Goal: Task Accomplishment & Management: Manage account settings

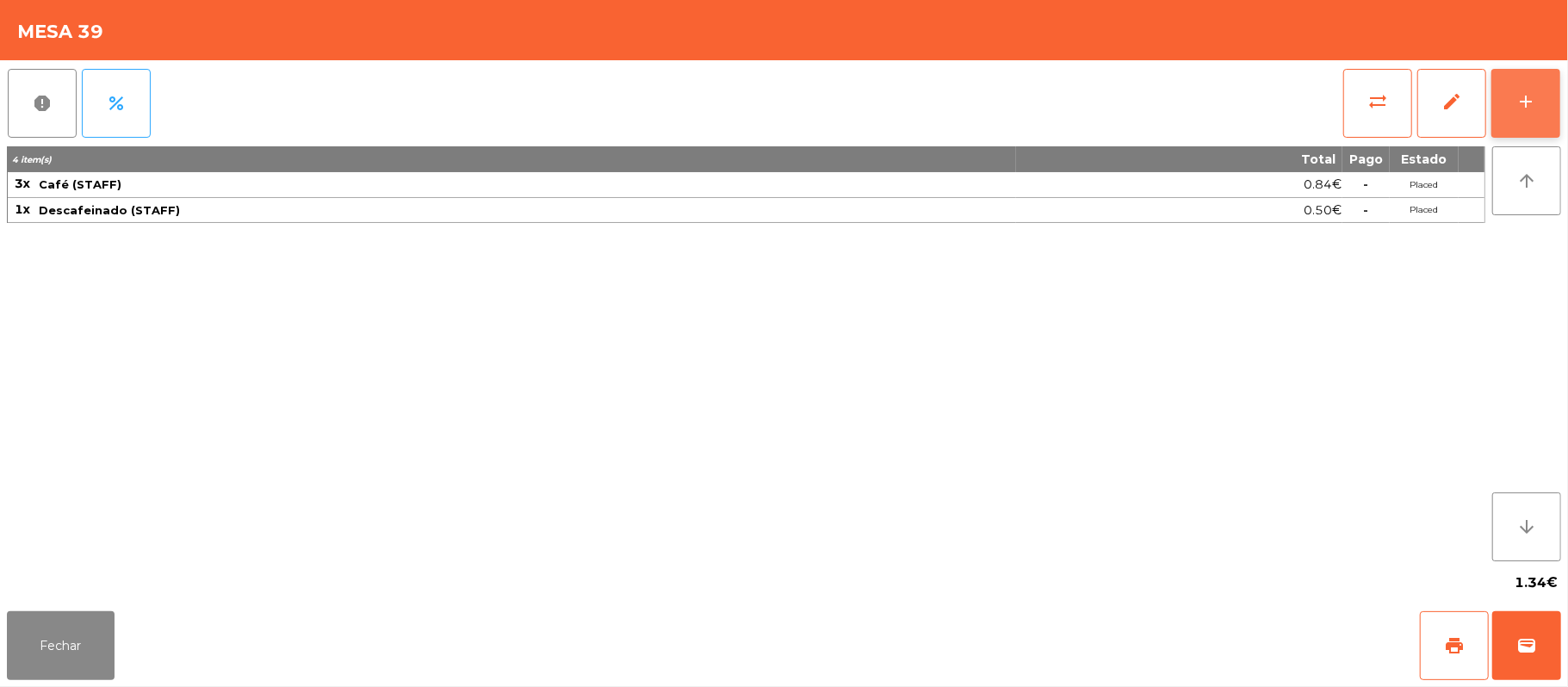
click at [1538, 97] on button "add" at bounding box center [1525, 103] width 69 height 69
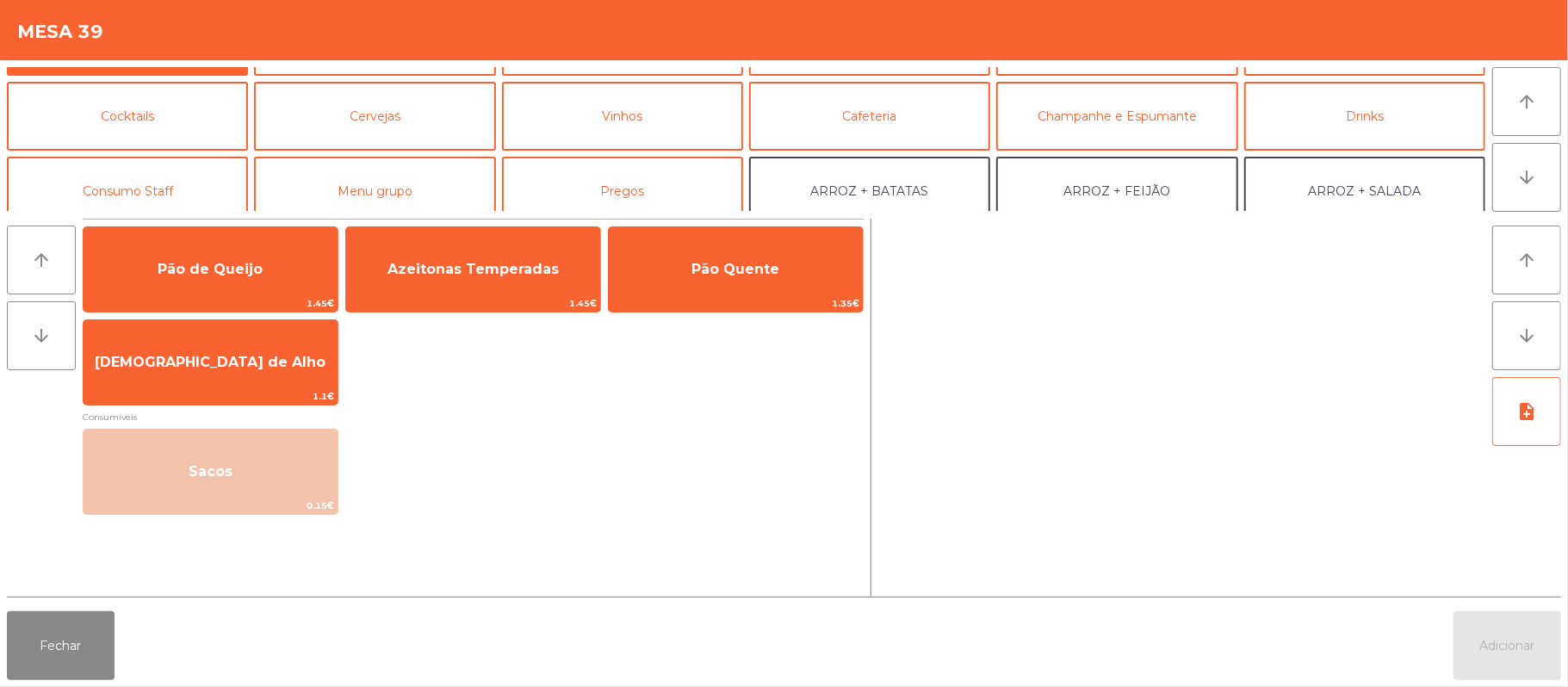
scroll to position [109, 0]
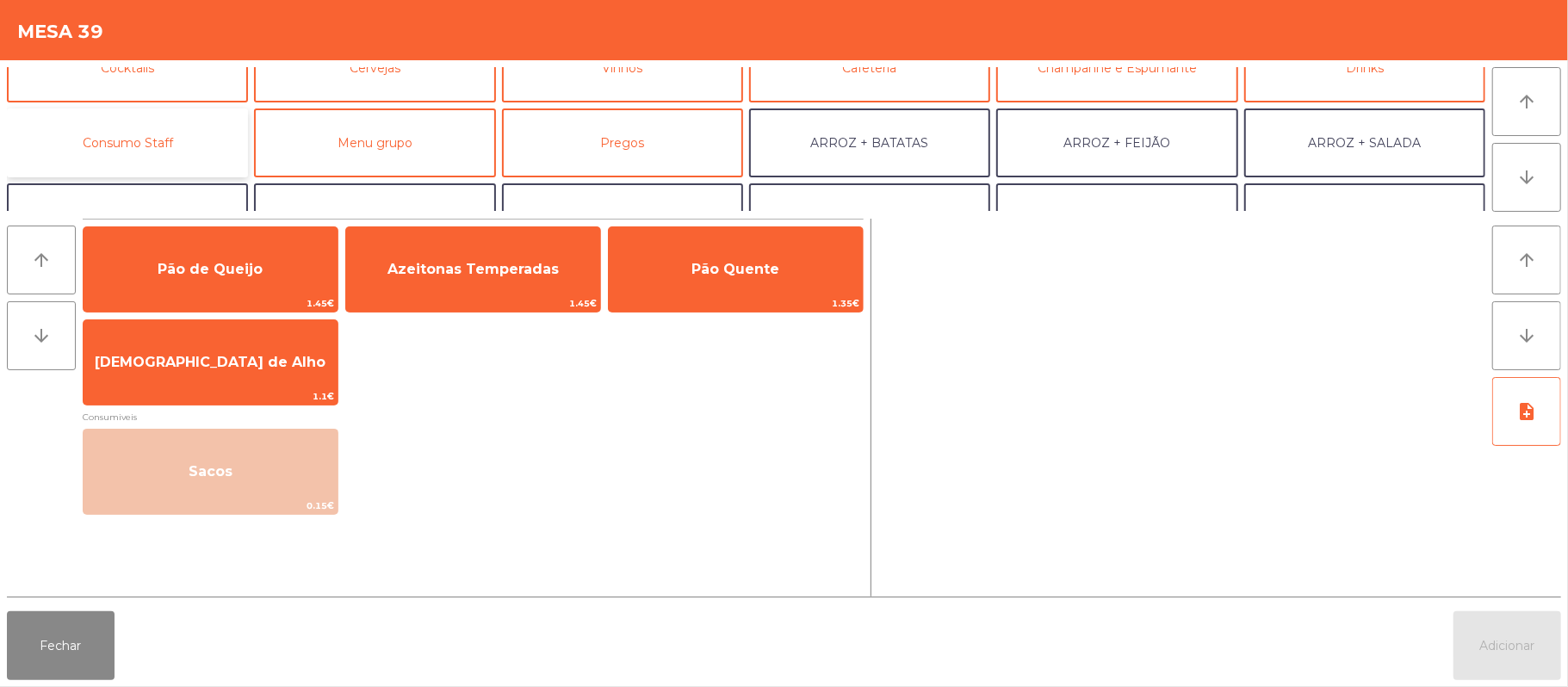
click at [163, 131] on button "Consumo Staff" at bounding box center [127, 143] width 241 height 69
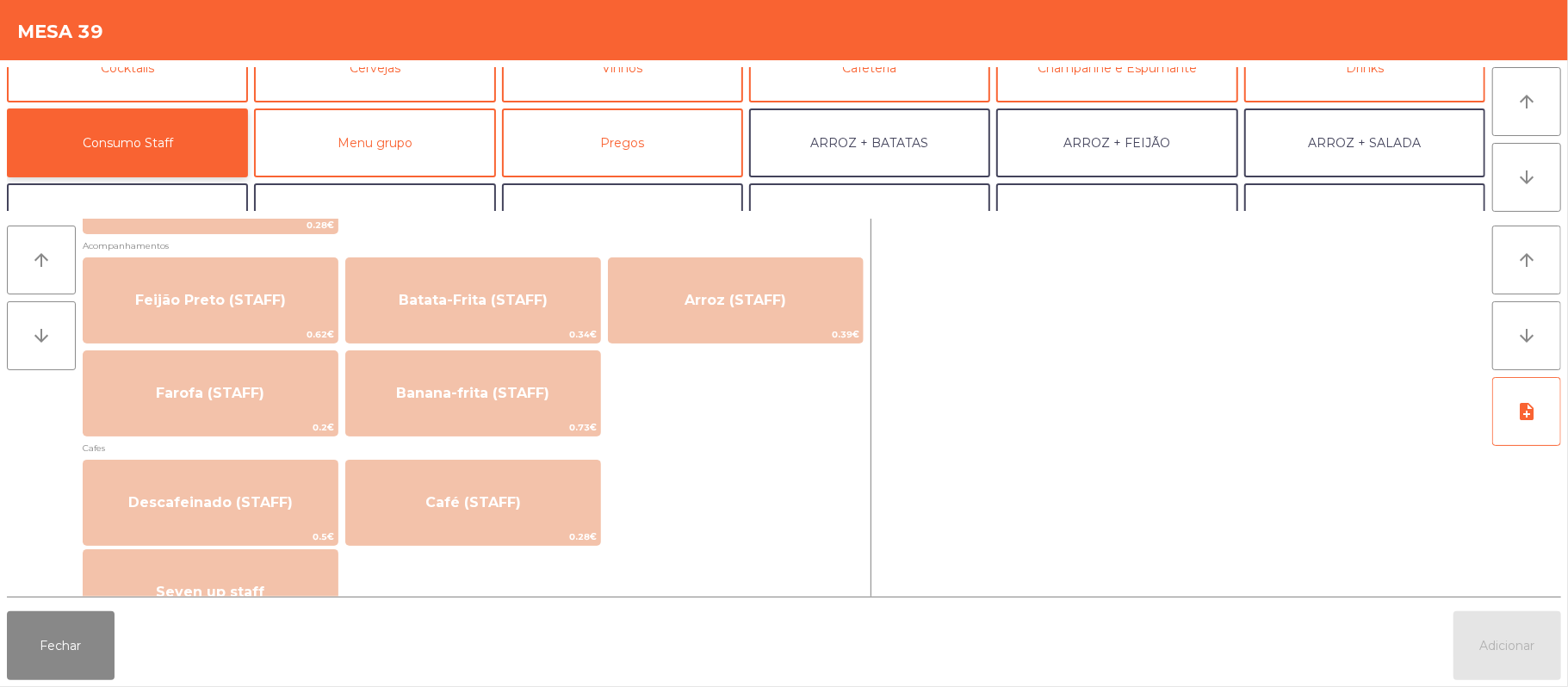
scroll to position [832, 0]
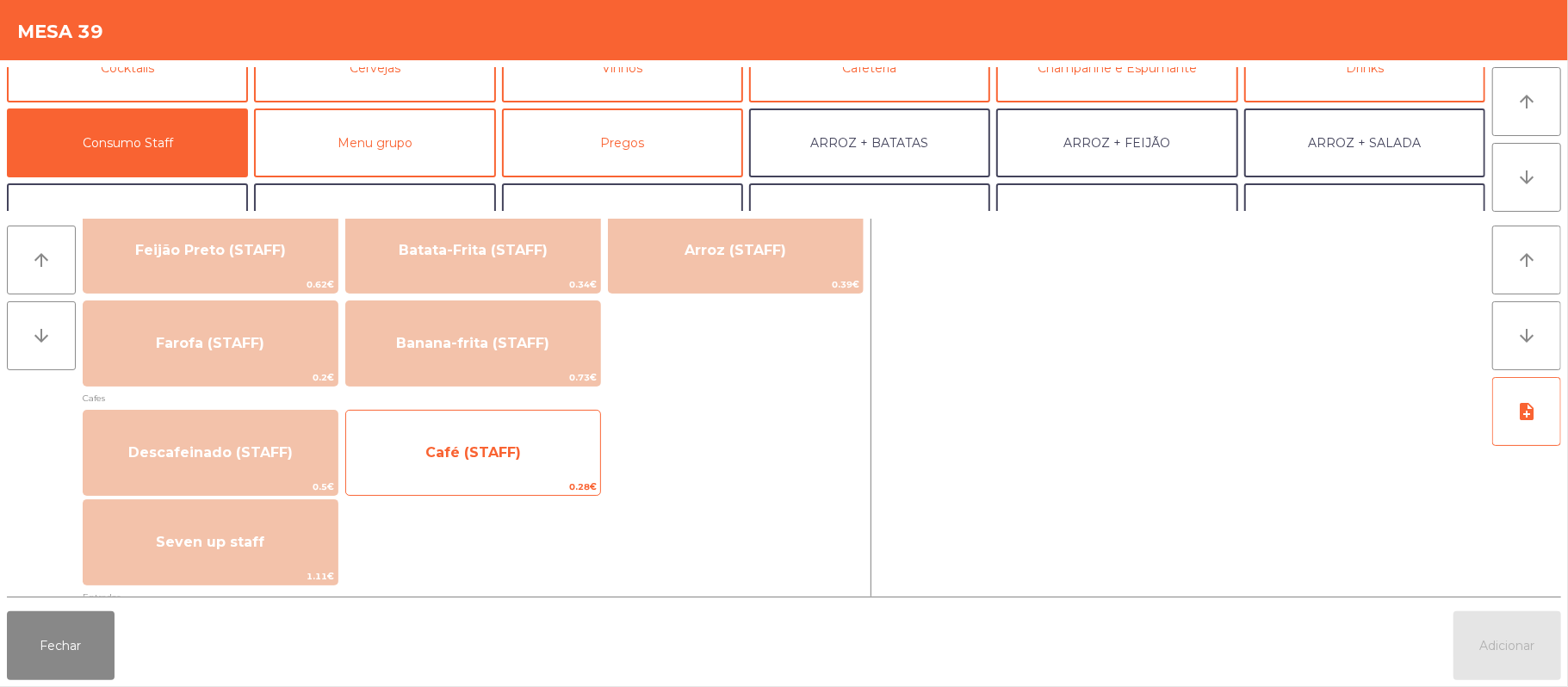
click at [540, 458] on span "Café (STAFF)" at bounding box center [473, 452] width 254 height 47
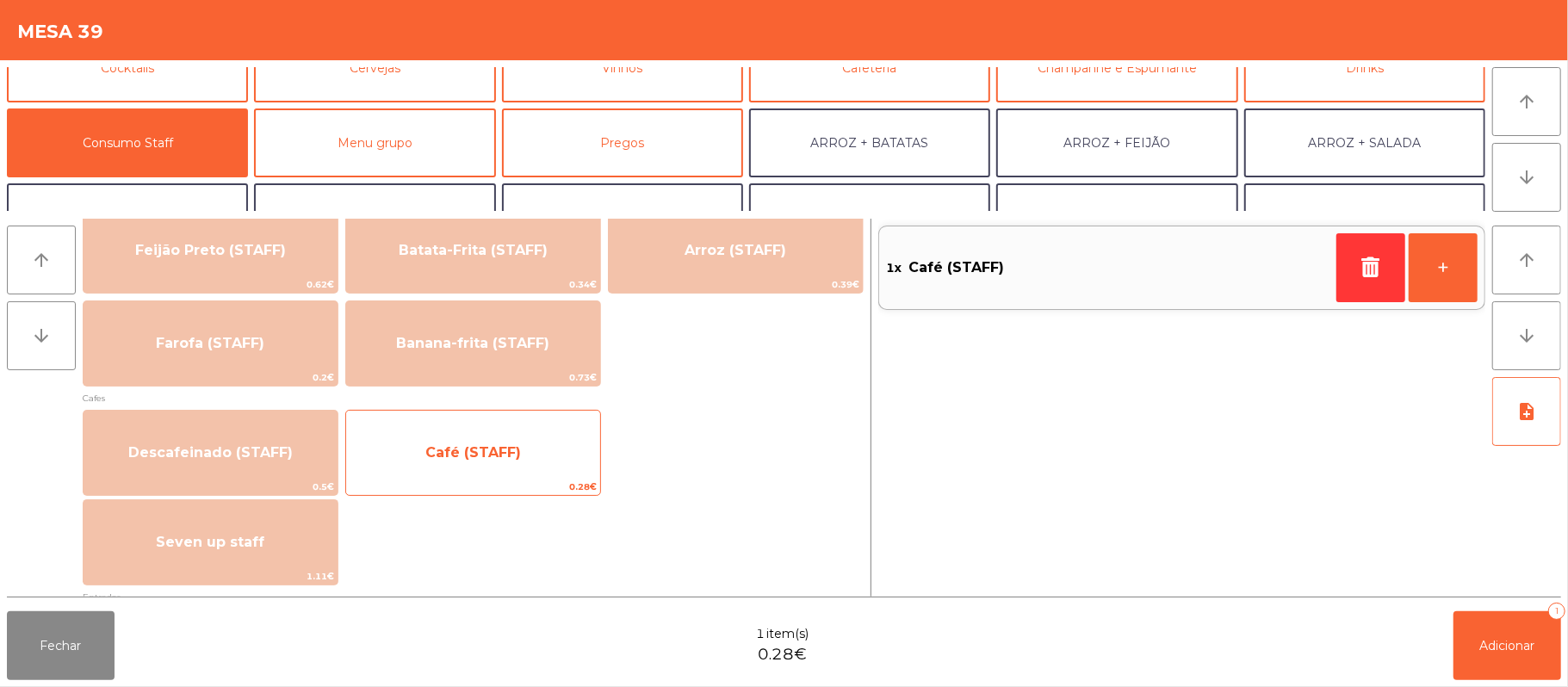
click at [537, 455] on span "Café (STAFF)" at bounding box center [473, 452] width 254 height 47
click at [503, 472] on span "Café (STAFF)" at bounding box center [473, 452] width 254 height 47
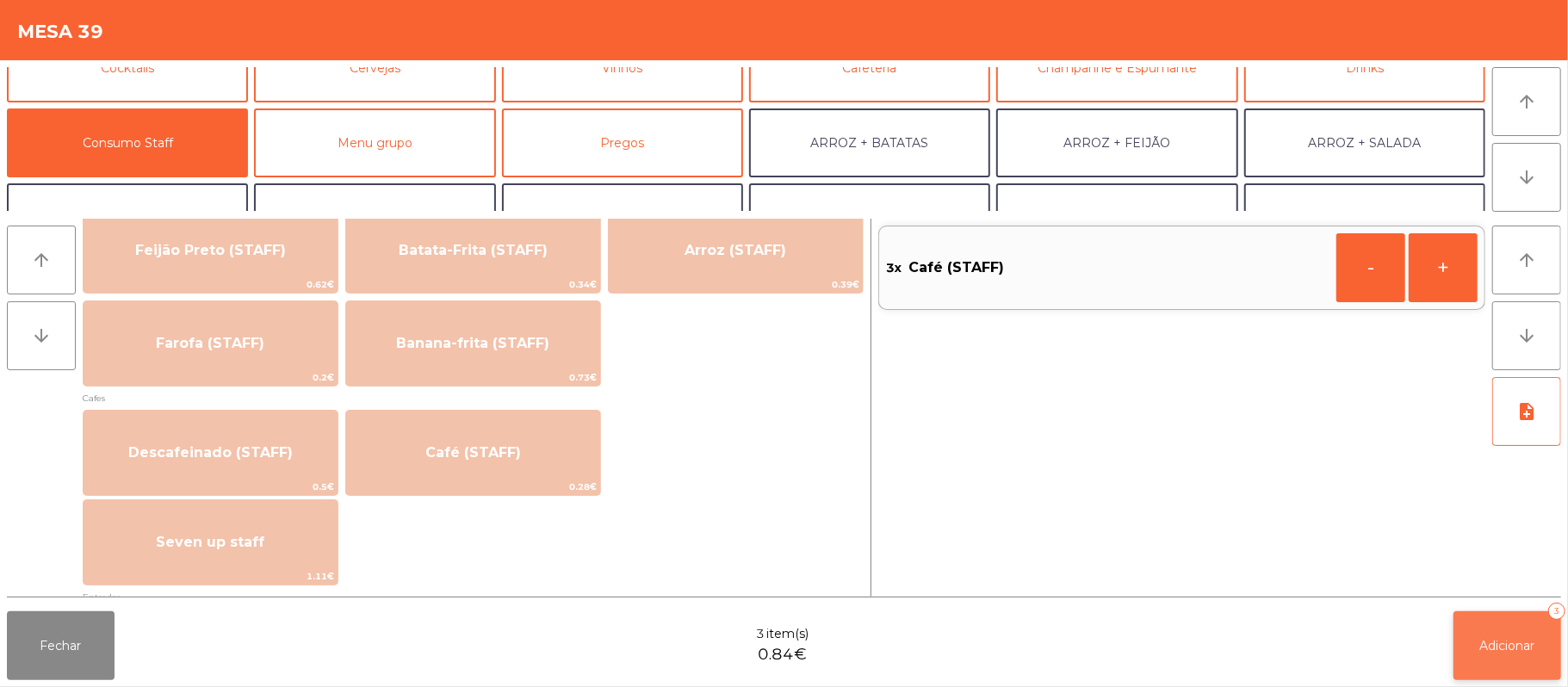
click at [1488, 638] on span "Adicionar" at bounding box center [1507, 646] width 55 height 16
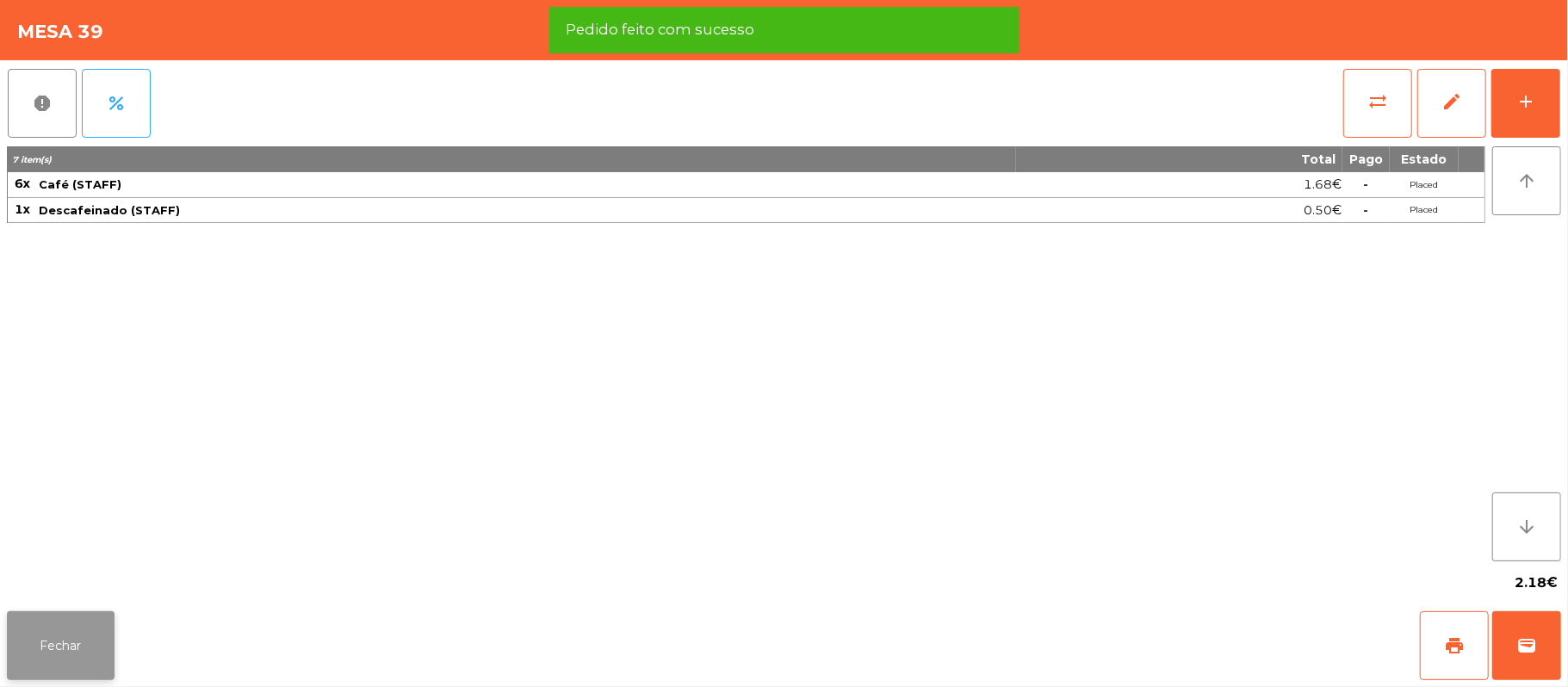
click at [78, 631] on button "Fechar" at bounding box center [61, 645] width 108 height 69
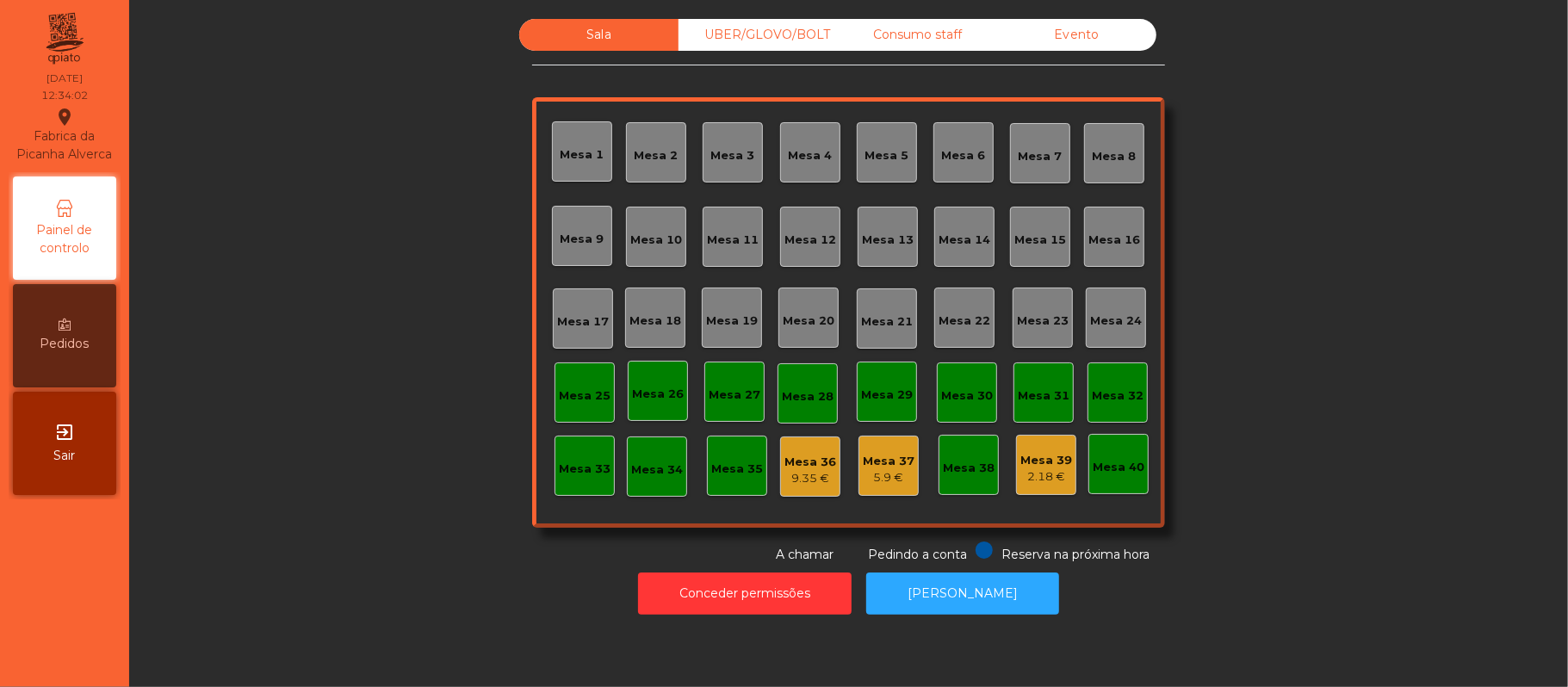
click at [1344, 159] on div "Sala UBER/[GEOGRAPHIC_DATA]/BOLT Consumo staff Evento [GEOGRAPHIC_DATA] 2 [GEOG…" at bounding box center [849, 292] width 1392 height 545
click at [725, 314] on div "Mesa 19" at bounding box center [732, 321] width 52 height 17
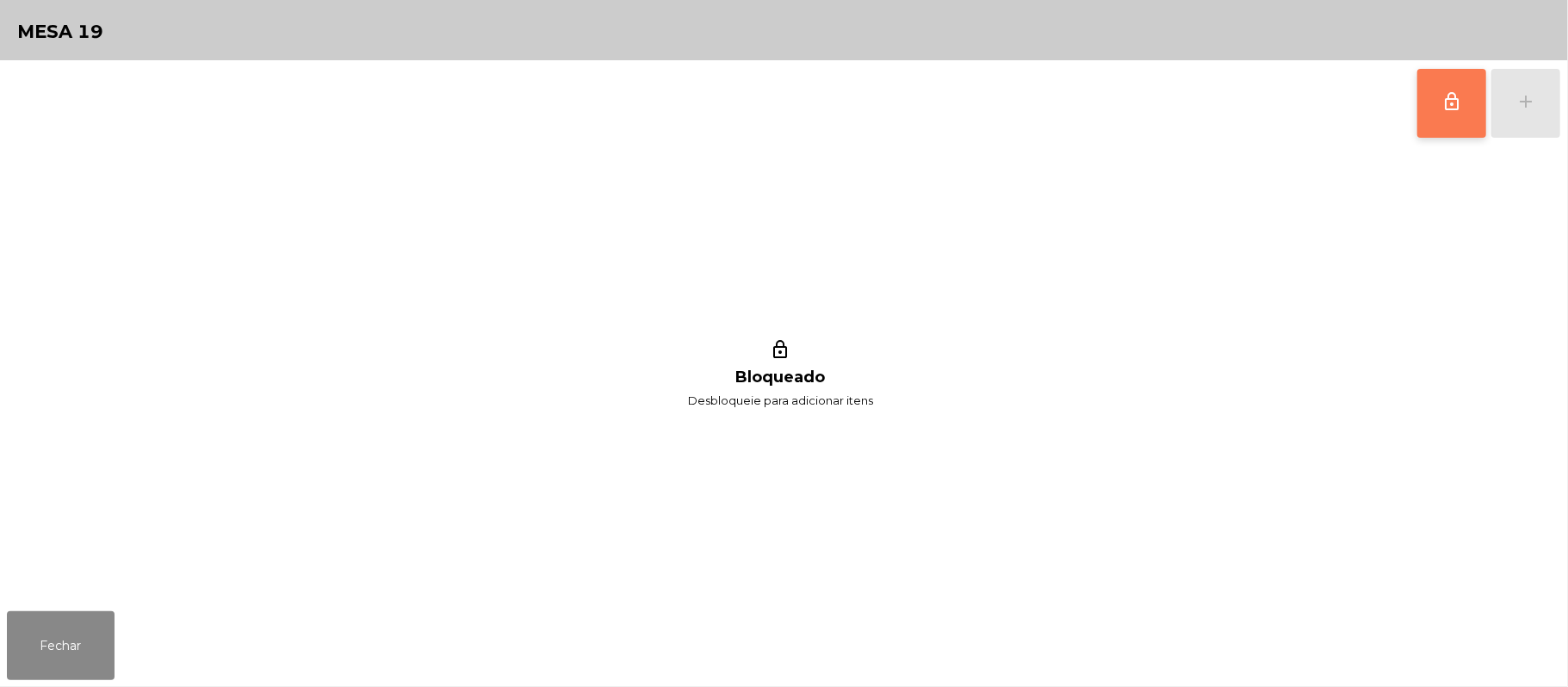
click at [1420, 118] on button "lock_outline" at bounding box center [1451, 103] width 69 height 69
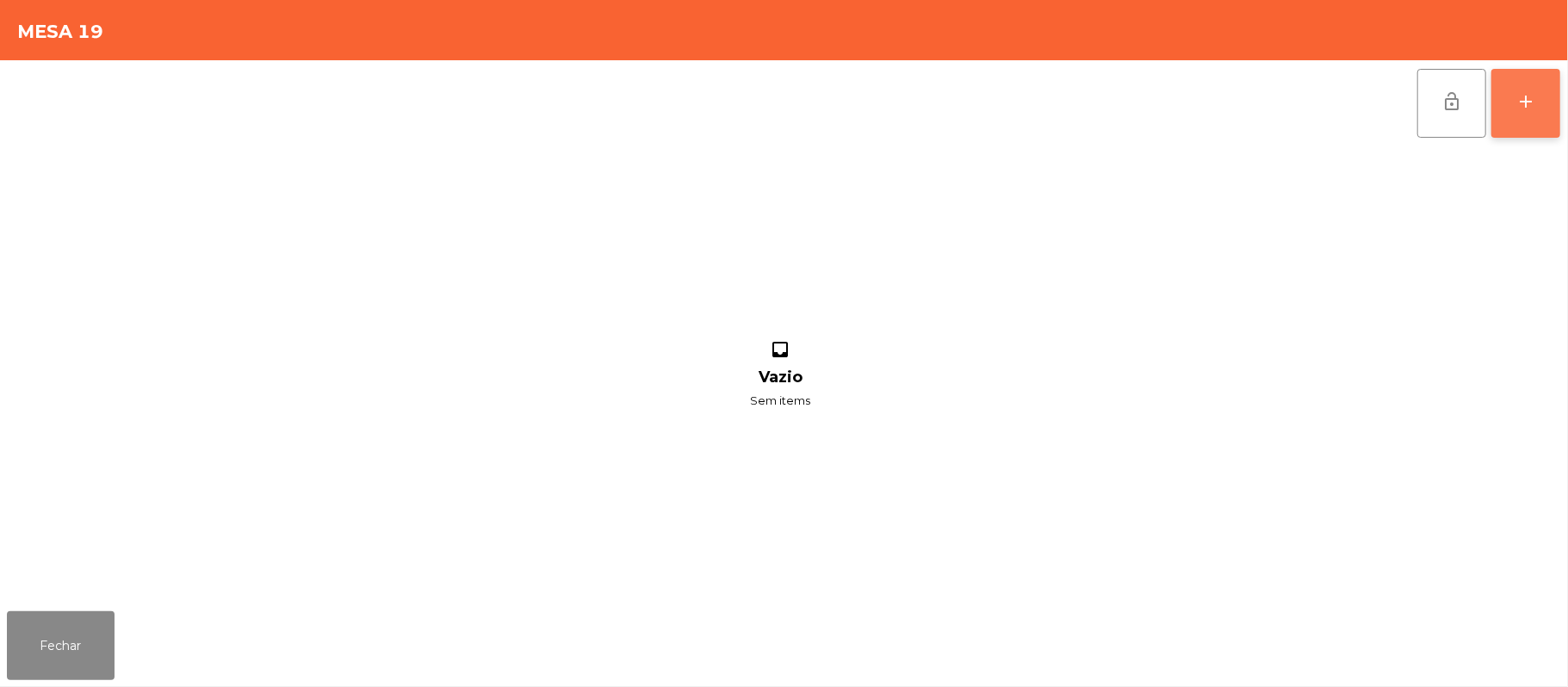
click at [1520, 98] on div "add" at bounding box center [1525, 101] width 21 height 21
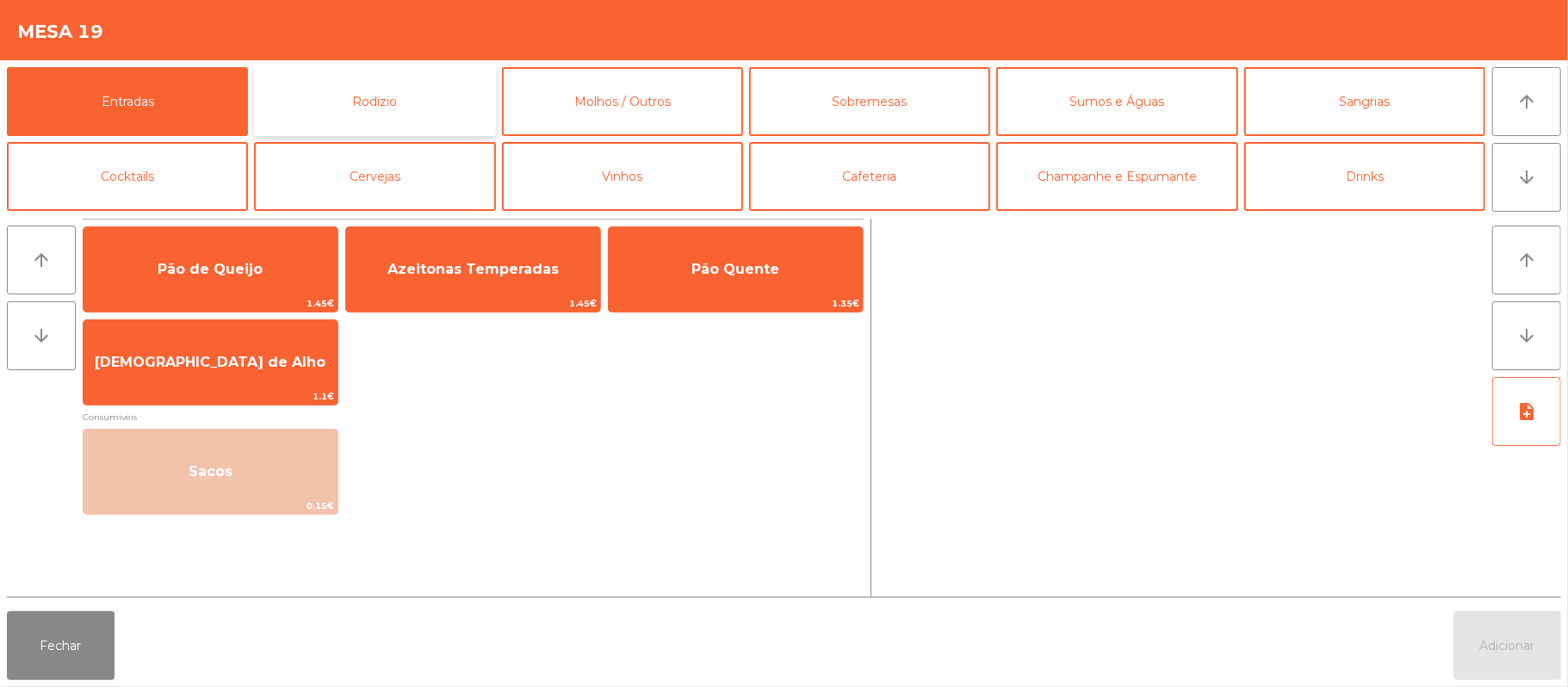
click at [437, 100] on button "Rodizio" at bounding box center [374, 101] width 241 height 69
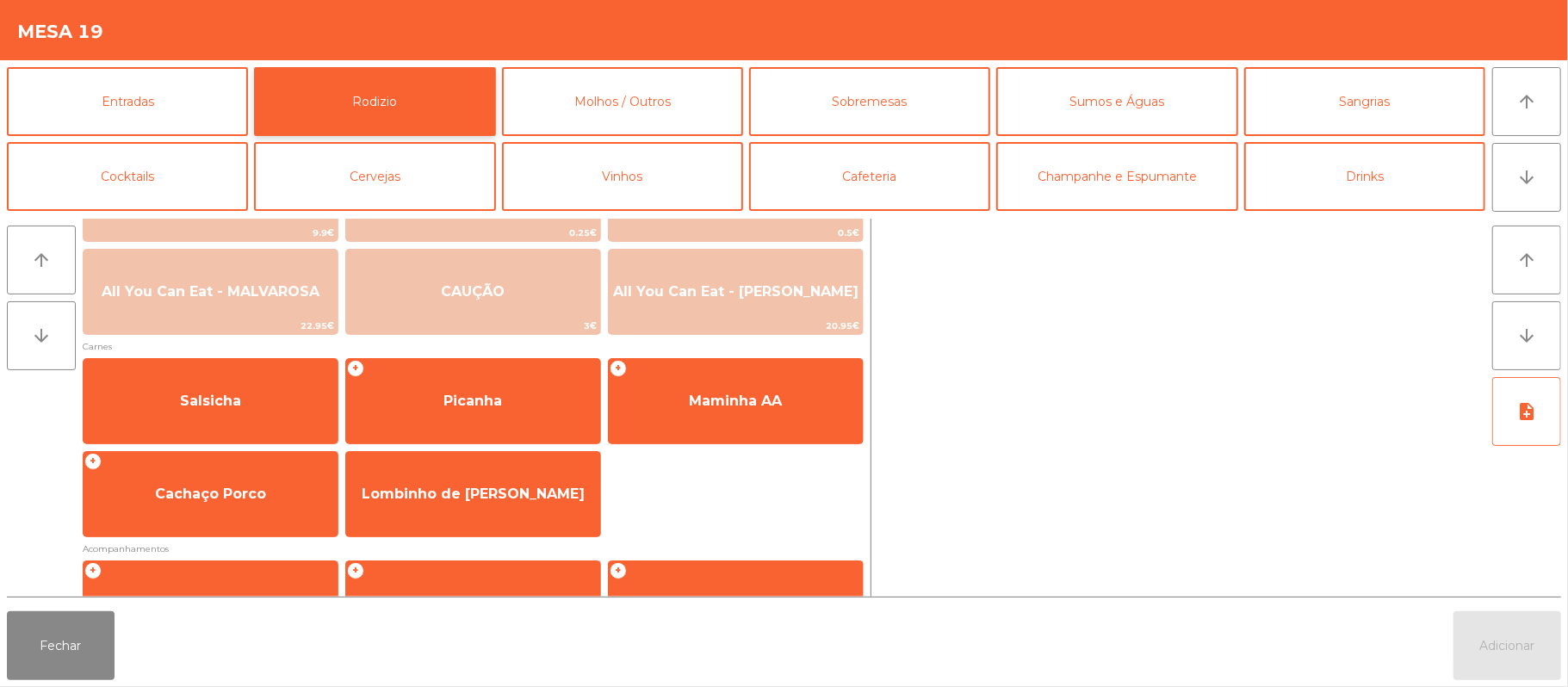
scroll to position [91, 0]
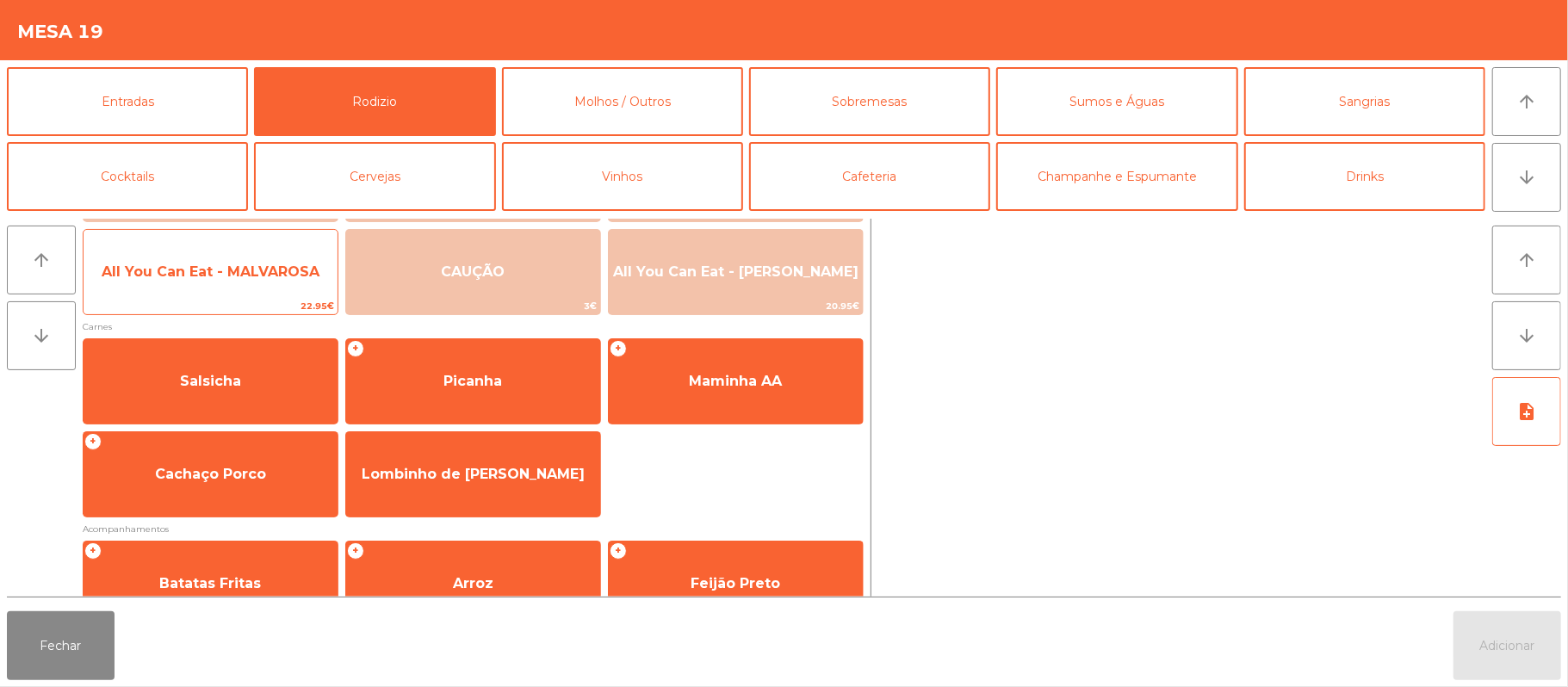
click at [253, 314] on span "22.95€" at bounding box center [211, 306] width 254 height 16
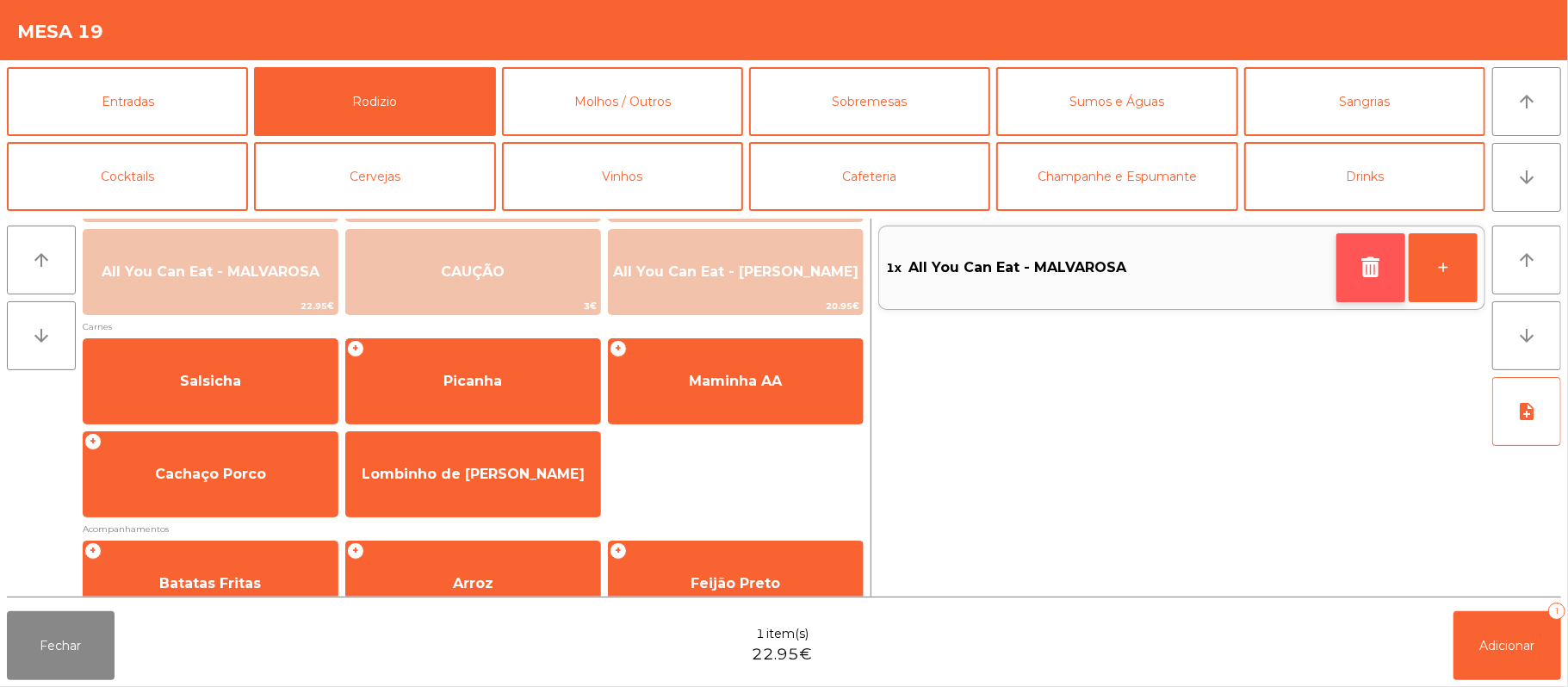
click at [1369, 267] on icon "button" at bounding box center [1371, 267] width 26 height 21
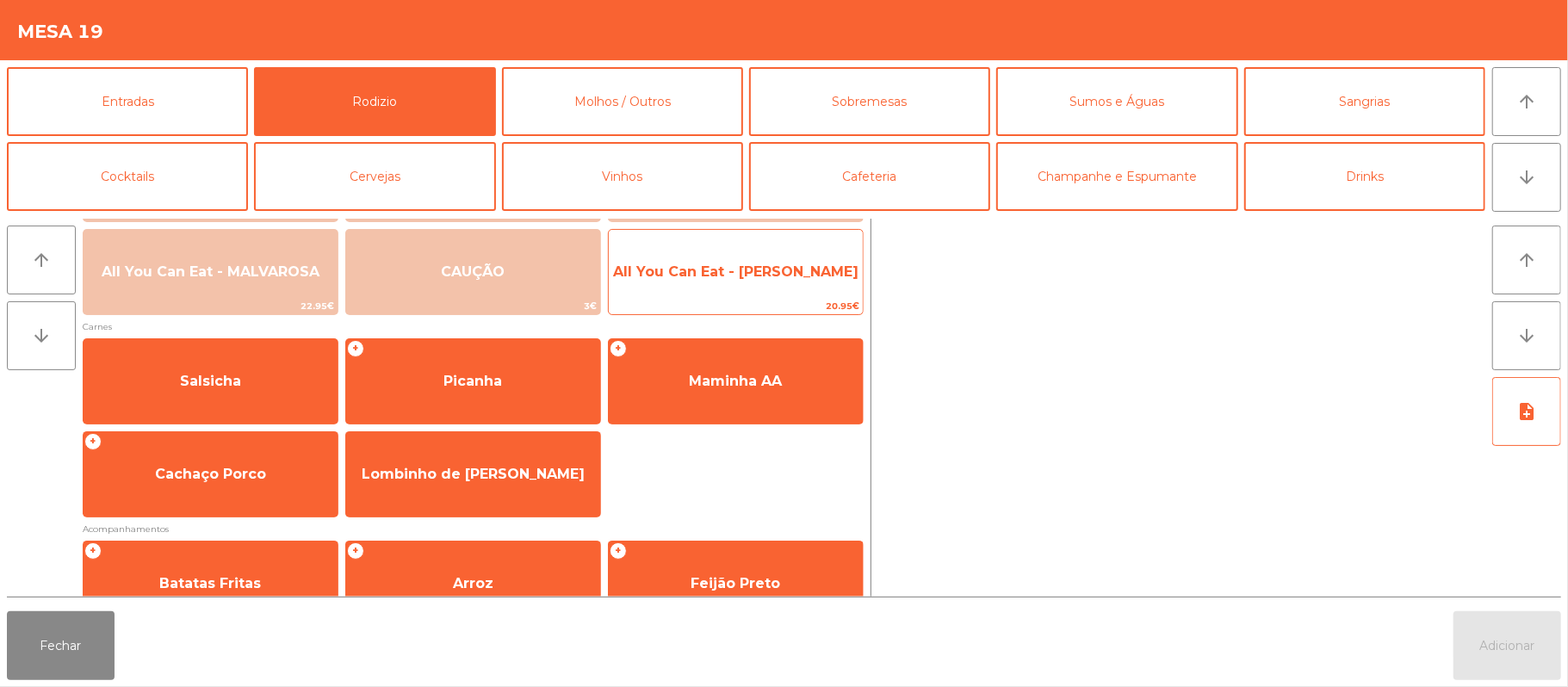
click at [749, 266] on span "All You Can Eat - [PERSON_NAME]" at bounding box center [736, 272] width 246 height 16
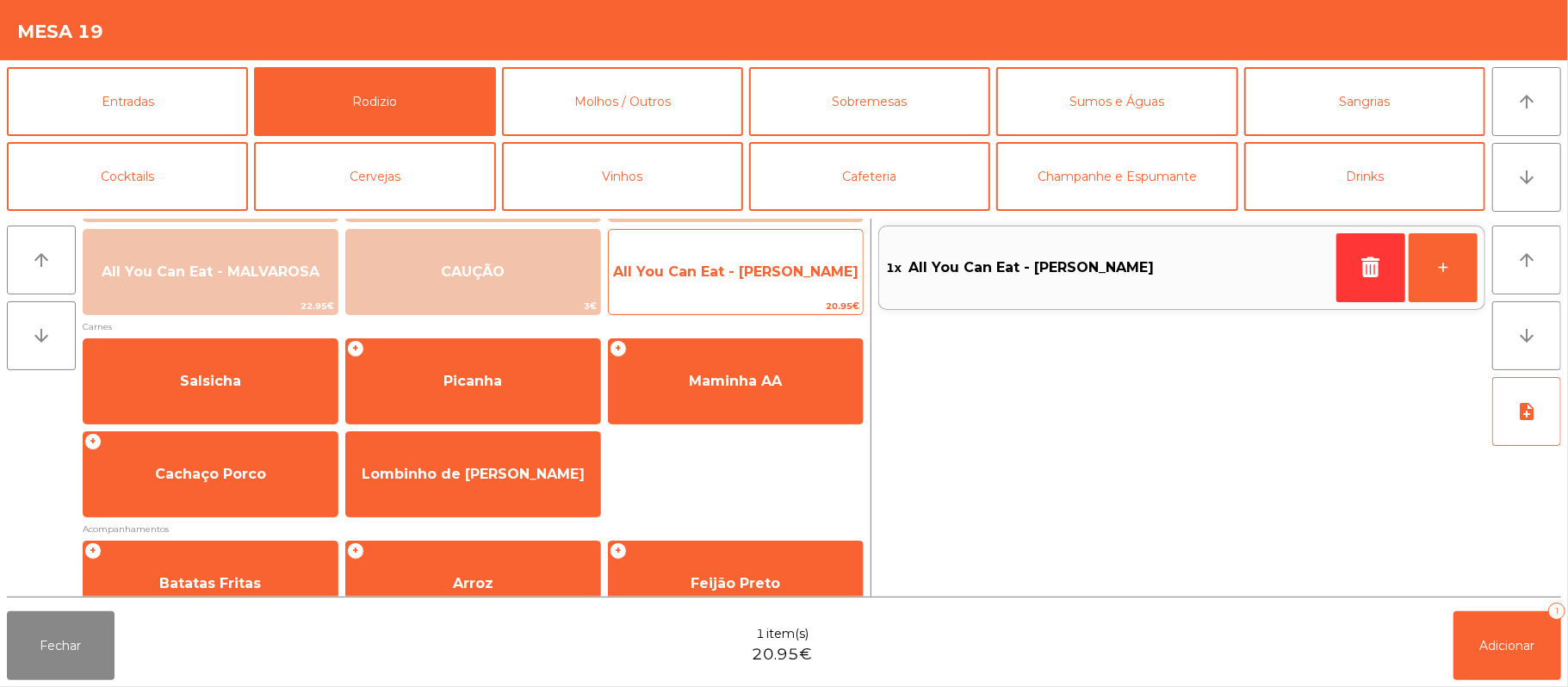
click at [773, 281] on span "All You Can Eat - [PERSON_NAME]" at bounding box center [736, 272] width 254 height 47
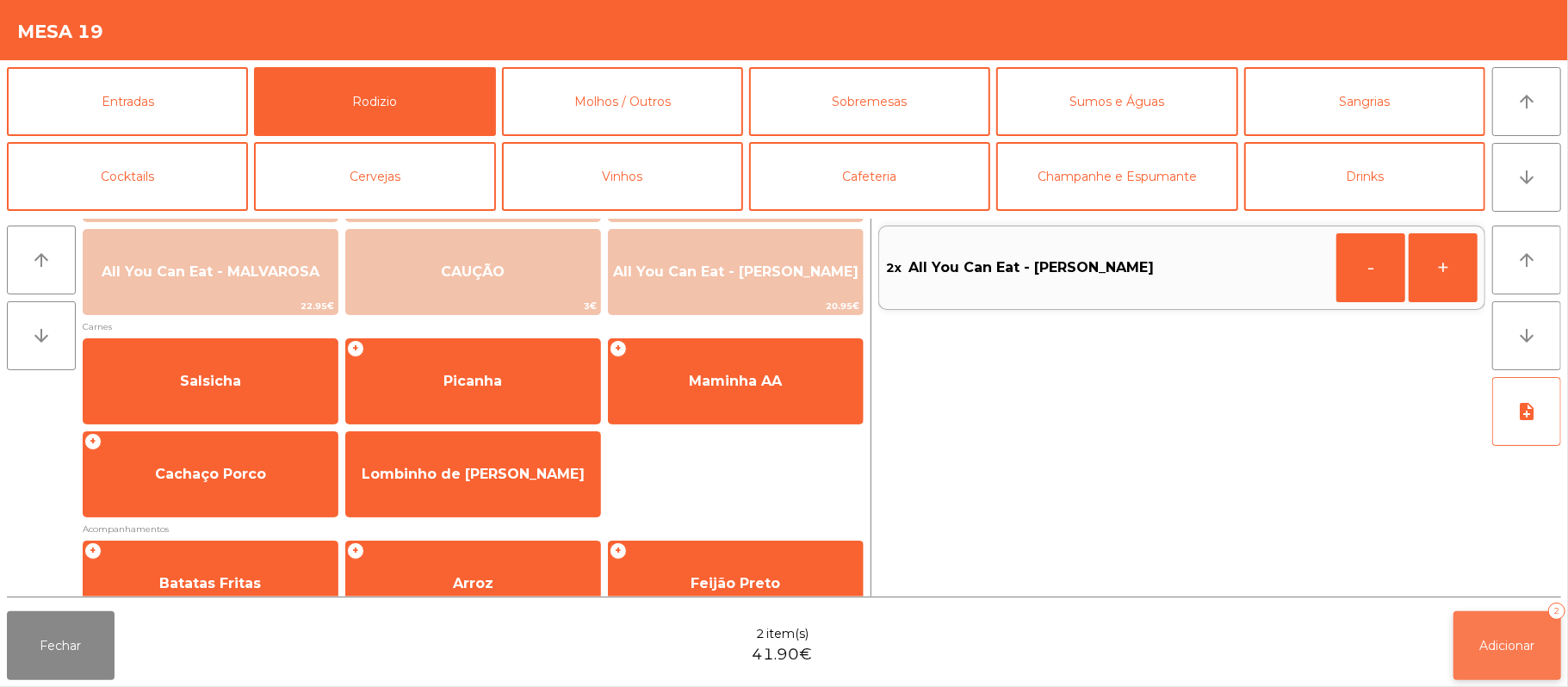
click at [1476, 644] on button "Adicionar 2" at bounding box center [1507, 645] width 108 height 69
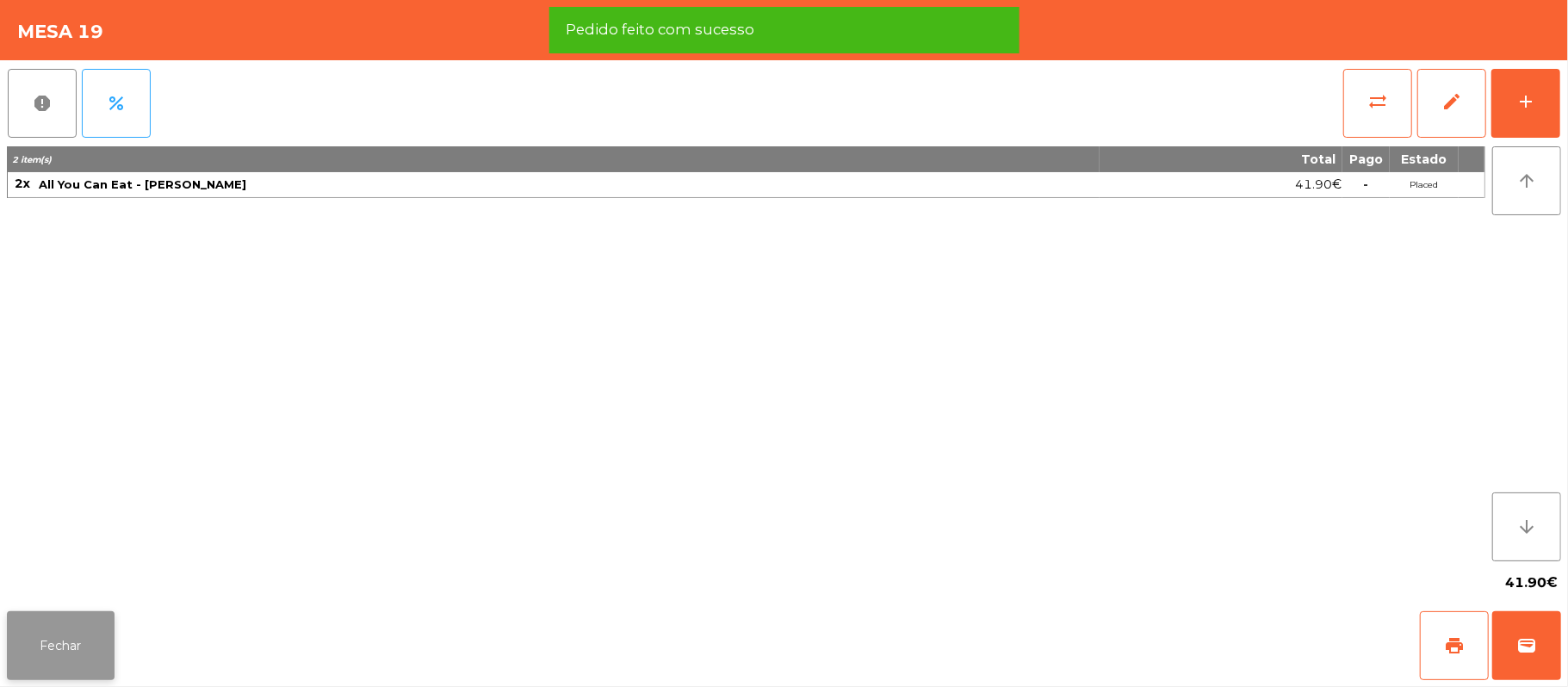
click at [59, 649] on button "Fechar" at bounding box center [61, 645] width 108 height 69
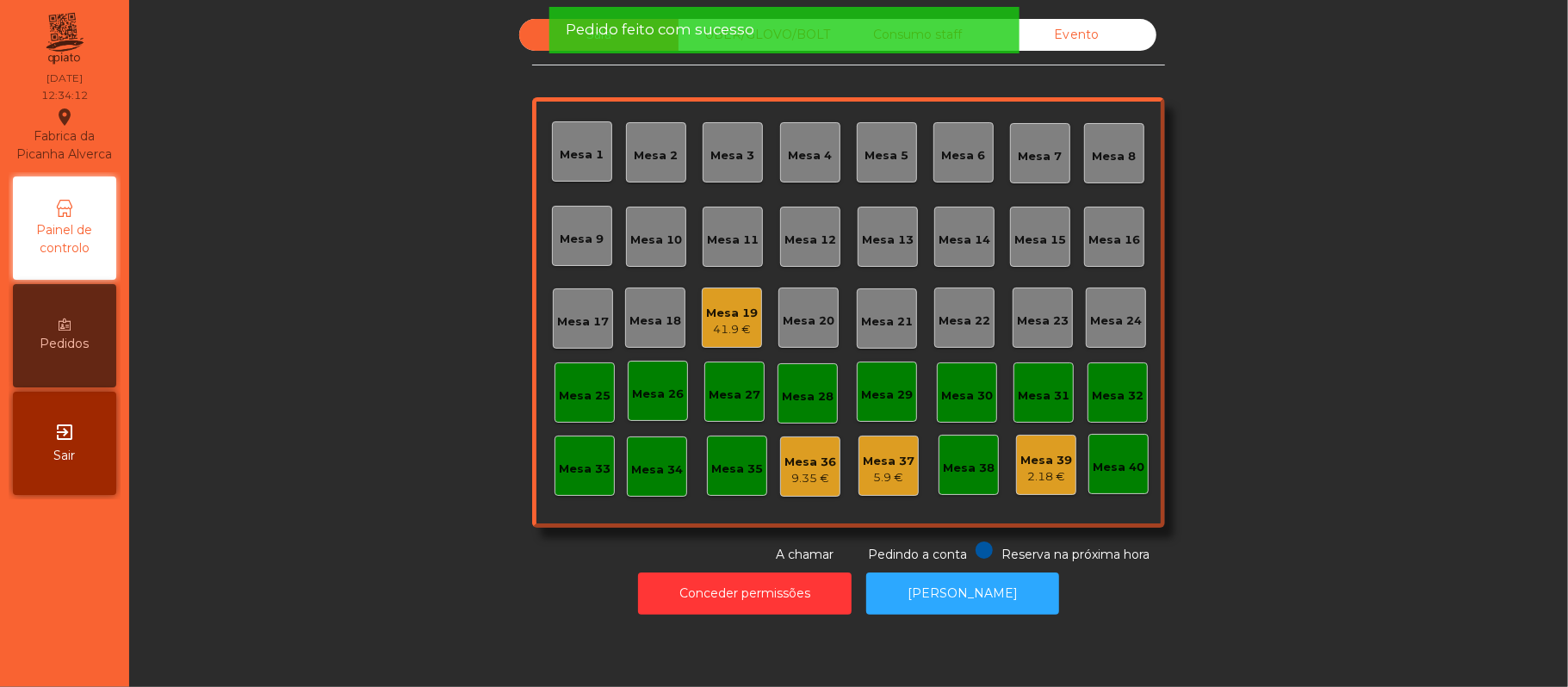
click at [379, 408] on div "Sala UBER/[GEOGRAPHIC_DATA]/BOLT Consumo staff Evento Mesa 1 Mesa 2 [GEOGRAPHIC…" at bounding box center [849, 292] width 1392 height 545
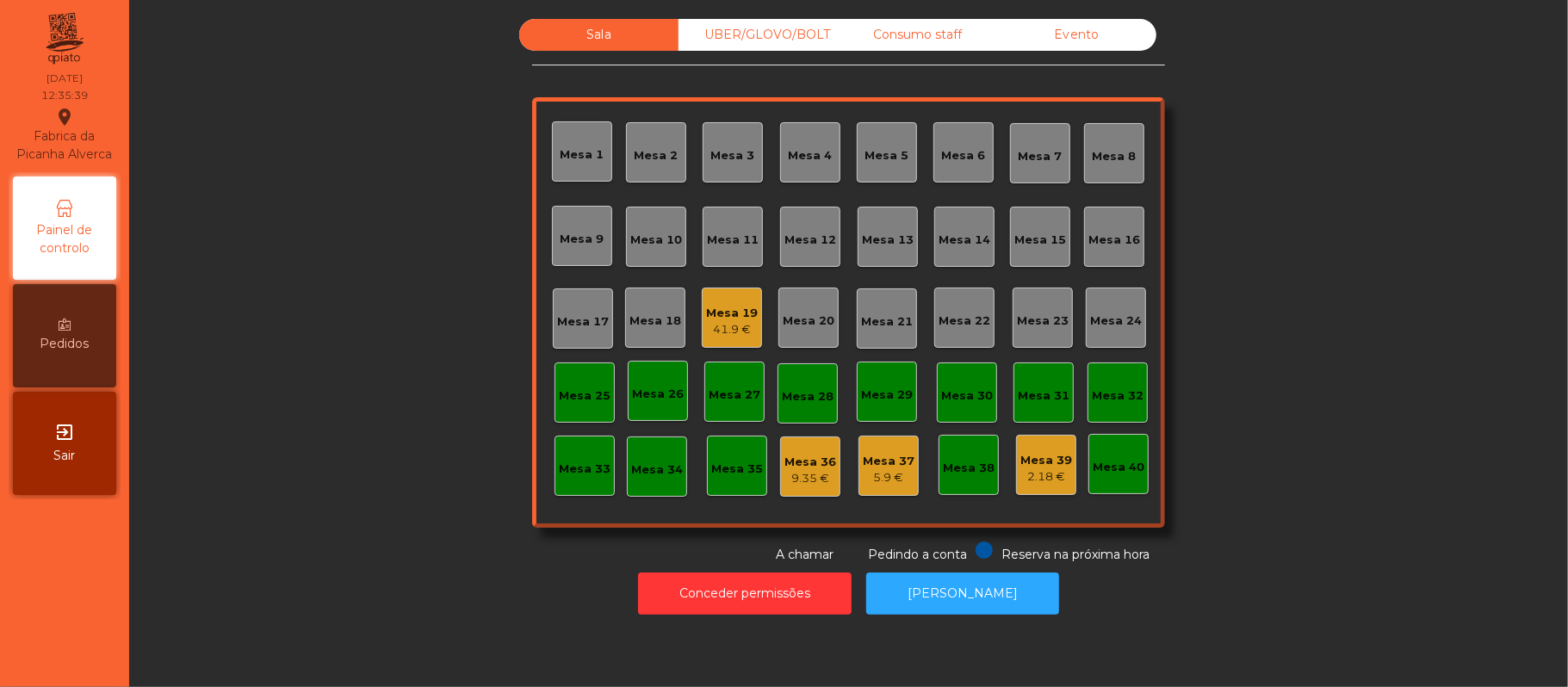
click at [721, 228] on div "Mesa 11" at bounding box center [733, 237] width 52 height 24
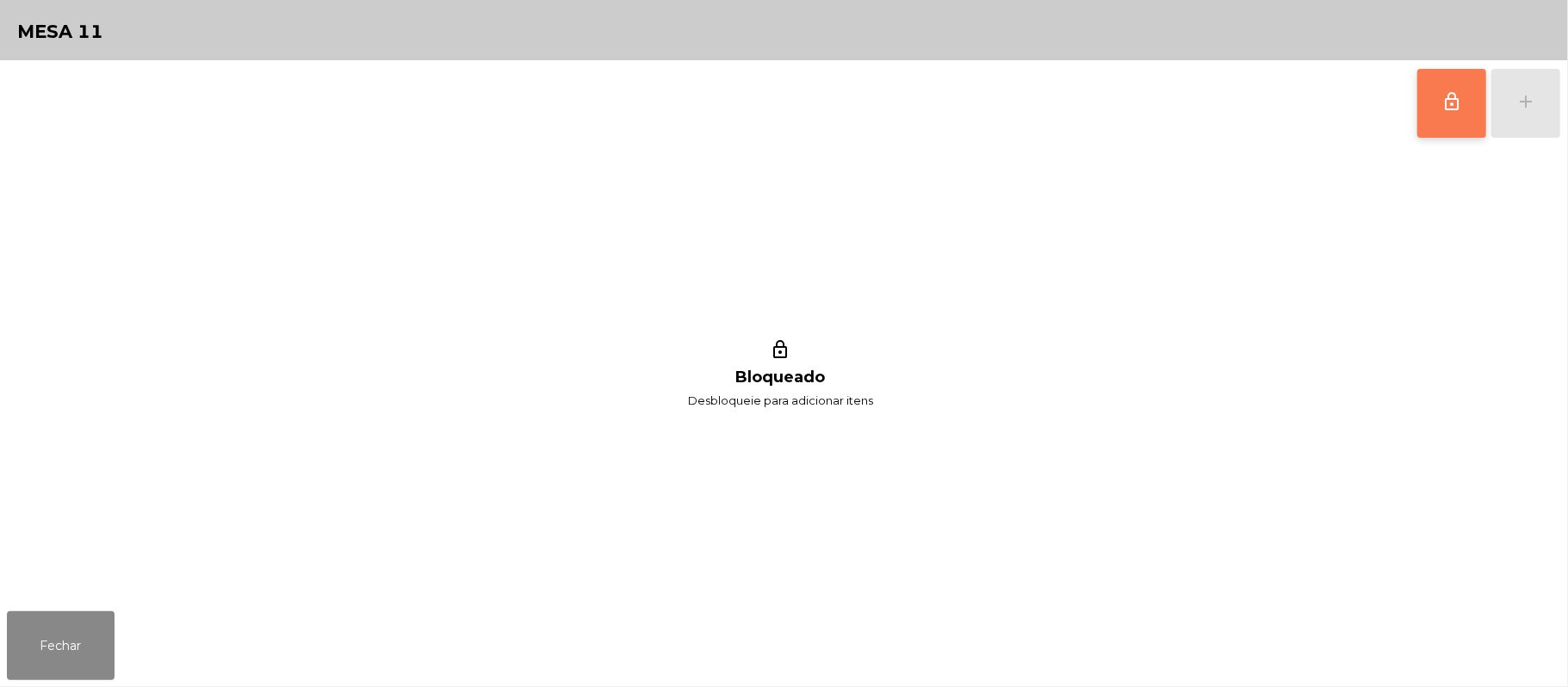
click at [1427, 105] on button "lock_outline" at bounding box center [1451, 103] width 69 height 69
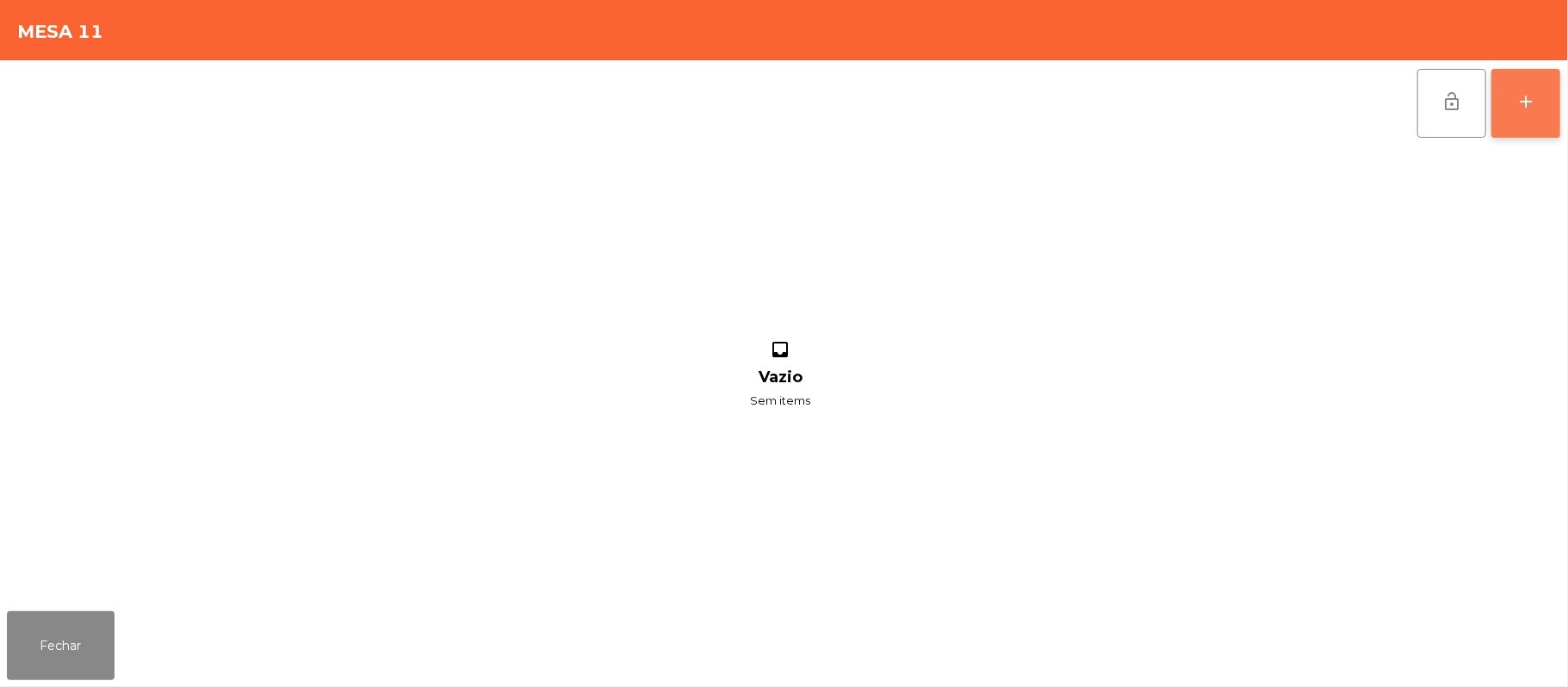
click at [1527, 91] on div "add" at bounding box center [1525, 101] width 21 height 21
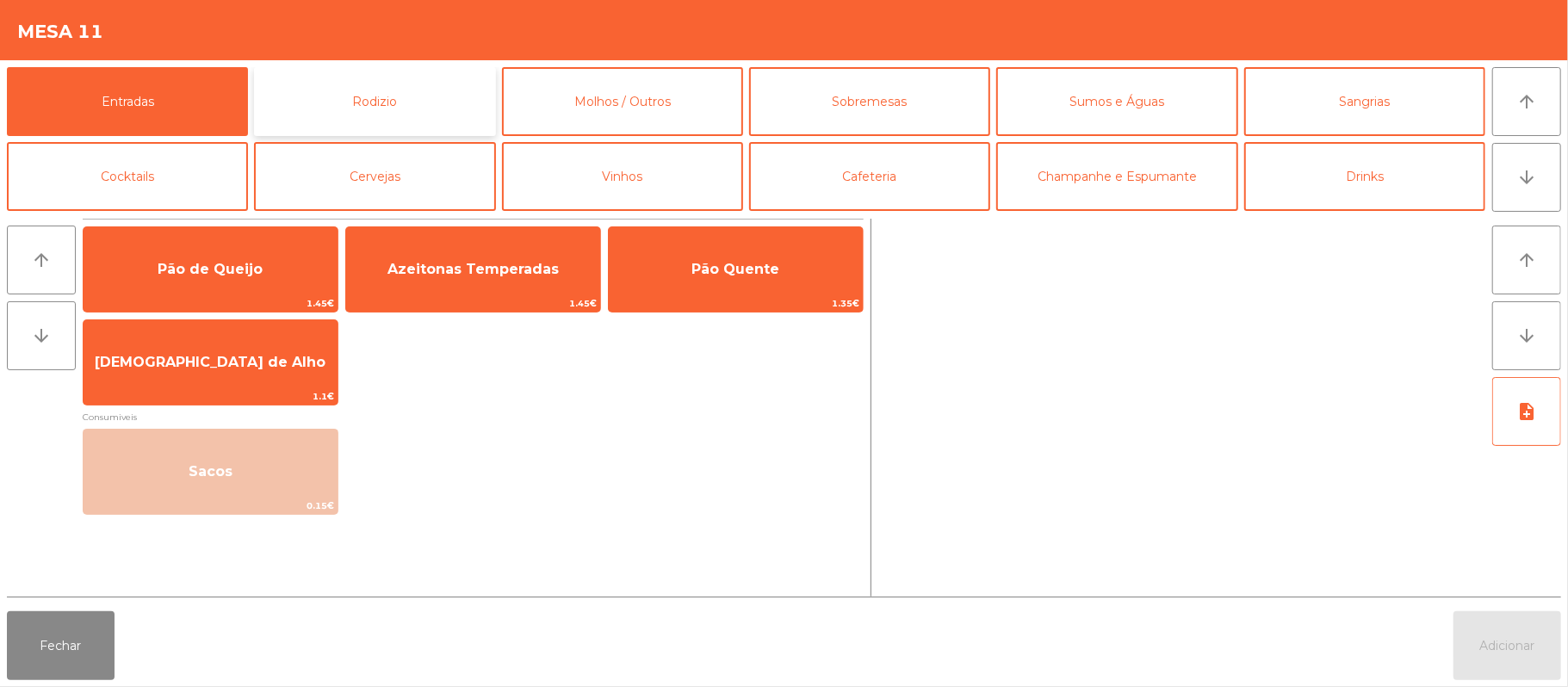
click at [373, 110] on button "Rodizio" at bounding box center [374, 101] width 241 height 69
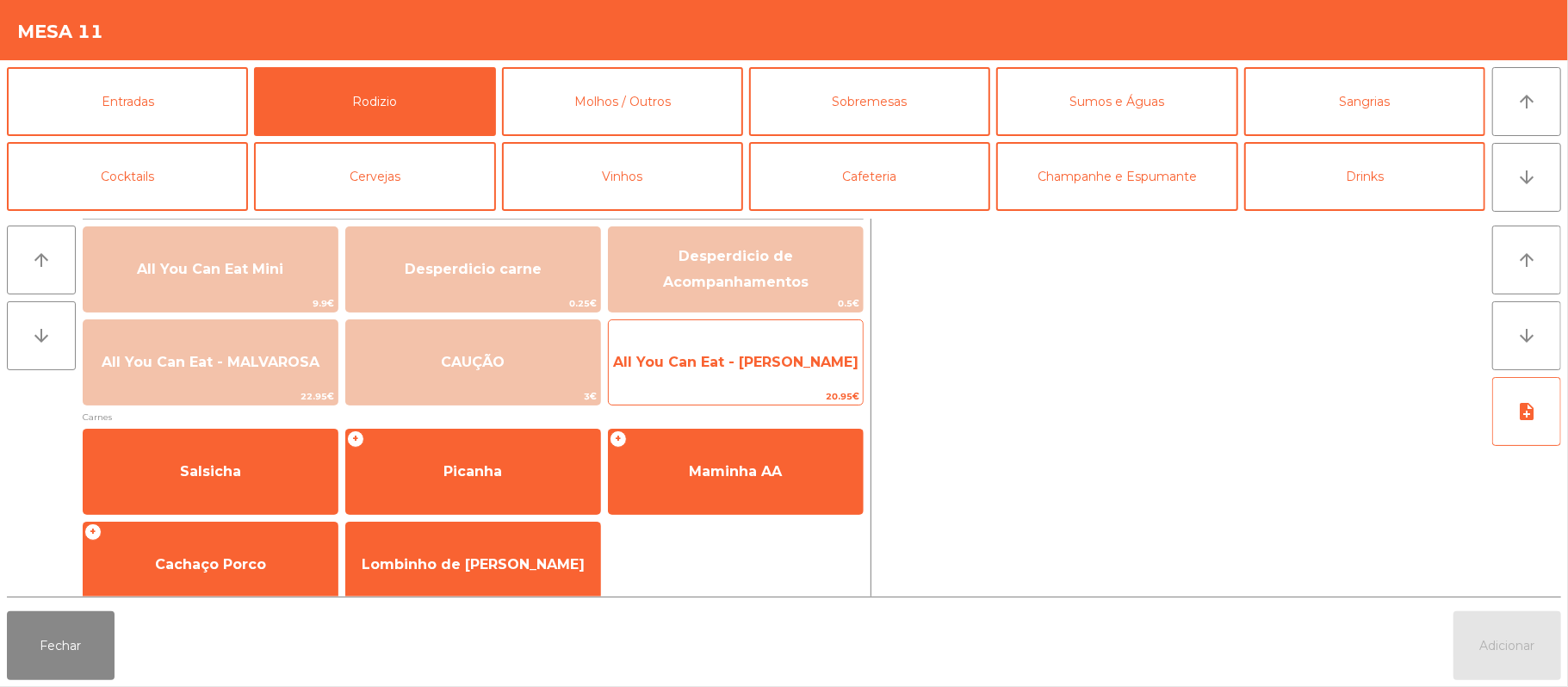
click at [786, 368] on span "All You Can Eat - [PERSON_NAME]" at bounding box center [736, 361] width 246 height 16
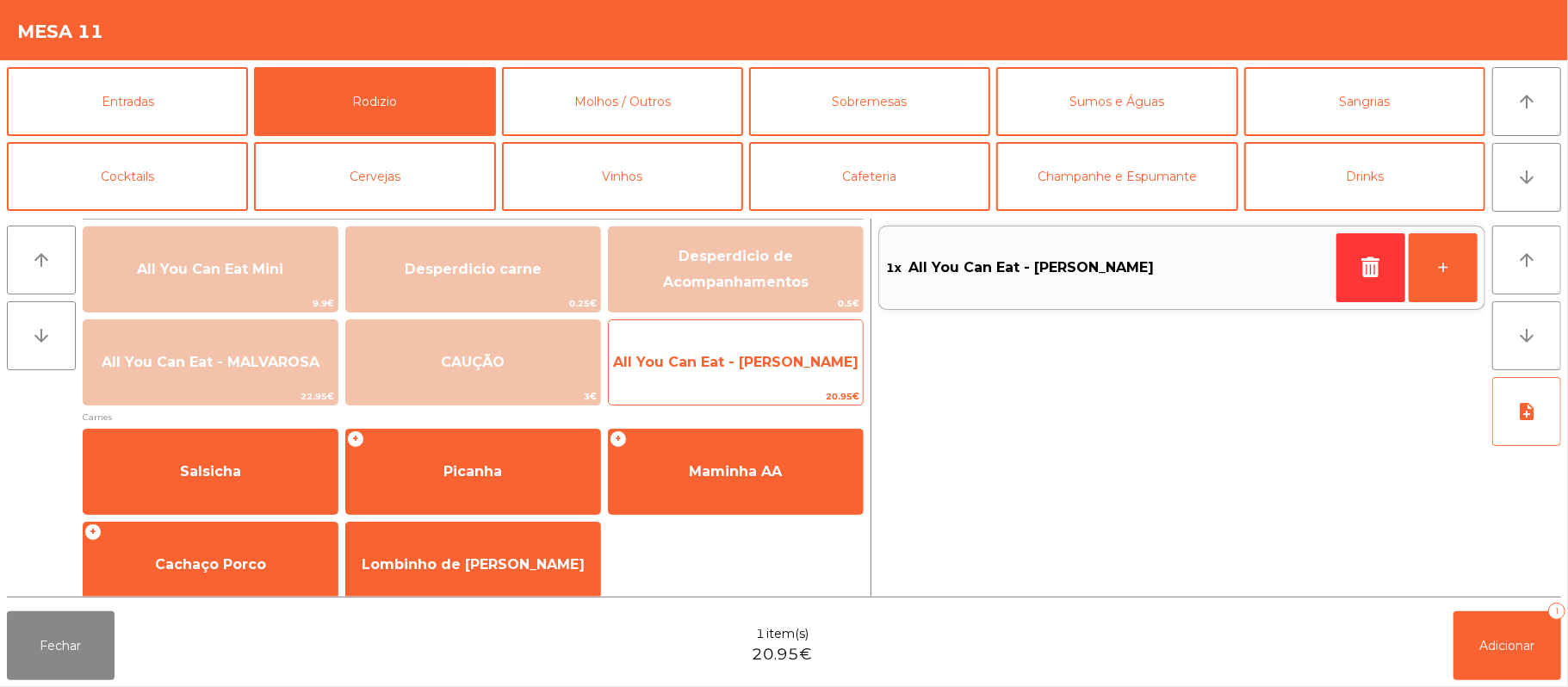
click at [779, 371] on span "All You Can Eat - [PERSON_NAME]" at bounding box center [736, 362] width 254 height 47
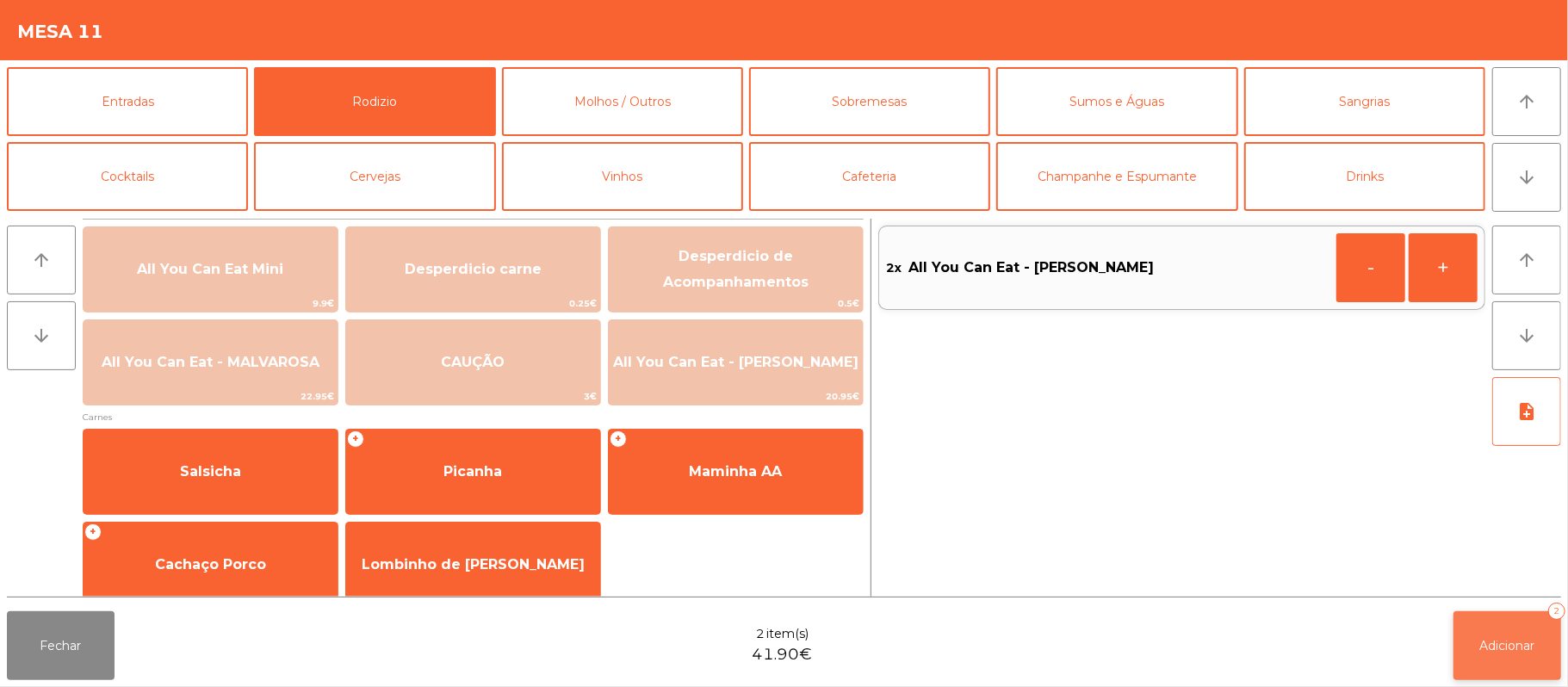
click at [1503, 642] on span "Adicionar" at bounding box center [1507, 646] width 55 height 16
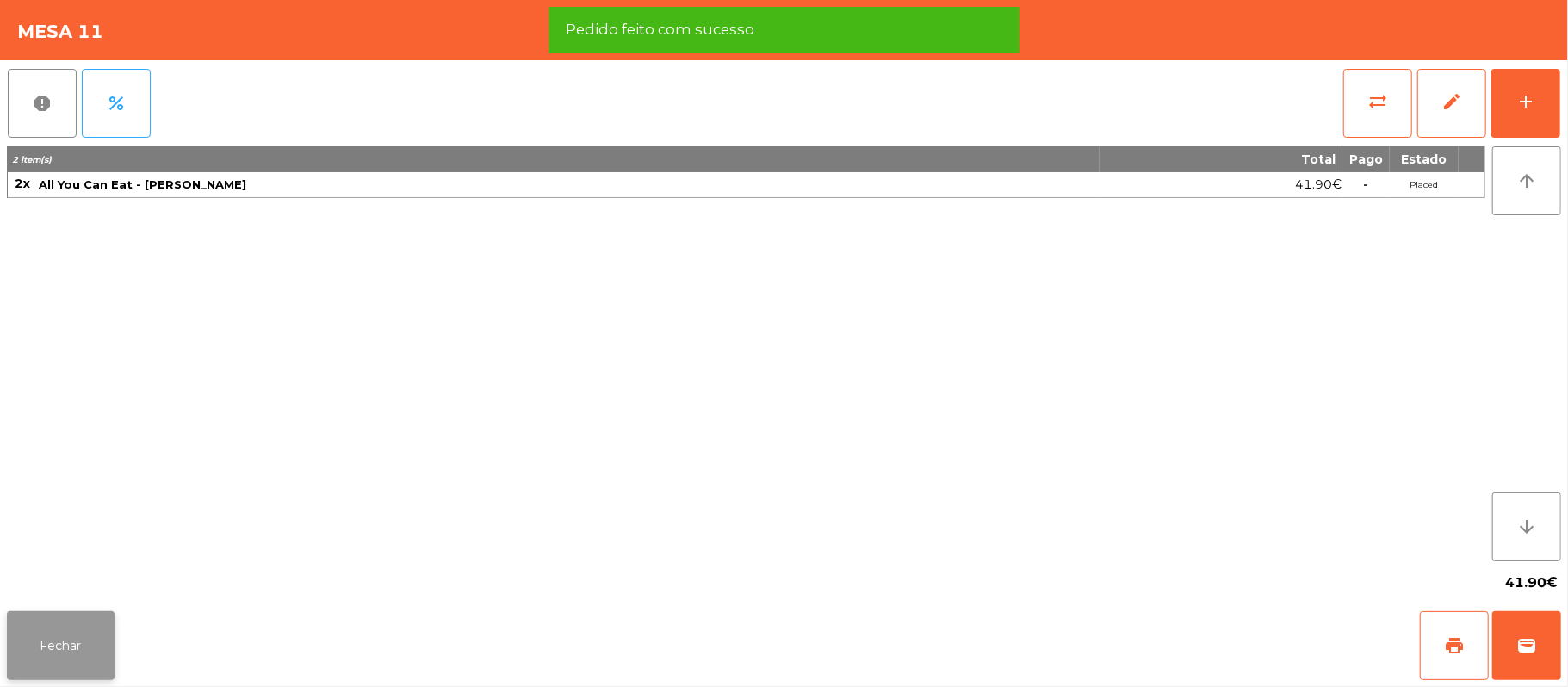
click at [64, 661] on button "Fechar" at bounding box center [61, 645] width 108 height 69
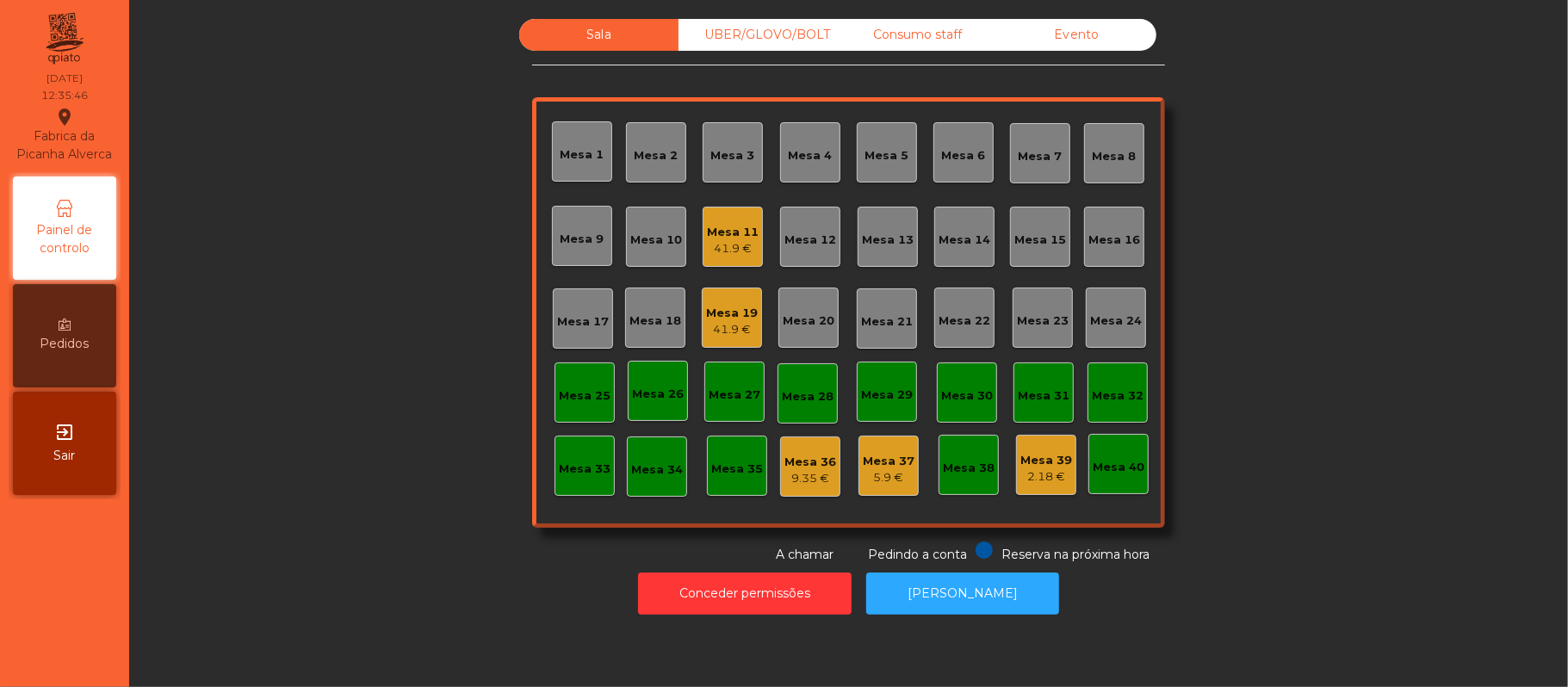
click at [731, 331] on div "41.9 €" at bounding box center [732, 330] width 52 height 17
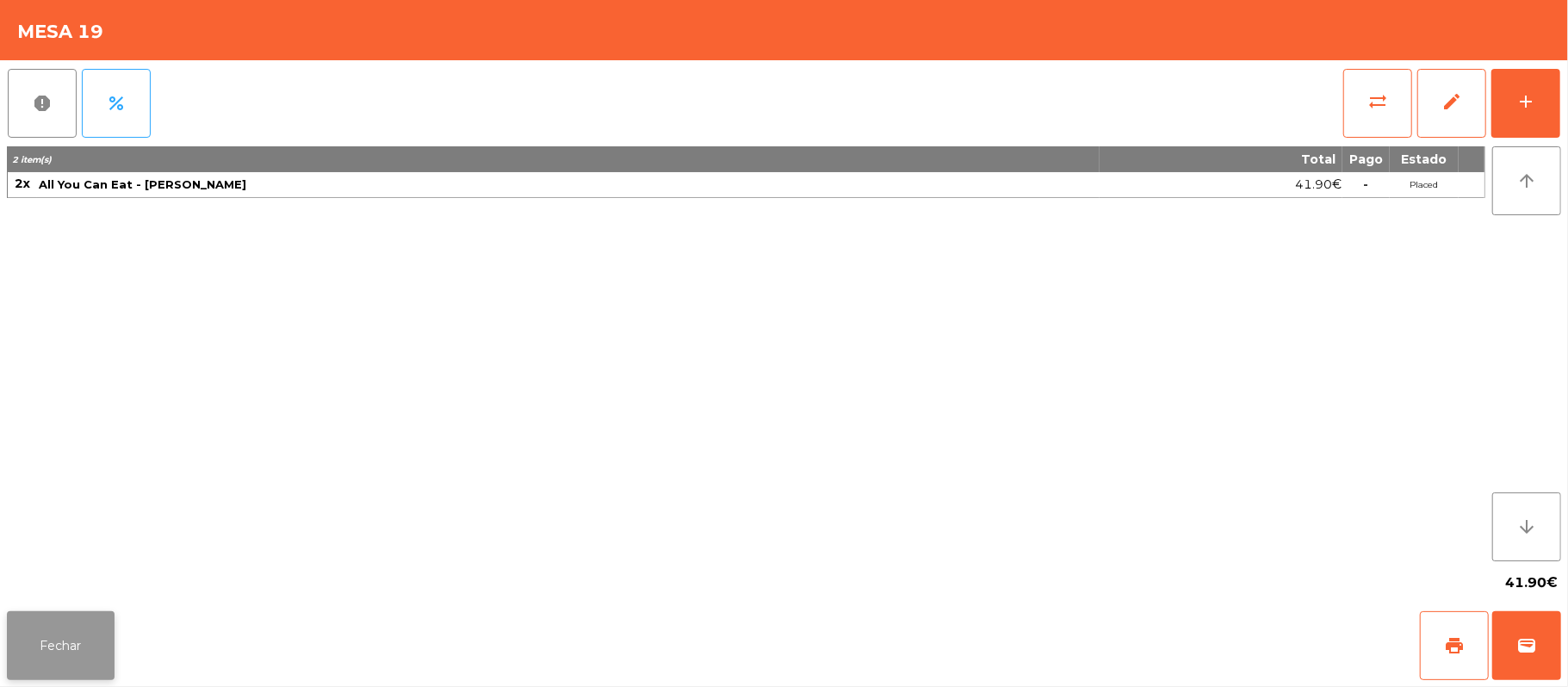
click at [60, 654] on button "Fechar" at bounding box center [61, 645] width 108 height 69
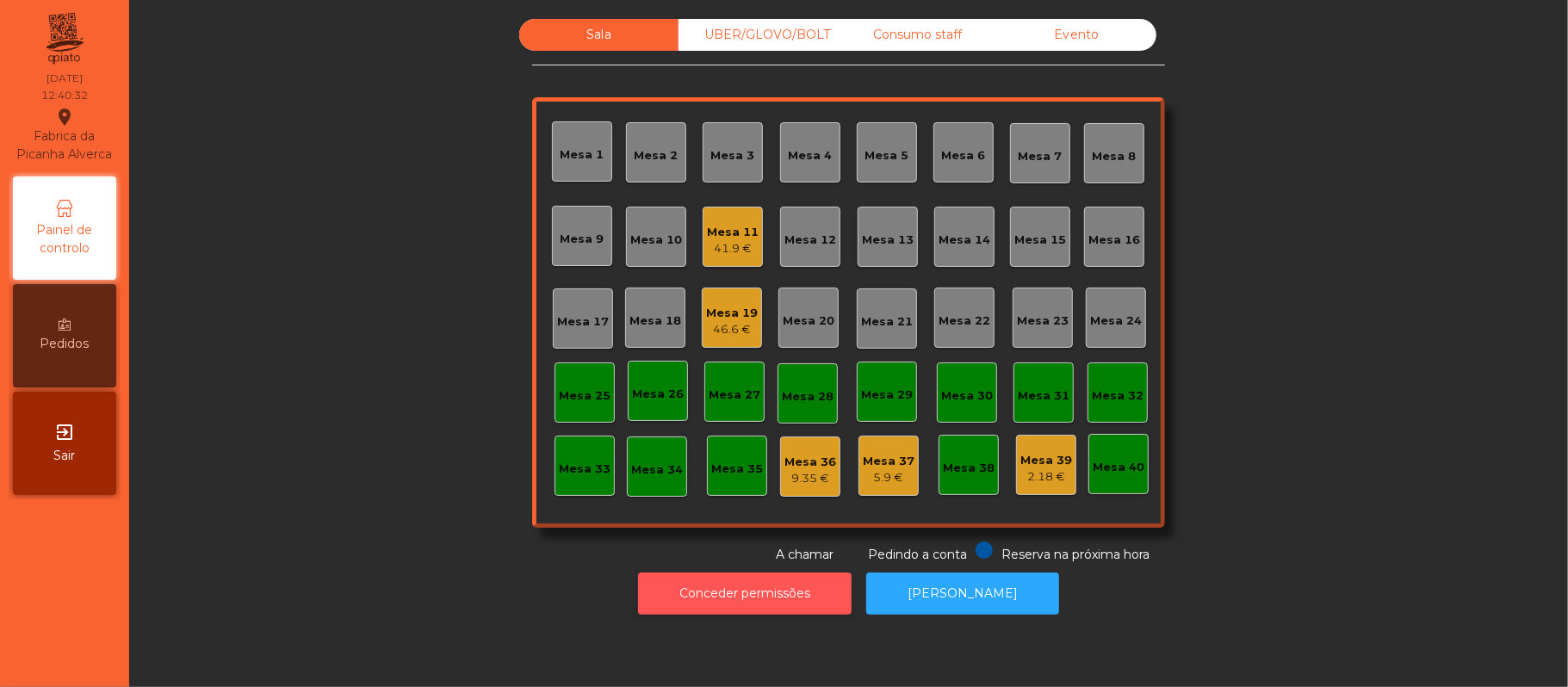
click at [796, 590] on button "Conceder permissões" at bounding box center [745, 593] width 214 height 42
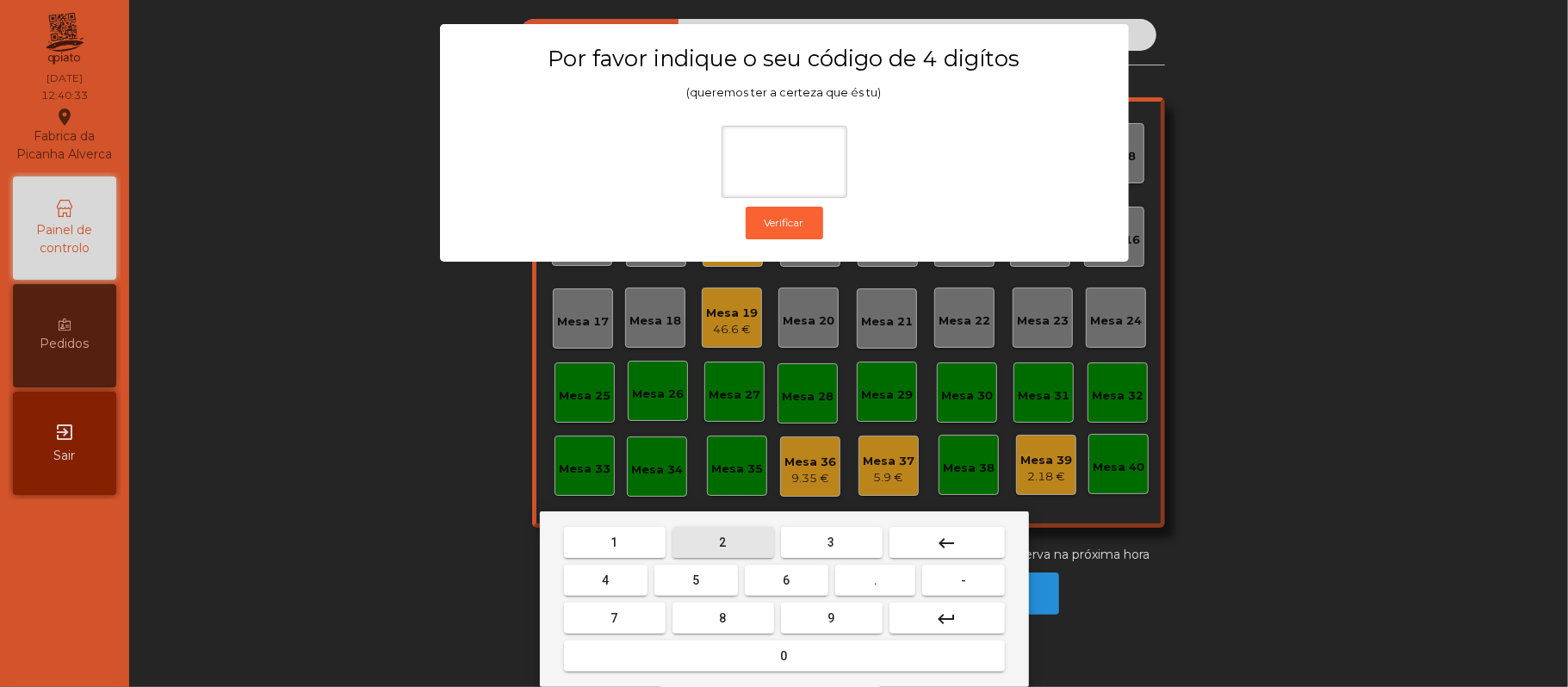
click at [734, 527] on button "2" at bounding box center [723, 542] width 102 height 31
click at [778, 579] on button "6" at bounding box center [787, 580] width 84 height 31
click at [628, 528] on button "1" at bounding box center [615, 542] width 102 height 31
click at [696, 580] on span "5" at bounding box center [695, 580] width 7 height 14
type input "****"
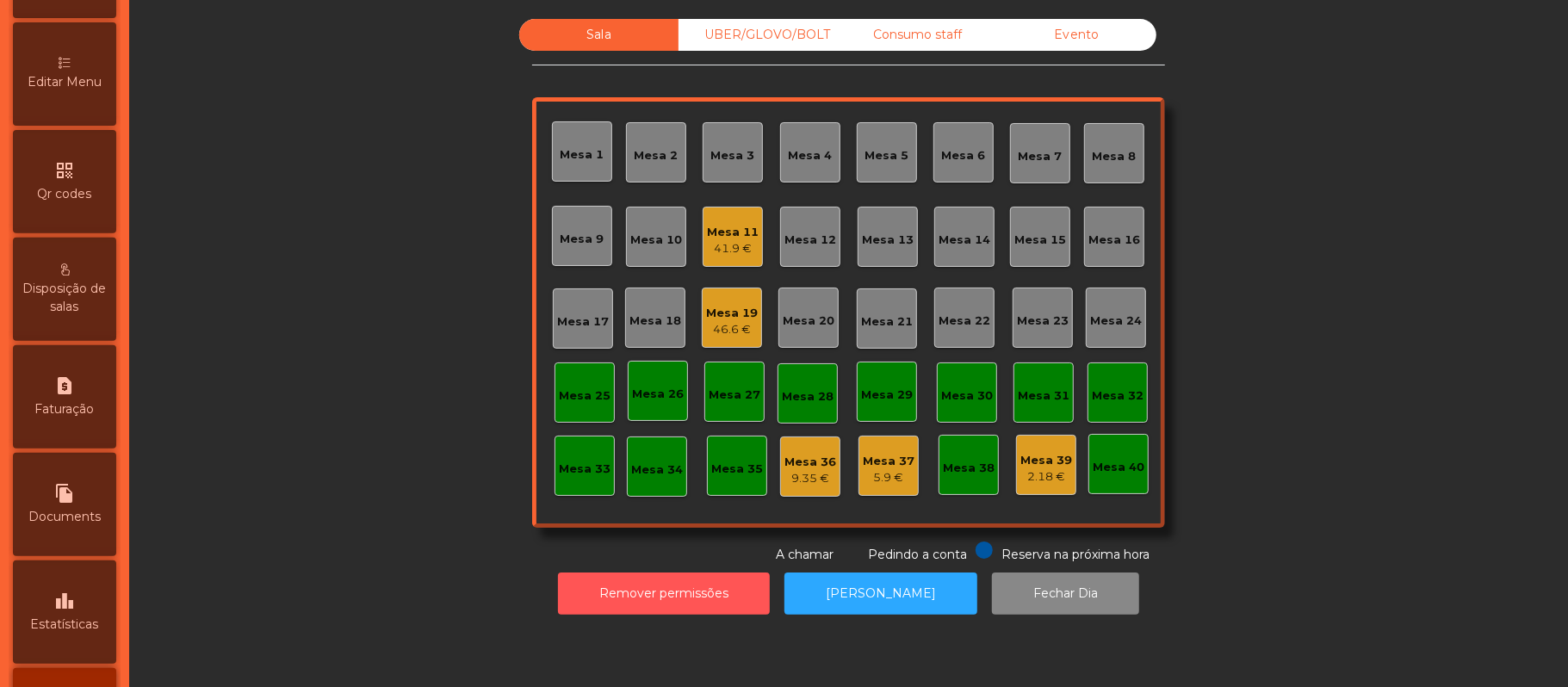
scroll to position [394, 0]
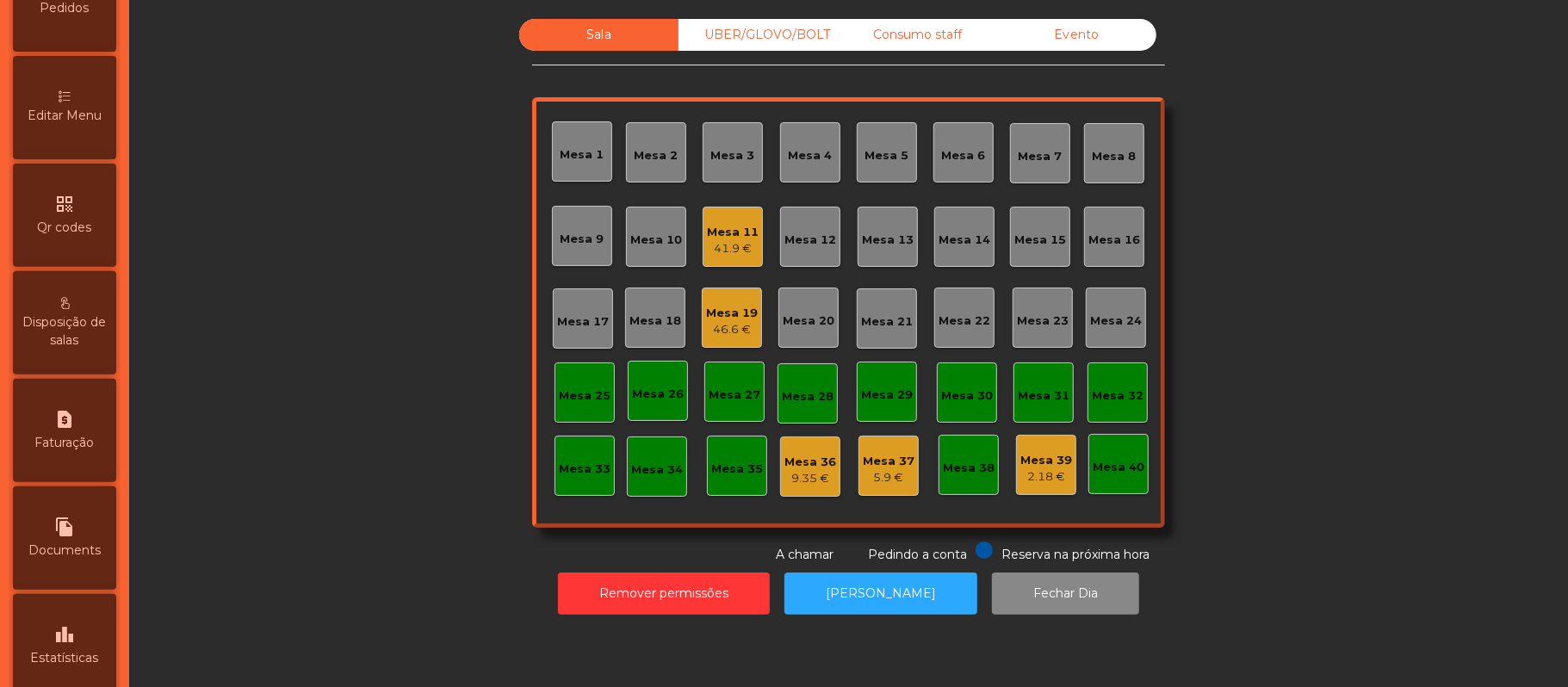
click at [93, 121] on div "Editar Menu" at bounding box center [64, 107] width 103 height 103
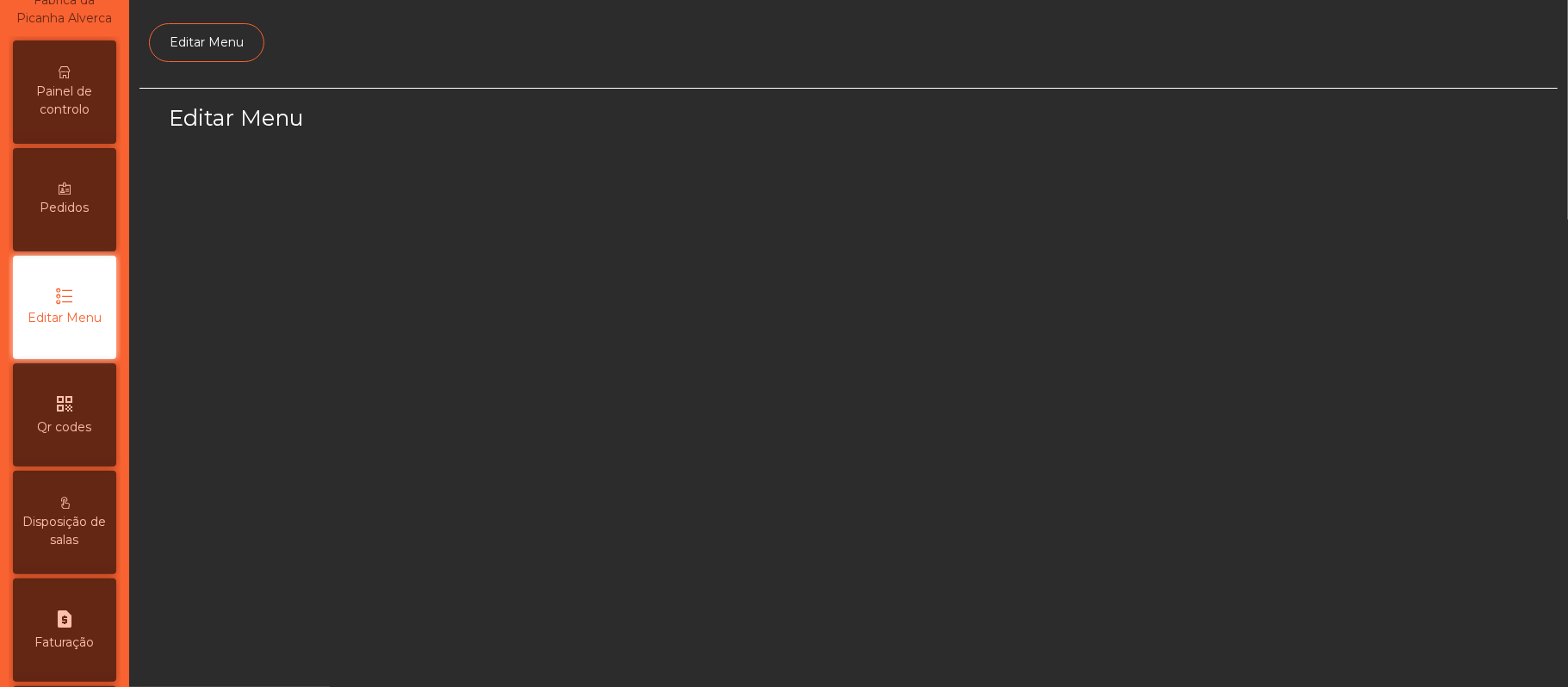
scroll to position [118, 0]
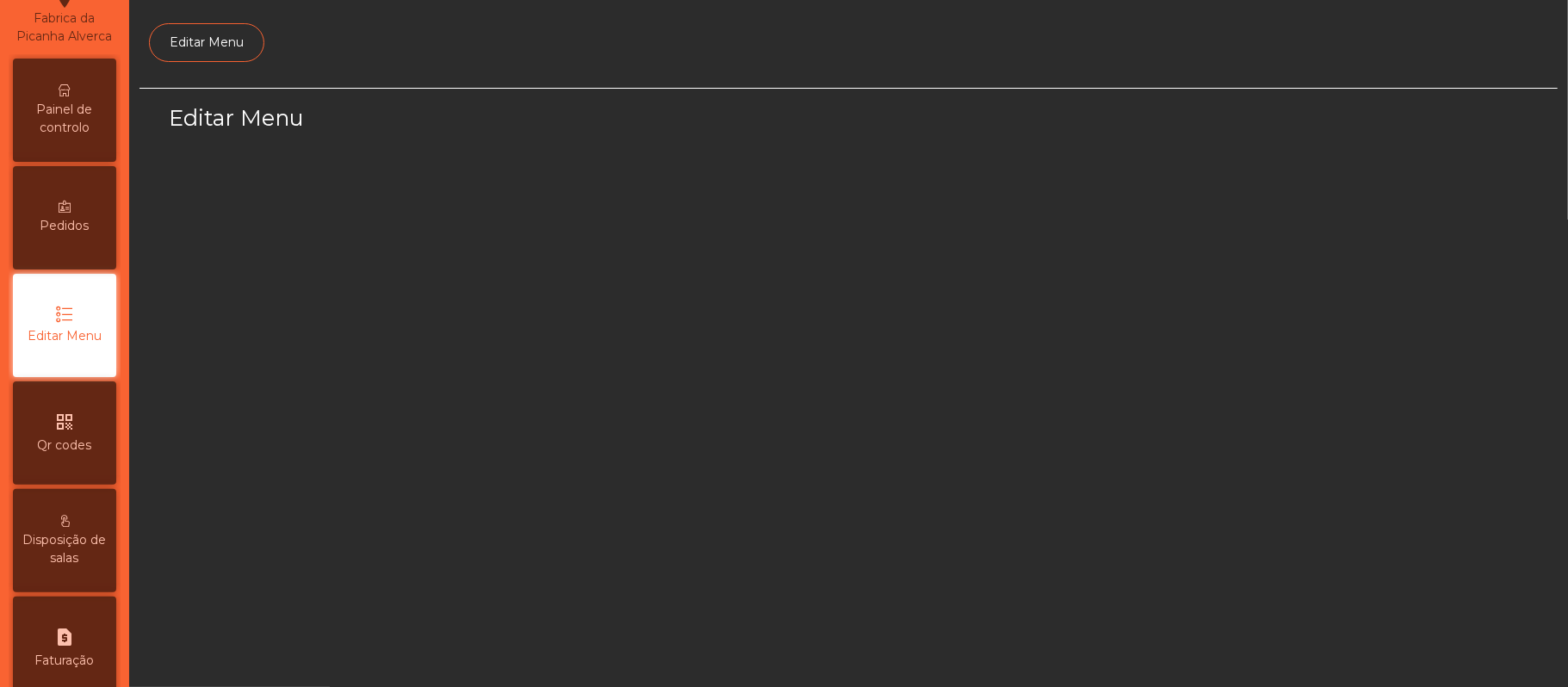
select select "*"
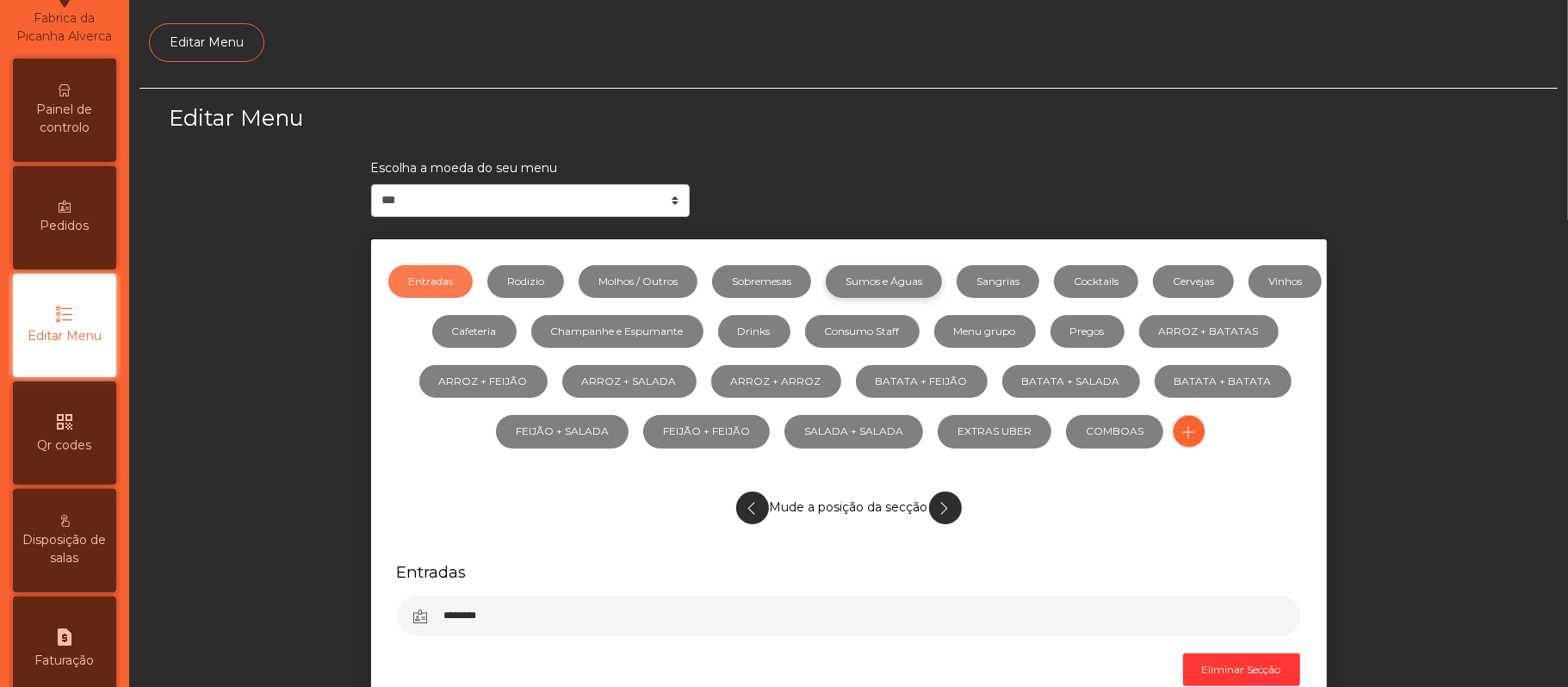
click at [934, 281] on link "Sumos e Águas" at bounding box center [884, 282] width 116 height 33
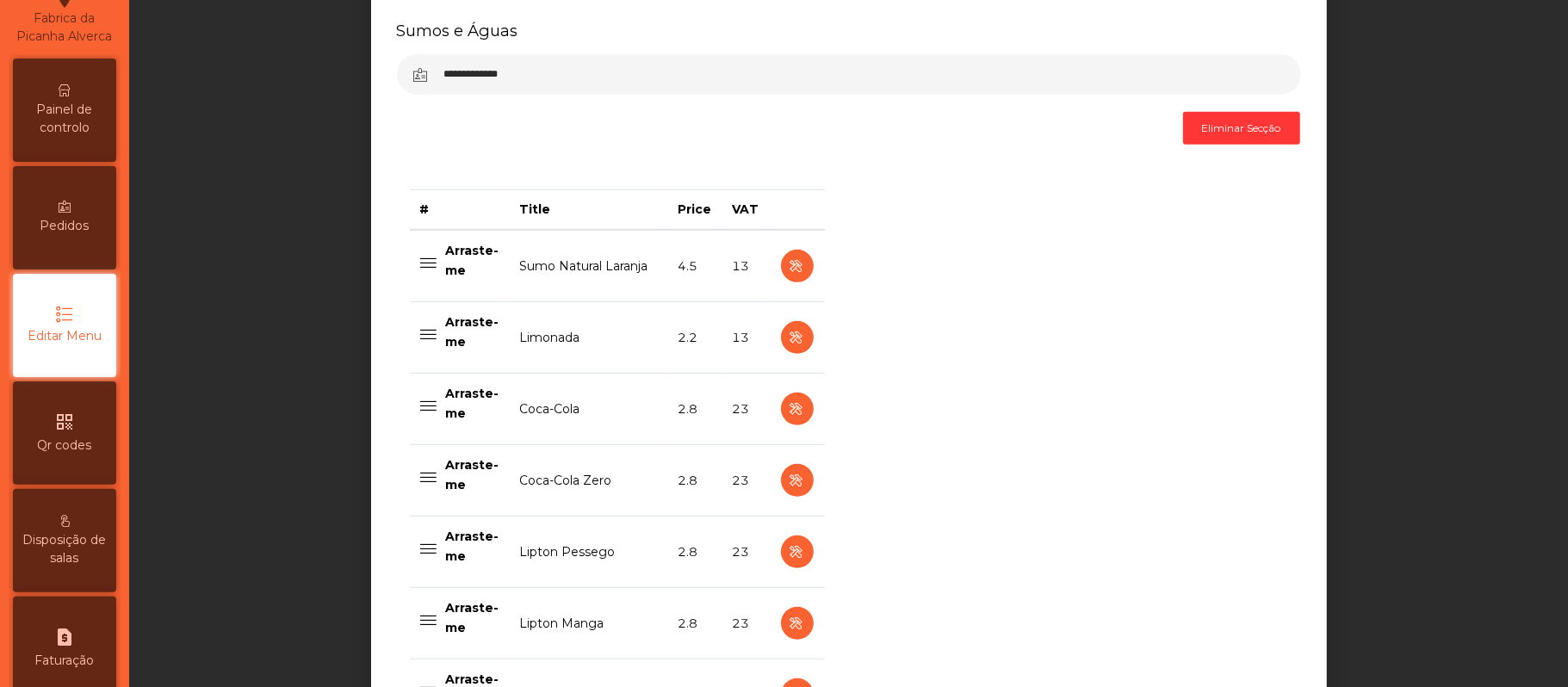
scroll to position [551, 0]
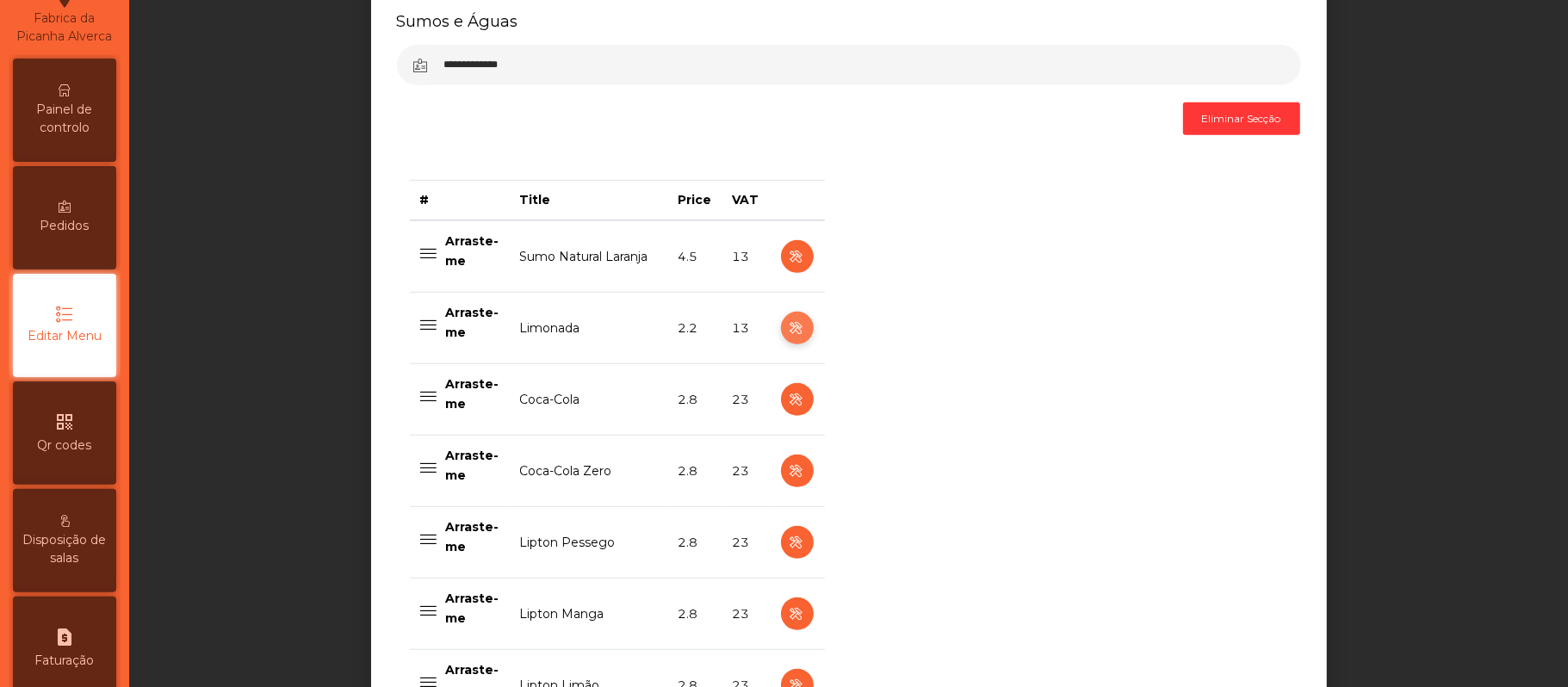
click at [787, 332] on icon "button" at bounding box center [797, 329] width 20 height 22
select select "***"
select select "**"
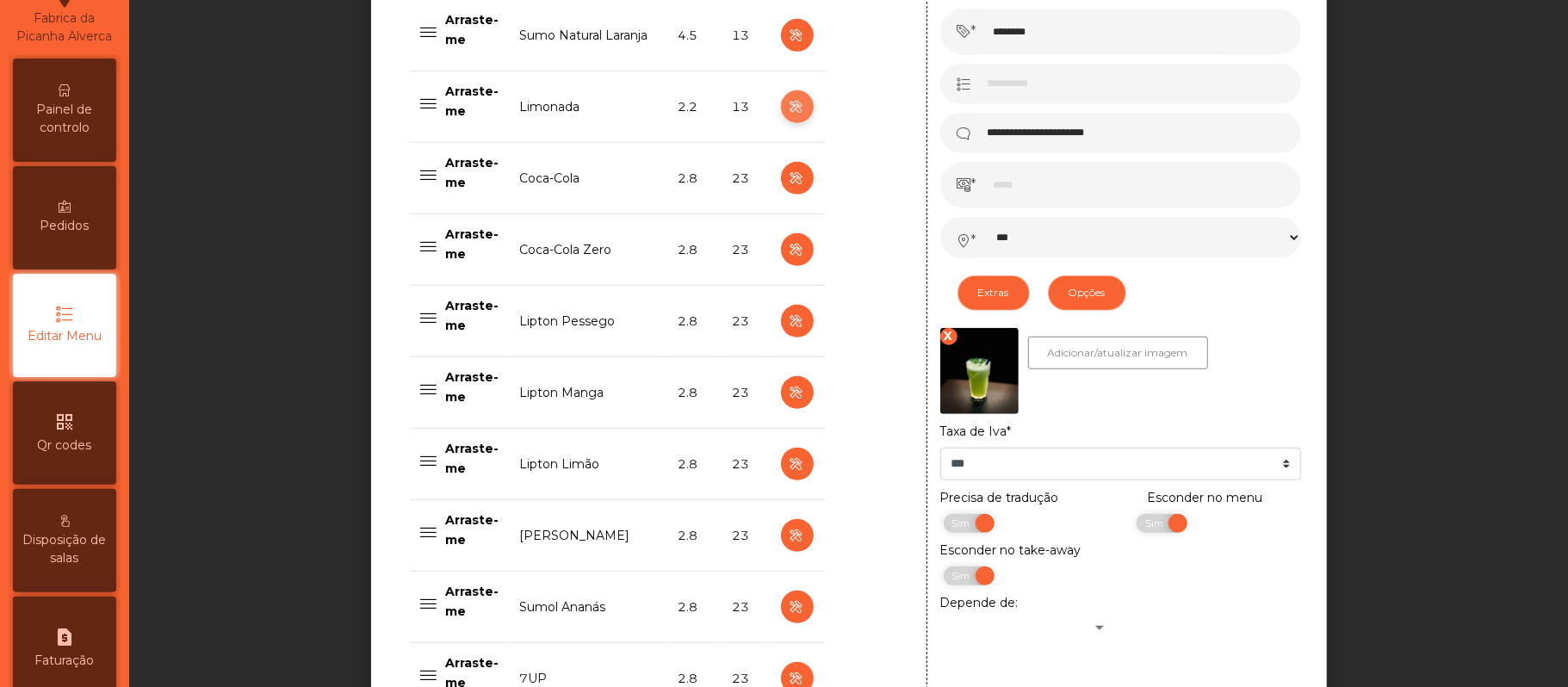
scroll to position [787, 0]
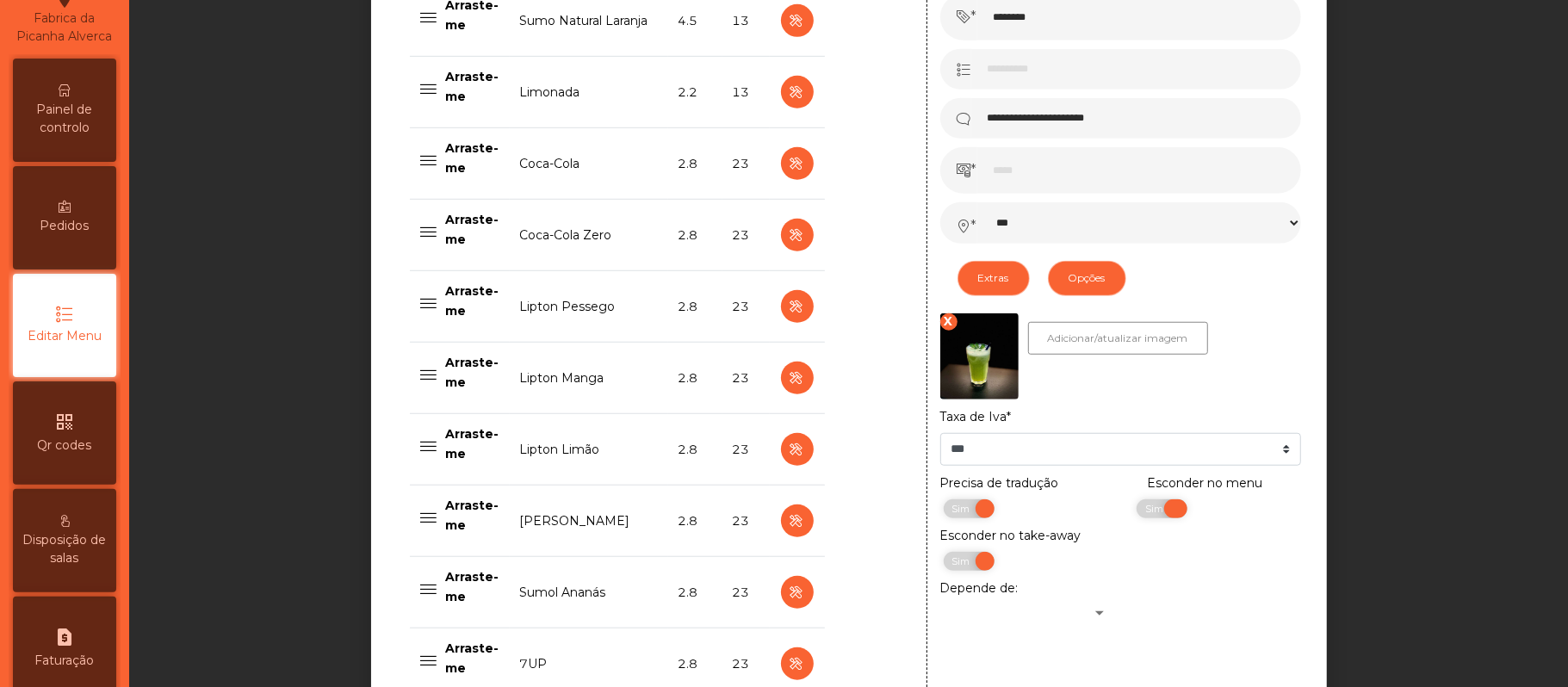
click at [1135, 510] on span "Sim" at bounding box center [1156, 508] width 43 height 19
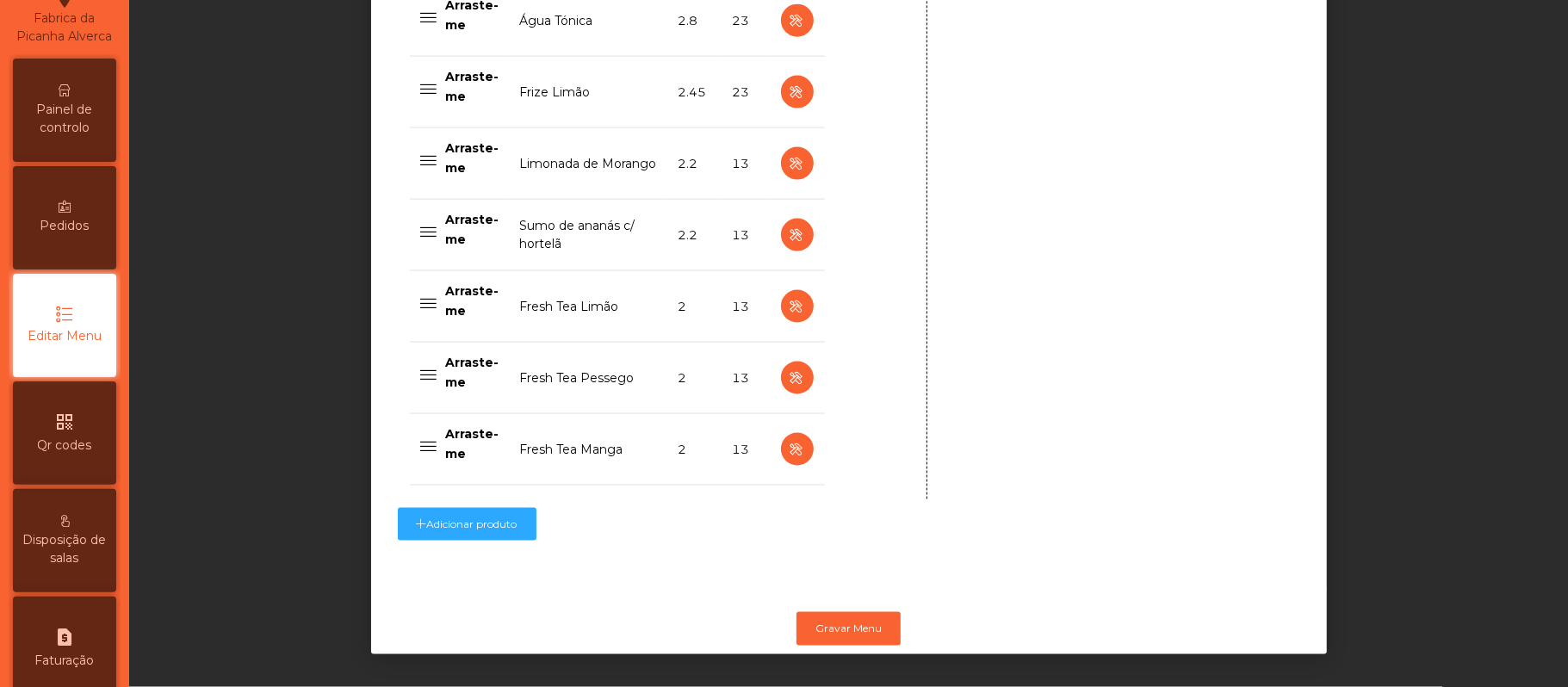
scroll to position [1740, 0]
click at [855, 612] on button "Gravar Menu" at bounding box center [848, 628] width 104 height 33
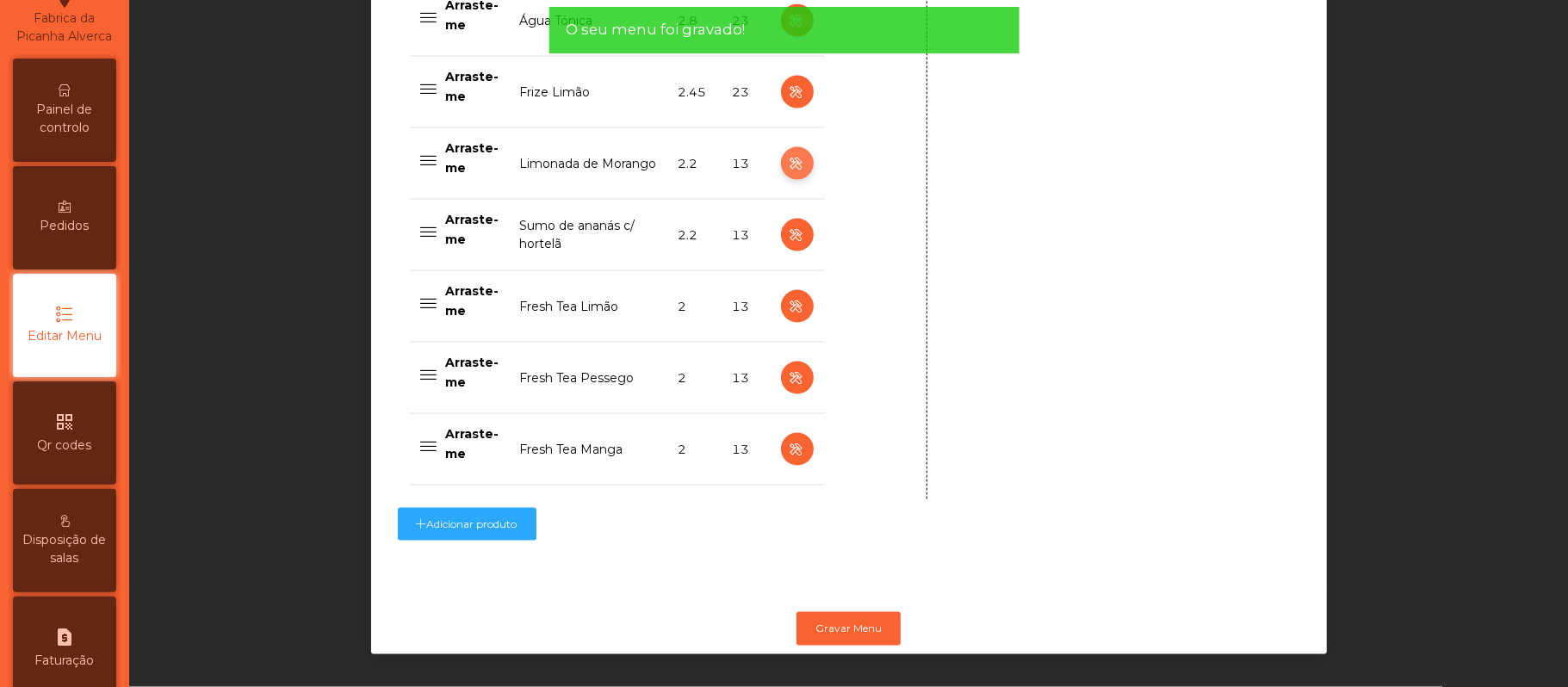
click at [787, 153] on icon "button" at bounding box center [797, 164] width 20 height 22
type input "**********"
select select "***"
select select "**"
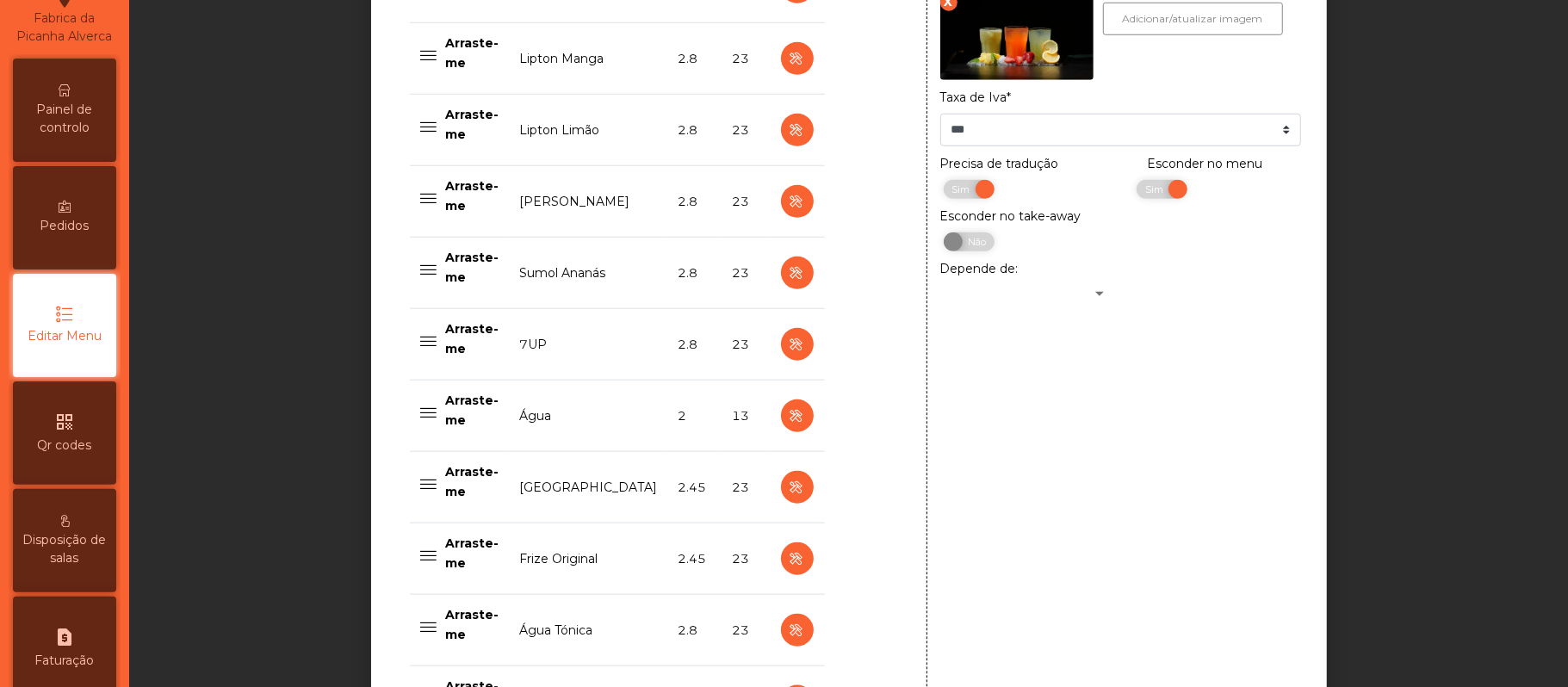
scroll to position [1099, 0]
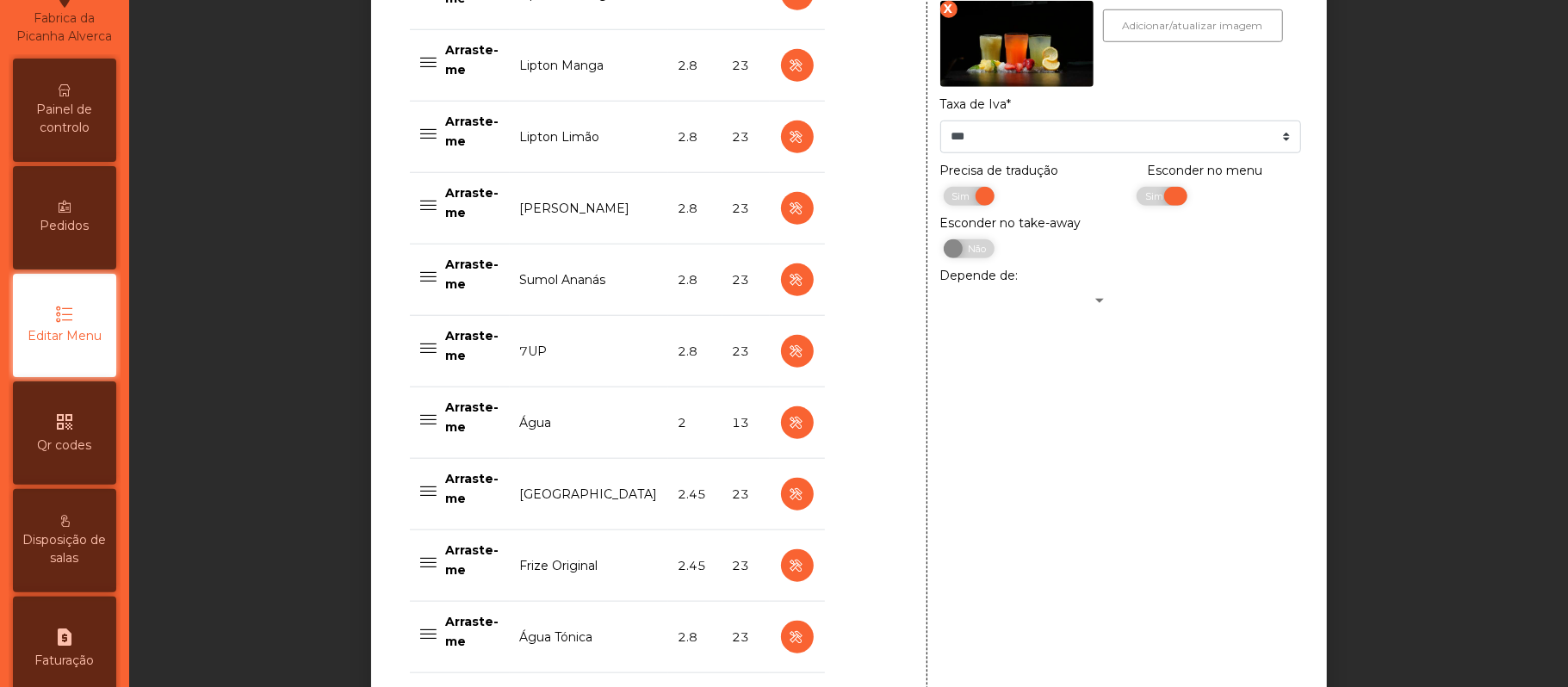
click at [1137, 198] on span "Sim" at bounding box center [1156, 196] width 43 height 19
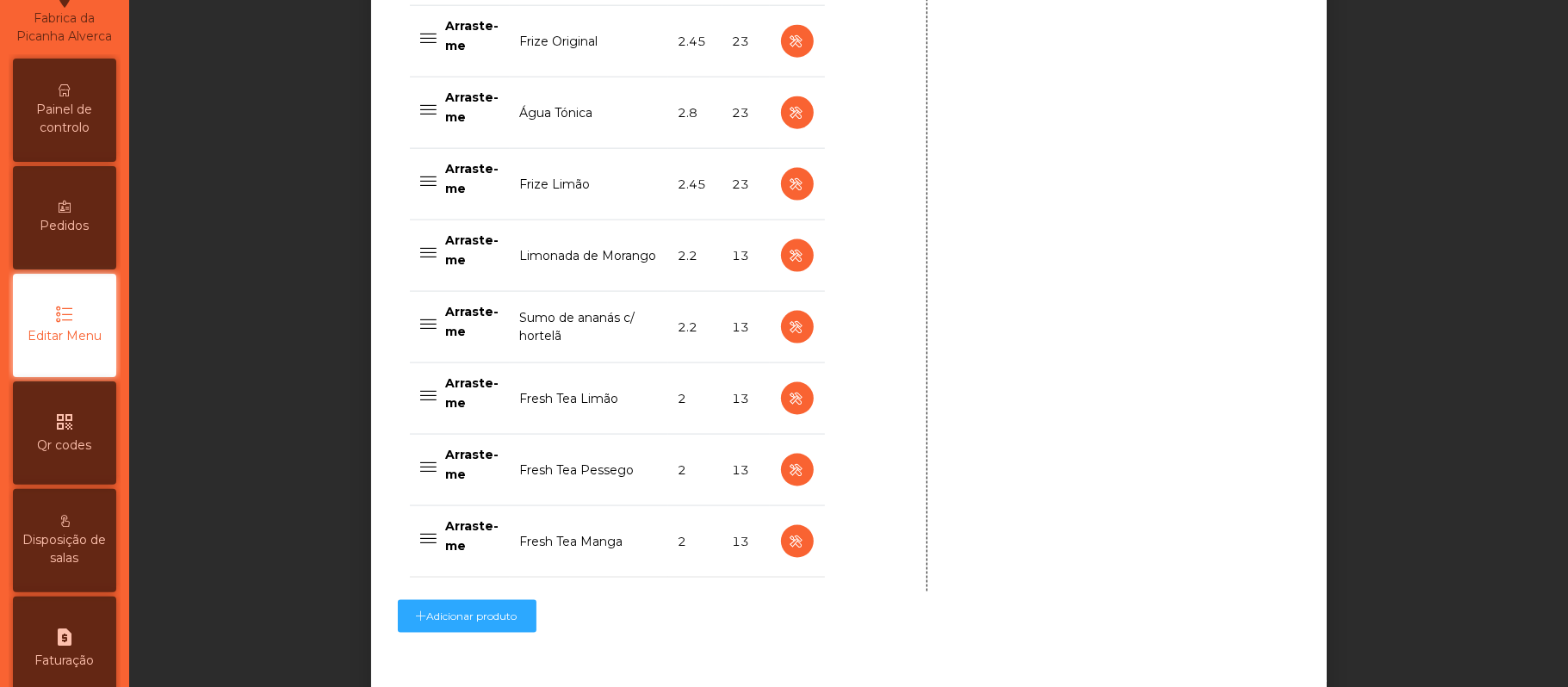
scroll to position [1740, 0]
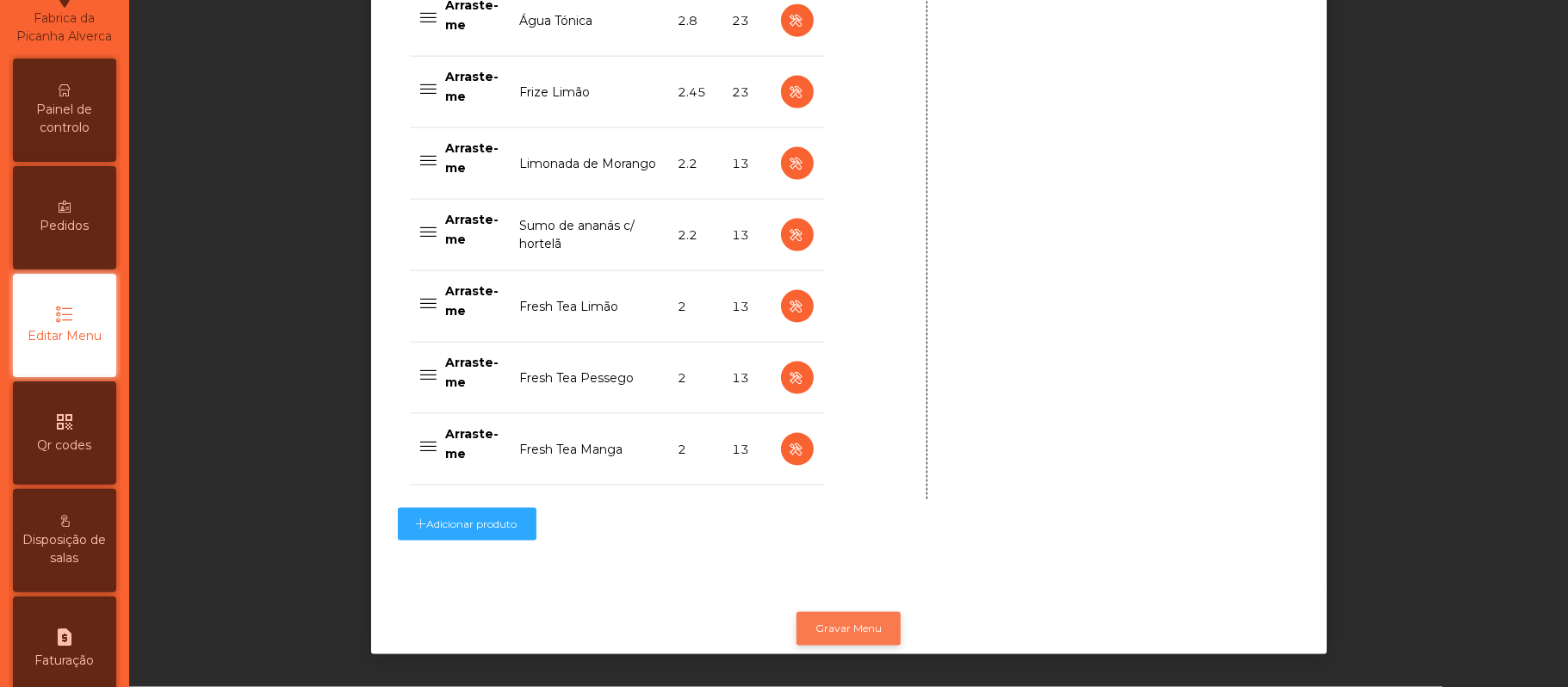
click at [858, 612] on button "Gravar Menu" at bounding box center [848, 628] width 104 height 33
click at [845, 612] on button "Gravar Menu" at bounding box center [848, 628] width 104 height 33
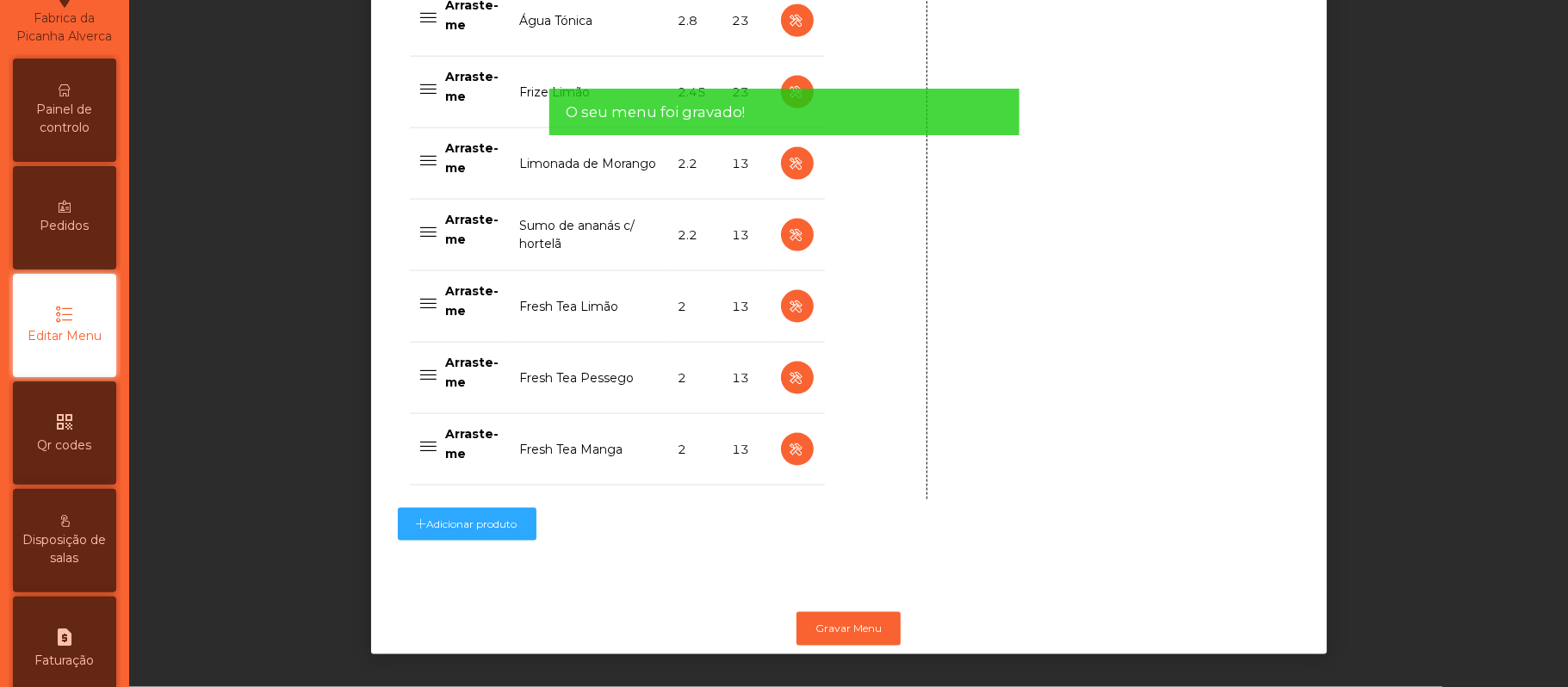
click at [70, 97] on icon at bounding box center [65, 90] width 12 height 12
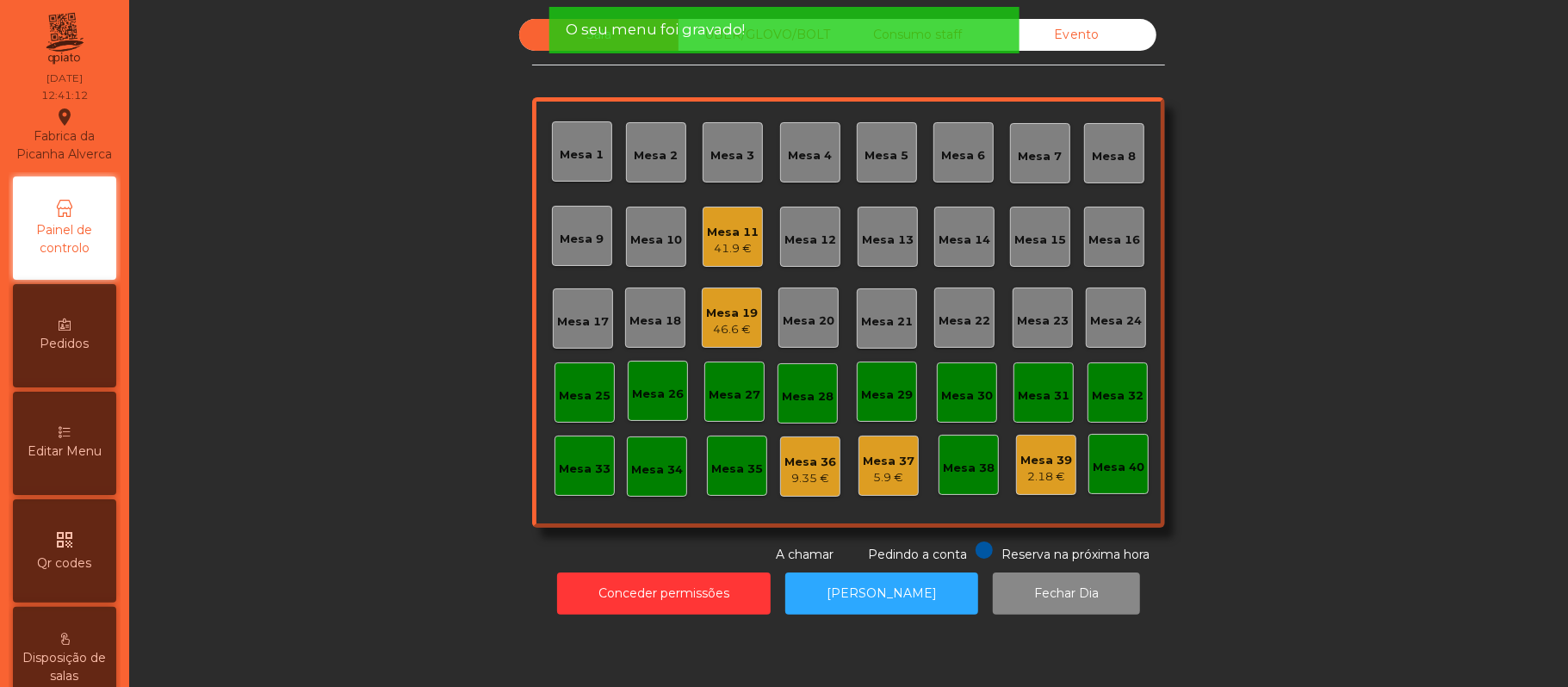
click at [728, 226] on div "Mesa 11" at bounding box center [733, 232] width 52 height 17
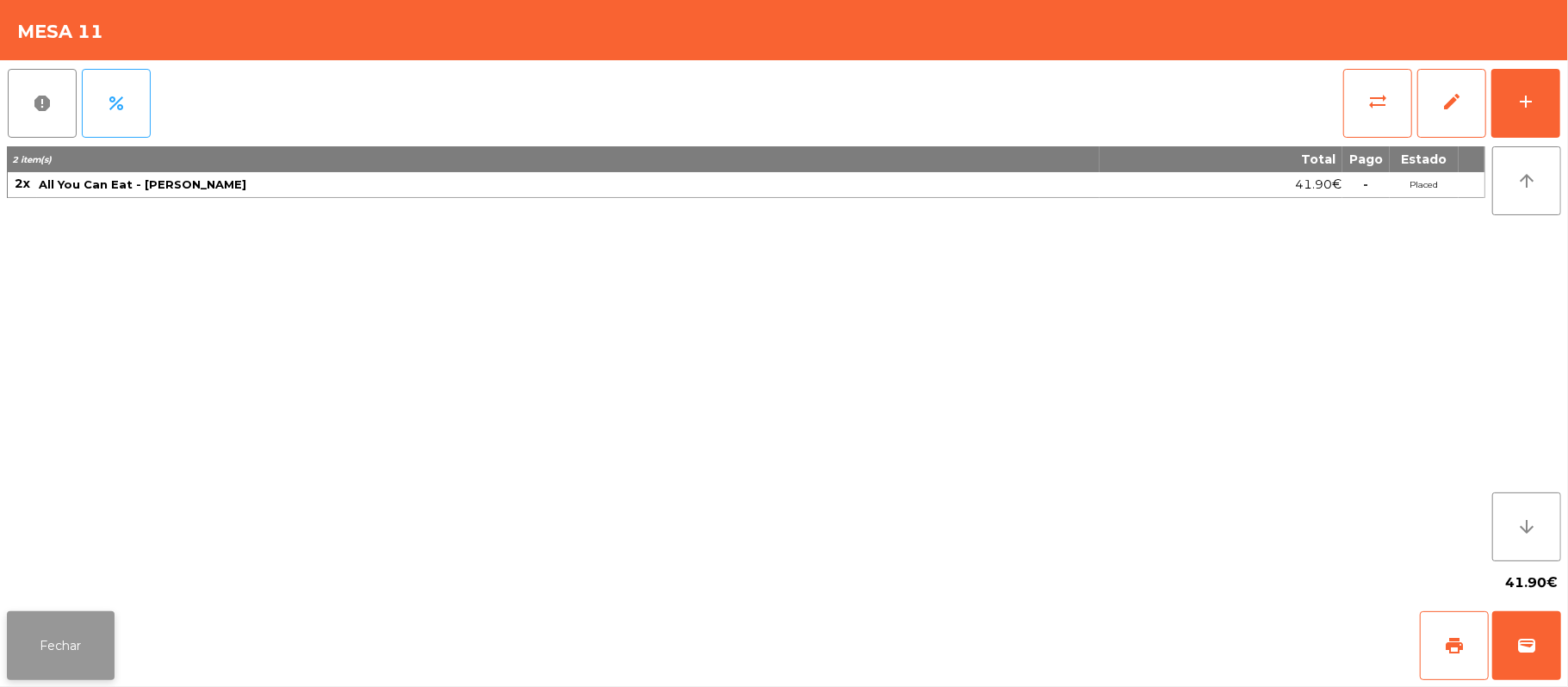
click at [77, 669] on button "Fechar" at bounding box center [61, 645] width 108 height 69
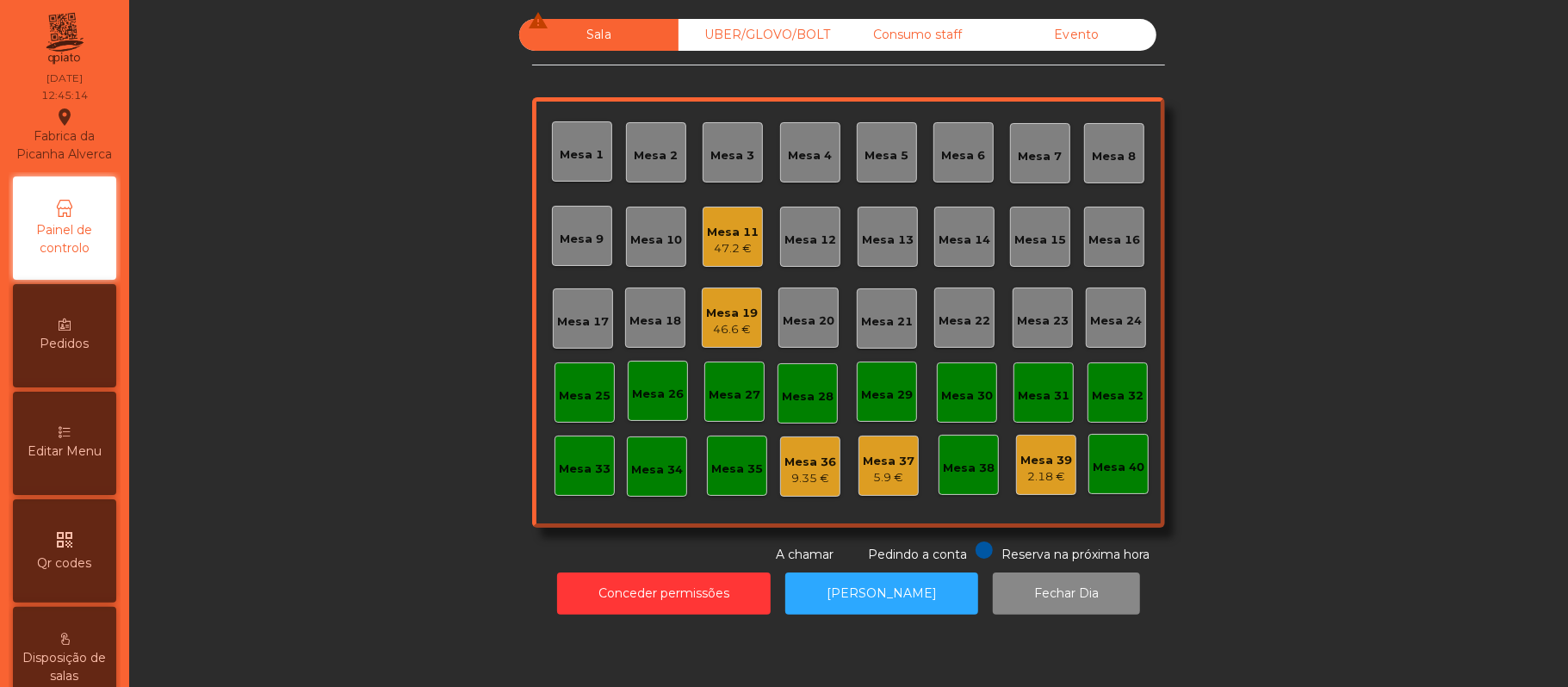
click at [721, 229] on div "Mesa 11" at bounding box center [733, 232] width 52 height 17
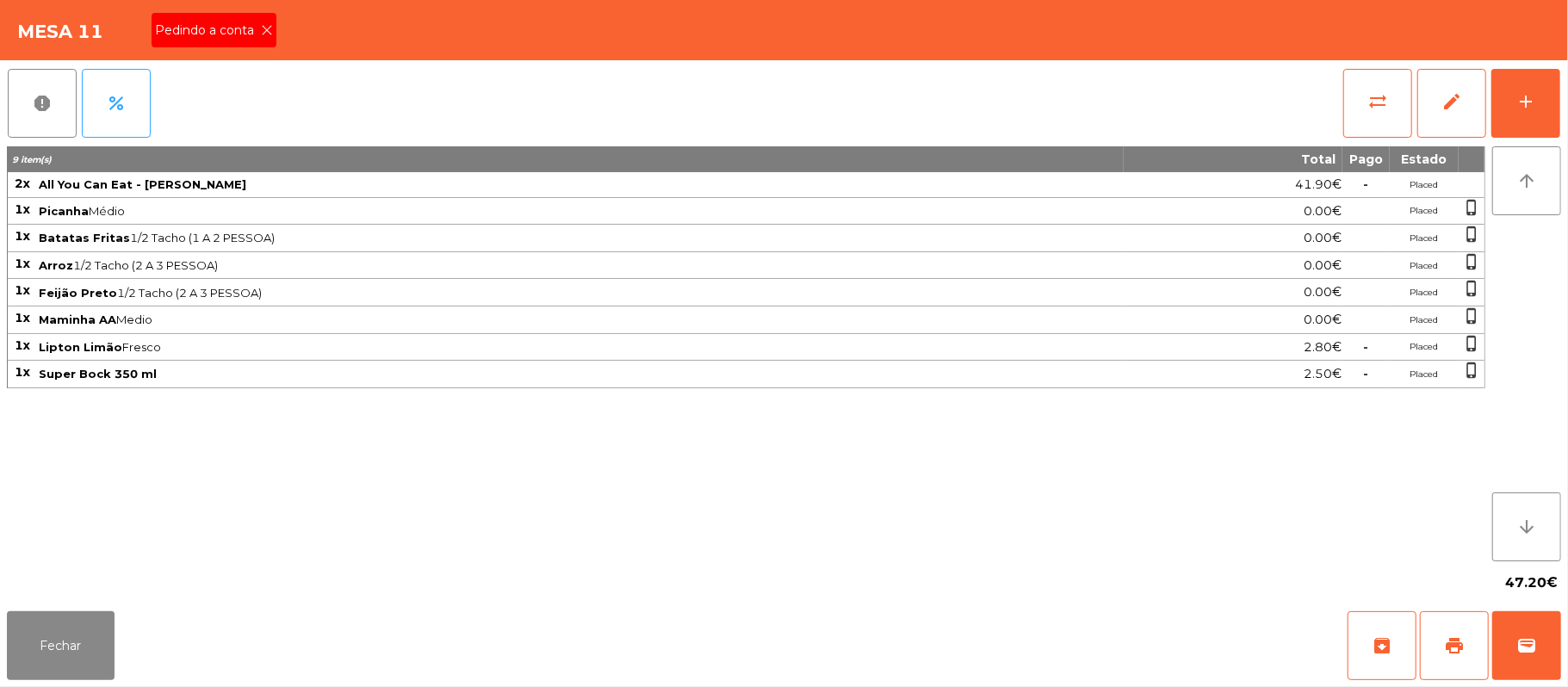
click at [241, 38] on span "Pedindo a conta" at bounding box center [208, 31] width 106 height 18
click at [63, 641] on button "Fechar" at bounding box center [61, 645] width 108 height 69
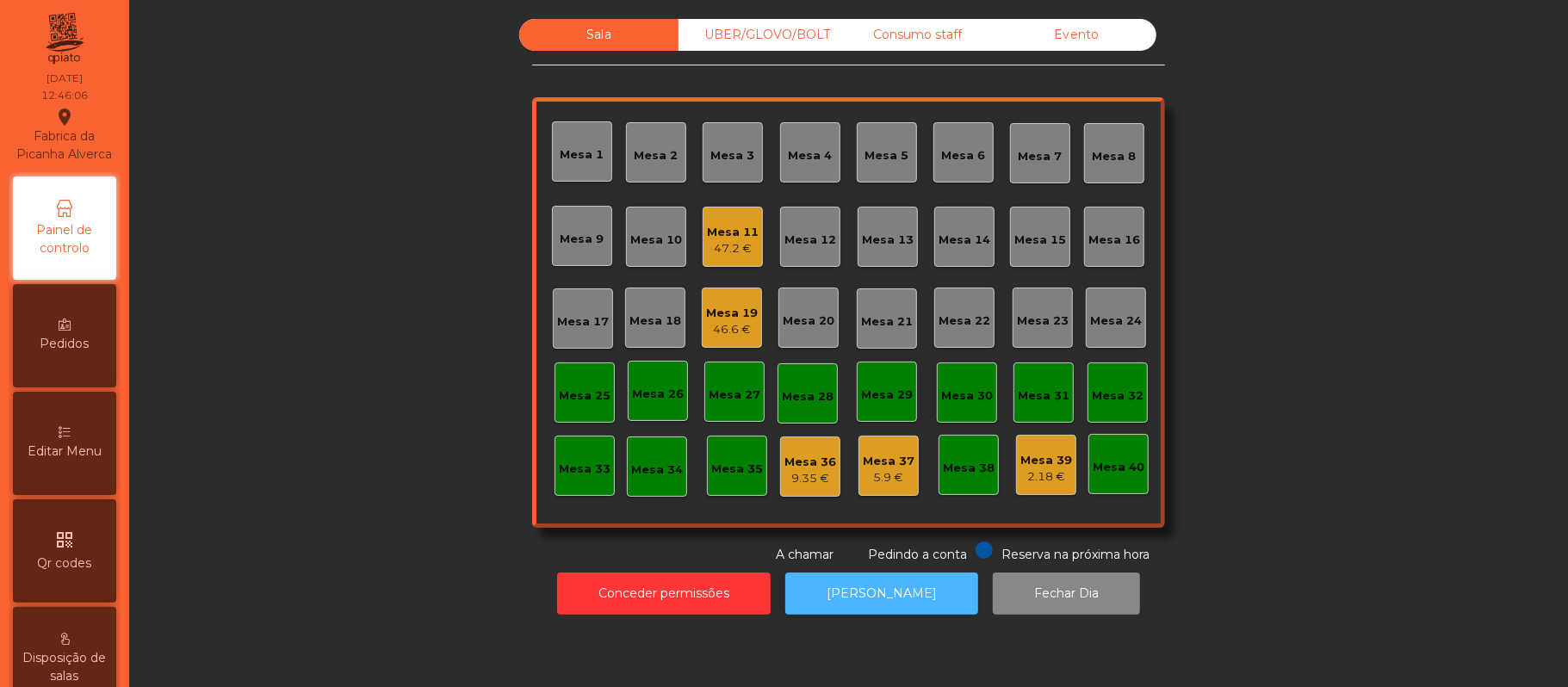
click at [892, 593] on button "[PERSON_NAME]" at bounding box center [881, 593] width 193 height 42
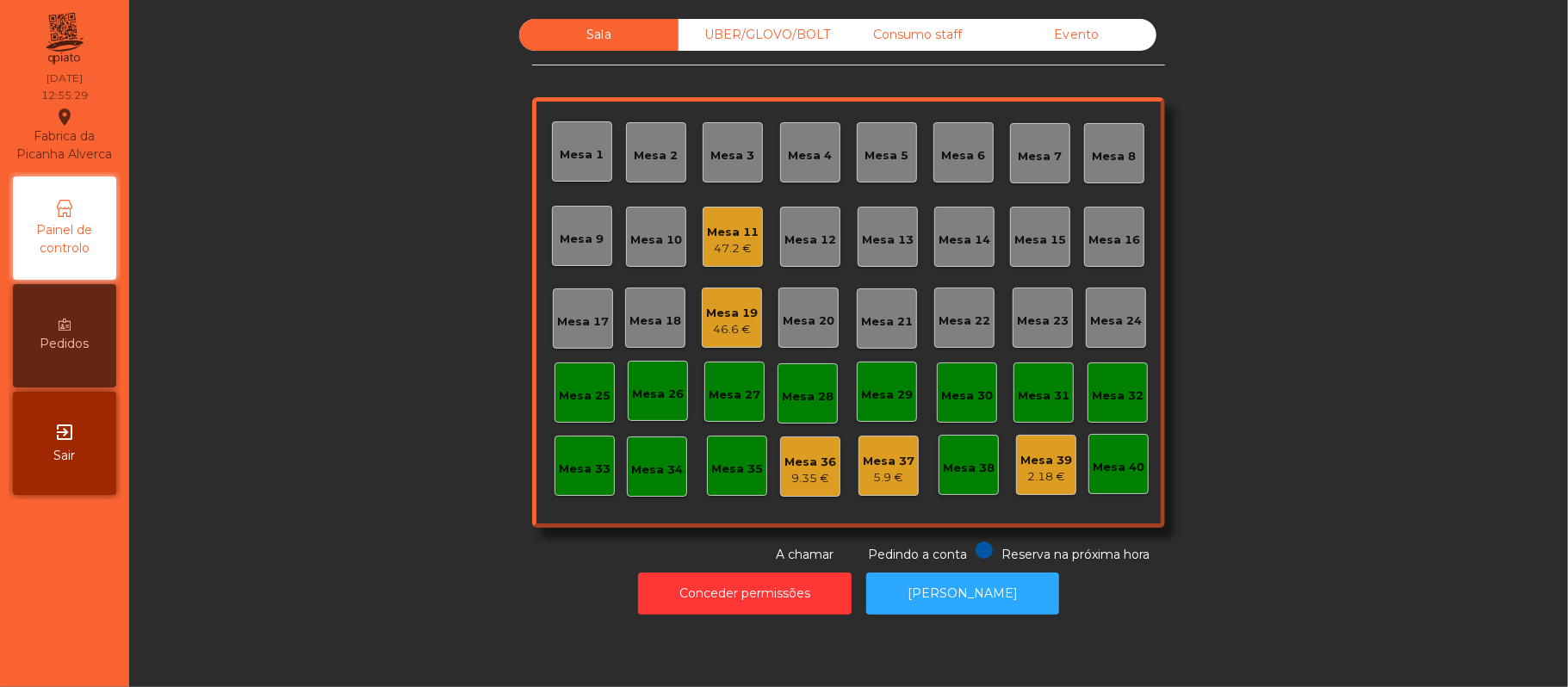
click at [1114, 229] on div "Mesa 16" at bounding box center [1115, 237] width 52 height 24
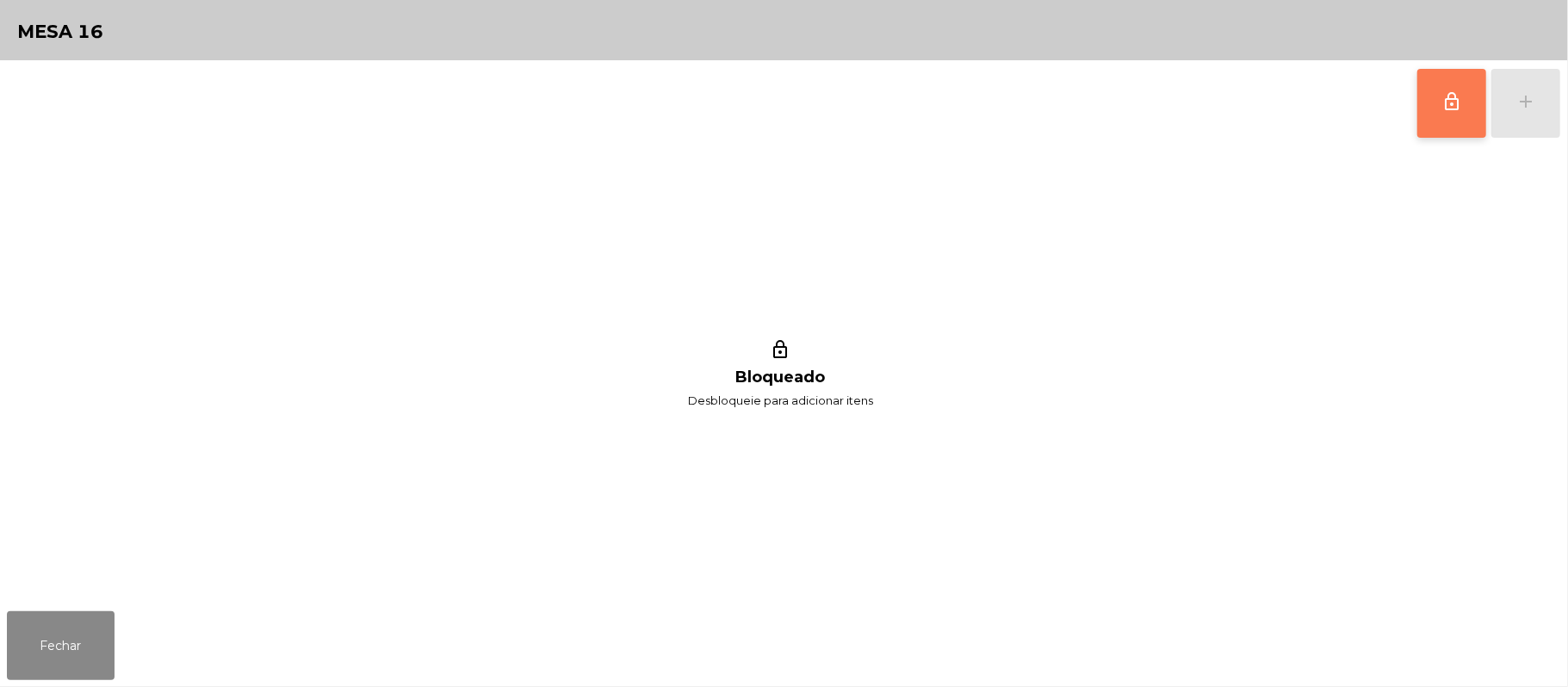
click at [1446, 108] on span "lock_outline" at bounding box center [1451, 101] width 21 height 21
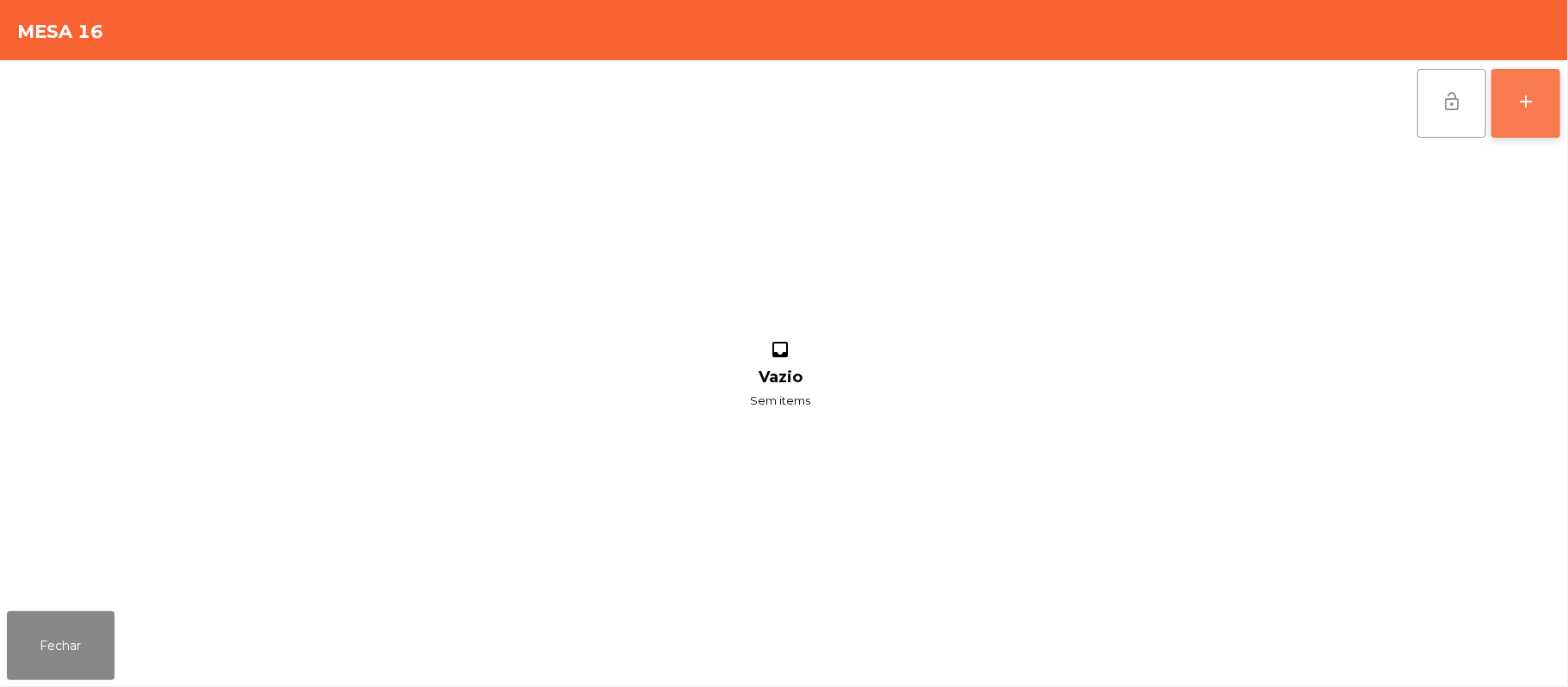
click at [1512, 103] on button "add" at bounding box center [1525, 103] width 69 height 69
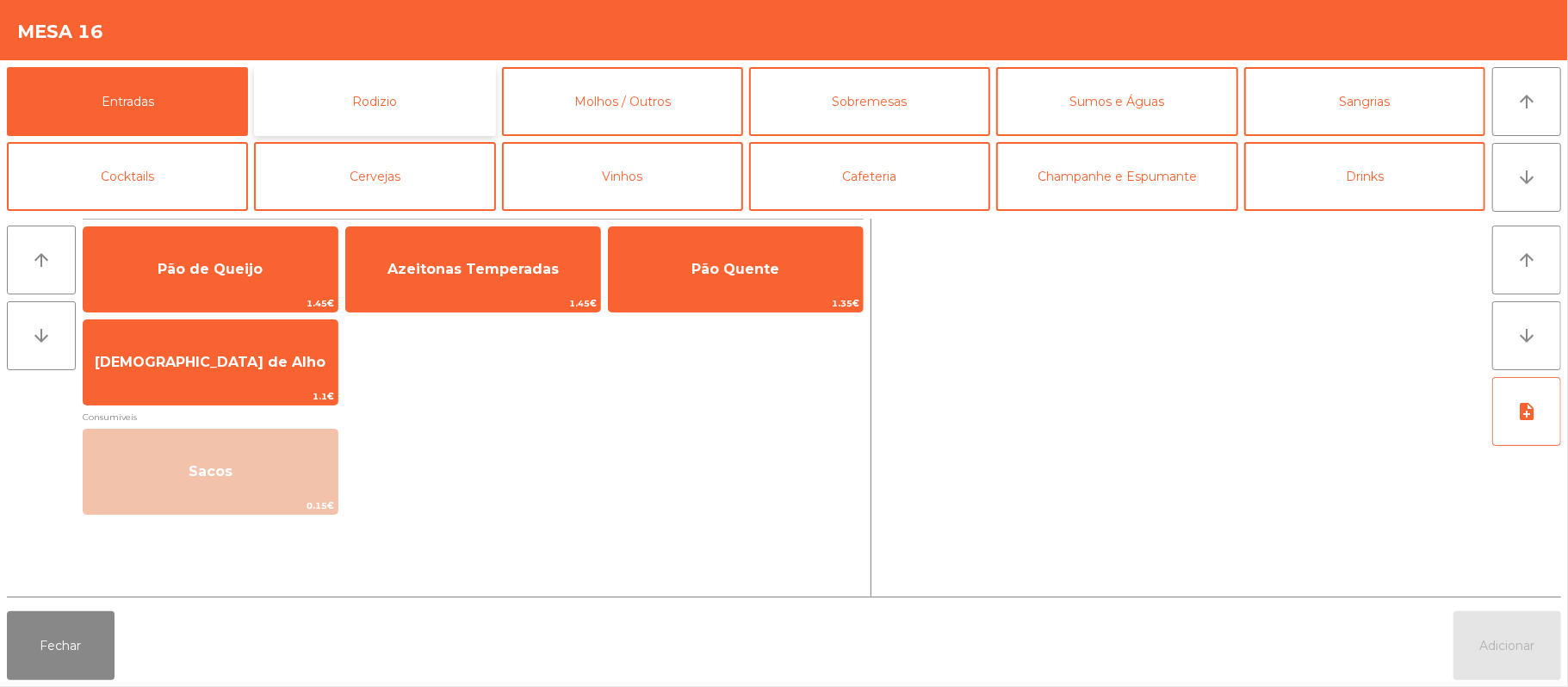
click at [406, 104] on button "Rodizio" at bounding box center [374, 101] width 241 height 69
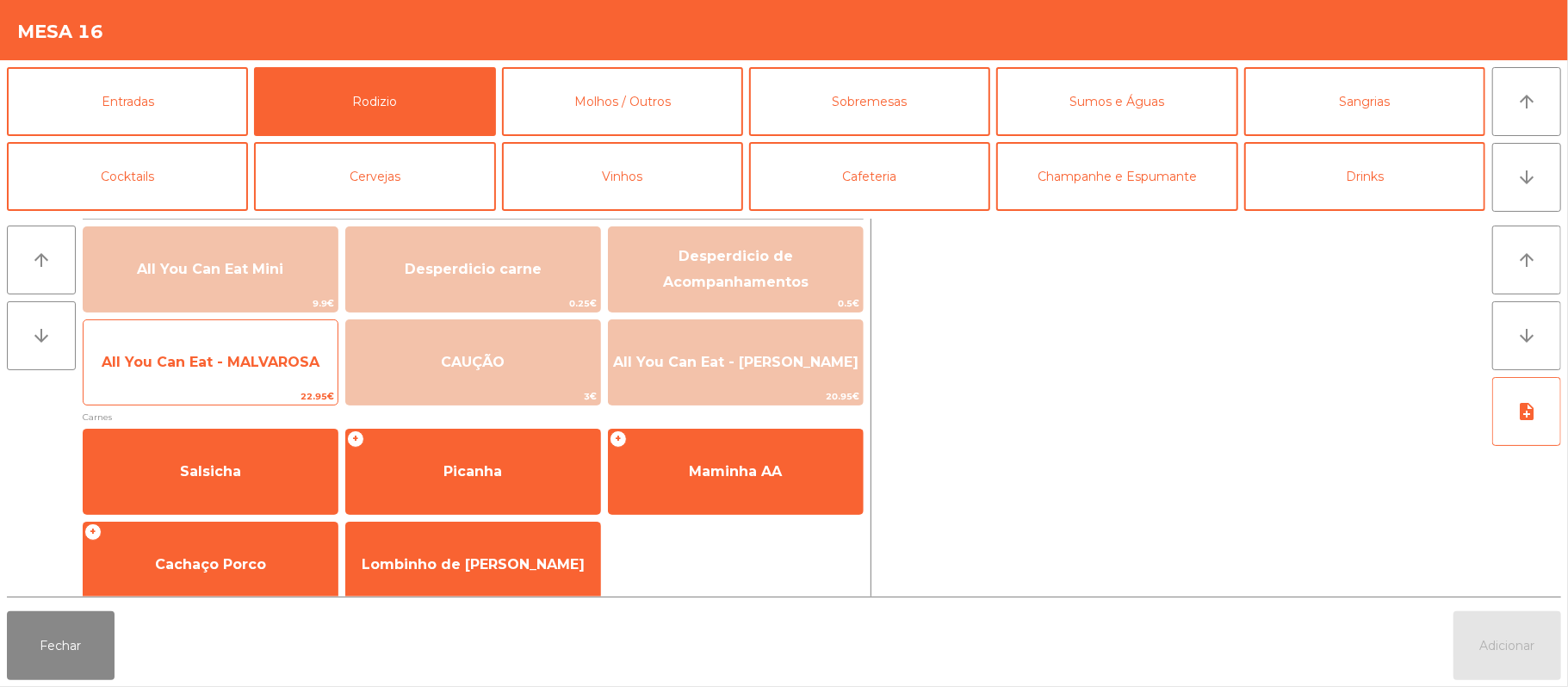
click at [235, 362] on span "All You Can Eat - MALVAROSA" at bounding box center [211, 361] width 218 height 16
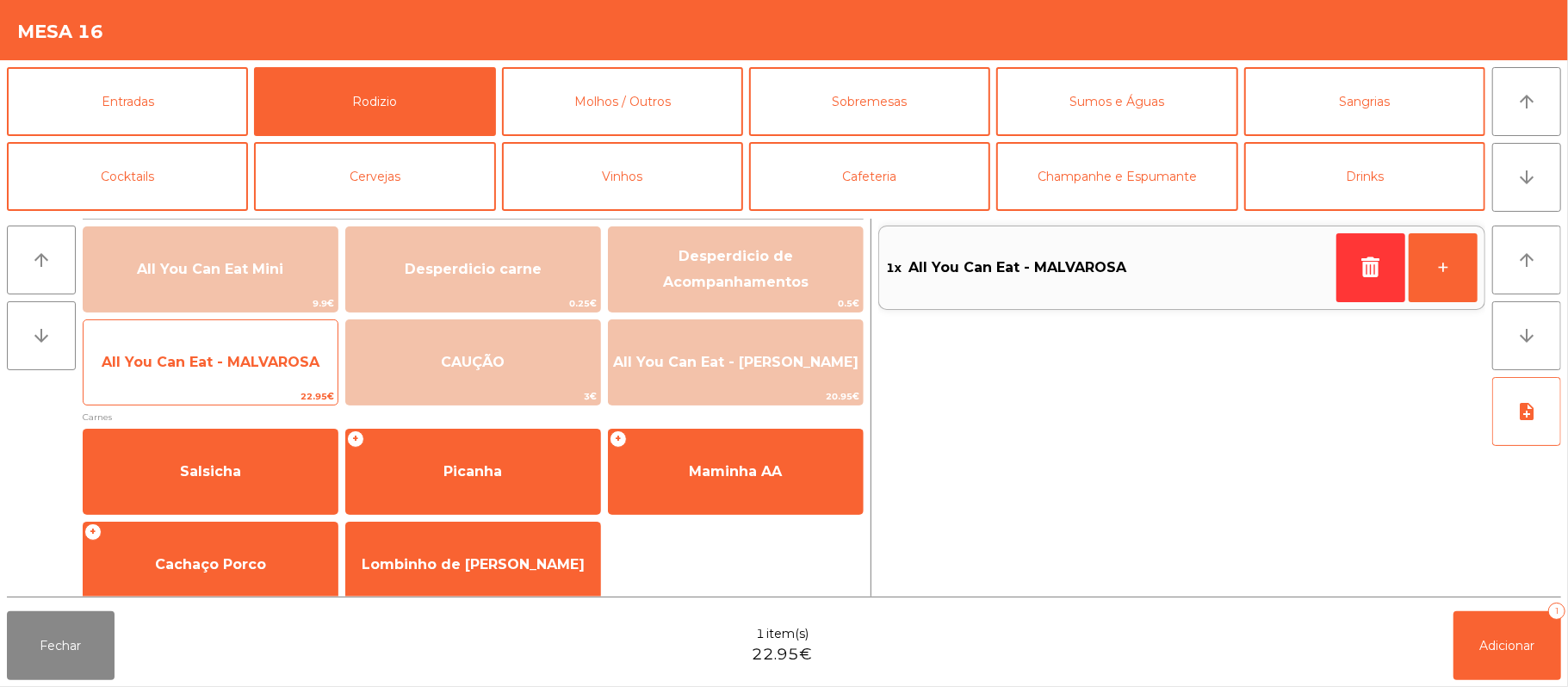
click at [222, 369] on span "All You Can Eat - MALVAROSA" at bounding box center [211, 361] width 218 height 16
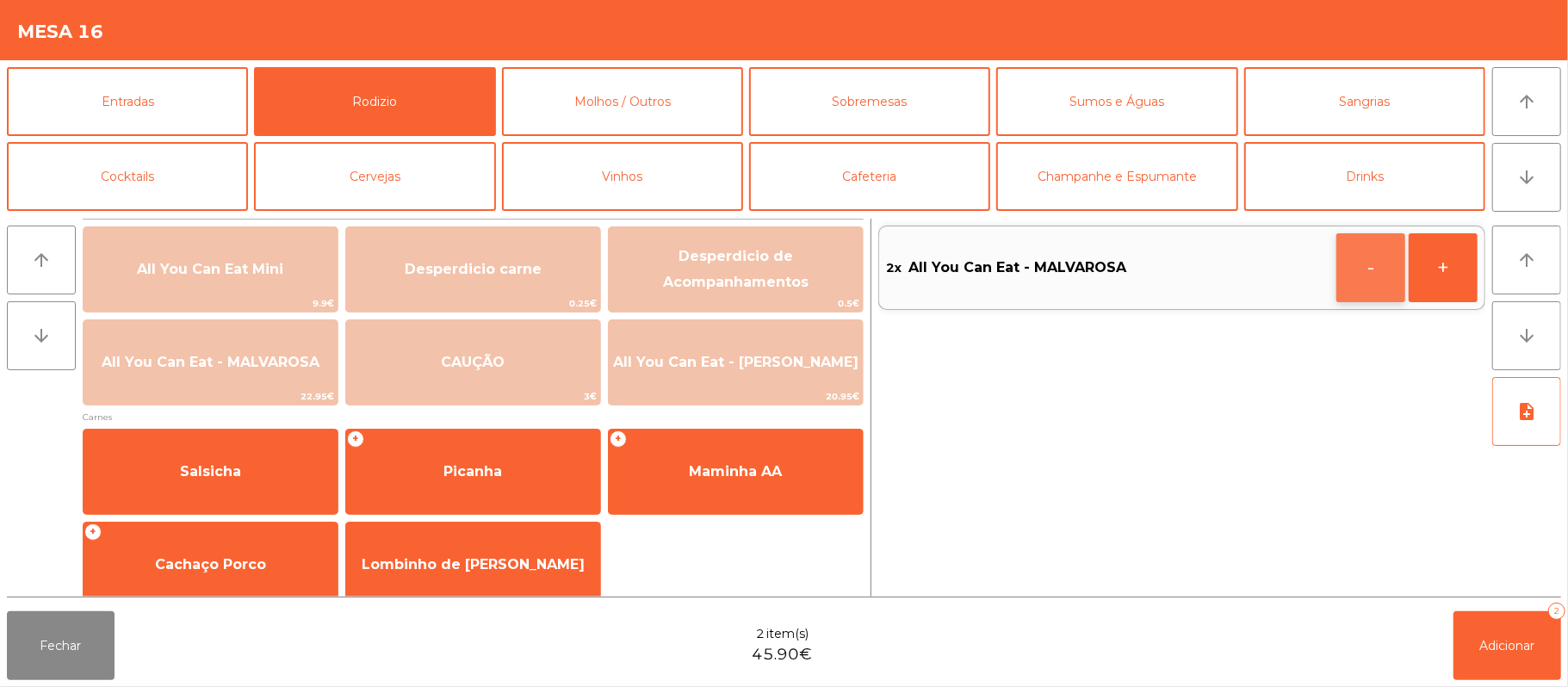
click at [1358, 263] on button "-" at bounding box center [1370, 268] width 69 height 69
click at [1348, 260] on button "button" at bounding box center [1370, 268] width 69 height 69
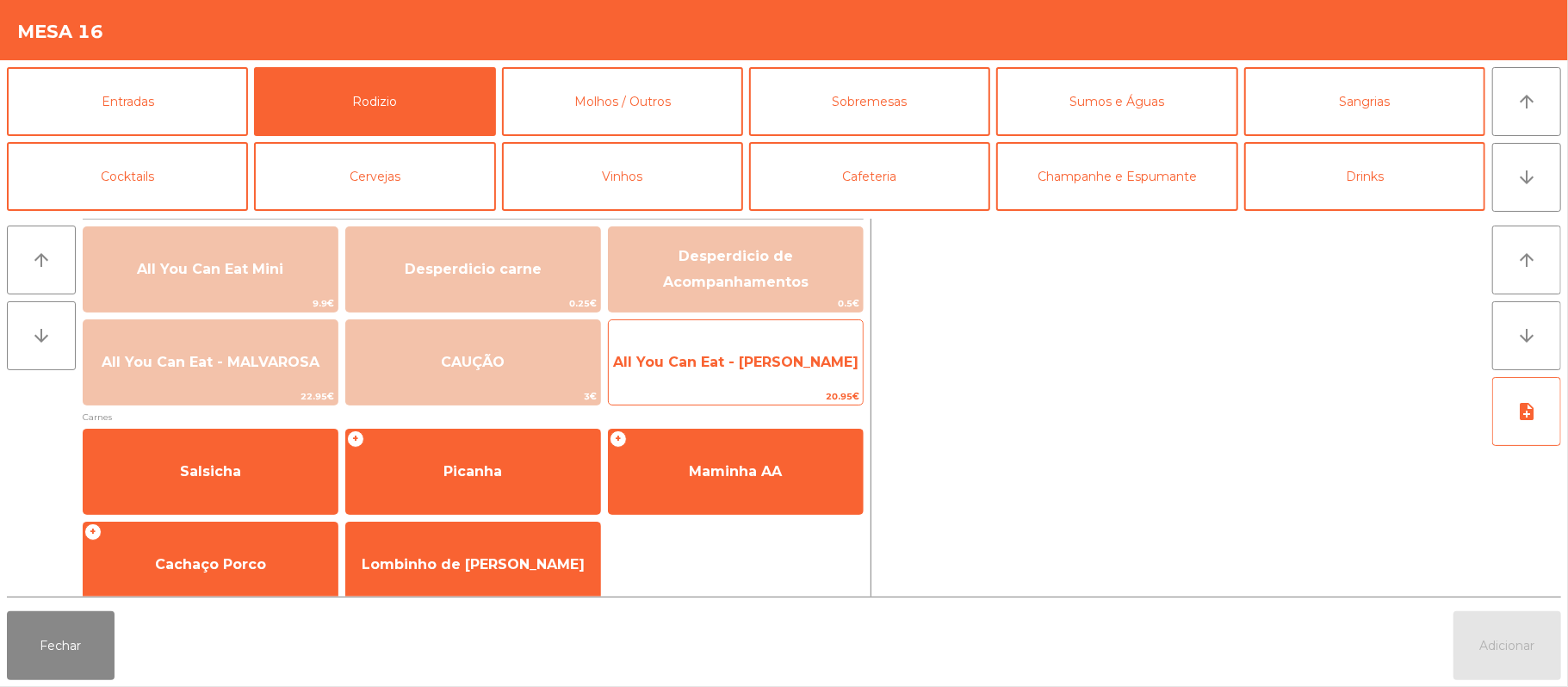
click at [776, 361] on span "All You Can Eat - [PERSON_NAME]" at bounding box center [736, 361] width 246 height 16
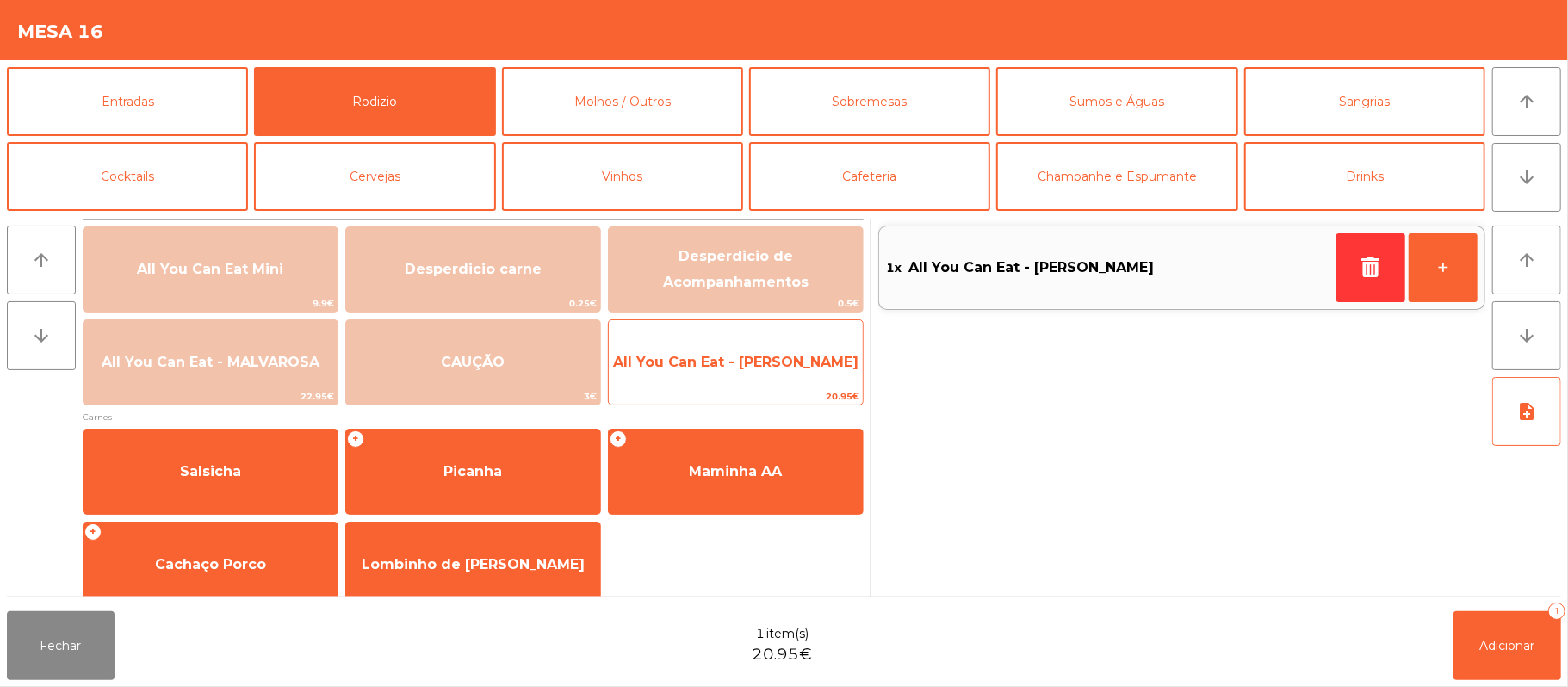
click at [773, 366] on span "All You Can Eat - [PERSON_NAME]" at bounding box center [736, 361] width 246 height 16
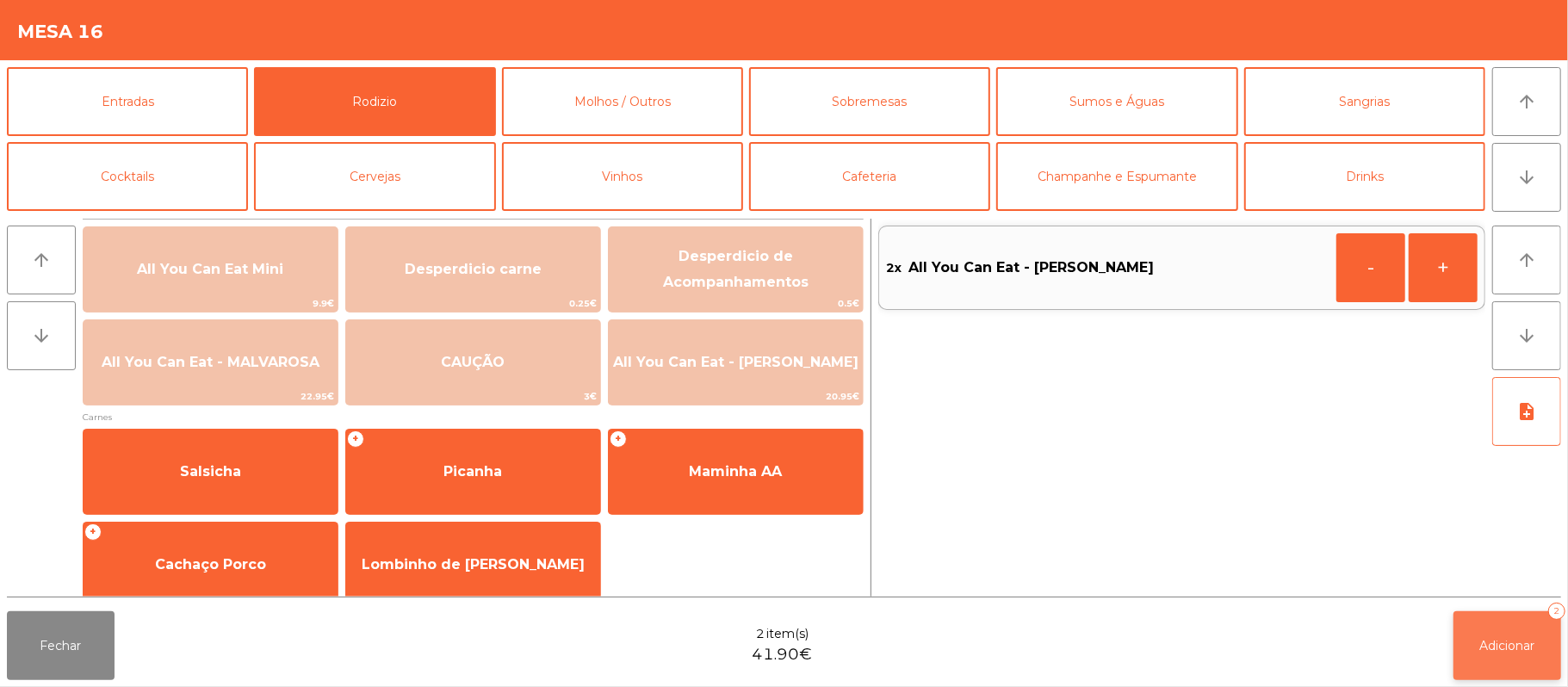
click at [1491, 647] on span "Adicionar" at bounding box center [1507, 646] width 55 height 16
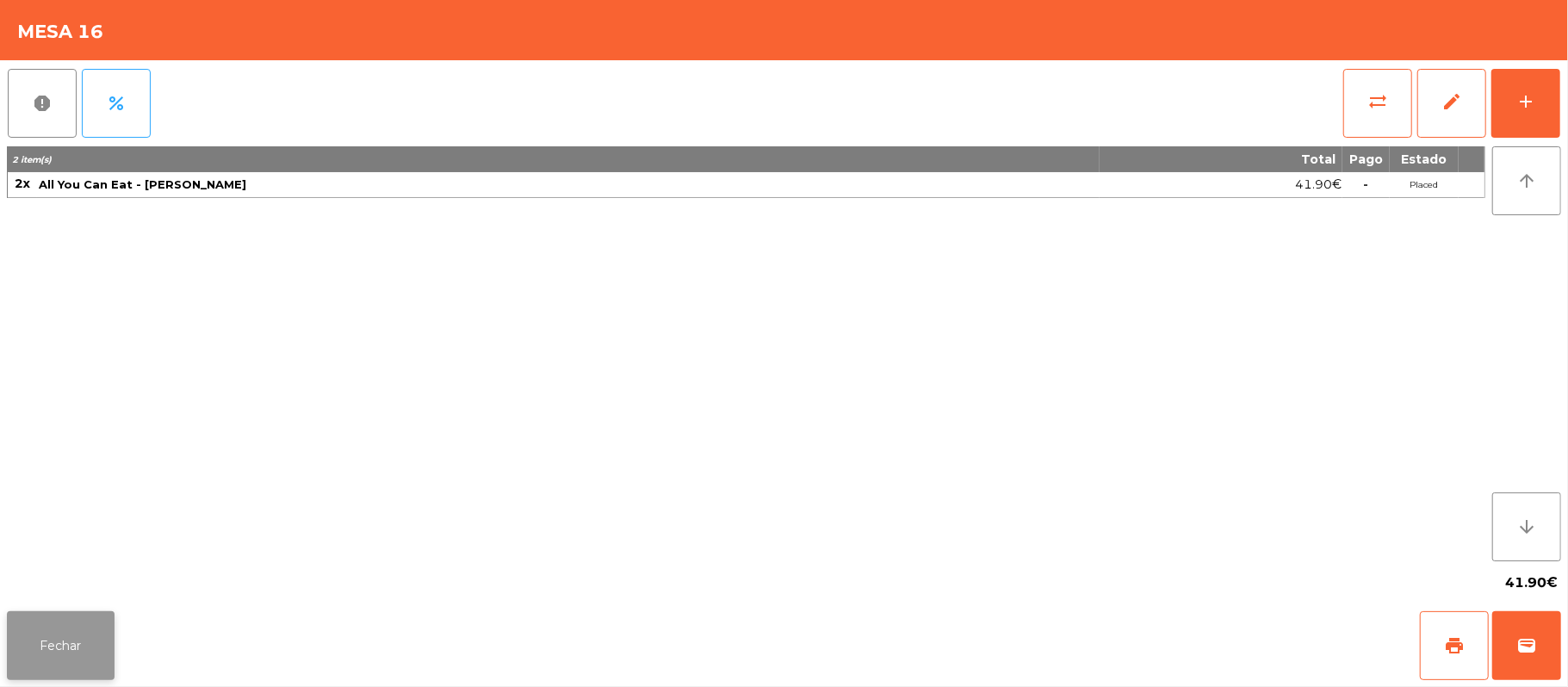
click at [62, 652] on button "Fechar" at bounding box center [61, 645] width 108 height 69
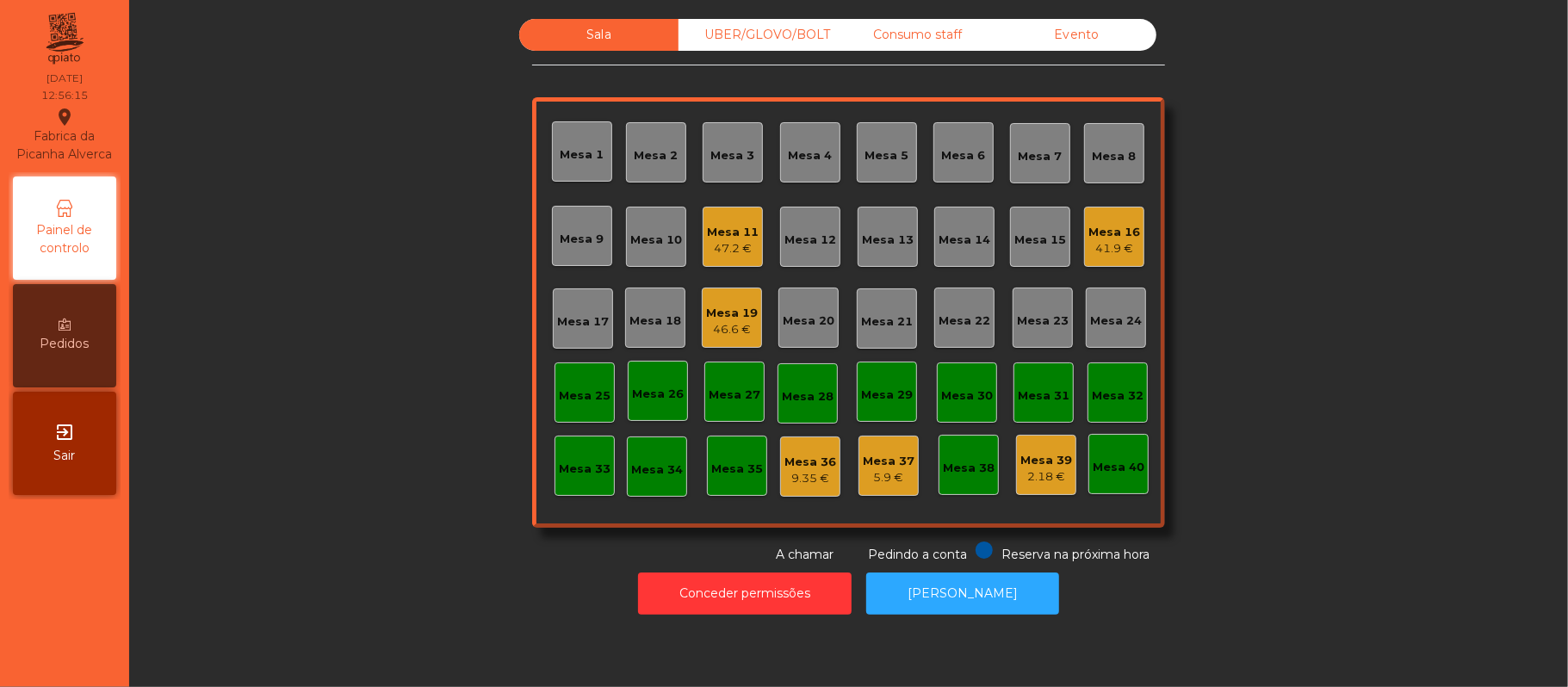
click at [913, 50] on div "Consumo staff" at bounding box center [917, 35] width 159 height 32
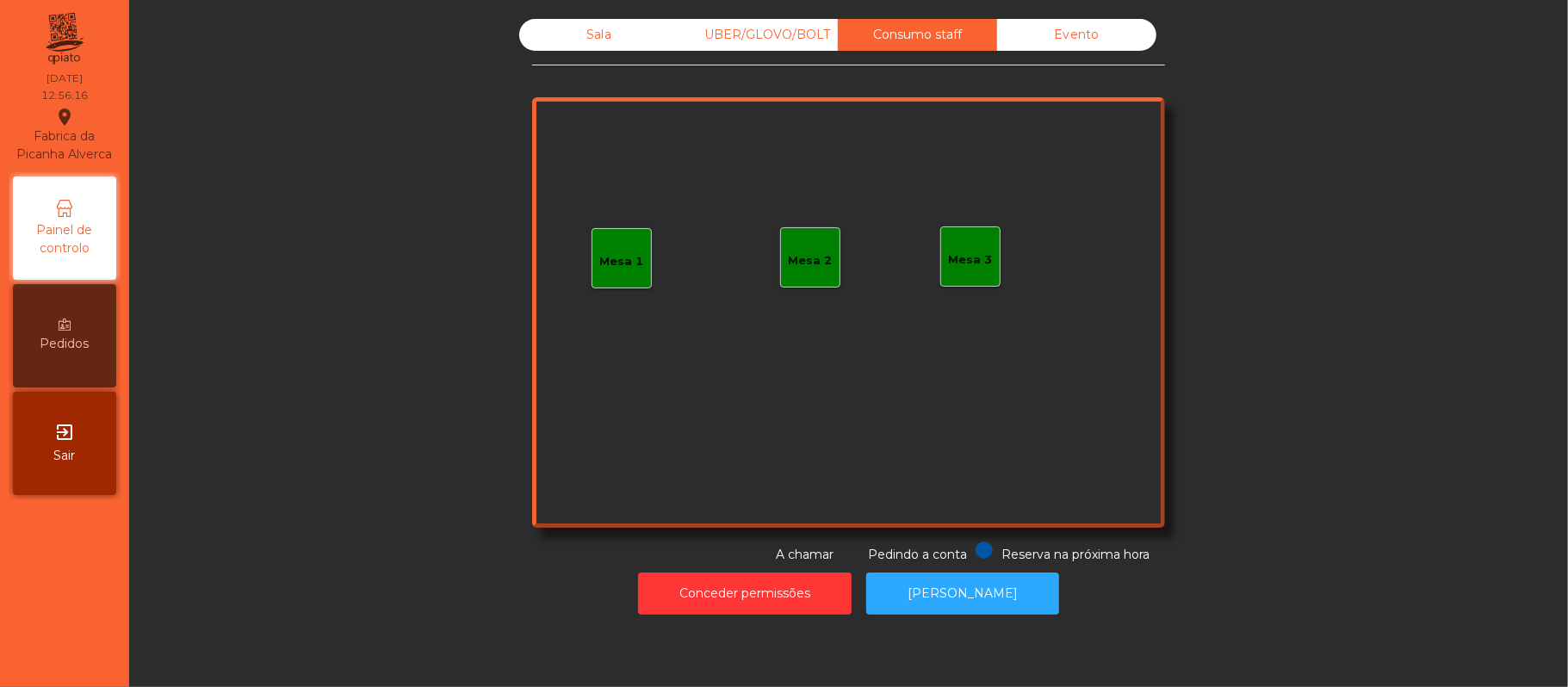
click at [969, 266] on div "Mesa 3" at bounding box center [971, 260] width 44 height 17
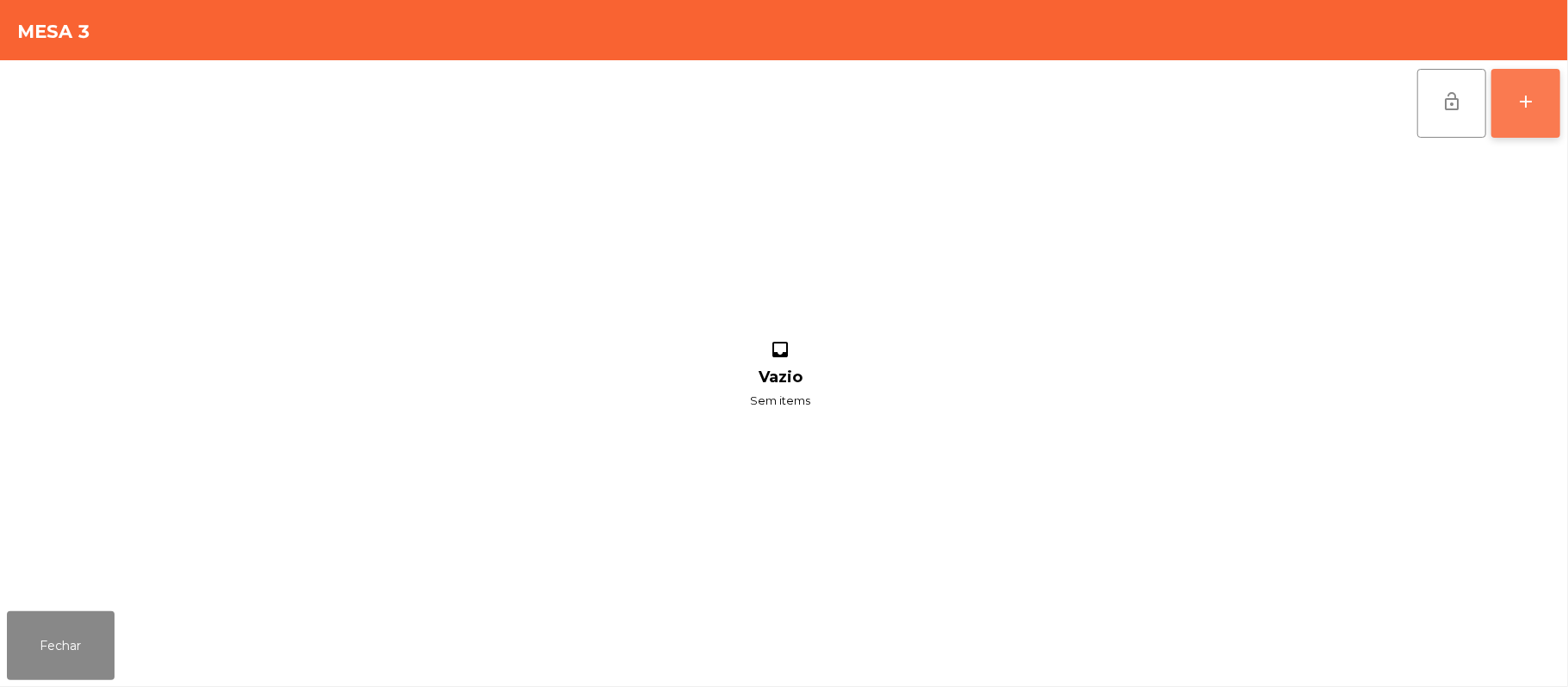
click at [1527, 86] on button "add" at bounding box center [1525, 103] width 69 height 69
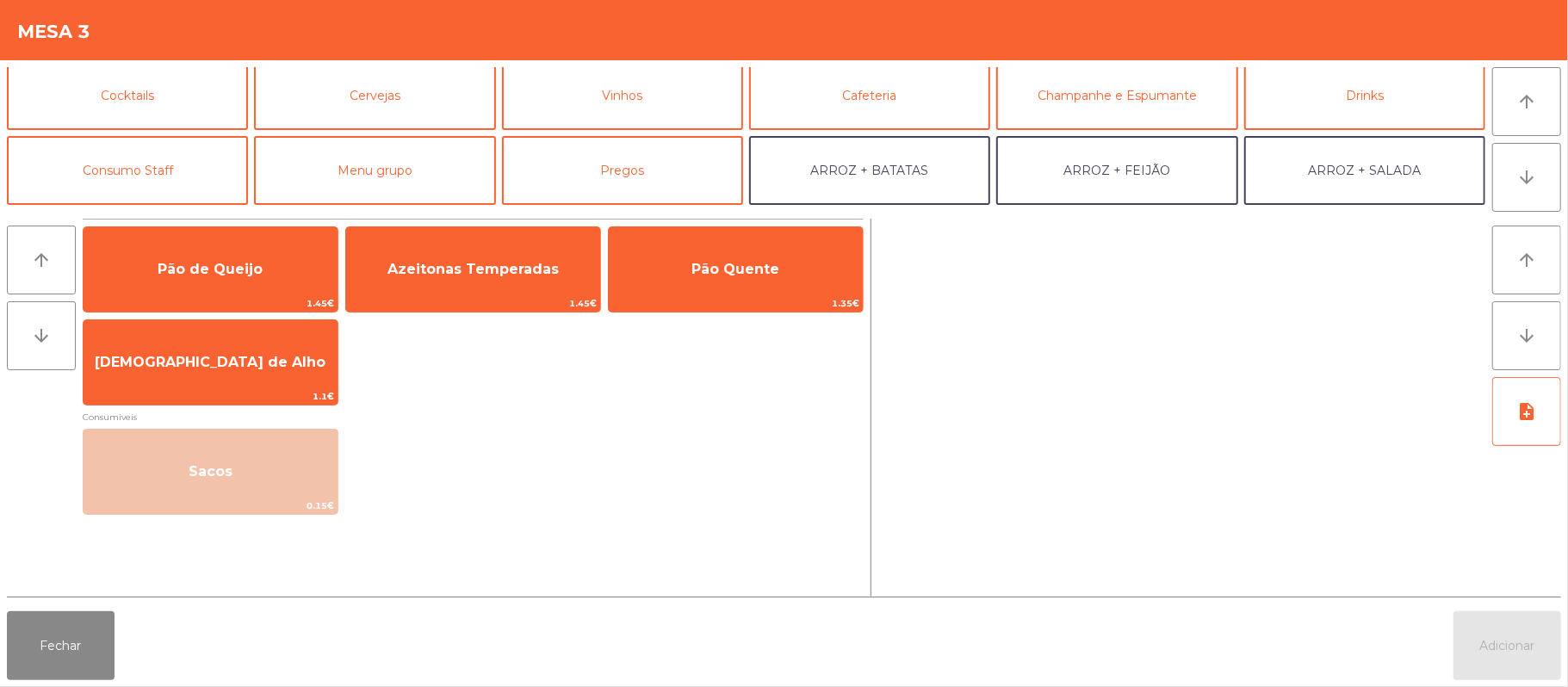
scroll to position [95, 0]
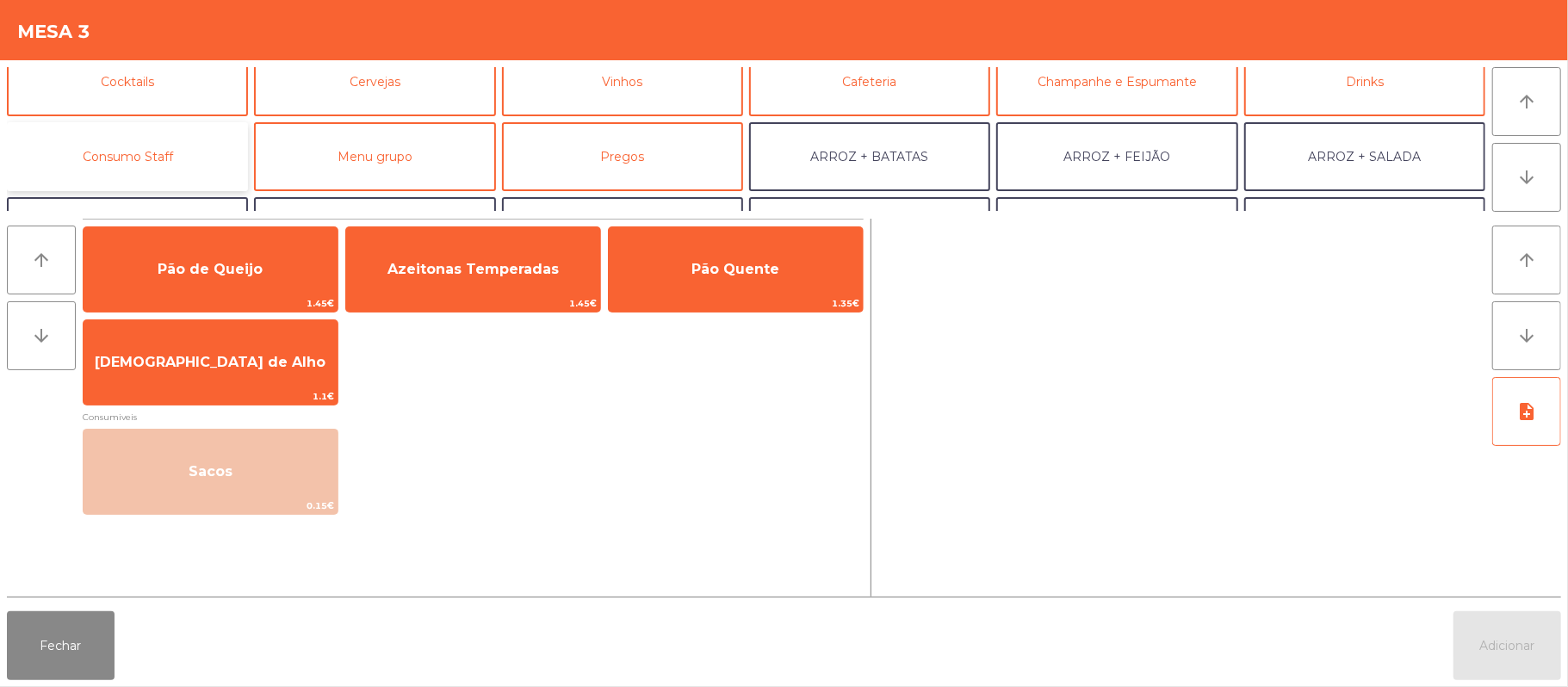
click at [169, 146] on button "Consumo Staff" at bounding box center [127, 156] width 241 height 69
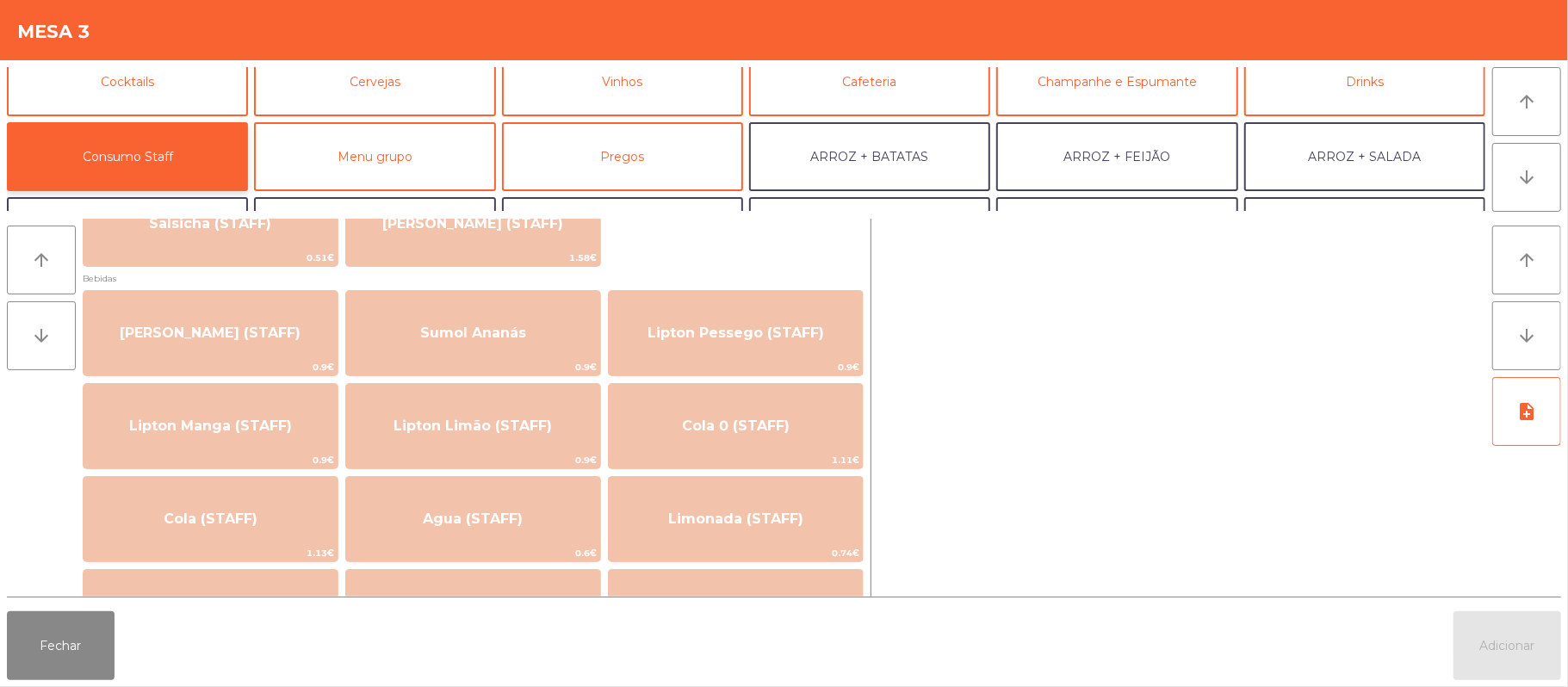
scroll to position [272, 0]
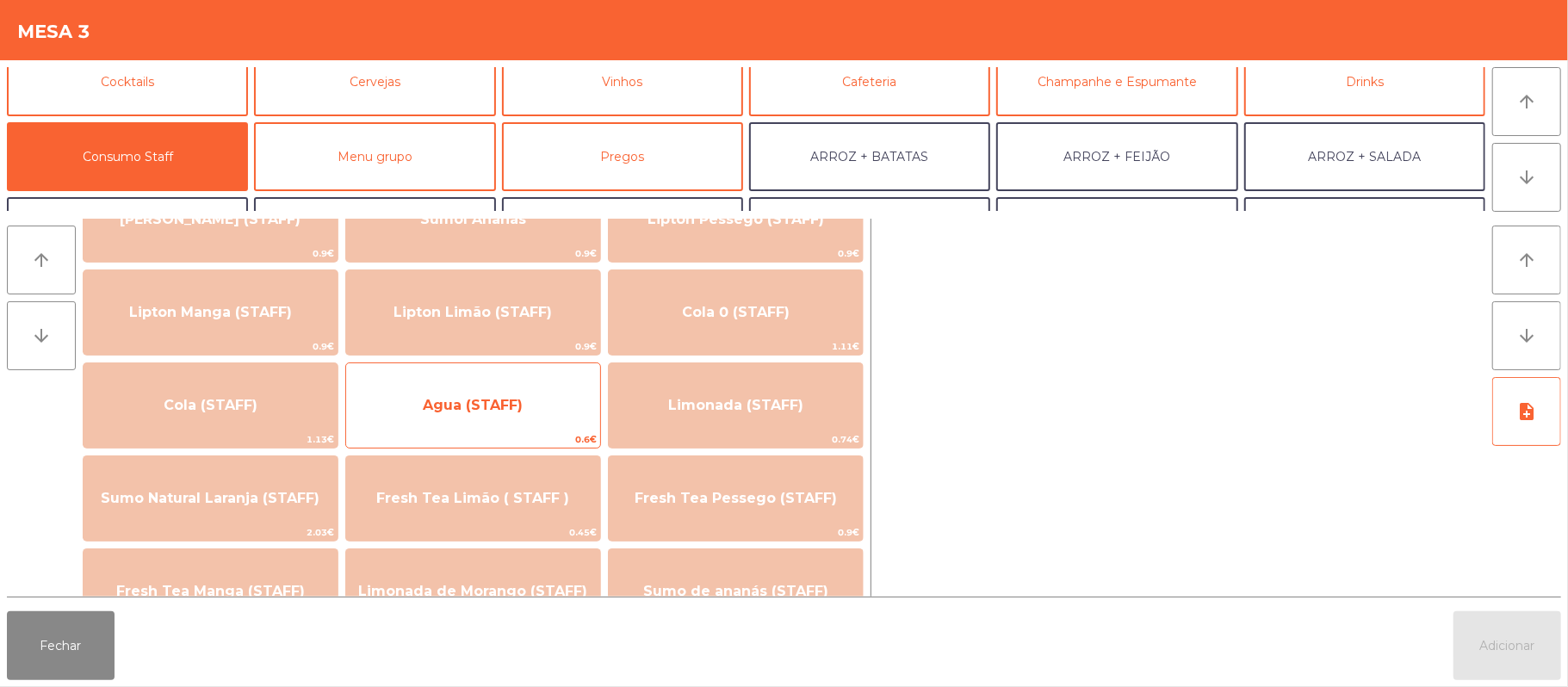
click at [520, 404] on span "Agua (STAFF)" at bounding box center [472, 404] width 100 height 16
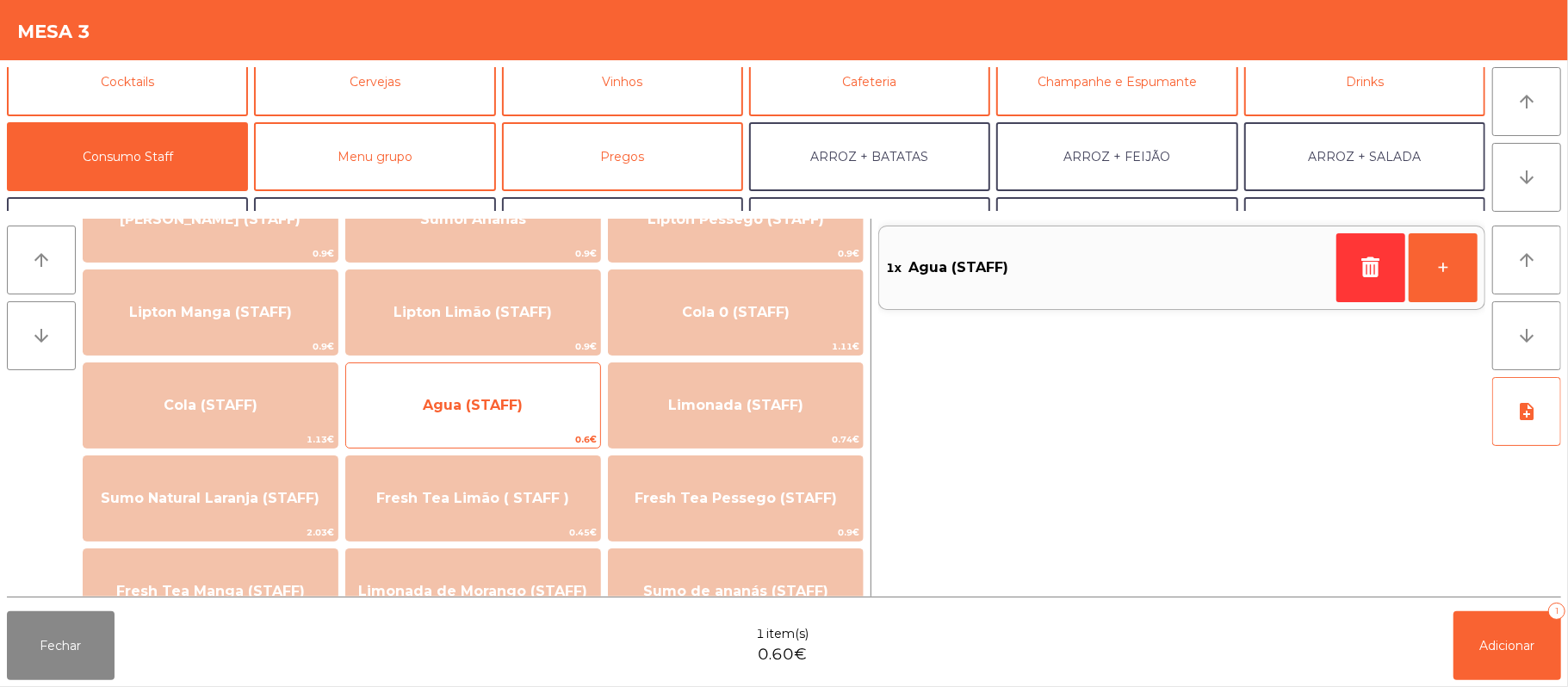
click at [514, 394] on span "Agua (STAFF)" at bounding box center [473, 405] width 254 height 47
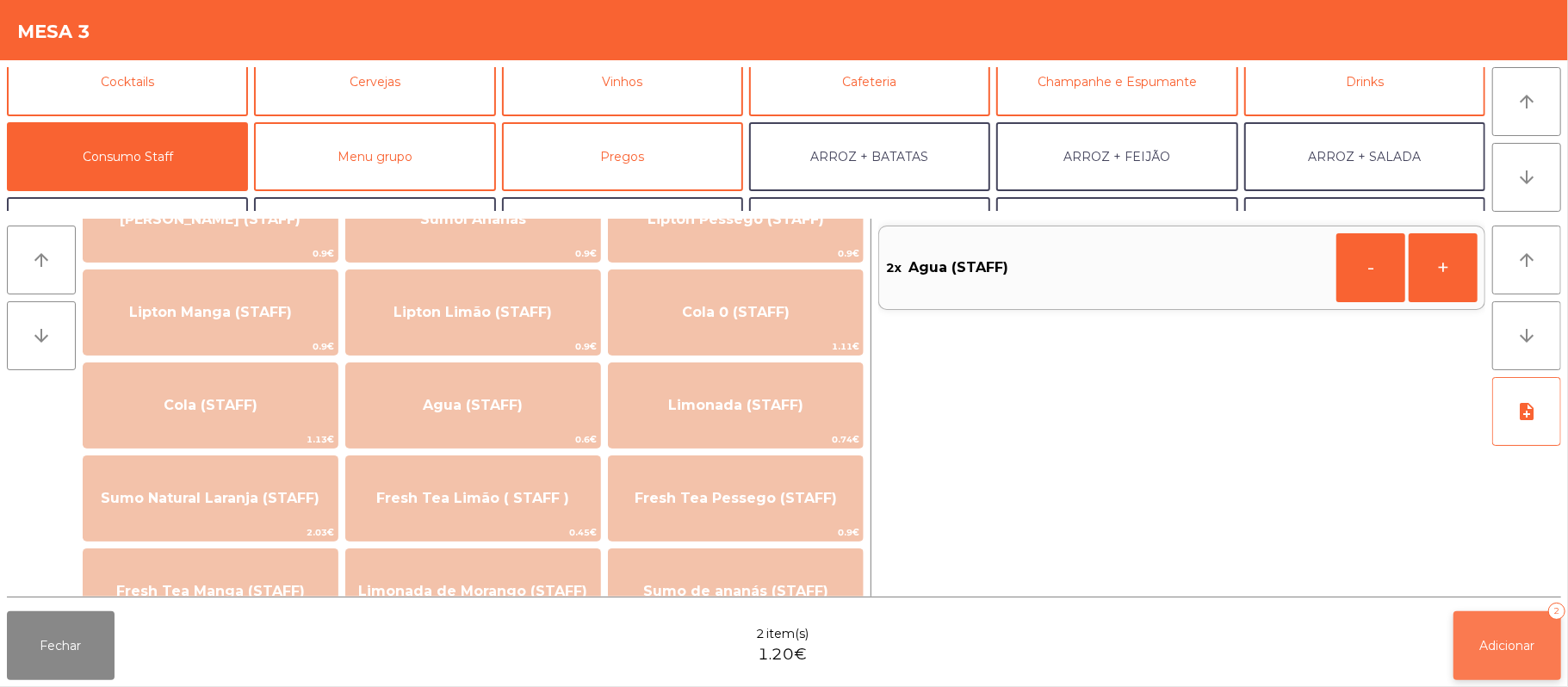
click at [1508, 665] on button "Adicionar 2" at bounding box center [1507, 645] width 108 height 69
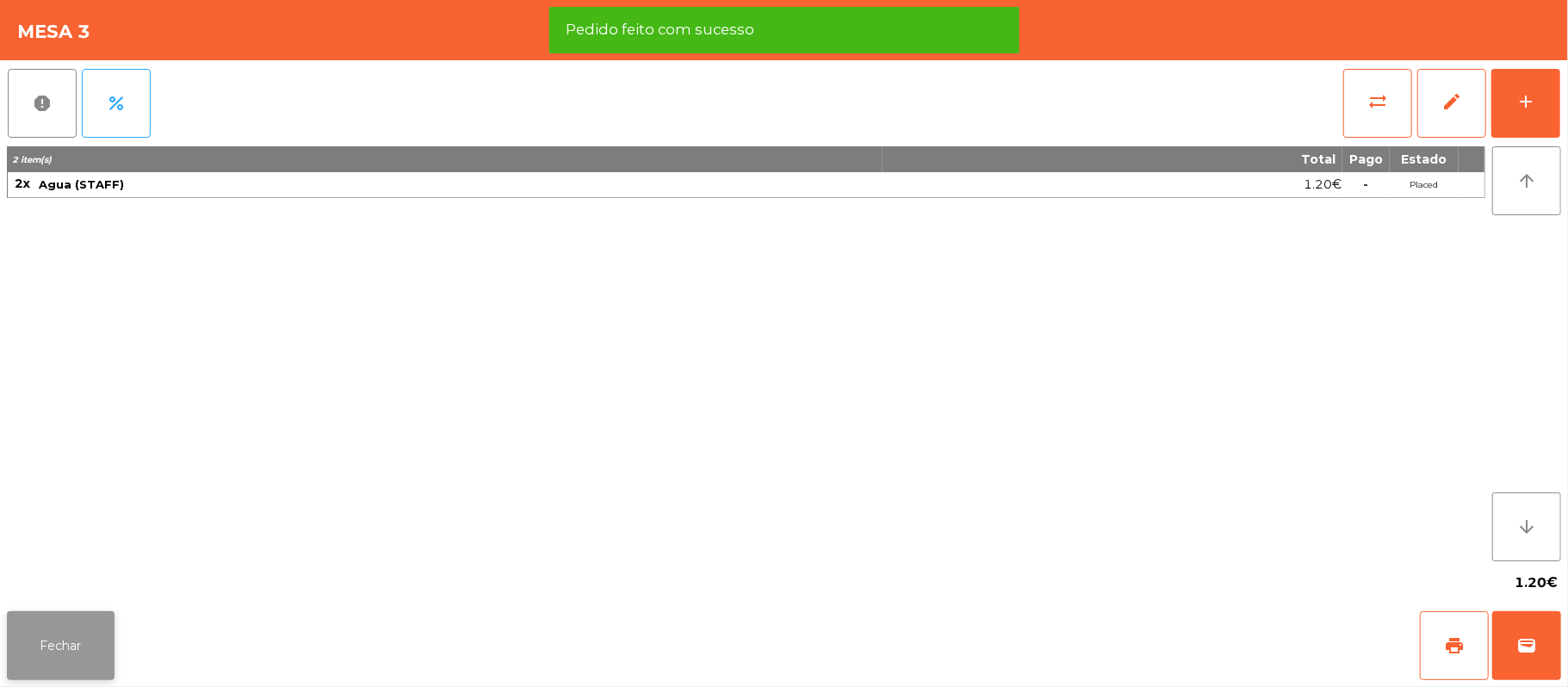
click at [50, 652] on button "Fechar" at bounding box center [61, 645] width 108 height 69
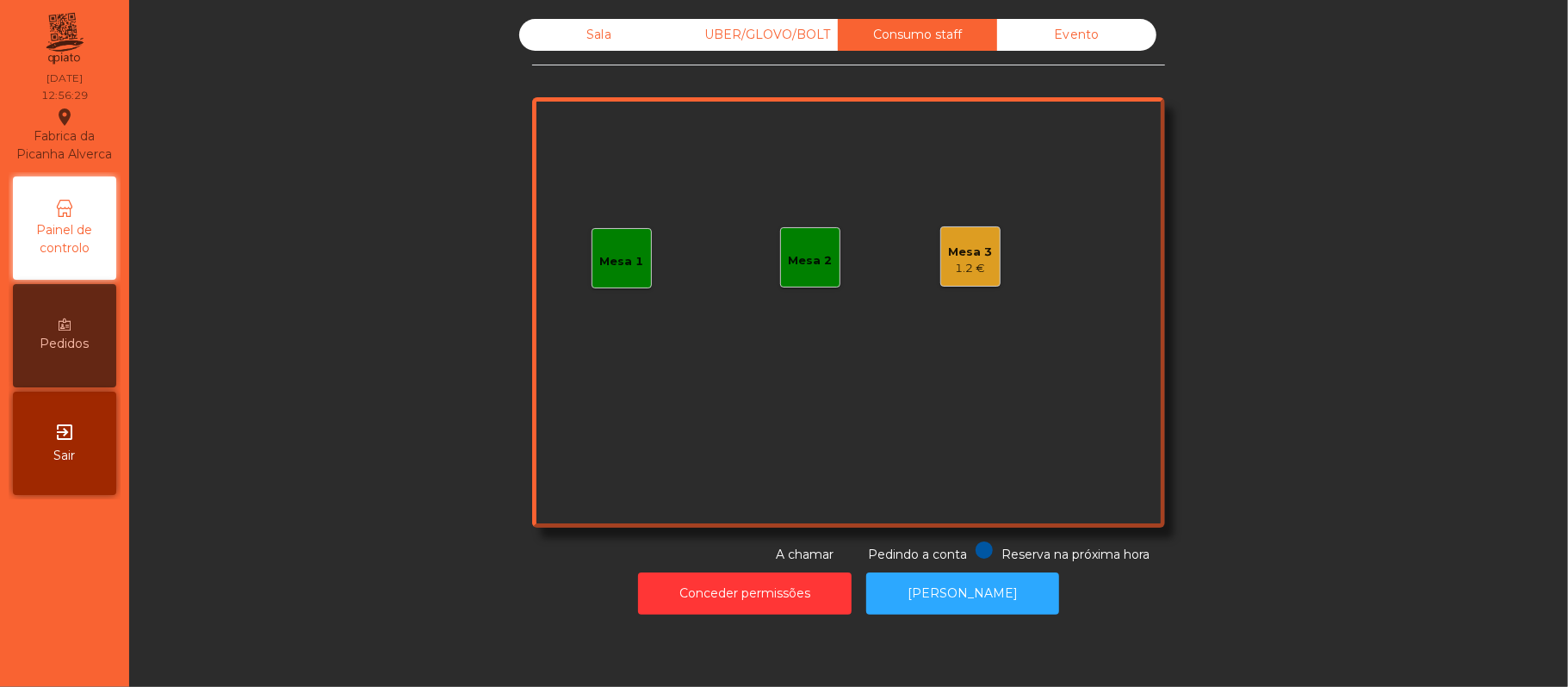
click at [585, 41] on div "Sala" at bounding box center [598, 35] width 159 height 32
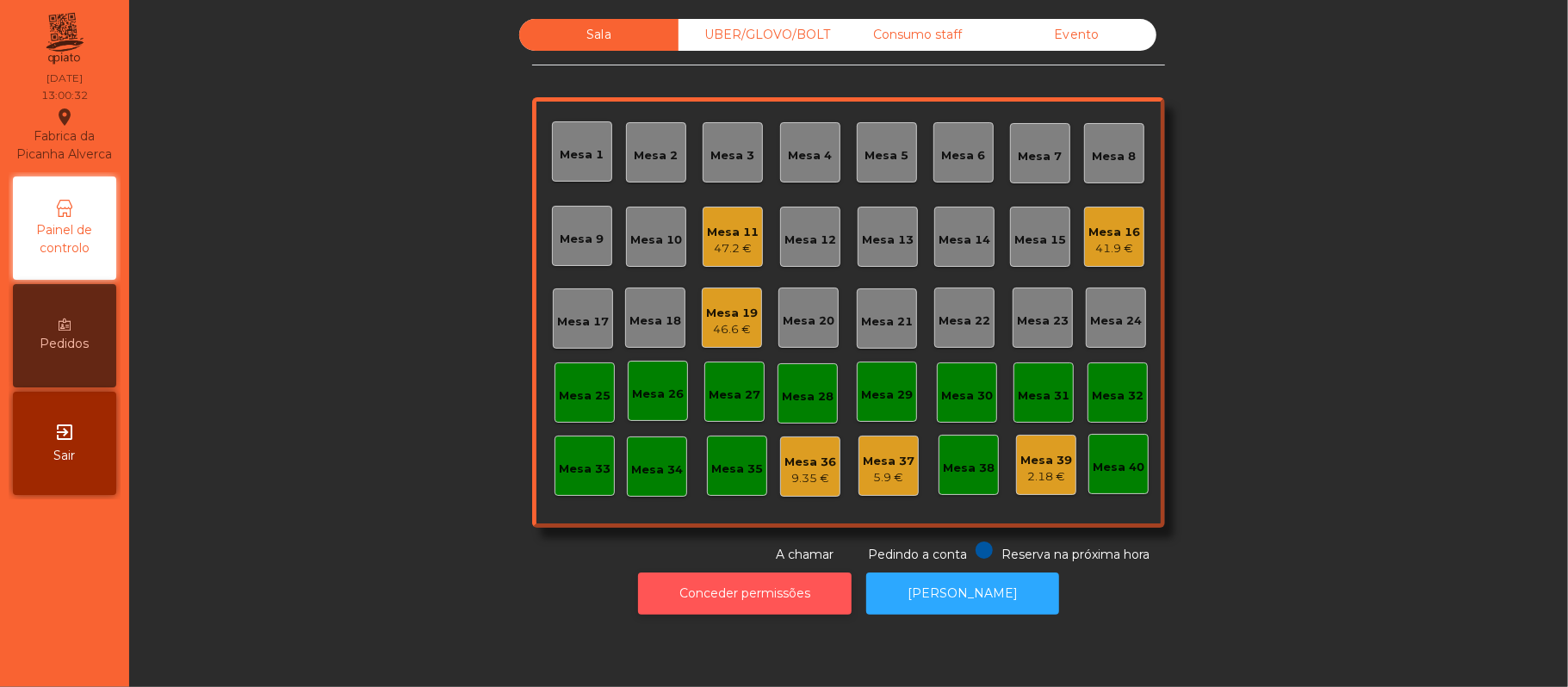
click at [783, 592] on button "Conceder permissões" at bounding box center [745, 593] width 214 height 42
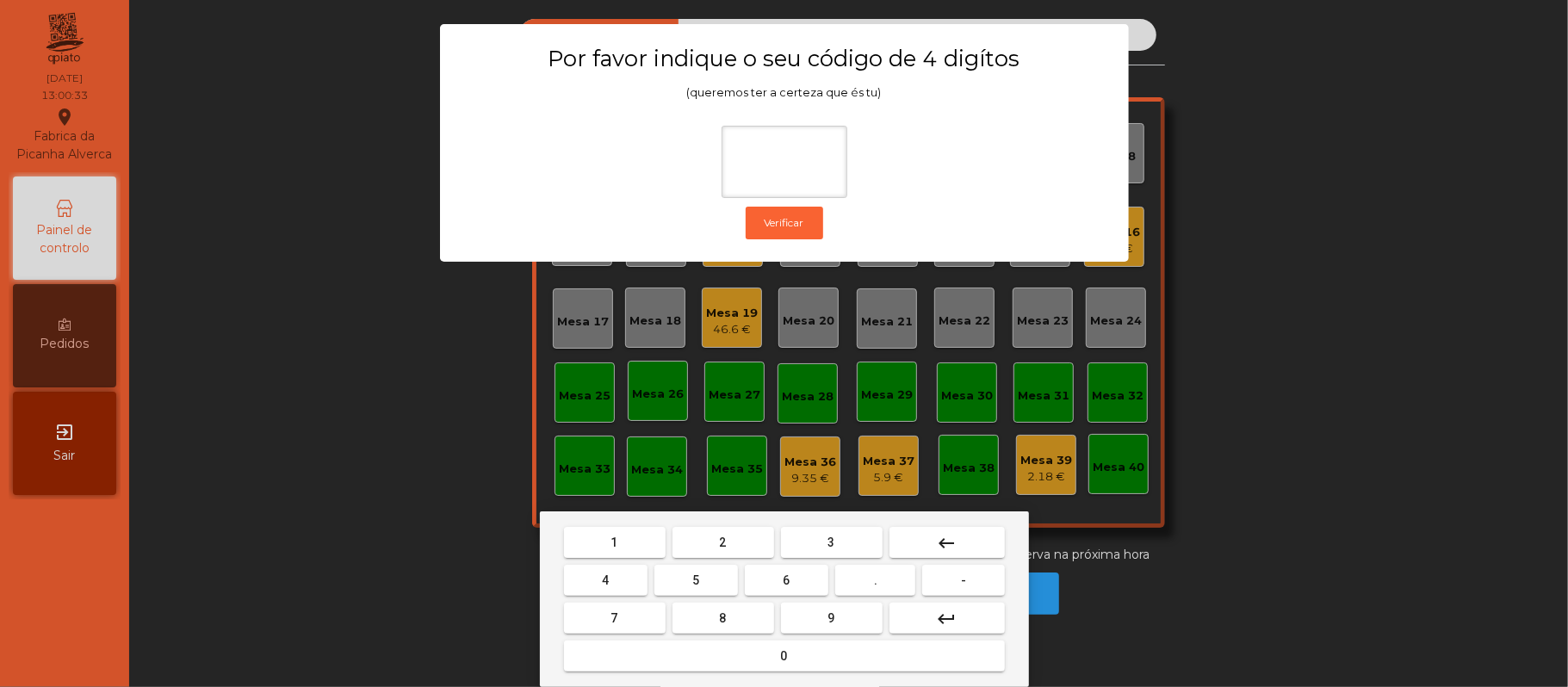
click at [721, 542] on span "2" at bounding box center [723, 542] width 7 height 14
click at [784, 580] on span "6" at bounding box center [787, 580] width 7 height 14
click at [635, 538] on button "1" at bounding box center [615, 542] width 102 height 31
click at [696, 580] on span "5" at bounding box center [695, 580] width 7 height 14
type input "****"
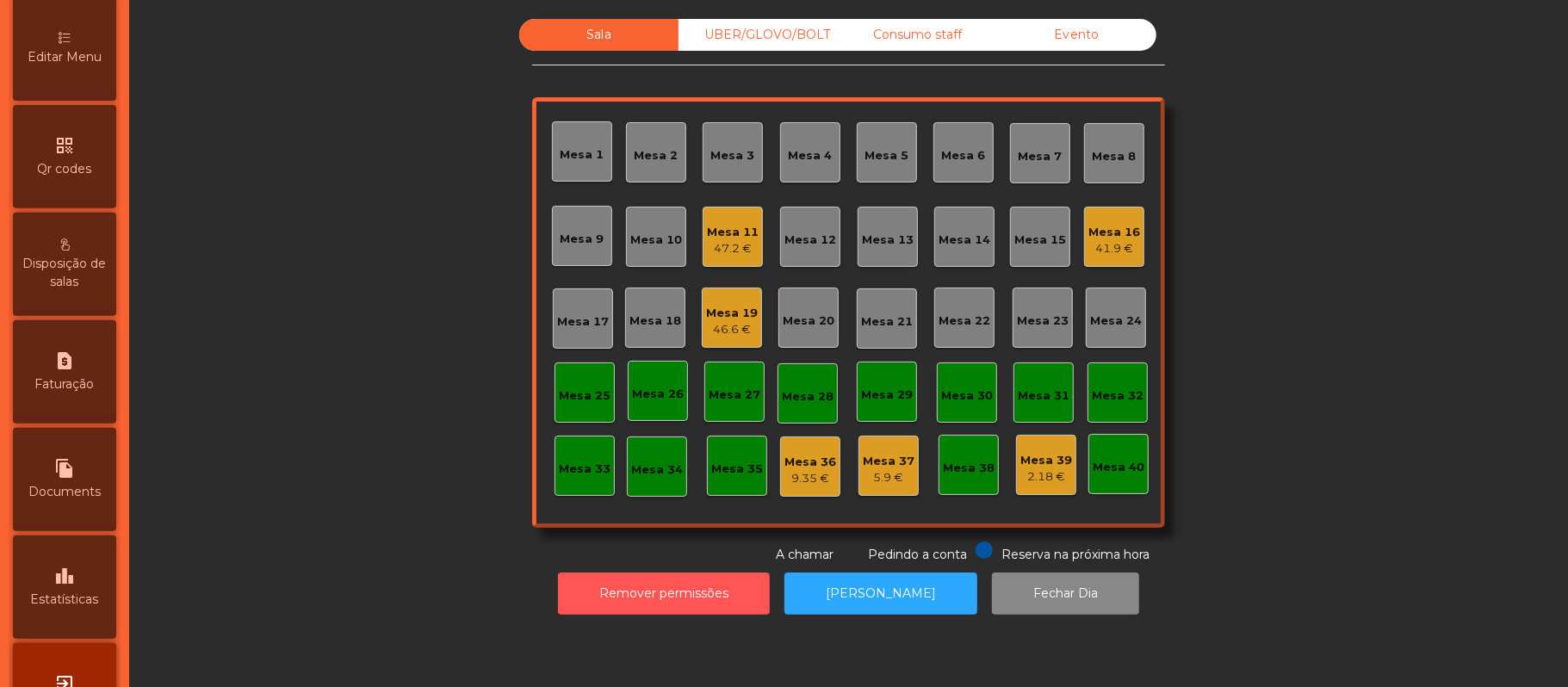
scroll to position [396, 0]
click at [91, 52] on div "Editar Menu" at bounding box center [64, 46] width 103 height 103
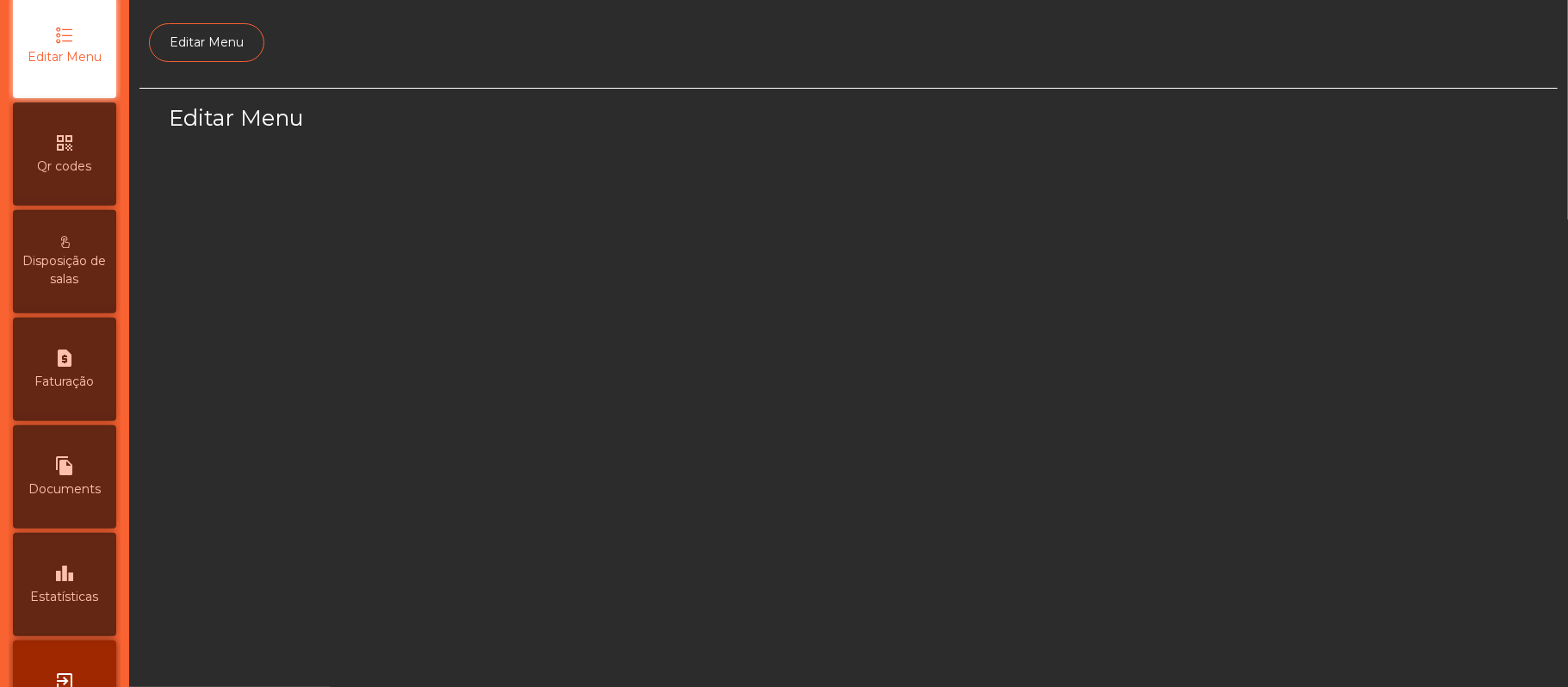
scroll to position [118, 0]
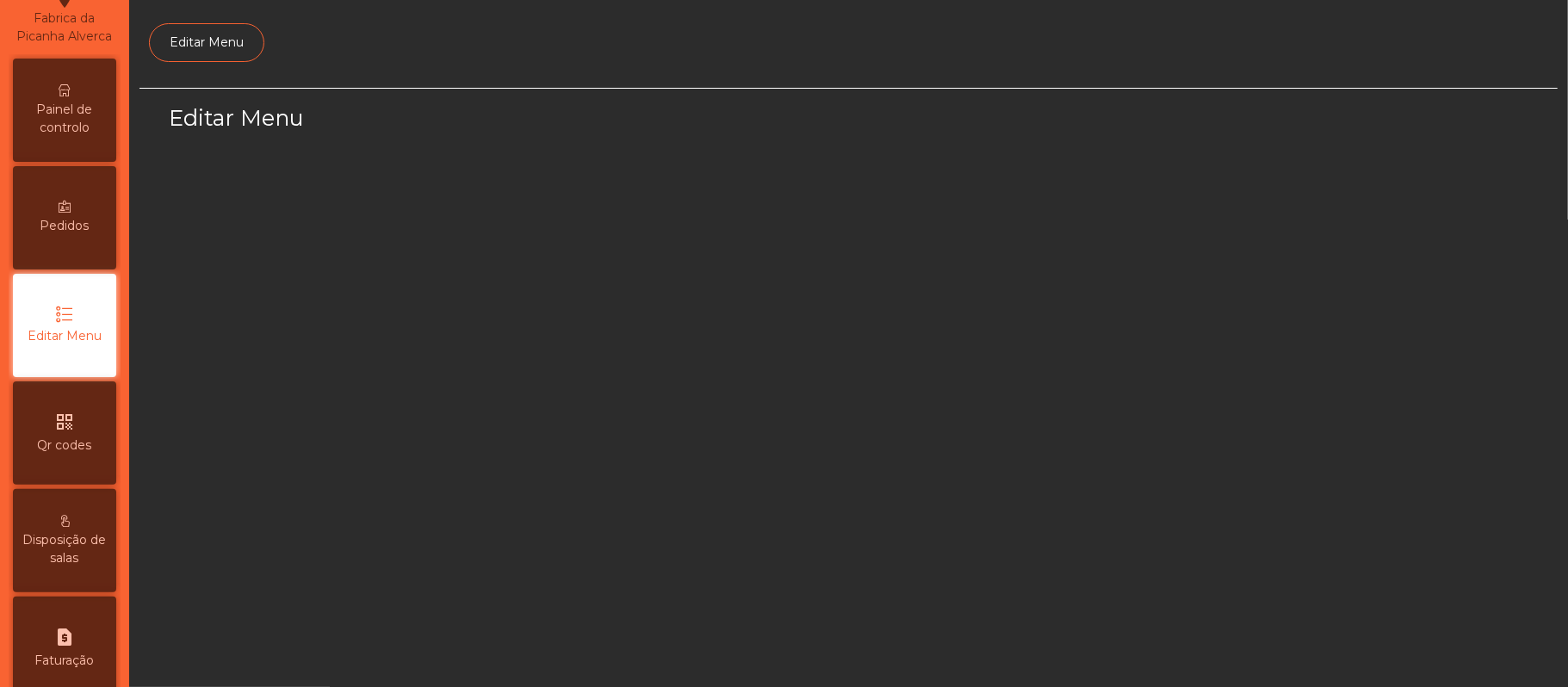
select select "*"
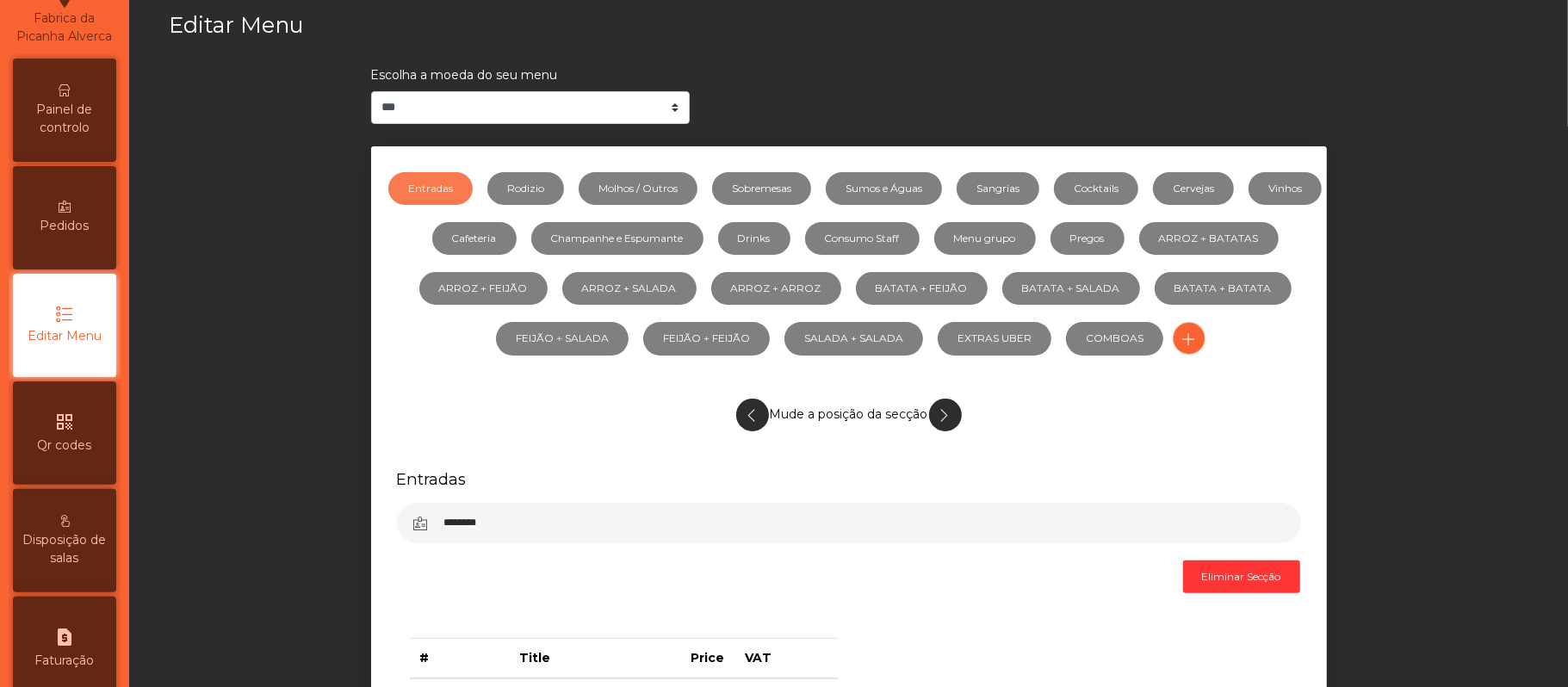
scroll to position [95, 0]
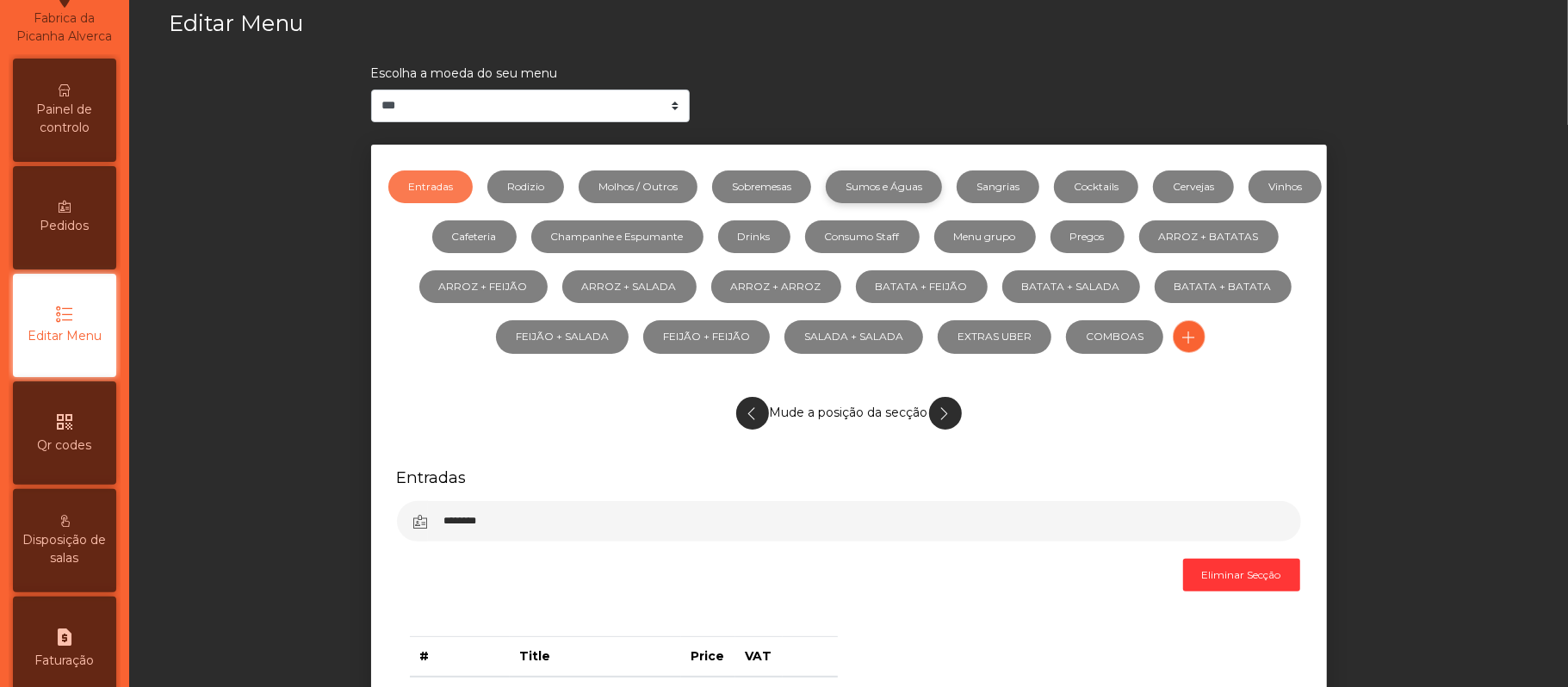
click at [934, 187] on link "Sumos e Águas" at bounding box center [884, 187] width 116 height 33
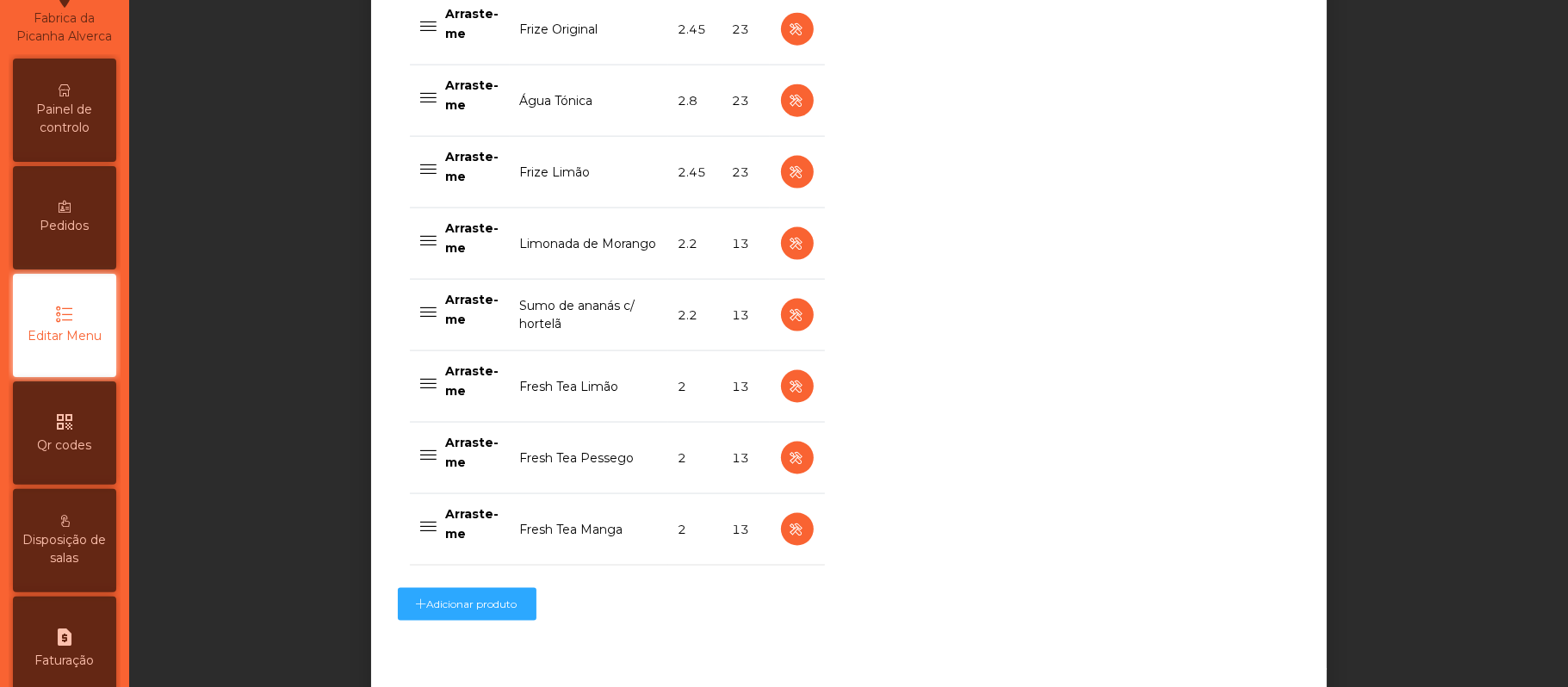
scroll to position [1690, 0]
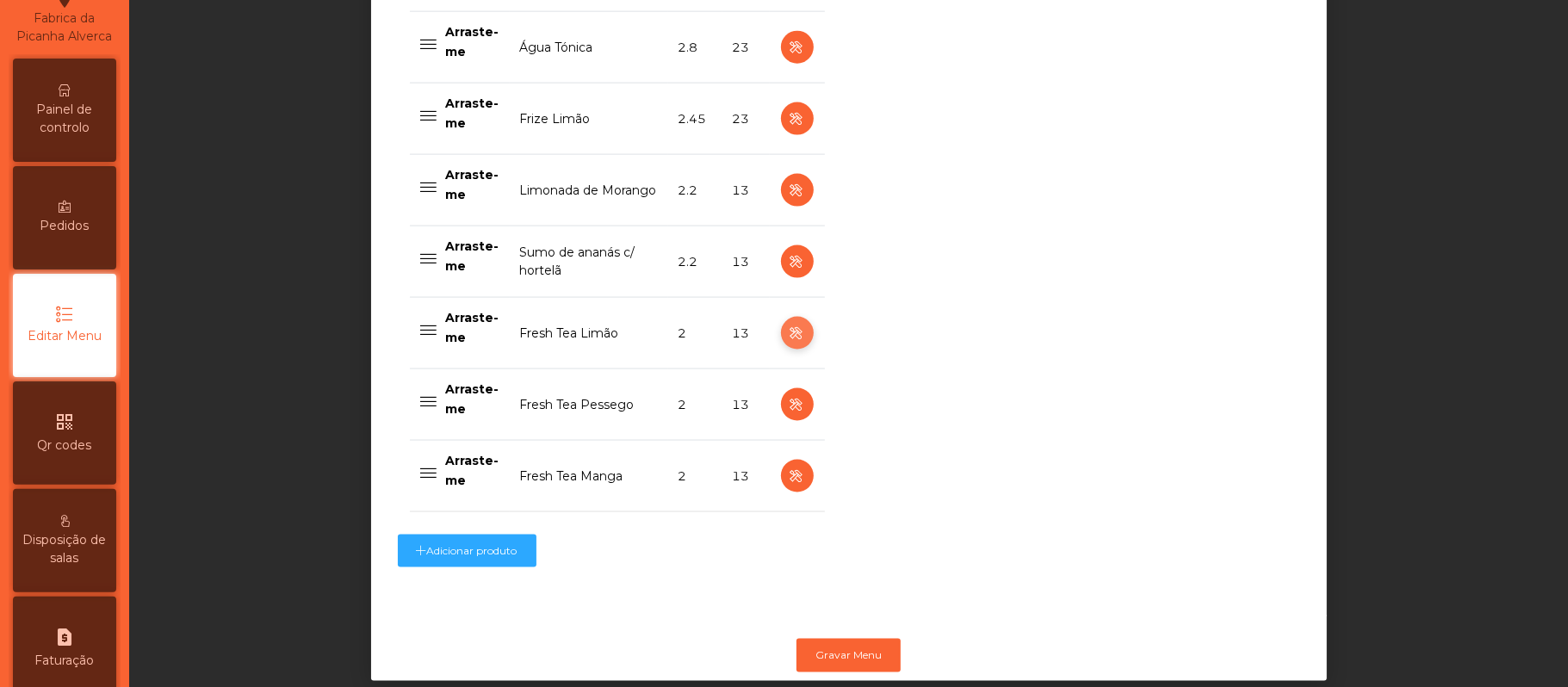
click at [787, 344] on icon "button" at bounding box center [797, 334] width 20 height 22
select select "***"
select select "**"
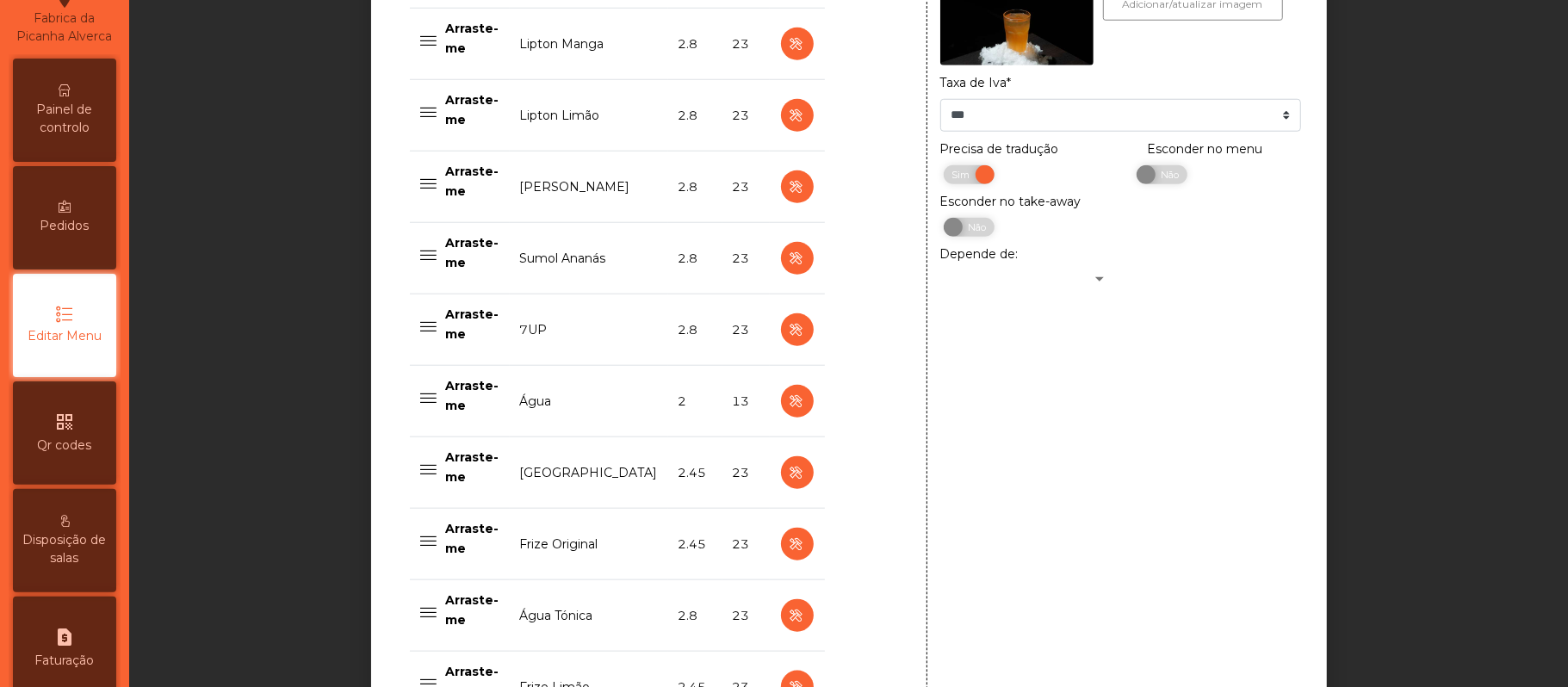
scroll to position [1122, 0]
click at [1158, 183] on span "Não" at bounding box center [1168, 173] width 43 height 19
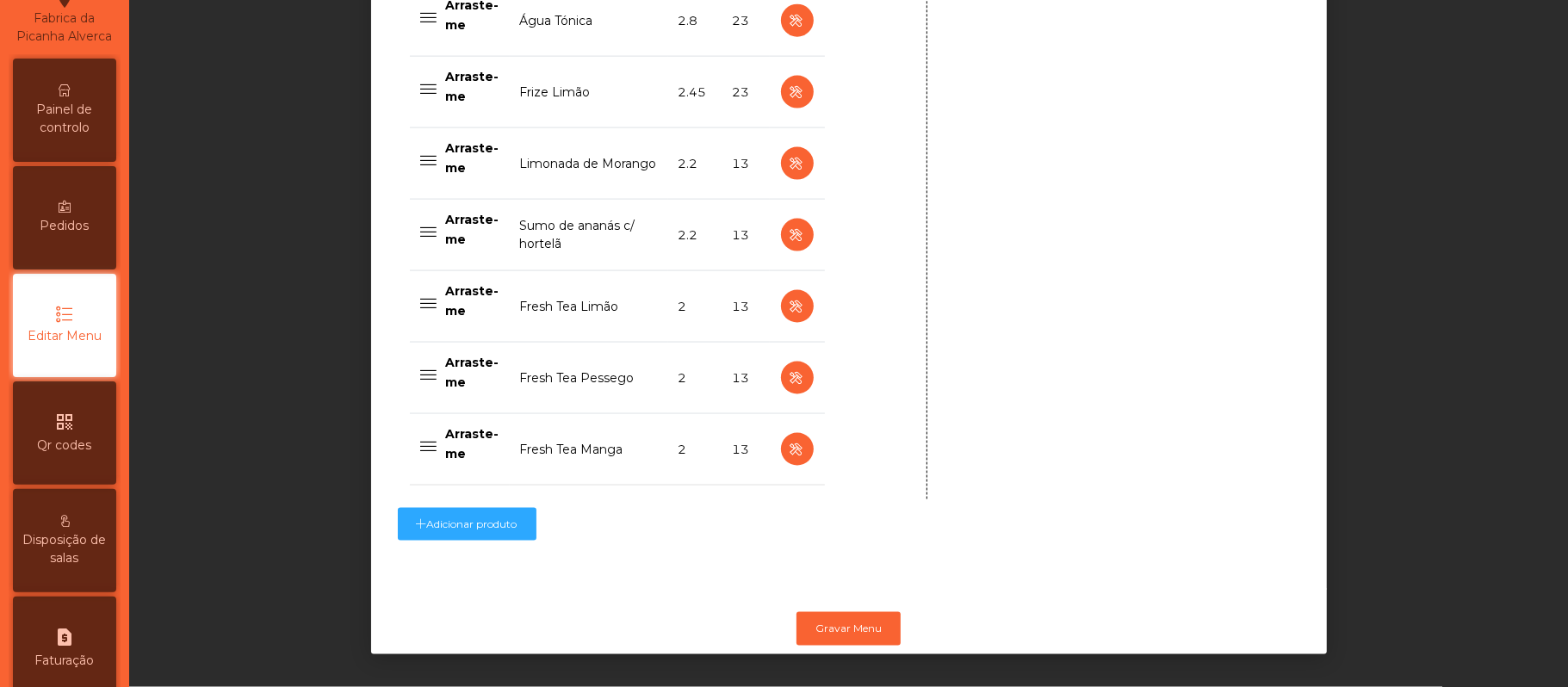
scroll to position [1740, 0]
click at [862, 612] on button "Gravar Menu" at bounding box center [848, 628] width 104 height 33
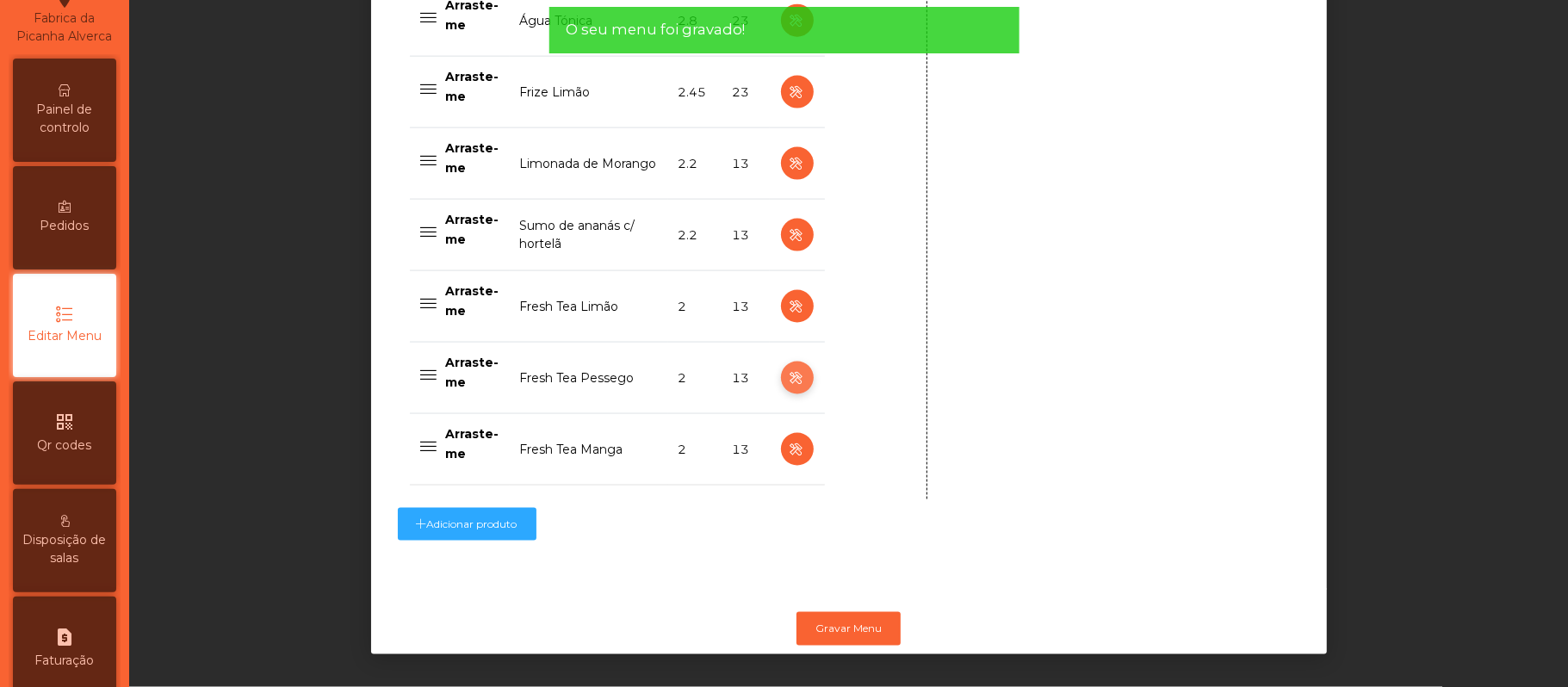
click at [787, 367] on icon "button" at bounding box center [797, 378] width 20 height 22
type input "**********"
select select "***"
select select "**"
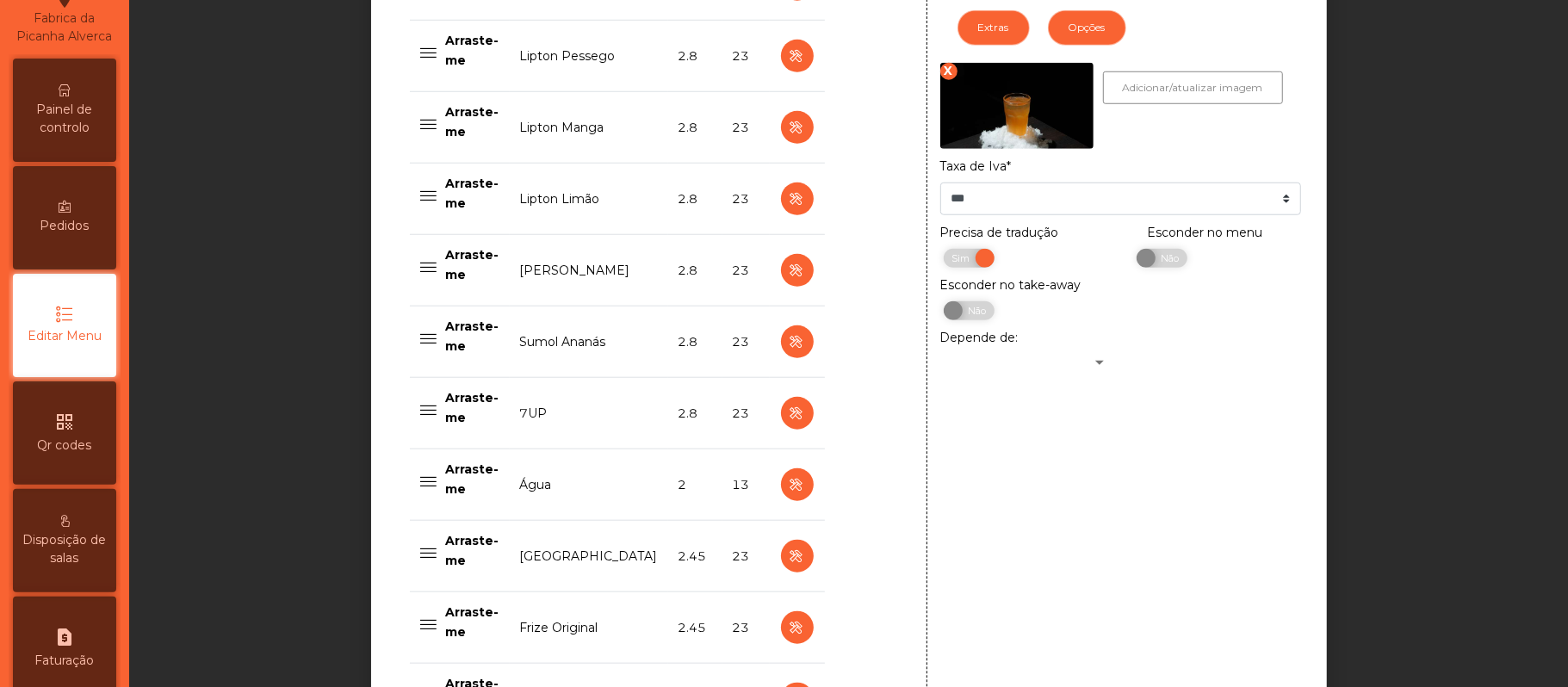
scroll to position [1022, 0]
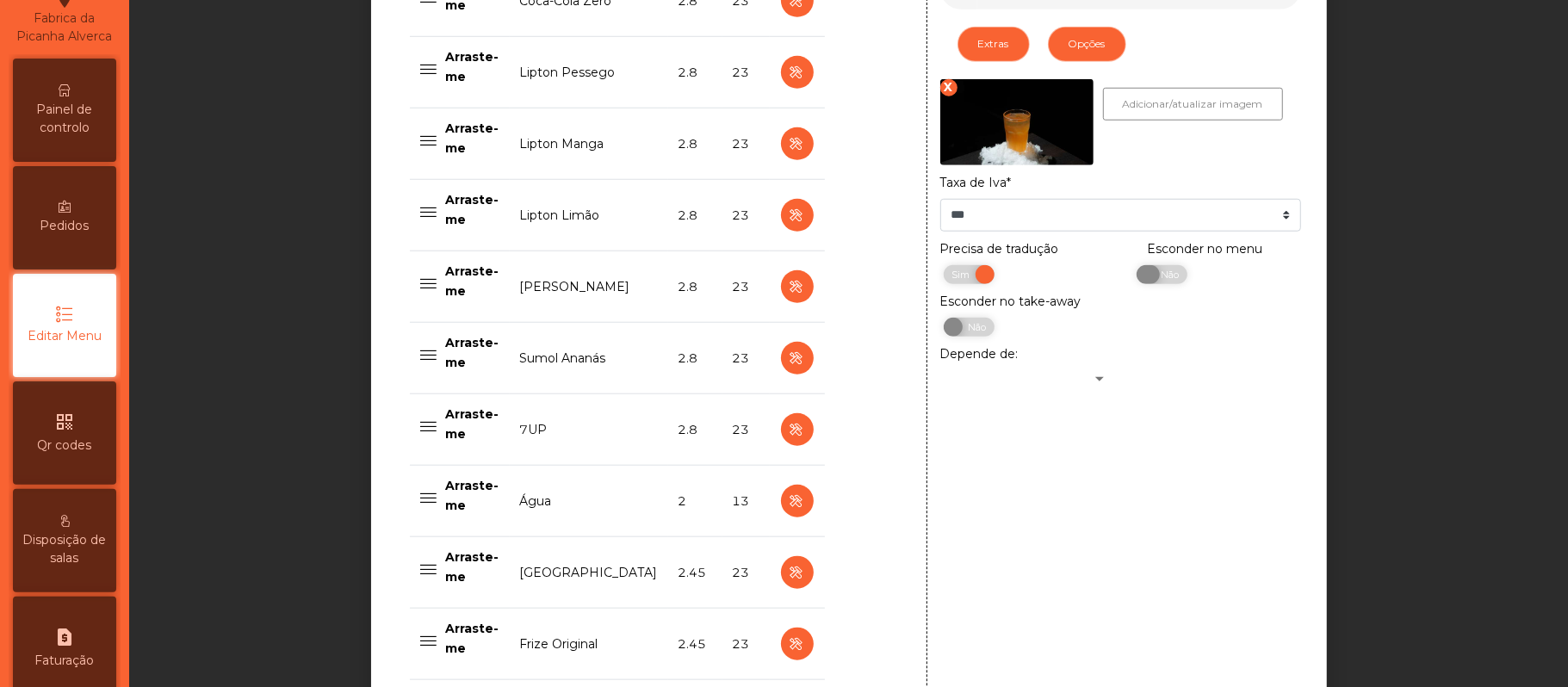
click at [1156, 284] on span "Não" at bounding box center [1168, 275] width 43 height 19
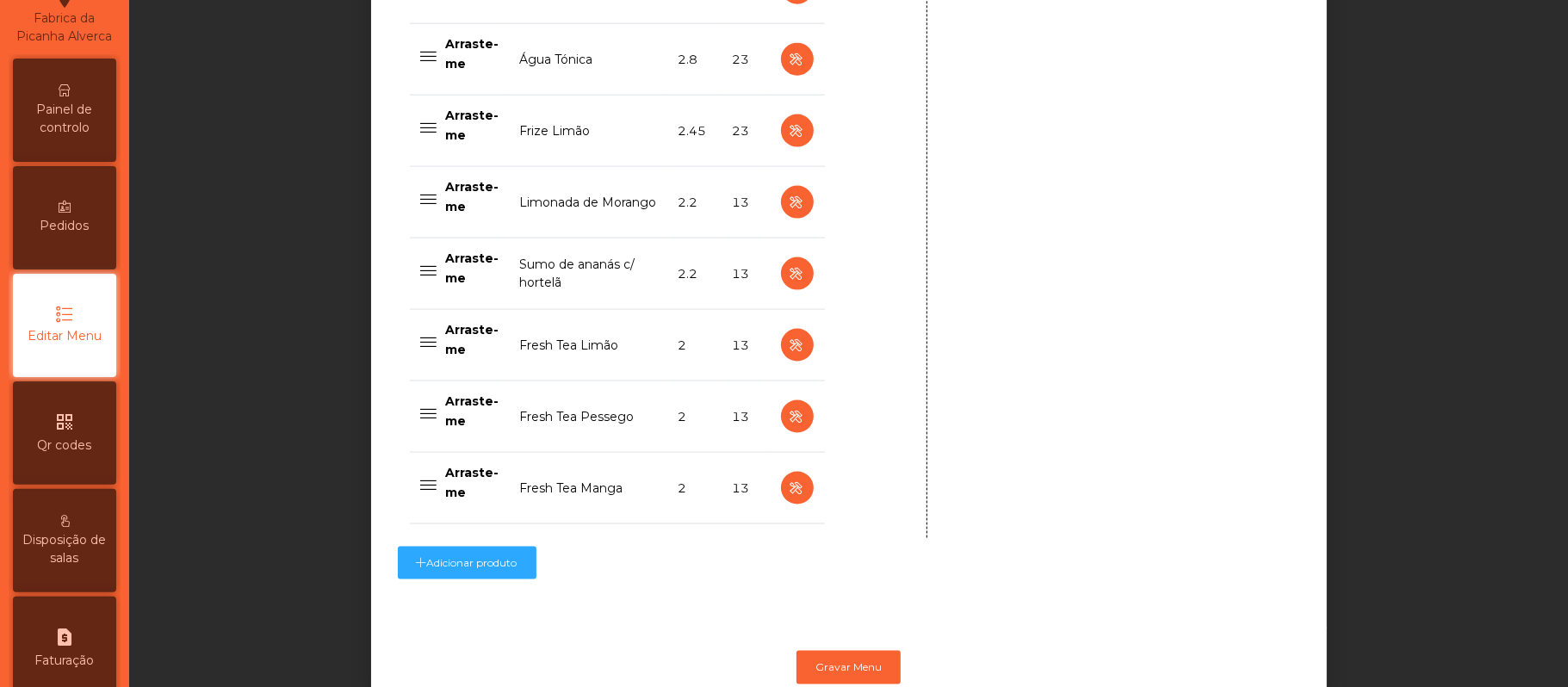
scroll to position [1740, 0]
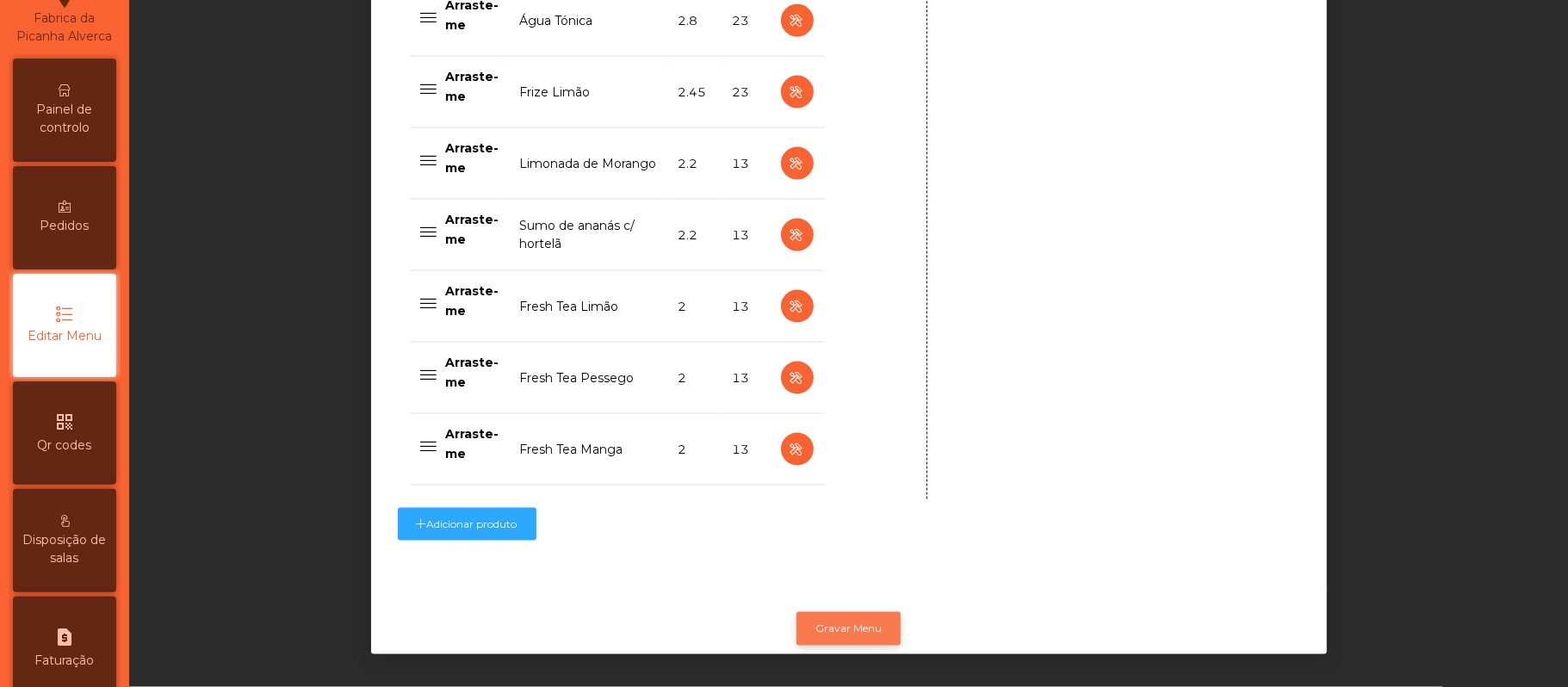
click at [859, 612] on button "Gravar Menu" at bounding box center [848, 628] width 104 height 33
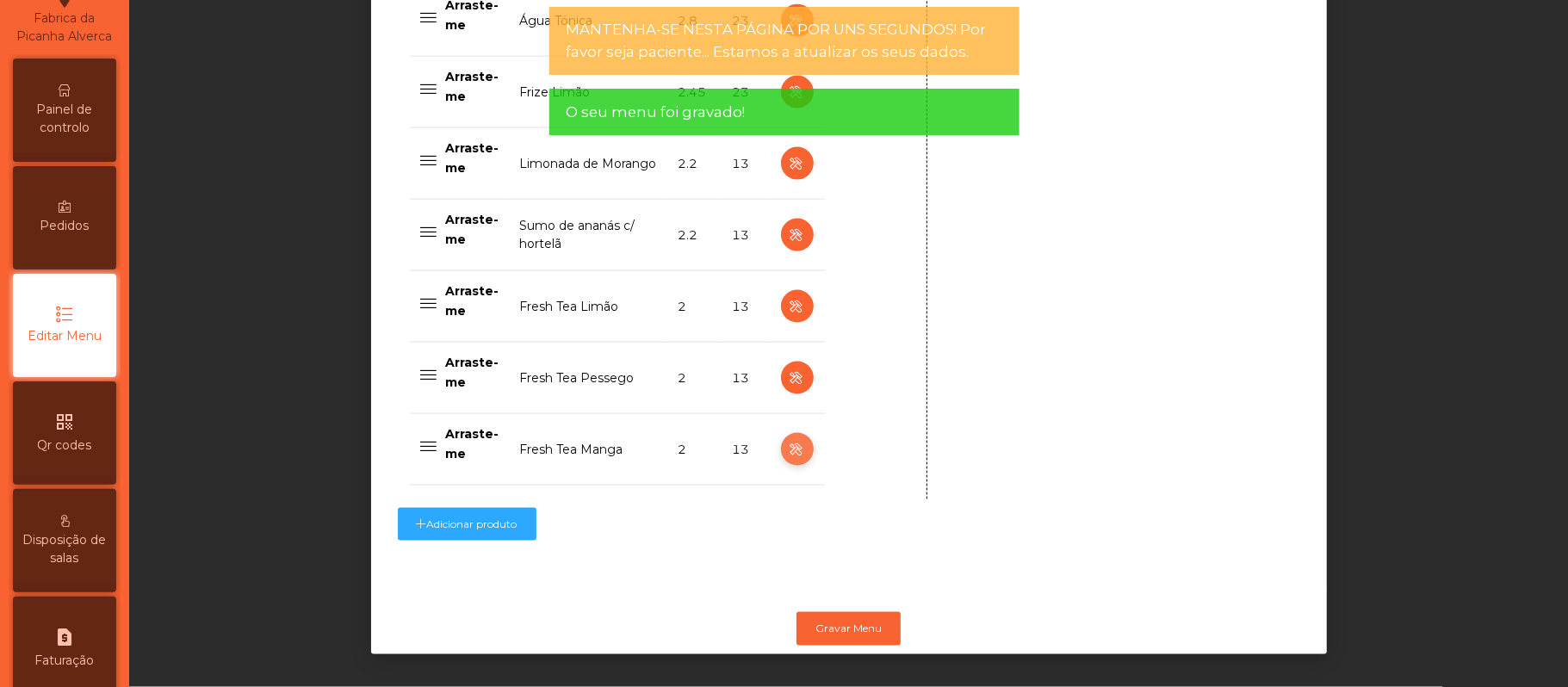
click at [787, 439] on icon "button" at bounding box center [797, 450] width 20 height 22
type input "**********"
select select "***"
select select "**"
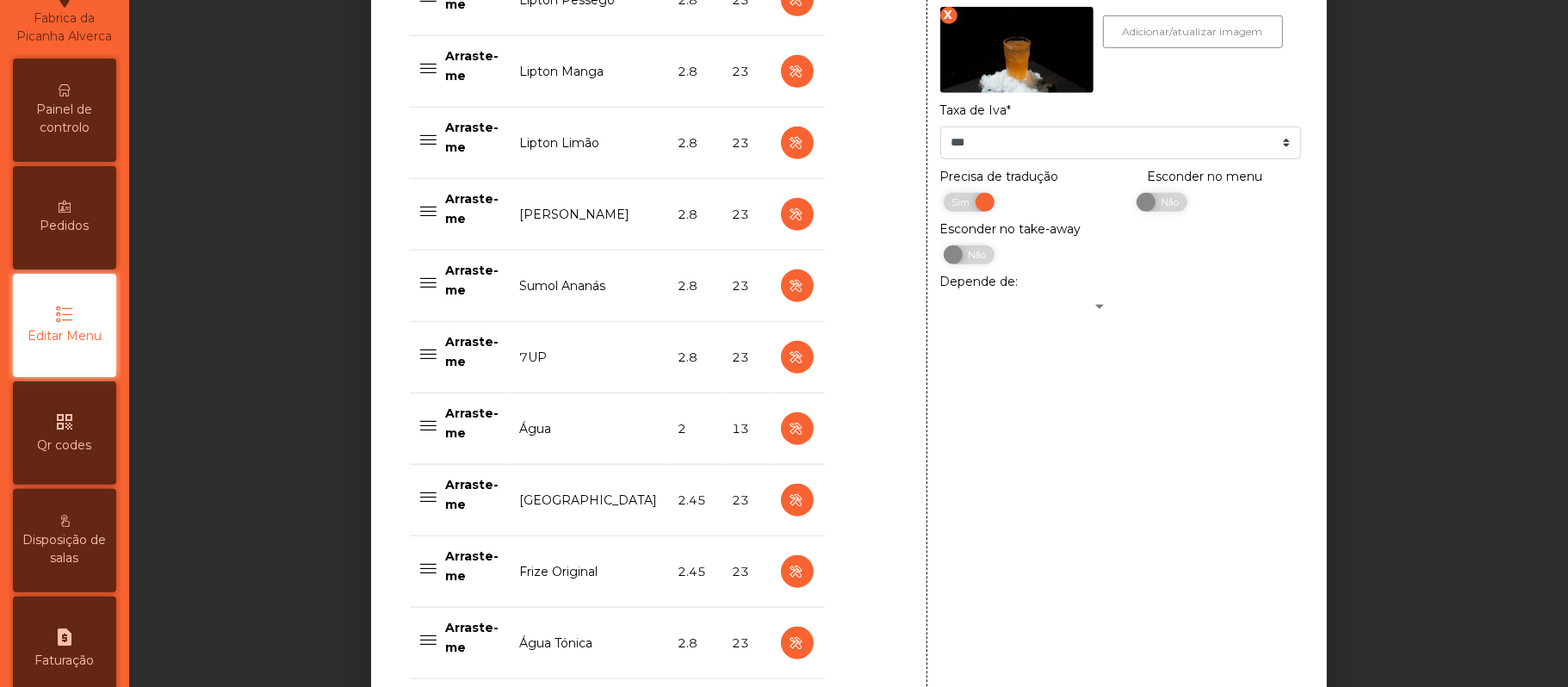
scroll to position [1089, 0]
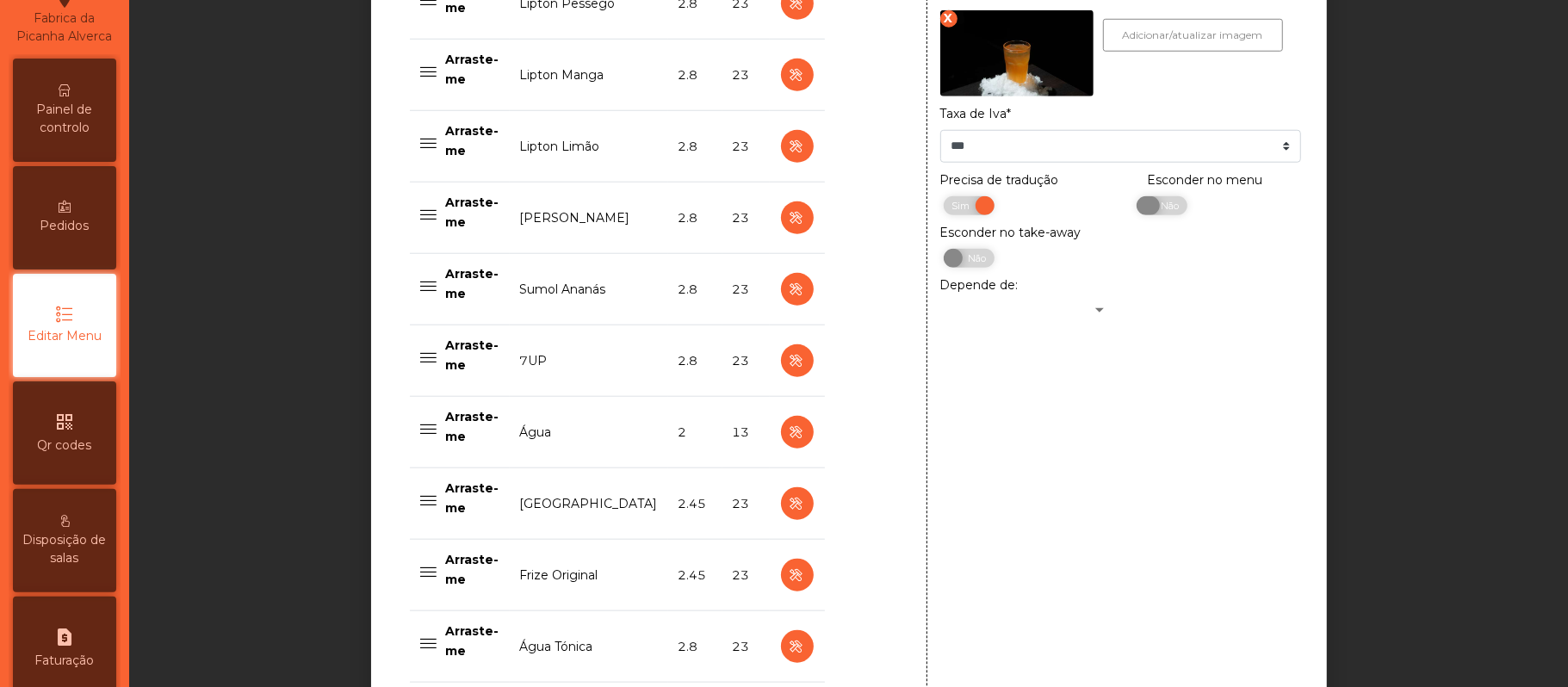
click at [1159, 214] on span "Não" at bounding box center [1168, 206] width 43 height 19
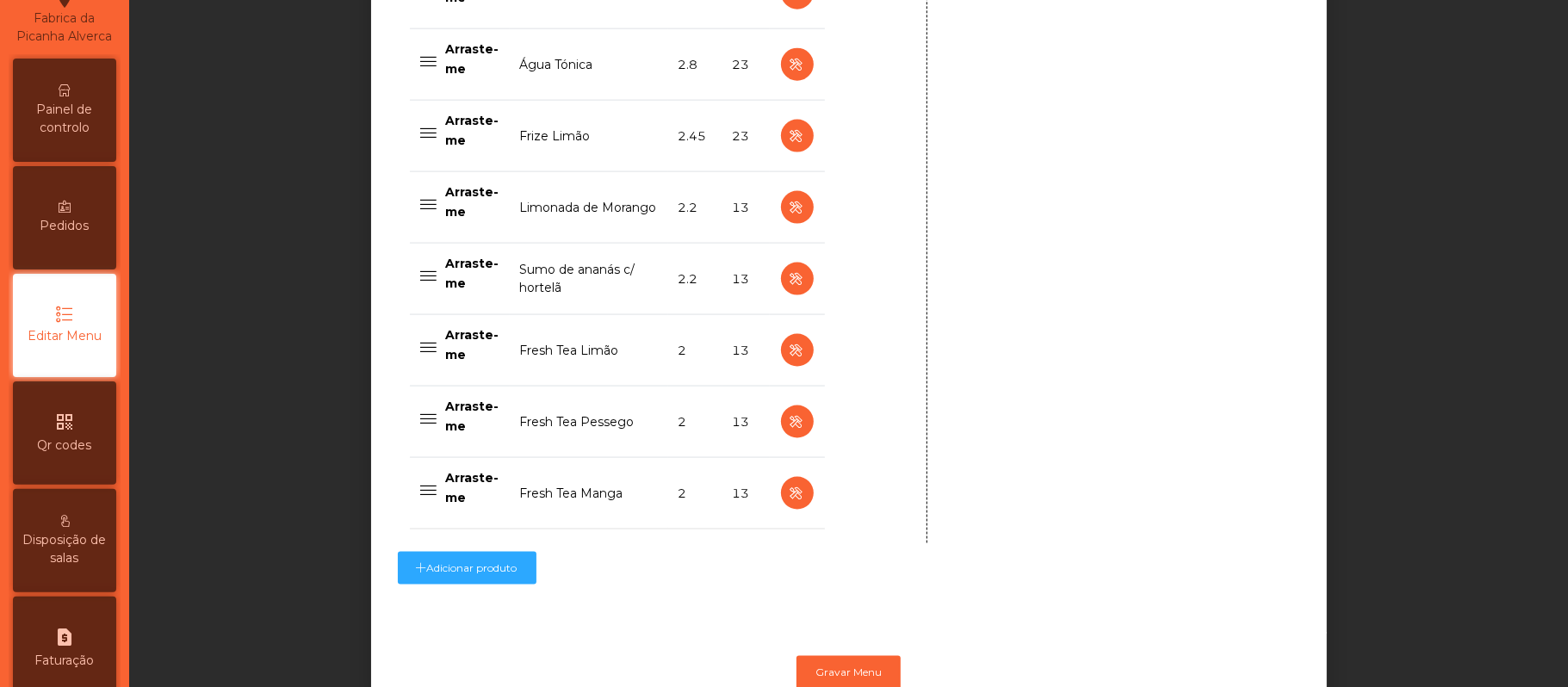
scroll to position [1740, 0]
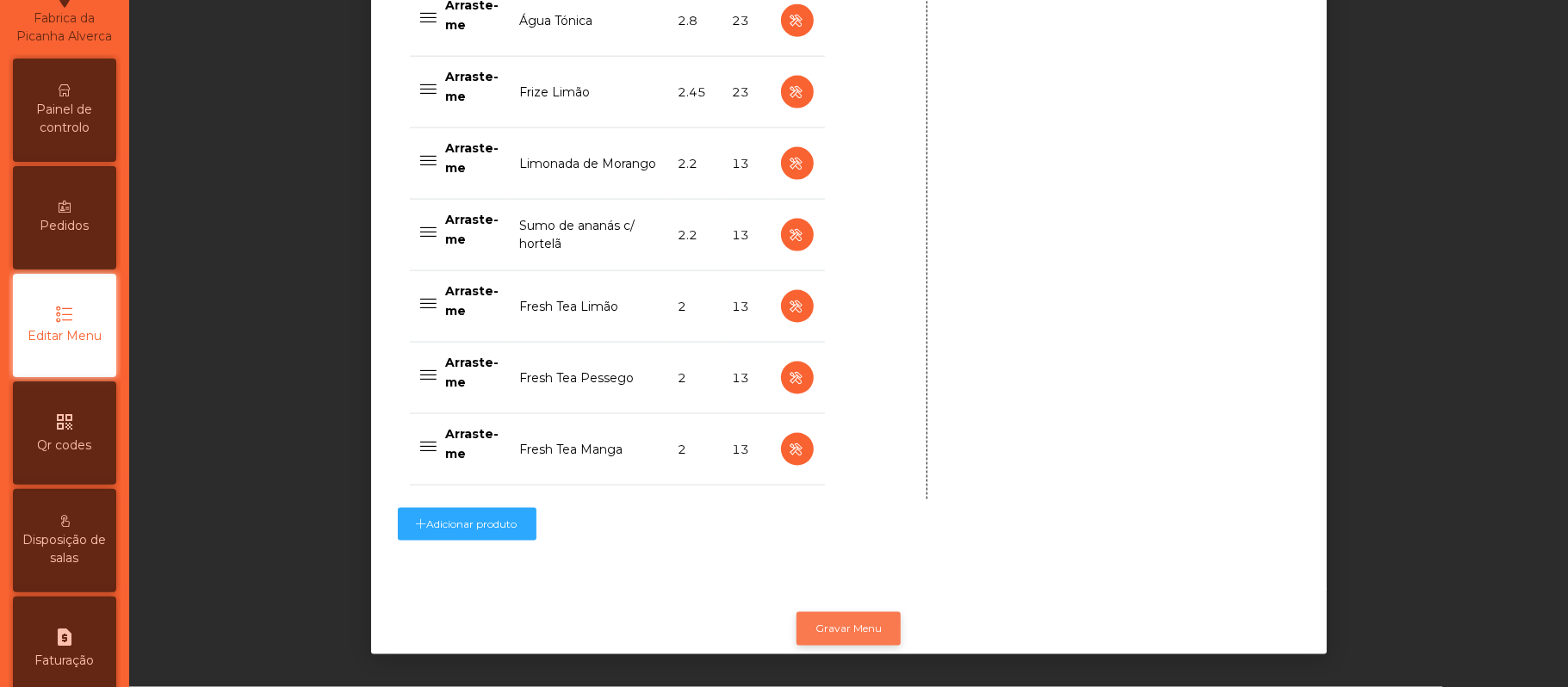
click at [854, 612] on button "Gravar Menu" at bounding box center [848, 628] width 104 height 33
click at [79, 118] on span "Painel de controlo" at bounding box center [64, 119] width 95 height 36
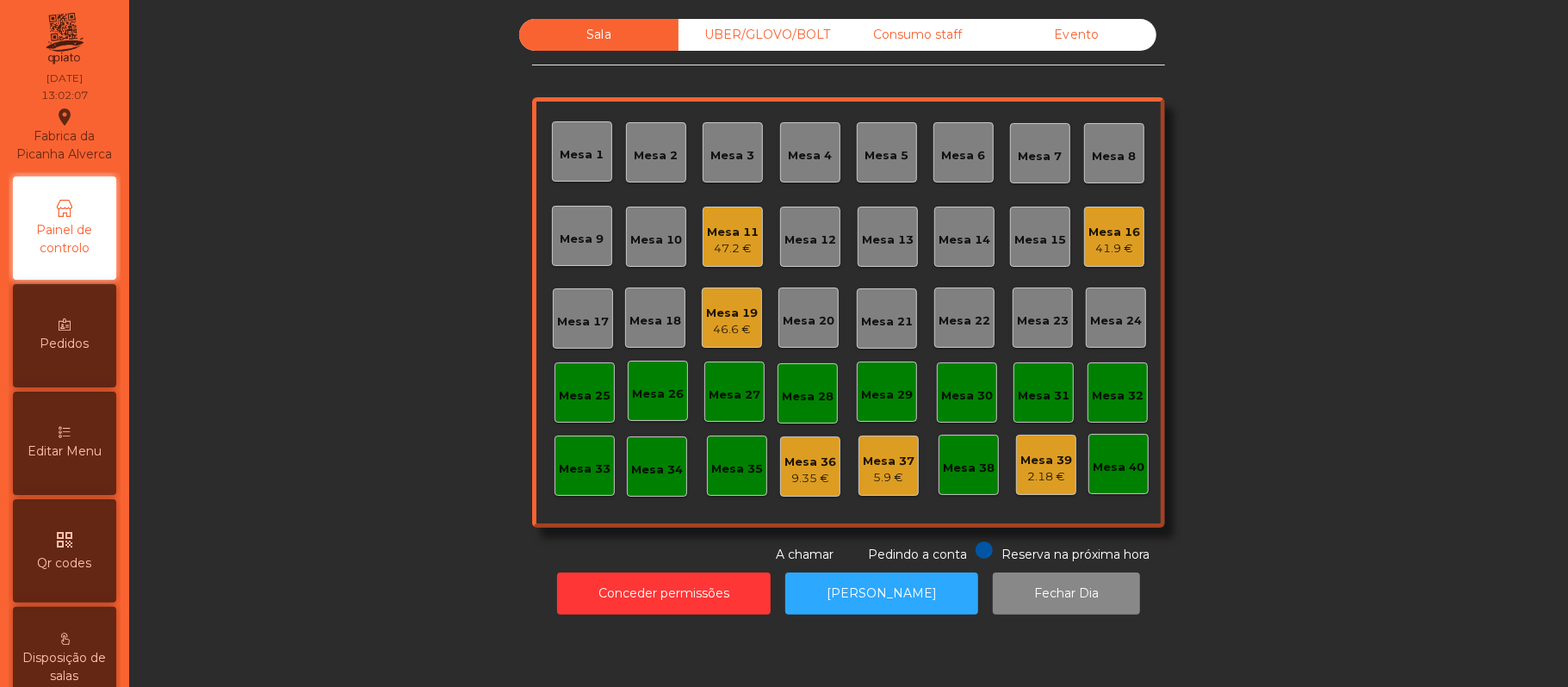
click at [761, 36] on div "UBER/GLOVO/BOLT" at bounding box center [757, 35] width 159 height 32
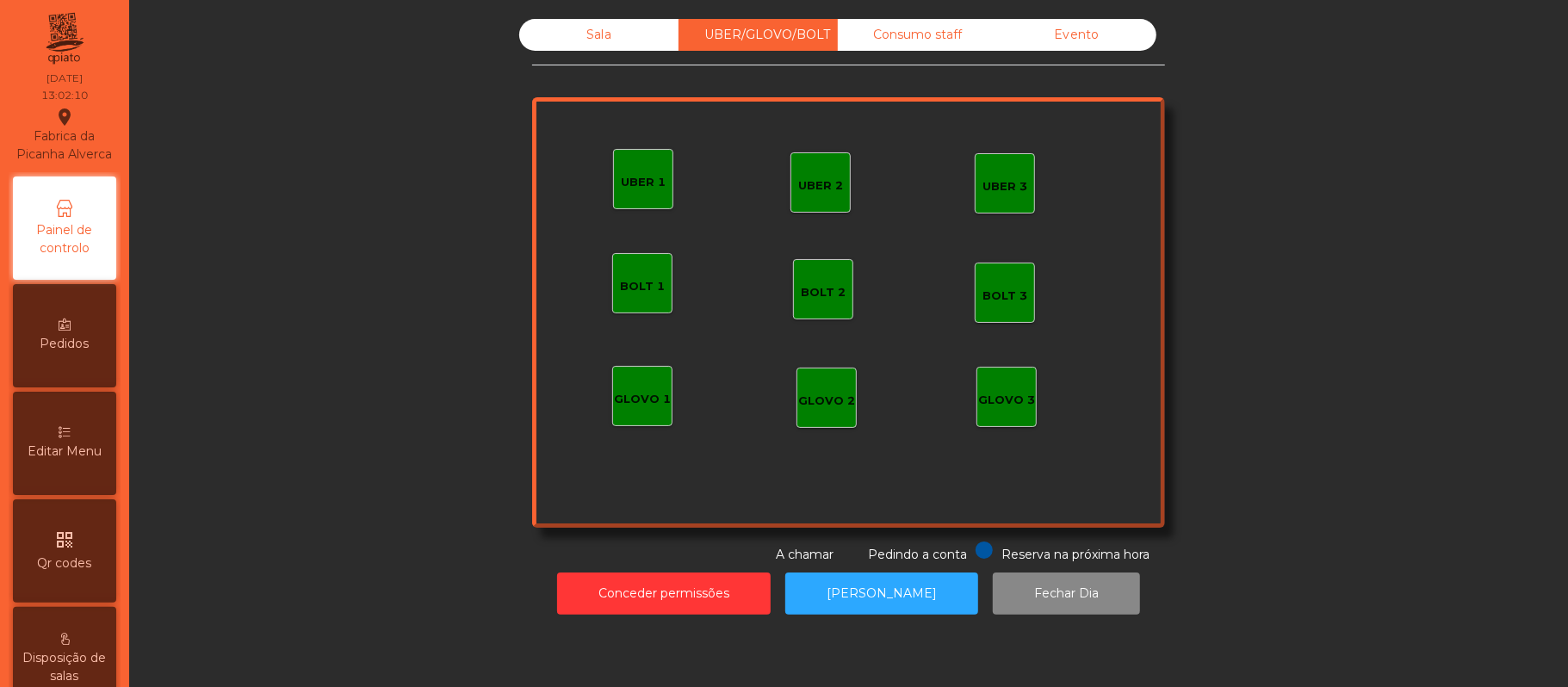
click at [624, 172] on div "UBER 1" at bounding box center [643, 179] width 45 height 24
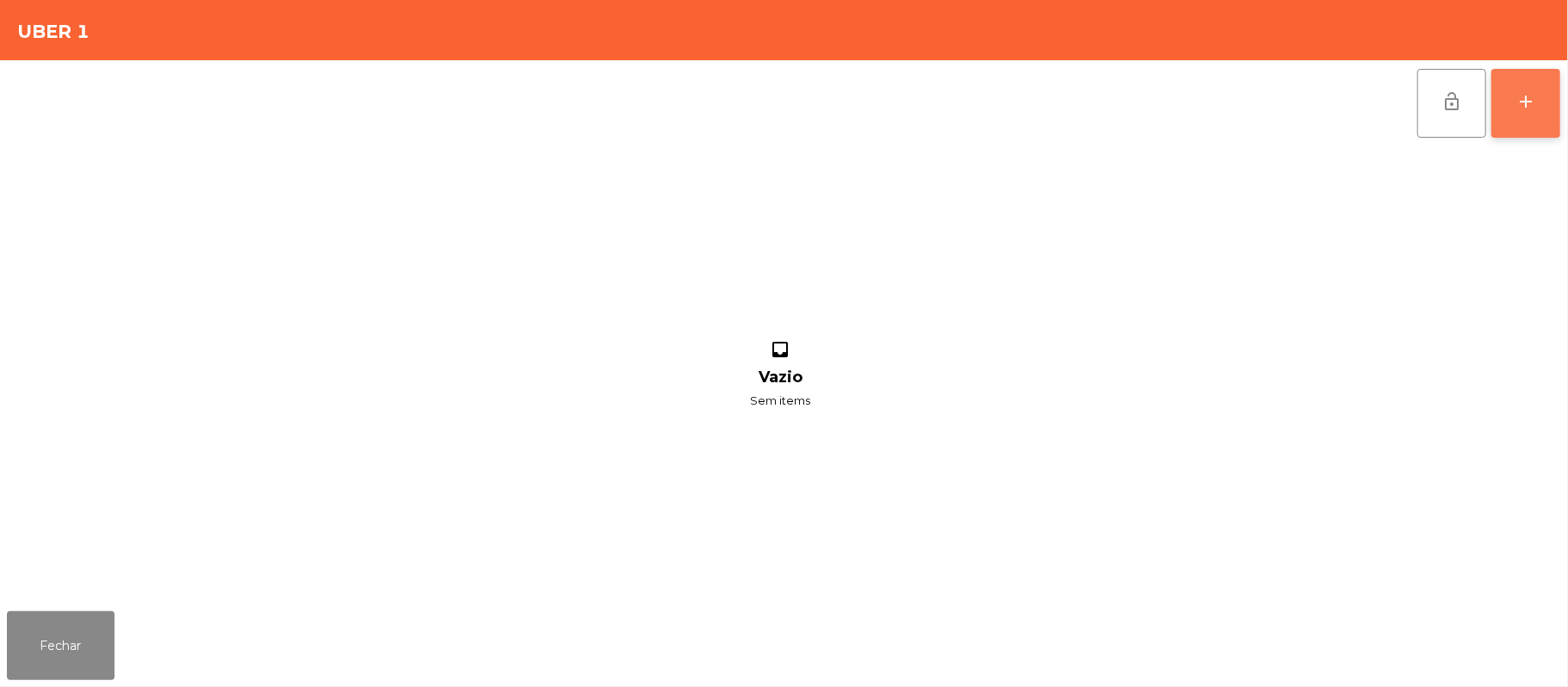
click at [1554, 110] on button "add" at bounding box center [1525, 103] width 69 height 69
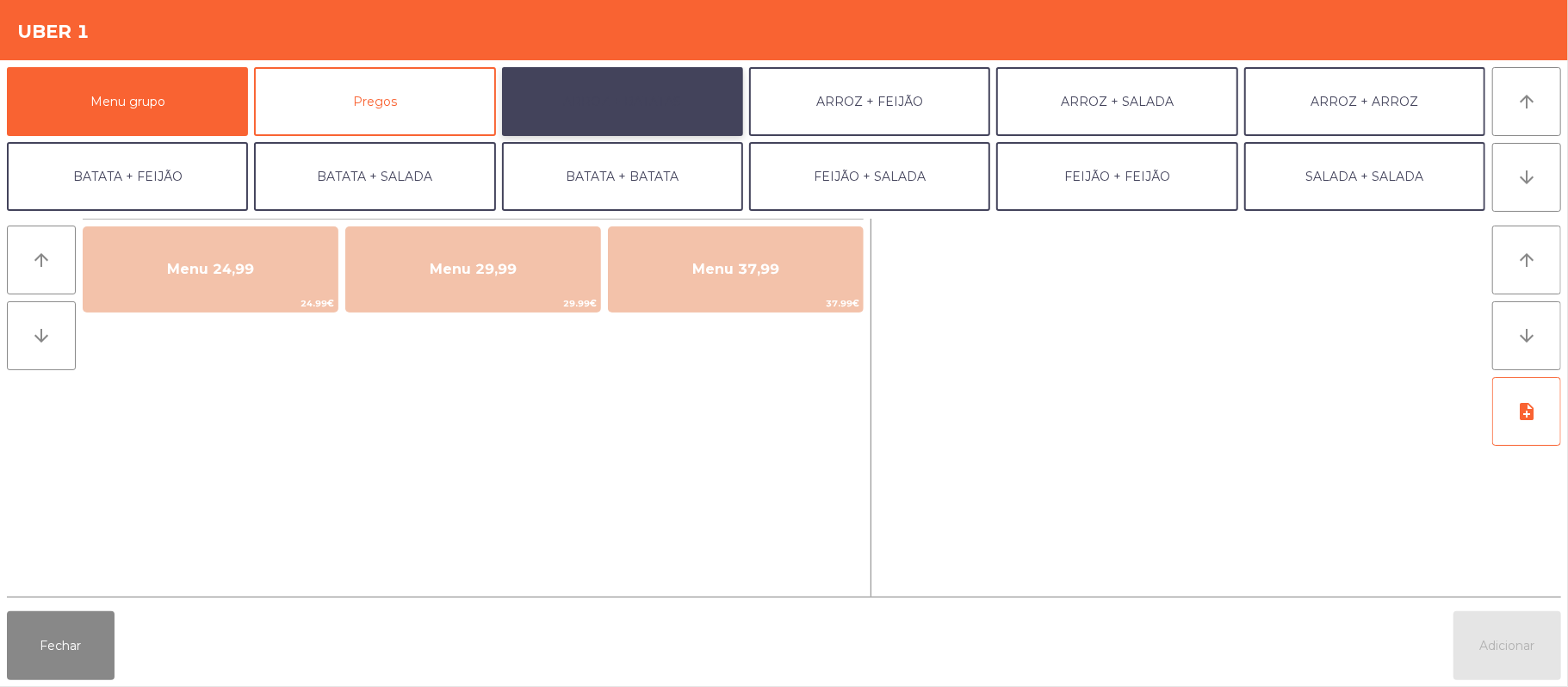
click at [666, 90] on button "ARROZ + BATATAS" at bounding box center [622, 101] width 241 height 69
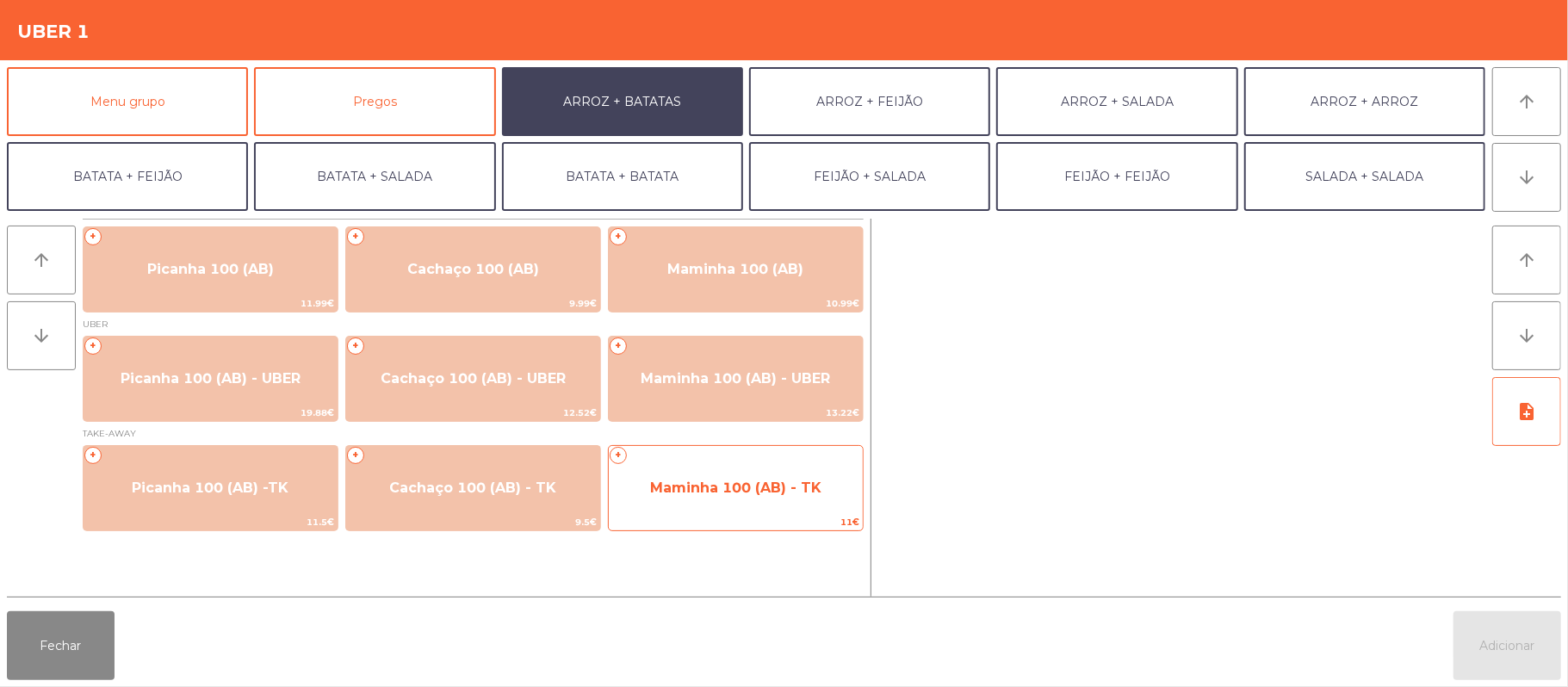
click at [711, 480] on span "Maminha 100 (AB) - TK" at bounding box center [736, 487] width 172 height 16
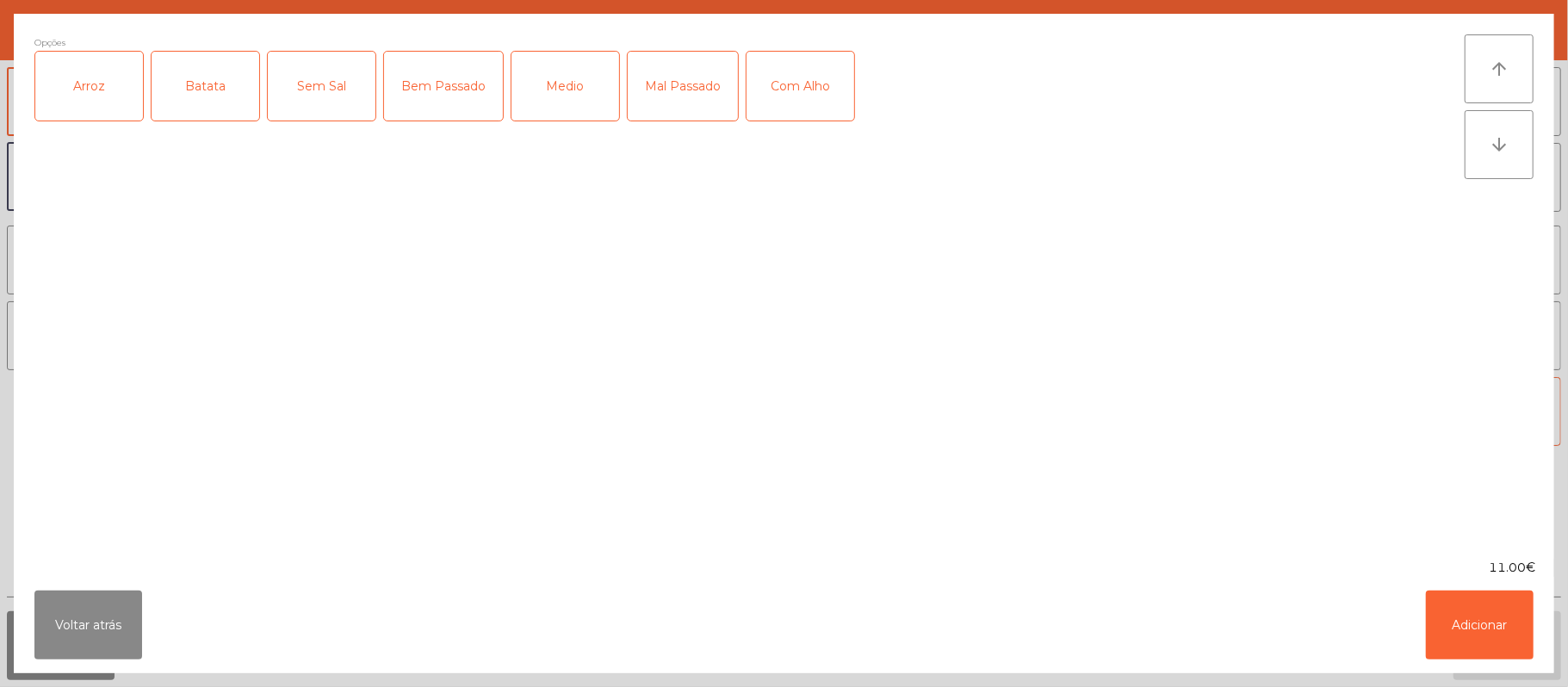
click at [110, 60] on div "Arroz" at bounding box center [89, 86] width 108 height 69
click at [212, 55] on div "Batata" at bounding box center [206, 86] width 108 height 69
click at [587, 91] on div "Medio" at bounding box center [565, 86] width 108 height 69
click at [1469, 628] on button "Adicionar" at bounding box center [1480, 624] width 108 height 69
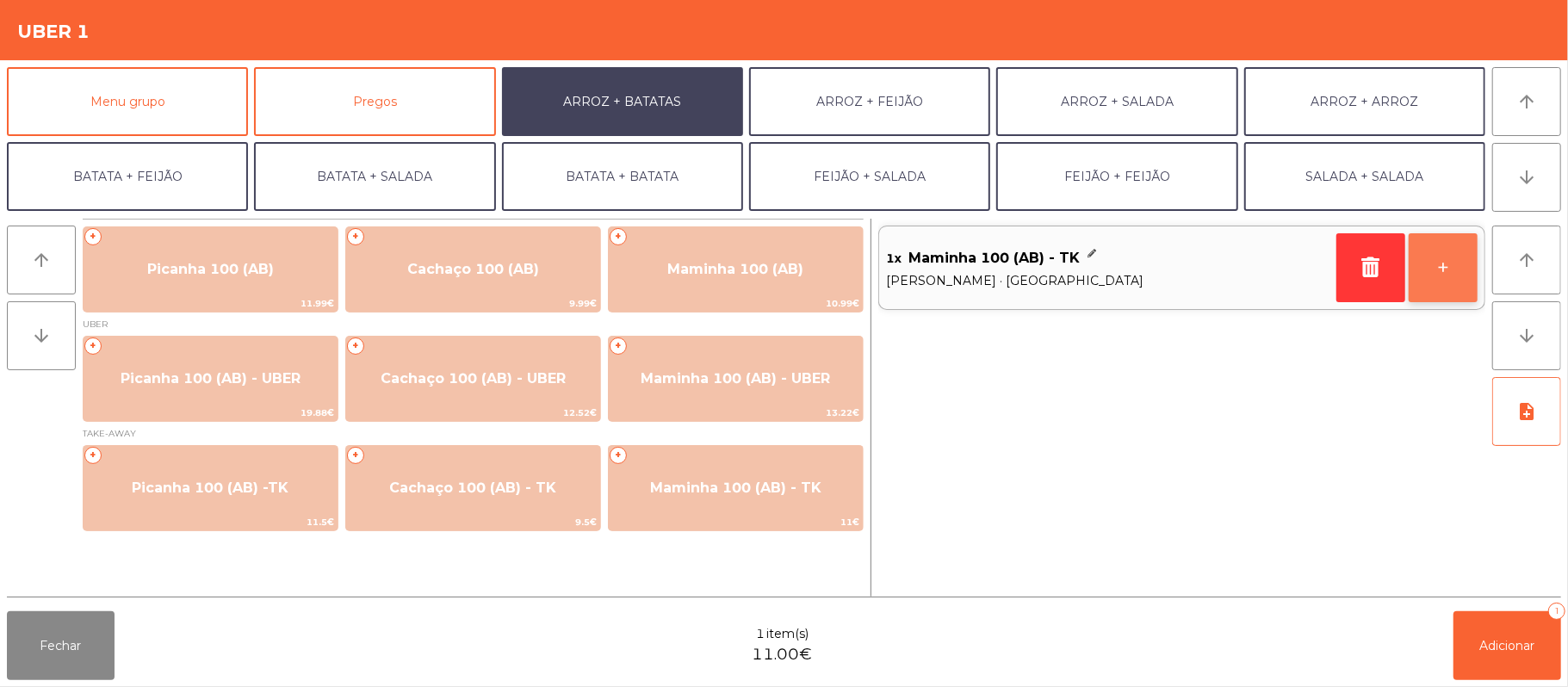
click at [1438, 266] on button "+" at bounding box center [1442, 268] width 69 height 69
click at [1369, 269] on button "-" at bounding box center [1370, 268] width 69 height 69
click at [1371, 272] on icon "button" at bounding box center [1371, 267] width 26 height 21
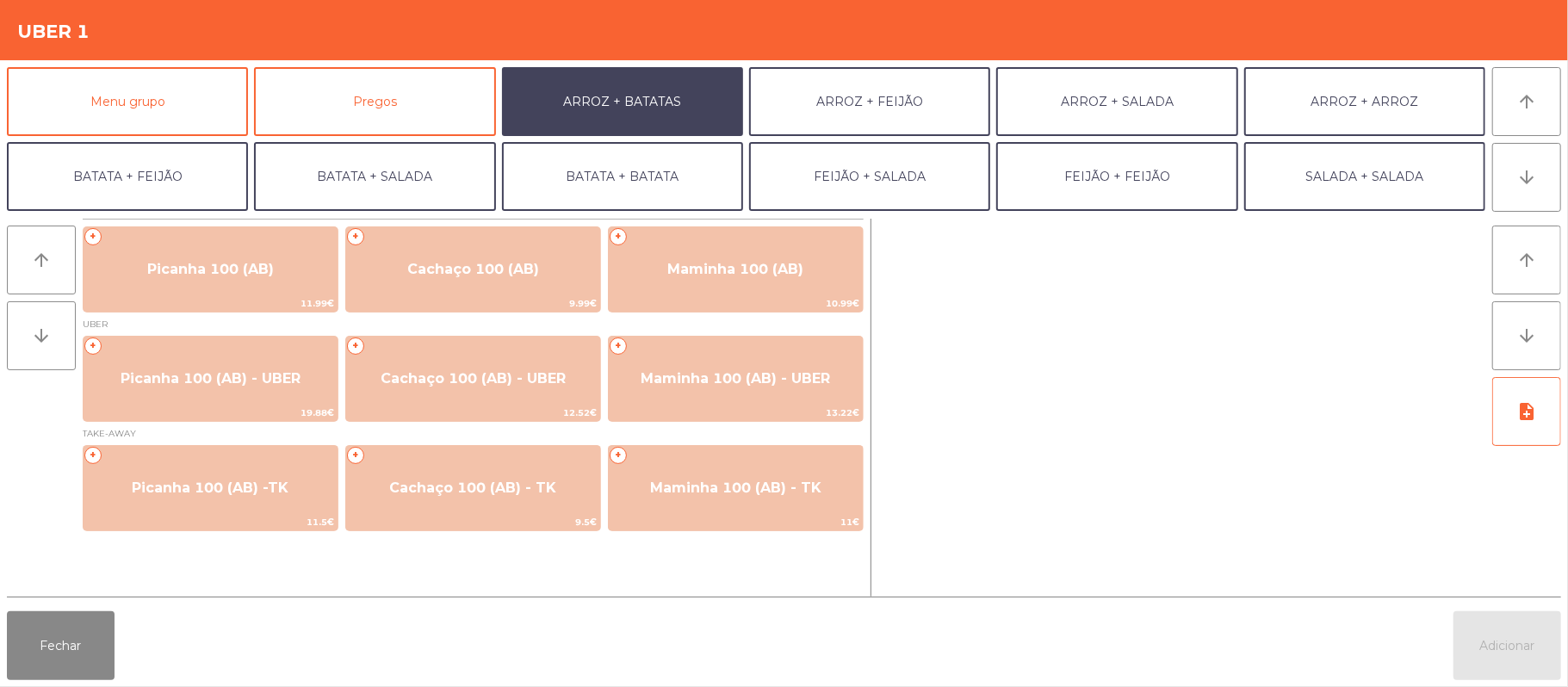
click at [1371, 276] on div at bounding box center [1181, 407] width 607 height 377
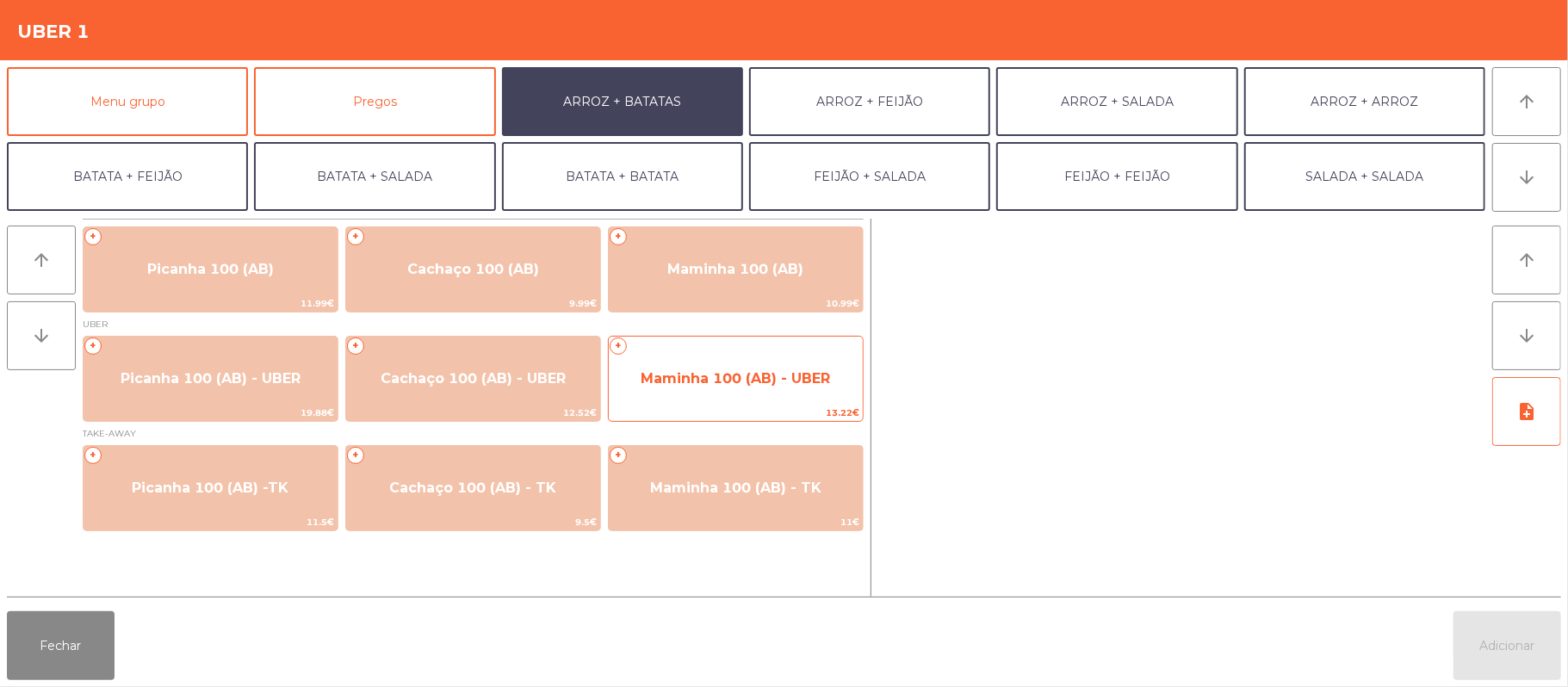
click at [735, 377] on span "Maminha 100 (AB) - UBER" at bounding box center [735, 378] width 190 height 16
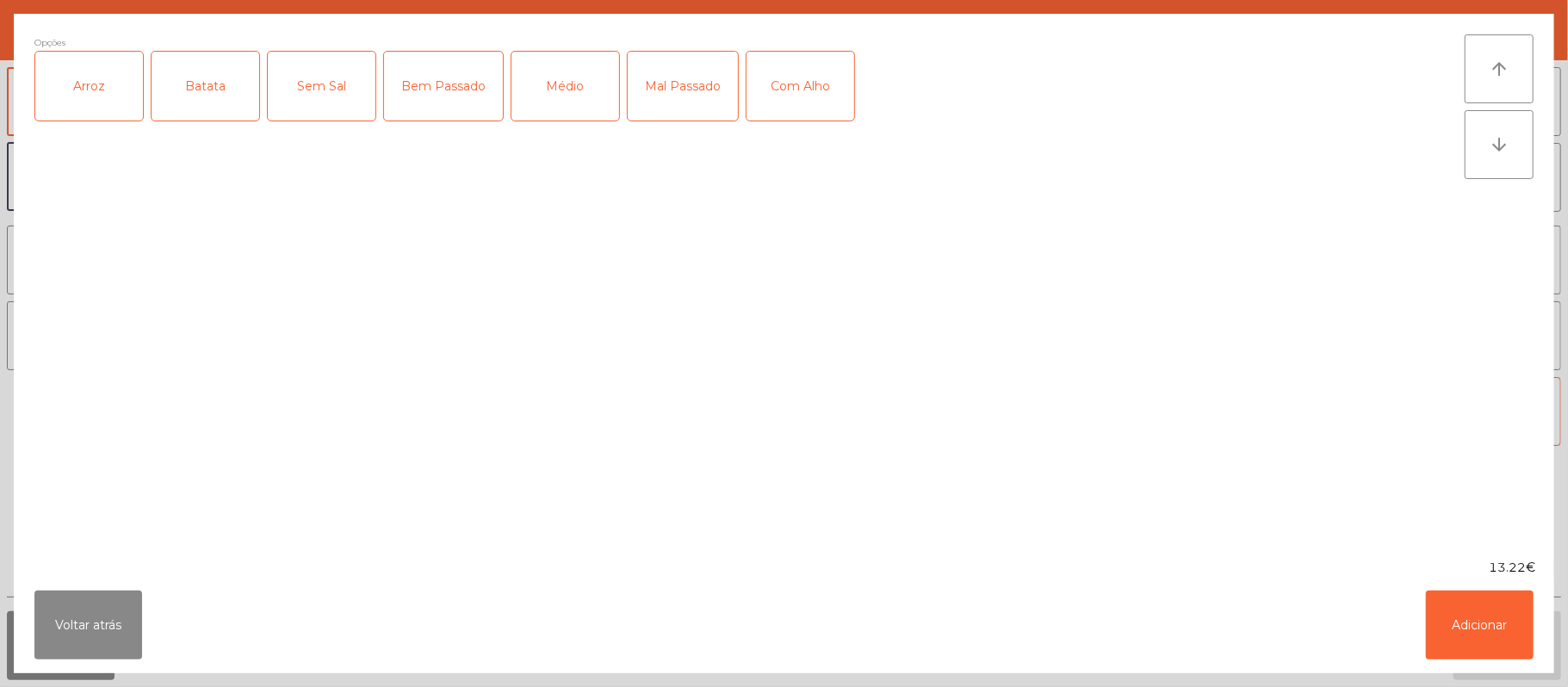
click at [138, 88] on div "Arroz" at bounding box center [89, 86] width 108 height 69
click at [183, 88] on div "Batata" at bounding box center [206, 86] width 108 height 69
click at [586, 97] on div "Médio" at bounding box center [565, 86] width 108 height 69
click at [1478, 623] on button "Adicionar" at bounding box center [1480, 624] width 108 height 69
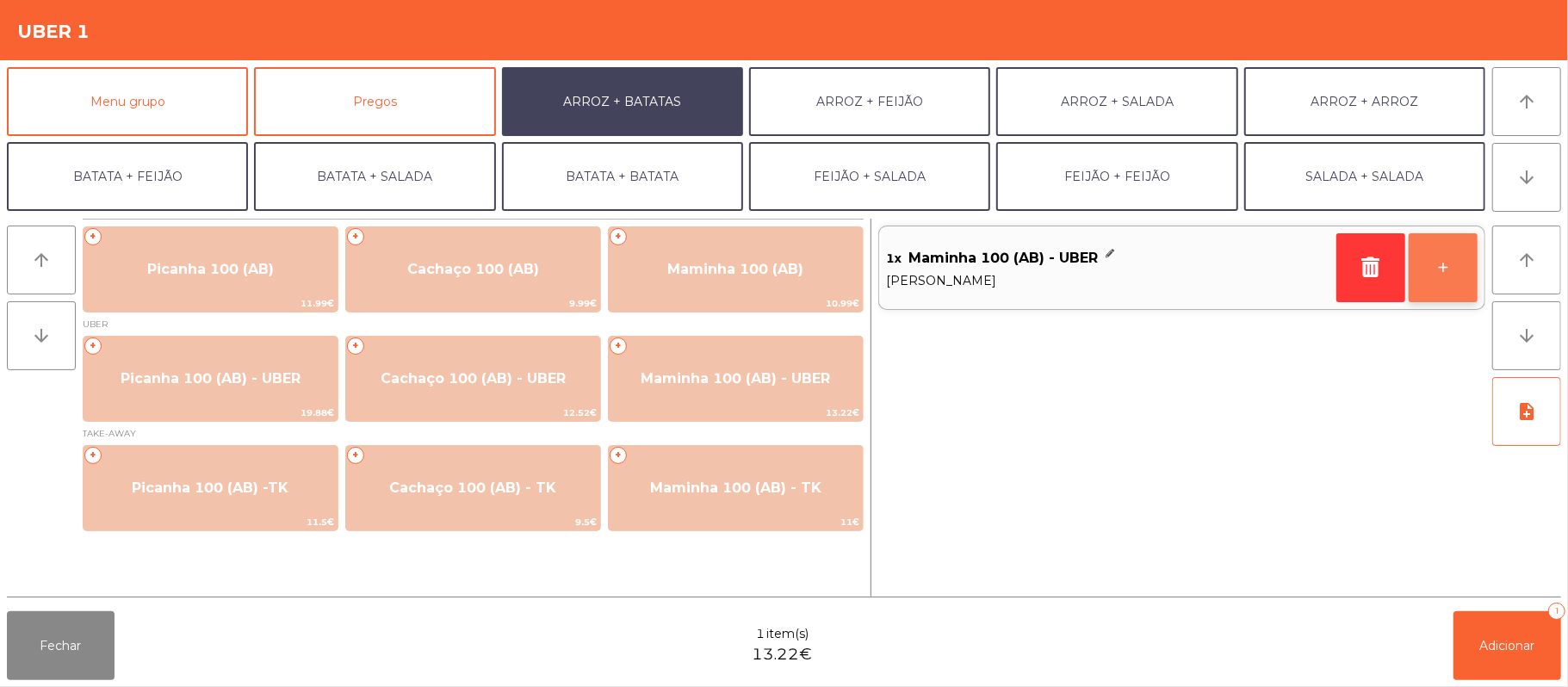
click at [1438, 269] on button "+" at bounding box center [1442, 268] width 69 height 69
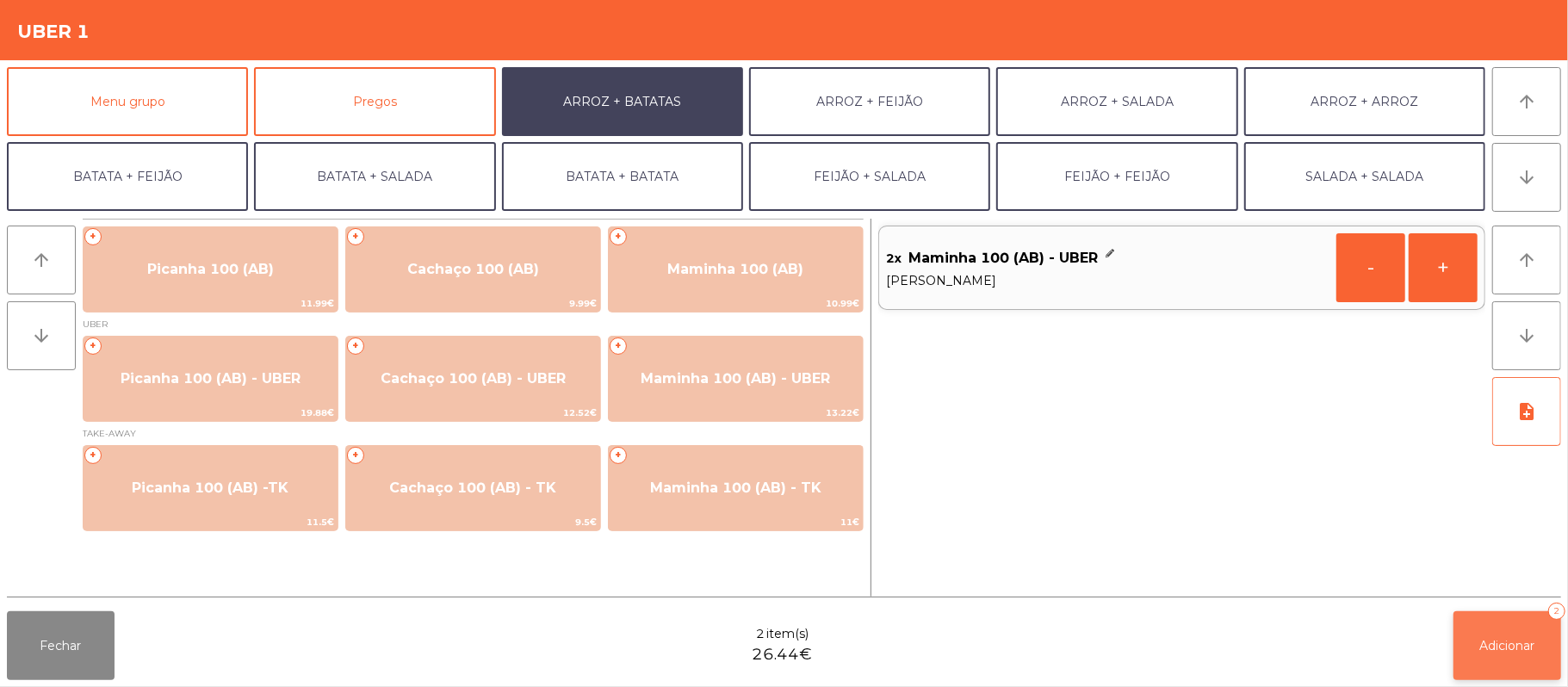
click at [1476, 651] on button "Adicionar 2" at bounding box center [1507, 645] width 108 height 69
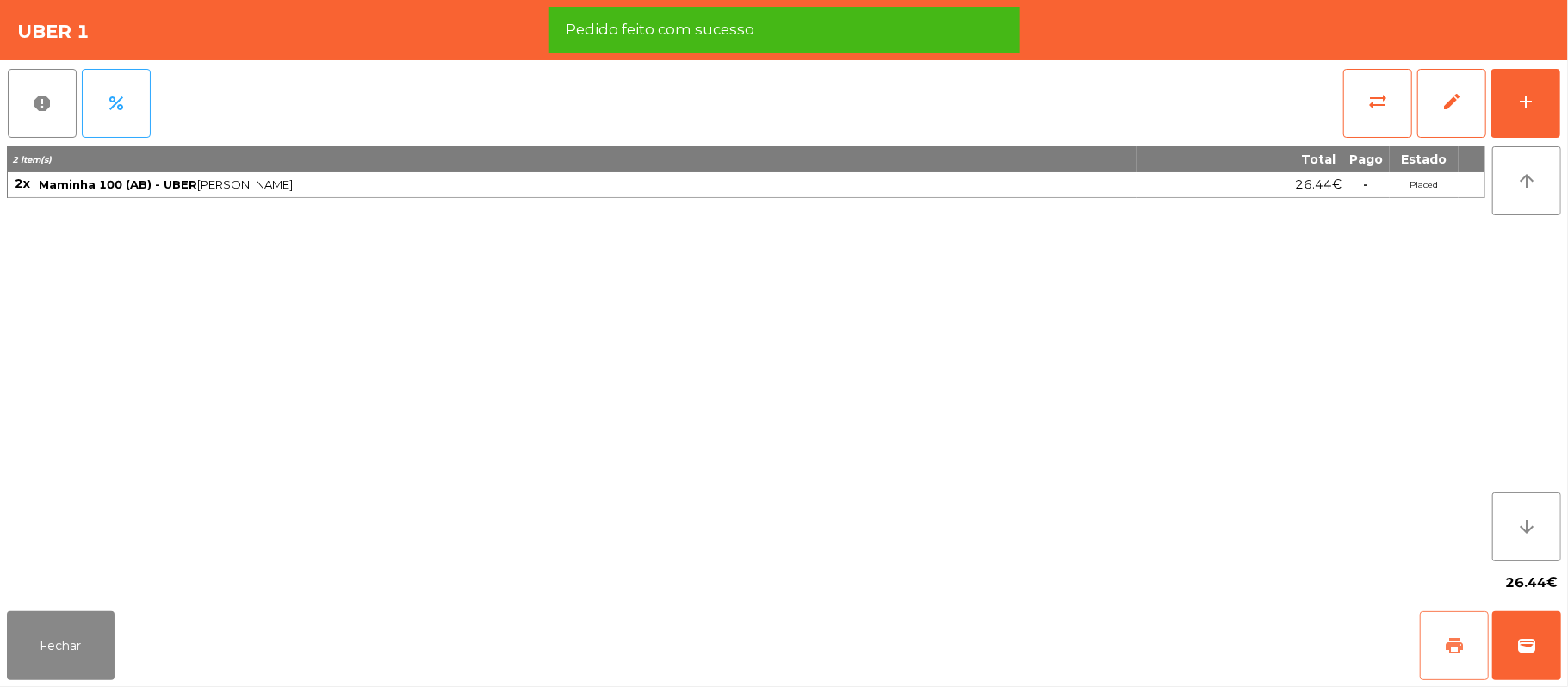
click at [1440, 649] on button "print" at bounding box center [1454, 645] width 69 height 69
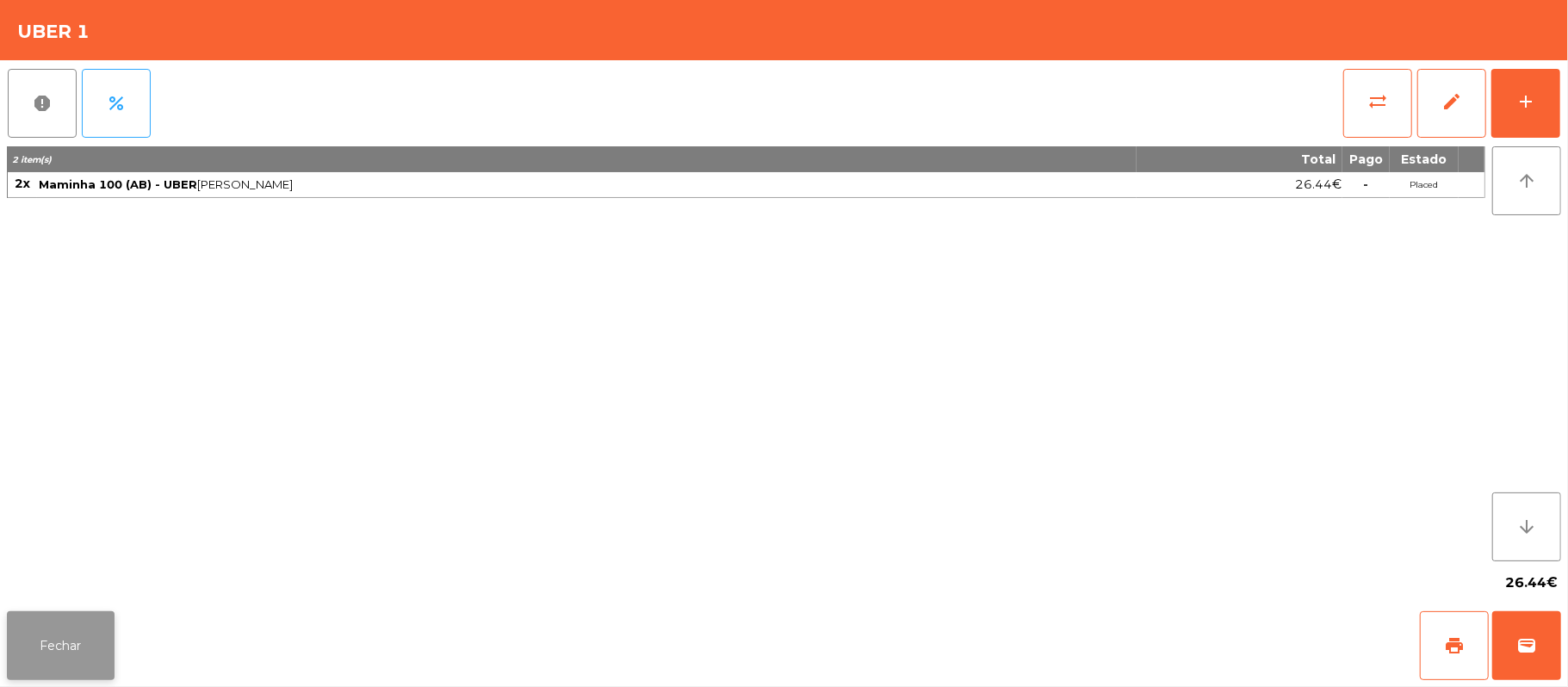
click at [45, 659] on button "Fechar" at bounding box center [61, 645] width 108 height 69
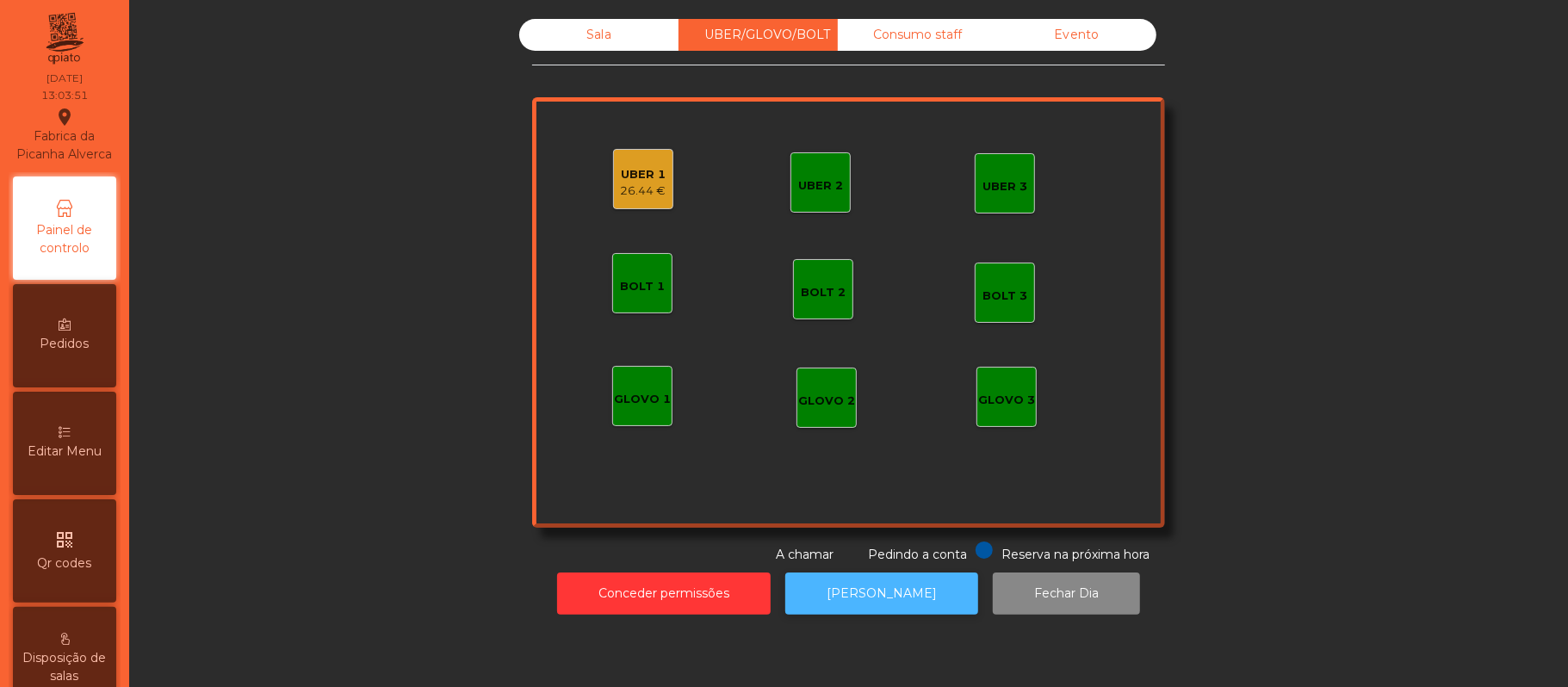
click at [856, 578] on button "[PERSON_NAME]" at bounding box center [881, 593] width 193 height 42
click at [561, 39] on div "Sala" at bounding box center [598, 35] width 159 height 32
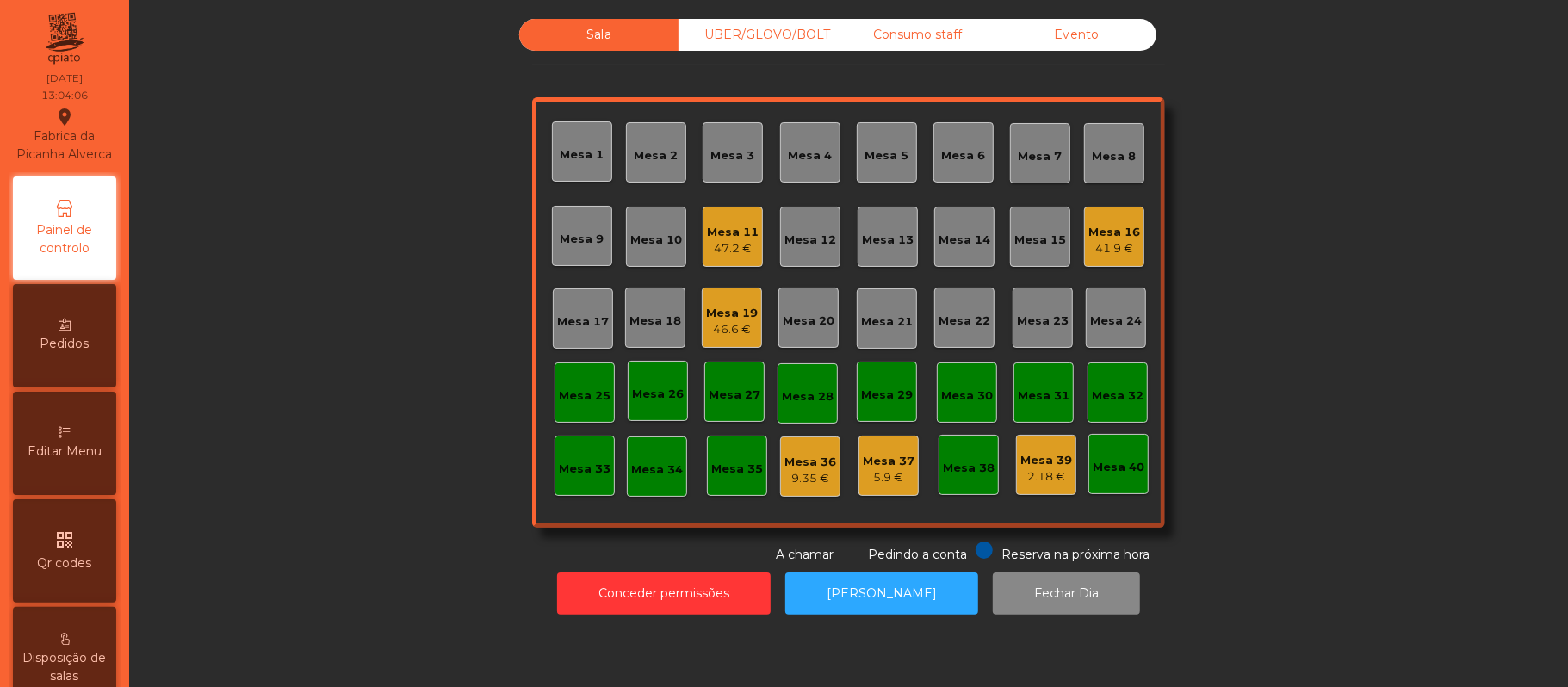
click at [1096, 235] on div "Mesa 16" at bounding box center [1115, 232] width 52 height 17
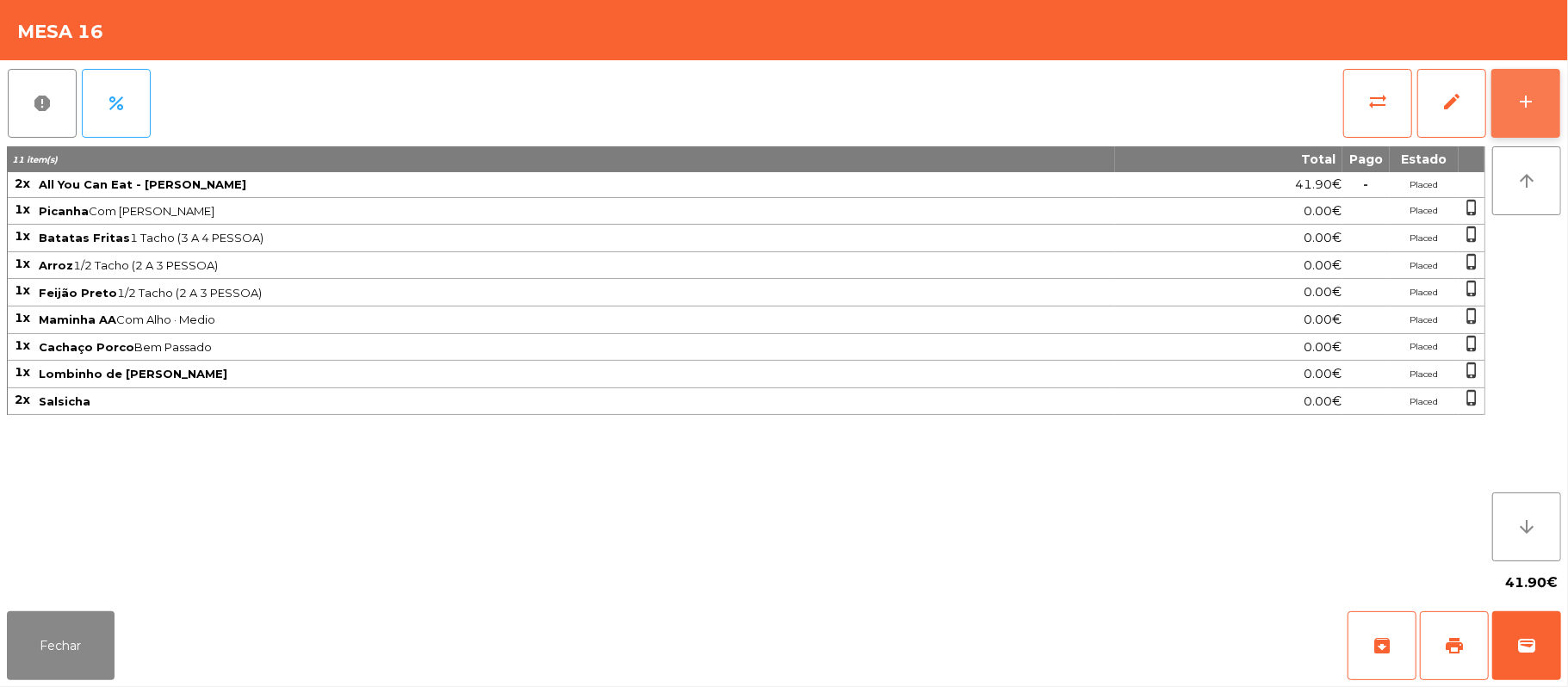
click at [1514, 110] on button "add" at bounding box center [1525, 103] width 69 height 69
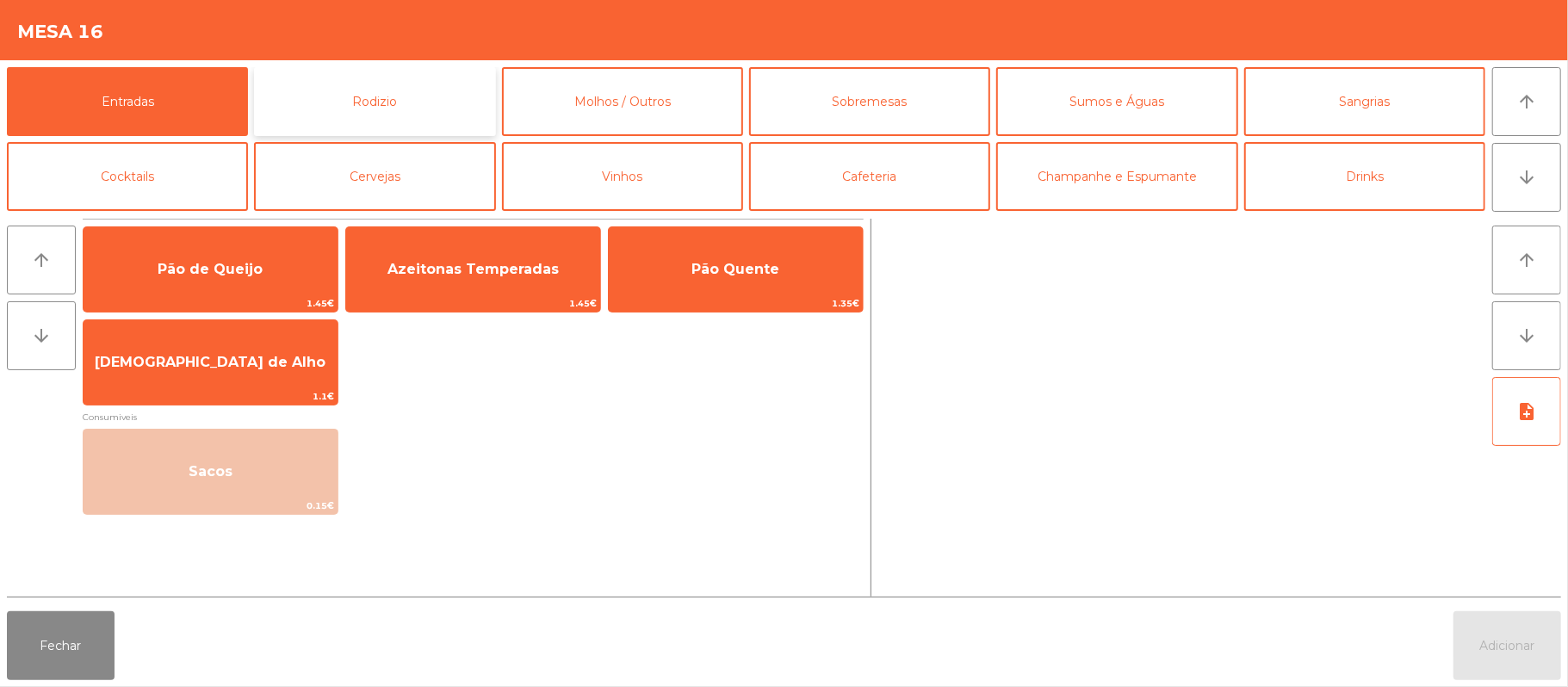
click at [402, 110] on button "Rodizio" at bounding box center [374, 101] width 241 height 69
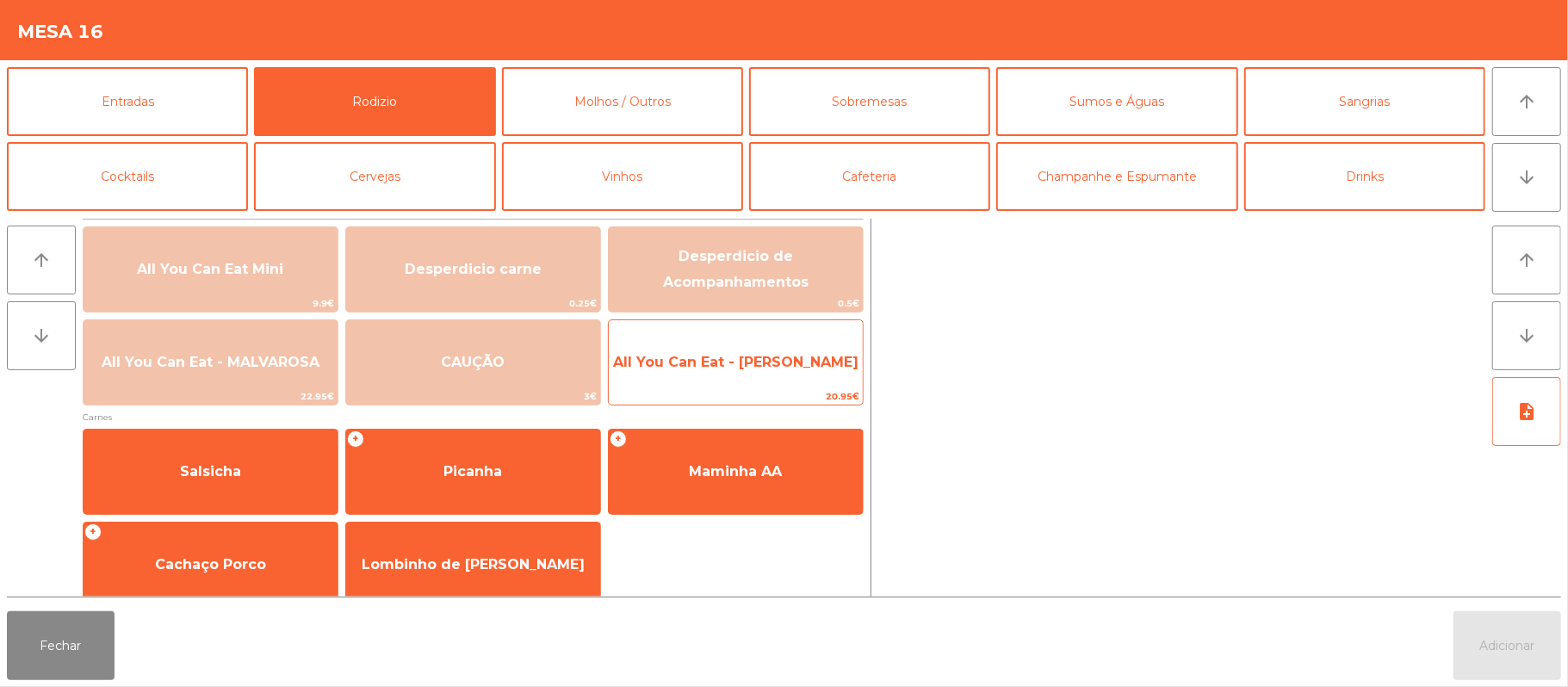
click at [765, 353] on span "All You Can Eat - [PERSON_NAME]" at bounding box center [736, 361] width 246 height 16
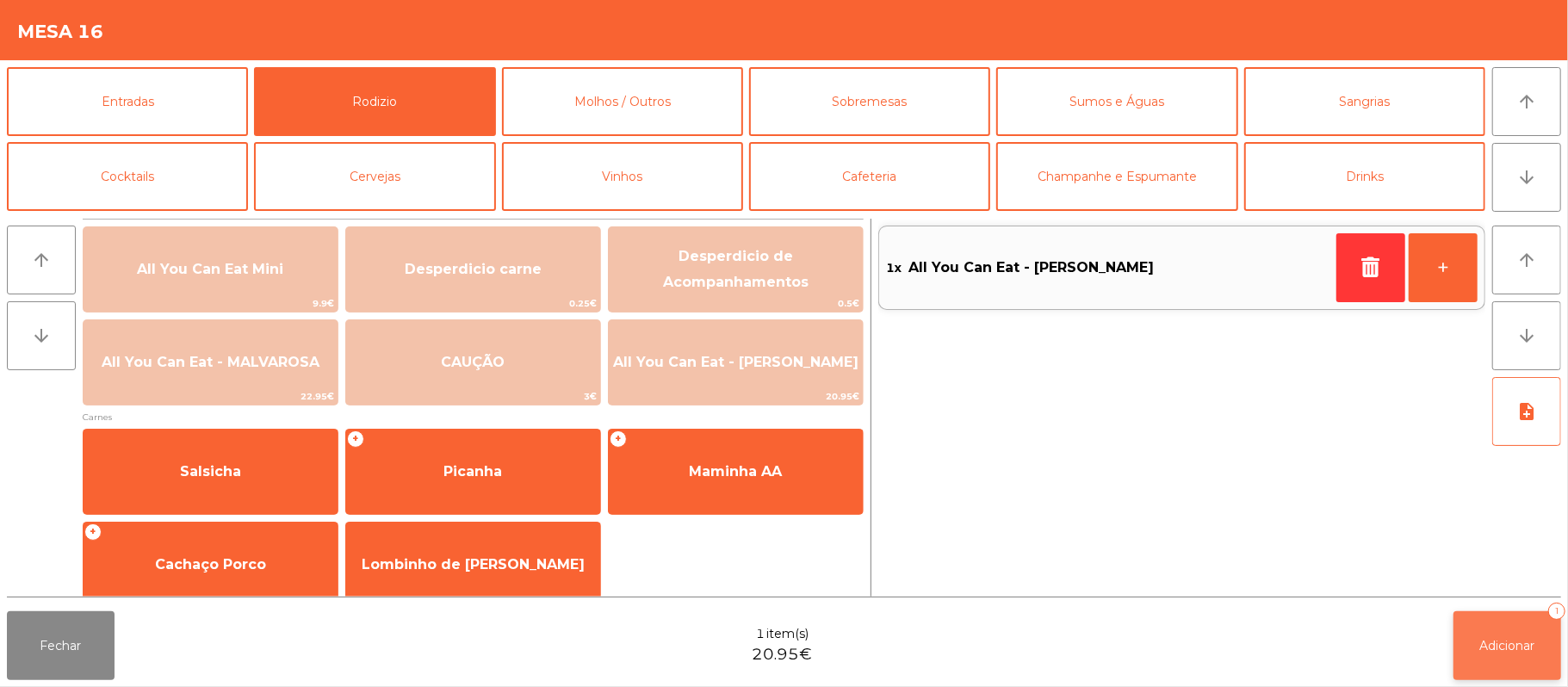
click at [1500, 635] on button "Adicionar 1" at bounding box center [1507, 645] width 108 height 69
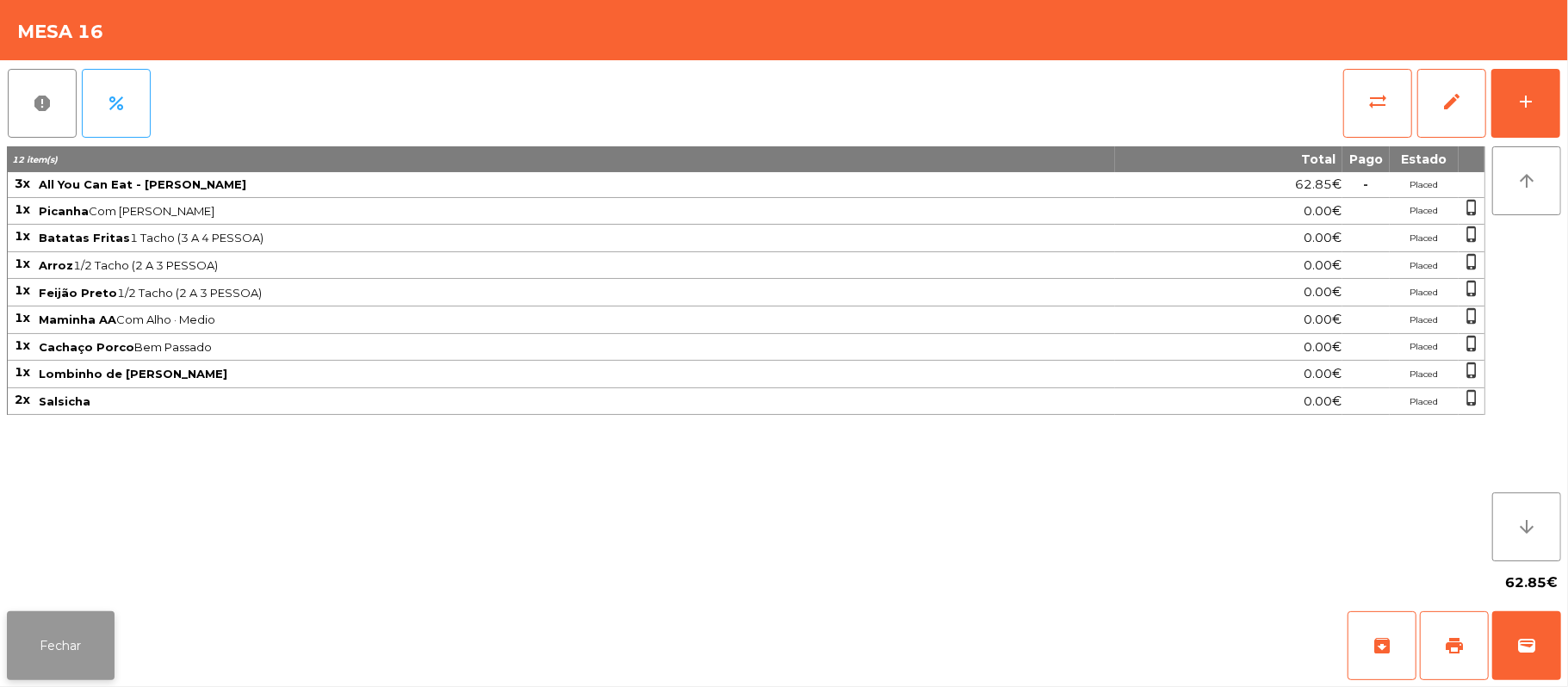
click at [76, 644] on button "Fechar" at bounding box center [61, 645] width 108 height 69
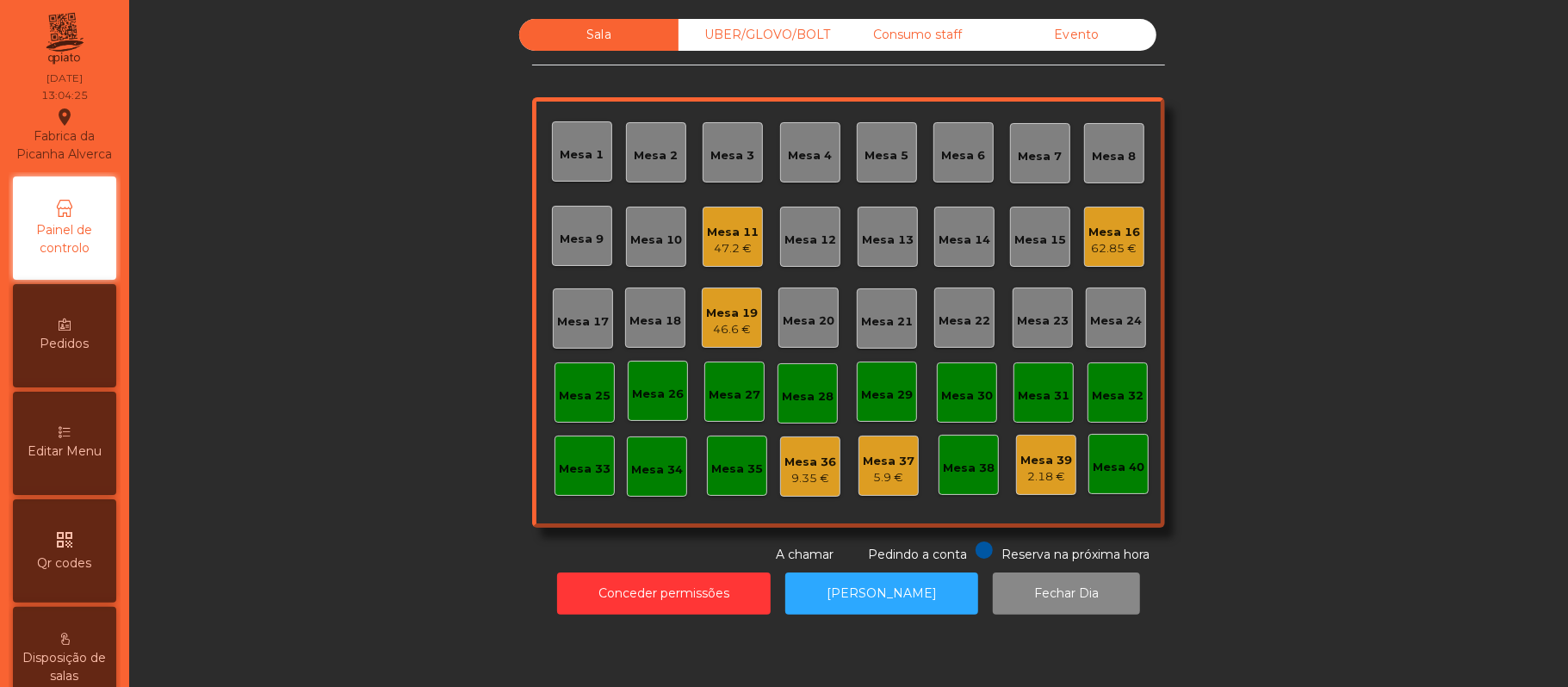
click at [734, 241] on div "47.2 €" at bounding box center [733, 249] width 52 height 17
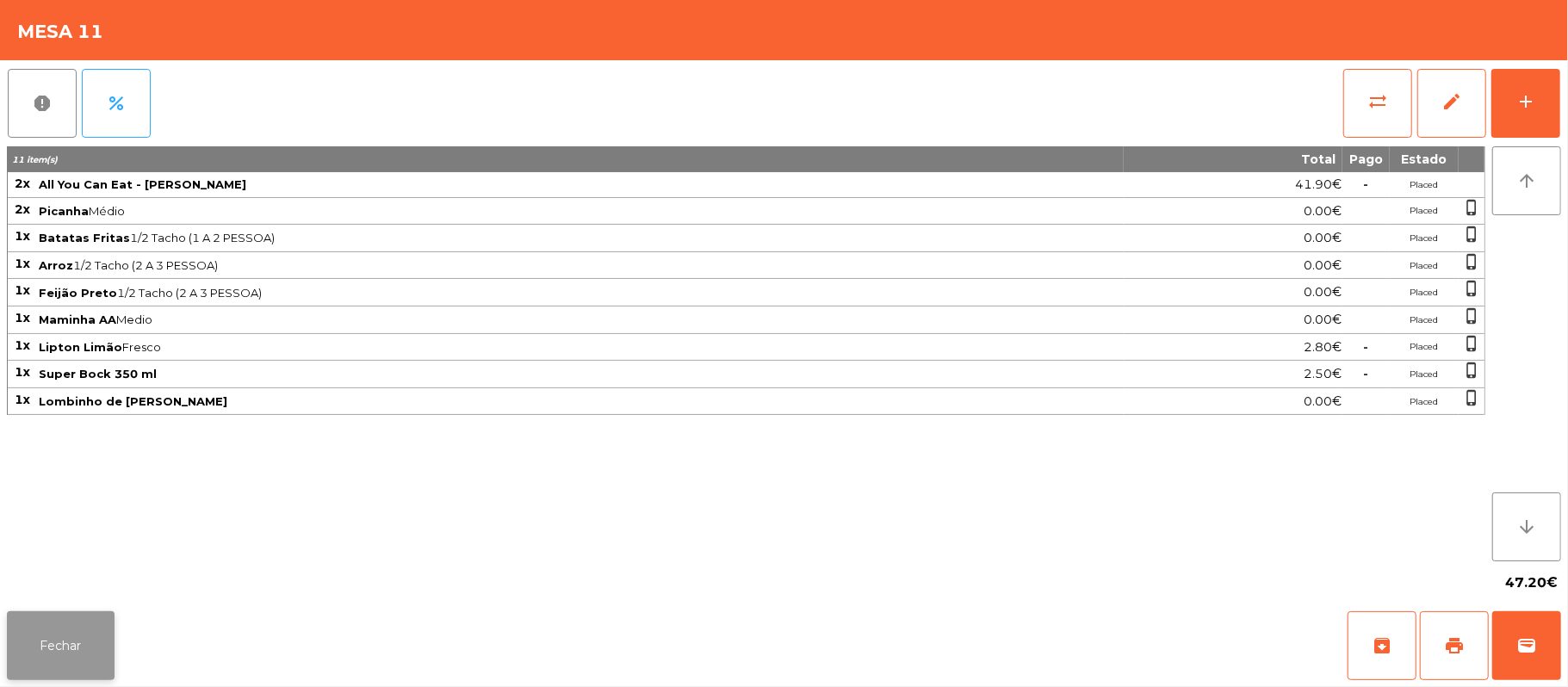
click at [94, 644] on button "Fechar" at bounding box center [61, 645] width 108 height 69
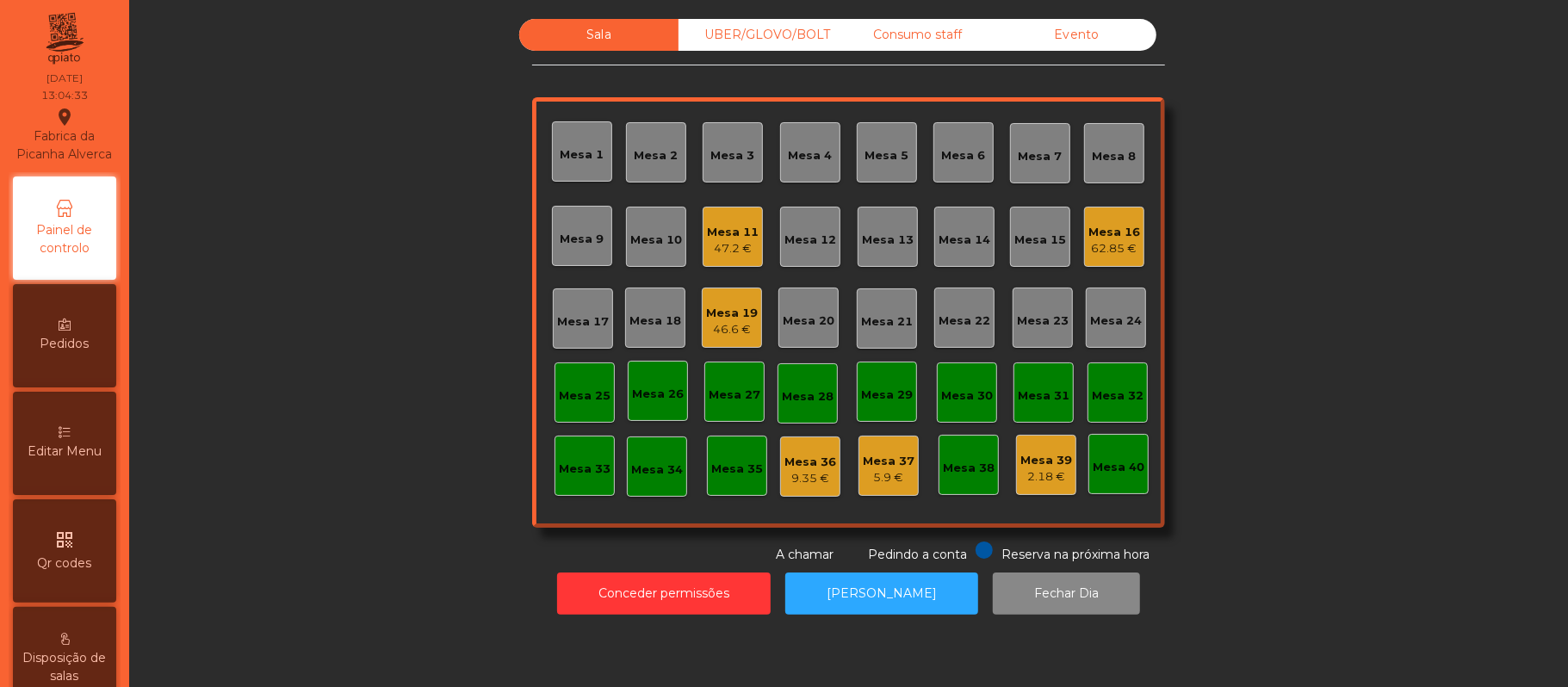
click at [777, 50] on div "UBER/GLOVO/BOLT" at bounding box center [757, 35] width 159 height 32
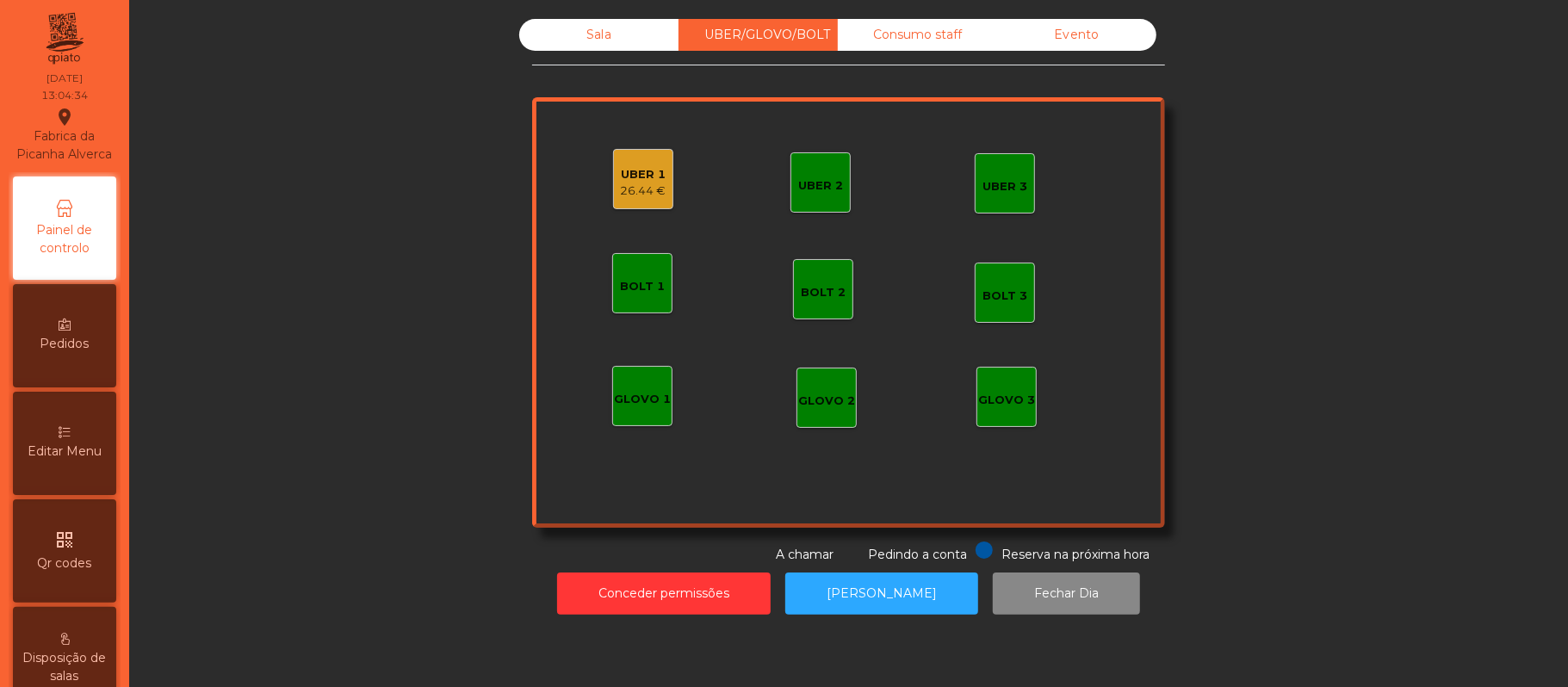
click at [662, 166] on div "UBER 1 26.44 €" at bounding box center [643, 179] width 60 height 60
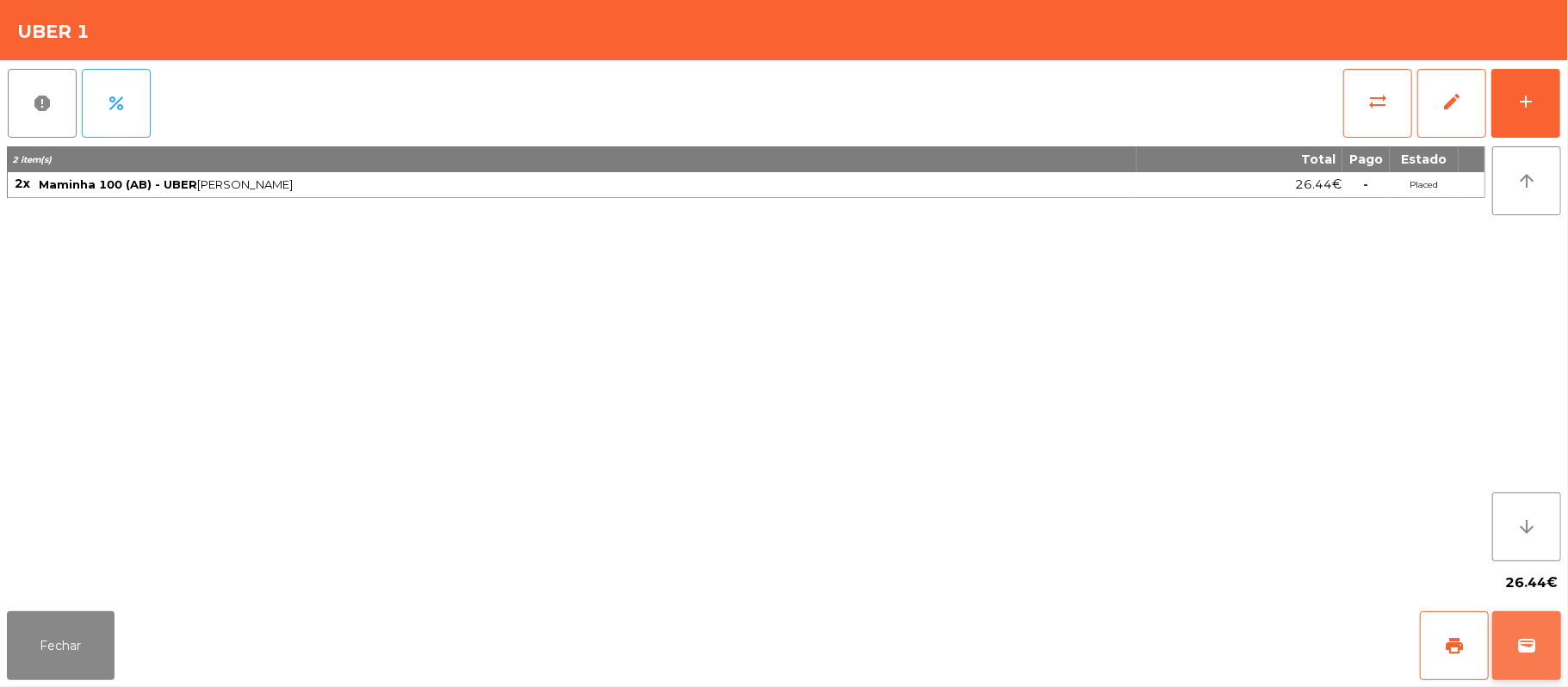
click at [1529, 651] on span "wallet" at bounding box center [1526, 645] width 21 height 21
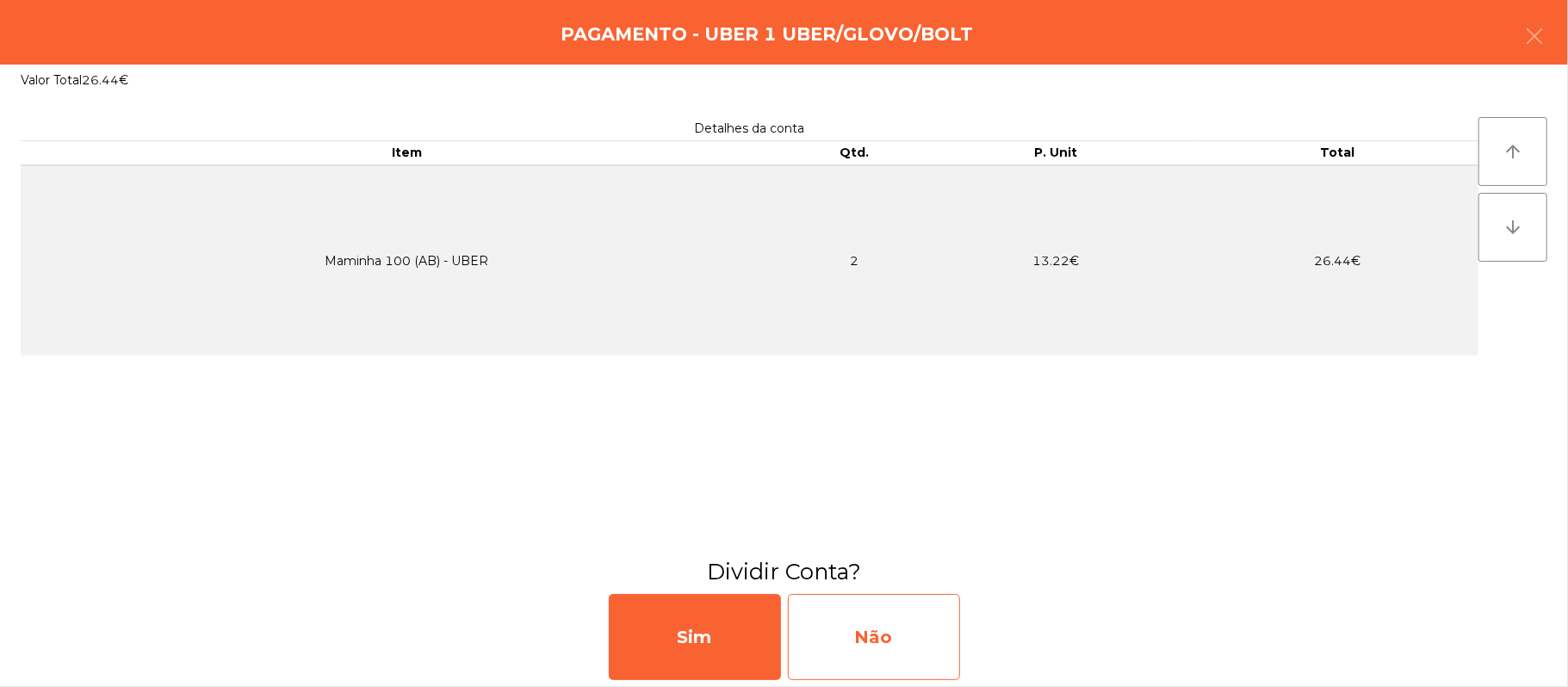
click at [845, 651] on div "Não" at bounding box center [874, 637] width 172 height 86
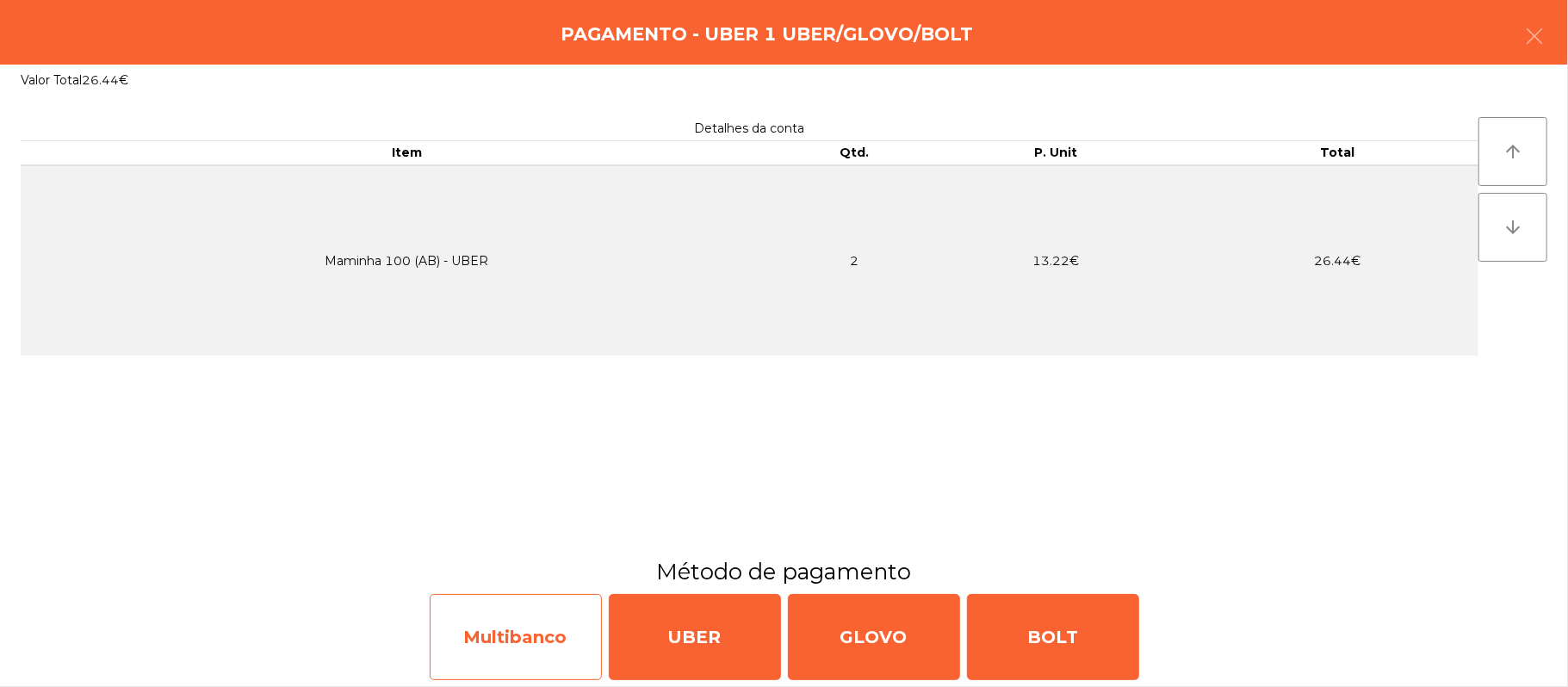
click at [516, 653] on div "Multibanco" at bounding box center [515, 637] width 172 height 86
select select "**"
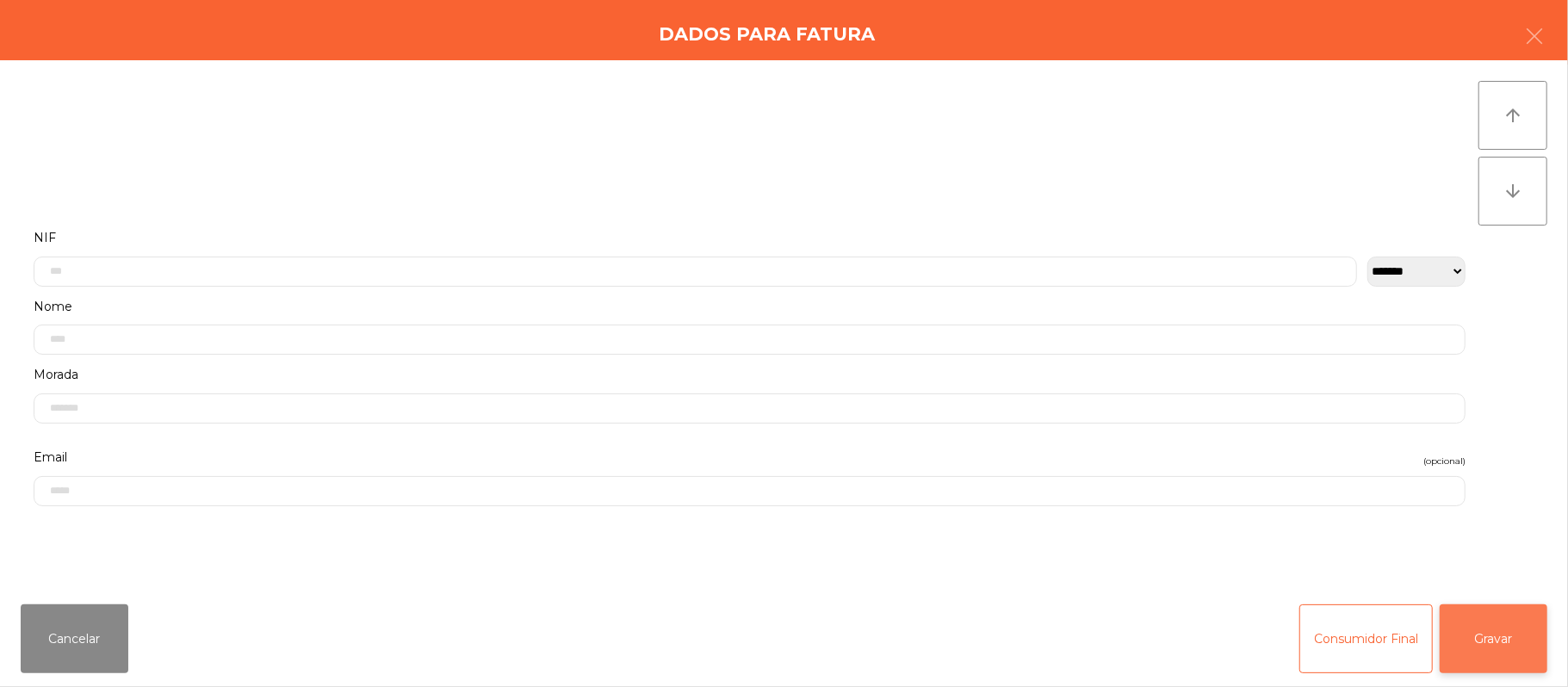
click at [1479, 627] on button "Gravar" at bounding box center [1494, 638] width 108 height 69
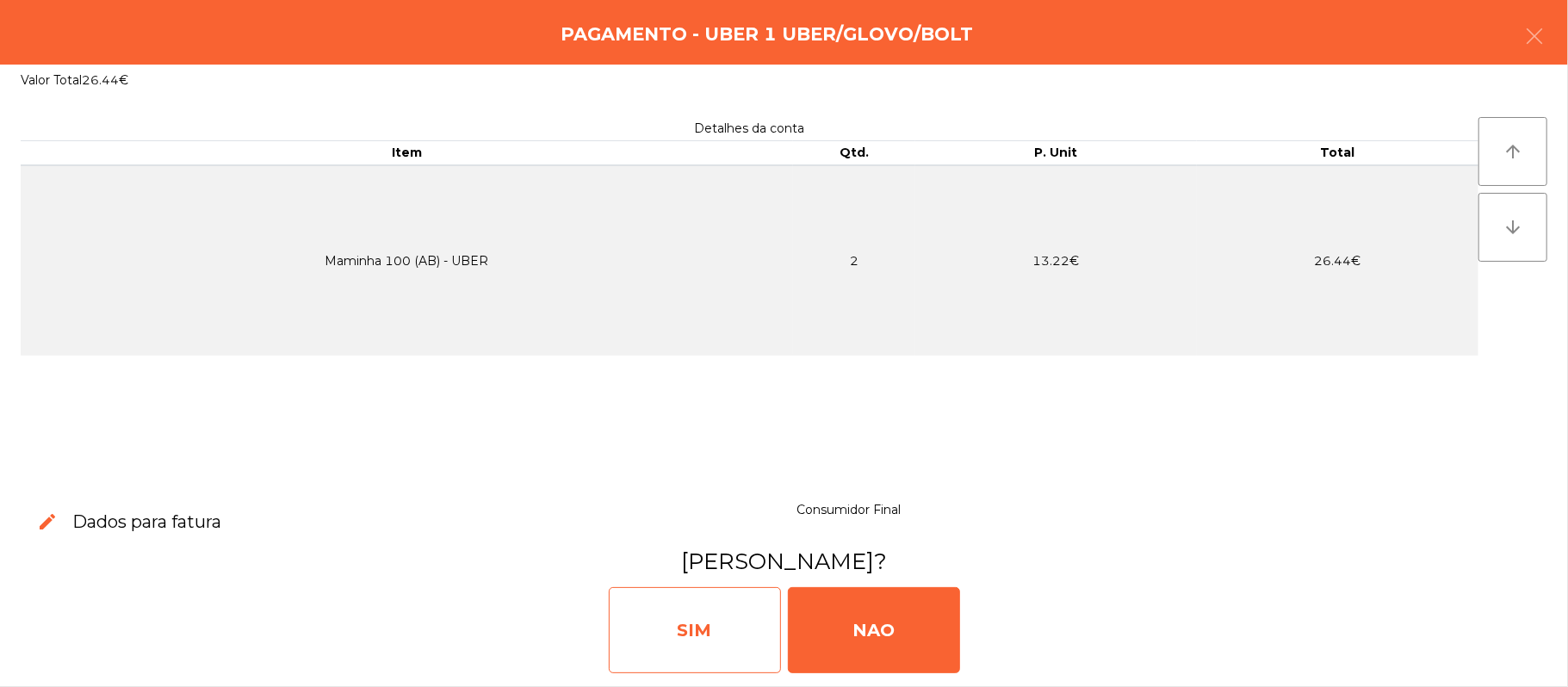
click at [696, 621] on div "SIM" at bounding box center [695, 630] width 172 height 86
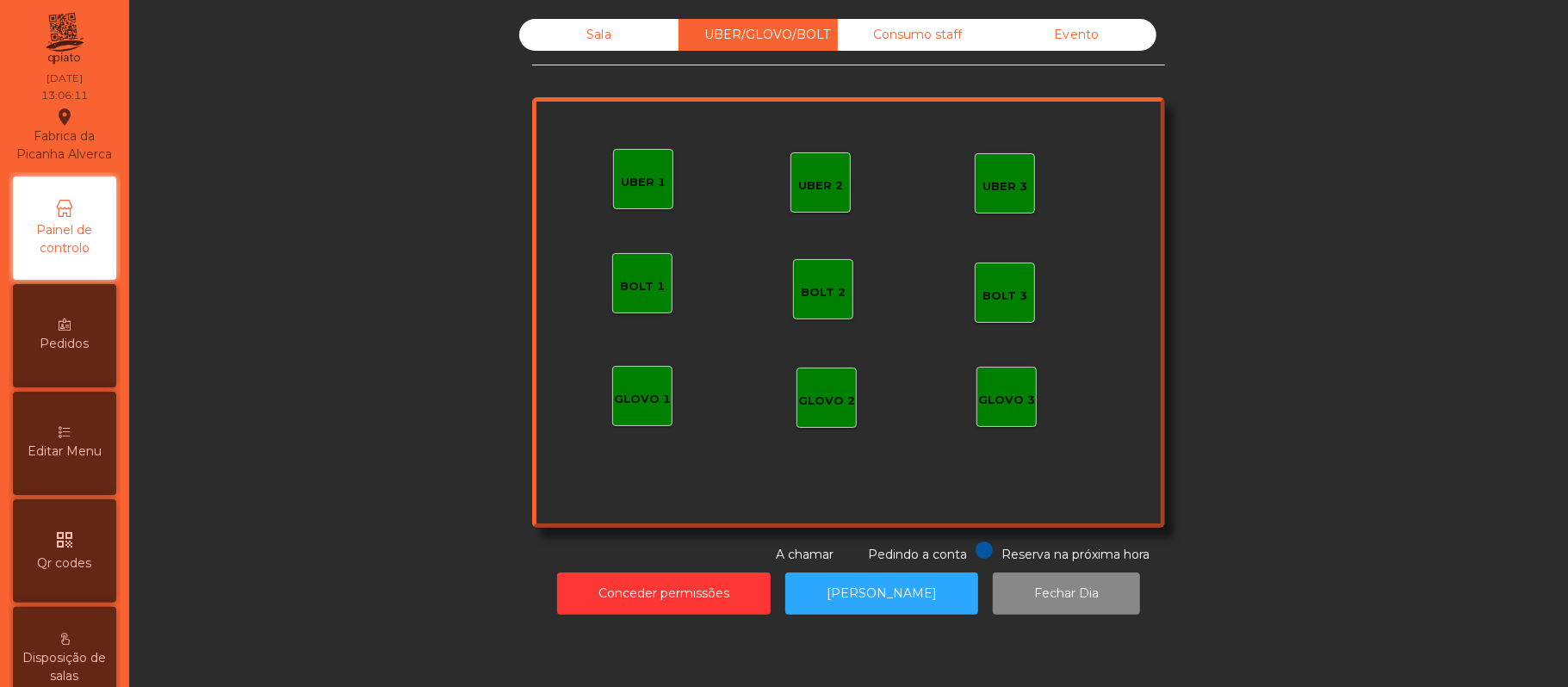
click at [580, 29] on div "Sala" at bounding box center [598, 35] width 159 height 32
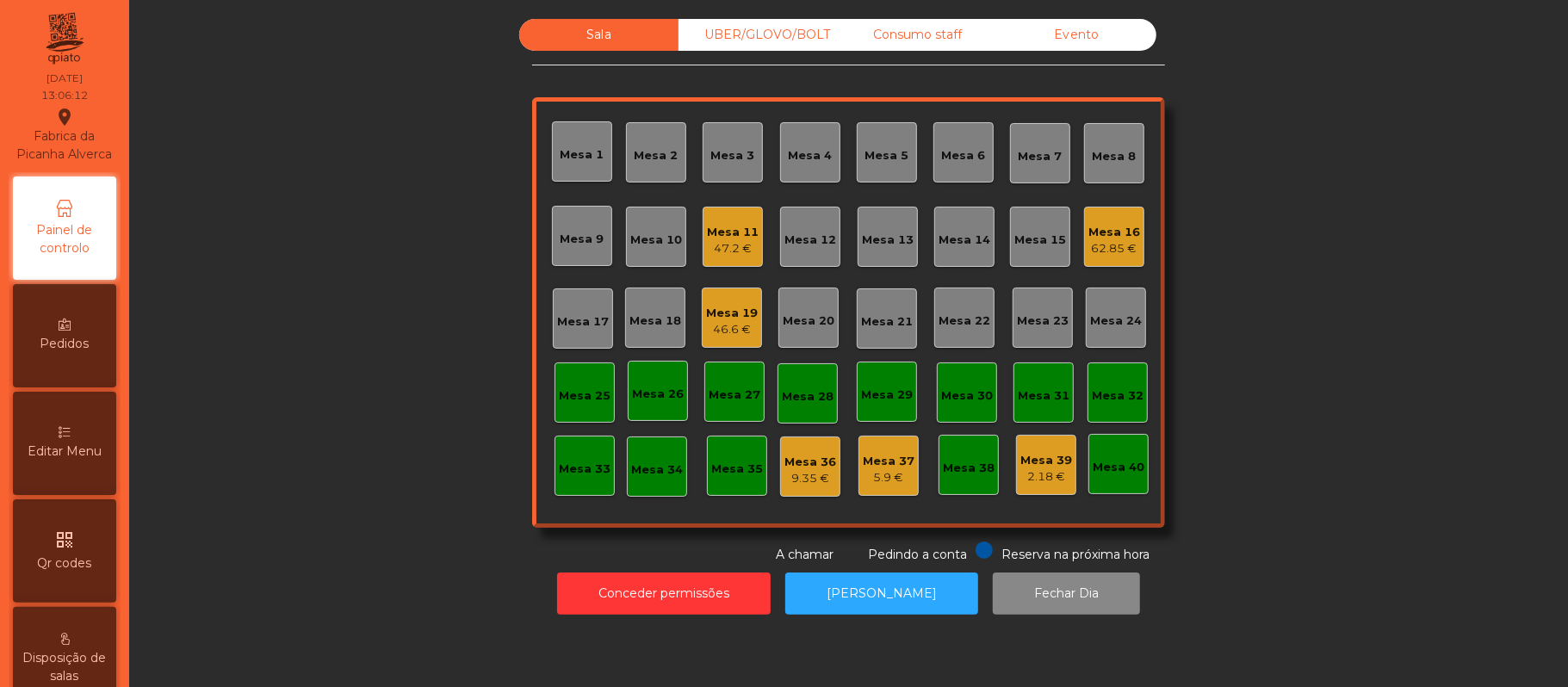
click at [1089, 256] on div "62.85 €" at bounding box center [1115, 249] width 52 height 17
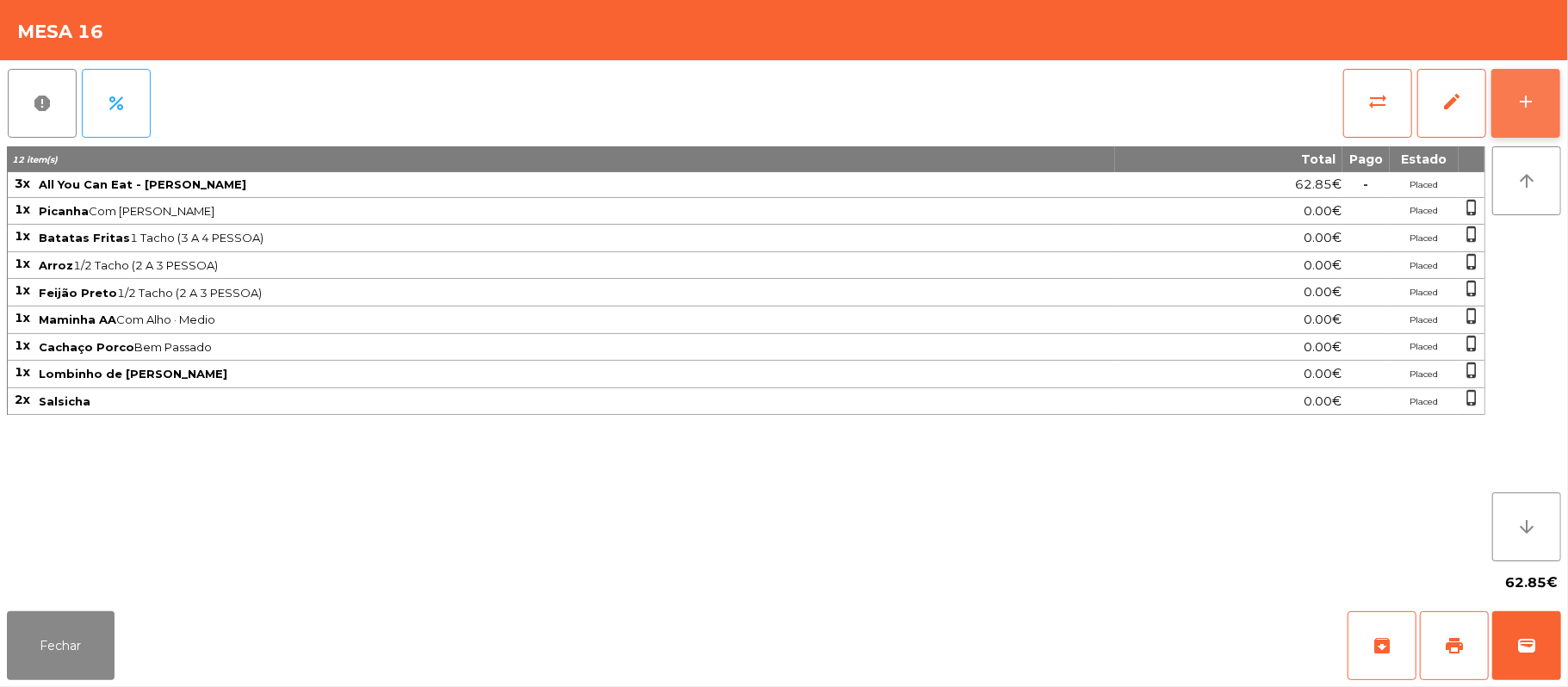
click at [1512, 91] on button "add" at bounding box center [1525, 103] width 69 height 69
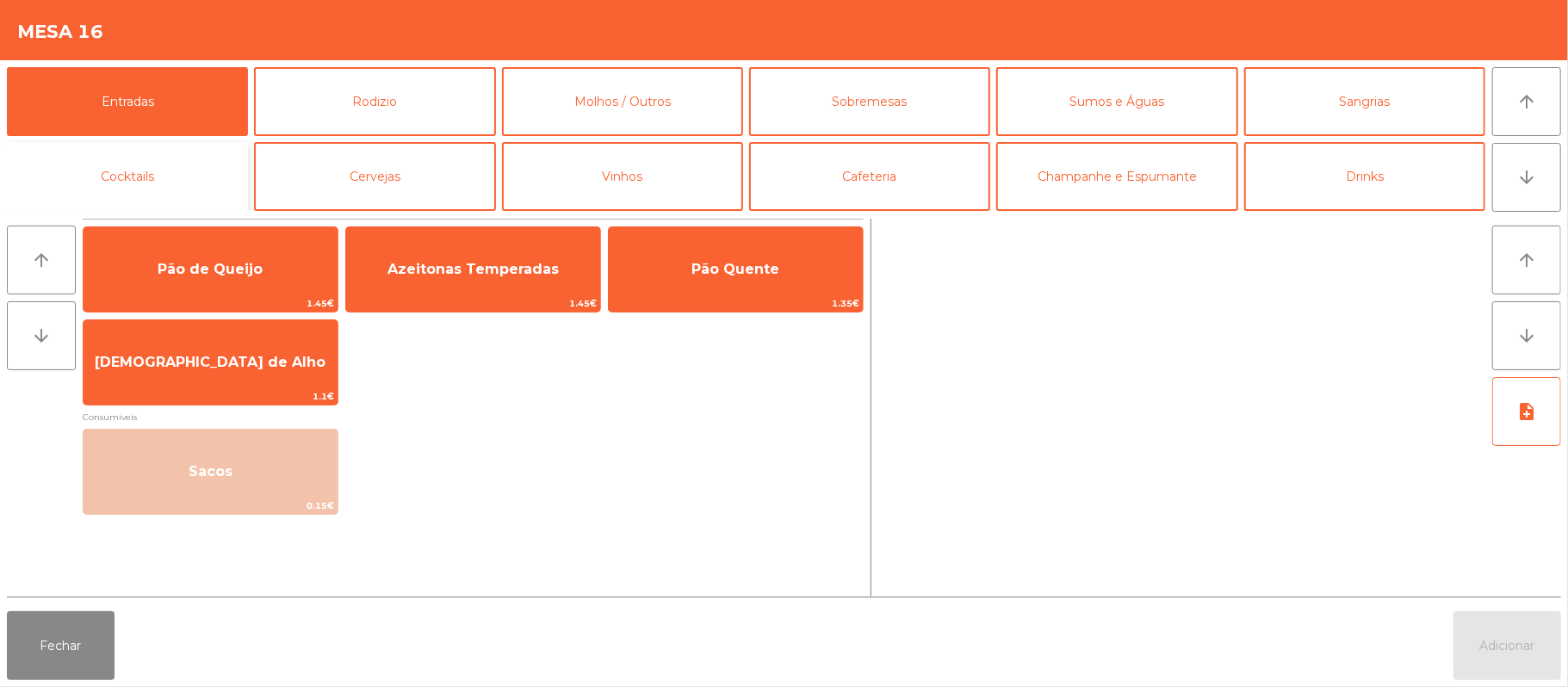
click at [174, 190] on button "Cocktails" at bounding box center [127, 176] width 241 height 69
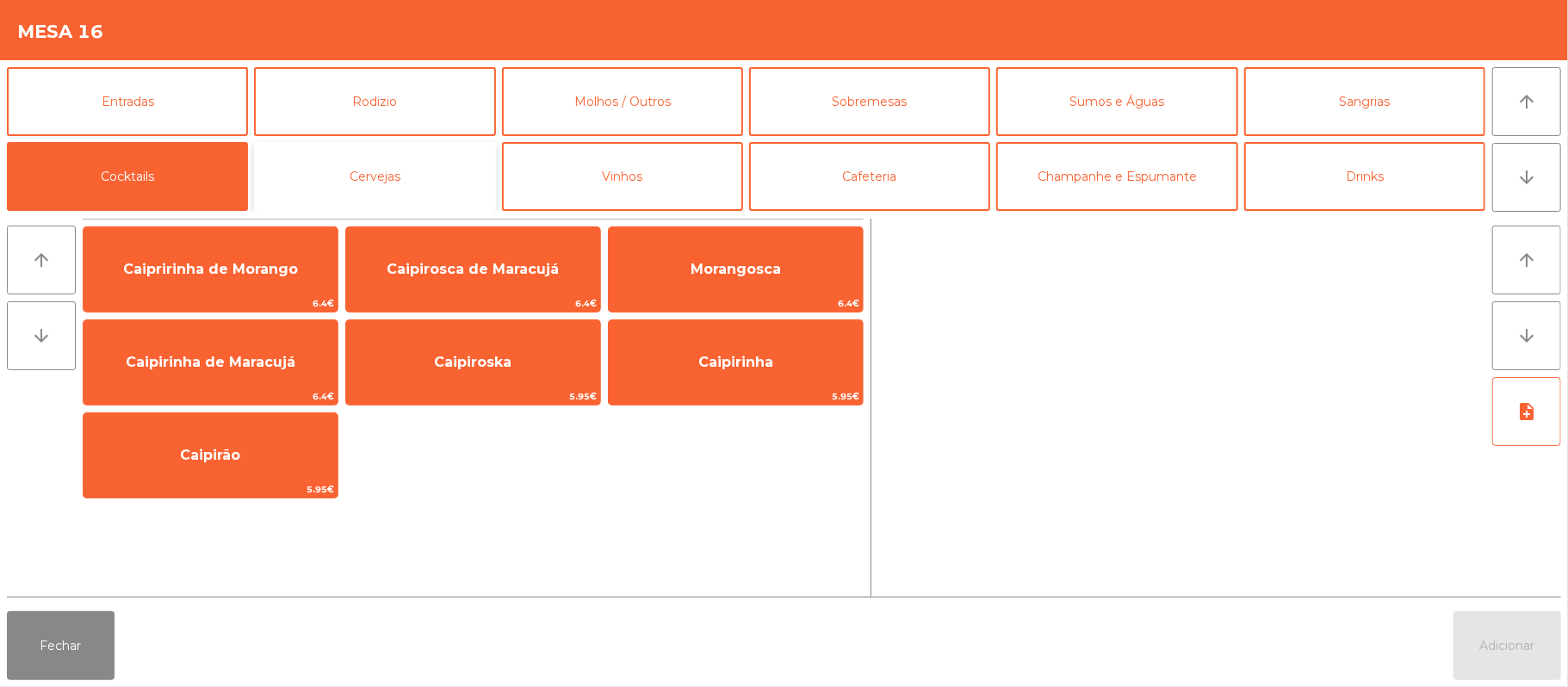
click at [435, 173] on button "Cervejas" at bounding box center [374, 176] width 241 height 69
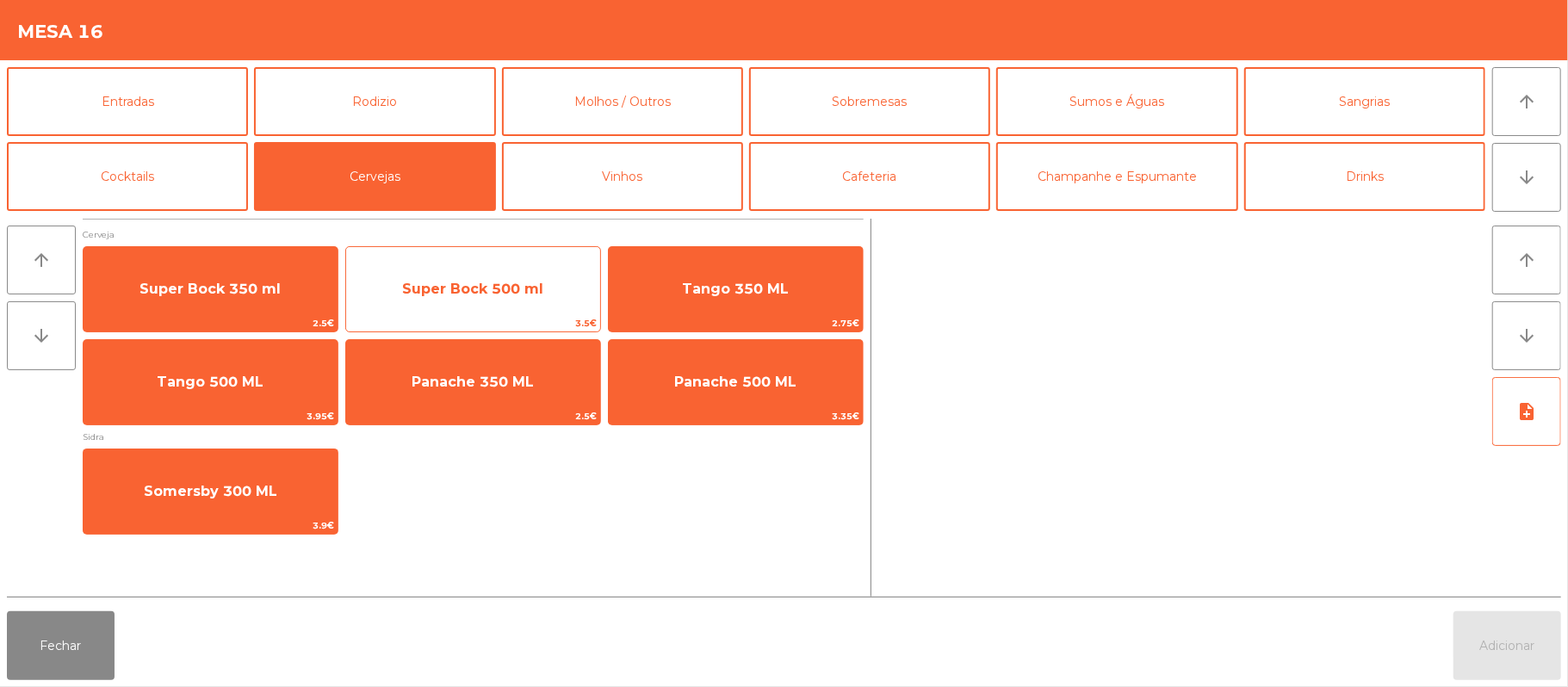
click at [516, 298] on span "Super Bock 500 ml" at bounding box center [473, 289] width 254 height 47
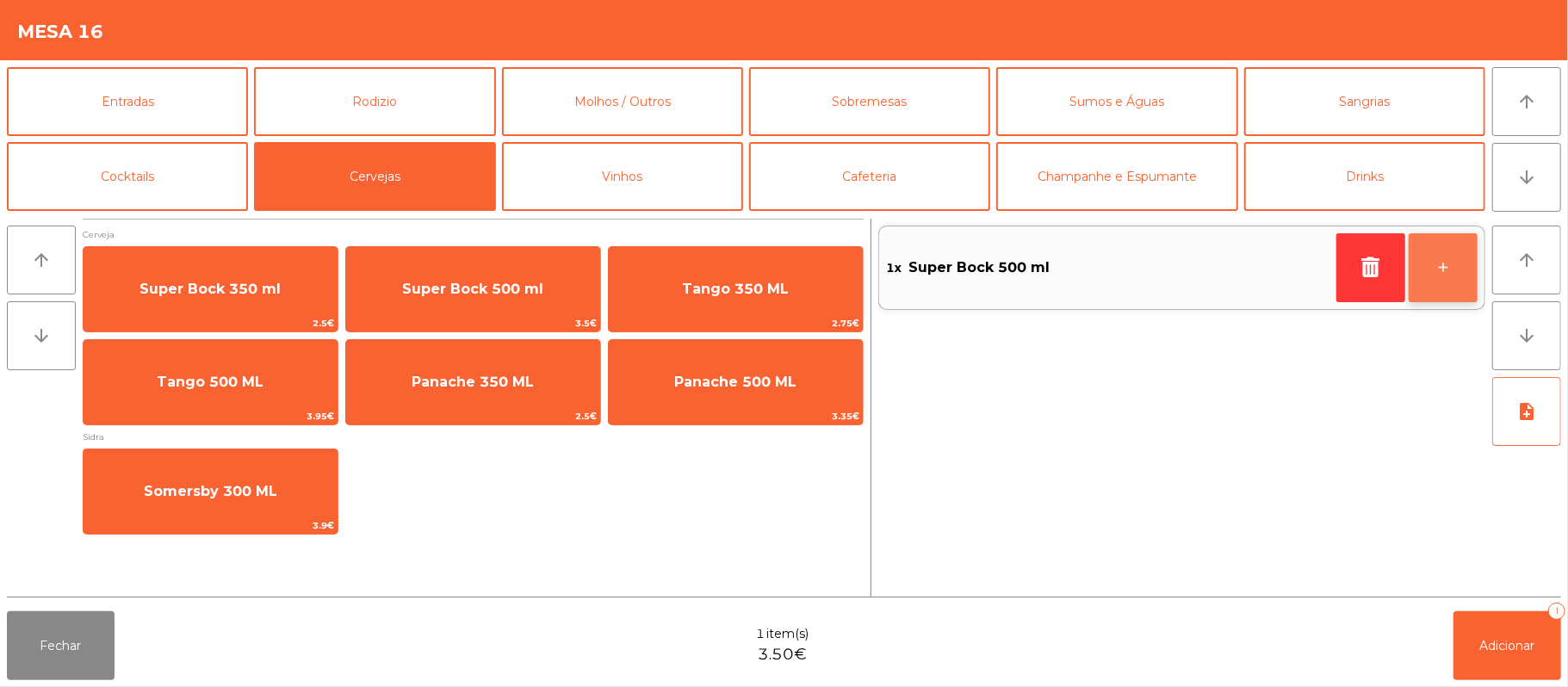
click at [1433, 267] on button "+" at bounding box center [1442, 268] width 69 height 69
click at [1434, 263] on button "+" at bounding box center [1442, 268] width 69 height 69
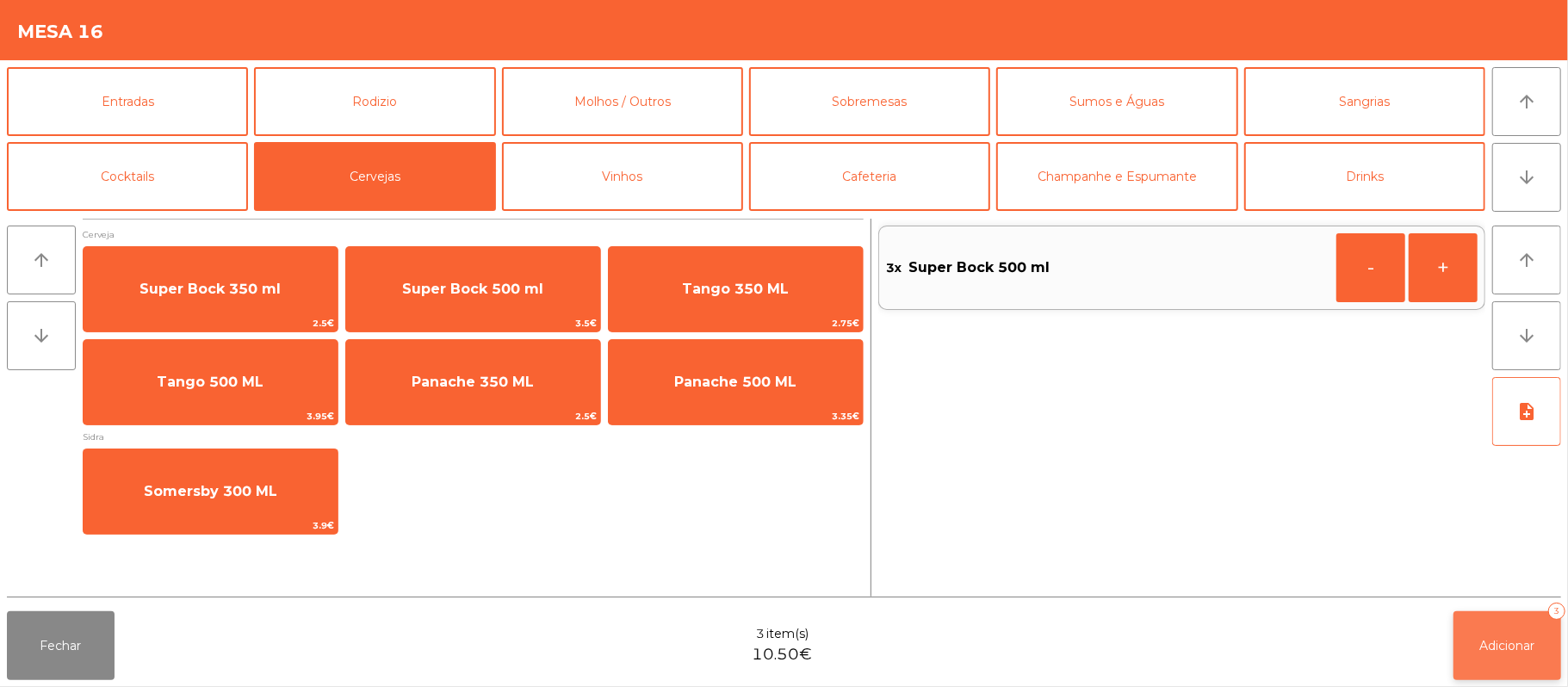
click at [1498, 634] on button "Adicionar 3" at bounding box center [1507, 645] width 108 height 69
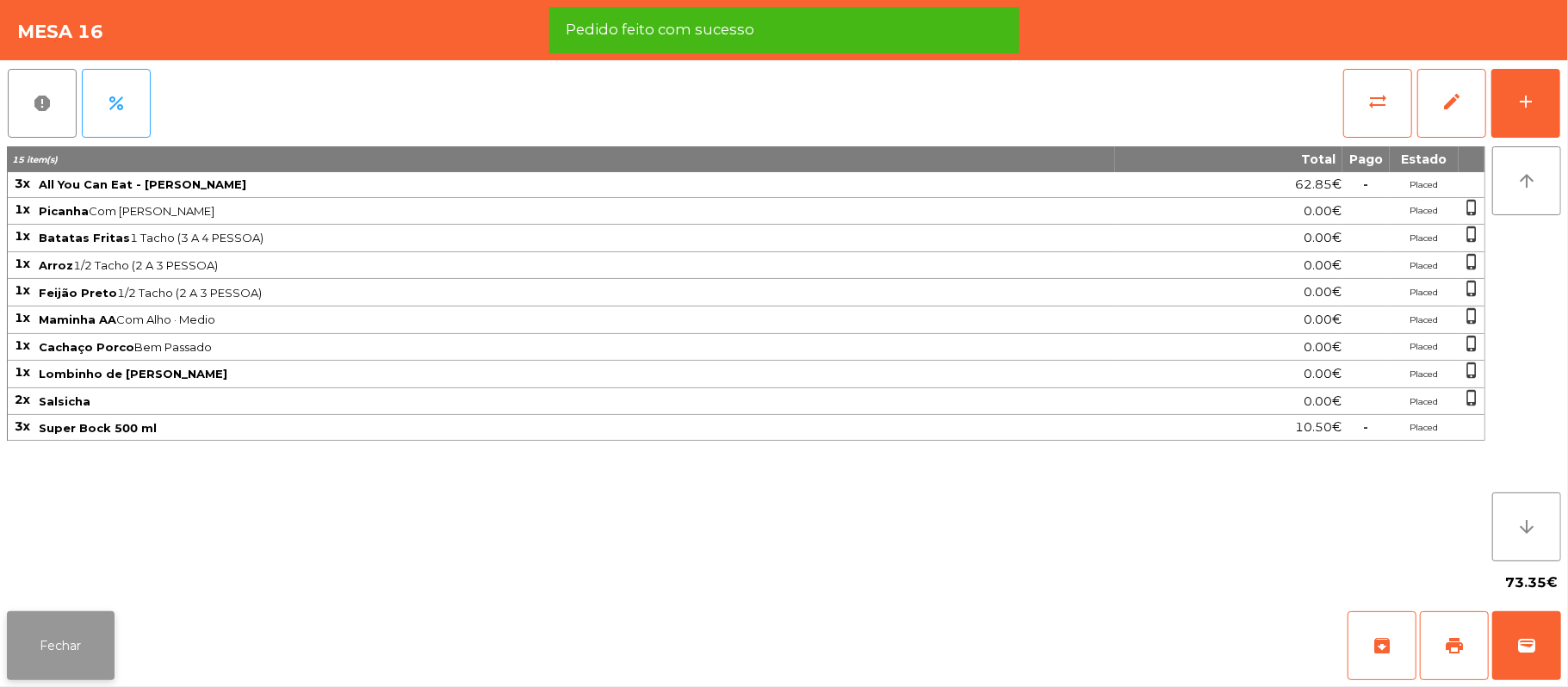
click at [104, 647] on button "Fechar" at bounding box center [61, 645] width 108 height 69
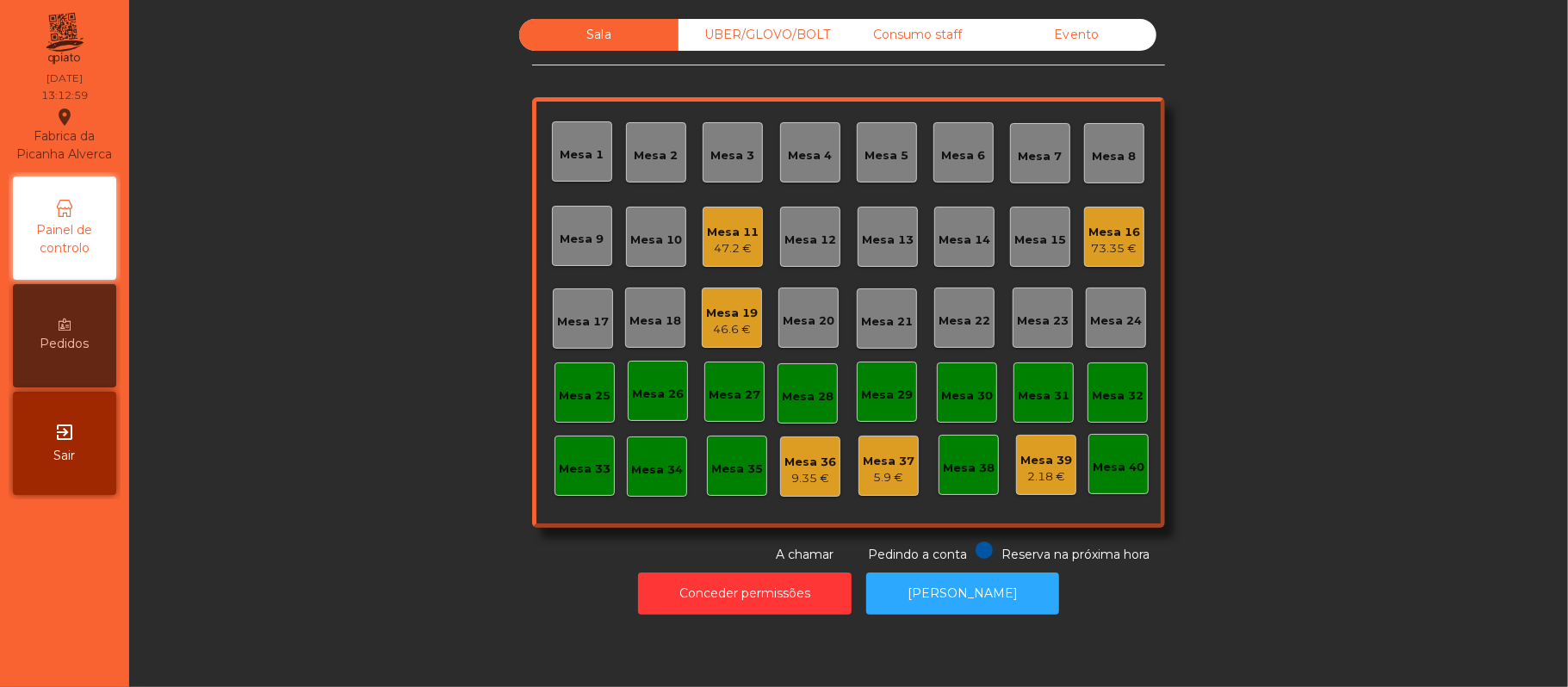
click at [1392, 155] on div "Sala UBER/[GEOGRAPHIC_DATA]/BOLT Consumo staff Evento Mesa 1 [GEOGRAPHIC_DATA] …" at bounding box center [849, 292] width 1392 height 545
click at [814, 235] on div "Mesa 12" at bounding box center [810, 240] width 52 height 17
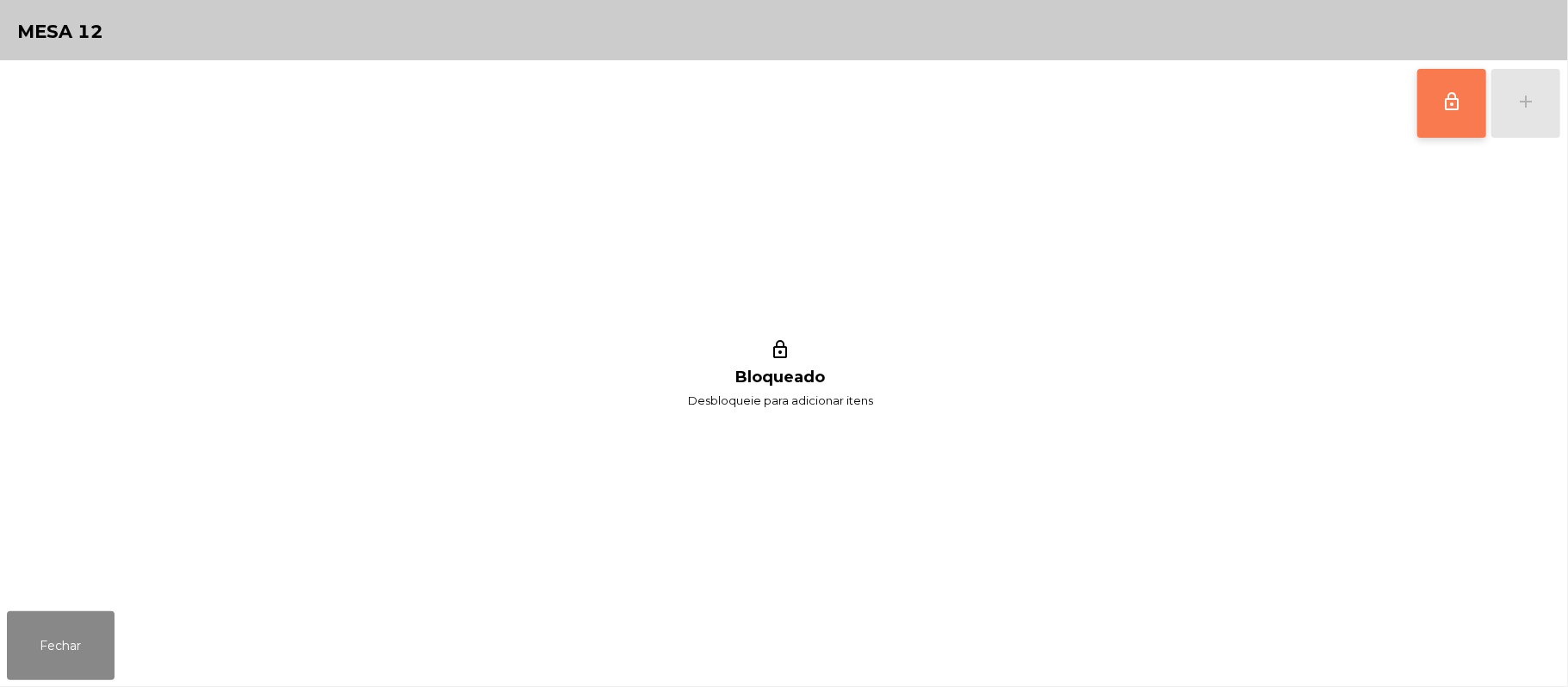
click at [1444, 91] on span "lock_outline" at bounding box center [1451, 101] width 21 height 21
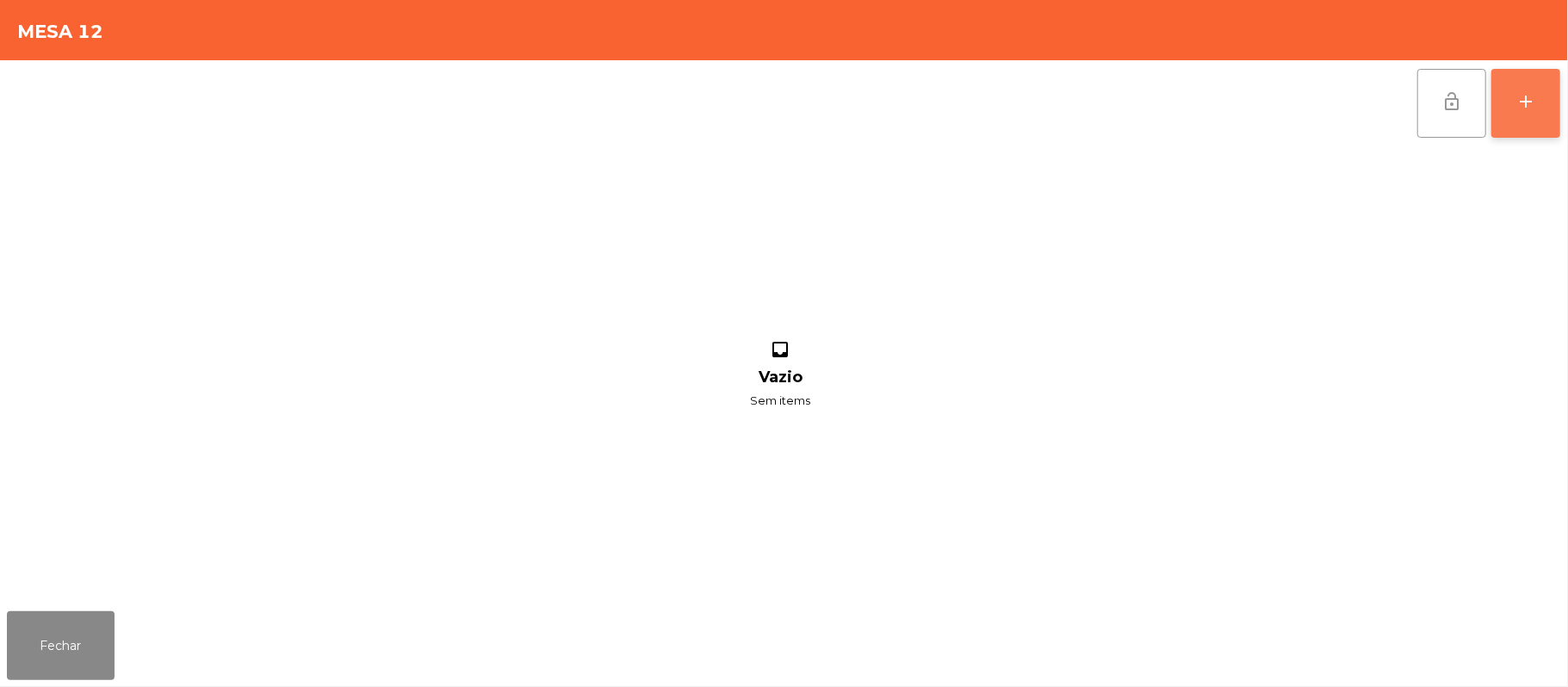
click at [1552, 103] on button "add" at bounding box center [1525, 103] width 69 height 69
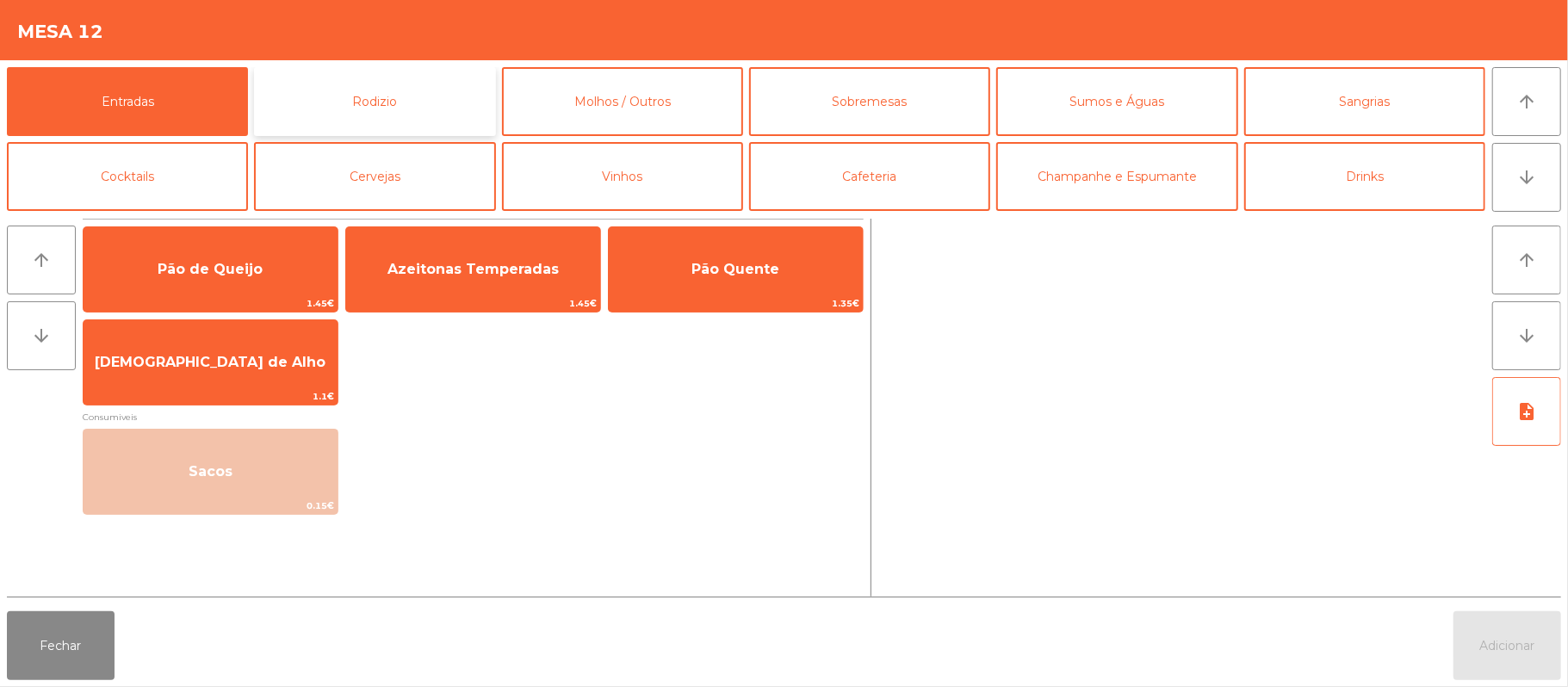
click at [413, 115] on button "Rodizio" at bounding box center [374, 101] width 241 height 69
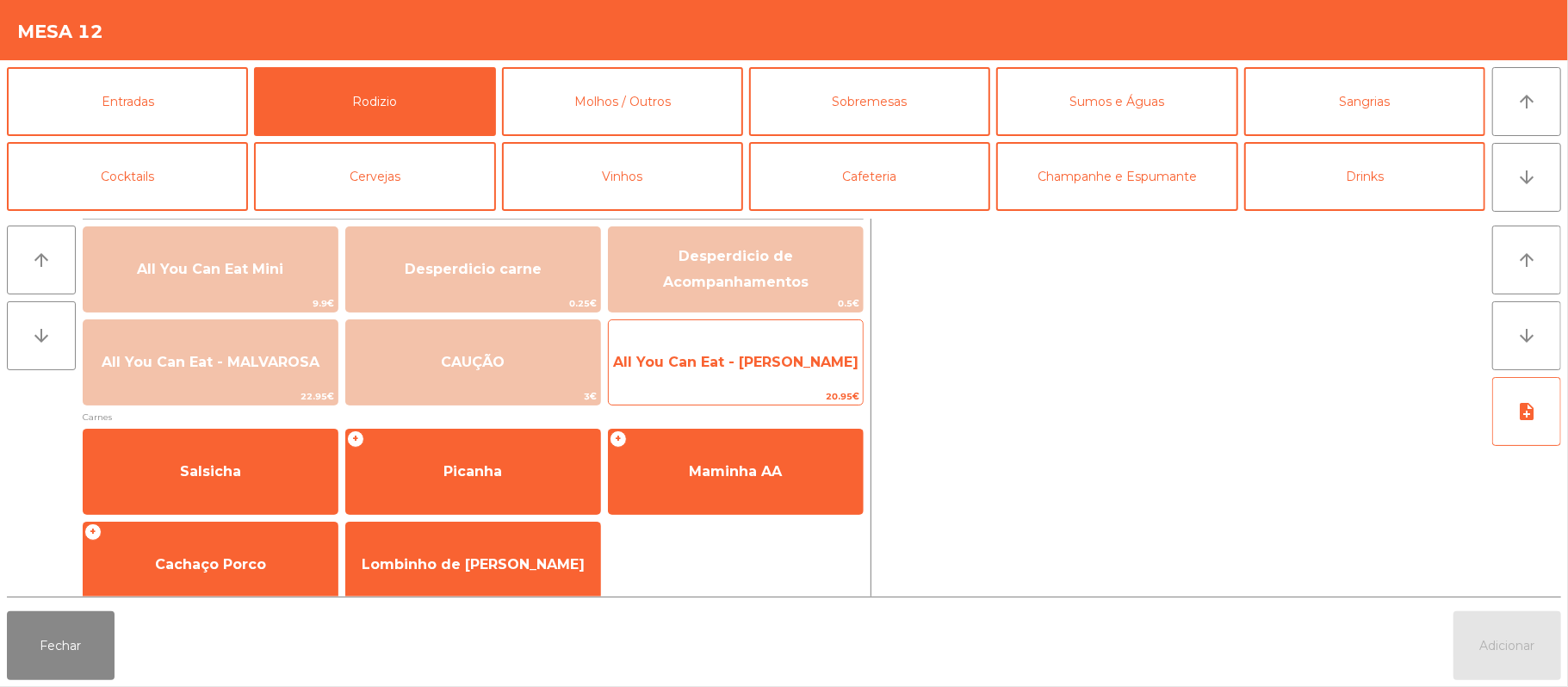
click at [755, 347] on span "All You Can Eat - [PERSON_NAME]" at bounding box center [736, 362] width 254 height 47
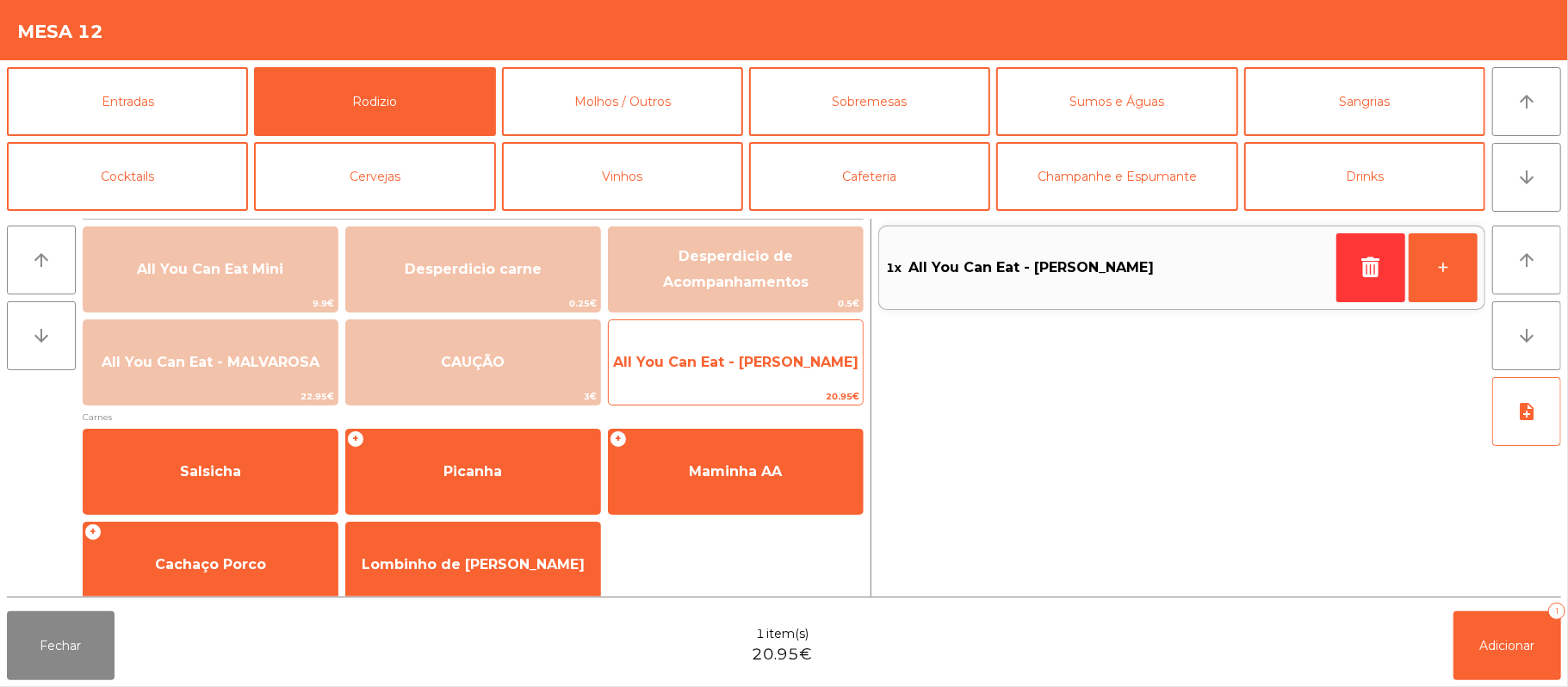
click at [748, 349] on span "All You Can Eat - [PERSON_NAME]" at bounding box center [736, 362] width 254 height 47
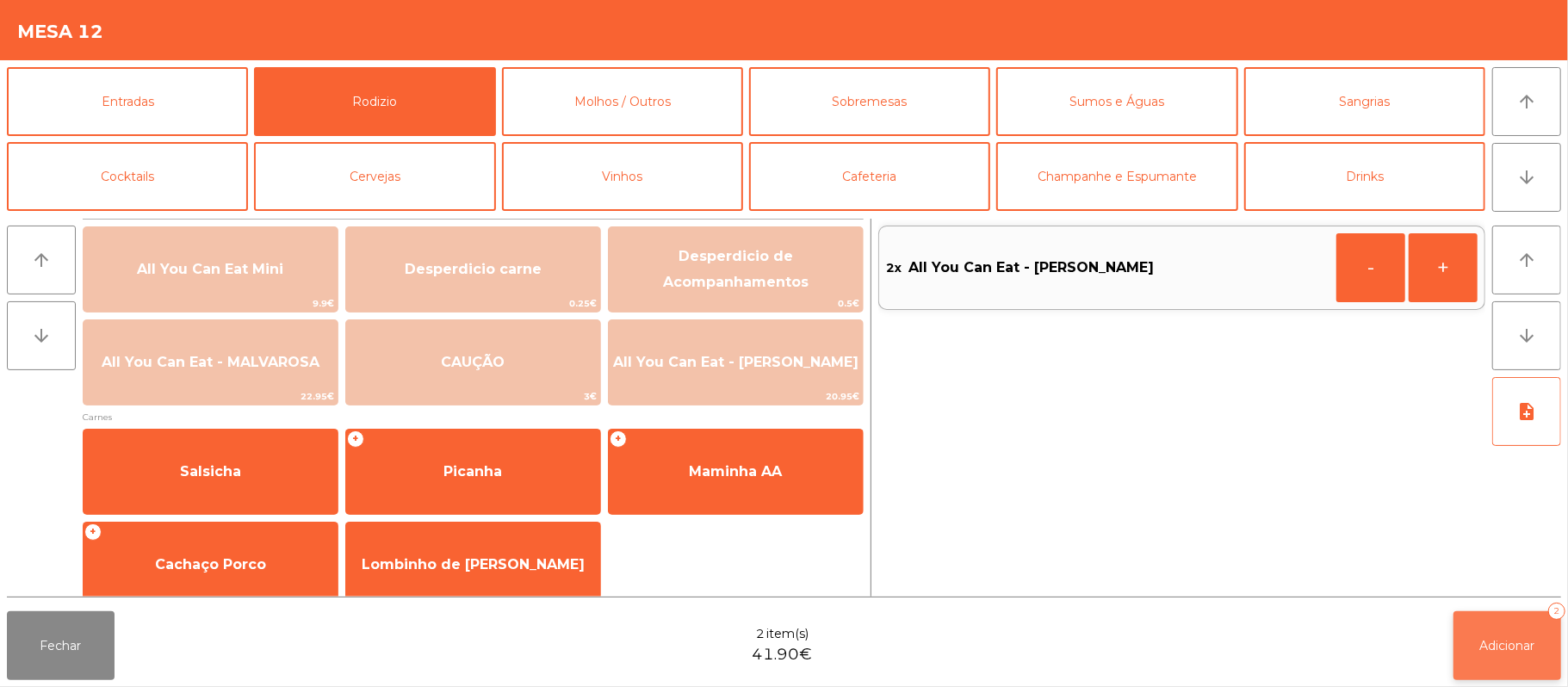
click at [1505, 668] on button "Adicionar 2" at bounding box center [1507, 645] width 108 height 69
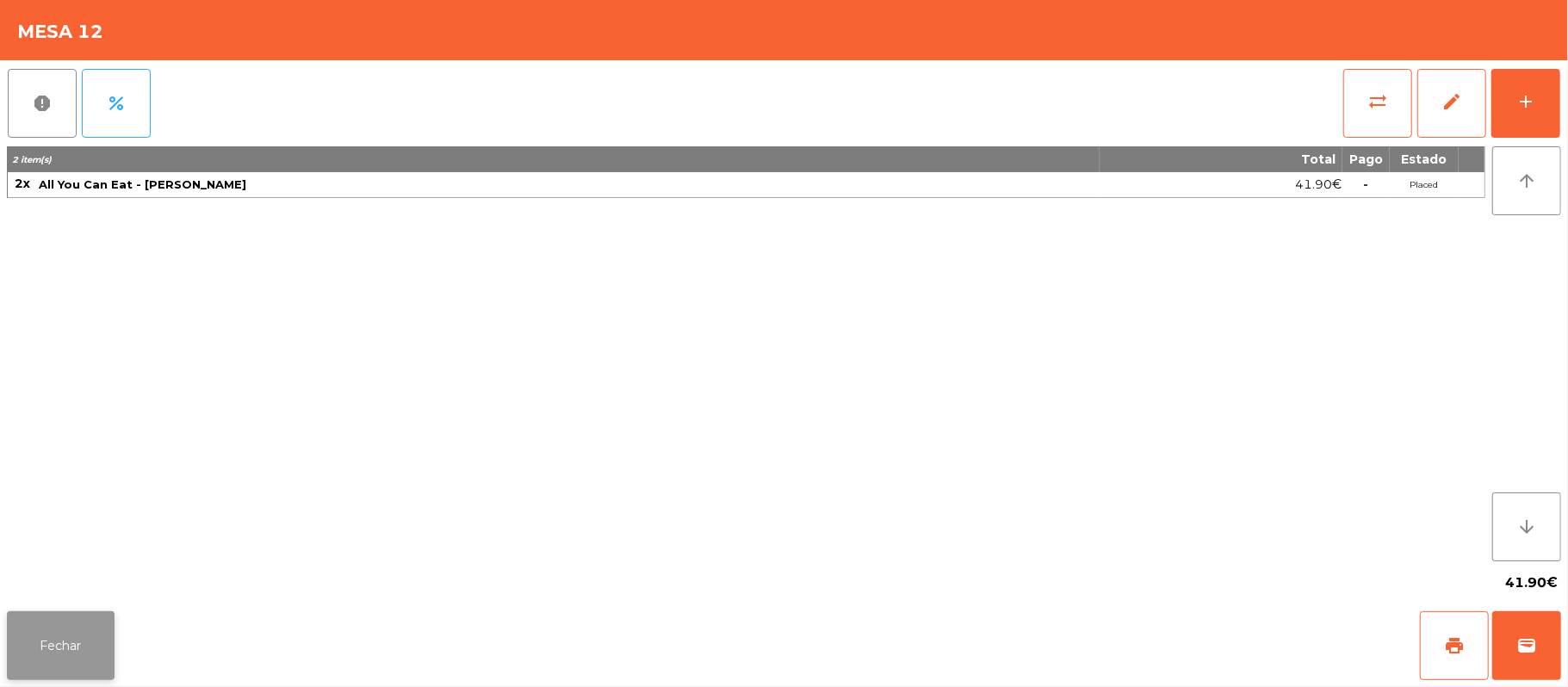
click at [52, 645] on button "Fechar" at bounding box center [61, 645] width 108 height 69
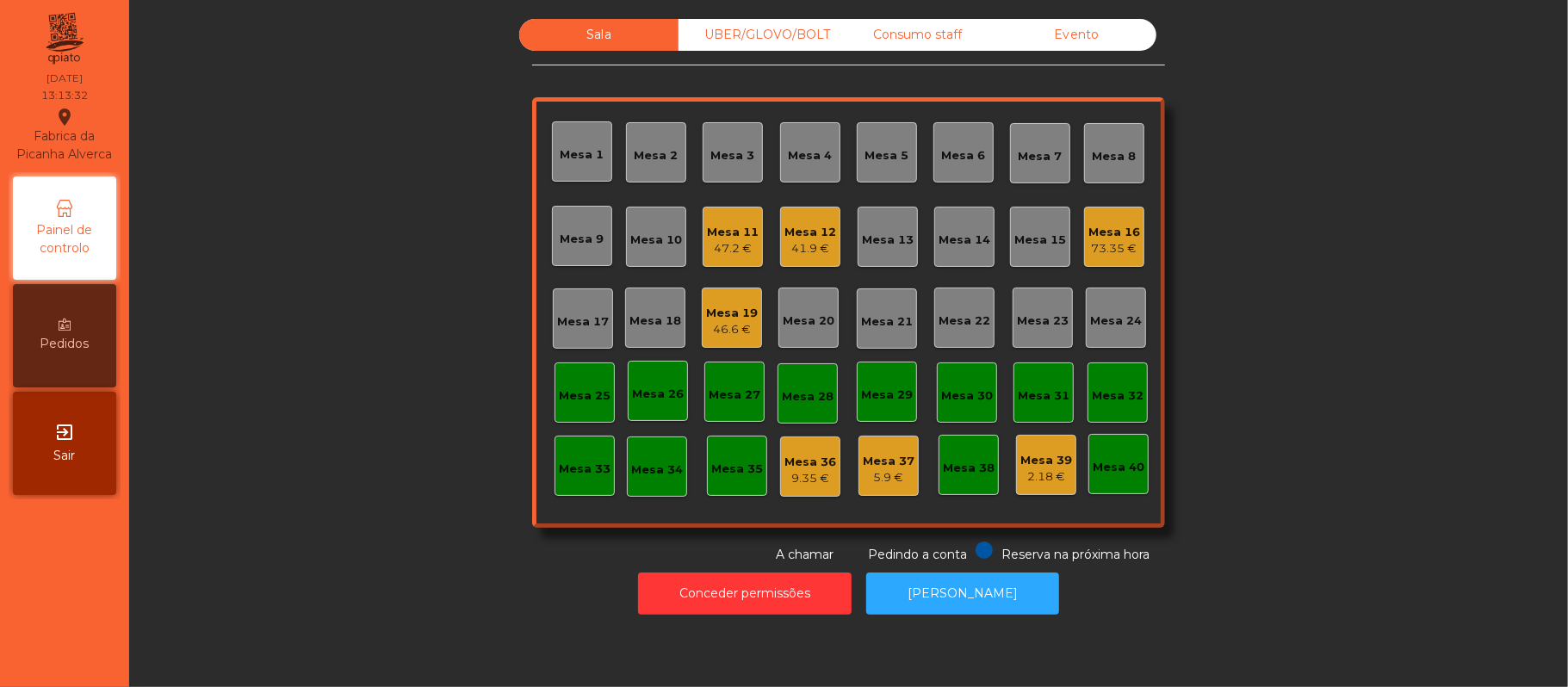
click at [869, 336] on div "Mesa 21" at bounding box center [887, 319] width 60 height 60
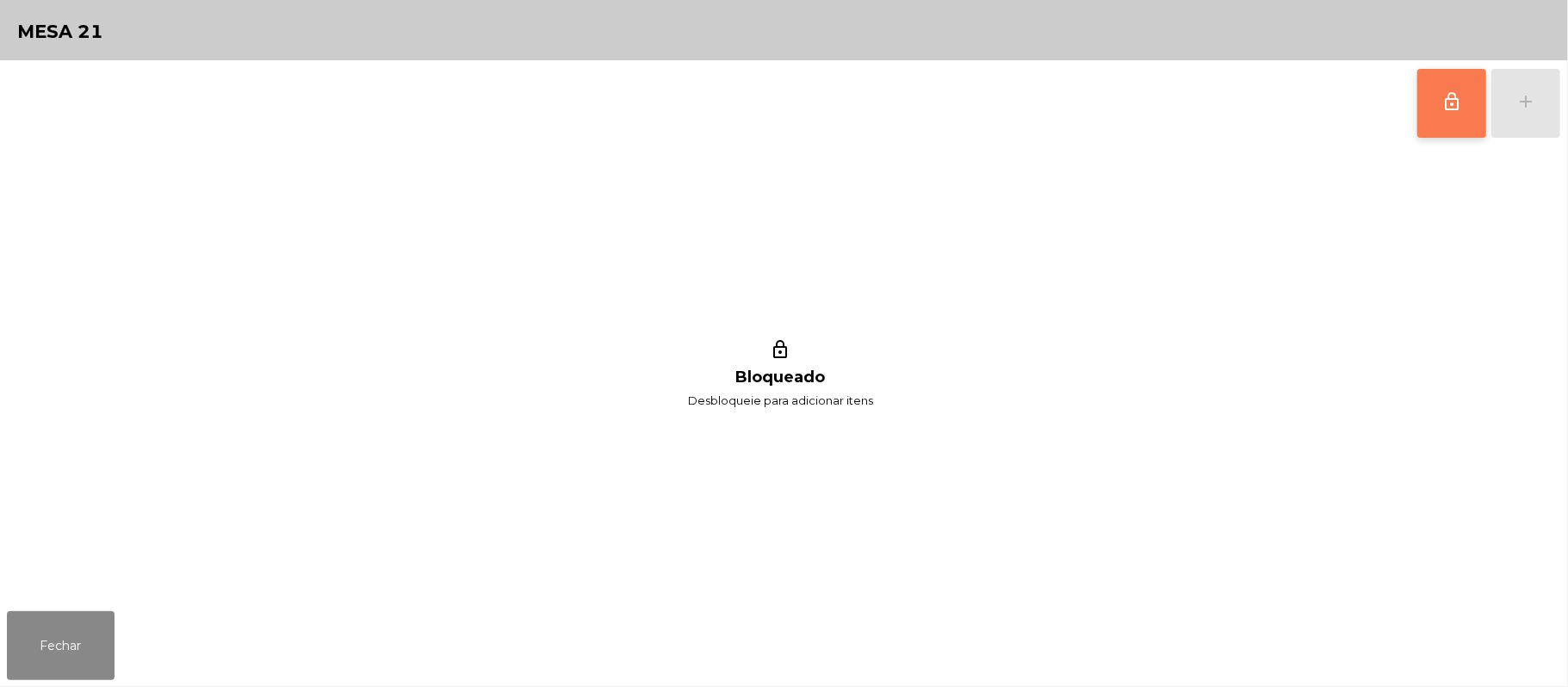
click at [1438, 97] on button "lock_outline" at bounding box center [1451, 103] width 69 height 69
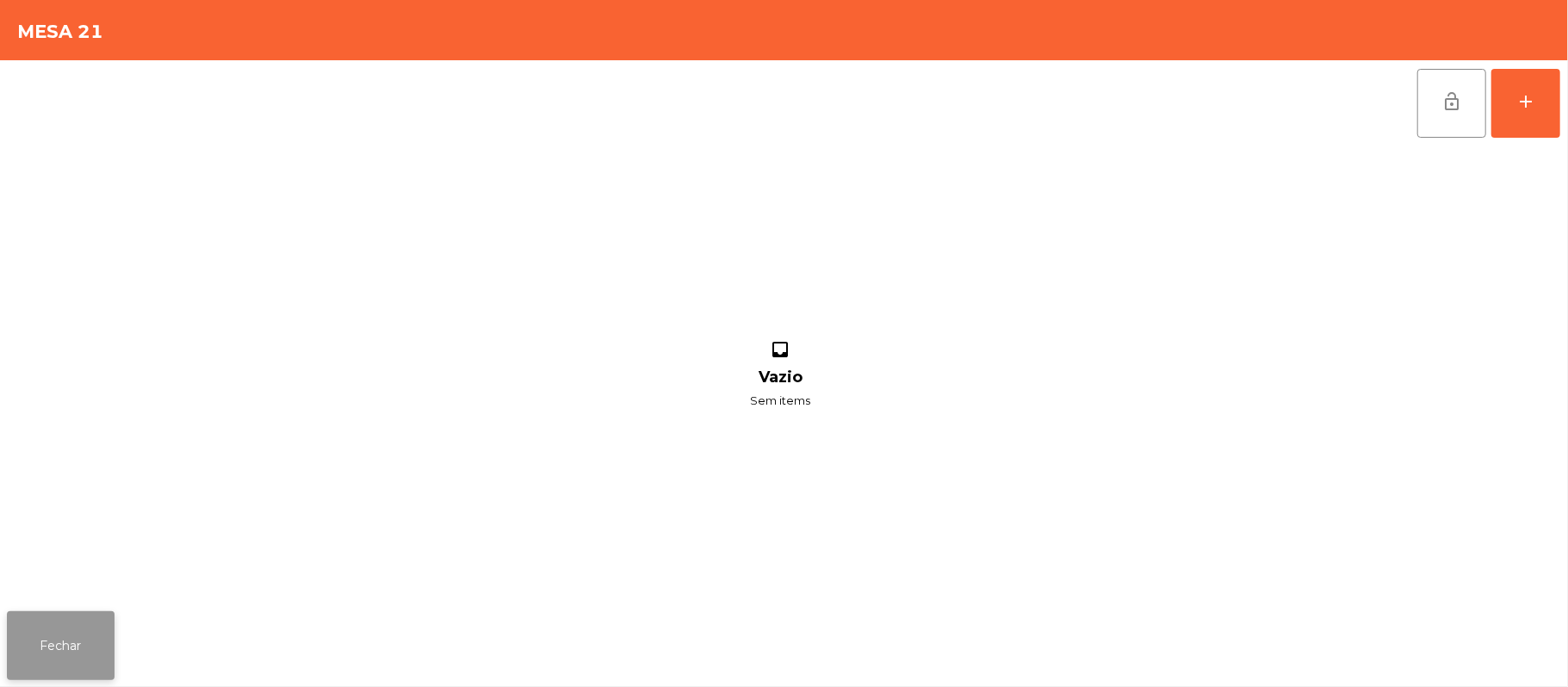
click at [36, 677] on button "Fechar" at bounding box center [61, 645] width 108 height 69
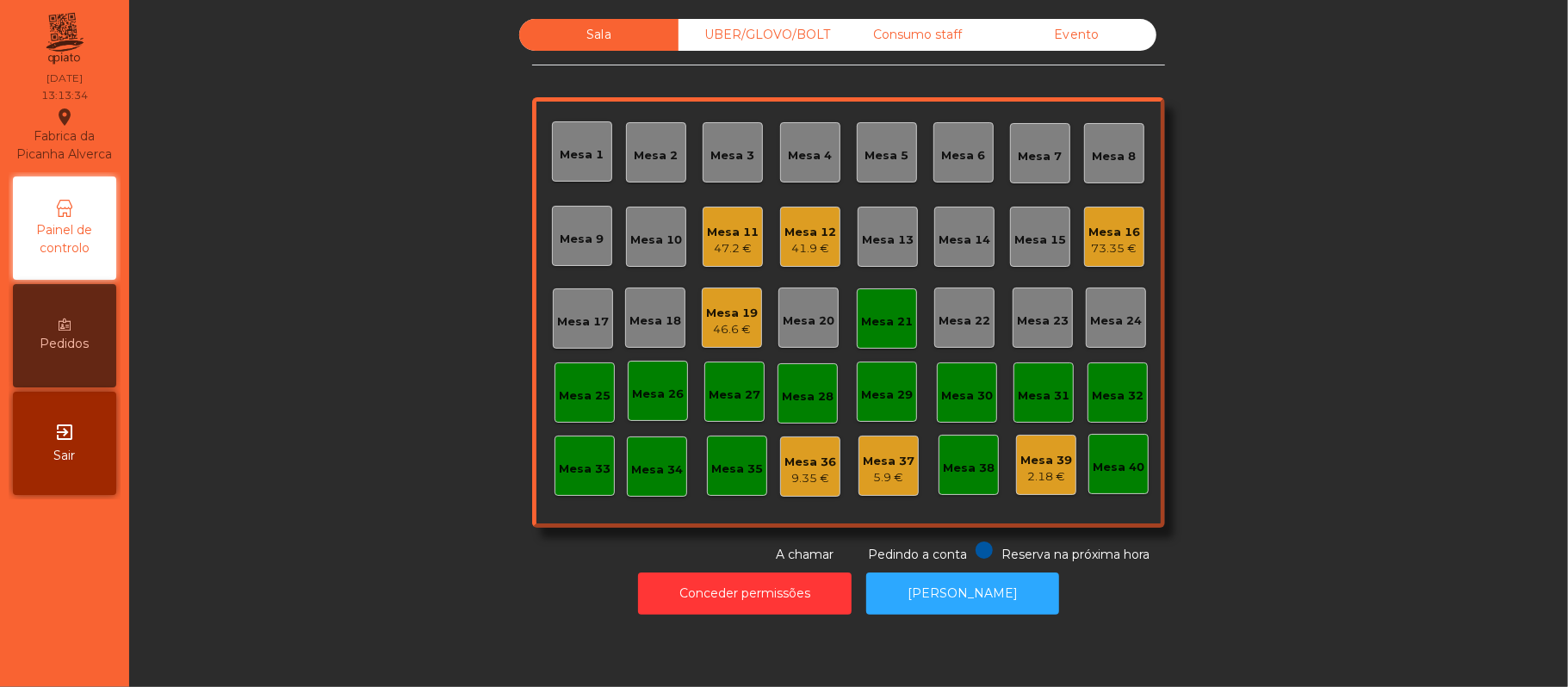
click at [858, 245] on div "Mesa 13" at bounding box center [888, 237] width 60 height 60
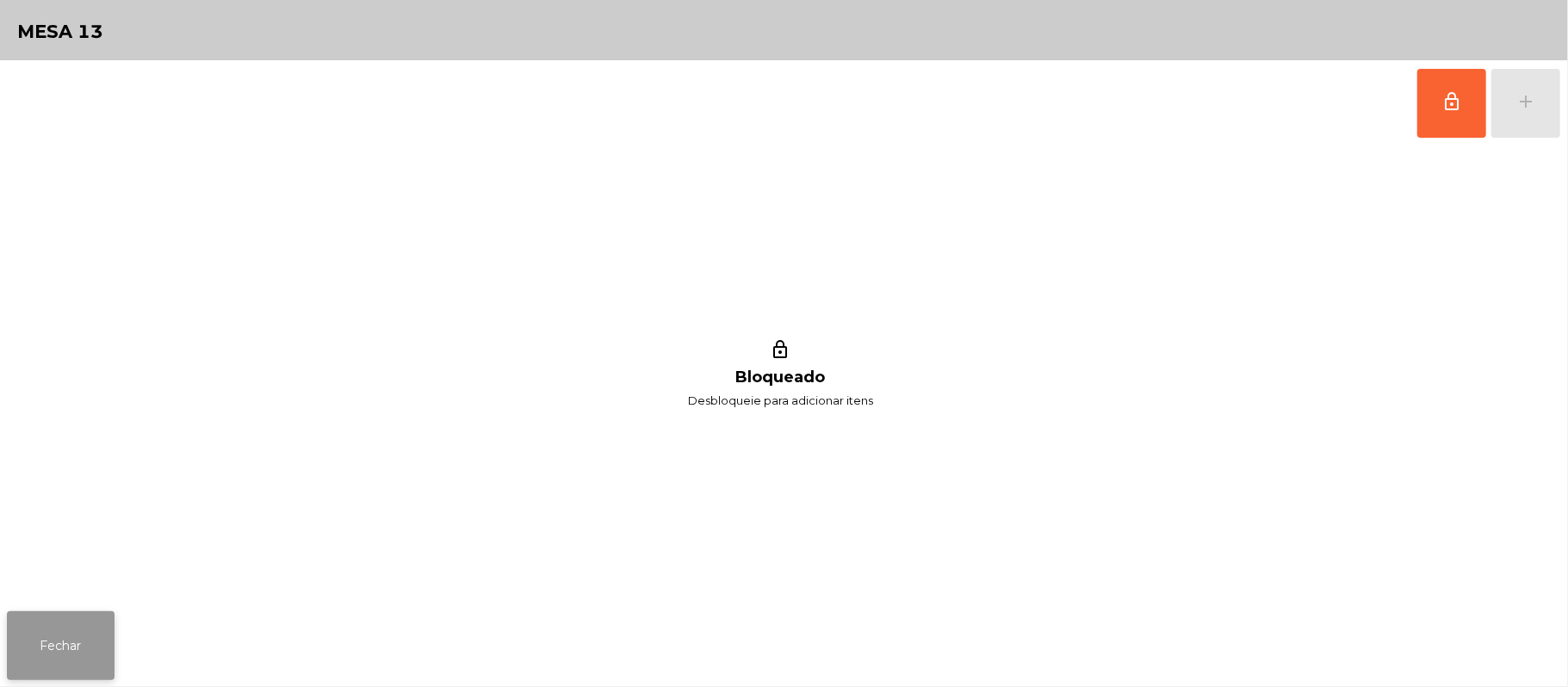
click at [36, 631] on button "Fechar" at bounding box center [61, 645] width 108 height 69
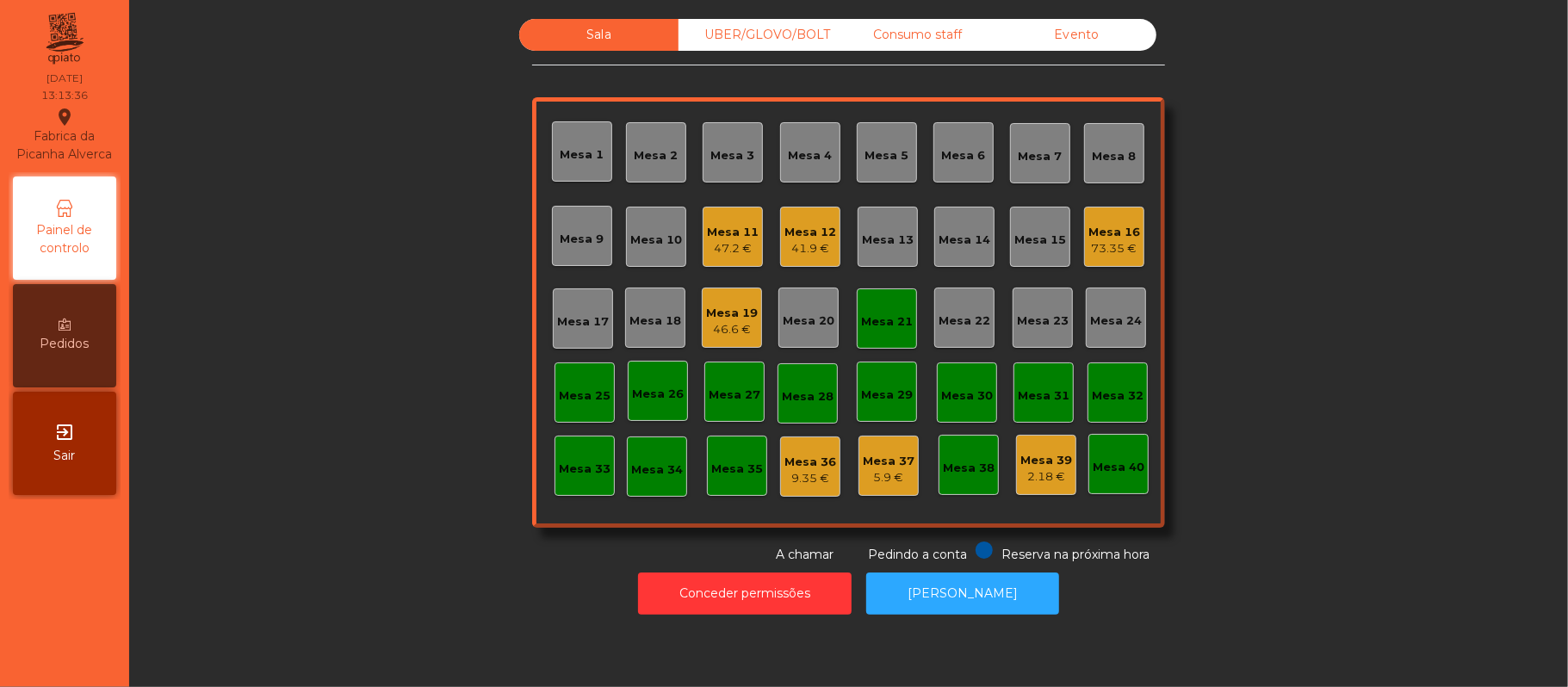
click at [784, 256] on div "41.9 €" at bounding box center [810, 249] width 52 height 17
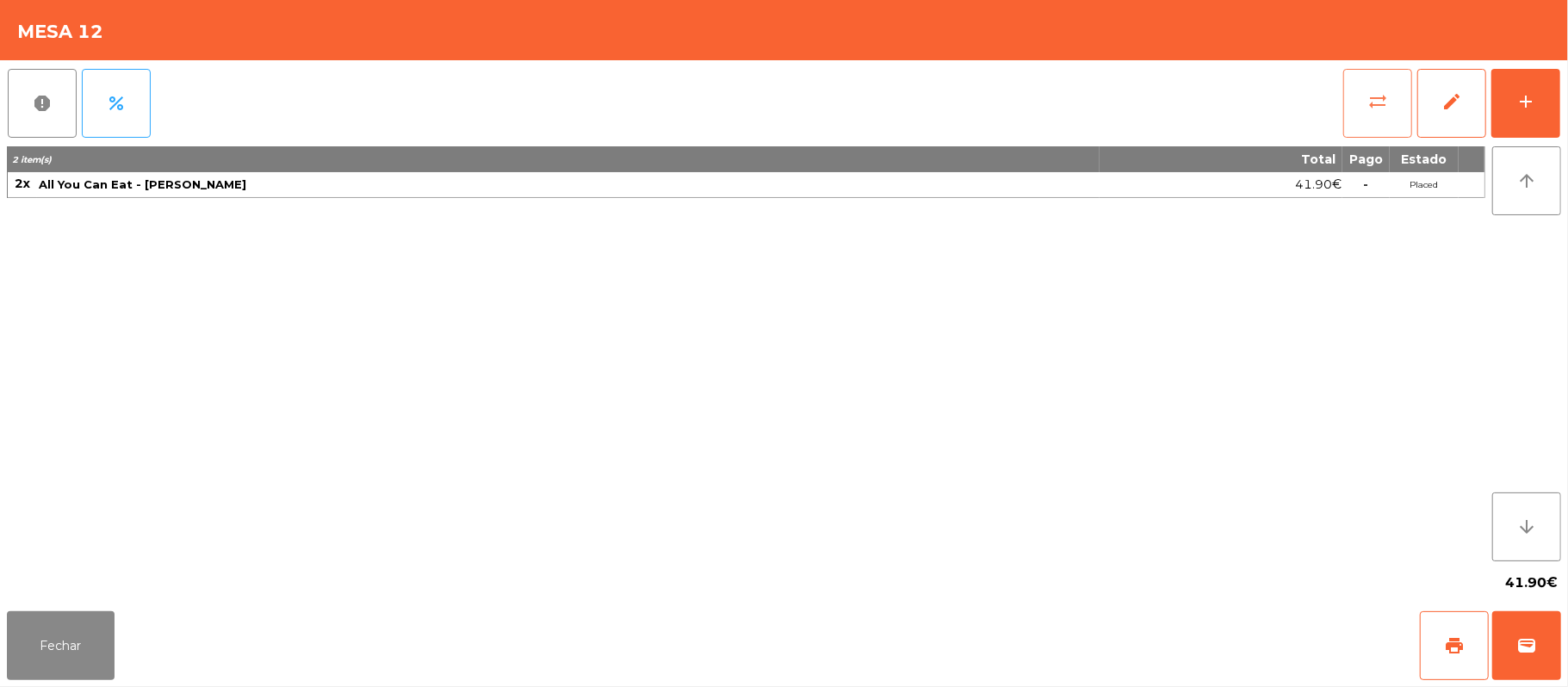
click at [1358, 94] on button "sync_alt" at bounding box center [1377, 103] width 69 height 69
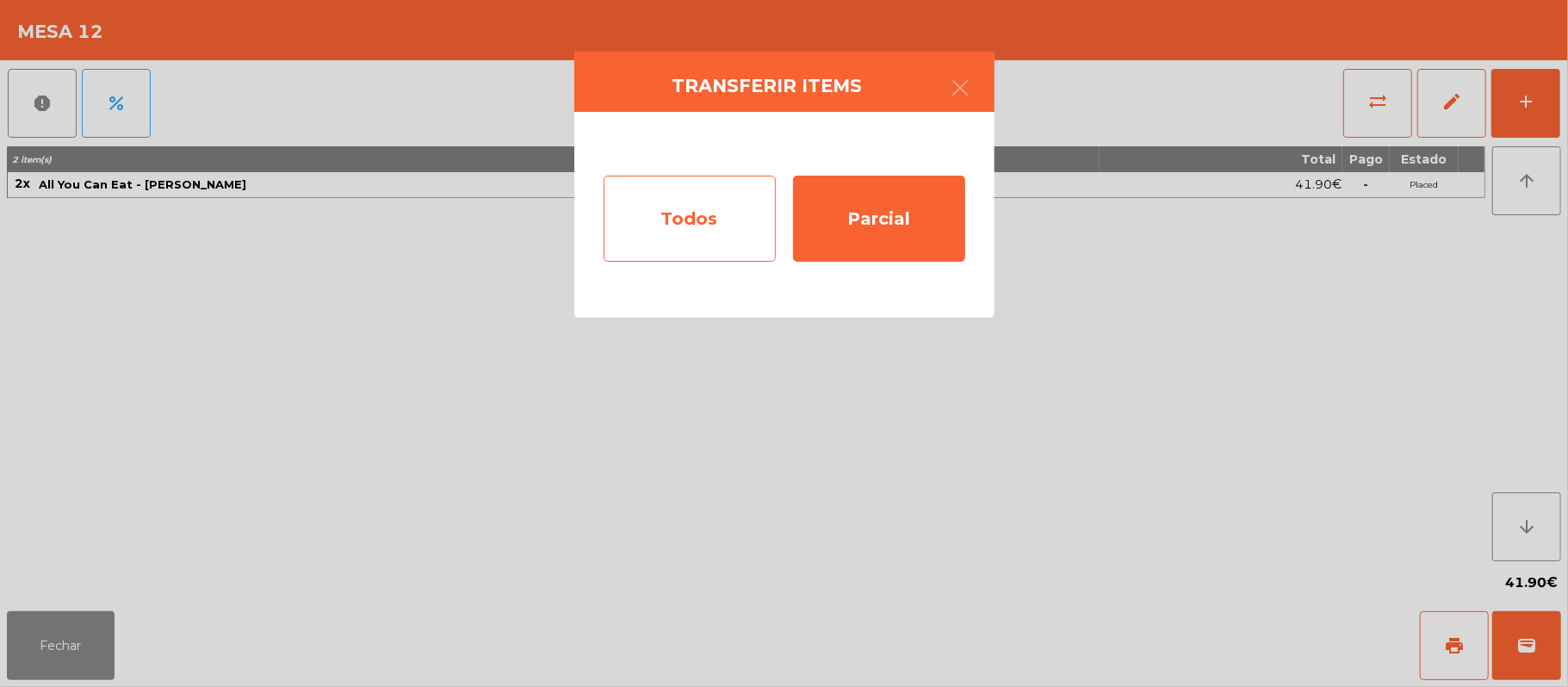
click at [725, 233] on div "Todos" at bounding box center [689, 219] width 172 height 86
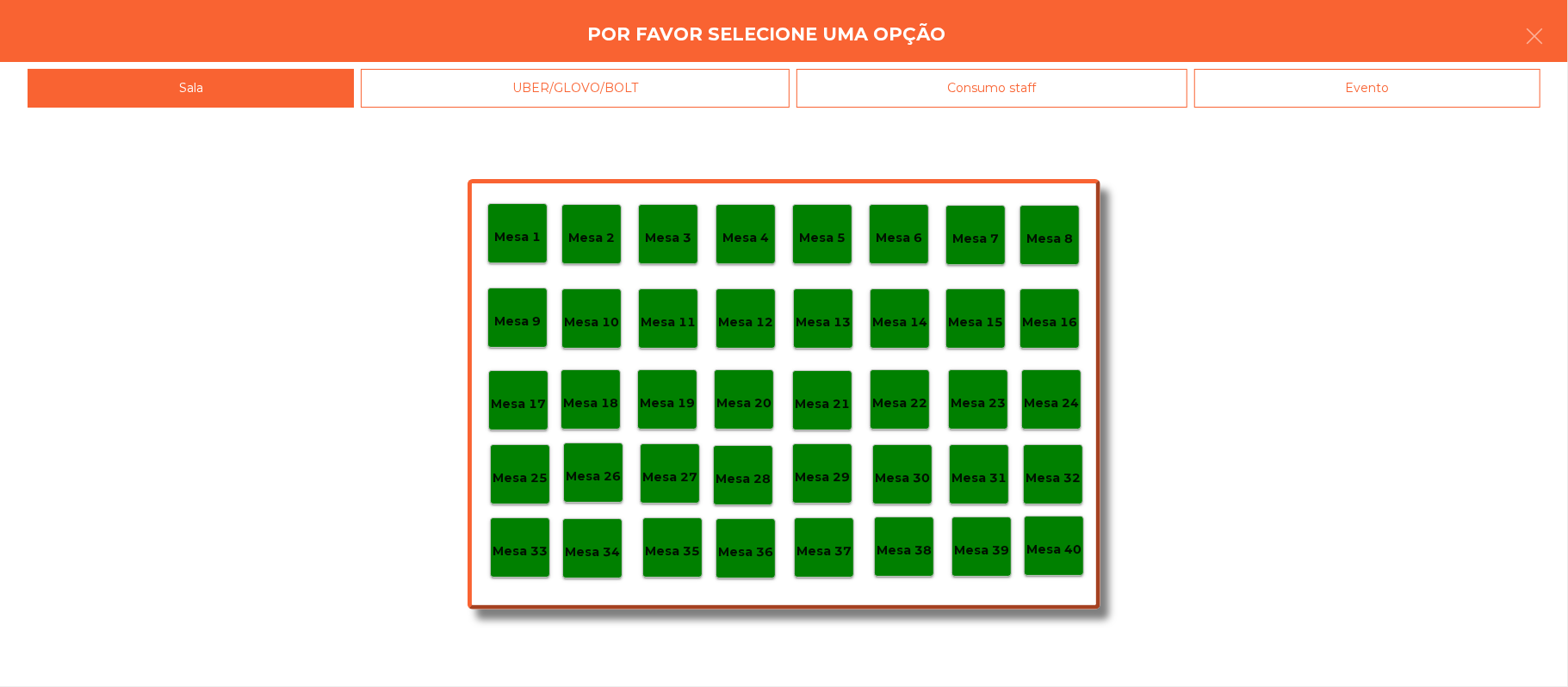
click at [830, 382] on div "Mesa 21" at bounding box center [822, 400] width 60 height 60
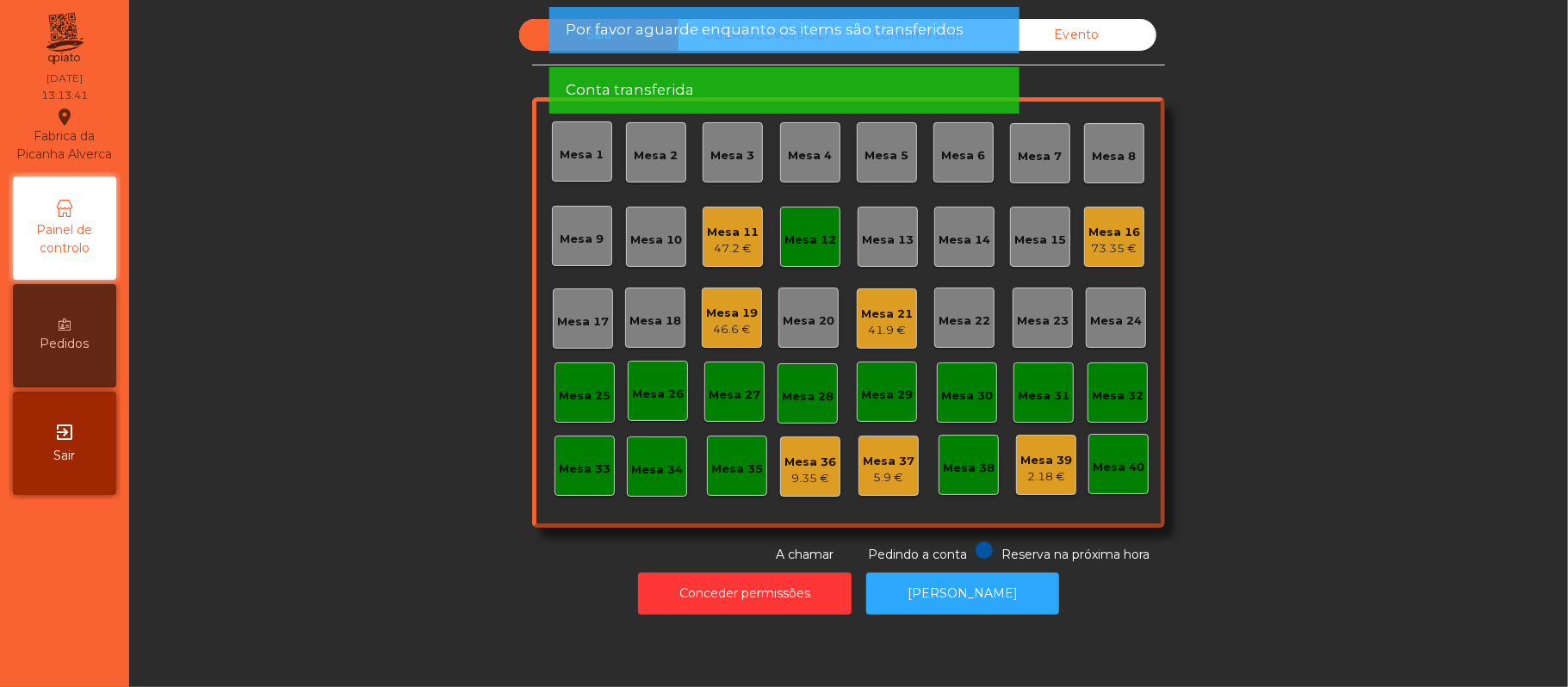
click at [789, 260] on div "Mesa 12" at bounding box center [810, 237] width 60 height 60
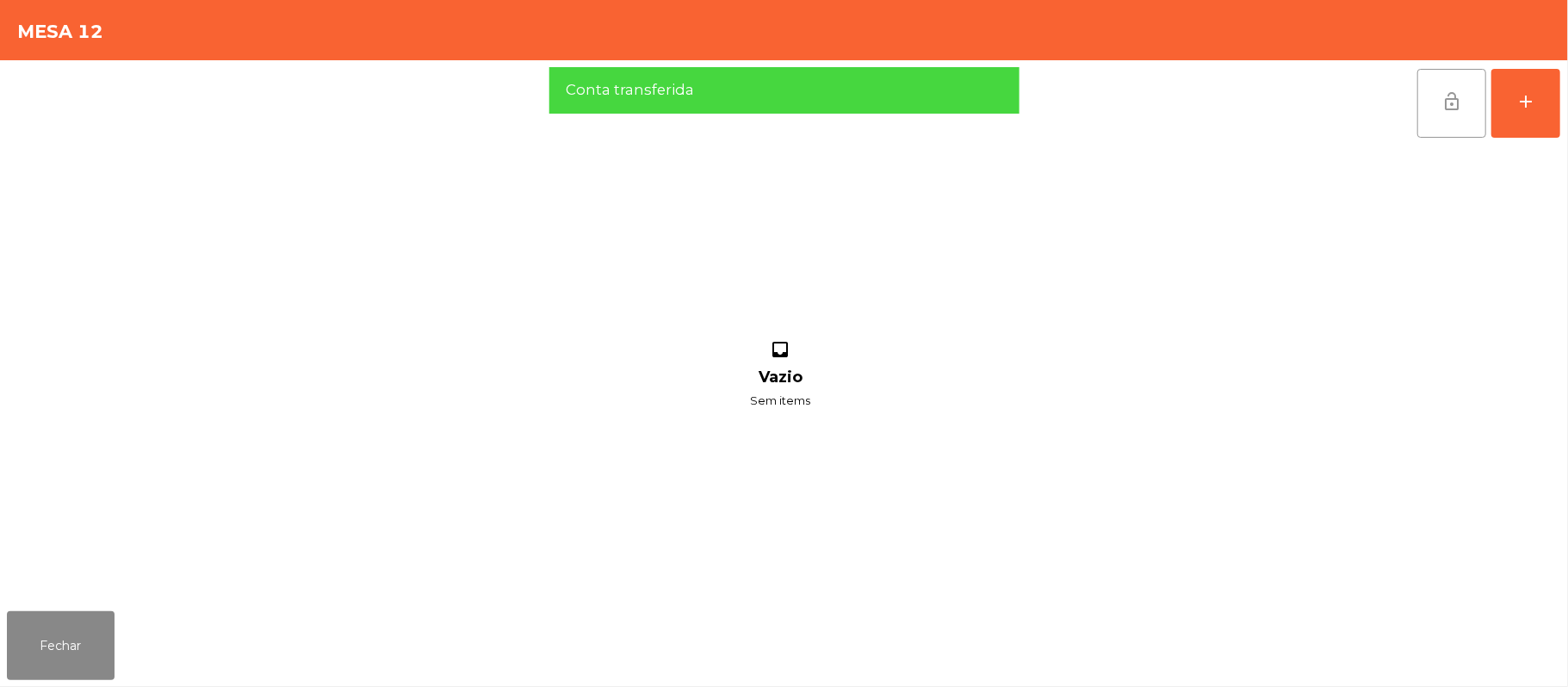
click at [1443, 104] on span "lock_open" at bounding box center [1451, 101] width 21 height 21
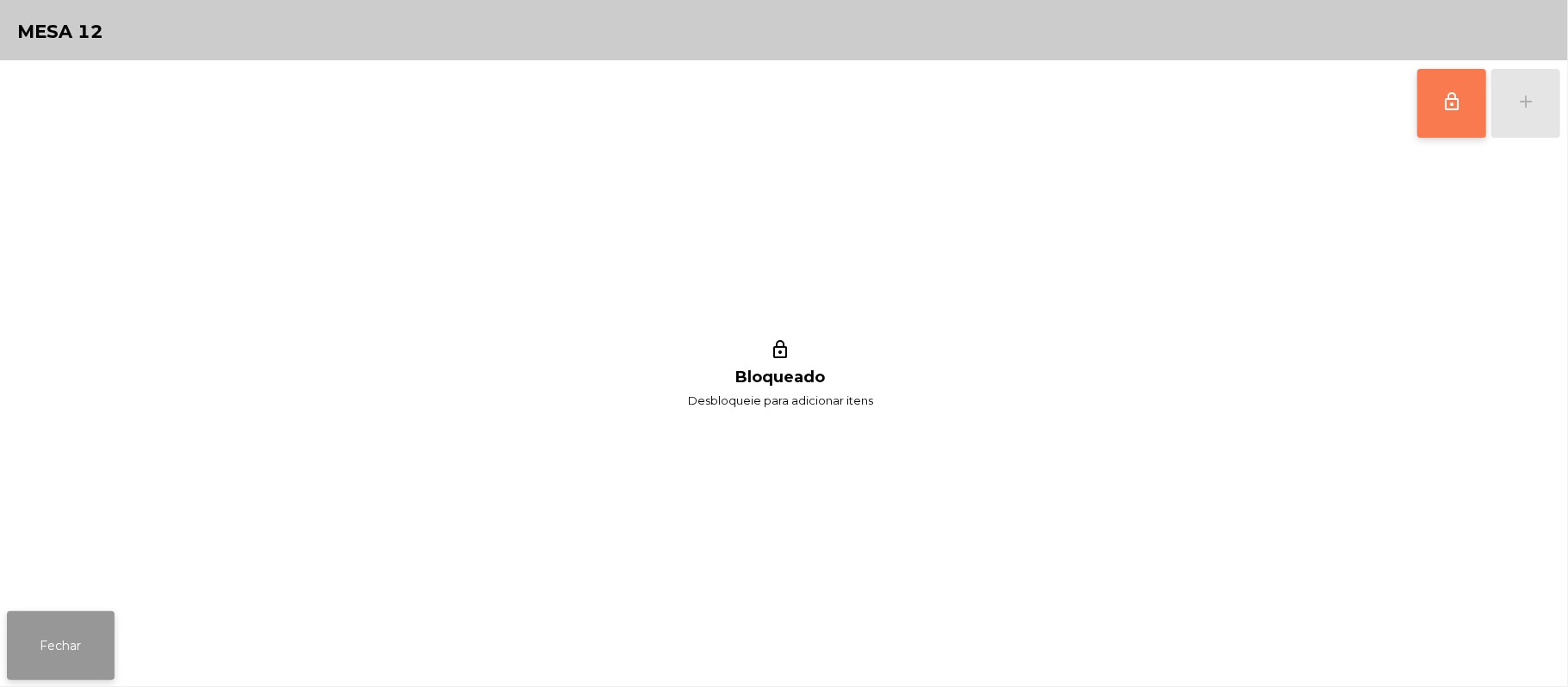
click at [80, 670] on button "Fechar" at bounding box center [61, 645] width 108 height 69
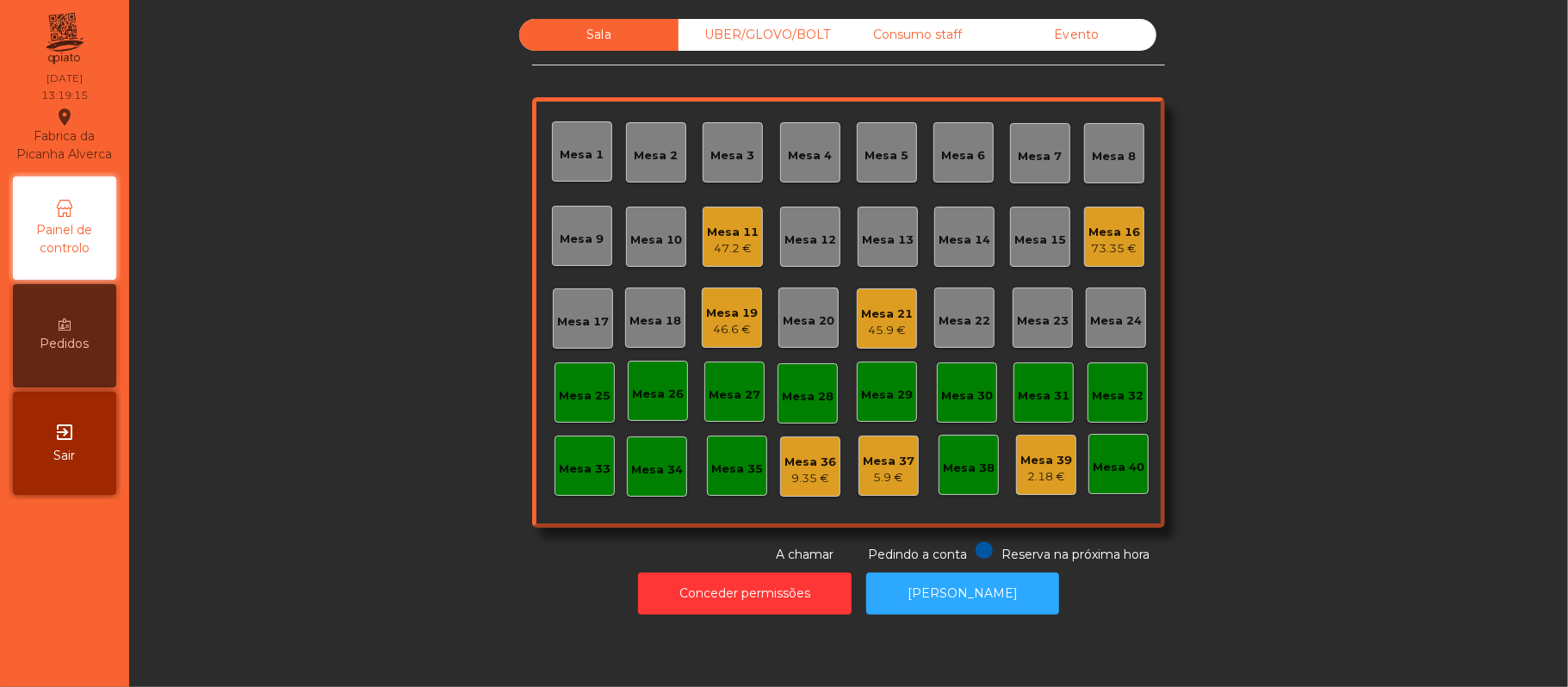
click at [1269, 336] on div "Sala UBER/GLOVO/BOLT Consumo staff Evento Mesa 1 Mesa 2 Mesa 3 [GEOGRAPHIC_DATA…" at bounding box center [849, 292] width 1392 height 545
click at [749, 35] on div "UBER/GLOVO/BOLT" at bounding box center [757, 35] width 159 height 32
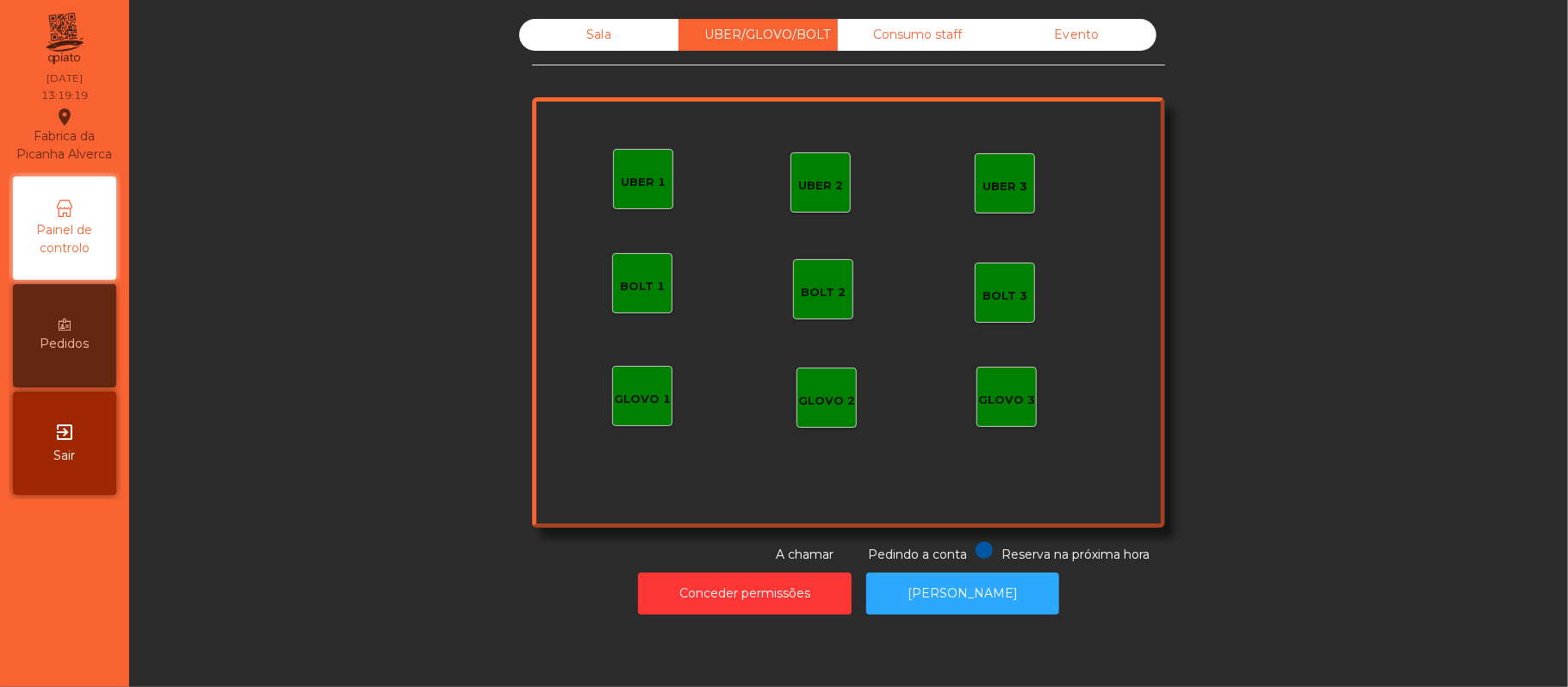
click at [634, 195] on div "UBER 1" at bounding box center [643, 179] width 60 height 60
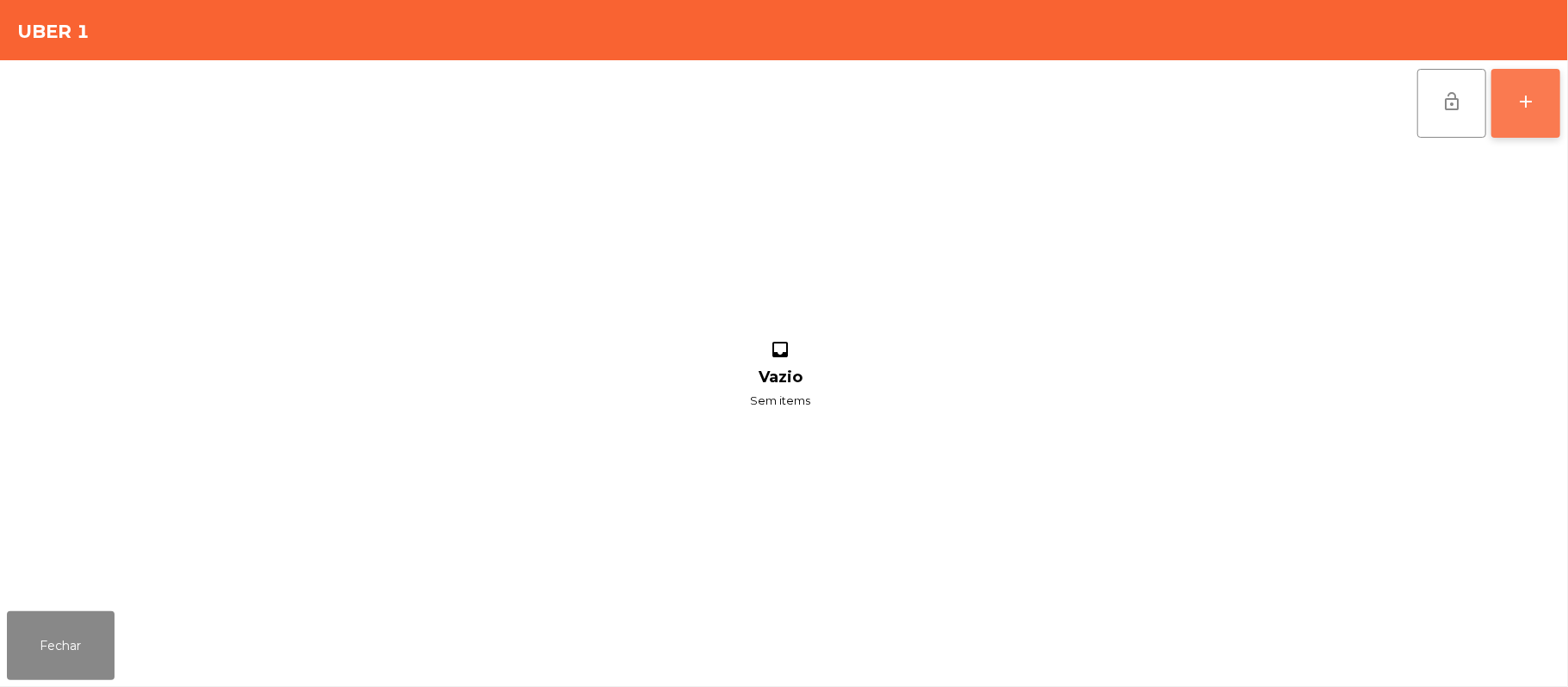
click at [1509, 105] on button "add" at bounding box center [1525, 103] width 69 height 69
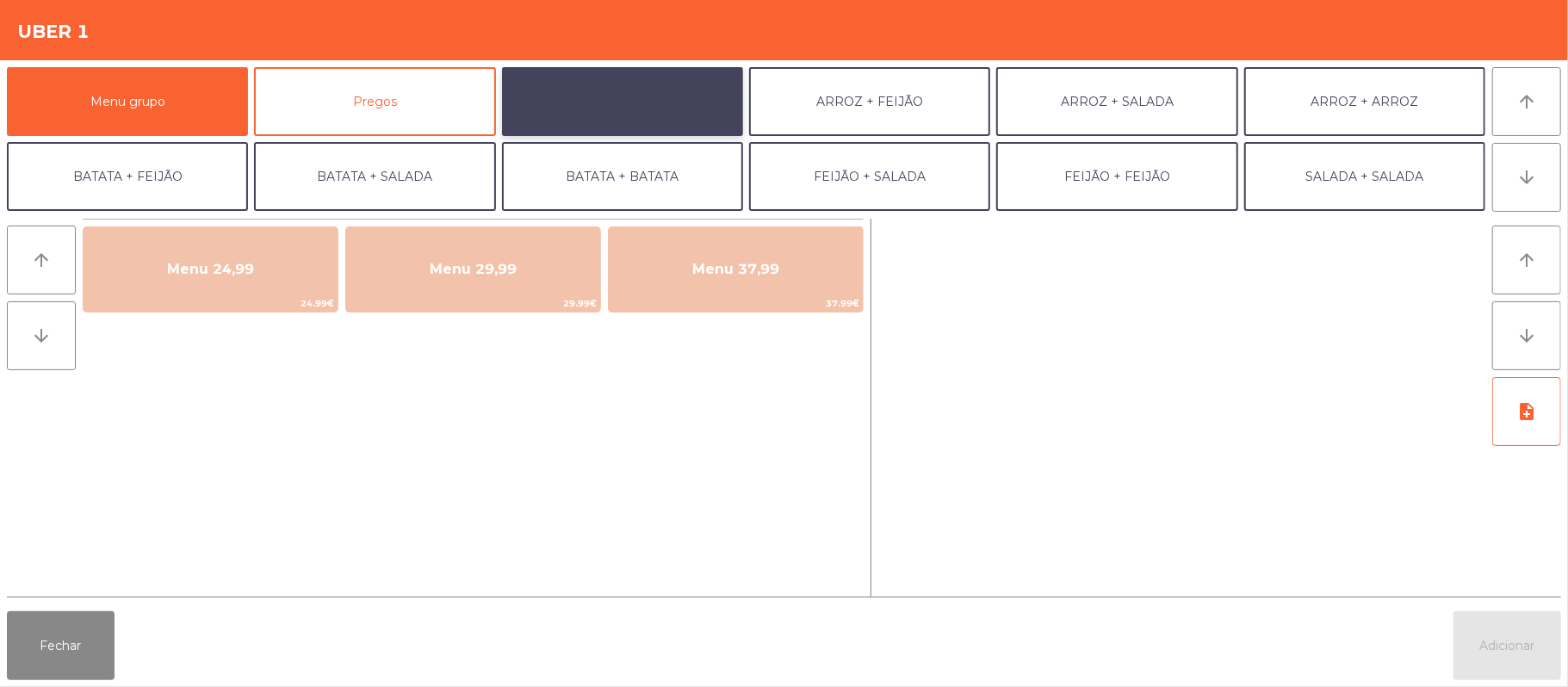
click at [671, 93] on button "ARROZ + BATATAS" at bounding box center [622, 101] width 241 height 69
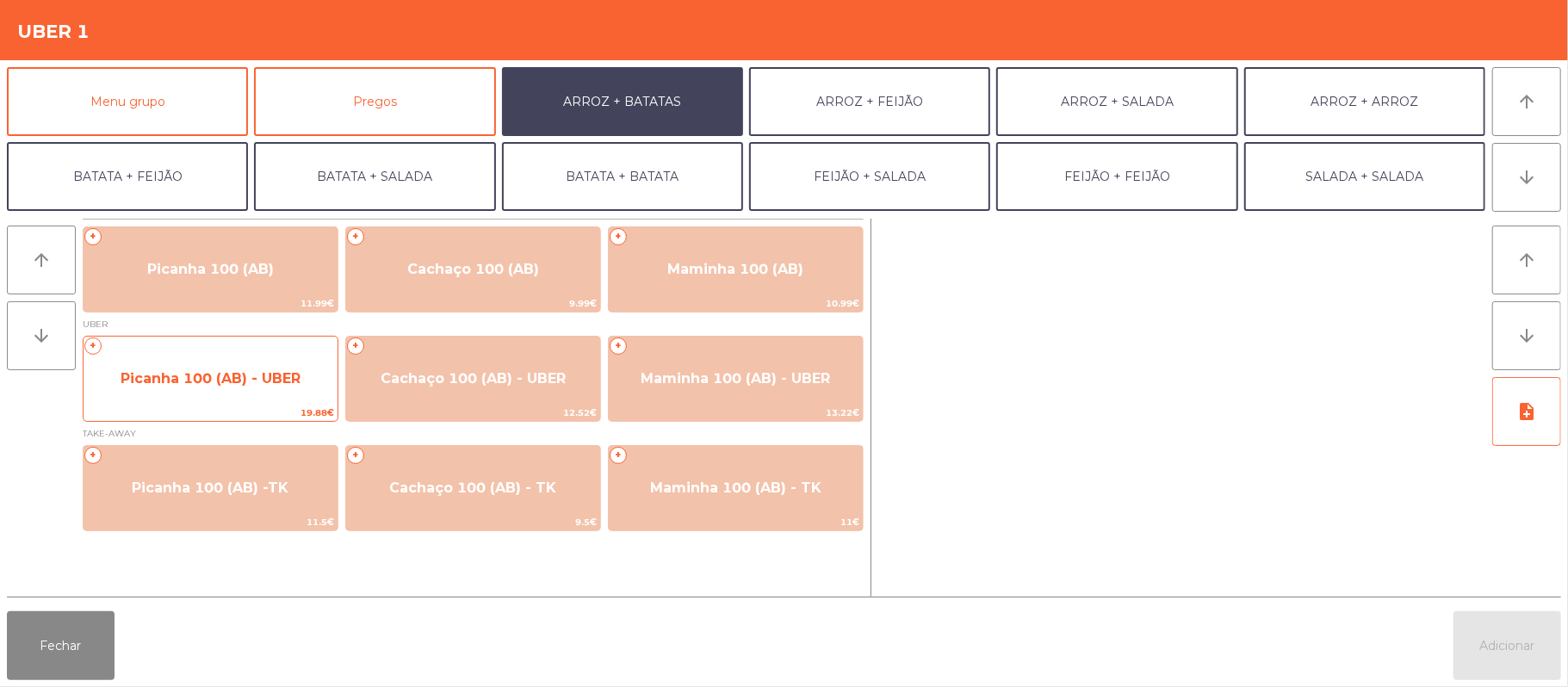
click at [277, 401] on span "Picanha 100 (AB) - UBER" at bounding box center [211, 378] width 254 height 47
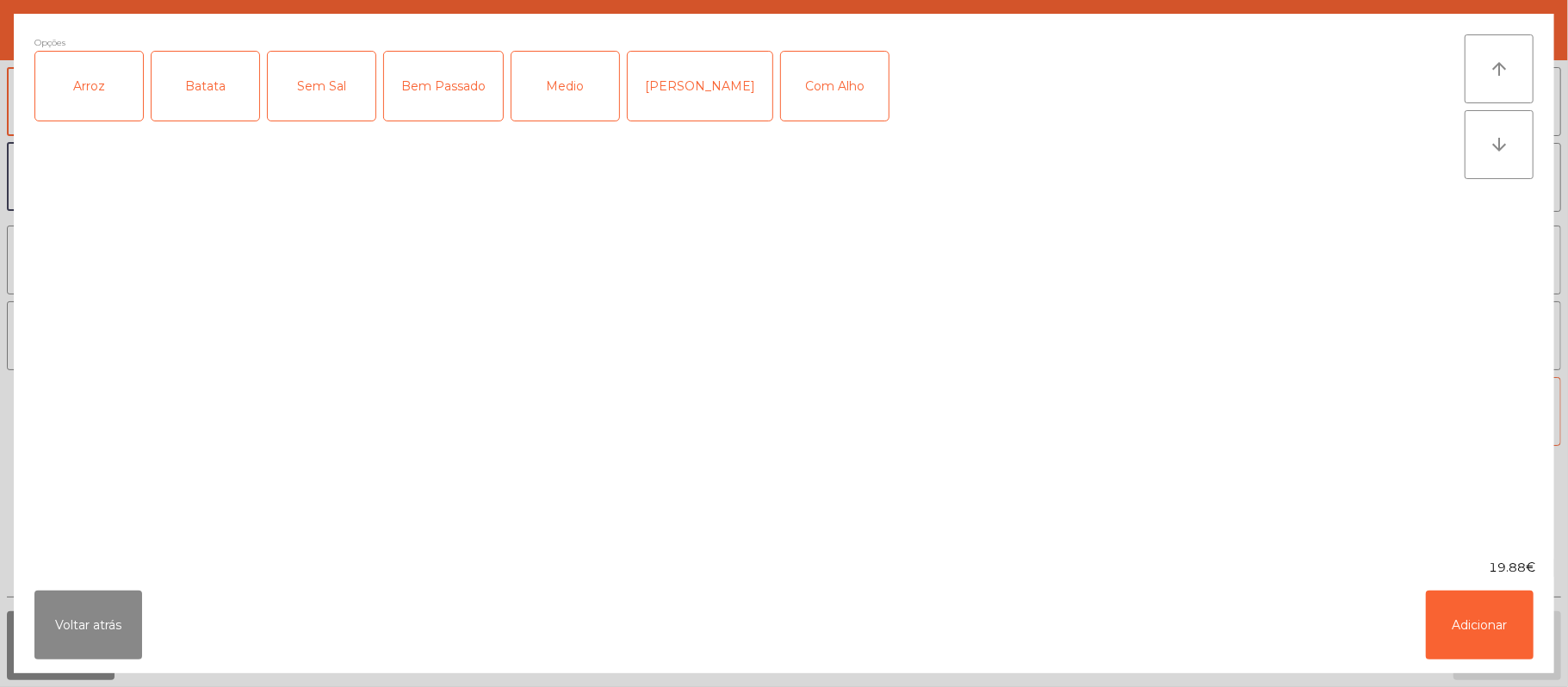
click at [122, 107] on div "Arroz" at bounding box center [89, 86] width 108 height 69
click at [215, 66] on div "Batata" at bounding box center [206, 86] width 108 height 69
click at [565, 72] on div "Medio" at bounding box center [565, 86] width 108 height 69
click at [828, 86] on div "Com Alho" at bounding box center [835, 86] width 108 height 69
click at [1471, 621] on button "Adicionar" at bounding box center [1480, 624] width 108 height 69
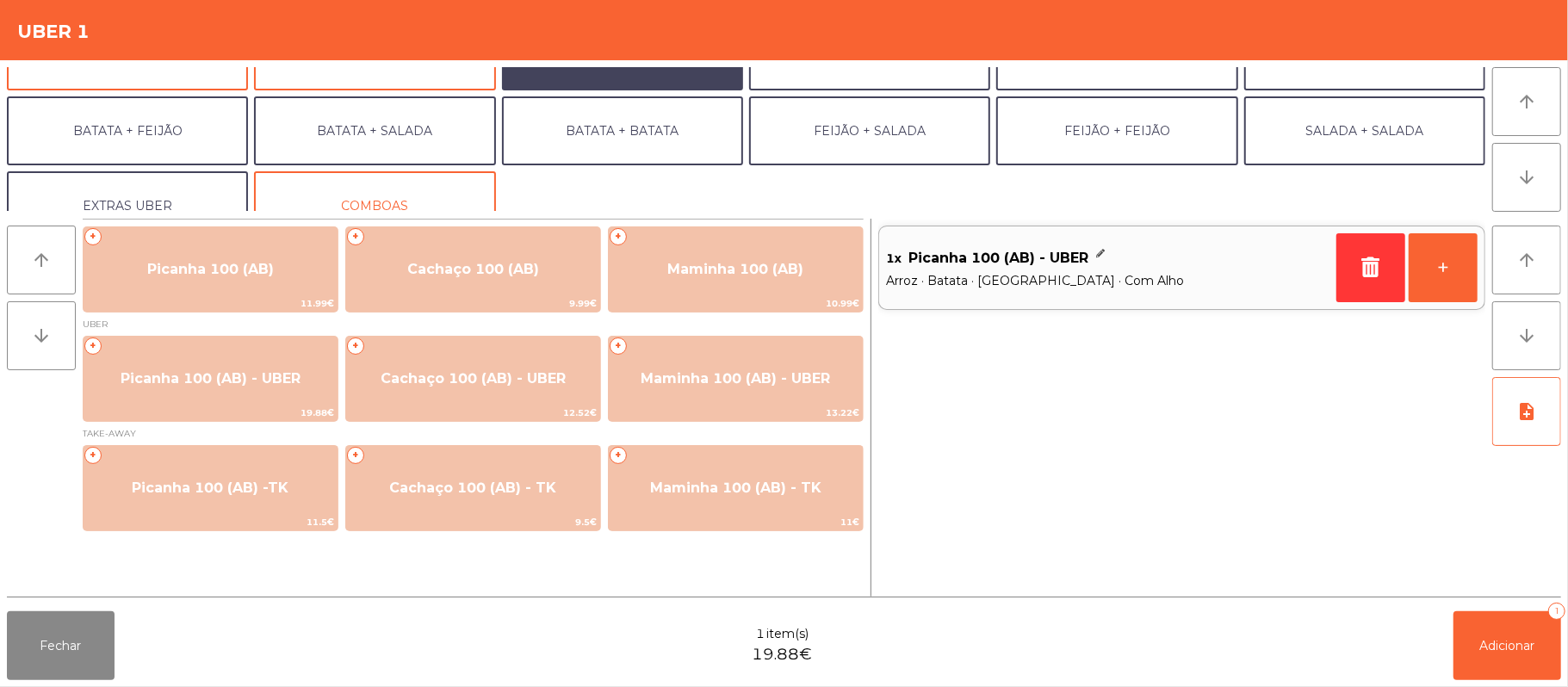
scroll to position [74, 0]
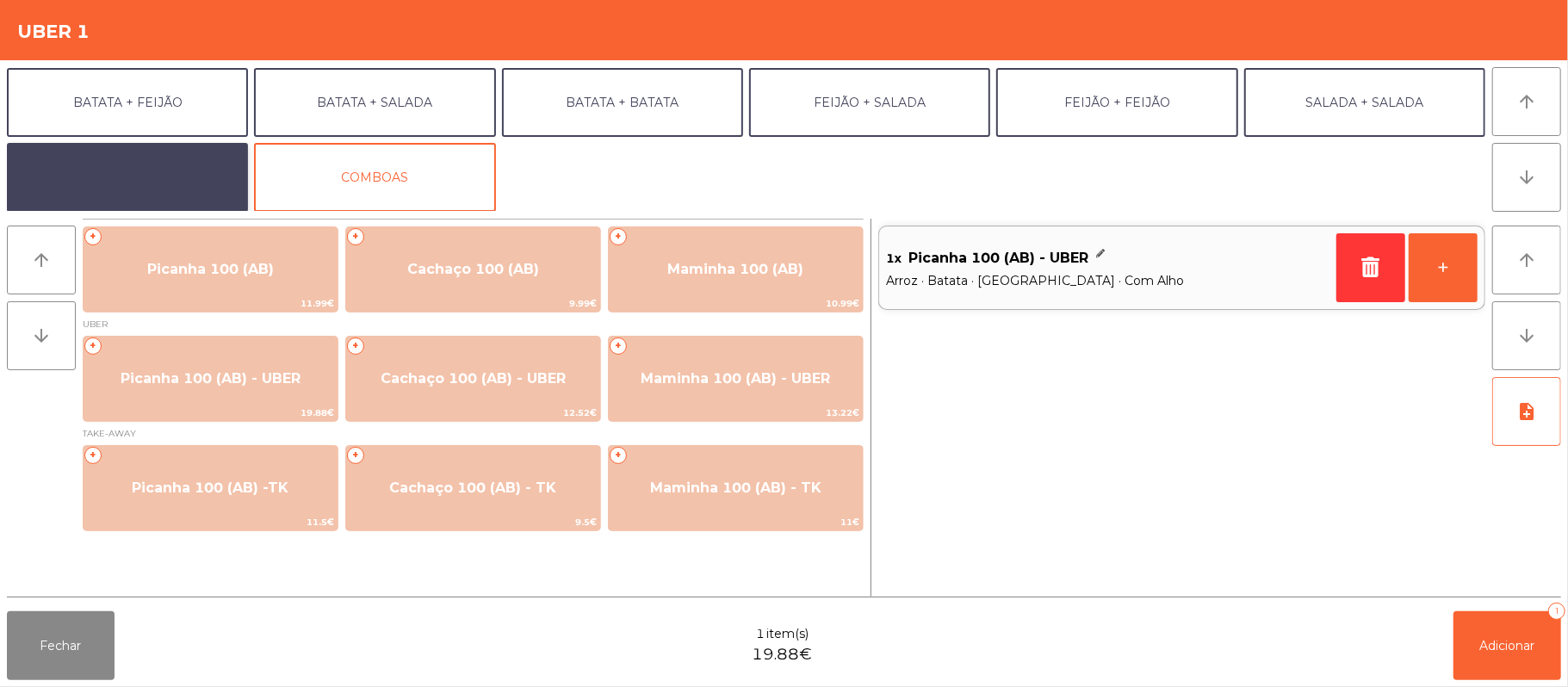
click at [162, 181] on button "EXTRAS UBER" at bounding box center [127, 177] width 241 height 69
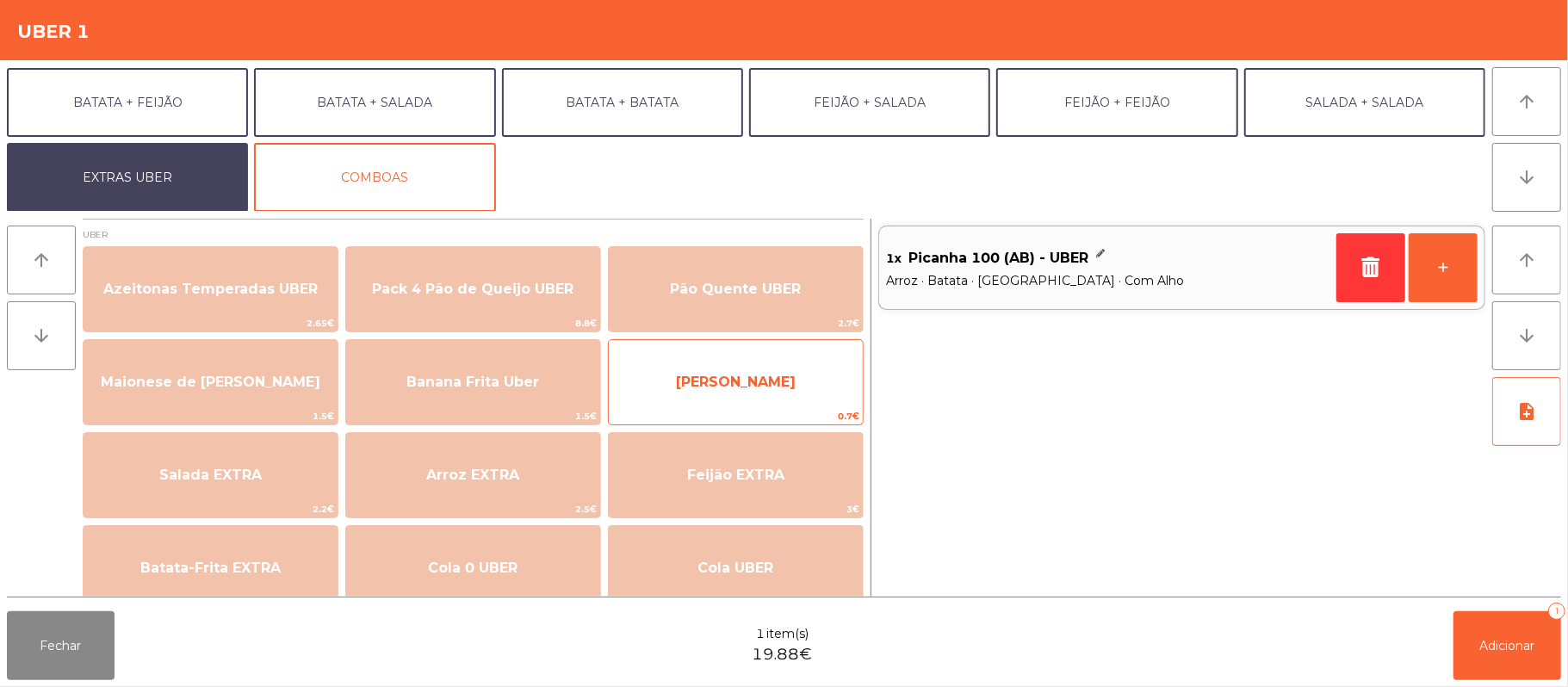
click at [785, 387] on span "[PERSON_NAME]" at bounding box center [736, 382] width 254 height 47
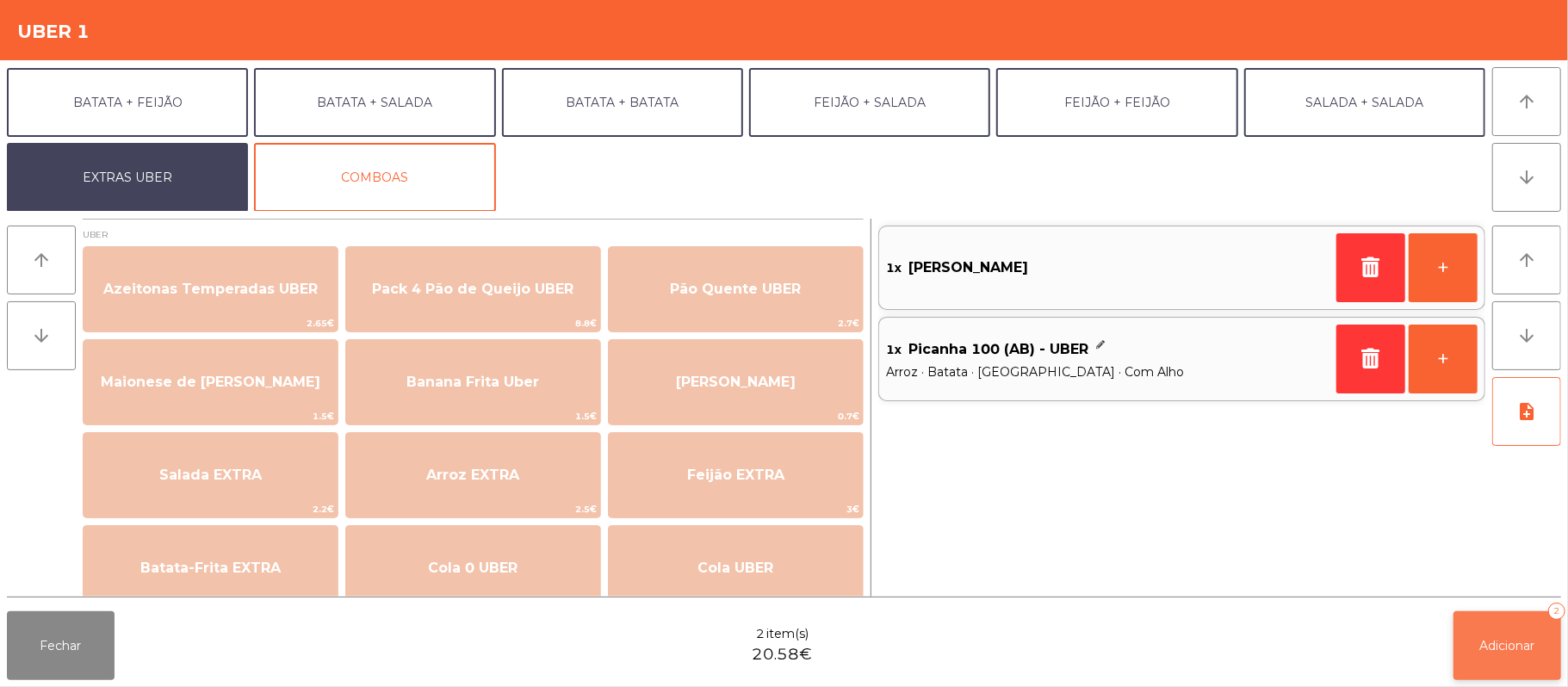
click at [1502, 630] on button "Adicionar 2" at bounding box center [1507, 645] width 108 height 69
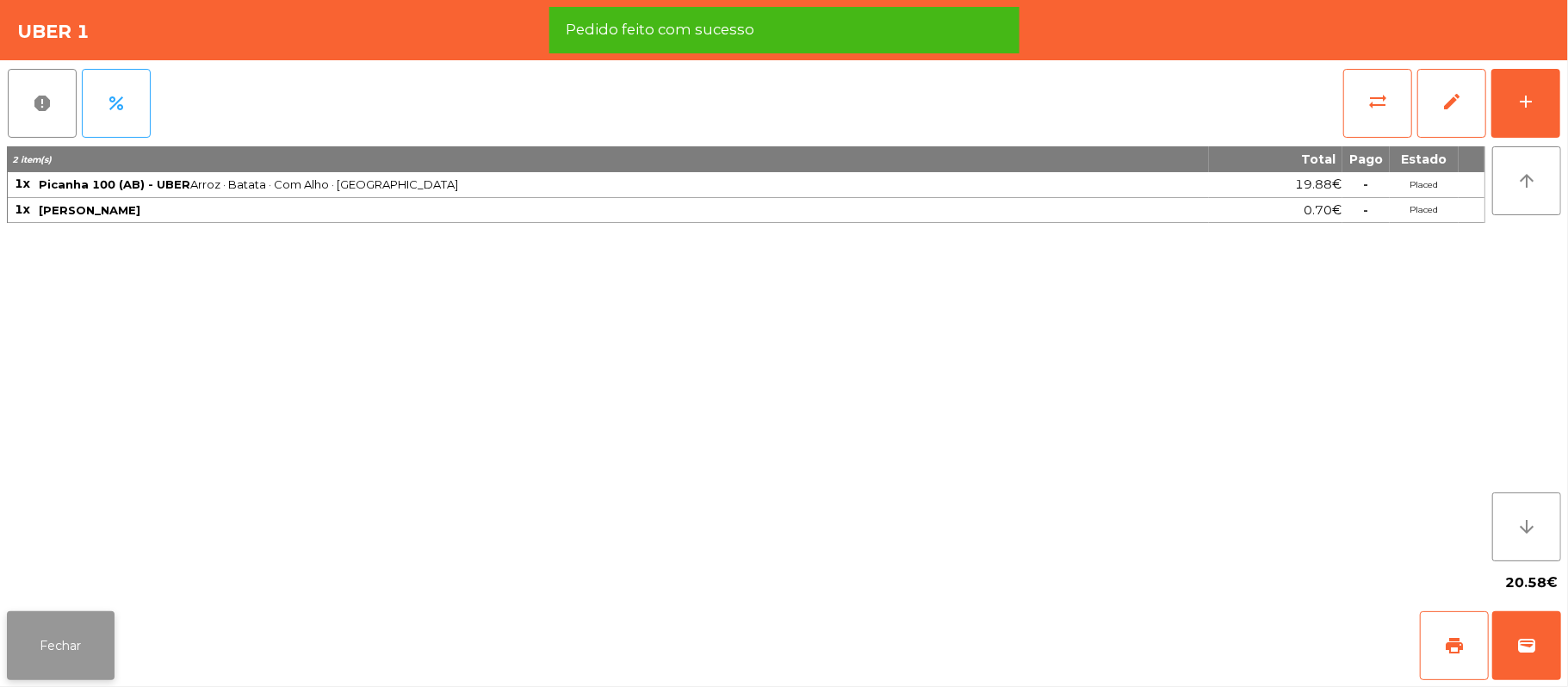
click at [83, 635] on button "Fechar" at bounding box center [61, 645] width 108 height 69
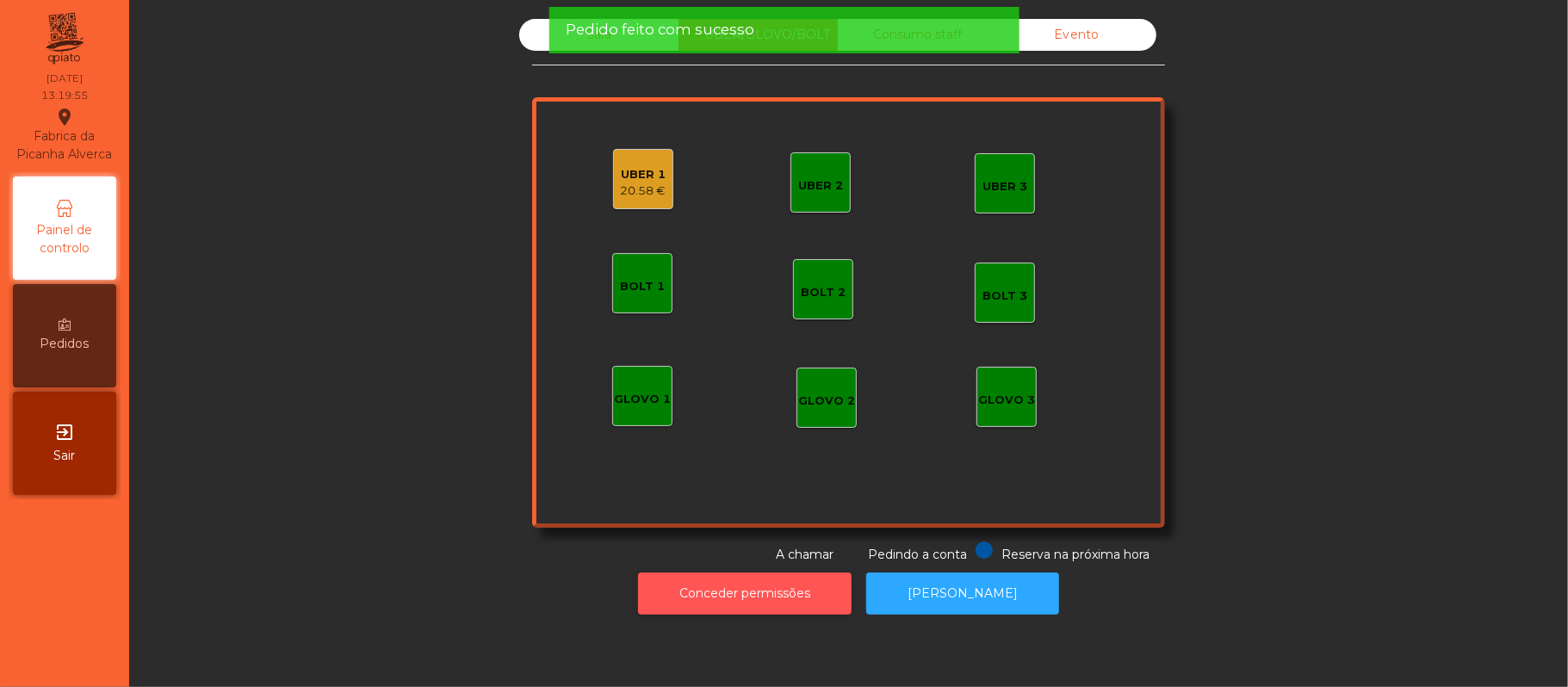
click at [720, 609] on button "Conceder permissões" at bounding box center [745, 593] width 214 height 42
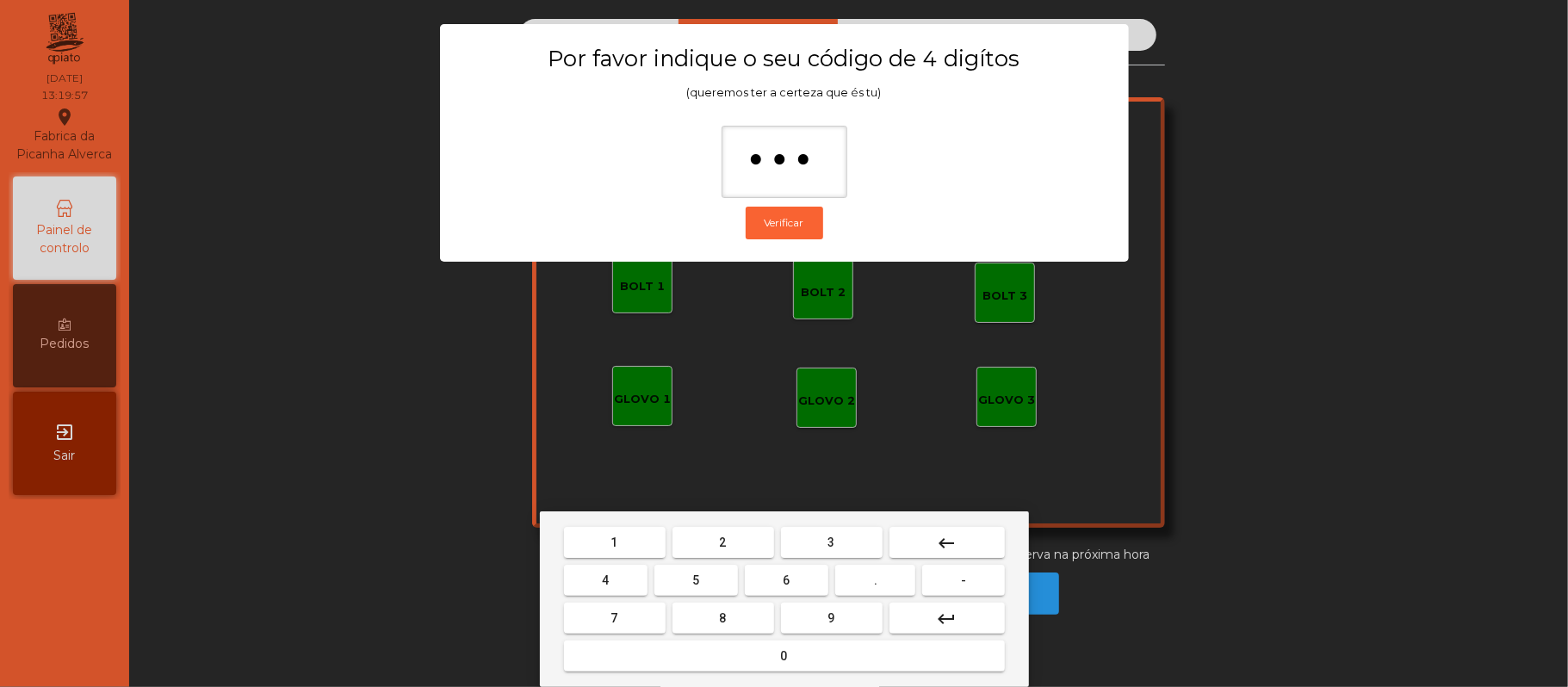
type input "****"
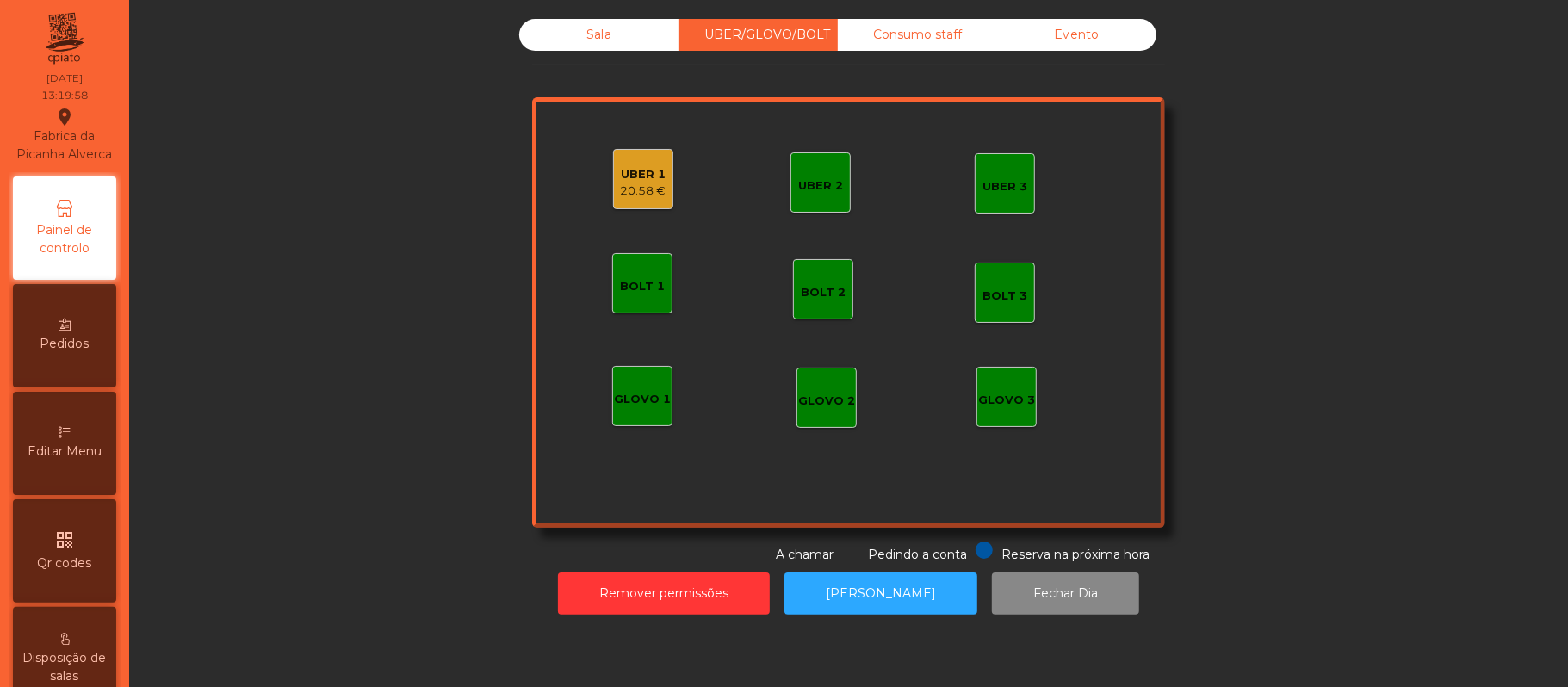
click at [641, 191] on div "20.58 €" at bounding box center [644, 191] width 46 height 17
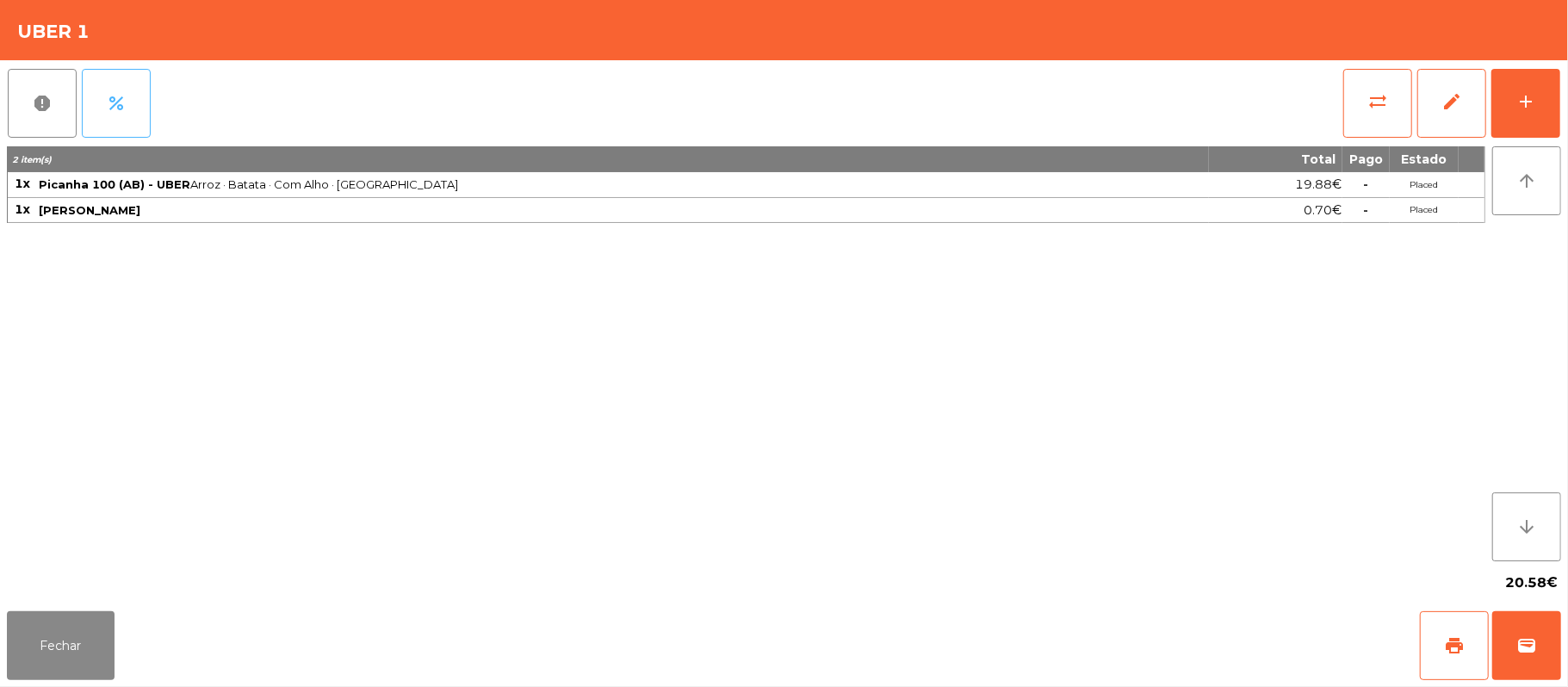
click at [132, 109] on button "percent" at bounding box center [116, 103] width 69 height 69
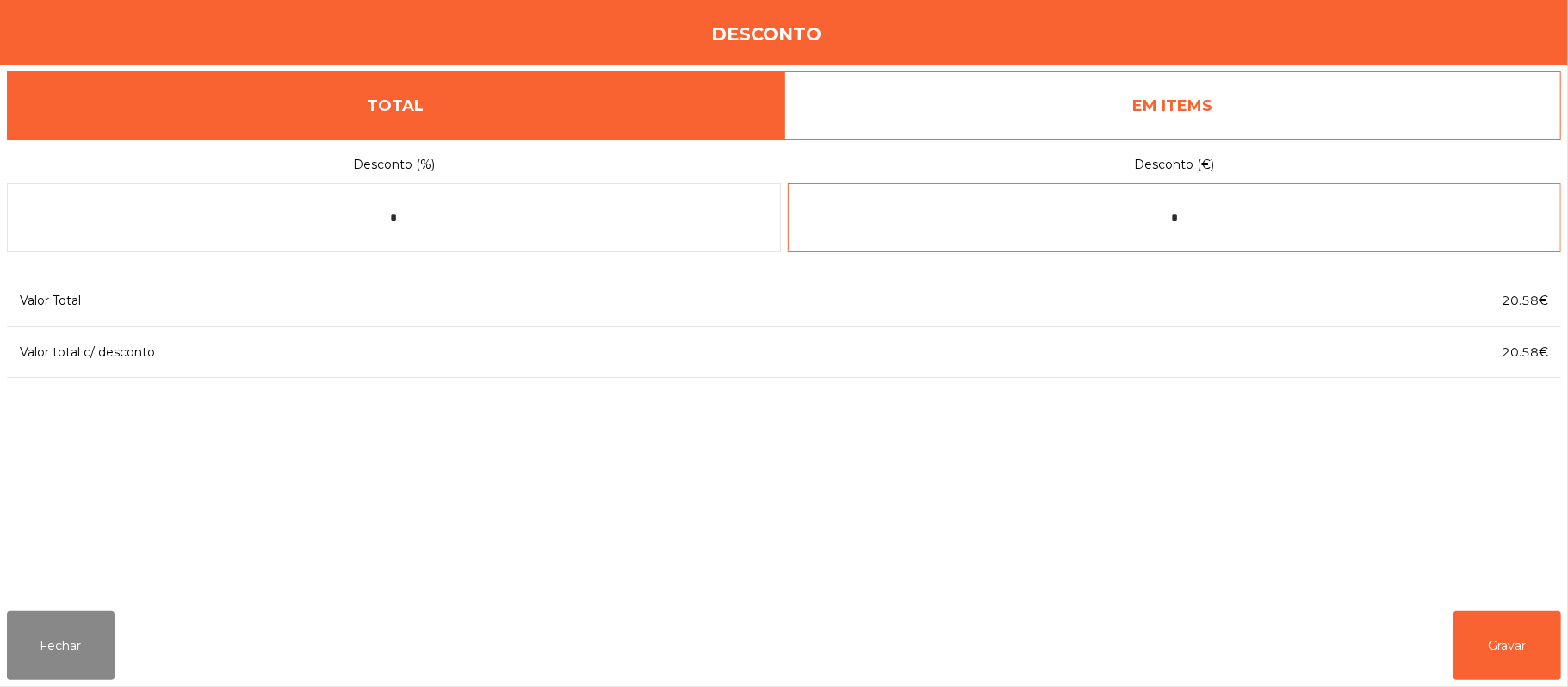
click at [1234, 222] on input "*" at bounding box center [1175, 218] width 774 height 69
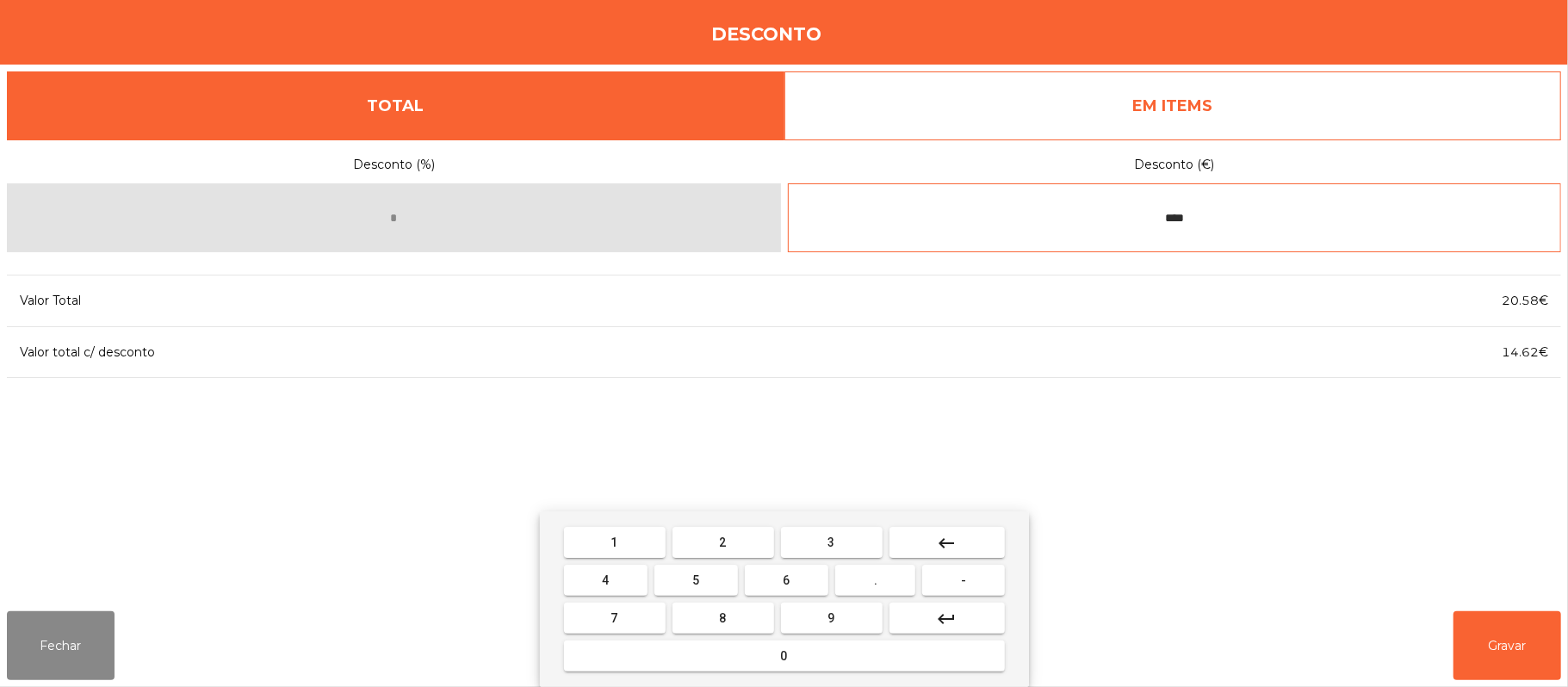
type input "****"
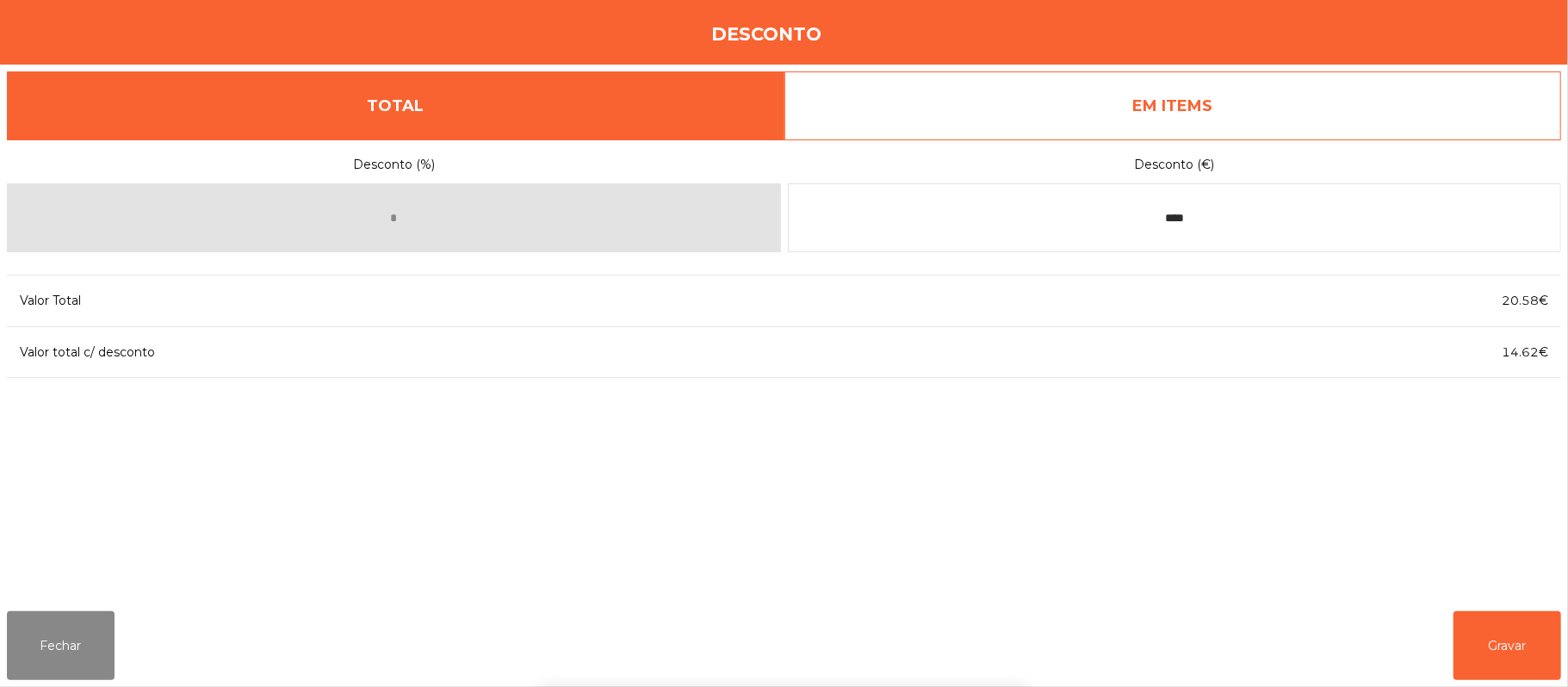
click at [1554, 621] on div "1 2 3 keyboard_backspace 4 5 6 . - 7 8 9 keyboard_return 0" at bounding box center [784, 599] width 1568 height 176
click at [1505, 641] on button "Gravar" at bounding box center [1507, 645] width 108 height 69
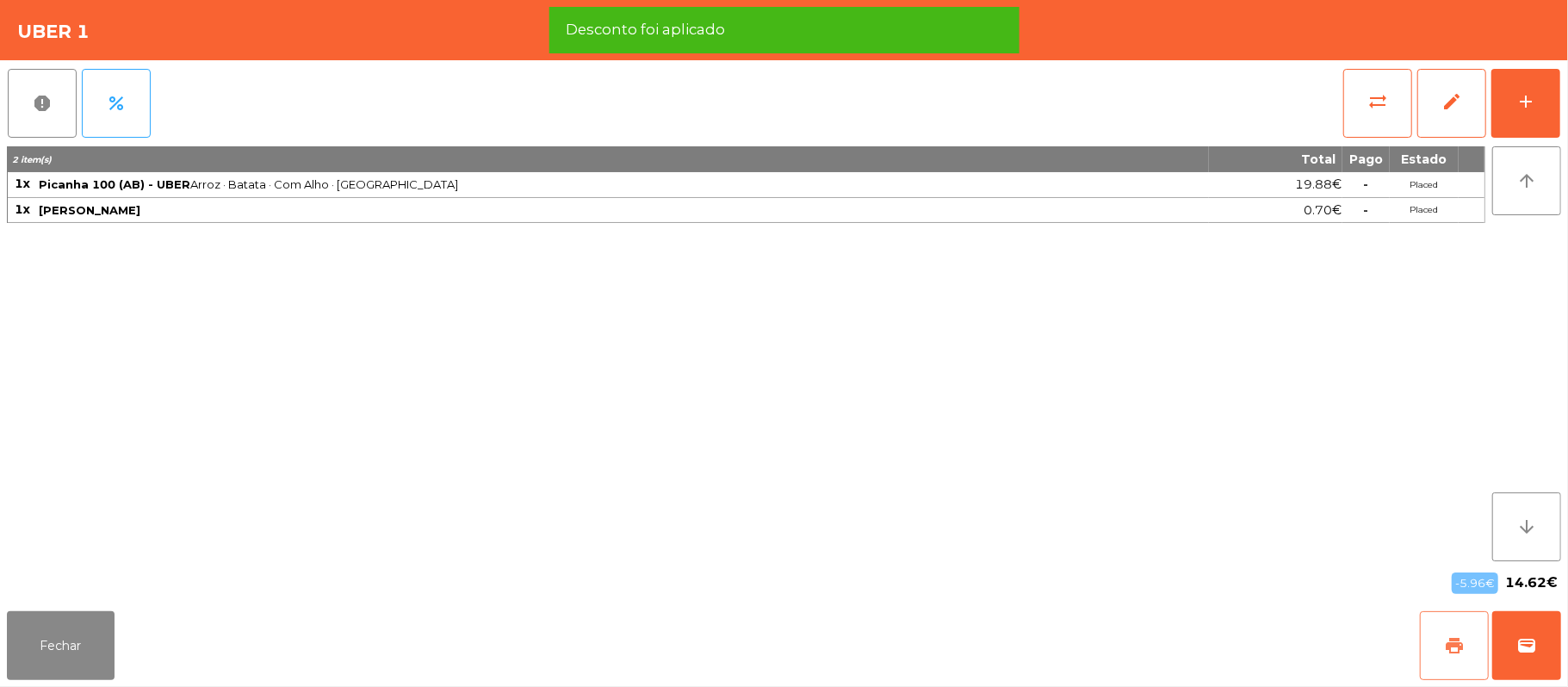
click at [1437, 644] on button "print" at bounding box center [1454, 645] width 69 height 69
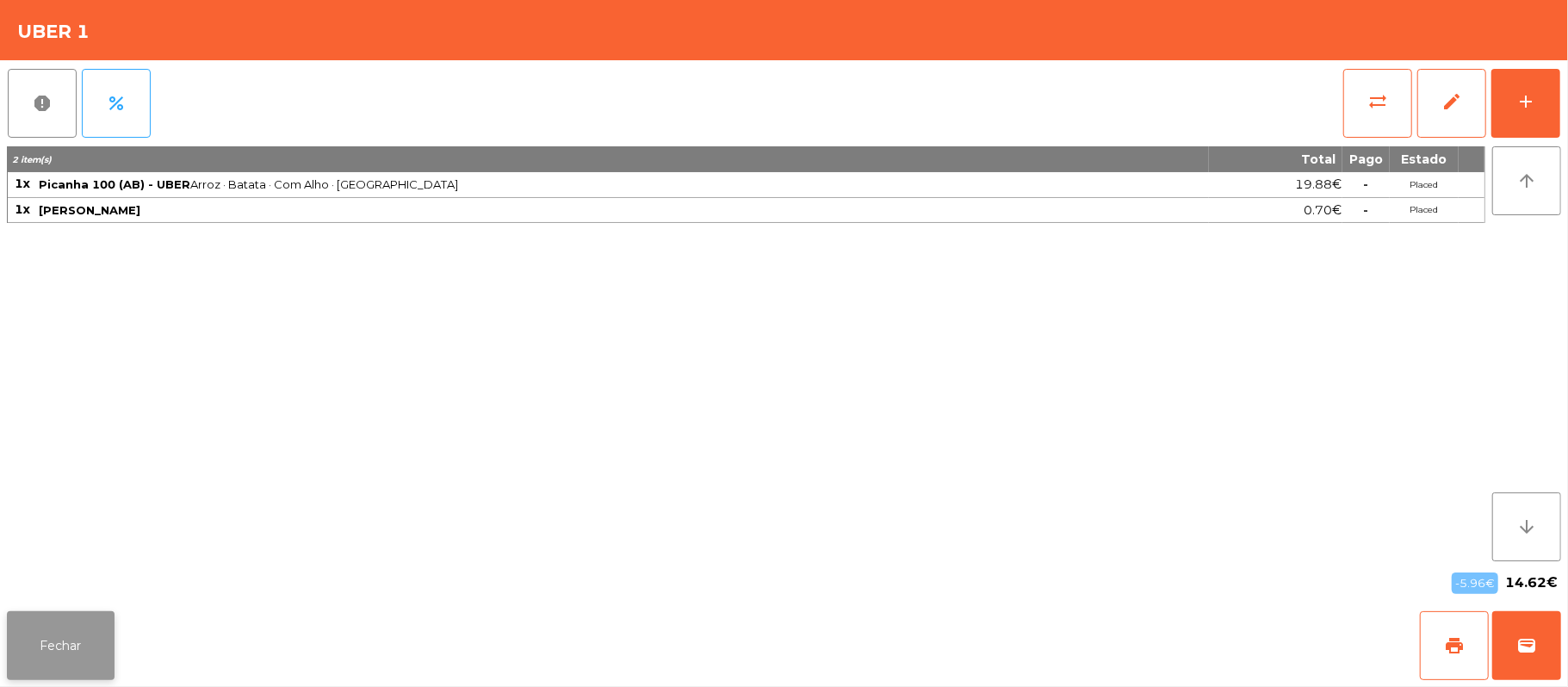
click at [40, 628] on button "Fechar" at bounding box center [61, 645] width 108 height 69
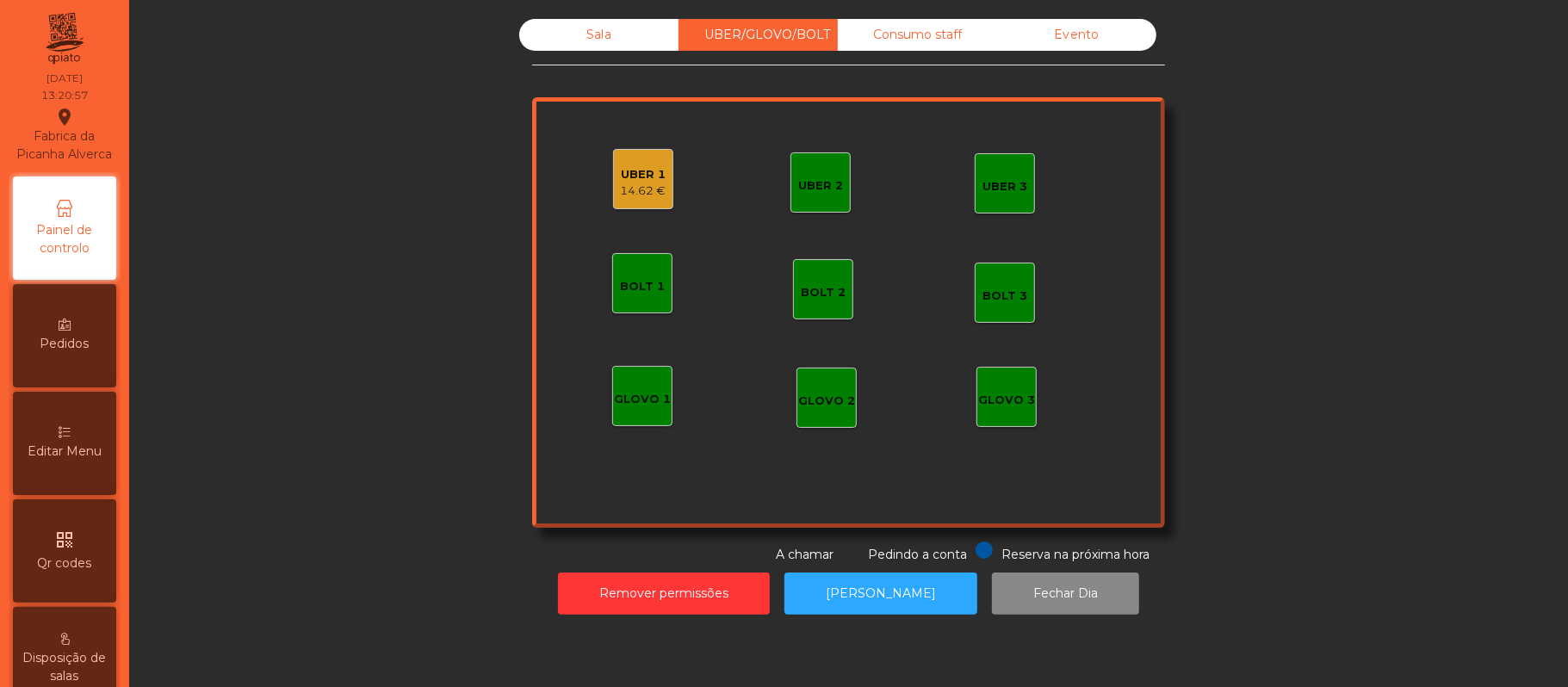
click at [608, 43] on div "Sala" at bounding box center [598, 35] width 159 height 32
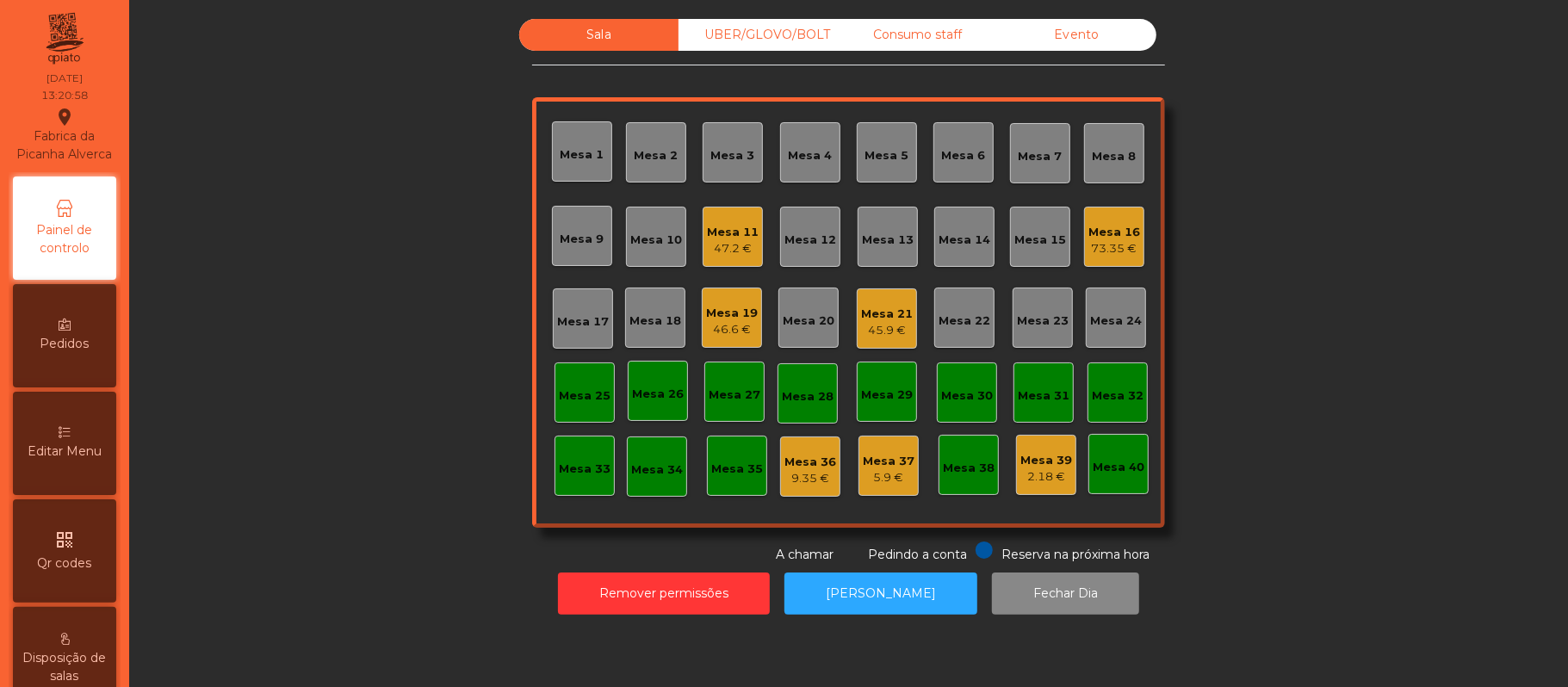
click at [869, 329] on div "45.9 €" at bounding box center [887, 330] width 52 height 17
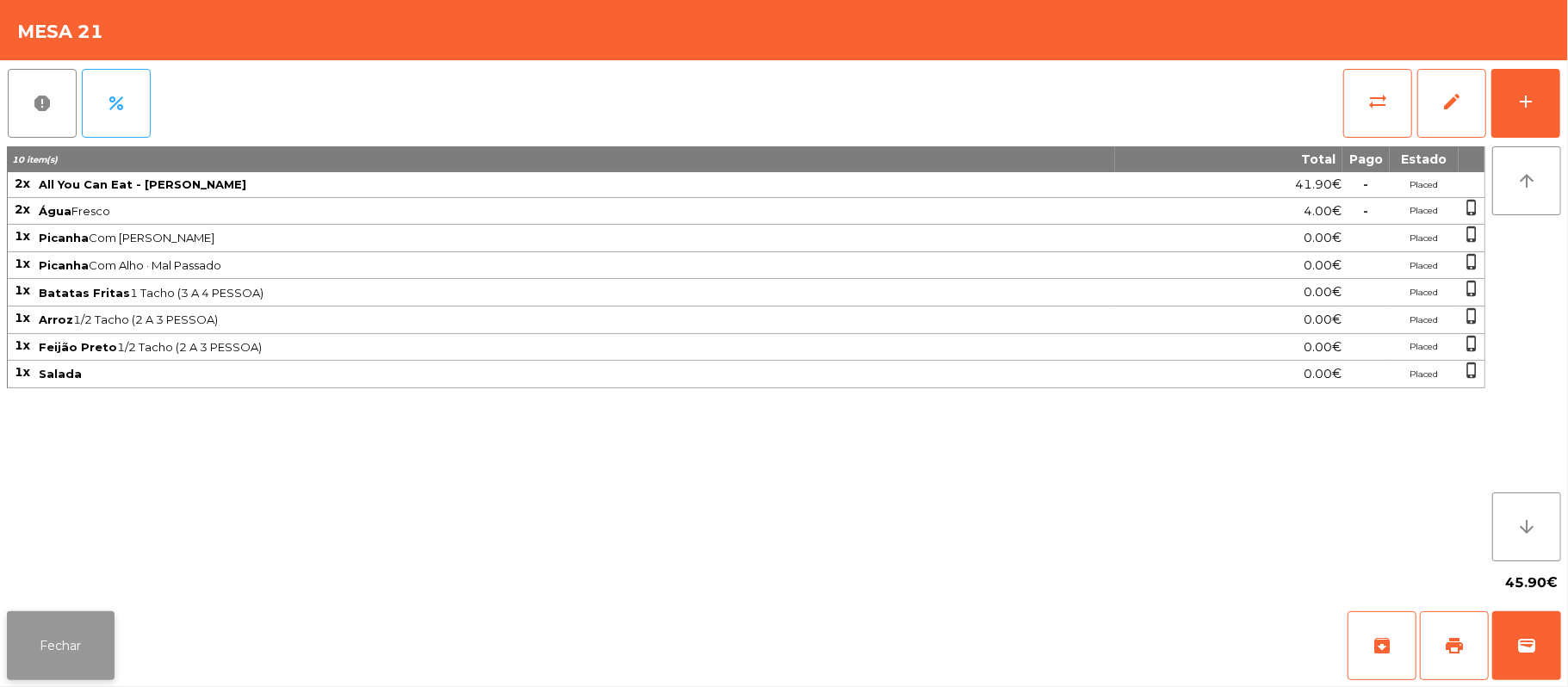
click at [48, 648] on button "Fechar" at bounding box center [61, 645] width 108 height 69
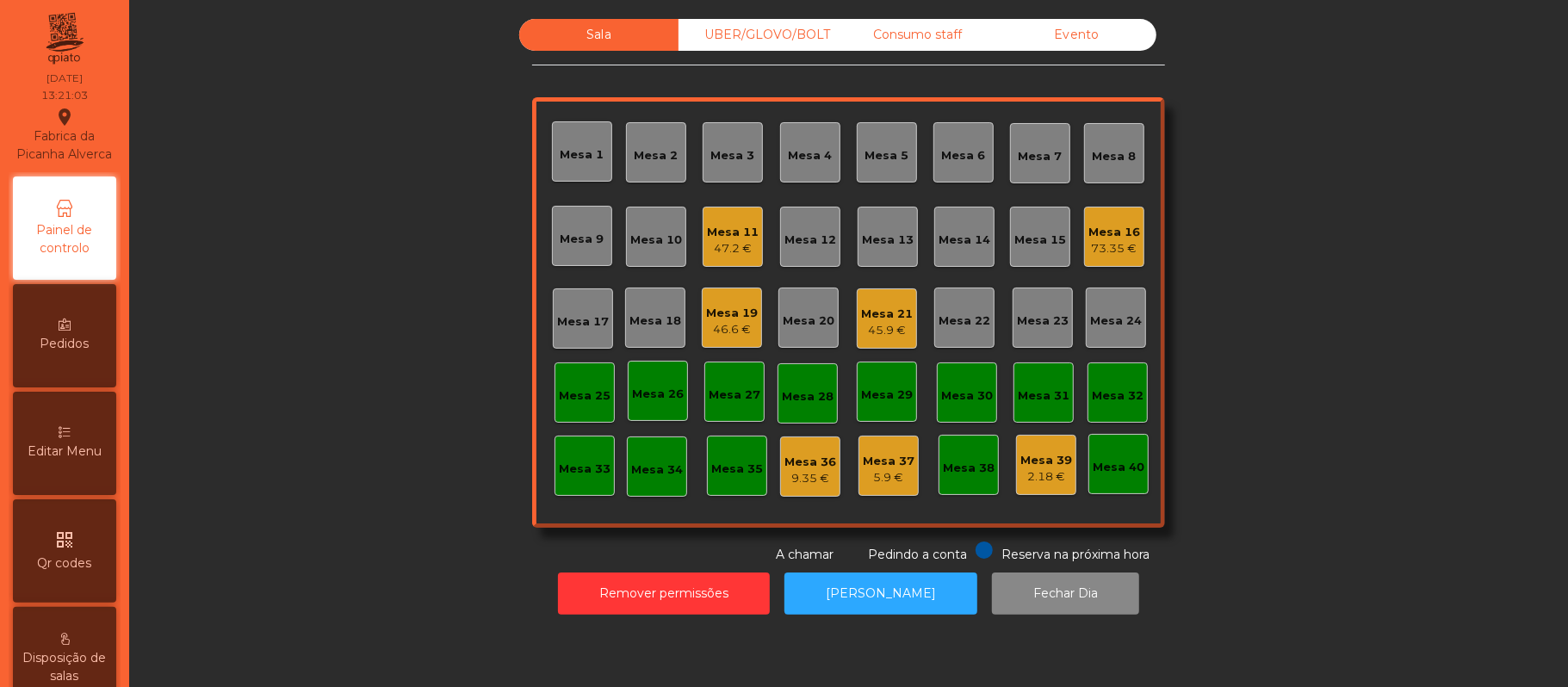
click at [782, 40] on div "UBER/GLOVO/BOLT" at bounding box center [757, 35] width 159 height 32
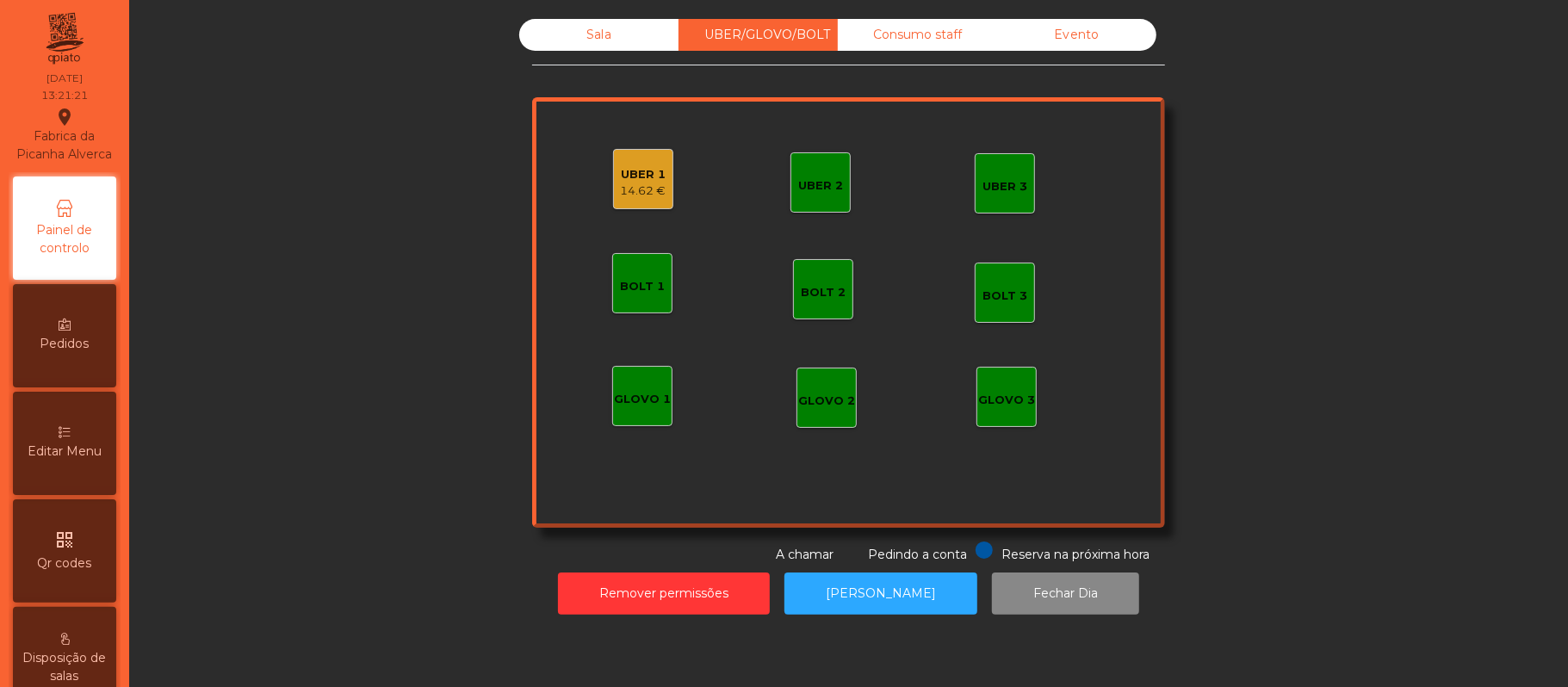
click at [631, 191] on div "14.62 €" at bounding box center [644, 191] width 46 height 17
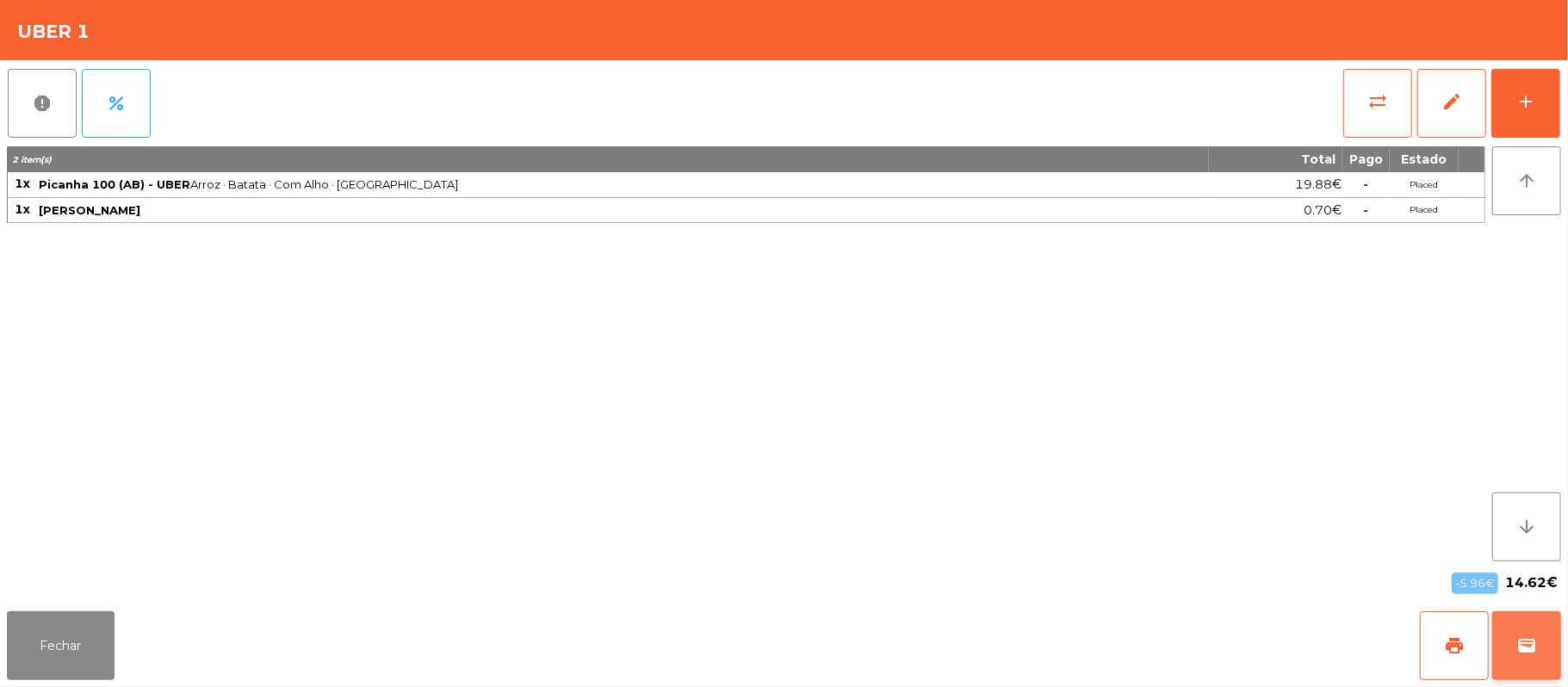
click at [1555, 632] on button "wallet" at bounding box center [1526, 645] width 69 height 69
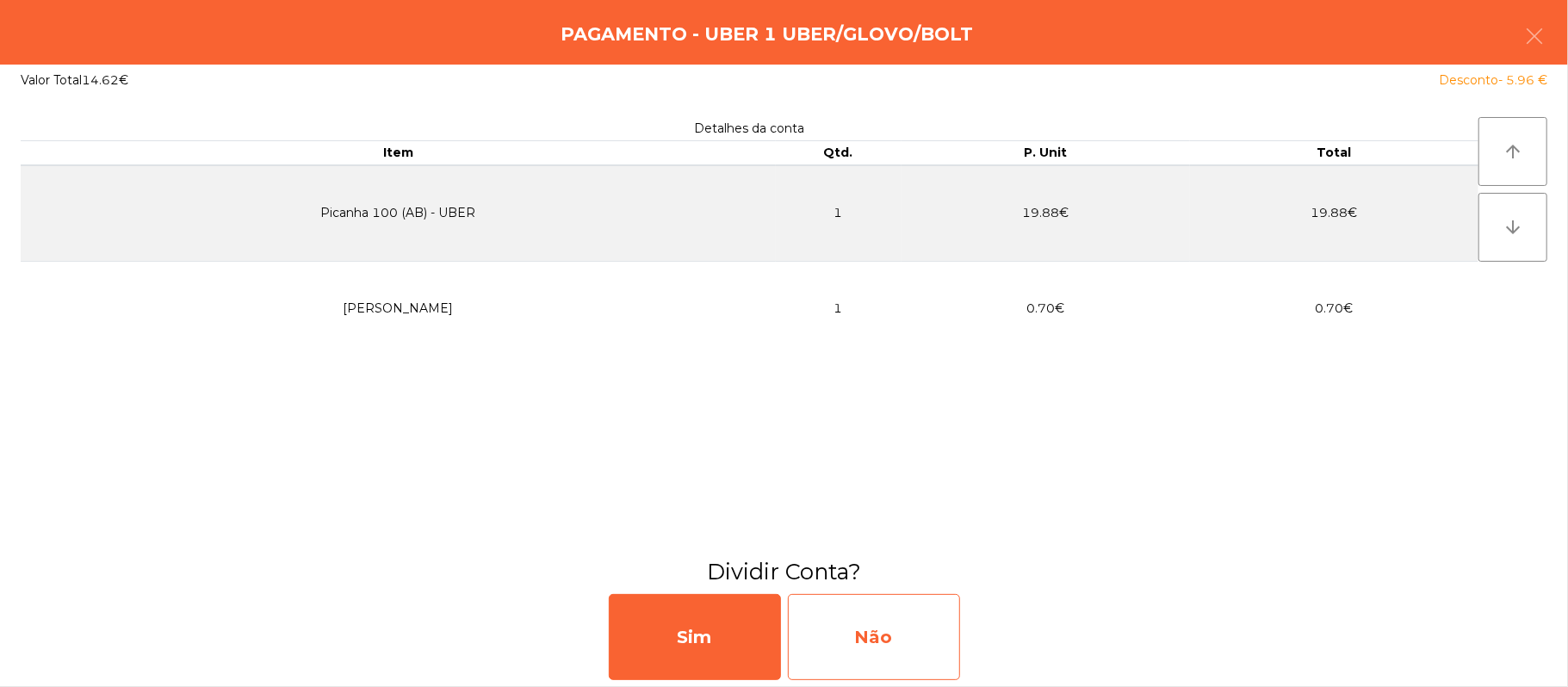
click at [875, 655] on div "Não" at bounding box center [874, 637] width 172 height 86
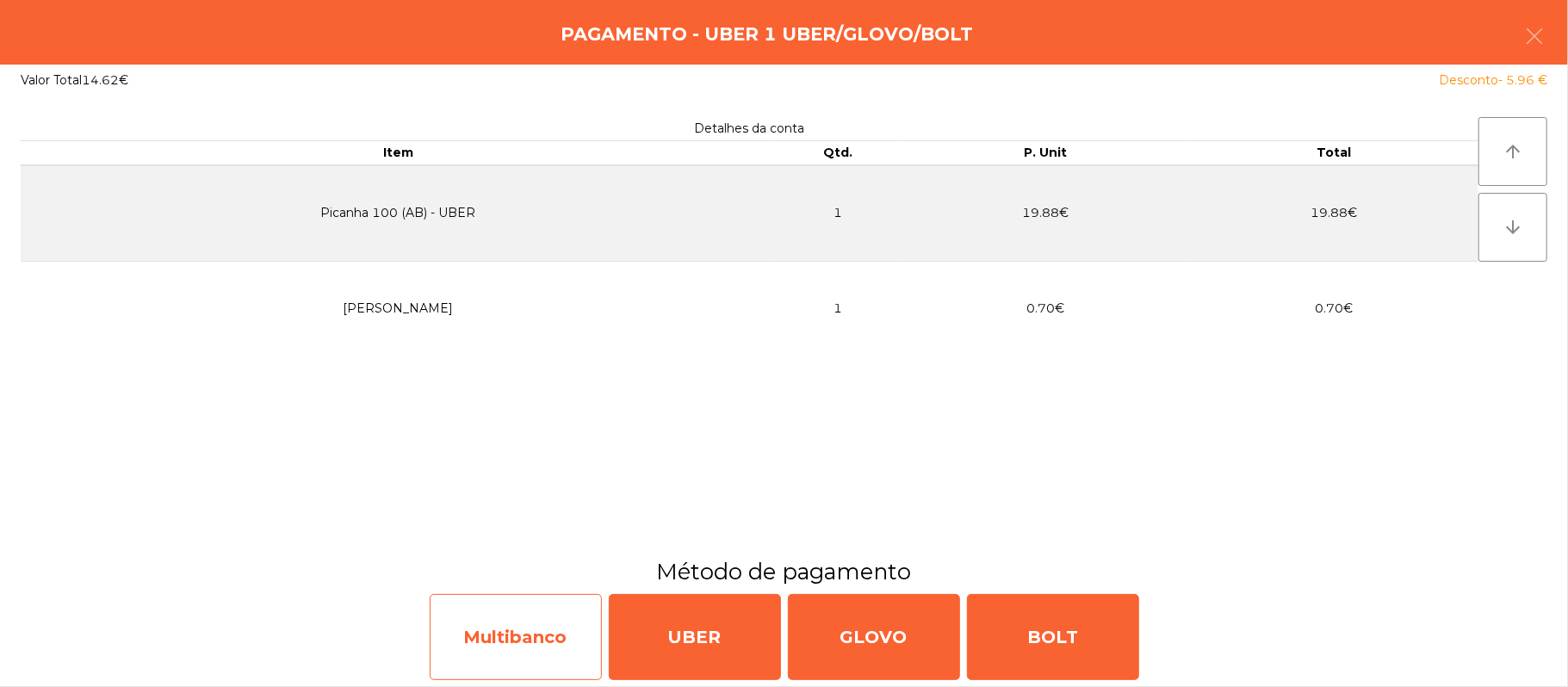
click at [514, 635] on div "Multibanco" at bounding box center [515, 637] width 172 height 86
select select "**"
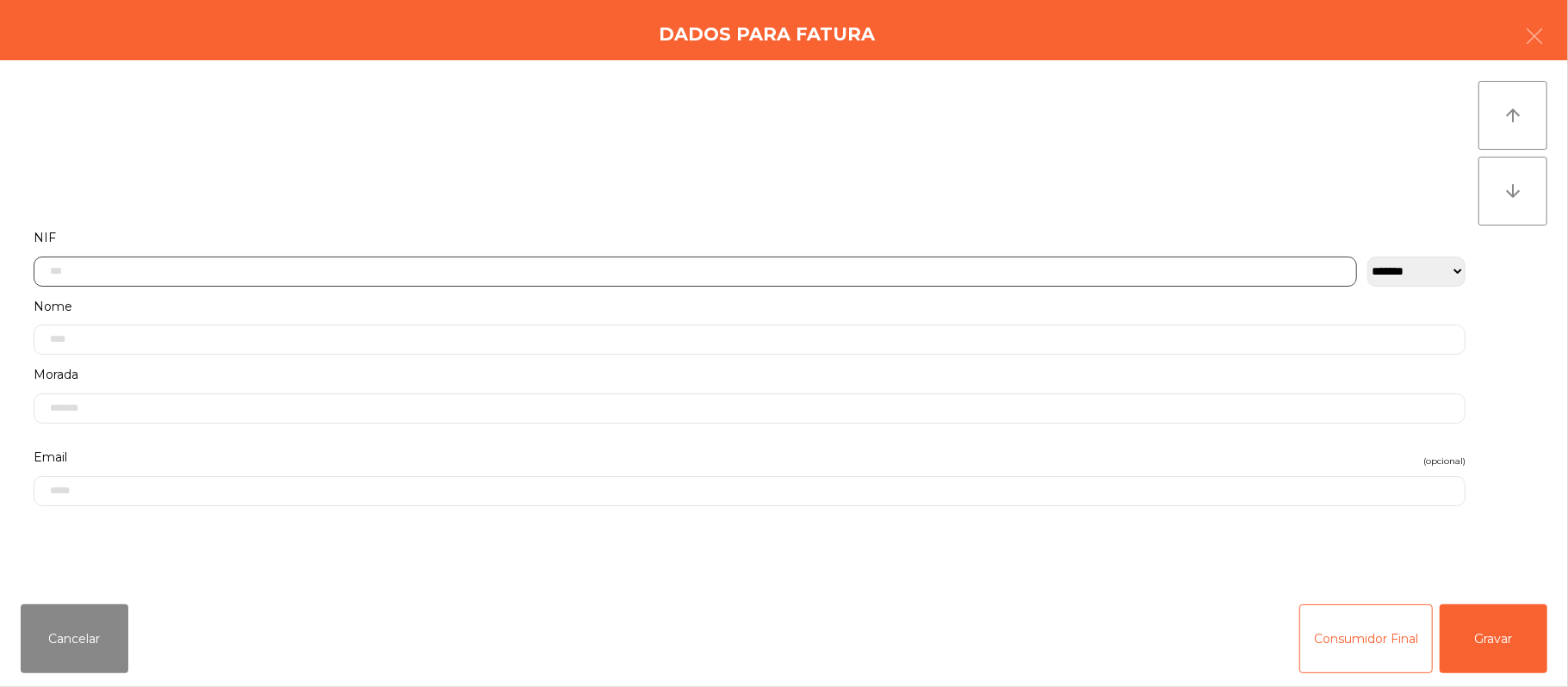
click at [486, 264] on input "text" at bounding box center [695, 272] width 1323 height 30
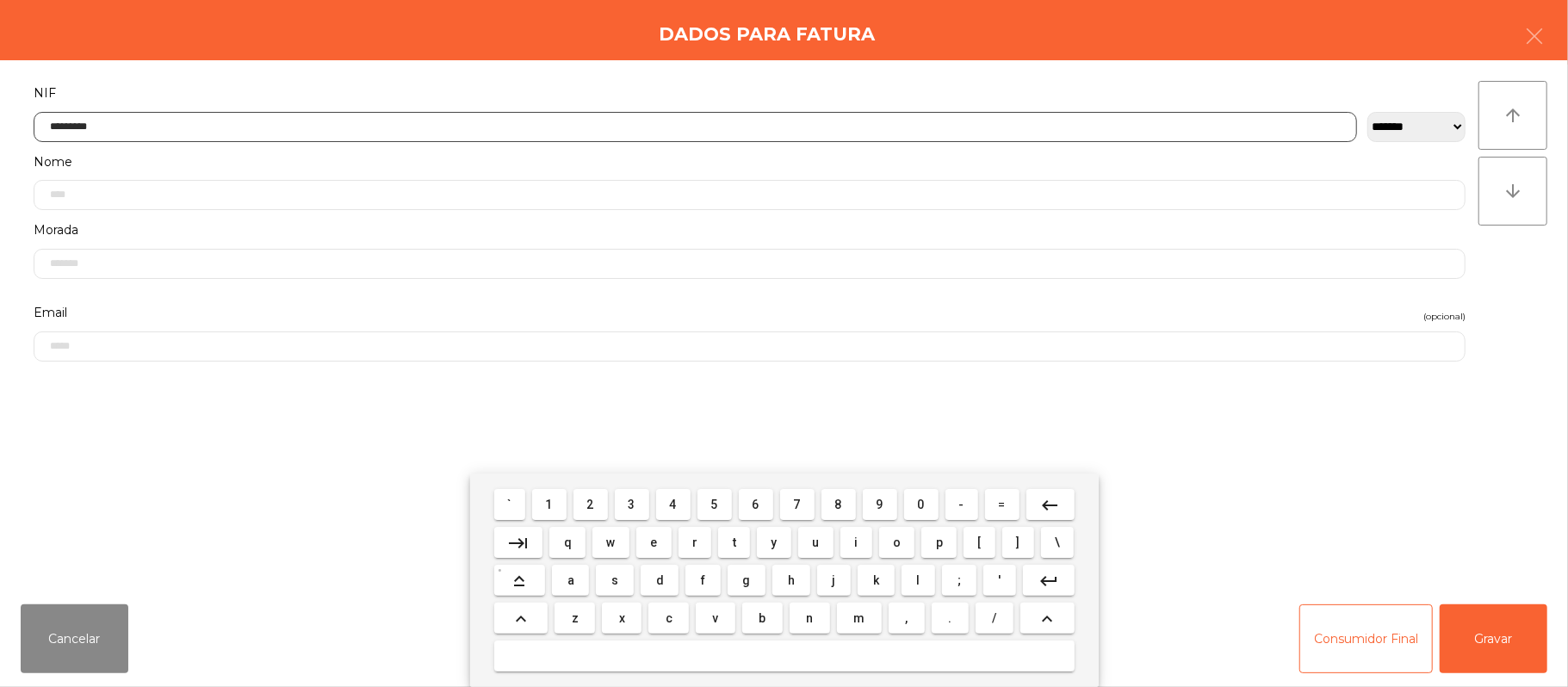
type input "*********"
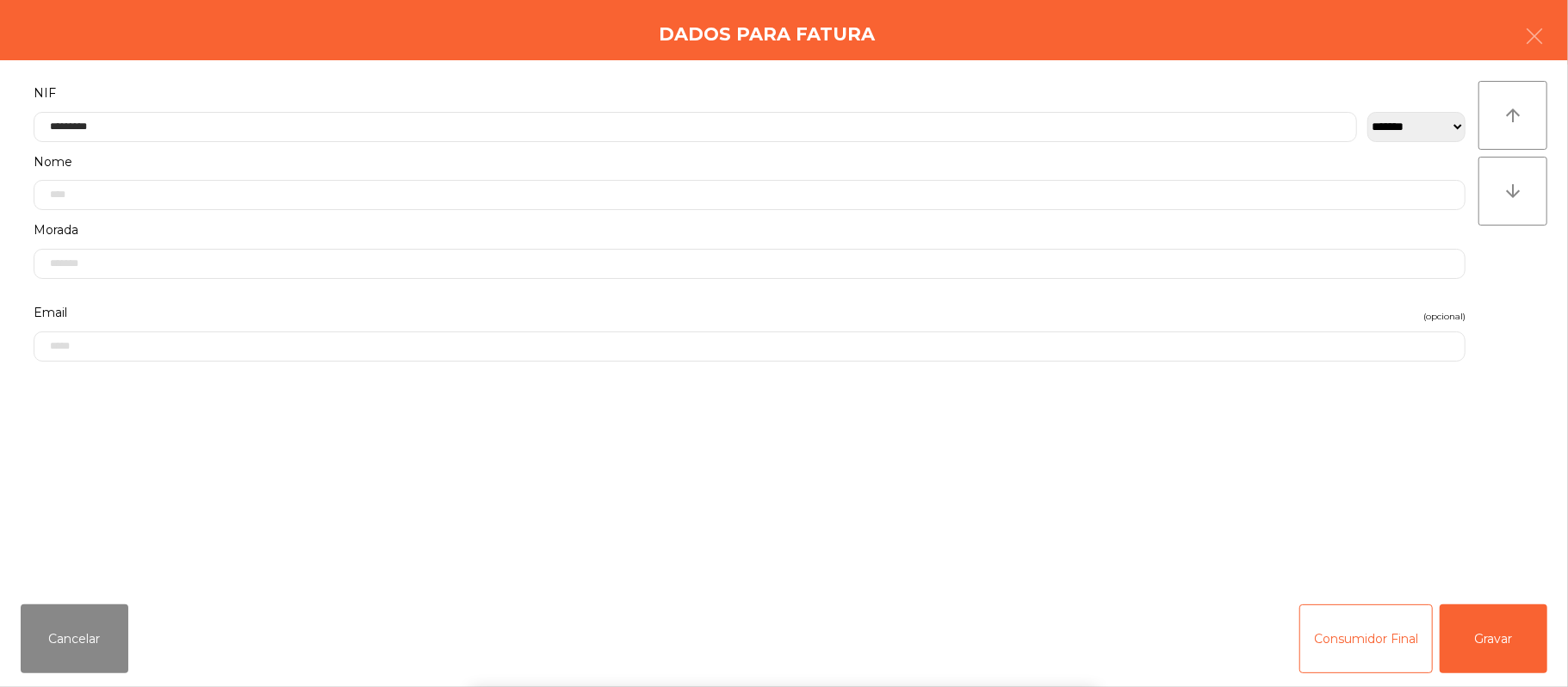
click at [1479, 639] on div "` 1 2 3 4 5 6 7 8 9 0 - = keyboard_backspace keyboard_tab q w e r t y u i o p […" at bounding box center [784, 580] width 1568 height 214
click at [1512, 637] on button "Gravar" at bounding box center [1494, 638] width 108 height 69
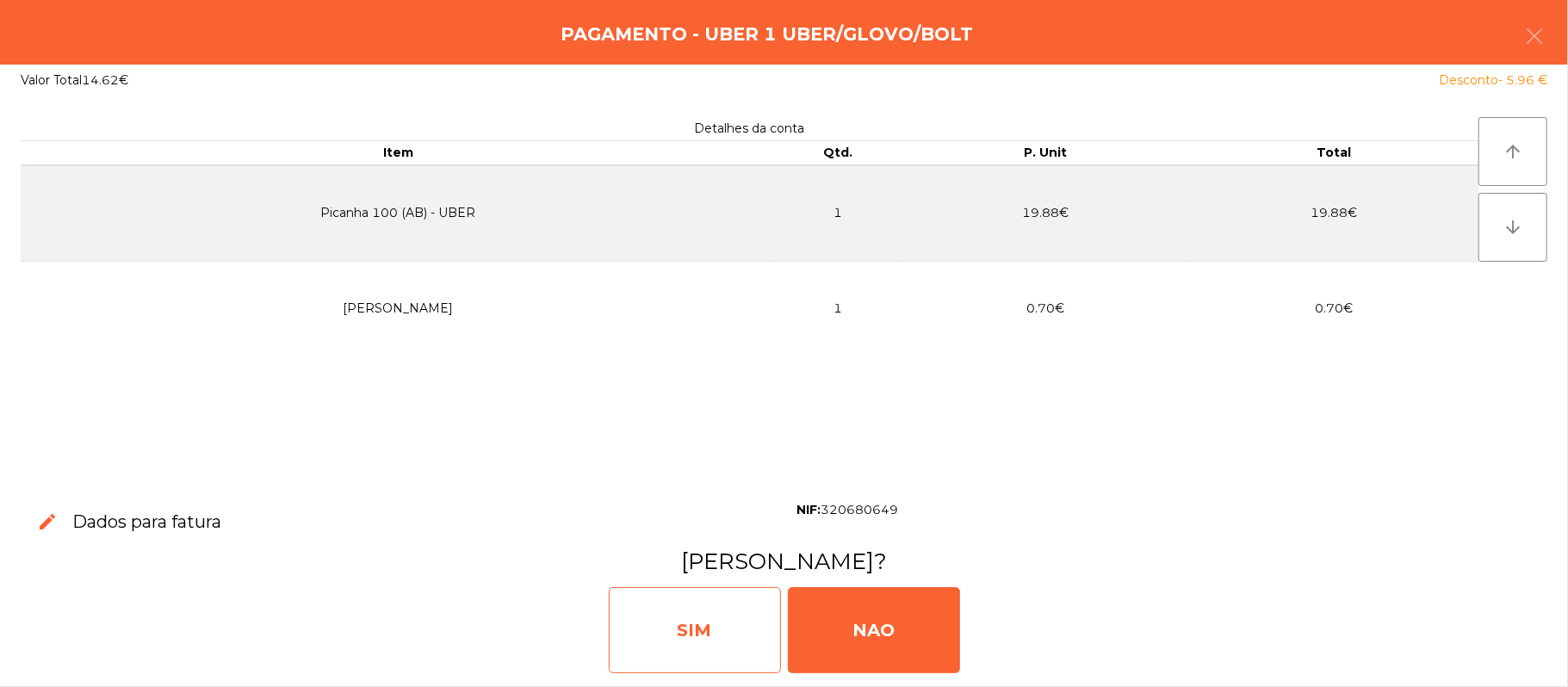
click at [703, 628] on div "SIM" at bounding box center [695, 630] width 172 height 86
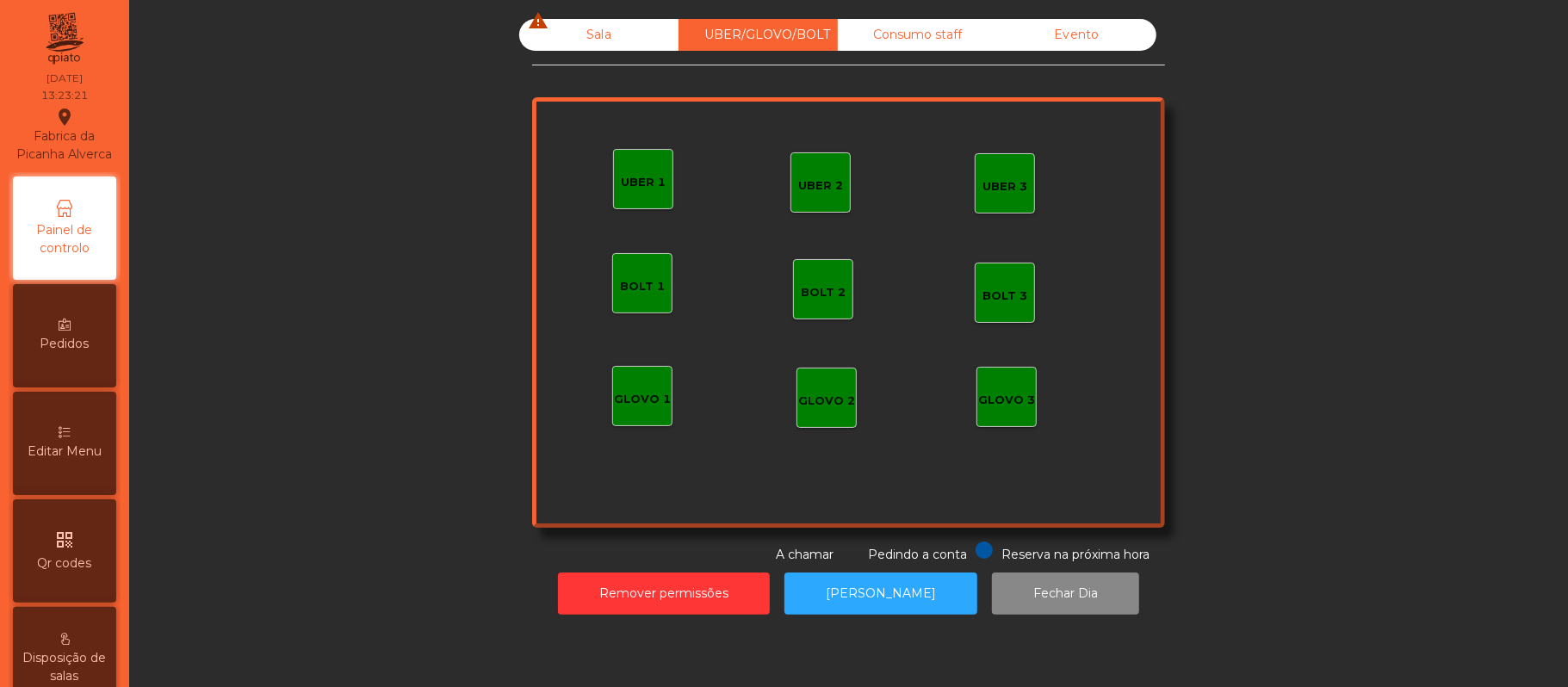
click at [584, 25] on div "Sala warning" at bounding box center [598, 35] width 159 height 32
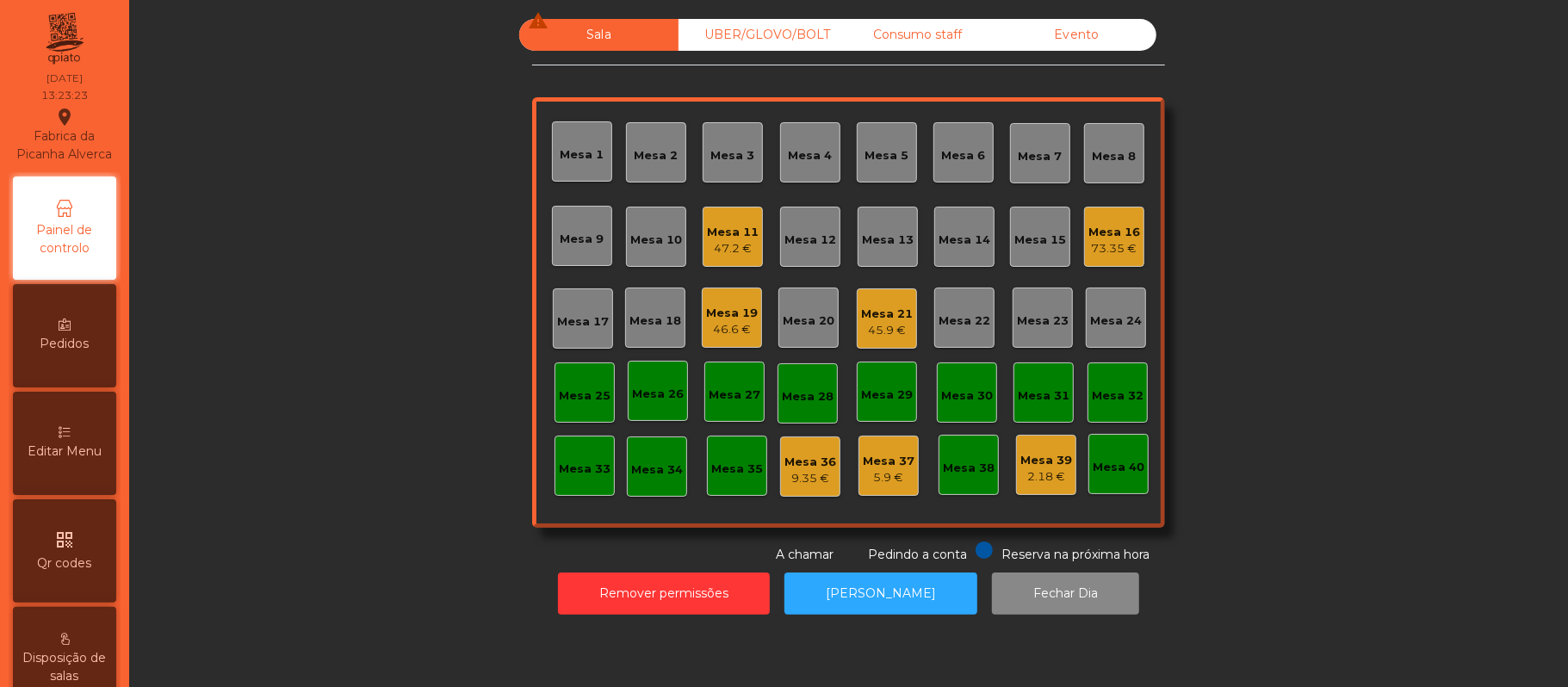
click at [721, 325] on div "46.6 €" at bounding box center [732, 330] width 52 height 17
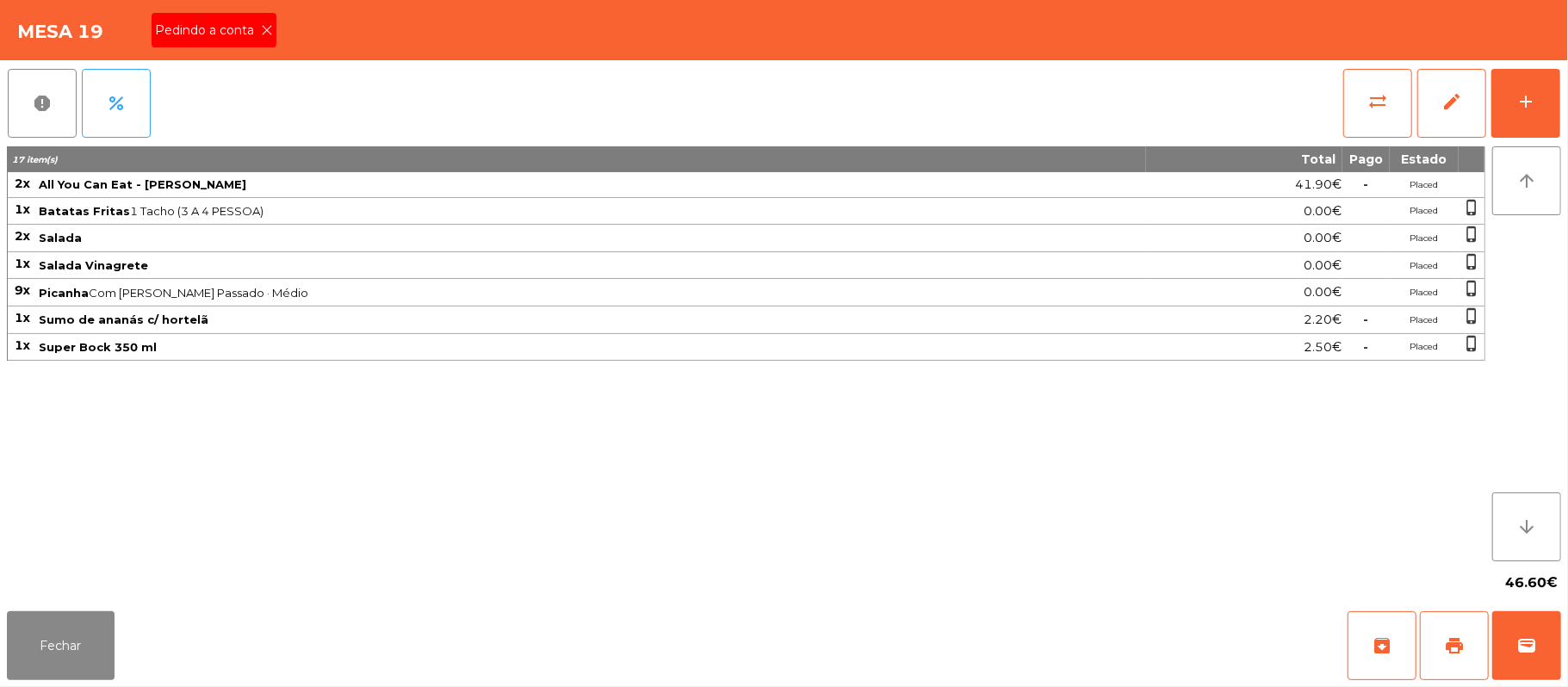
click at [229, 31] on span "Pedindo a conta" at bounding box center [208, 31] width 106 height 18
click at [1468, 638] on button "print" at bounding box center [1454, 645] width 69 height 69
click at [90, 652] on button "Fechar" at bounding box center [61, 645] width 108 height 69
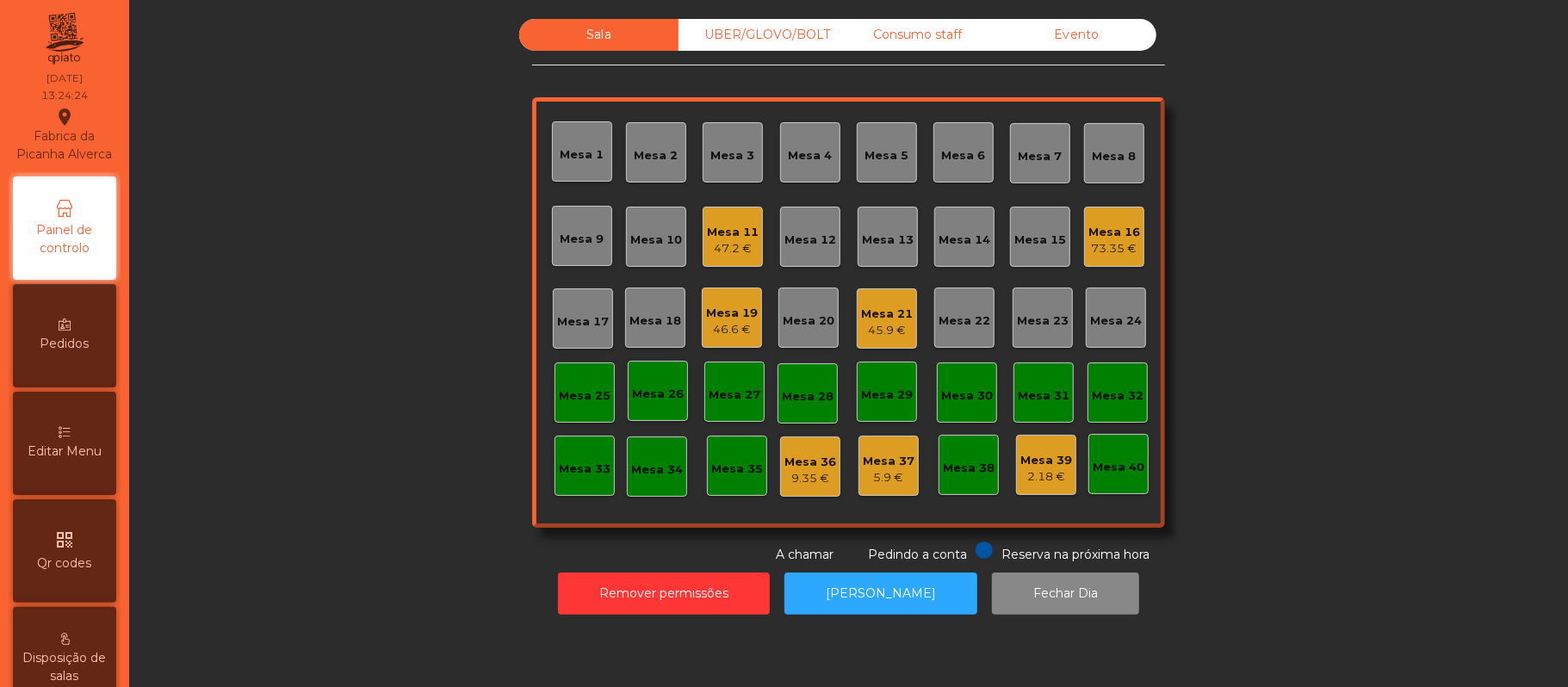
click at [1283, 225] on div "Sala UBER/GLOVO/BOLT Consumo staff Evento Mesa 1 Mesa 2 Mesa 3 [GEOGRAPHIC_DATA…" at bounding box center [849, 292] width 1392 height 545
click at [972, 326] on div "Mesa 22" at bounding box center [965, 321] width 52 height 17
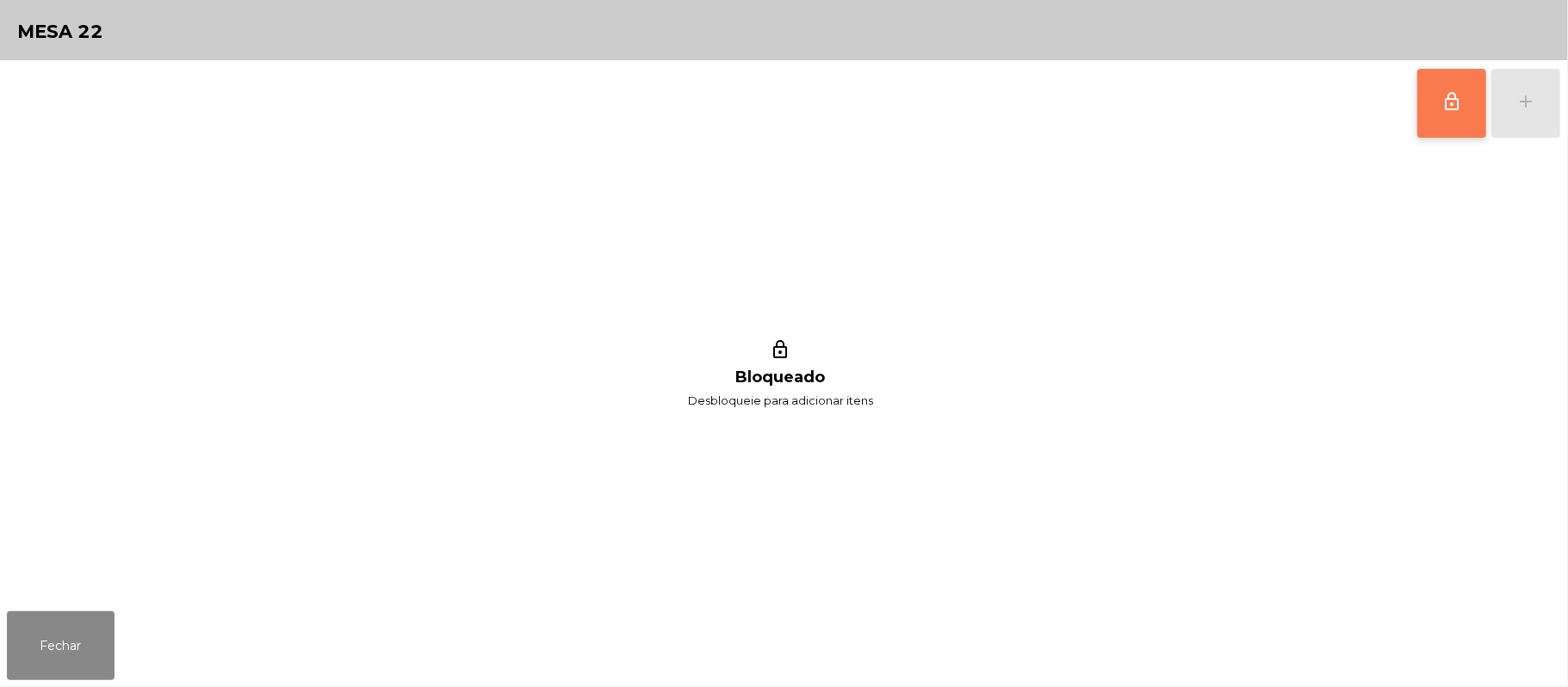
click at [1436, 105] on button "lock_outline" at bounding box center [1451, 103] width 69 height 69
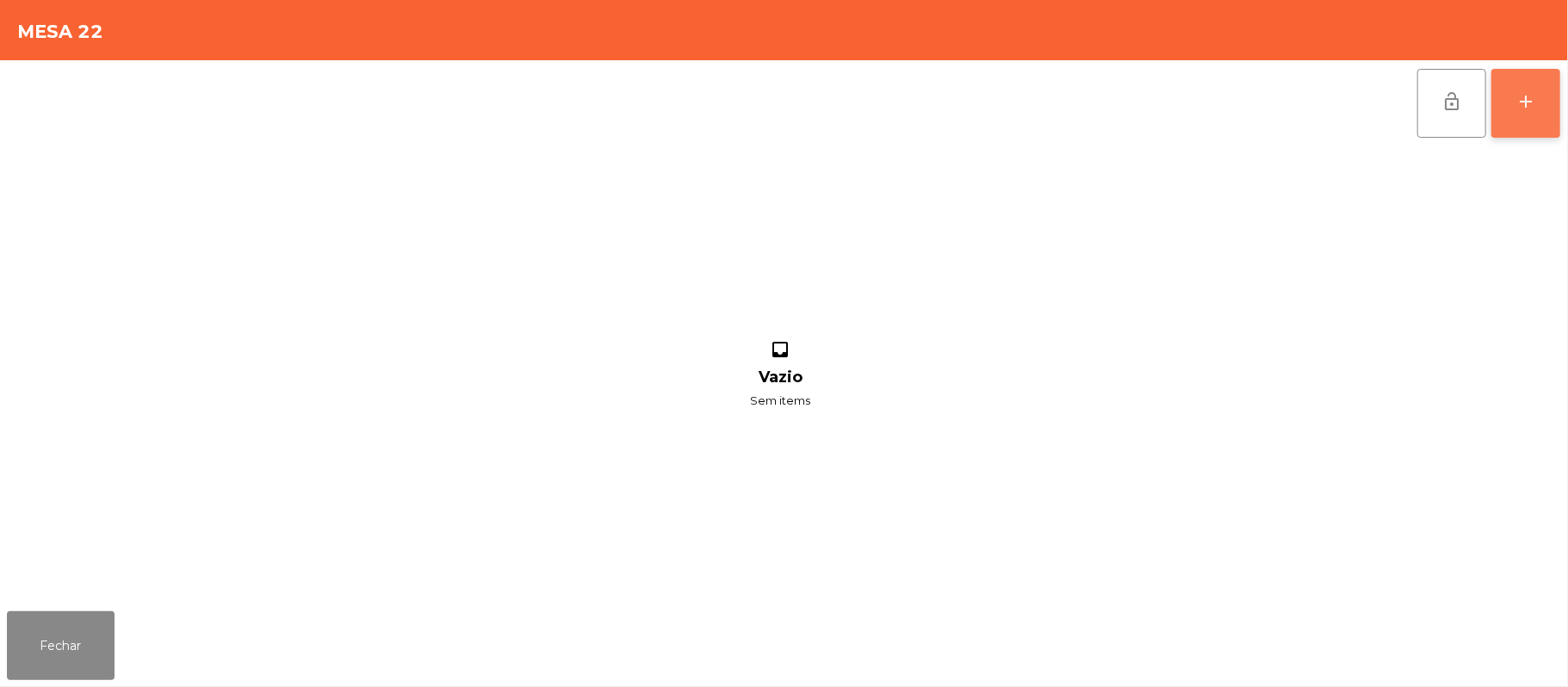
click at [1547, 105] on button "add" at bounding box center [1525, 103] width 69 height 69
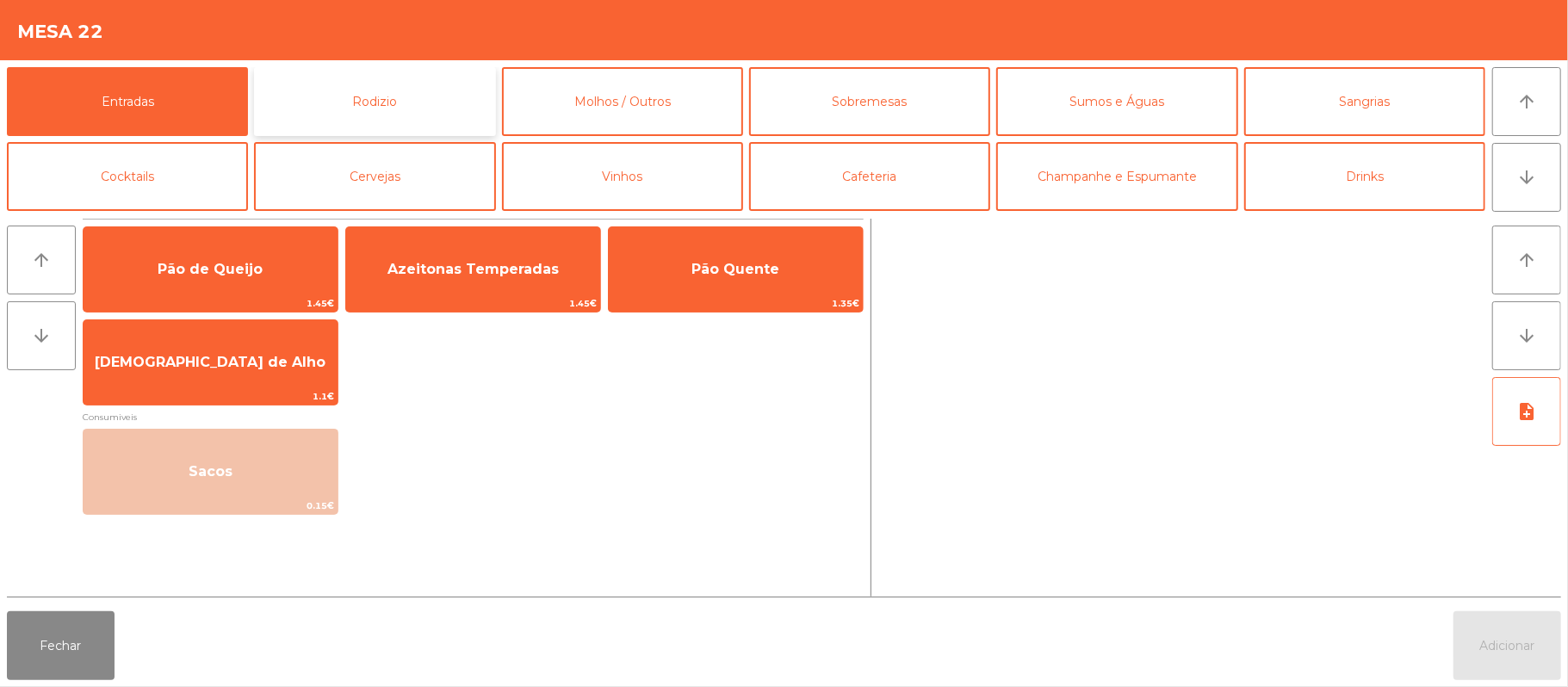
click at [420, 84] on button "Rodizio" at bounding box center [374, 101] width 241 height 69
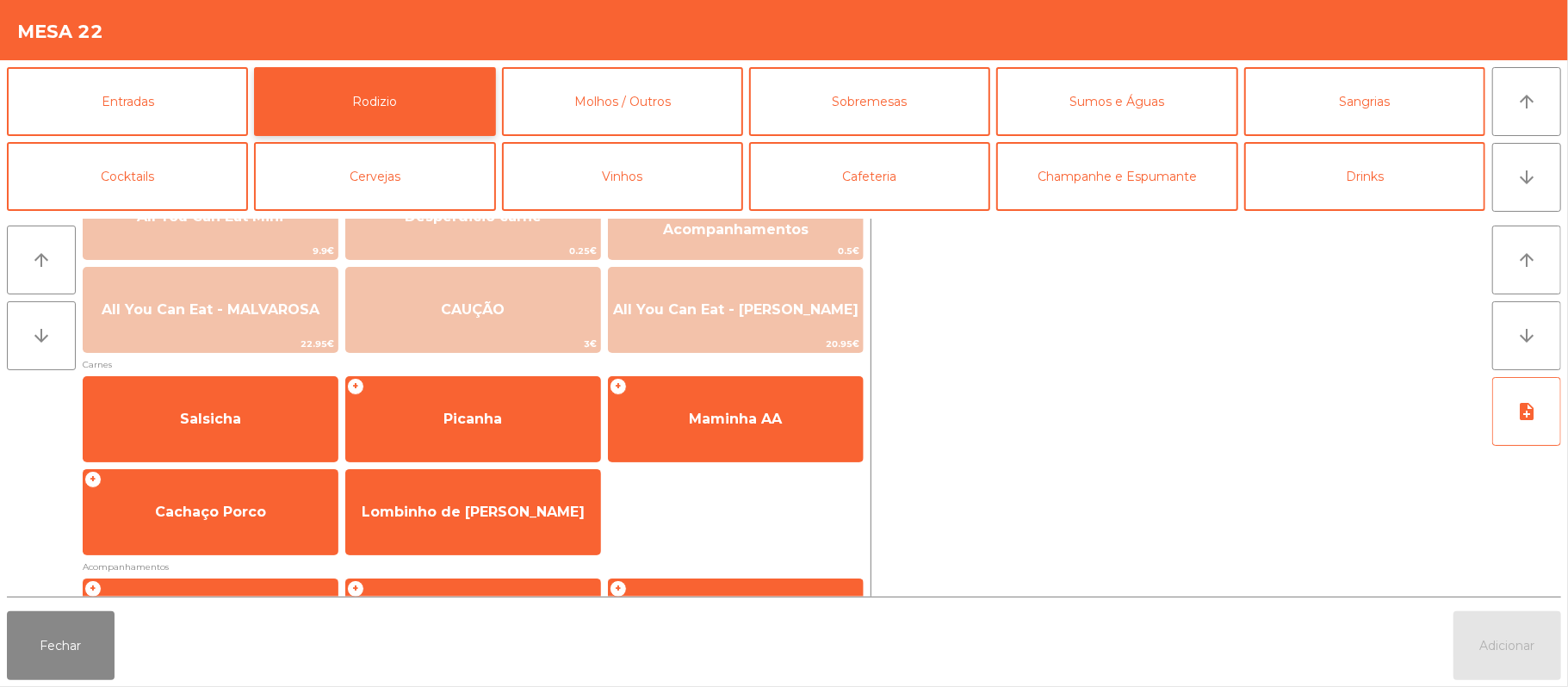
scroll to position [0, 0]
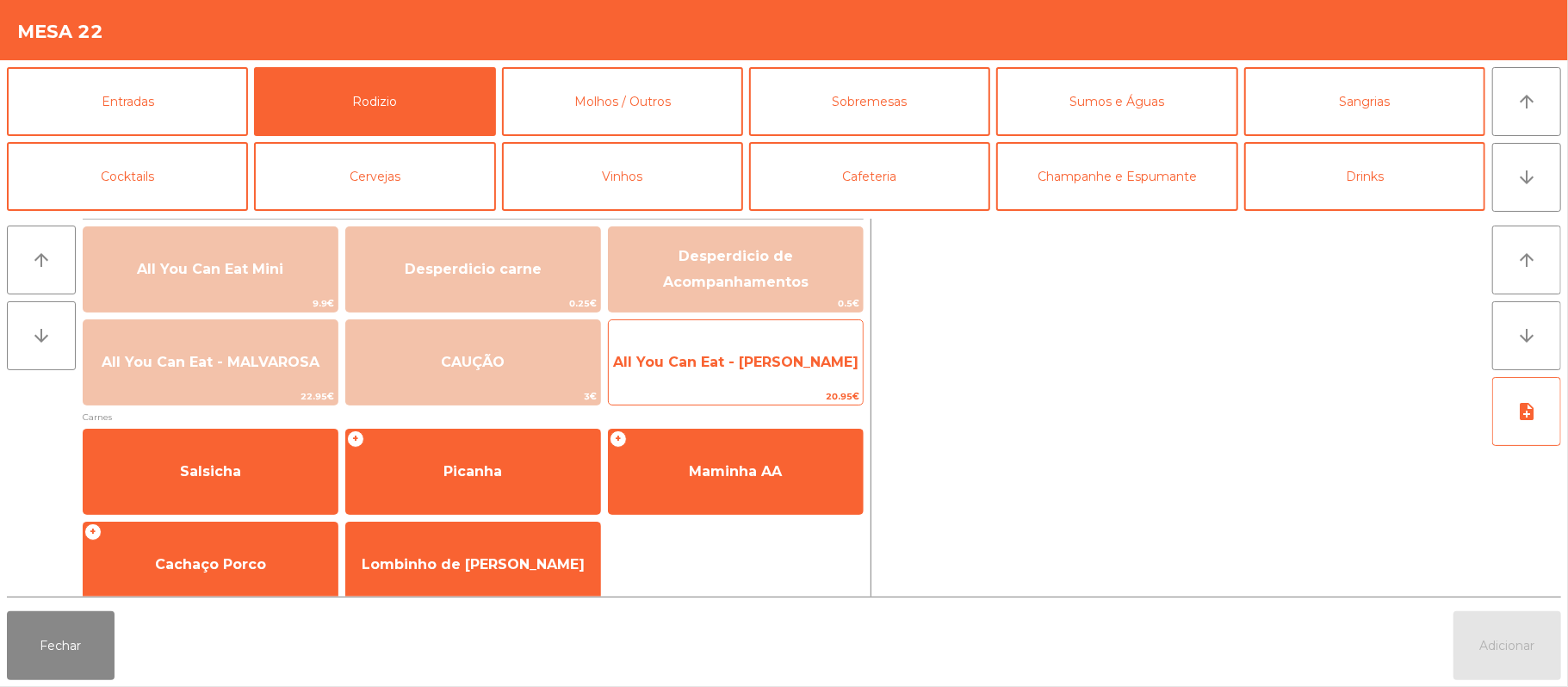
click at [708, 359] on span "All You Can Eat - [PERSON_NAME]" at bounding box center [736, 361] width 246 height 16
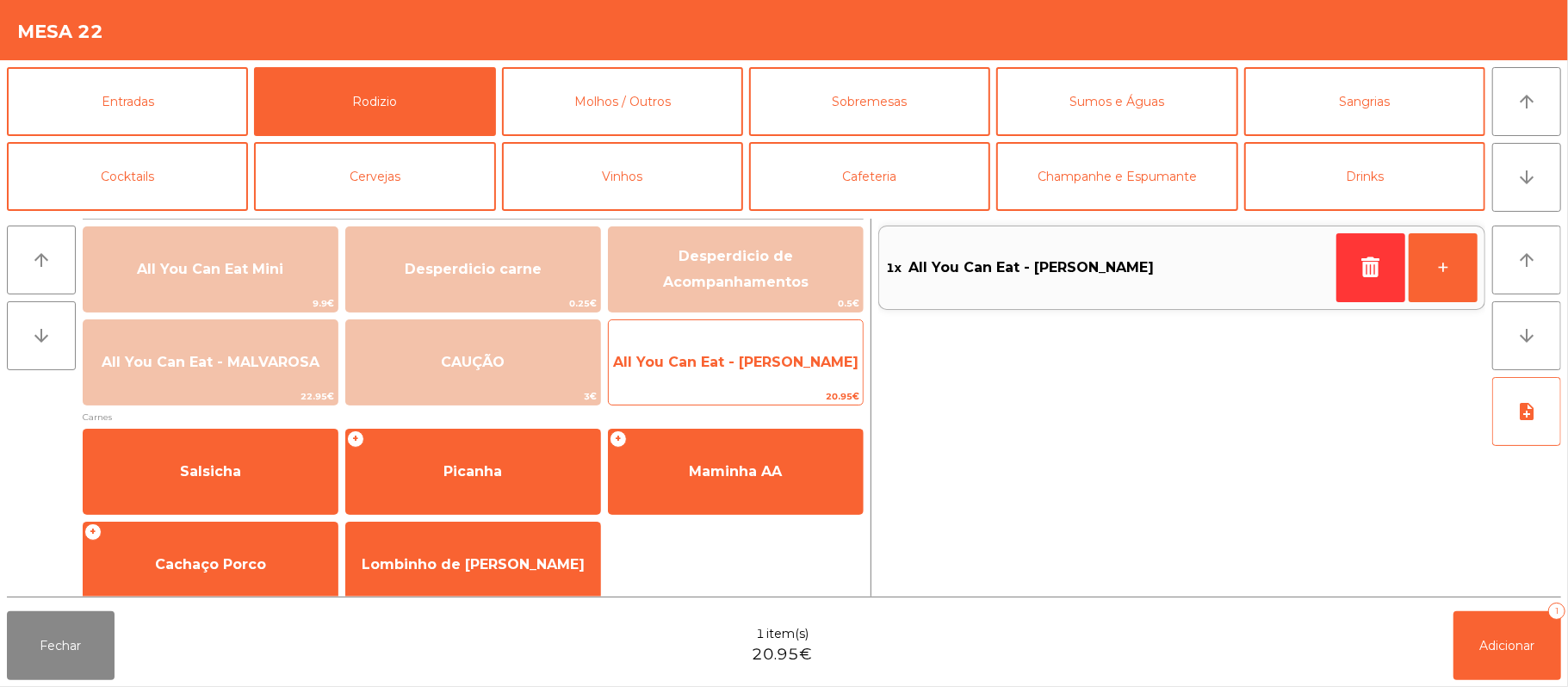
click at [716, 372] on span "All You Can Eat - [PERSON_NAME]" at bounding box center [736, 362] width 254 height 47
click at [708, 375] on span "All You Can Eat - [PERSON_NAME]" at bounding box center [736, 362] width 254 height 47
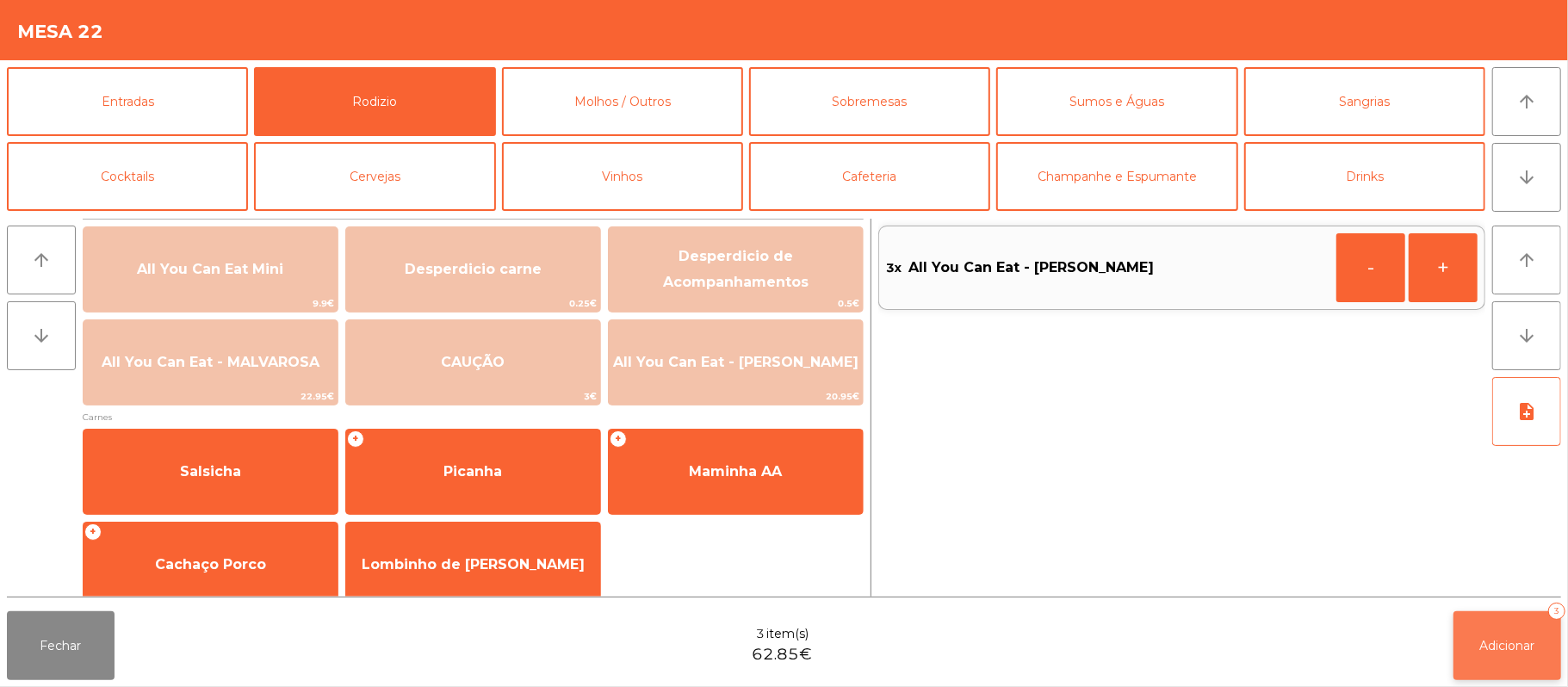
click at [1512, 665] on button "Adicionar 3" at bounding box center [1507, 645] width 108 height 69
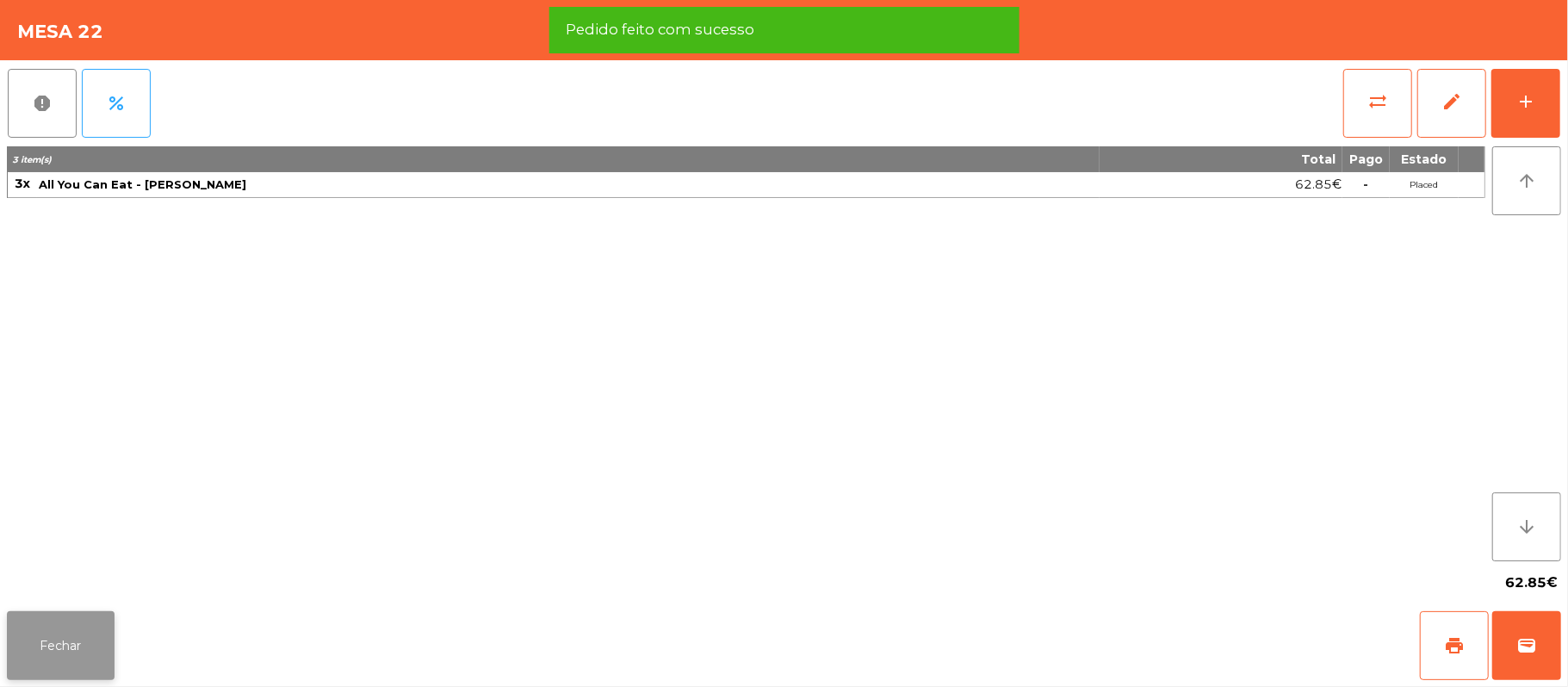
click at [76, 625] on button "Fechar" at bounding box center [61, 645] width 108 height 69
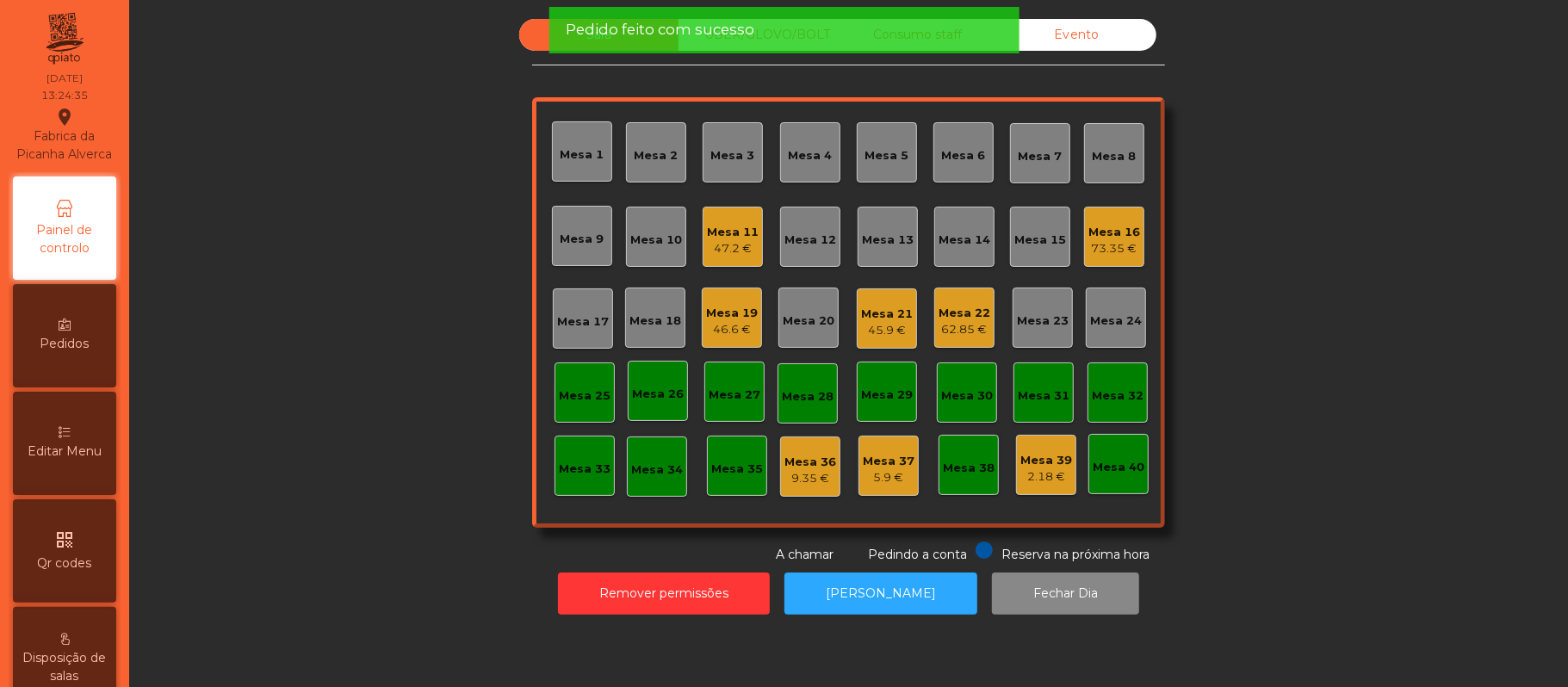
click at [714, 326] on div "46.6 €" at bounding box center [732, 330] width 52 height 17
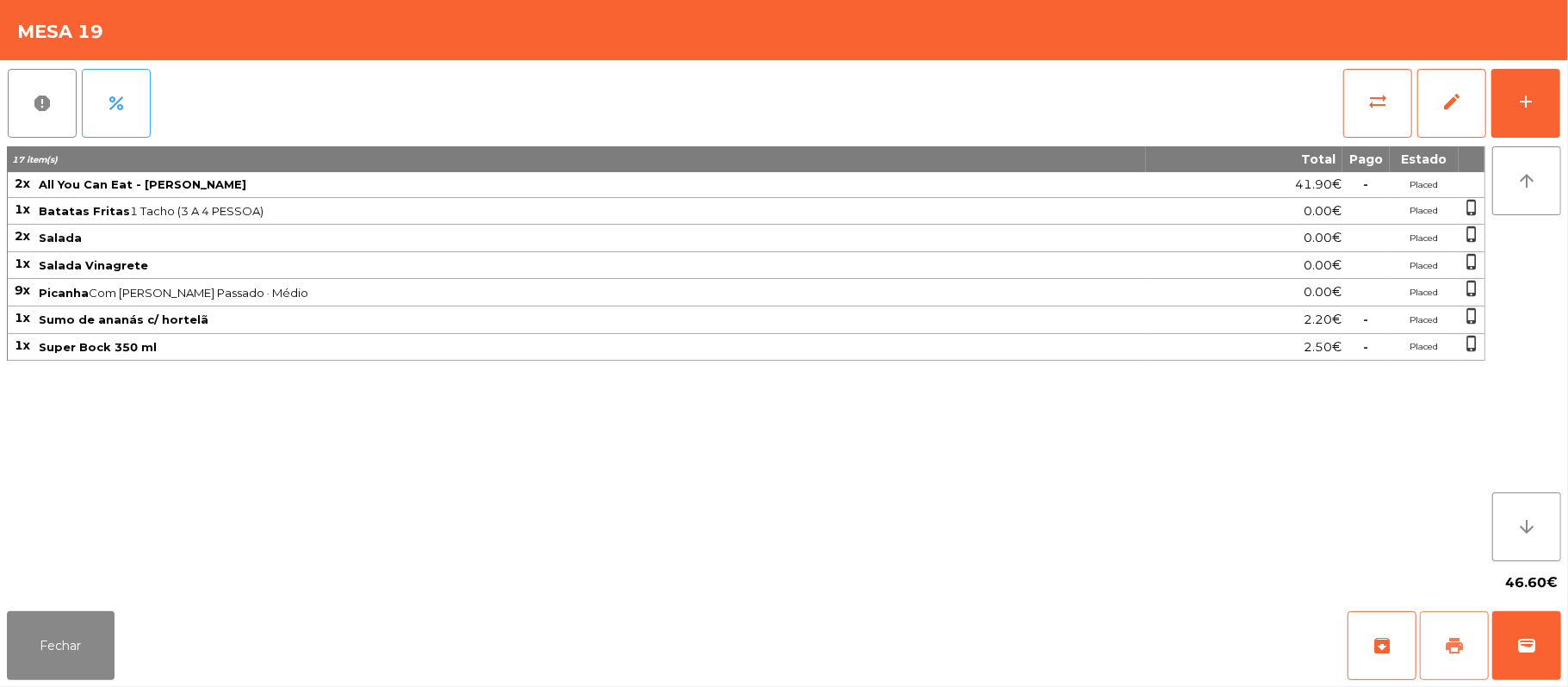
click at [1438, 644] on button "print" at bounding box center [1454, 645] width 69 height 69
click at [53, 634] on button "Fechar" at bounding box center [61, 645] width 108 height 69
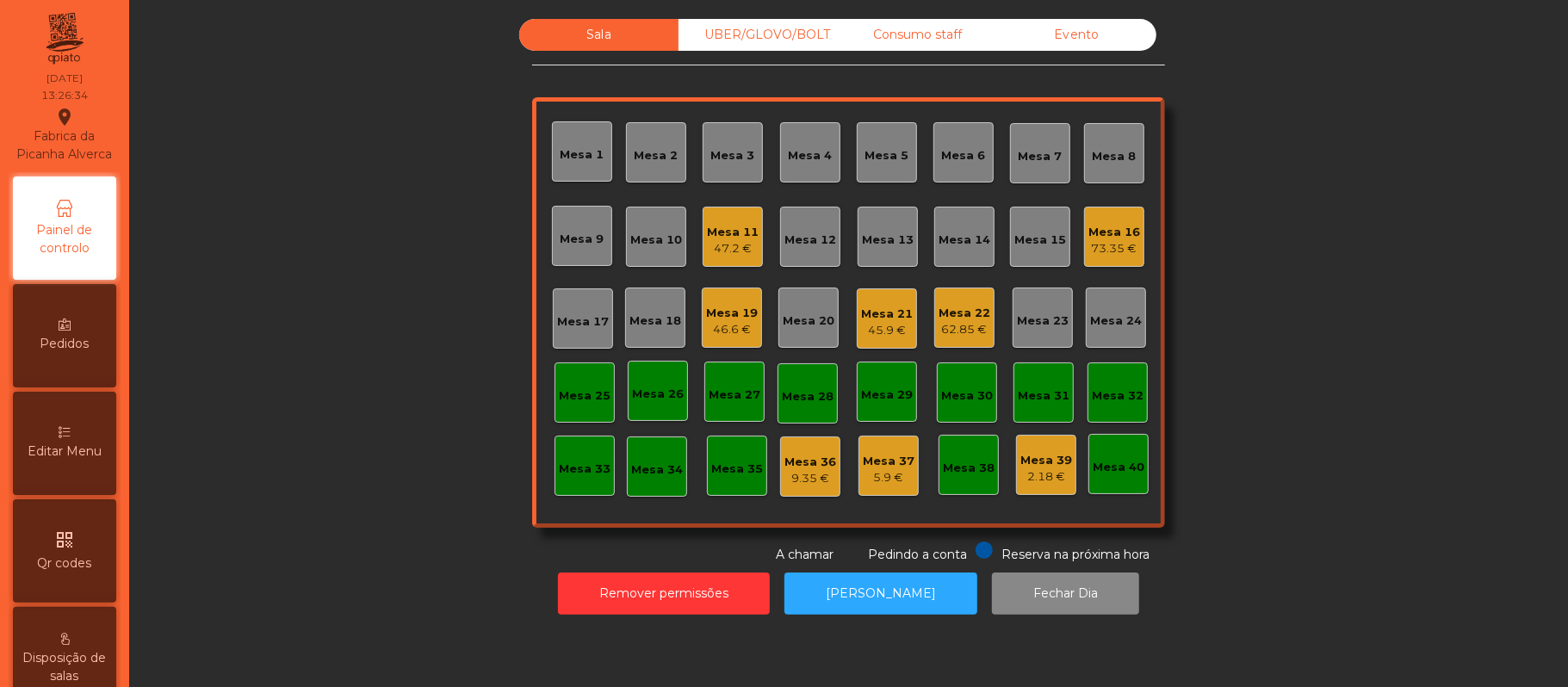
click at [707, 246] on div "47.2 €" at bounding box center [733, 249] width 52 height 17
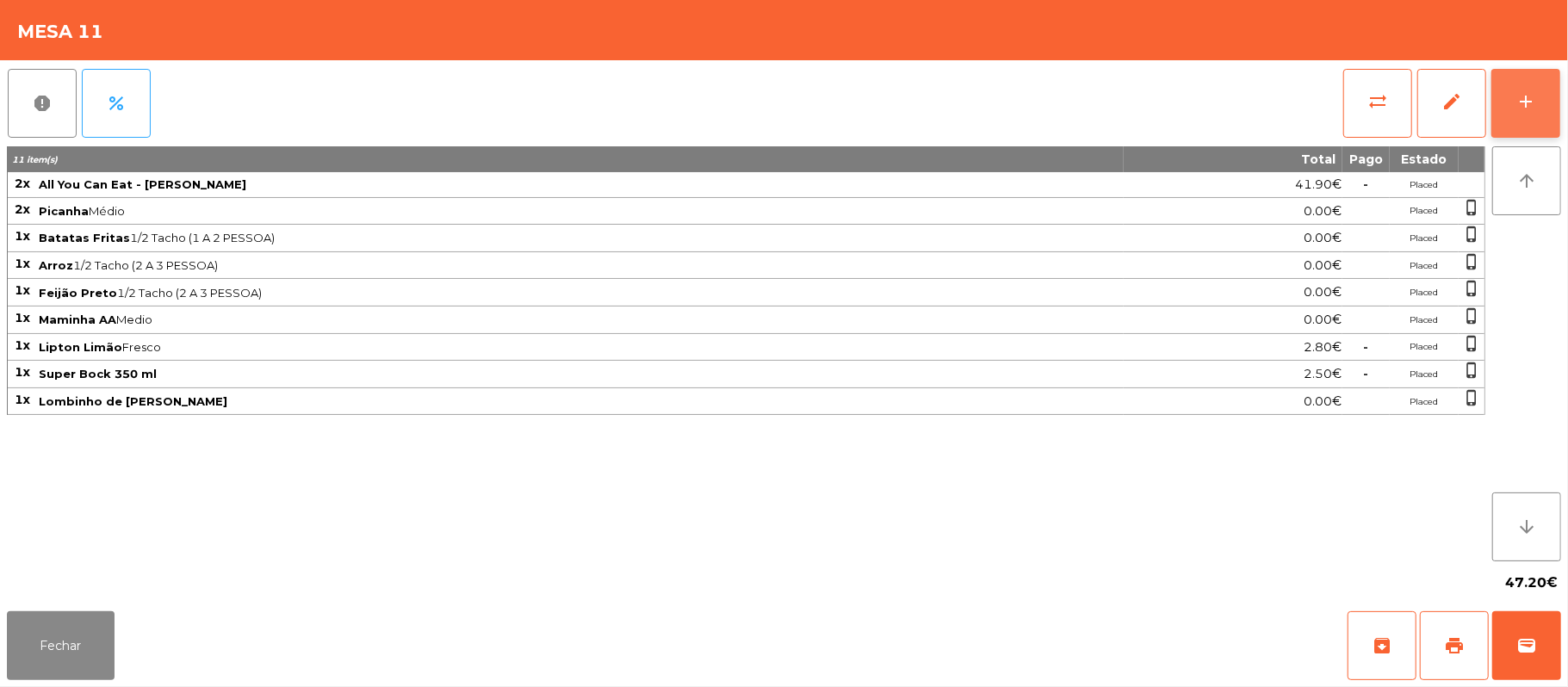
click at [1560, 103] on button "add" at bounding box center [1525, 103] width 69 height 69
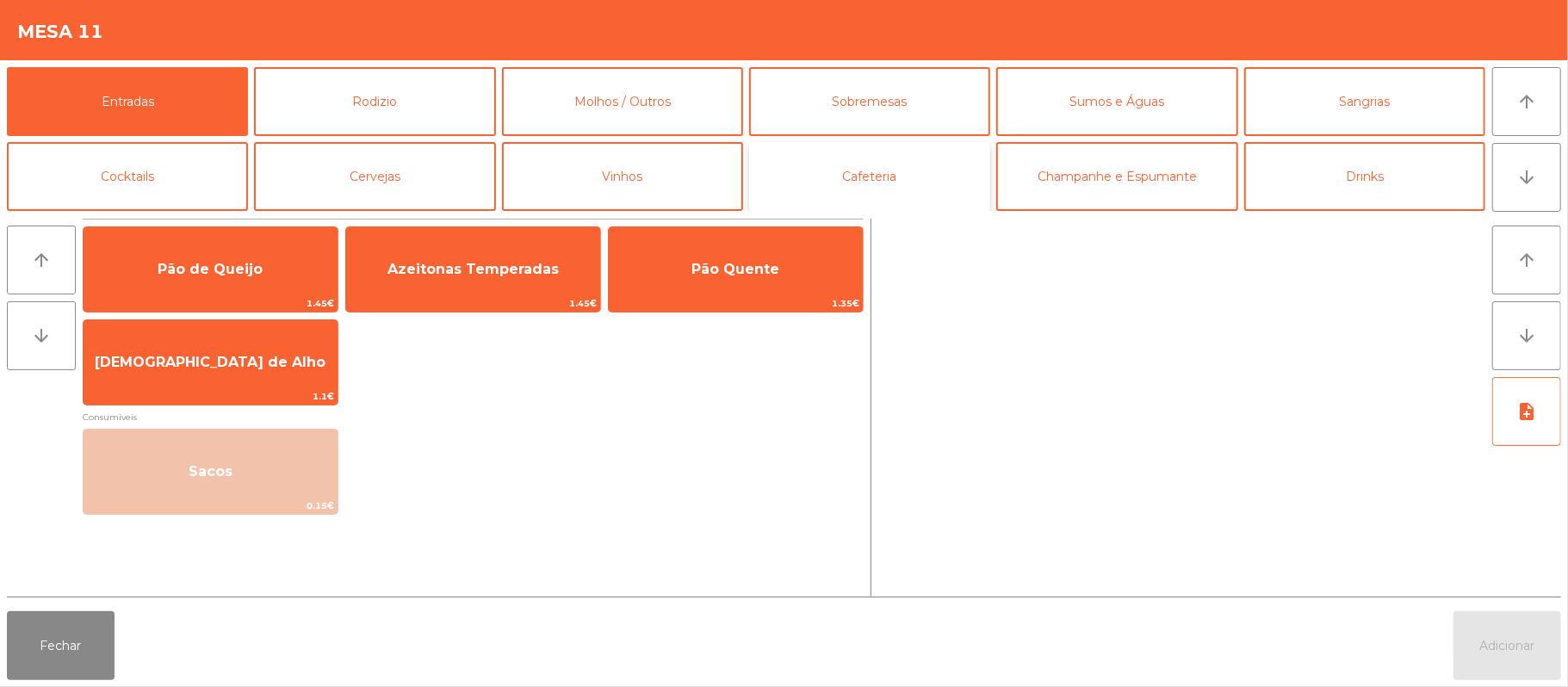
click at [900, 183] on button "Cafeteria" at bounding box center [869, 176] width 241 height 69
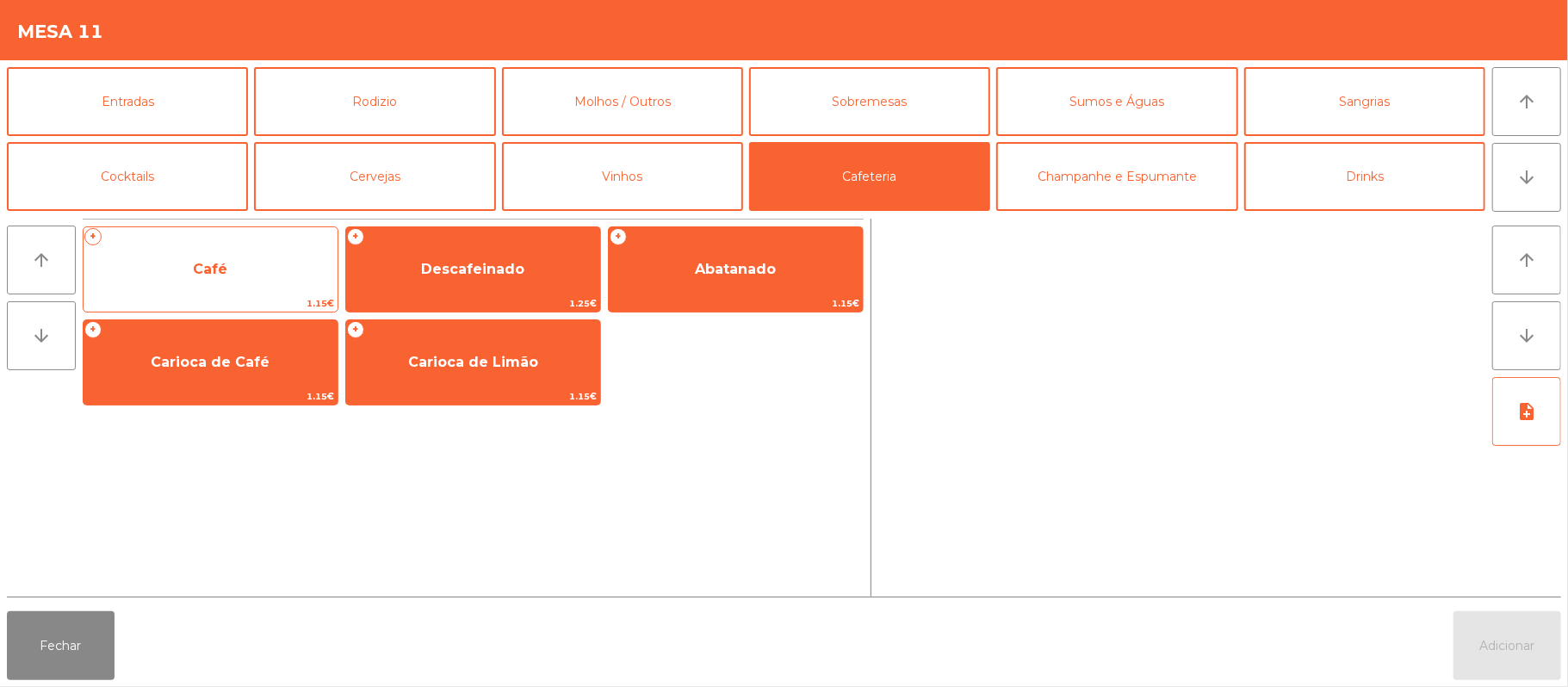
click at [242, 263] on span "Café" at bounding box center [211, 270] width 254 height 47
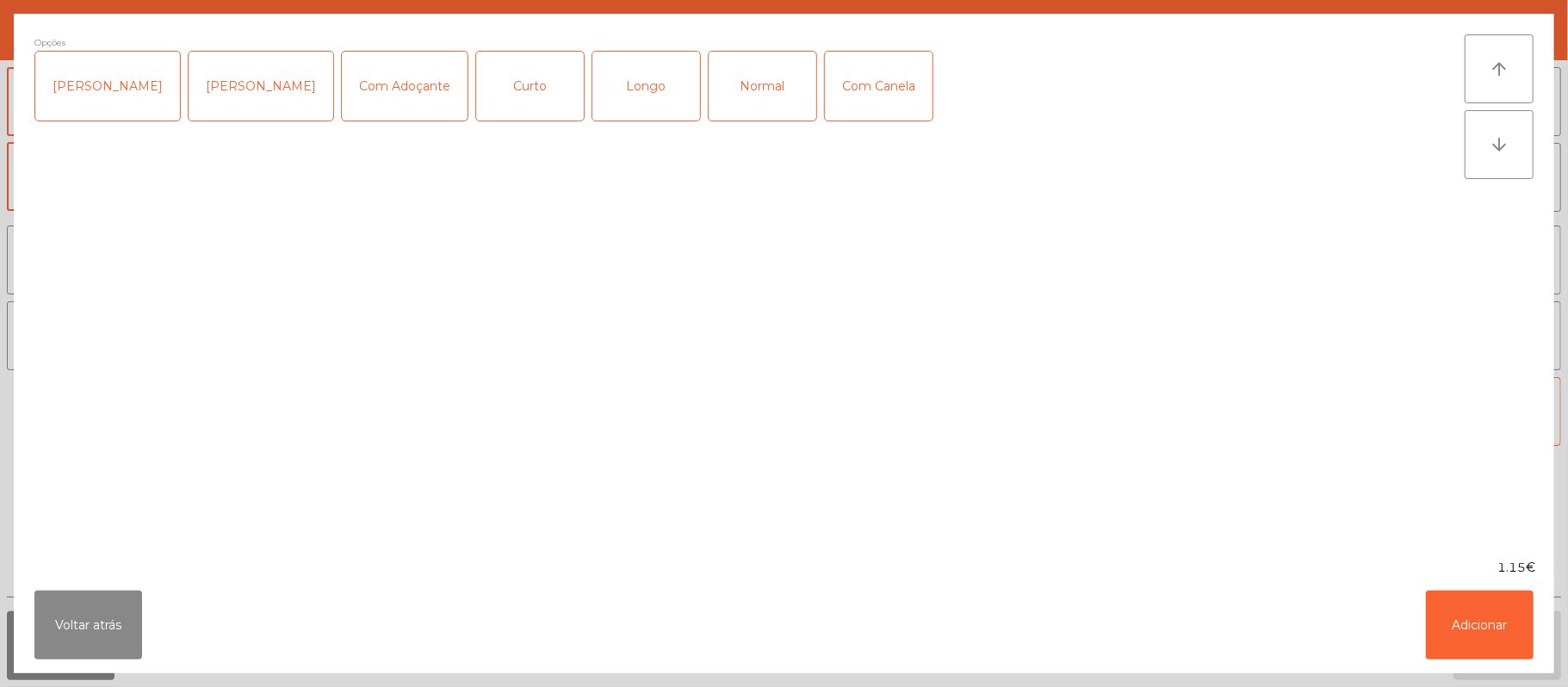
click at [748, 90] on div "Normal" at bounding box center [763, 86] width 108 height 69
click at [1471, 613] on button "Adicionar" at bounding box center [1480, 624] width 108 height 69
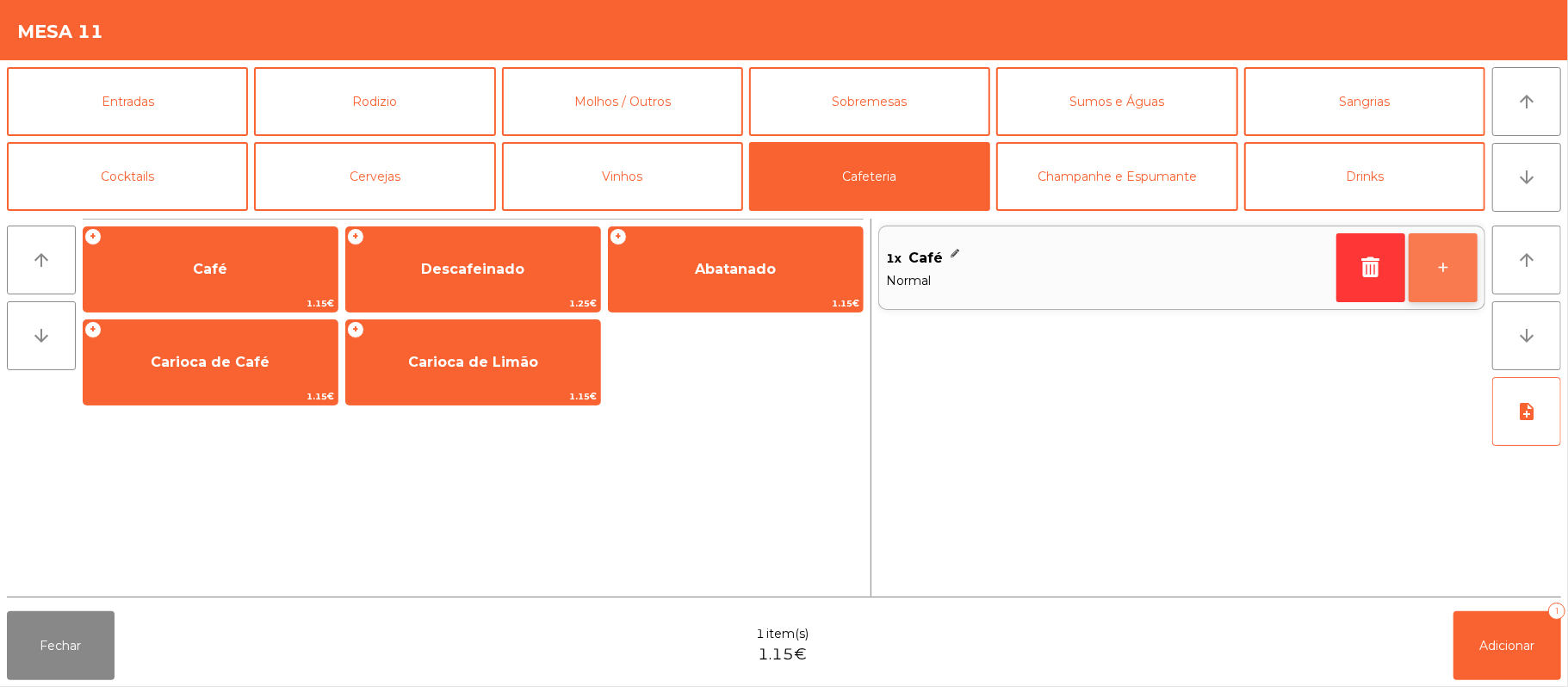
click at [1437, 267] on button "+" at bounding box center [1442, 268] width 69 height 69
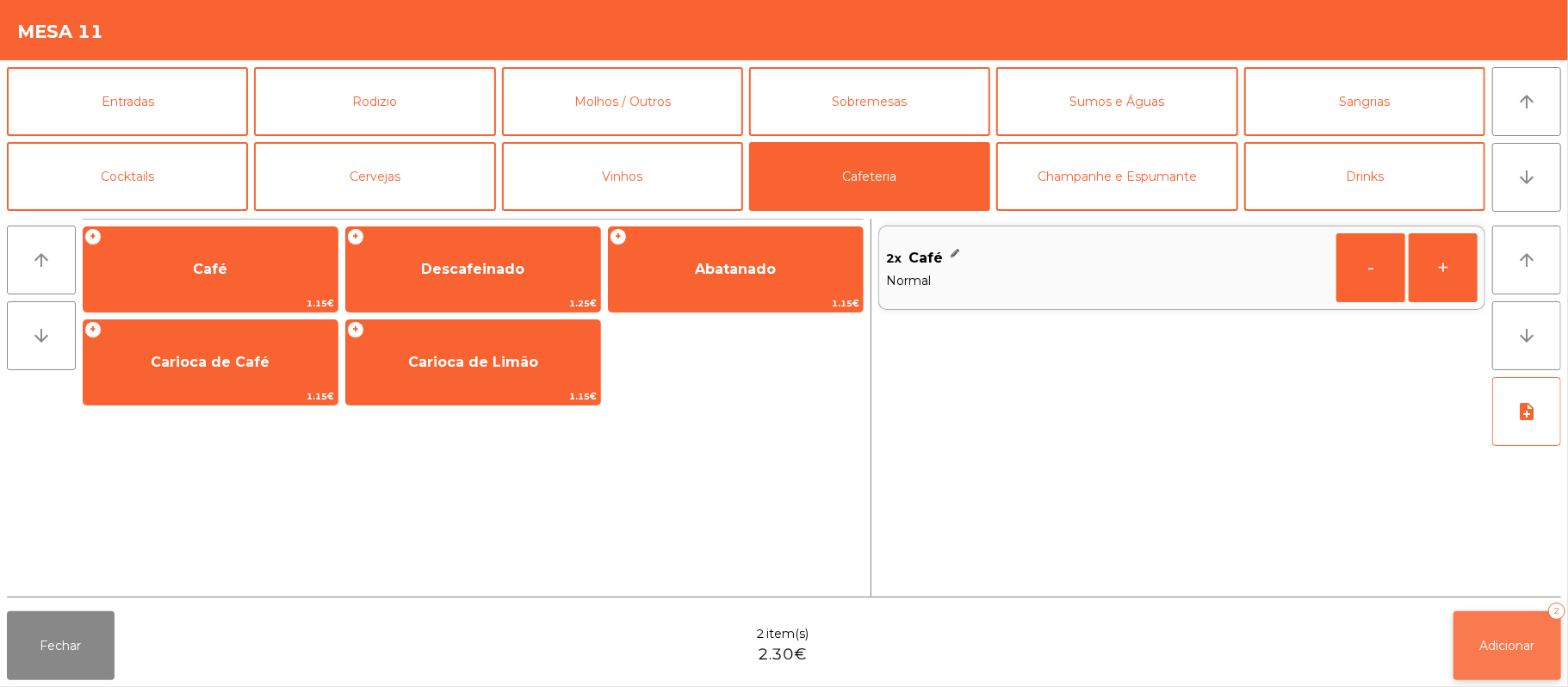
click at [1544, 641] on button "Adicionar 2" at bounding box center [1507, 645] width 108 height 69
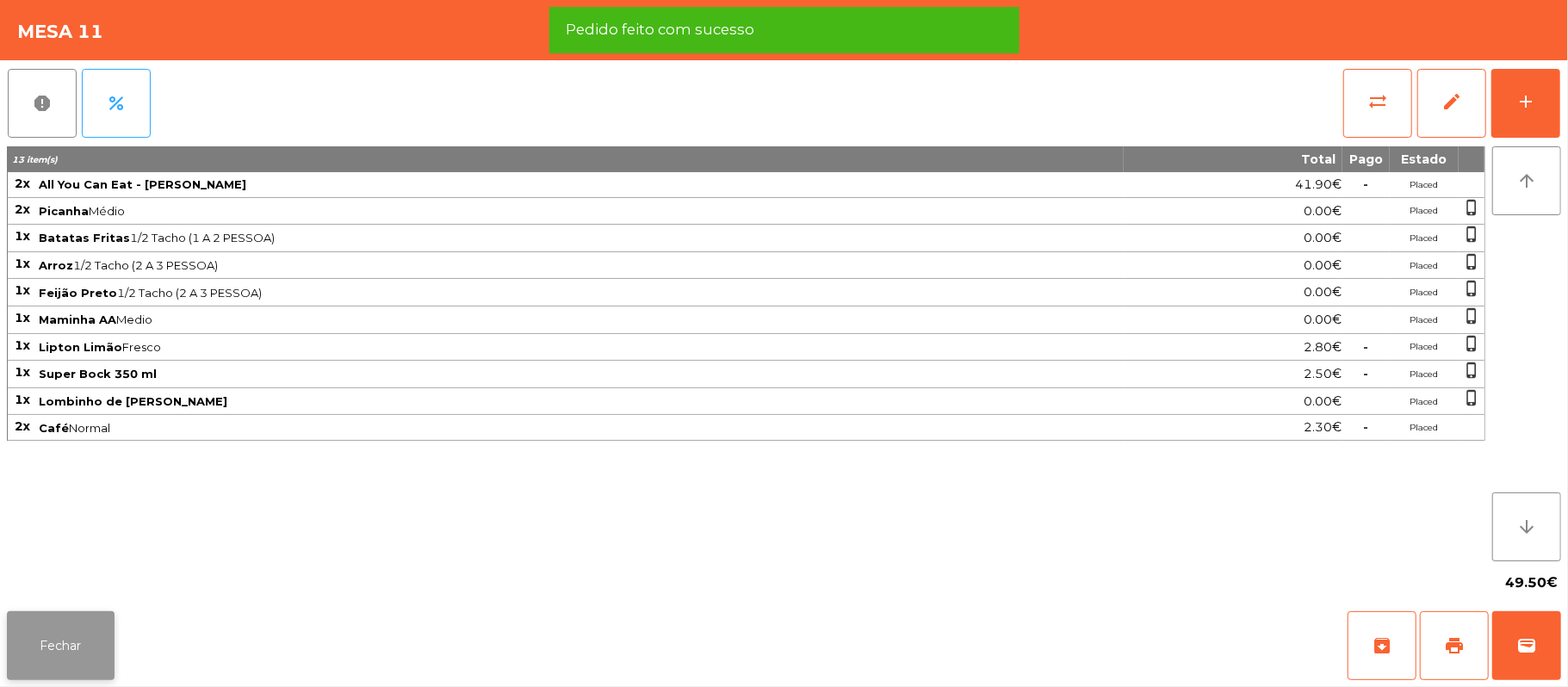
click at [7, 645] on button "Fechar" at bounding box center [61, 645] width 108 height 69
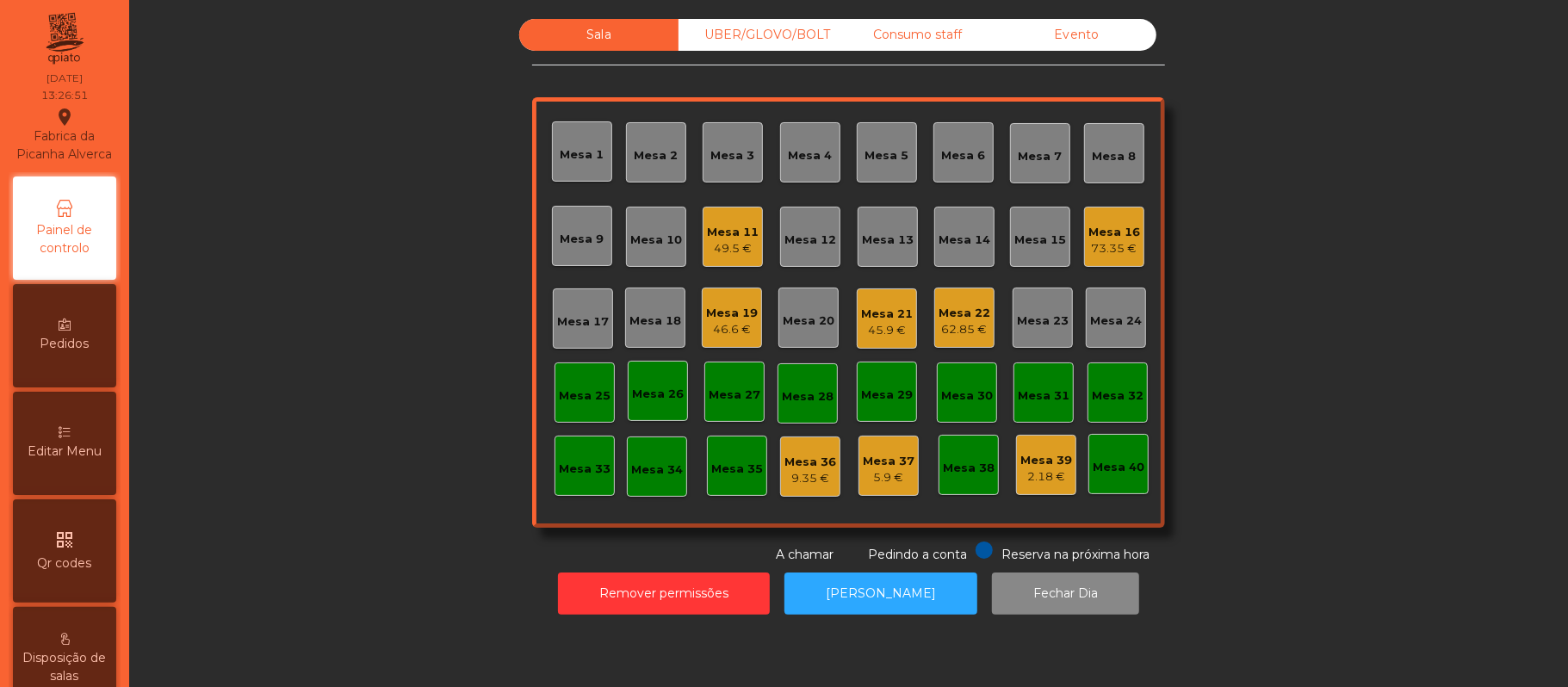
click at [971, 326] on div "62.85 €" at bounding box center [965, 330] width 52 height 17
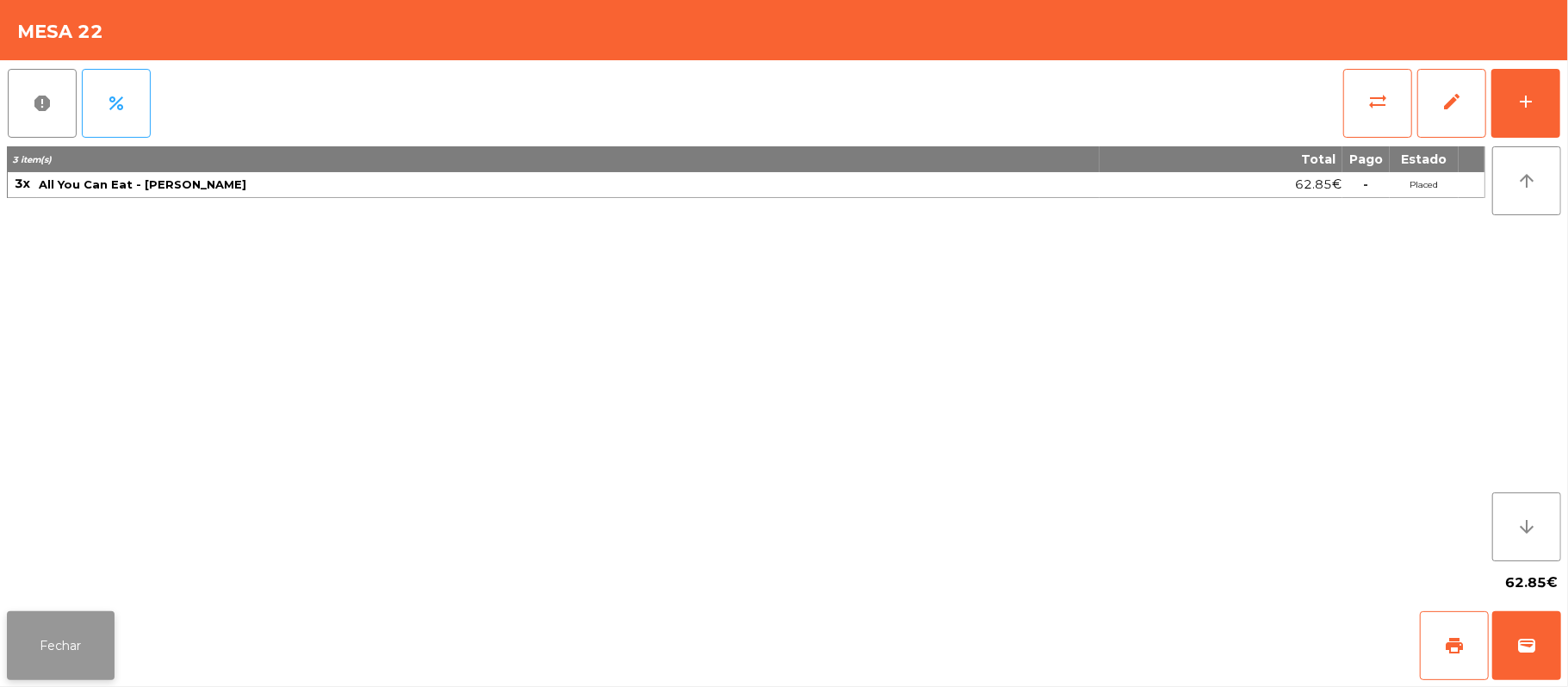
click at [29, 670] on button "Fechar" at bounding box center [61, 645] width 108 height 69
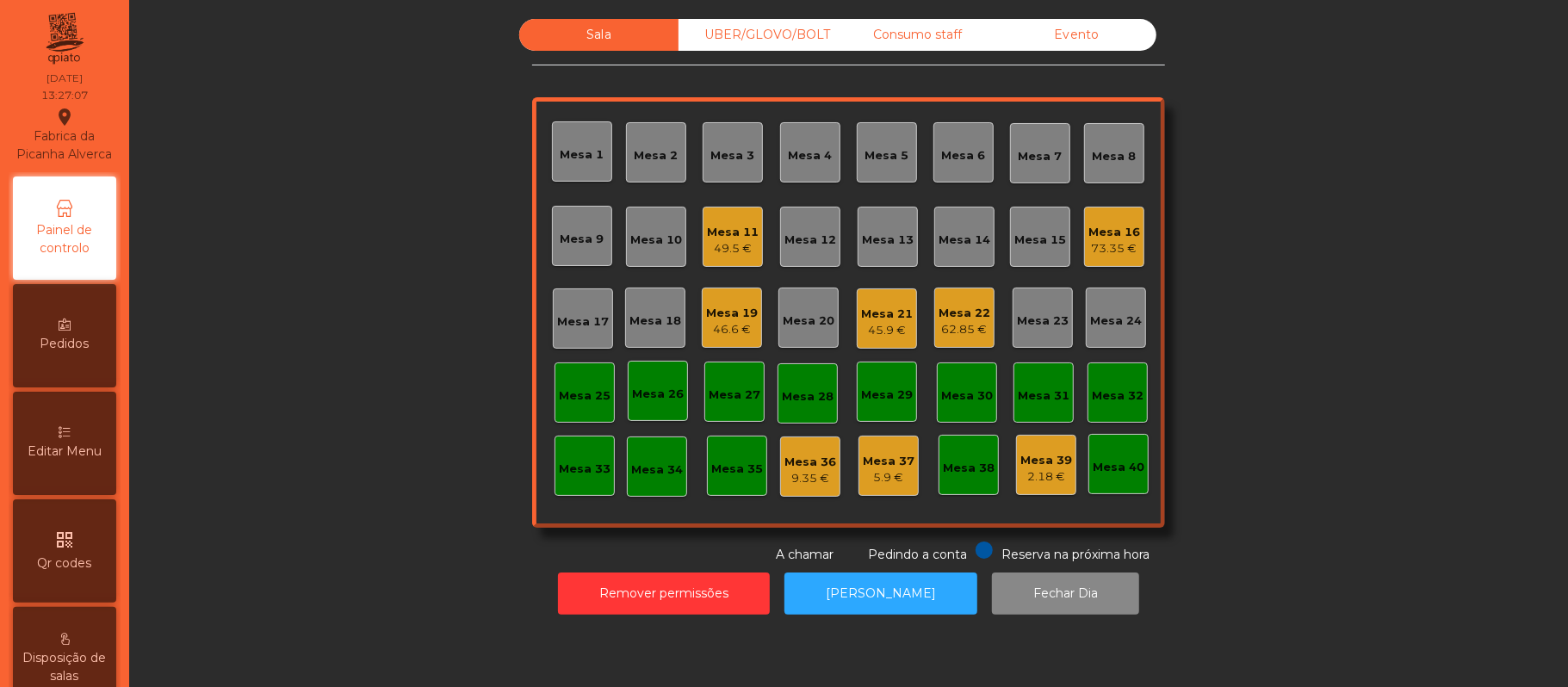
click at [745, 345] on div "Mesa 19 46.6 €" at bounding box center [732, 318] width 60 height 60
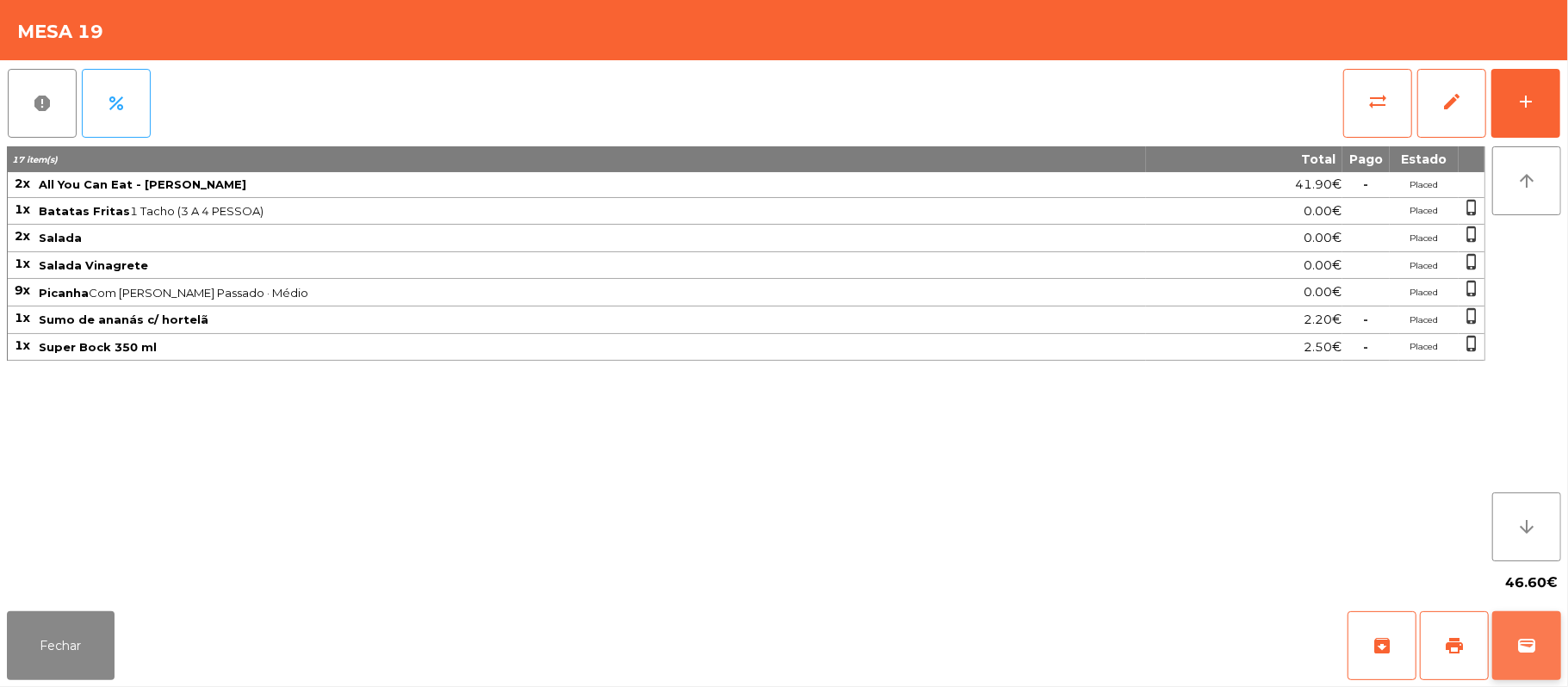
click at [1527, 651] on span "wallet" at bounding box center [1526, 645] width 21 height 21
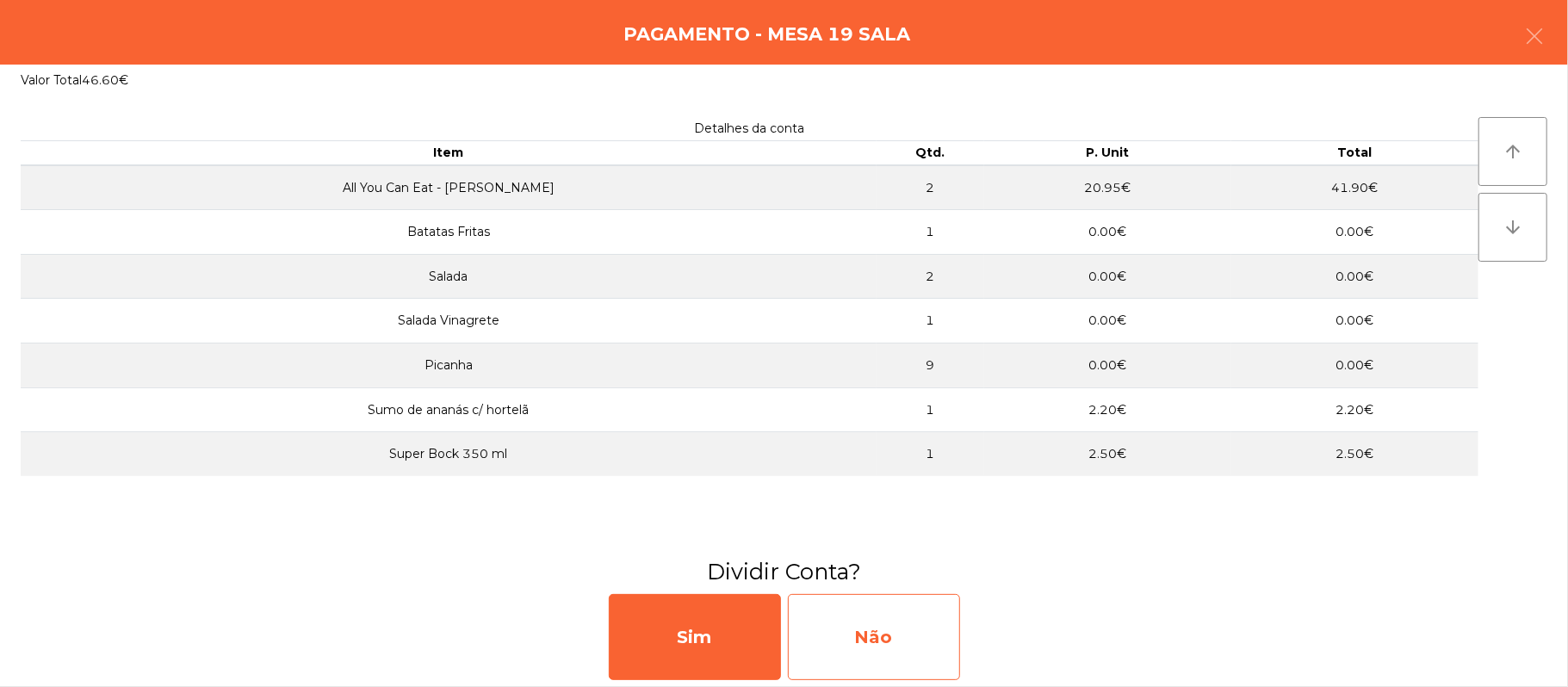
click at [858, 645] on div "Não" at bounding box center [874, 637] width 172 height 86
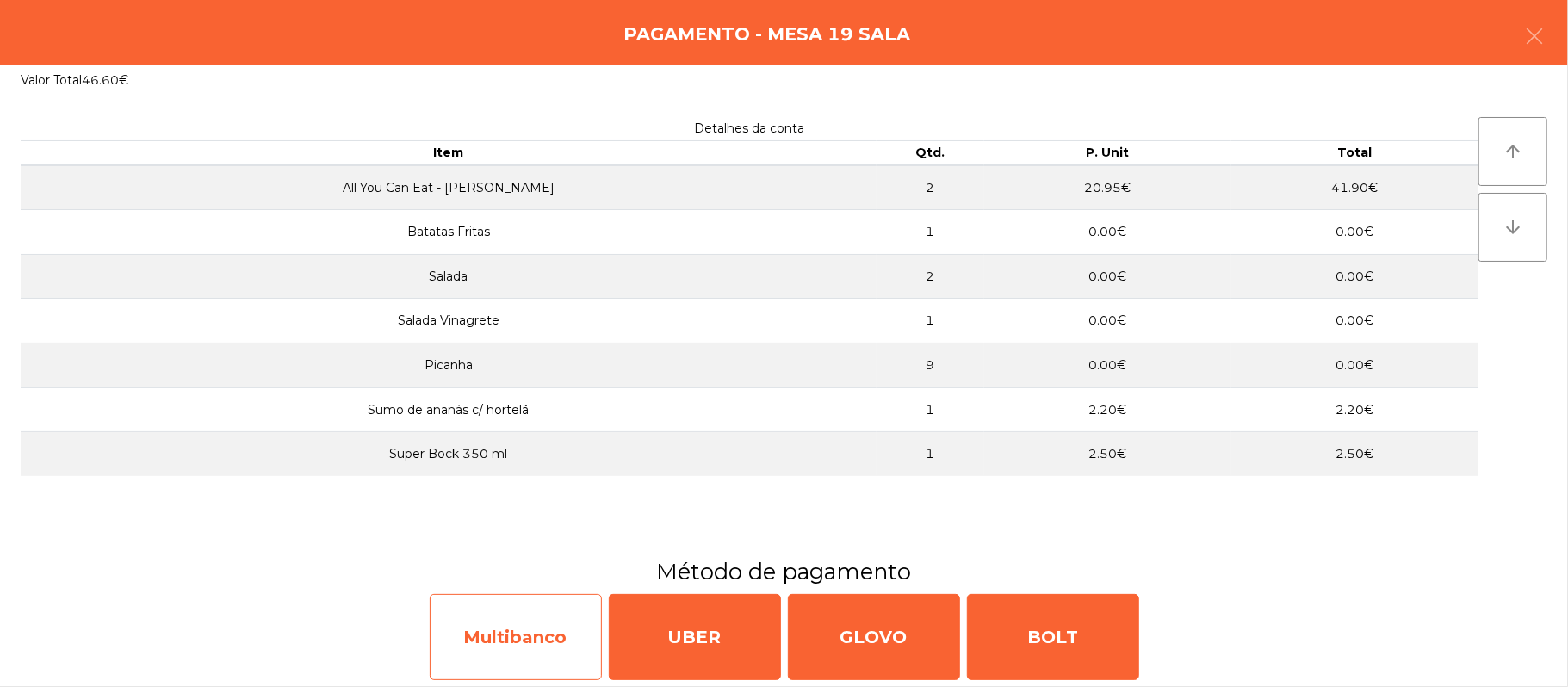
click at [507, 658] on div "Multibanco" at bounding box center [515, 637] width 172 height 86
select select "**"
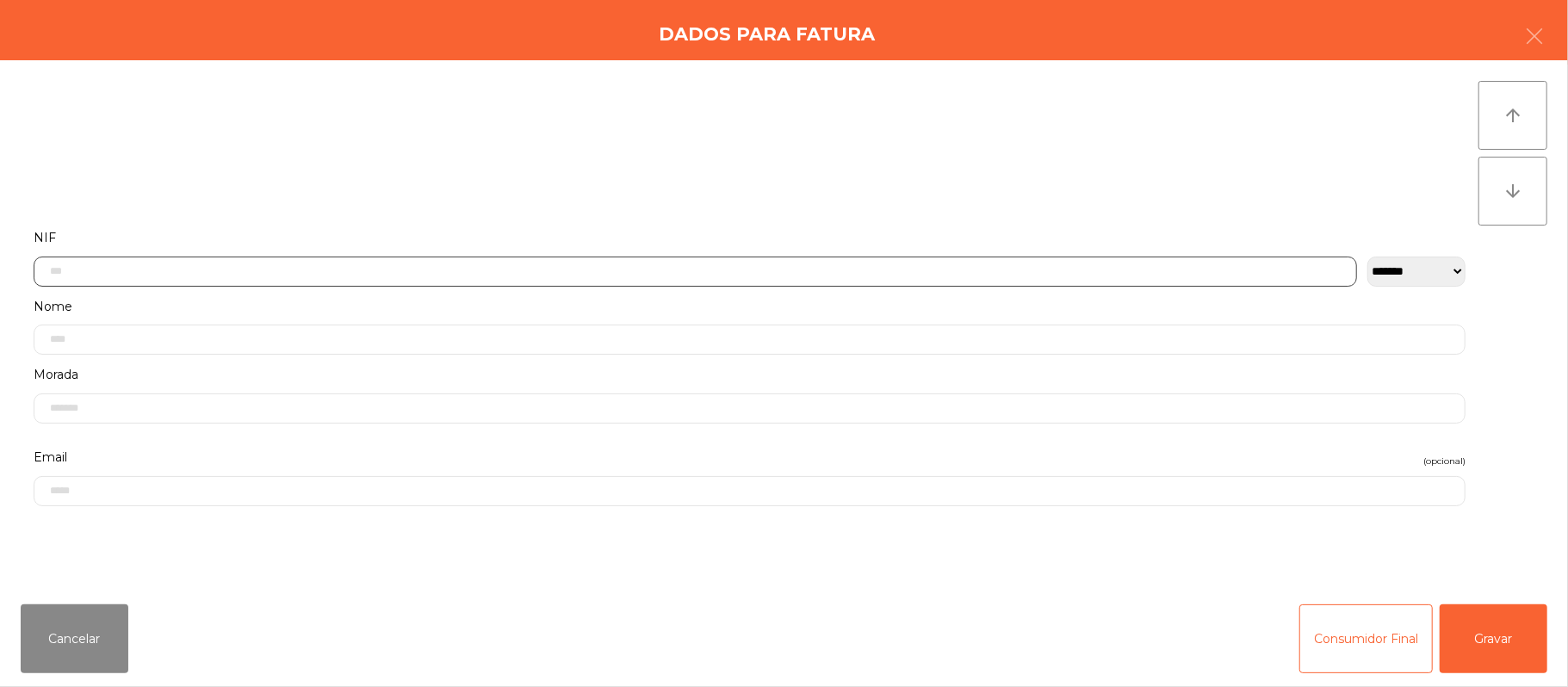
click at [701, 269] on input "text" at bounding box center [695, 272] width 1323 height 30
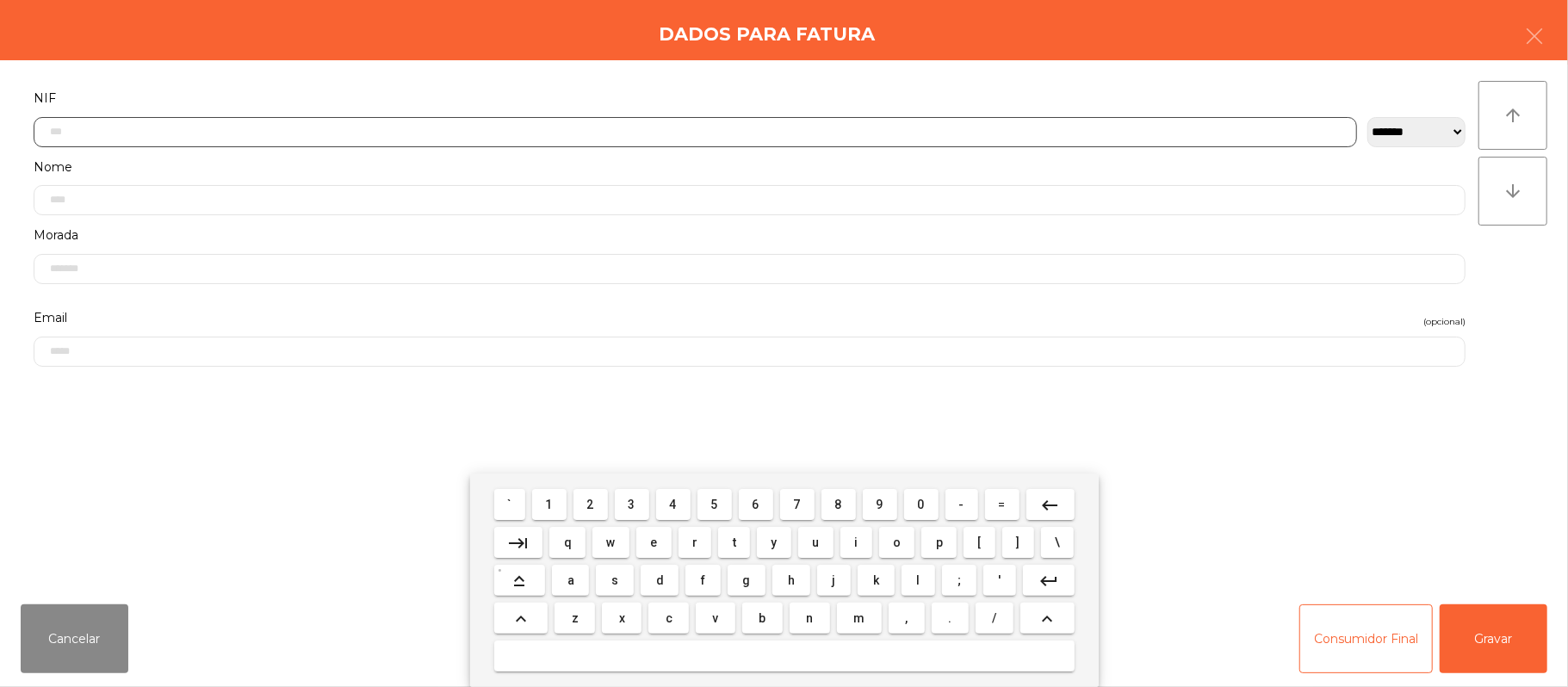
scroll to position [145, 0]
type input "*********"
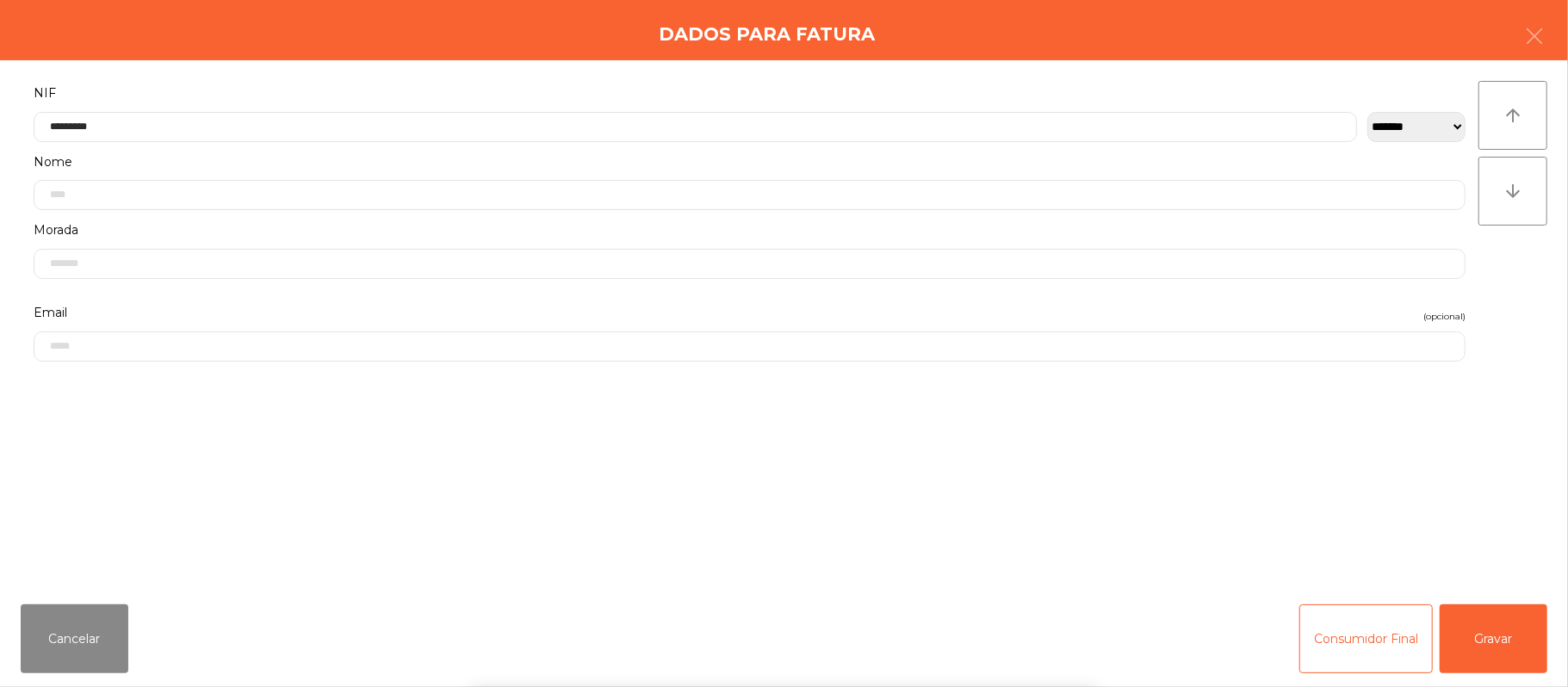
click at [1483, 641] on div "` 1 2 3 4 5 6 7 8 9 0 - = keyboard_backspace keyboard_tab q w e r t y u i o p […" at bounding box center [784, 580] width 1568 height 214
click at [1503, 654] on button "Gravar" at bounding box center [1494, 638] width 108 height 69
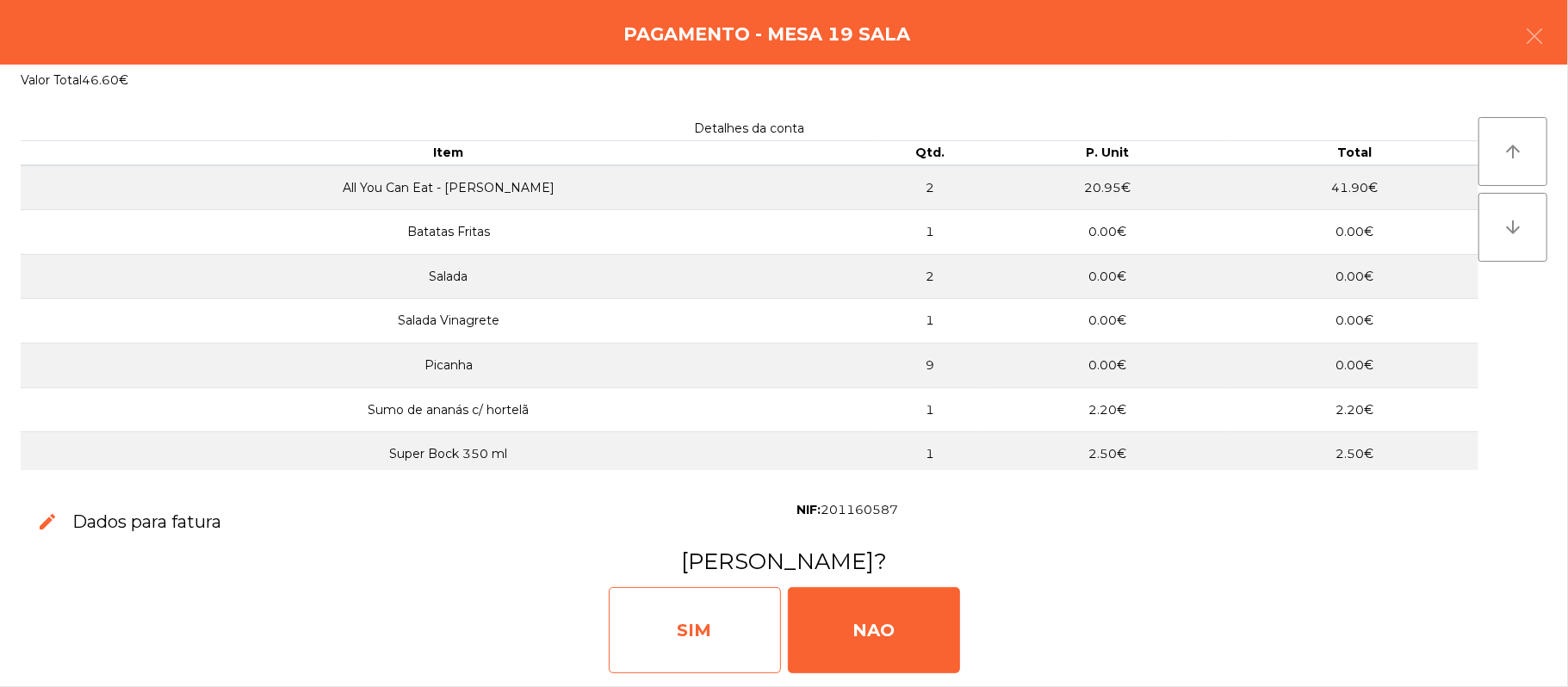
click at [721, 641] on div "SIM" at bounding box center [695, 630] width 172 height 86
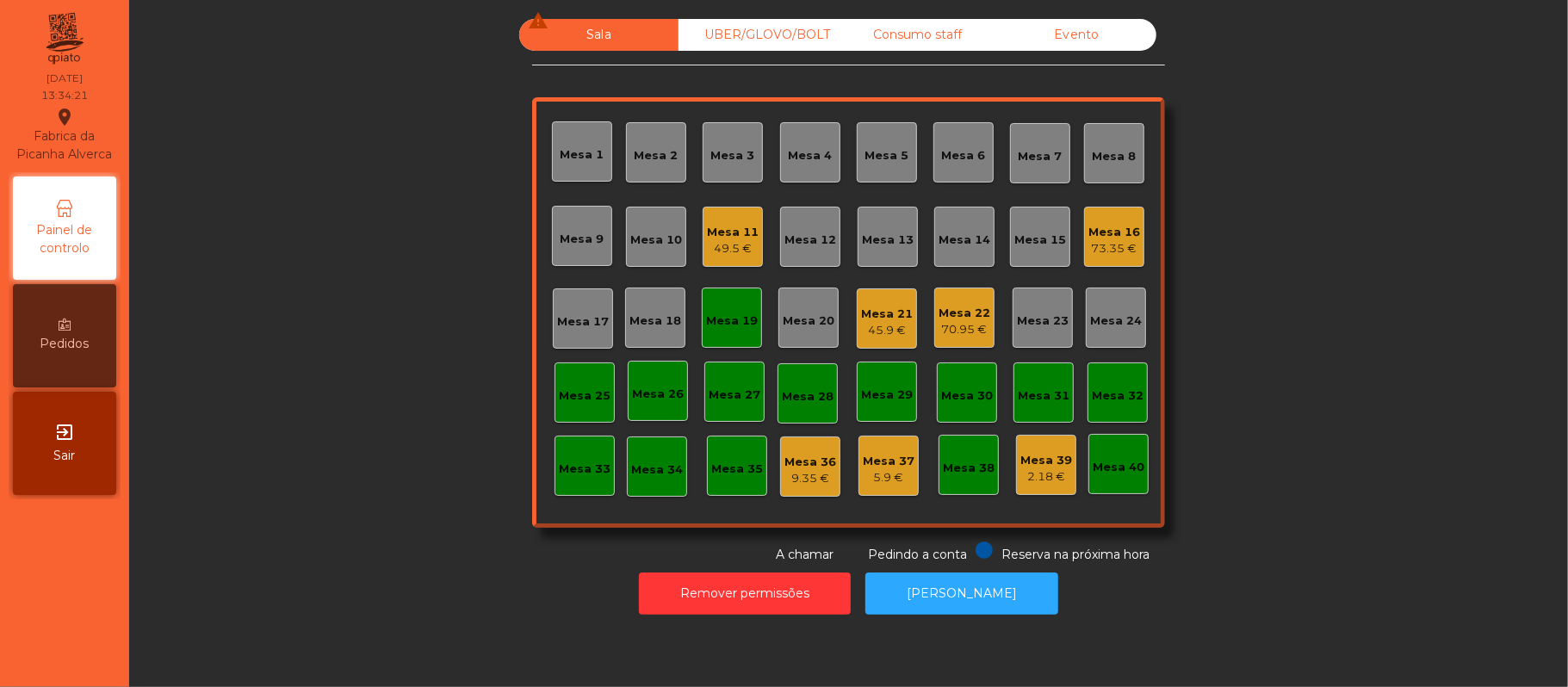
click at [716, 306] on div "Mesa 19" at bounding box center [732, 318] width 52 height 24
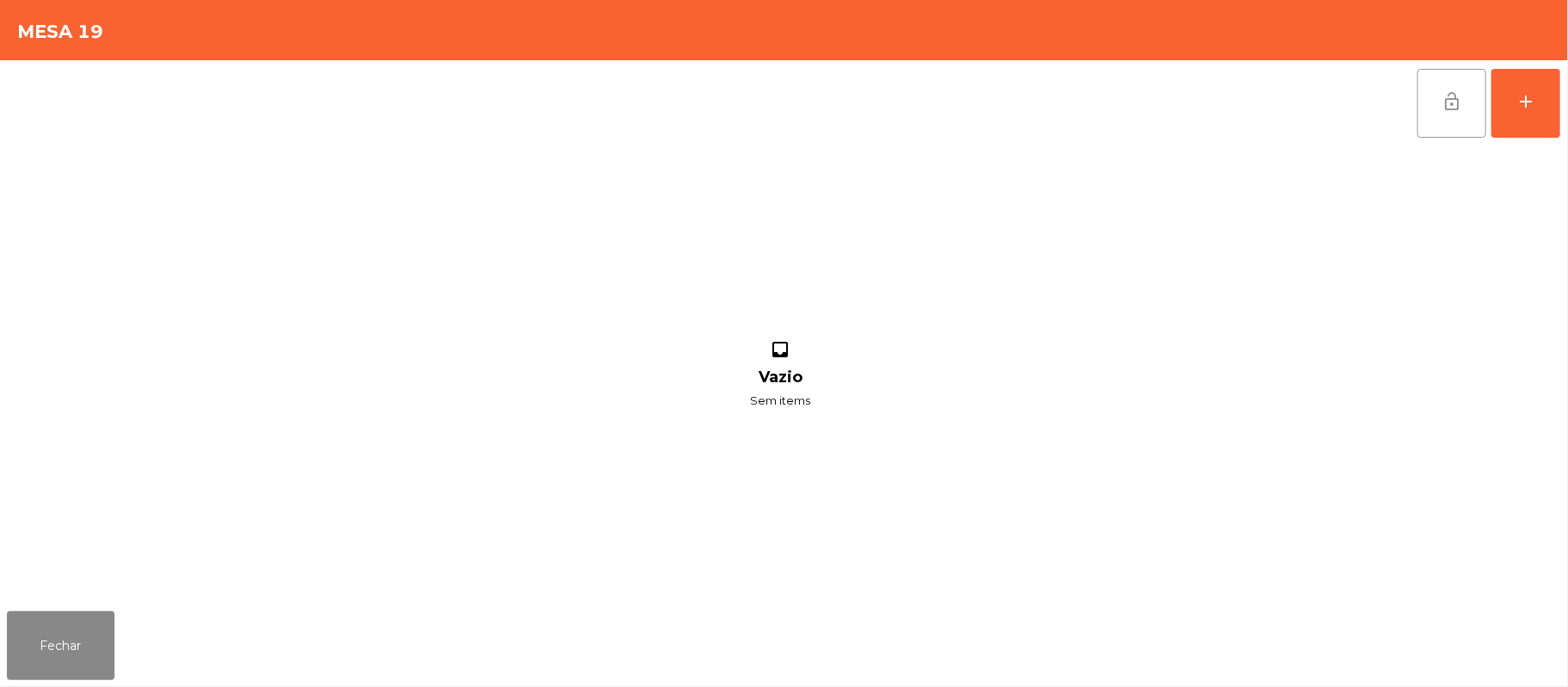
click at [1431, 95] on button "lock_open" at bounding box center [1451, 103] width 69 height 69
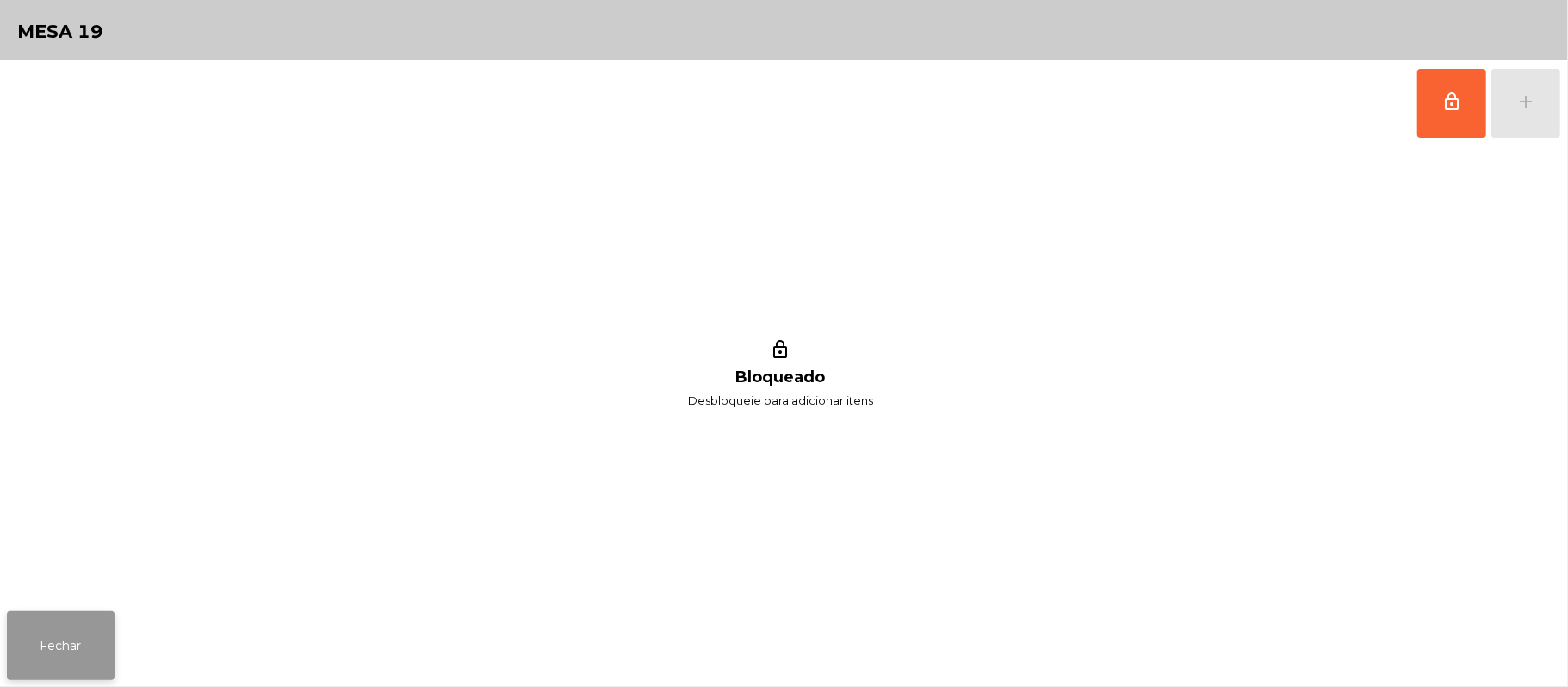
click at [84, 639] on button "Fechar" at bounding box center [61, 645] width 108 height 69
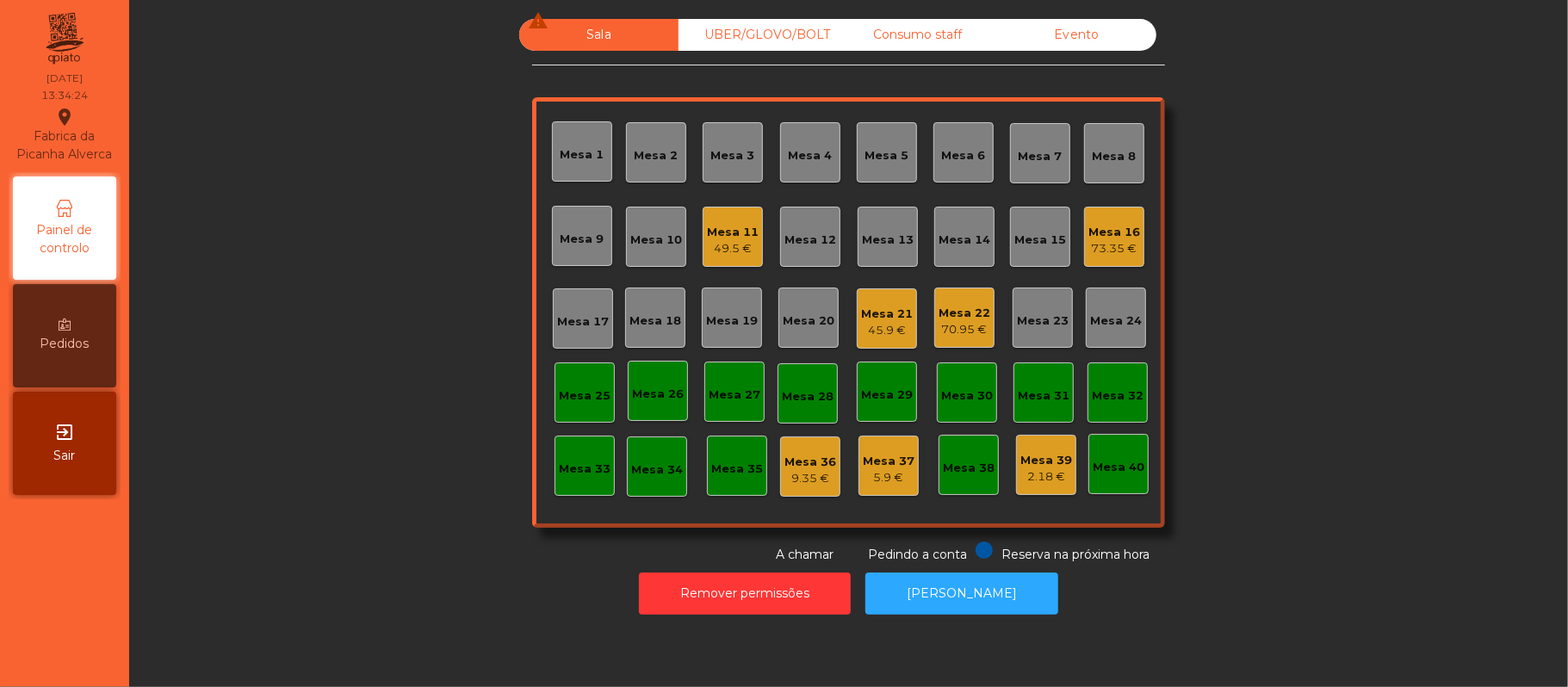
click at [958, 329] on div "70.95 €" at bounding box center [965, 330] width 52 height 17
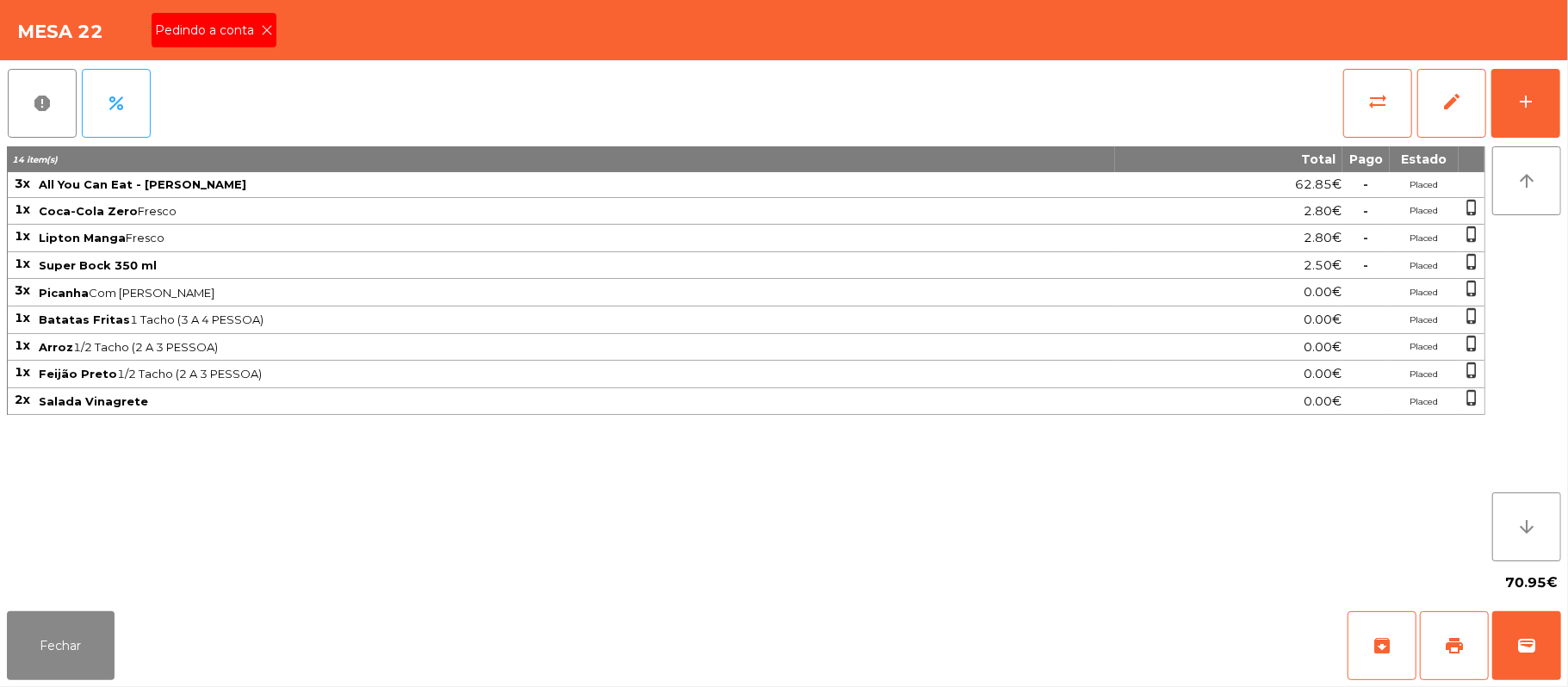
click at [232, 35] on span "Pedindo a conta" at bounding box center [208, 31] width 106 height 18
click at [55, 662] on button "Fechar" at bounding box center [61, 645] width 108 height 69
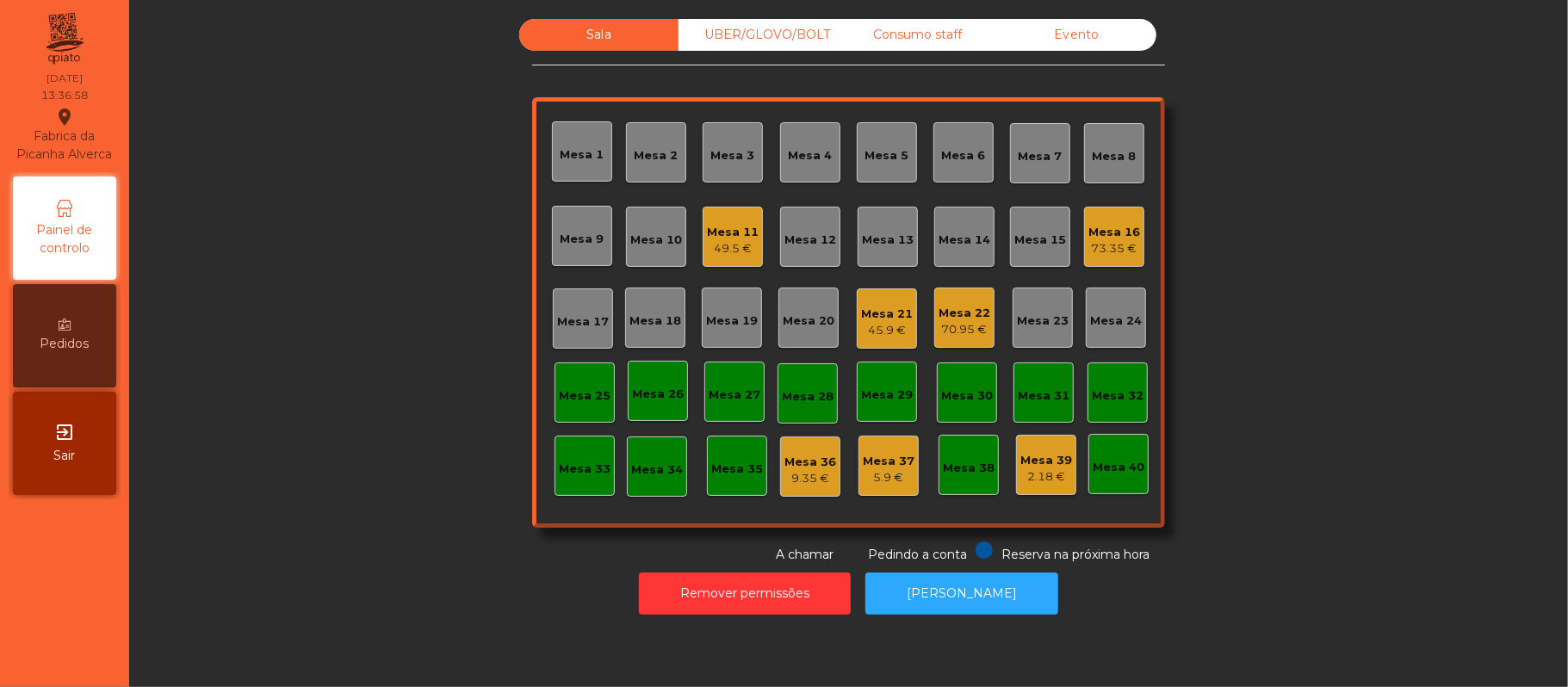
click at [1031, 148] on div "Mesa 7" at bounding box center [1041, 156] width 44 height 17
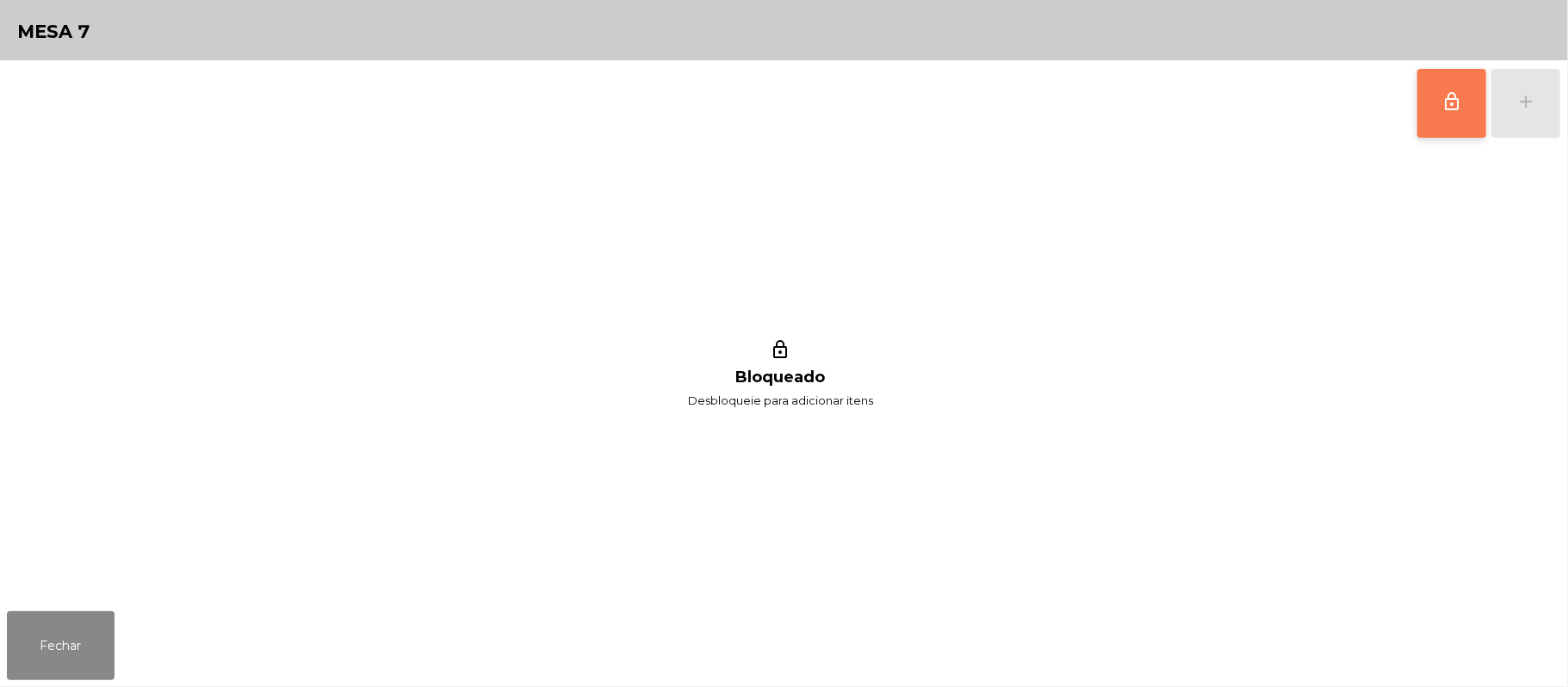
click at [1451, 115] on button "lock_outline" at bounding box center [1451, 103] width 69 height 69
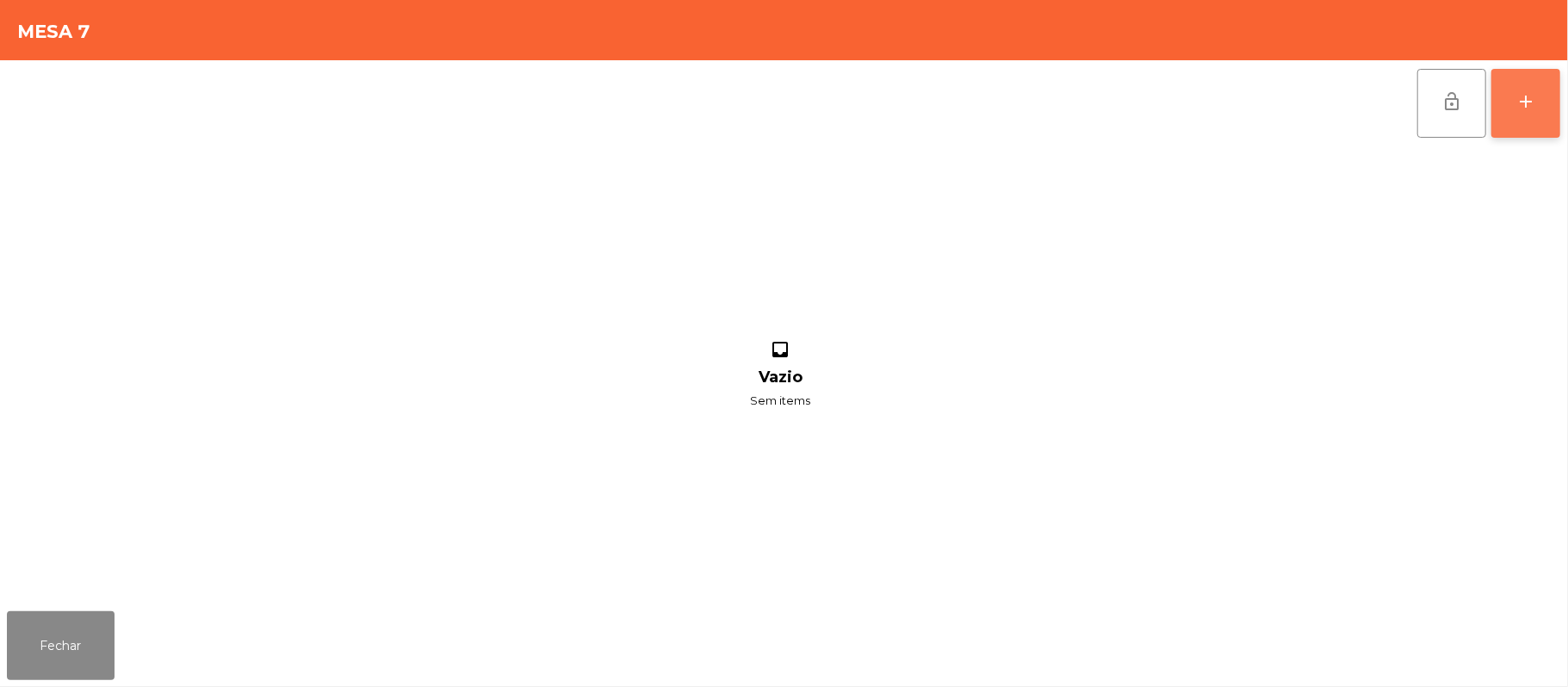
click at [1509, 105] on button "add" at bounding box center [1525, 103] width 69 height 69
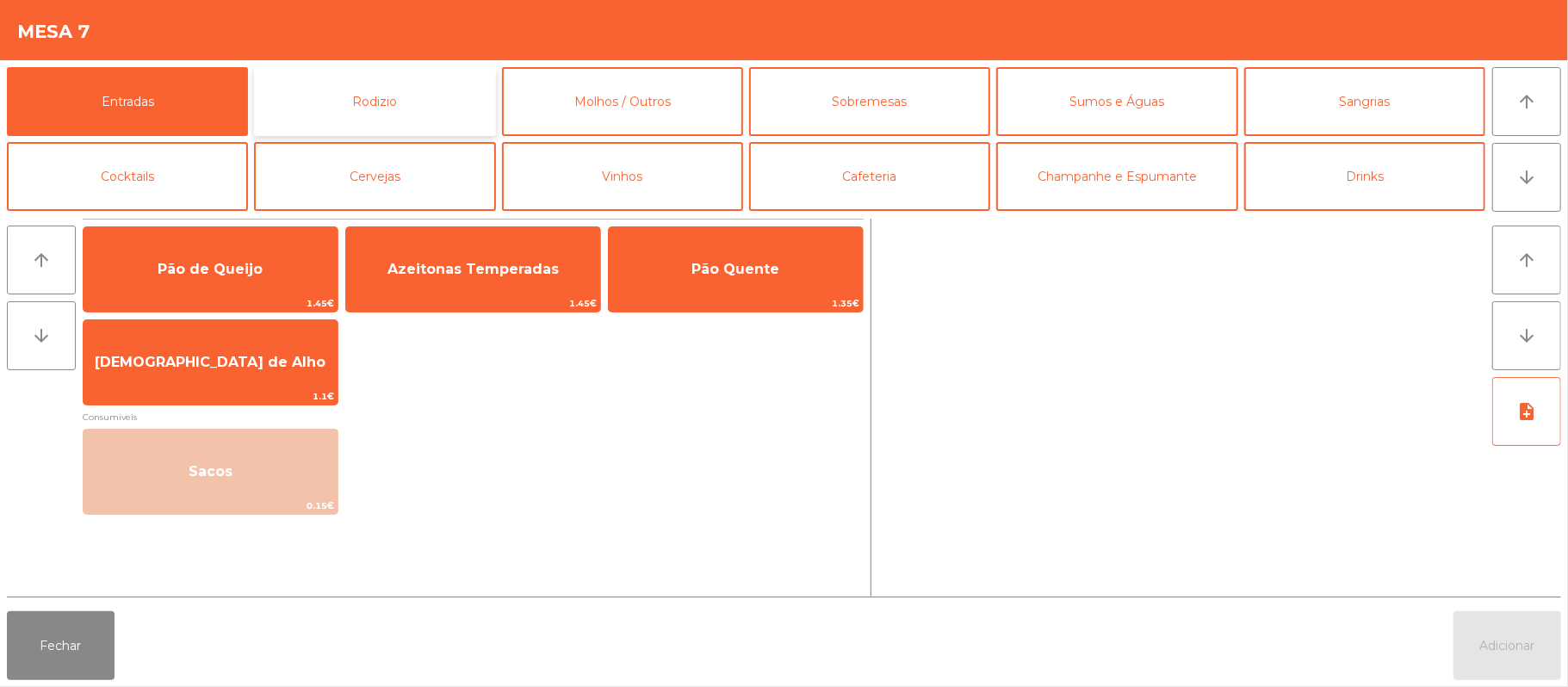
click at [424, 105] on button "Rodizio" at bounding box center [374, 101] width 241 height 69
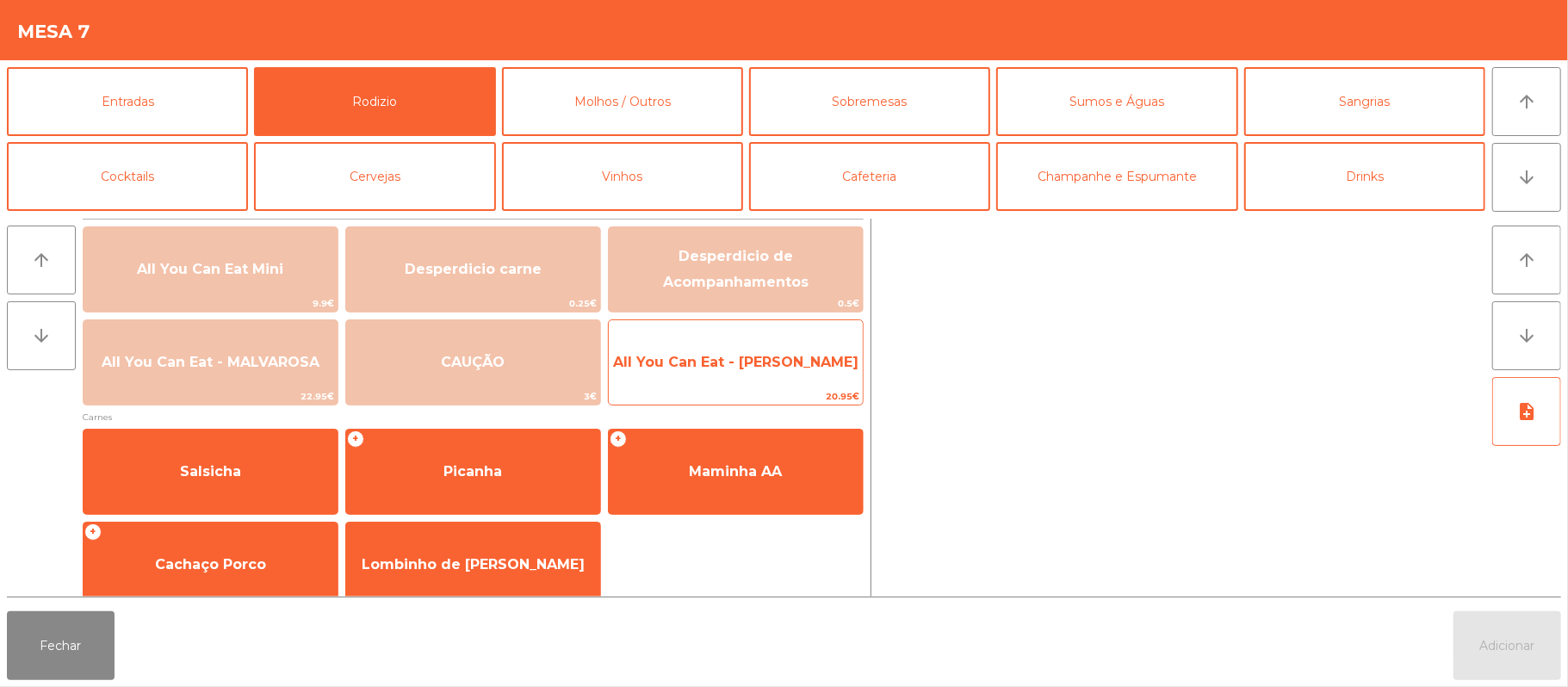
click at [783, 373] on span "All You Can Eat - [PERSON_NAME]" at bounding box center [736, 362] width 254 height 47
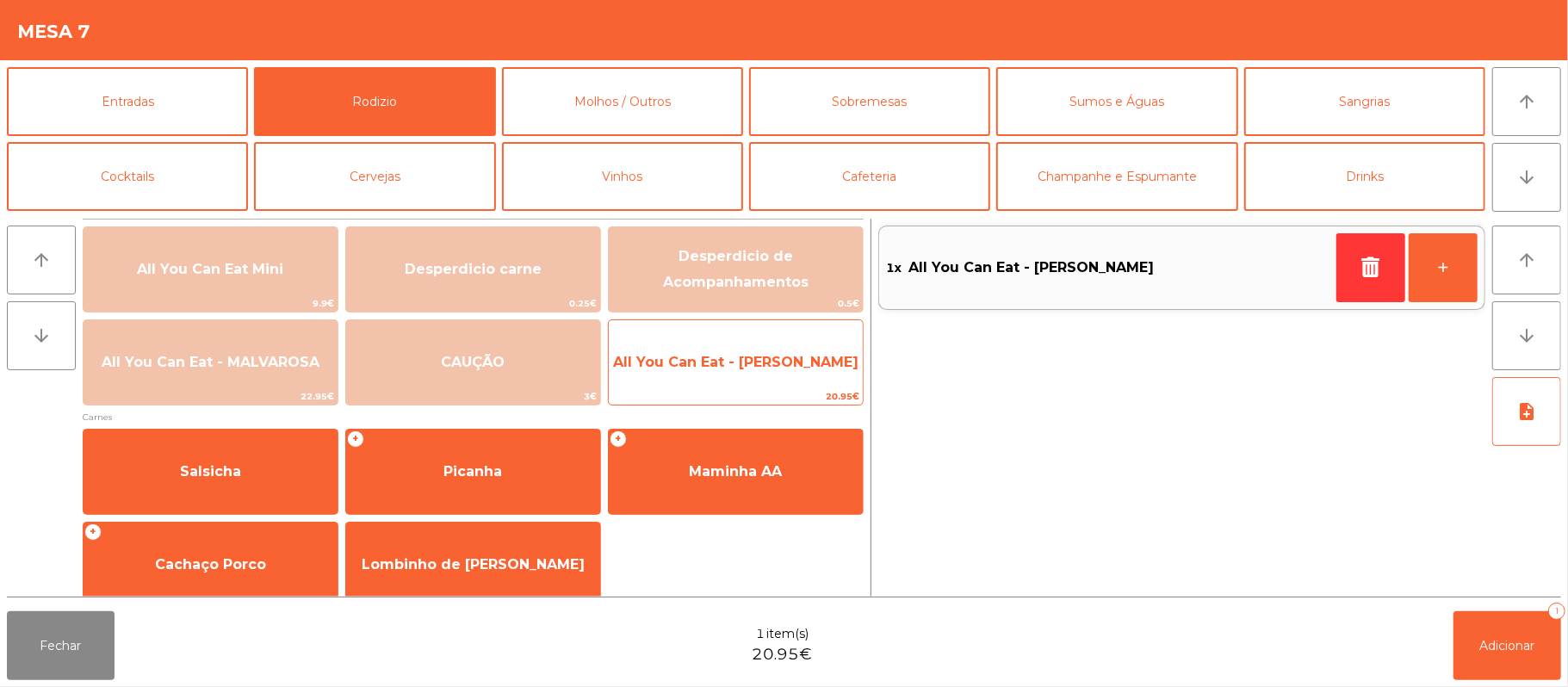
click at [790, 368] on span "All You Can Eat - [PERSON_NAME]" at bounding box center [736, 361] width 246 height 16
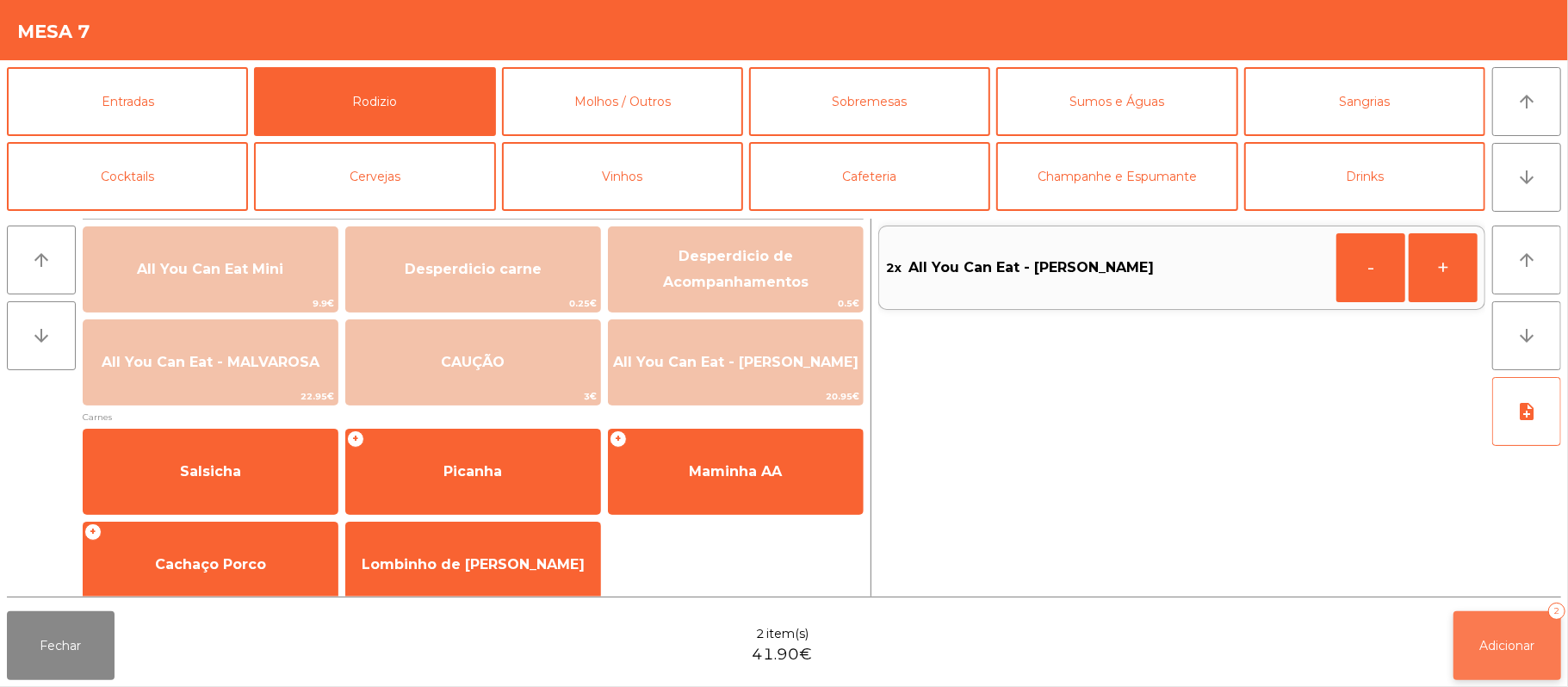
click at [1514, 652] on span "Adicionar" at bounding box center [1507, 646] width 55 height 16
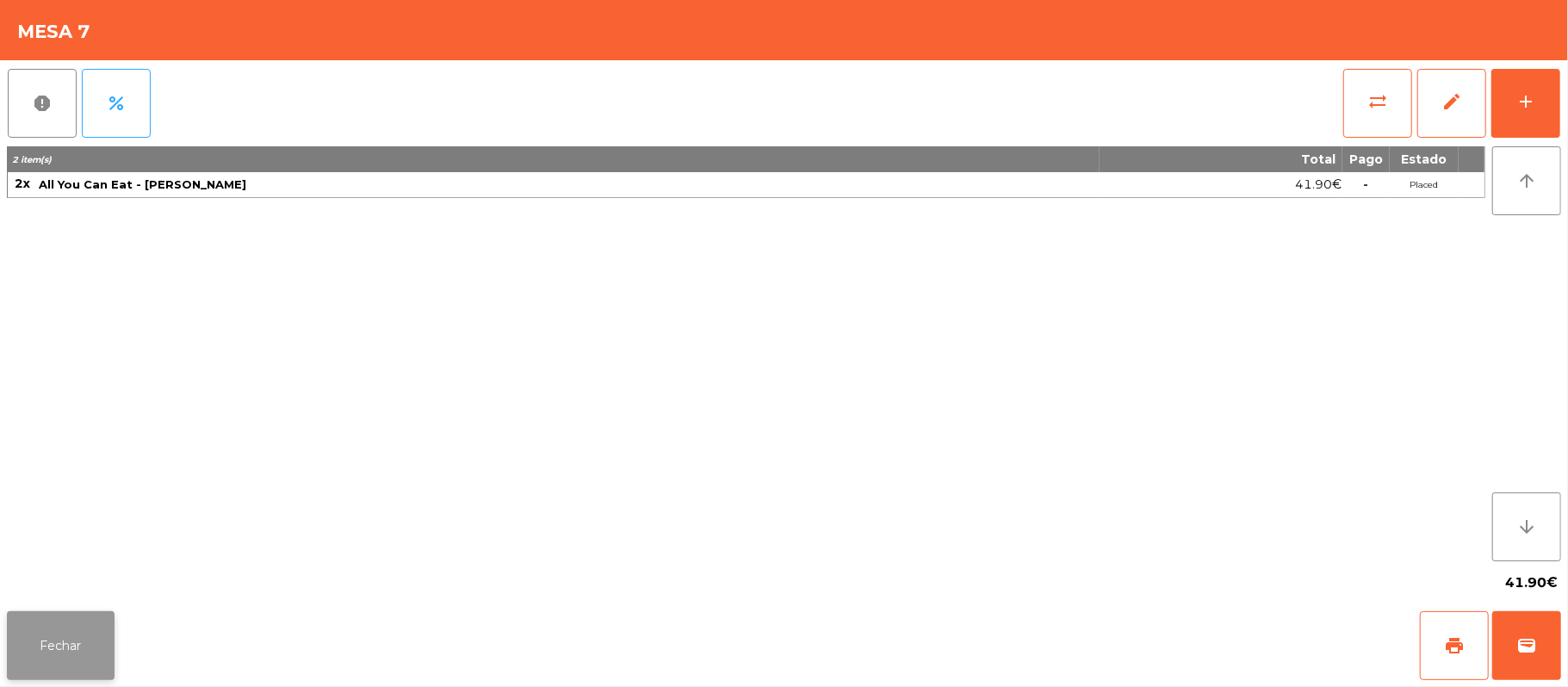
click at [66, 616] on button "Fechar" at bounding box center [61, 645] width 108 height 69
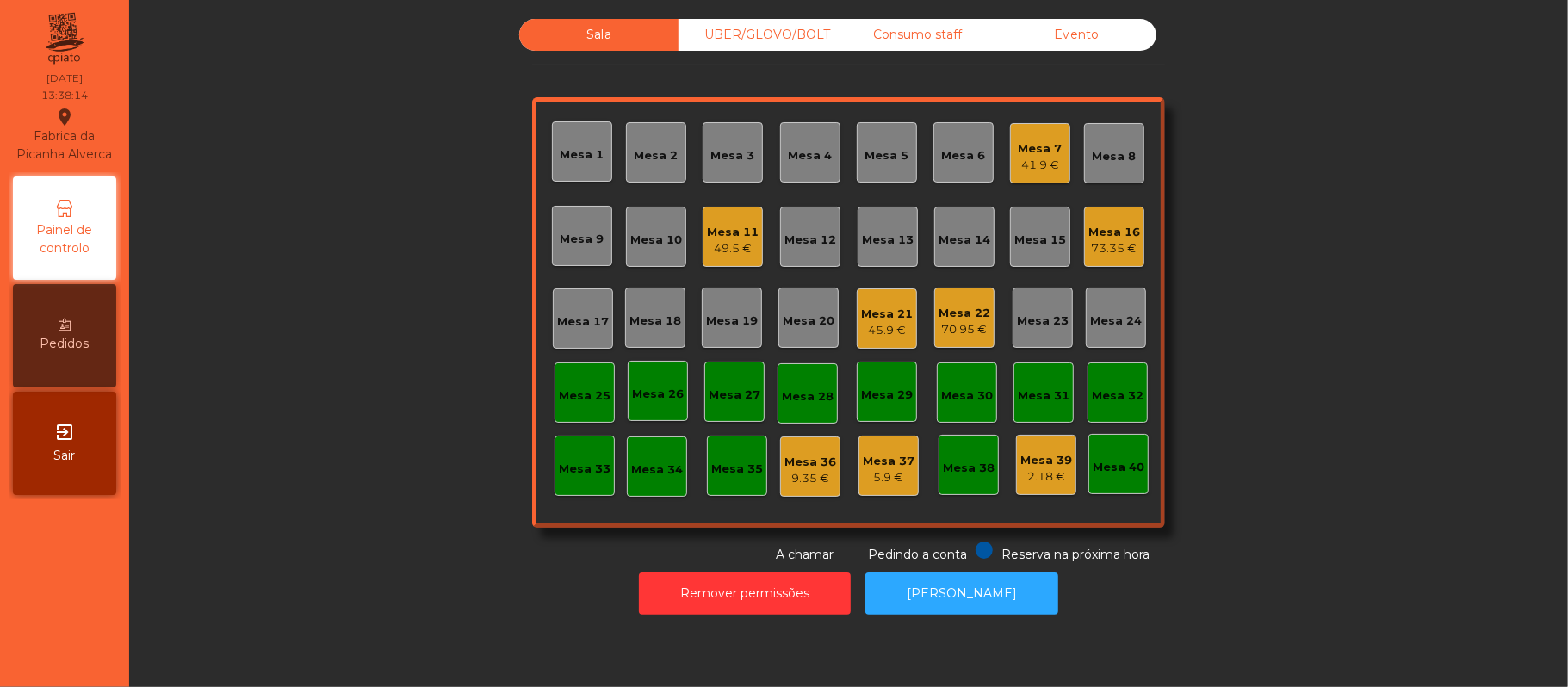
click at [1117, 235] on div "Mesa 16" at bounding box center [1115, 232] width 52 height 17
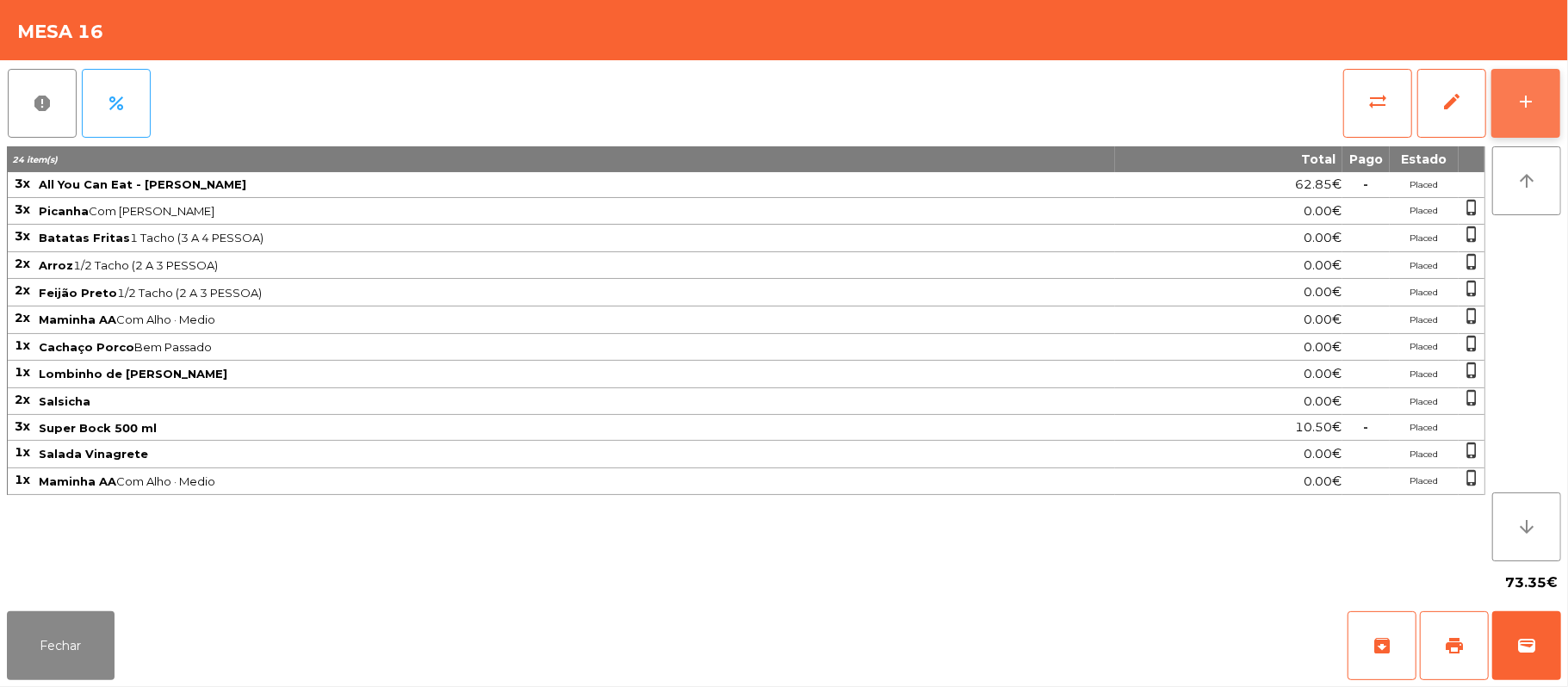
click at [1509, 105] on button "add" at bounding box center [1525, 103] width 69 height 69
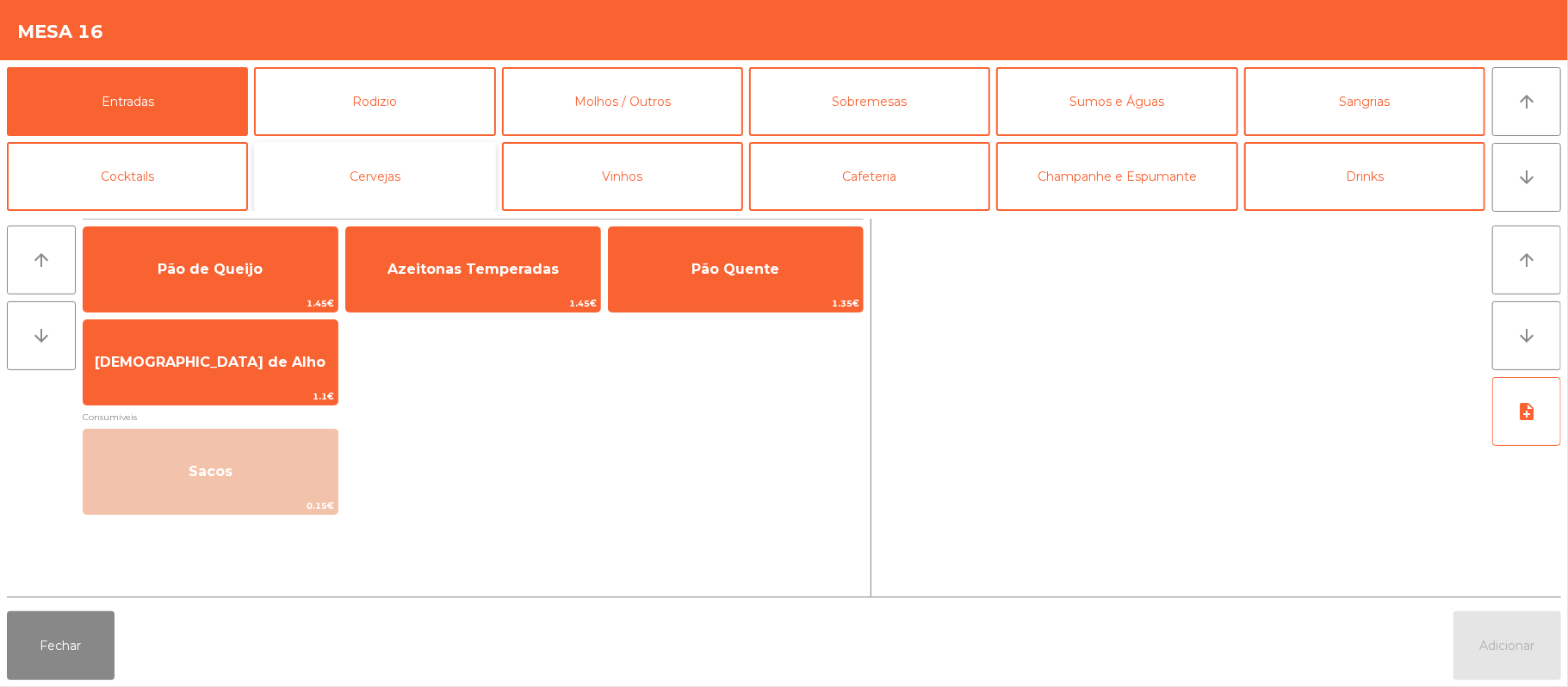
click at [409, 178] on button "Cervejas" at bounding box center [374, 176] width 241 height 69
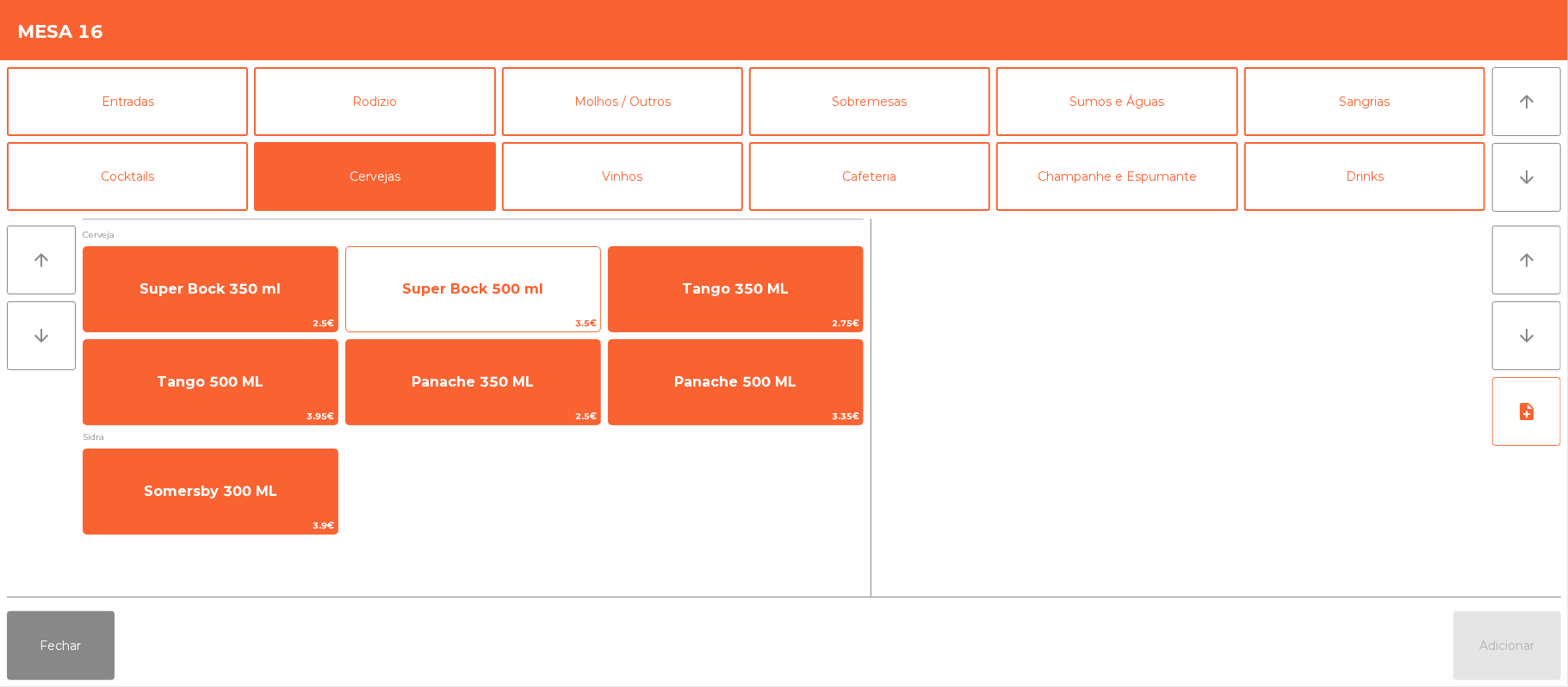
click at [518, 290] on span "Super Bock 500 ml" at bounding box center [472, 289] width 141 height 16
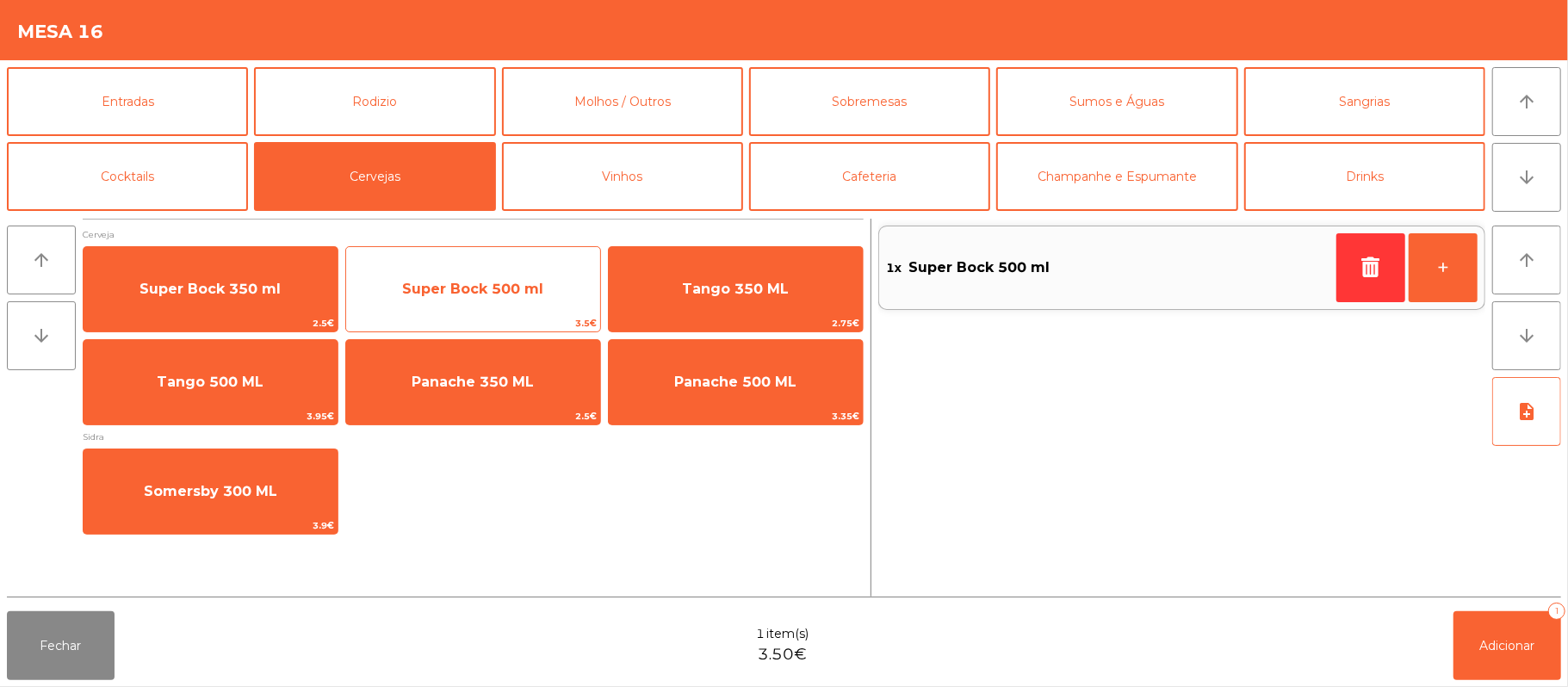
click at [510, 294] on span "Super Bock 500 ml" at bounding box center [472, 289] width 141 height 16
click at [499, 310] on span "Super Bock 500 ml" at bounding box center [473, 289] width 254 height 47
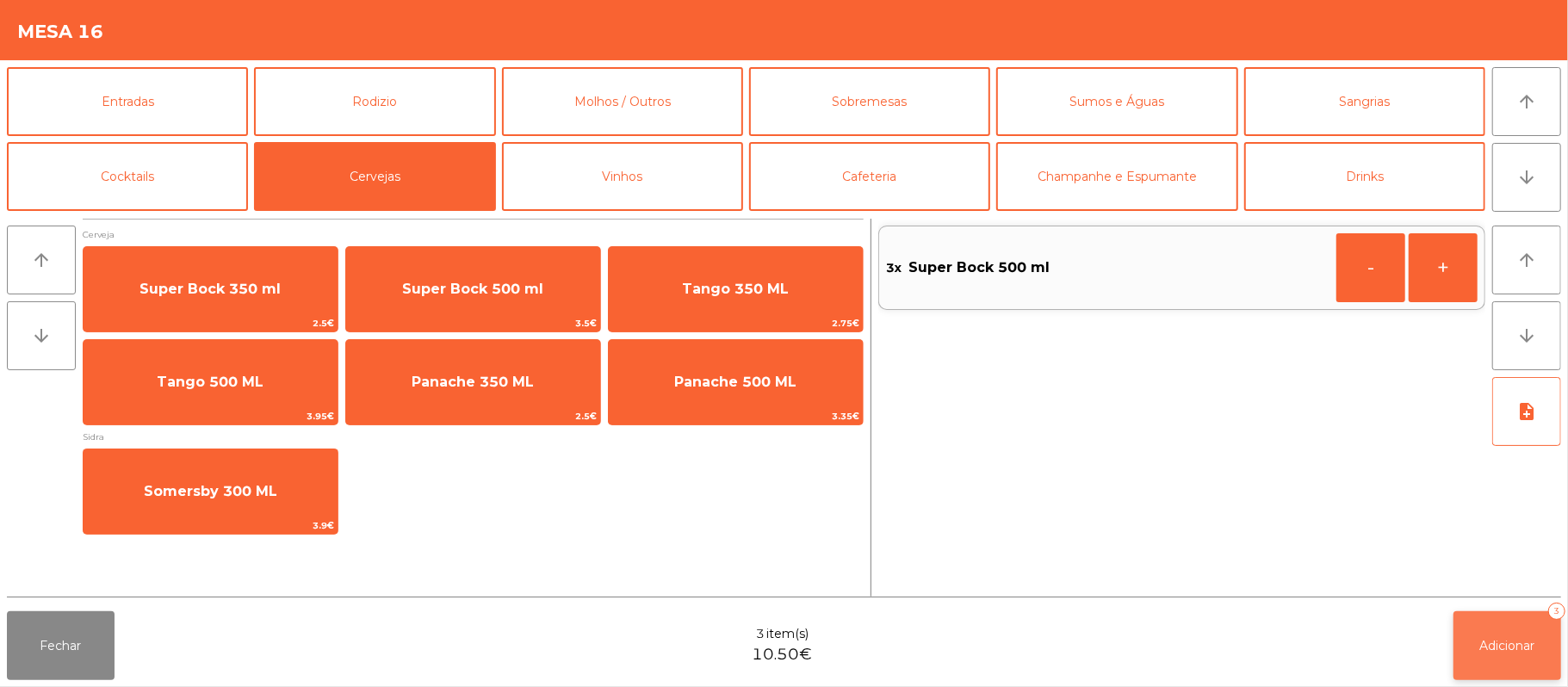
click at [1503, 654] on button "Adicionar 3" at bounding box center [1507, 645] width 108 height 69
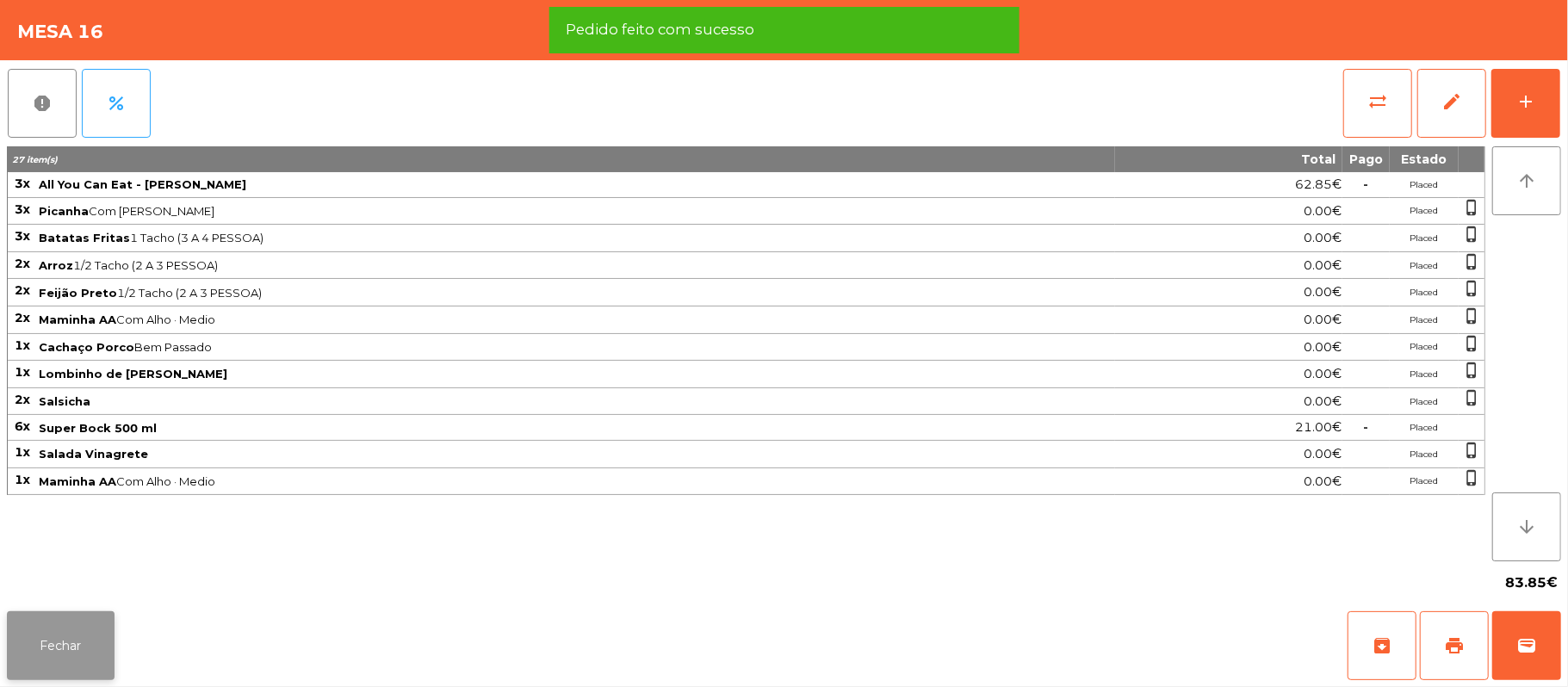
click at [12, 649] on button "Fechar" at bounding box center [61, 645] width 108 height 69
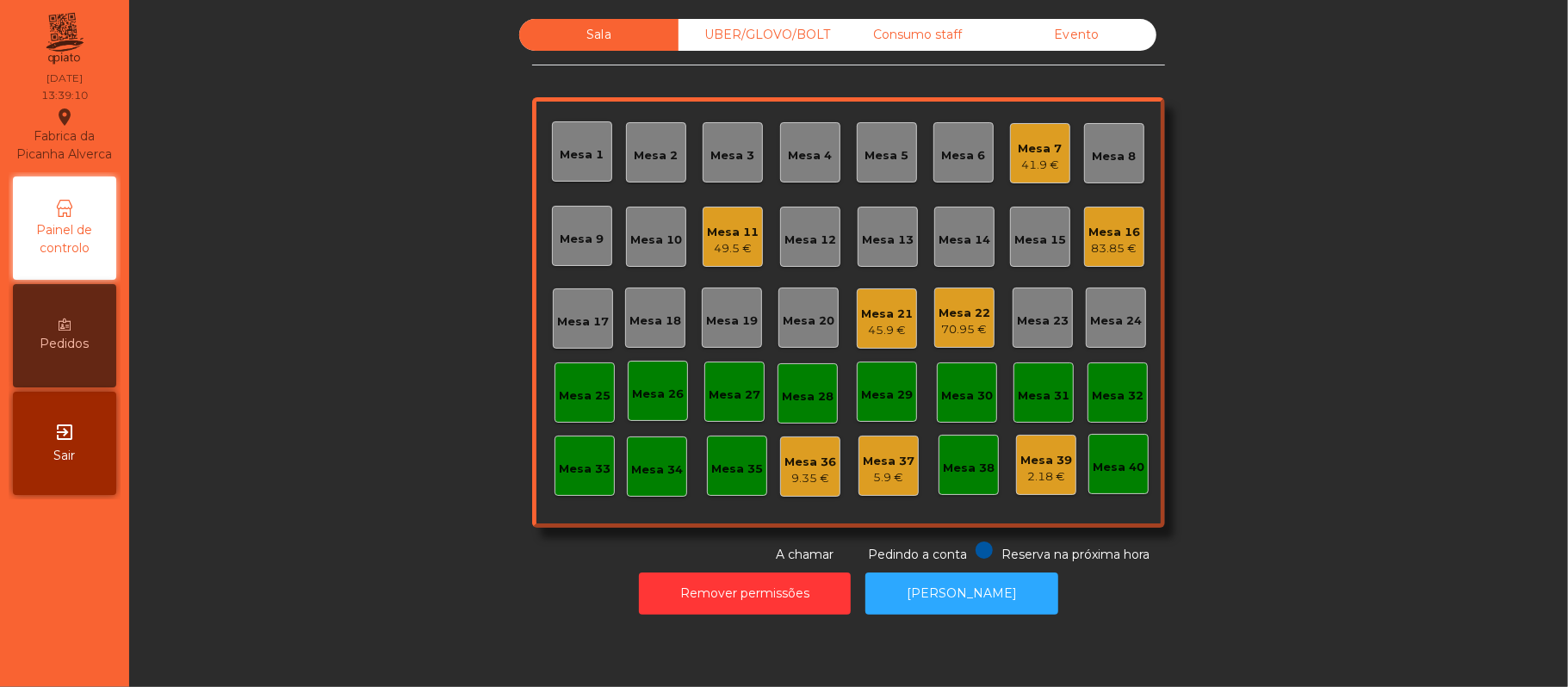
click at [568, 295] on div "Mesa 17" at bounding box center [582, 319] width 60 height 60
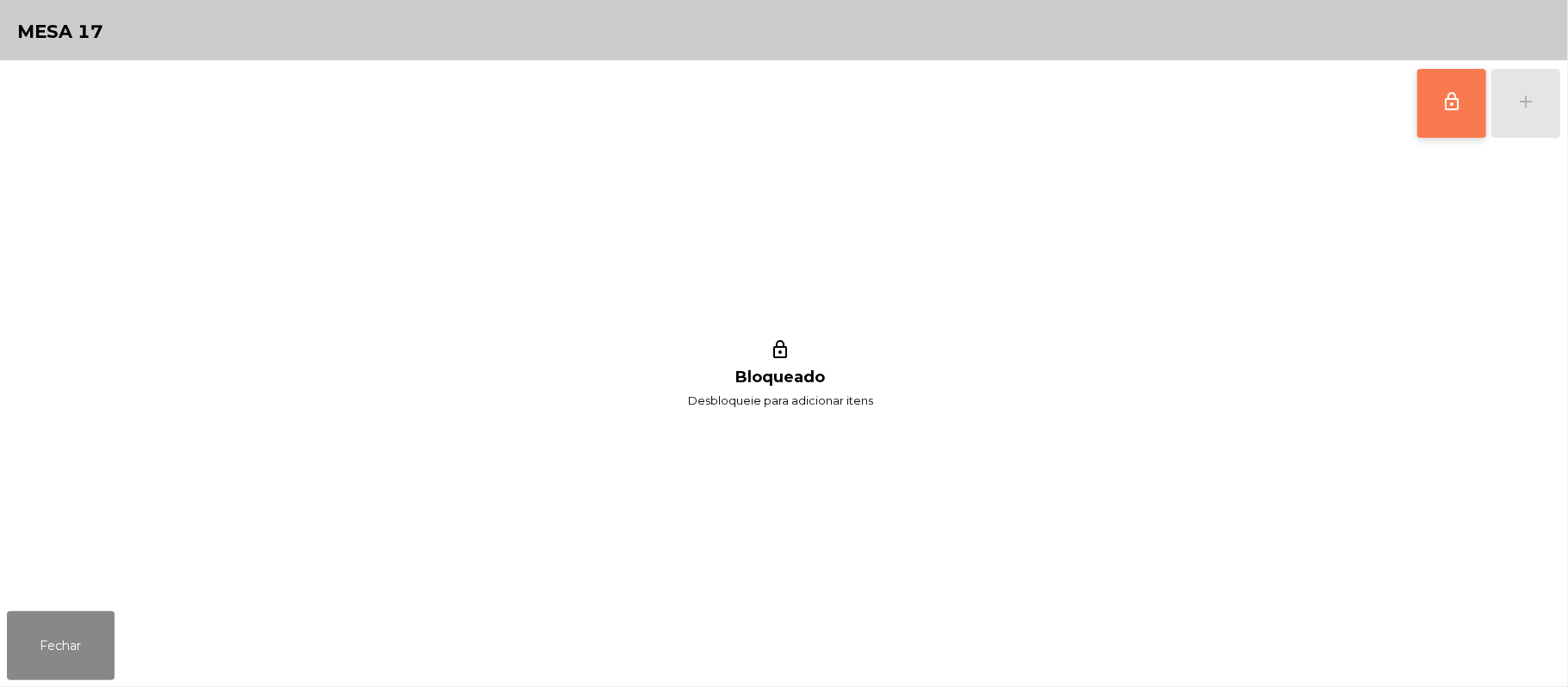
click at [1426, 104] on button "lock_outline" at bounding box center [1451, 103] width 69 height 69
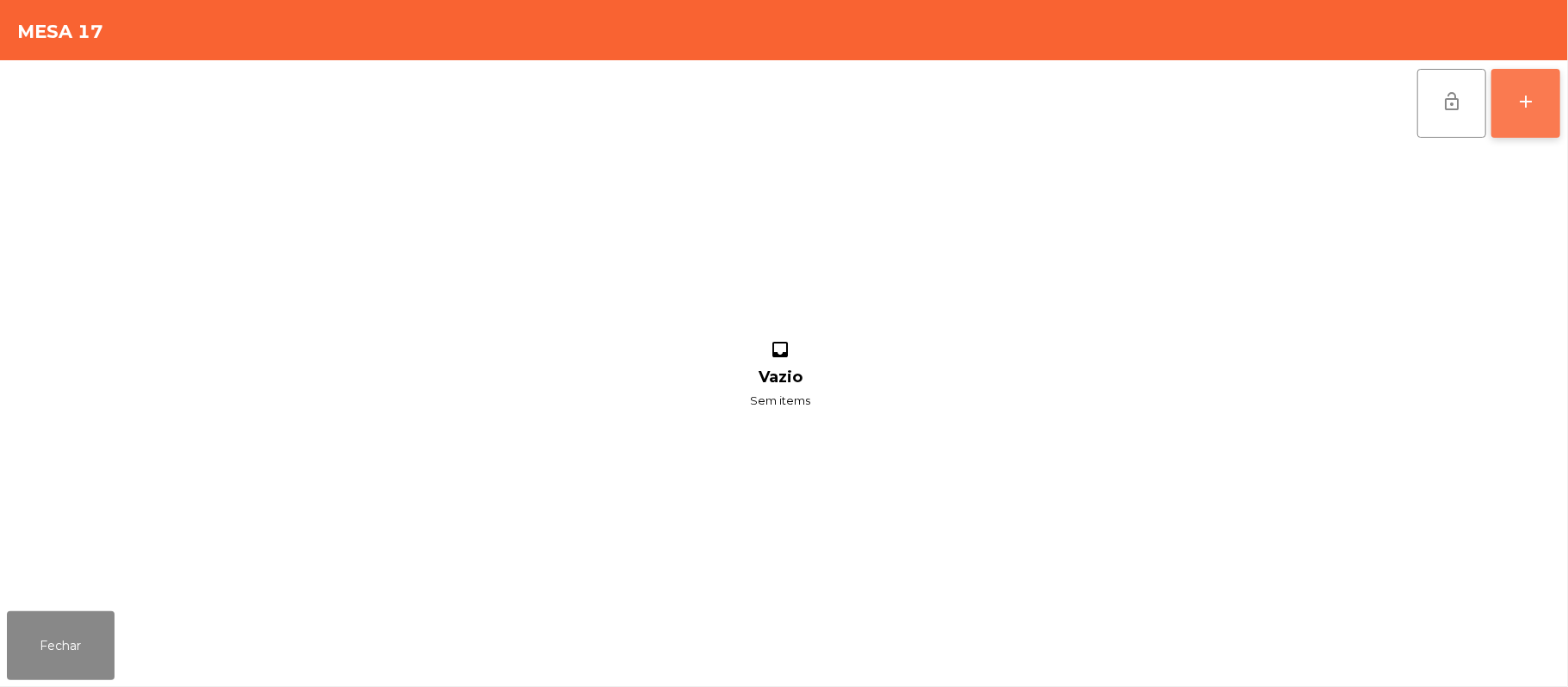
click at [1523, 103] on div "add" at bounding box center [1525, 101] width 21 height 21
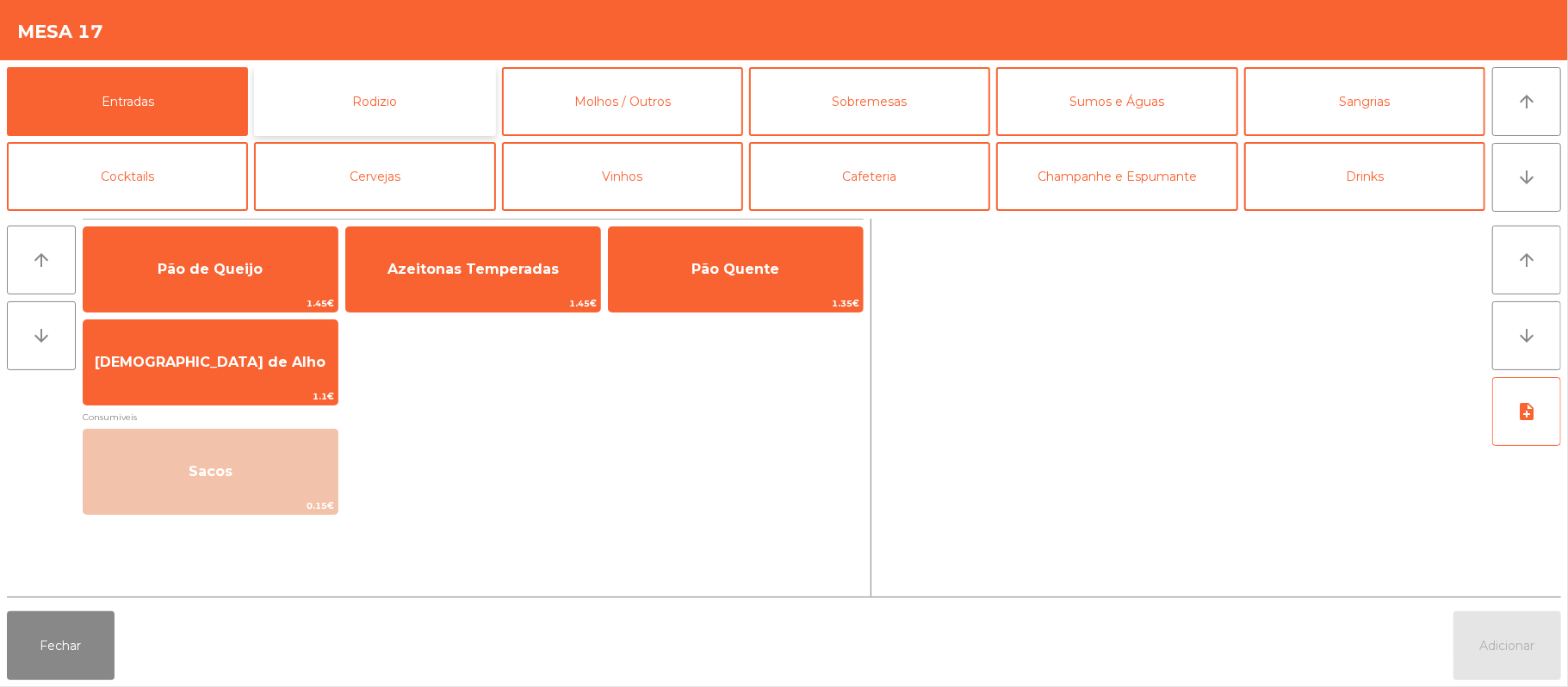
click at [411, 80] on button "Rodizio" at bounding box center [374, 101] width 241 height 69
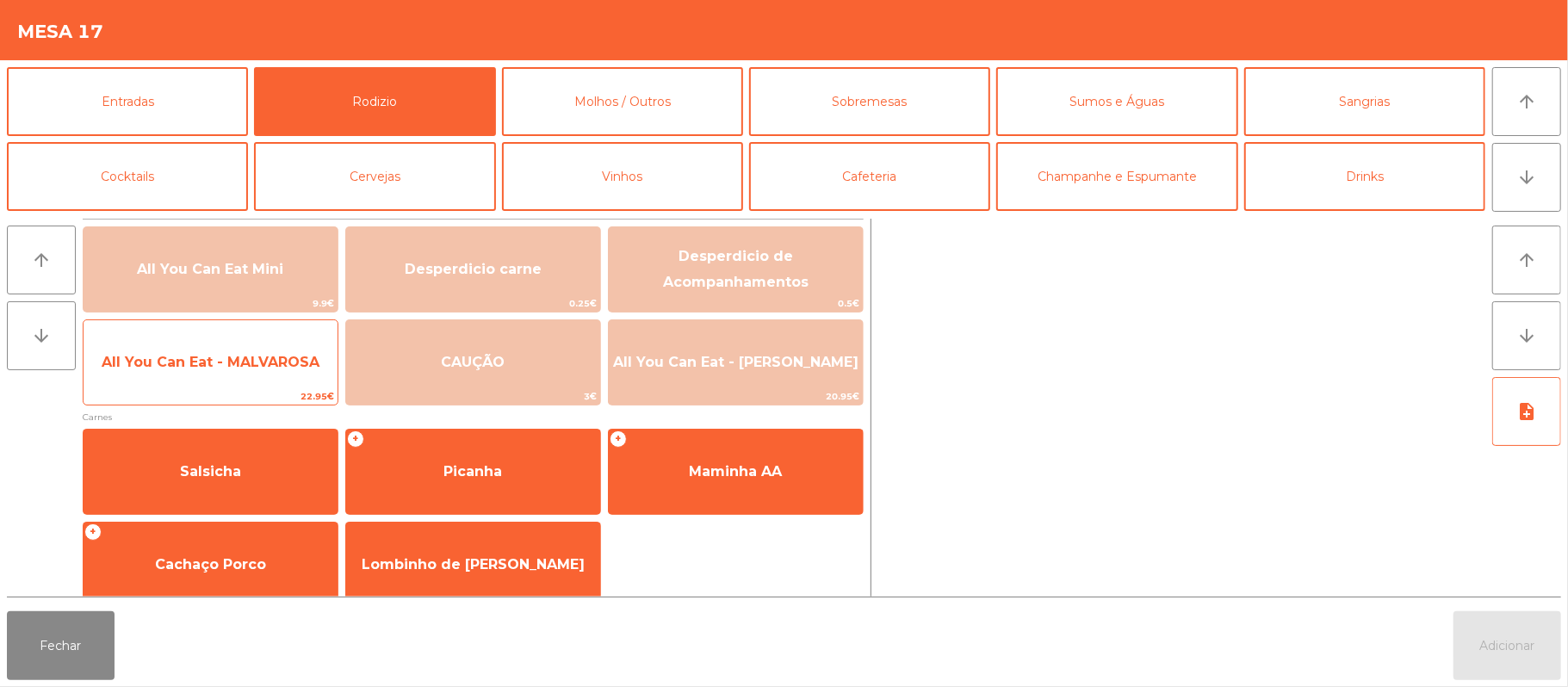
click at [187, 347] on span "All You Can Eat - MALVAROSA" at bounding box center [211, 362] width 254 height 47
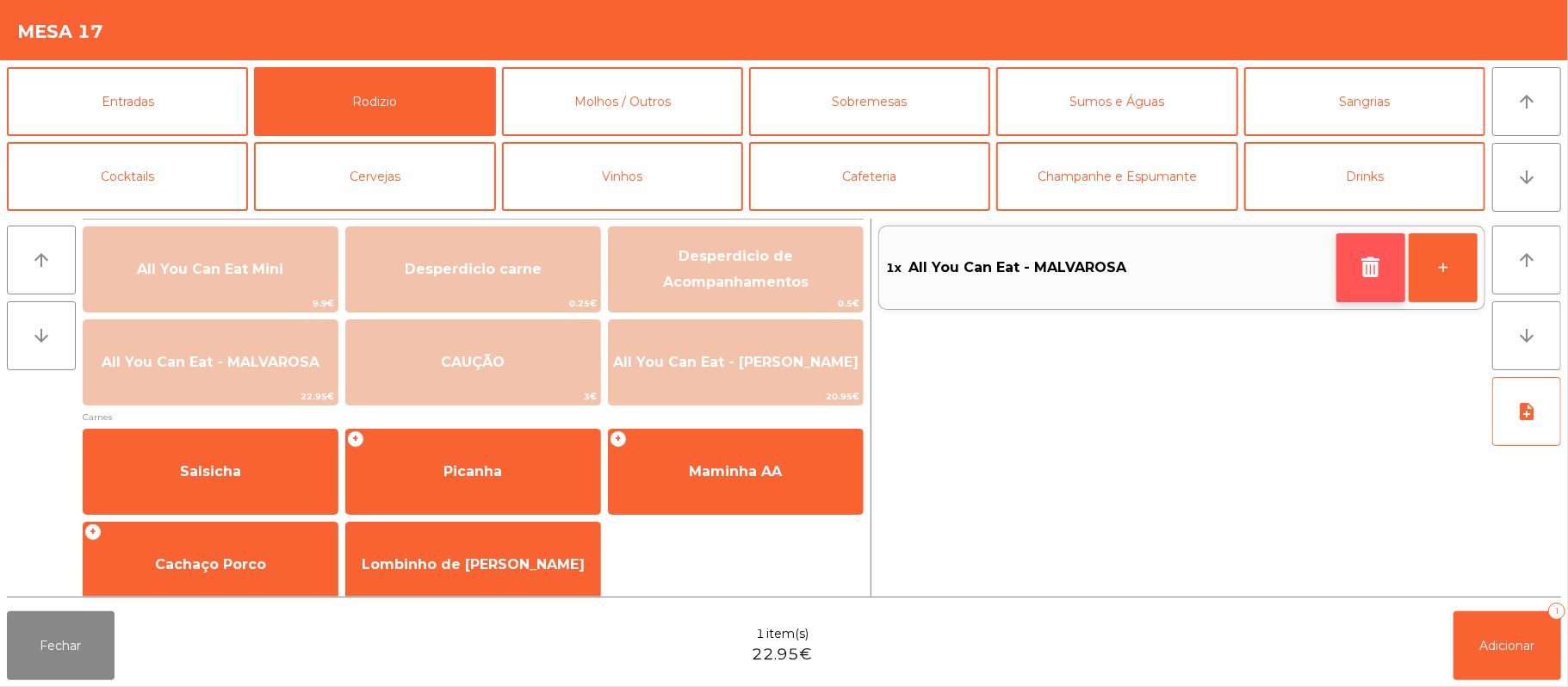
click at [1354, 264] on button "button" at bounding box center [1370, 268] width 69 height 69
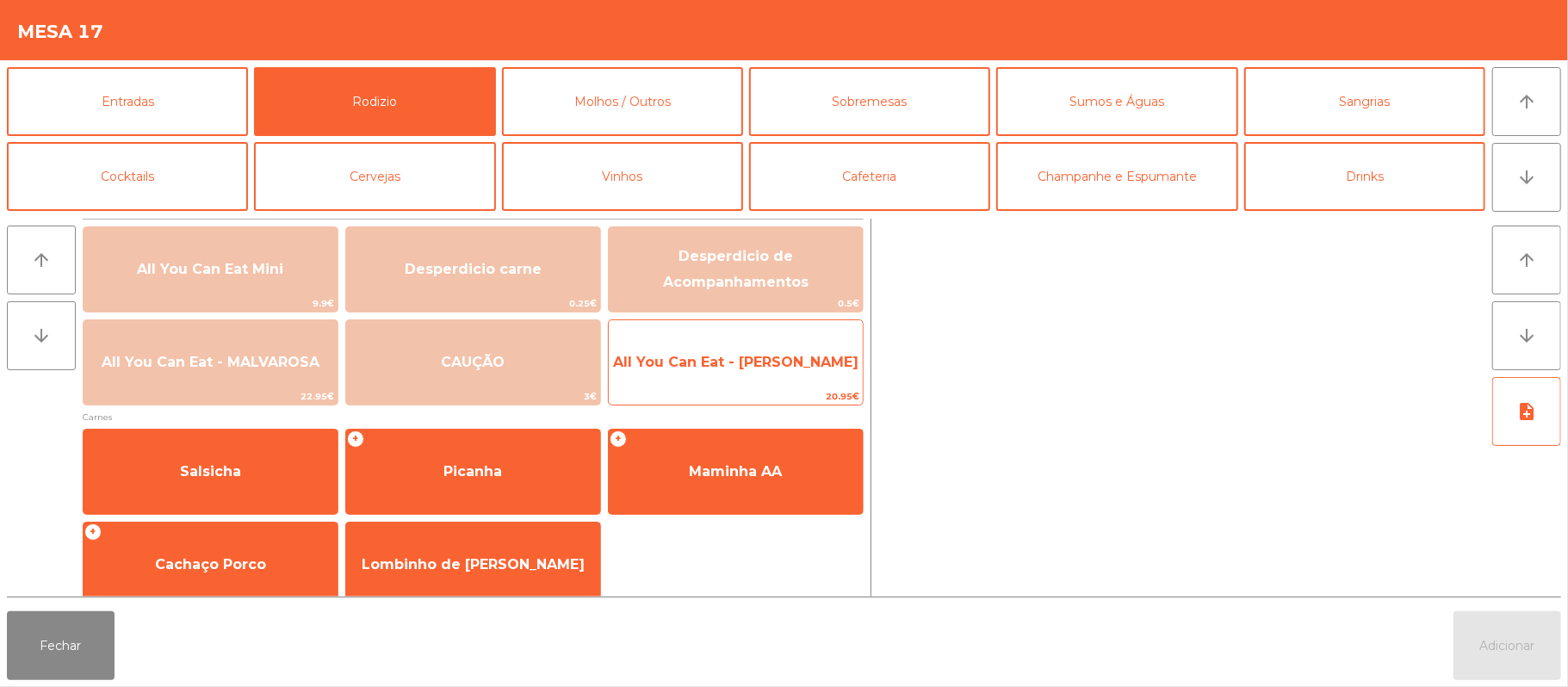
click at [751, 363] on span "All You Can Eat - [PERSON_NAME]" at bounding box center [736, 361] width 246 height 16
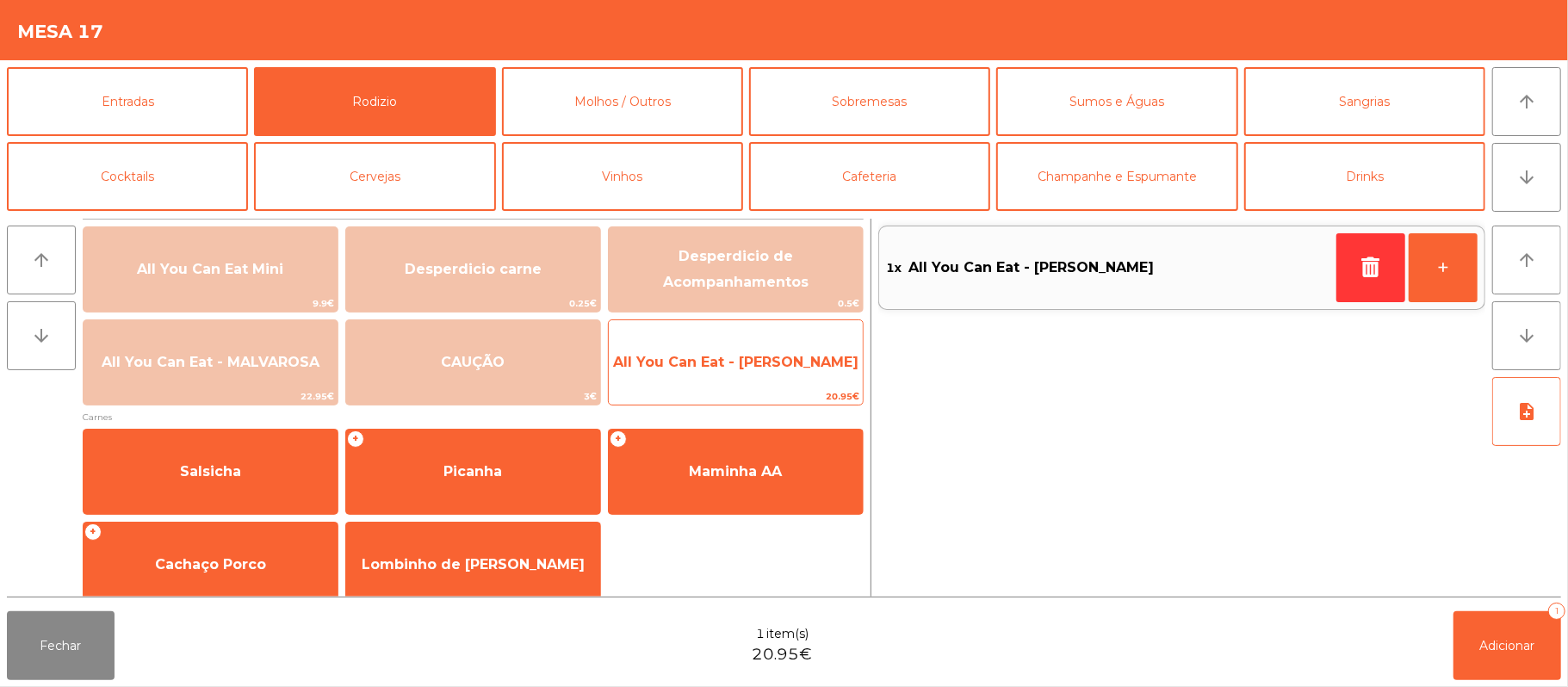
click at [749, 377] on span "All You Can Eat - [PERSON_NAME]" at bounding box center [736, 362] width 254 height 47
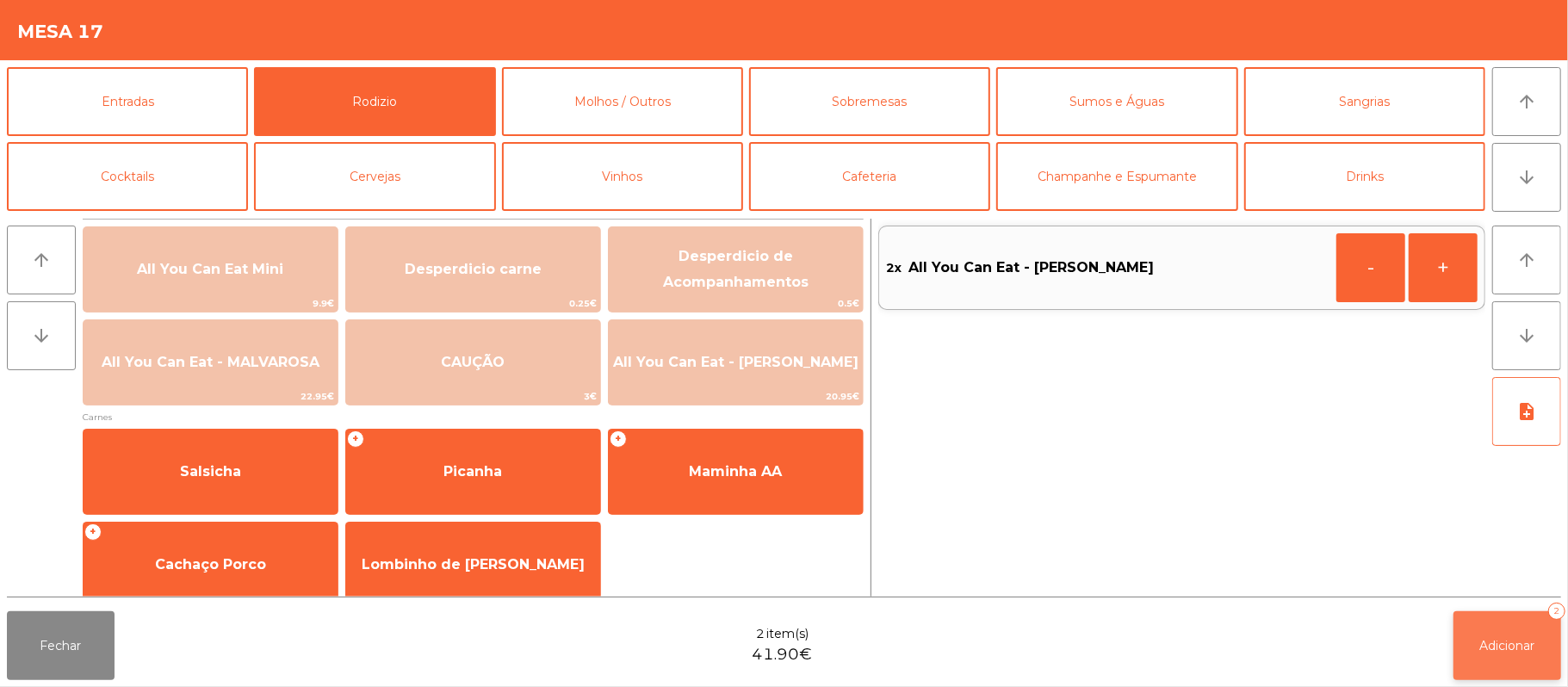
click at [1510, 642] on span "Adicionar" at bounding box center [1507, 646] width 55 height 16
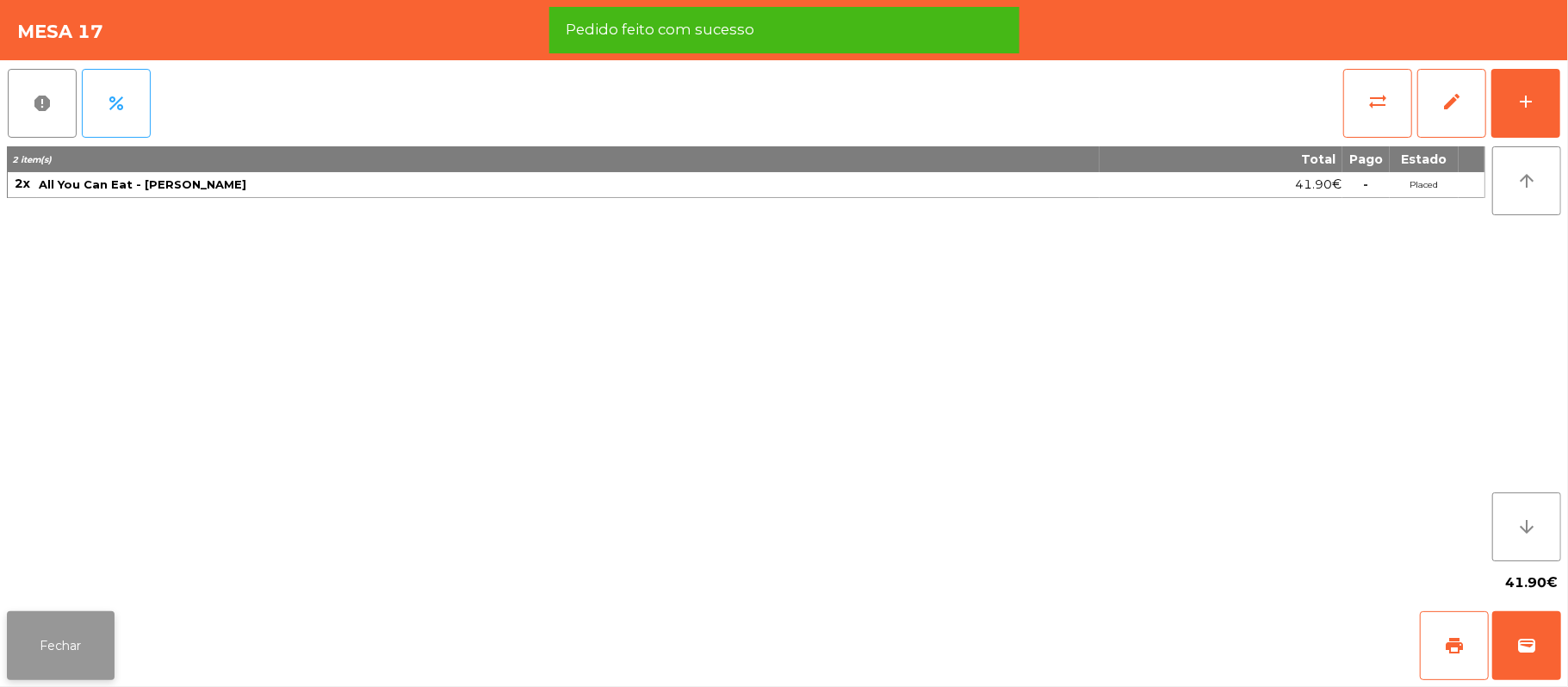
click at [50, 621] on button "Fechar" at bounding box center [61, 645] width 108 height 69
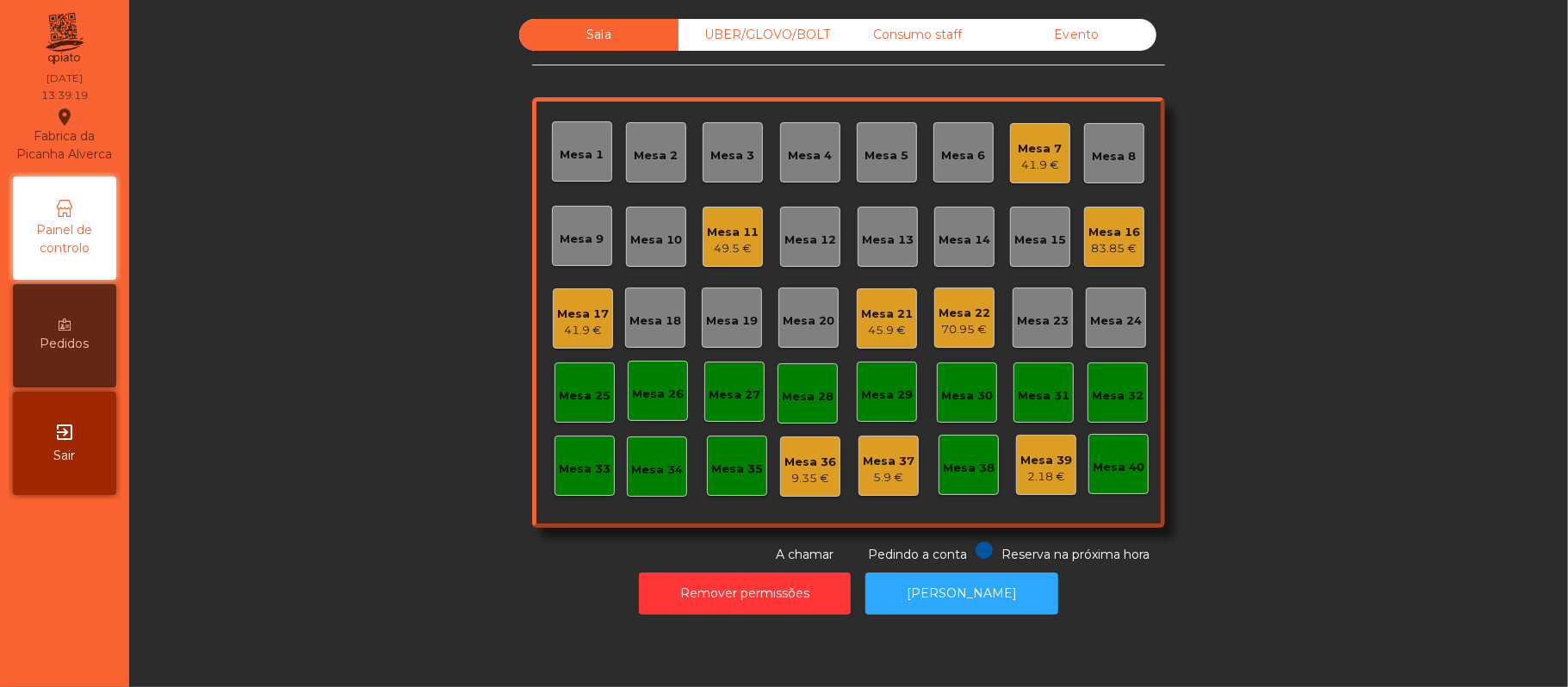
click at [1118, 221] on div "Mesa 16 83.85 €" at bounding box center [1115, 237] width 52 height 41
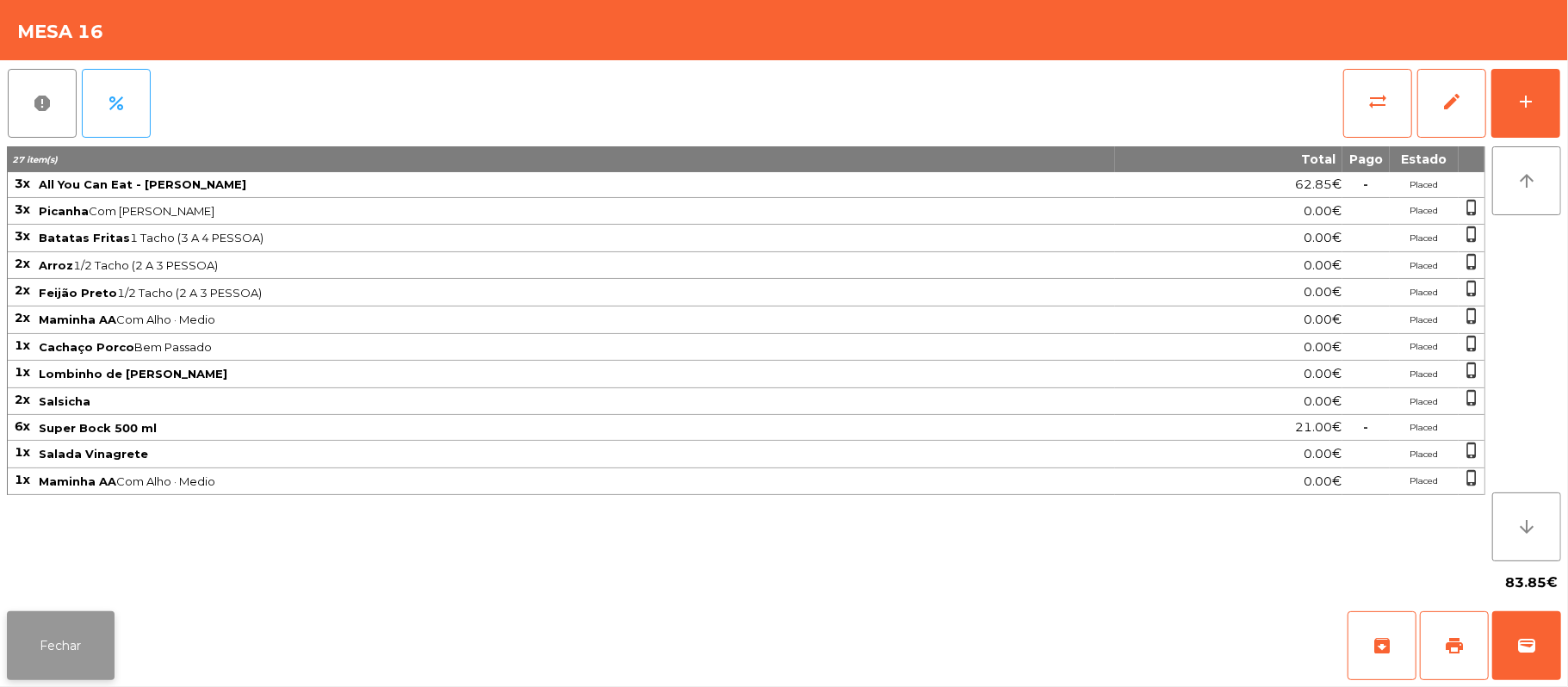
click at [55, 632] on button "Fechar" at bounding box center [61, 645] width 108 height 69
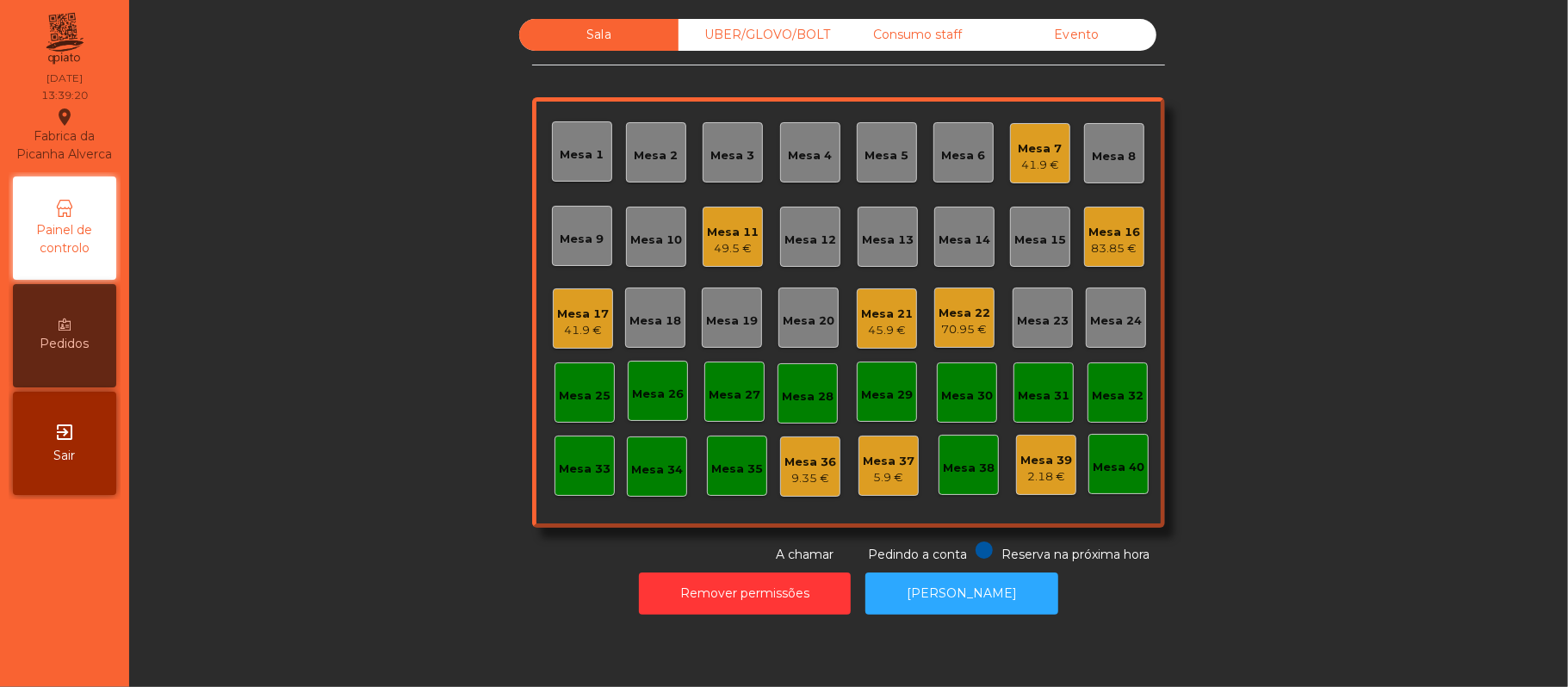
click at [884, 326] on div "45.9 €" at bounding box center [887, 330] width 52 height 17
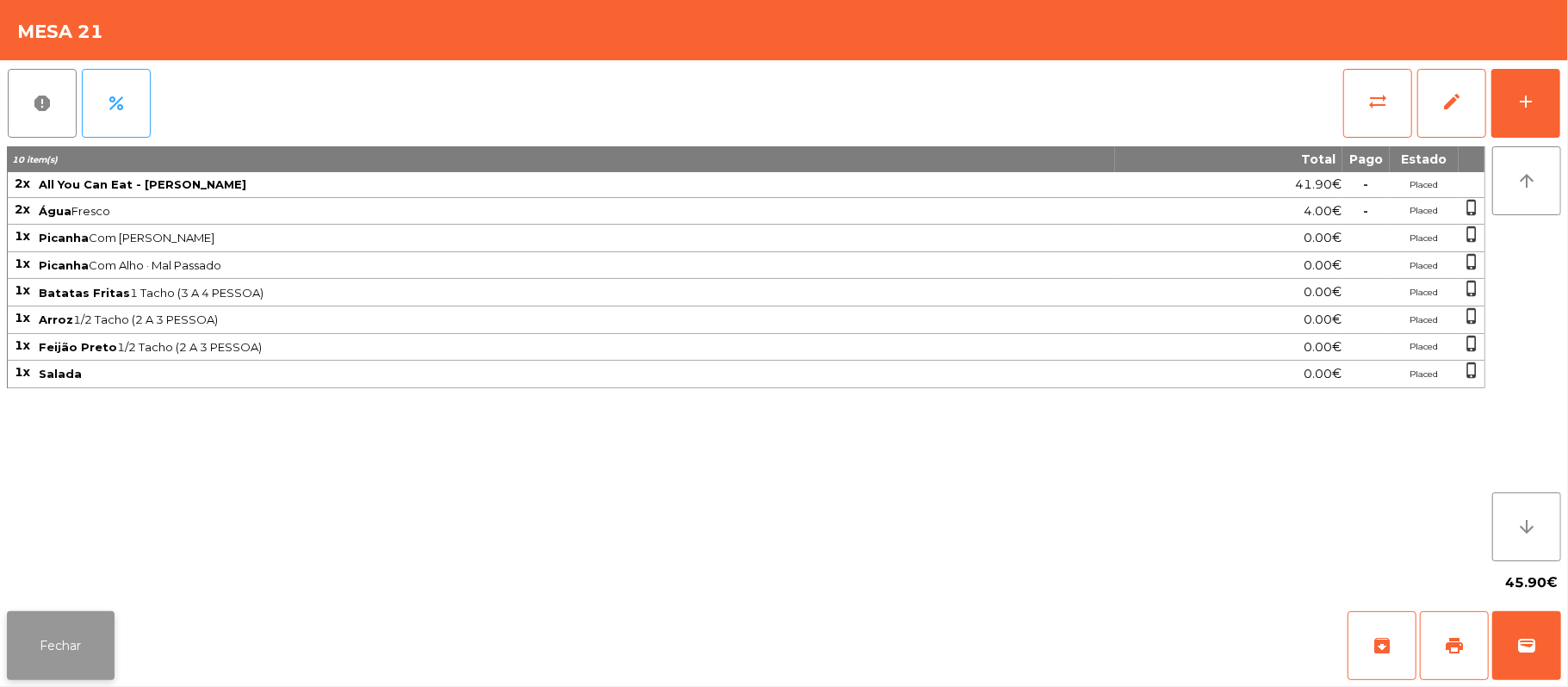
click at [32, 649] on button "Fechar" at bounding box center [61, 645] width 108 height 69
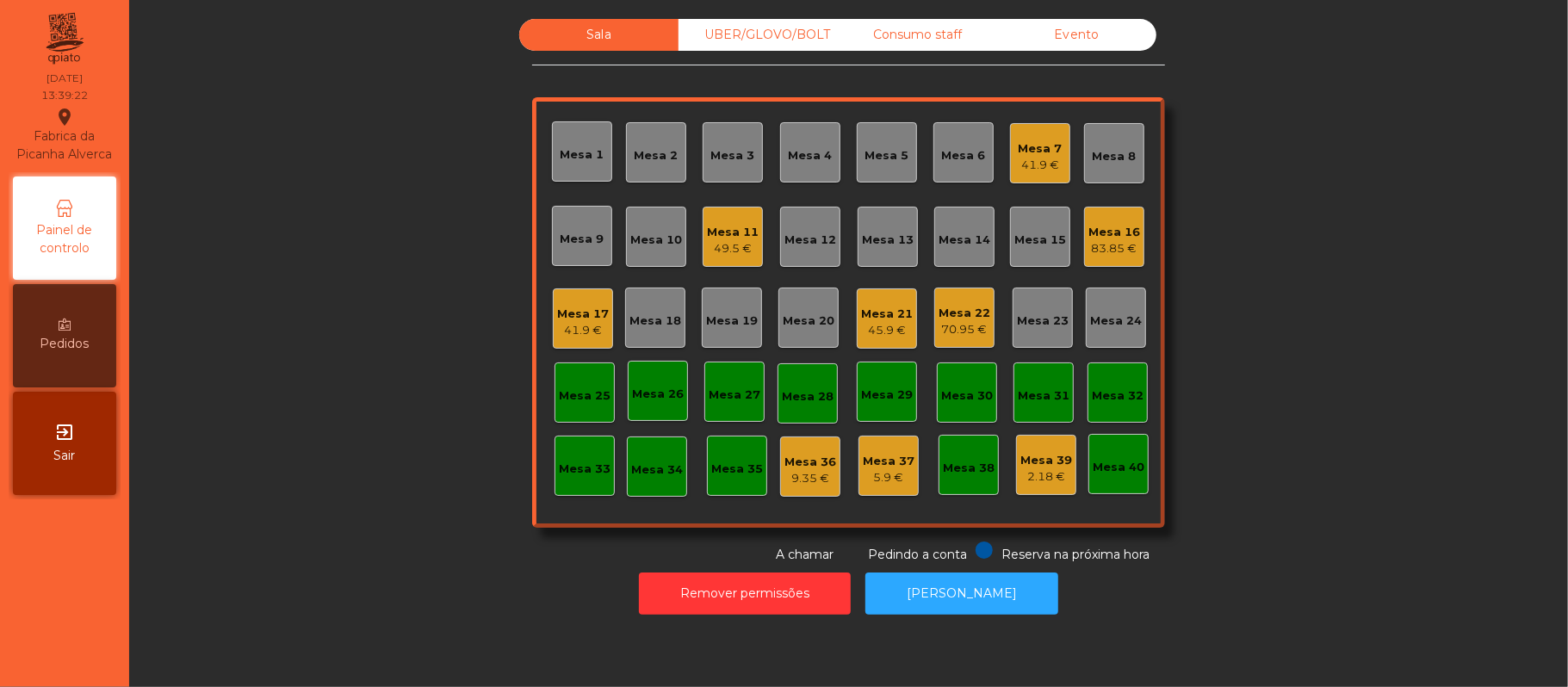
click at [946, 322] on div "70.95 €" at bounding box center [965, 330] width 52 height 17
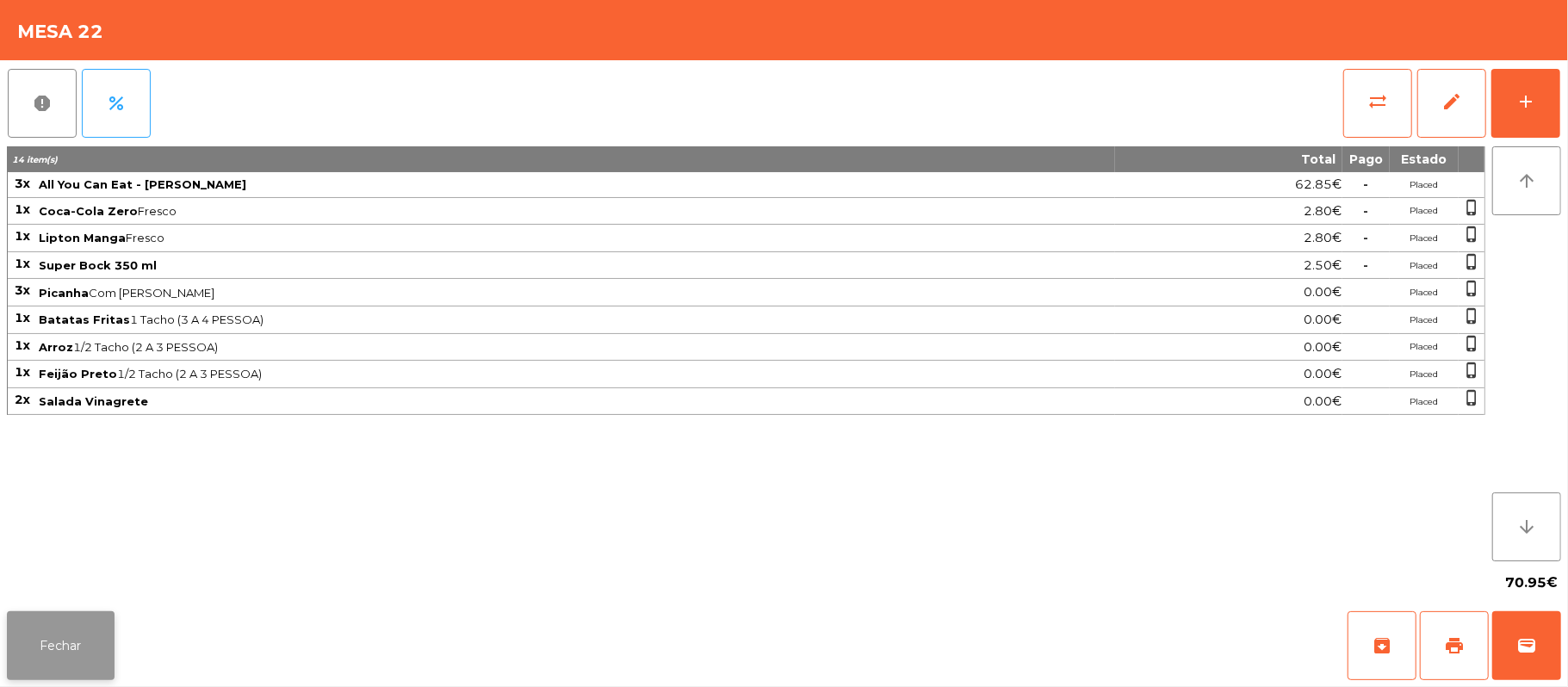
click at [50, 672] on button "Fechar" at bounding box center [61, 645] width 108 height 69
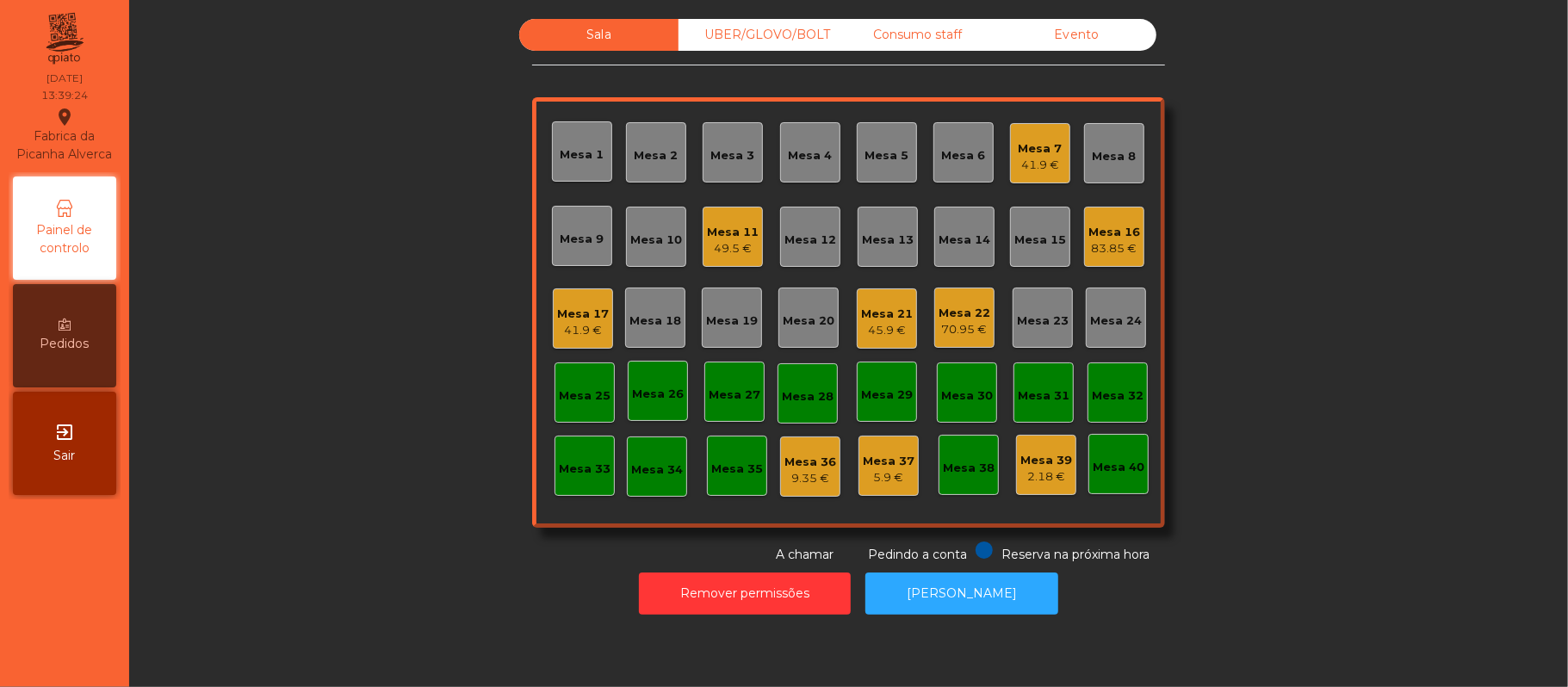
click at [1025, 147] on div "Mesa 7" at bounding box center [1041, 149] width 44 height 17
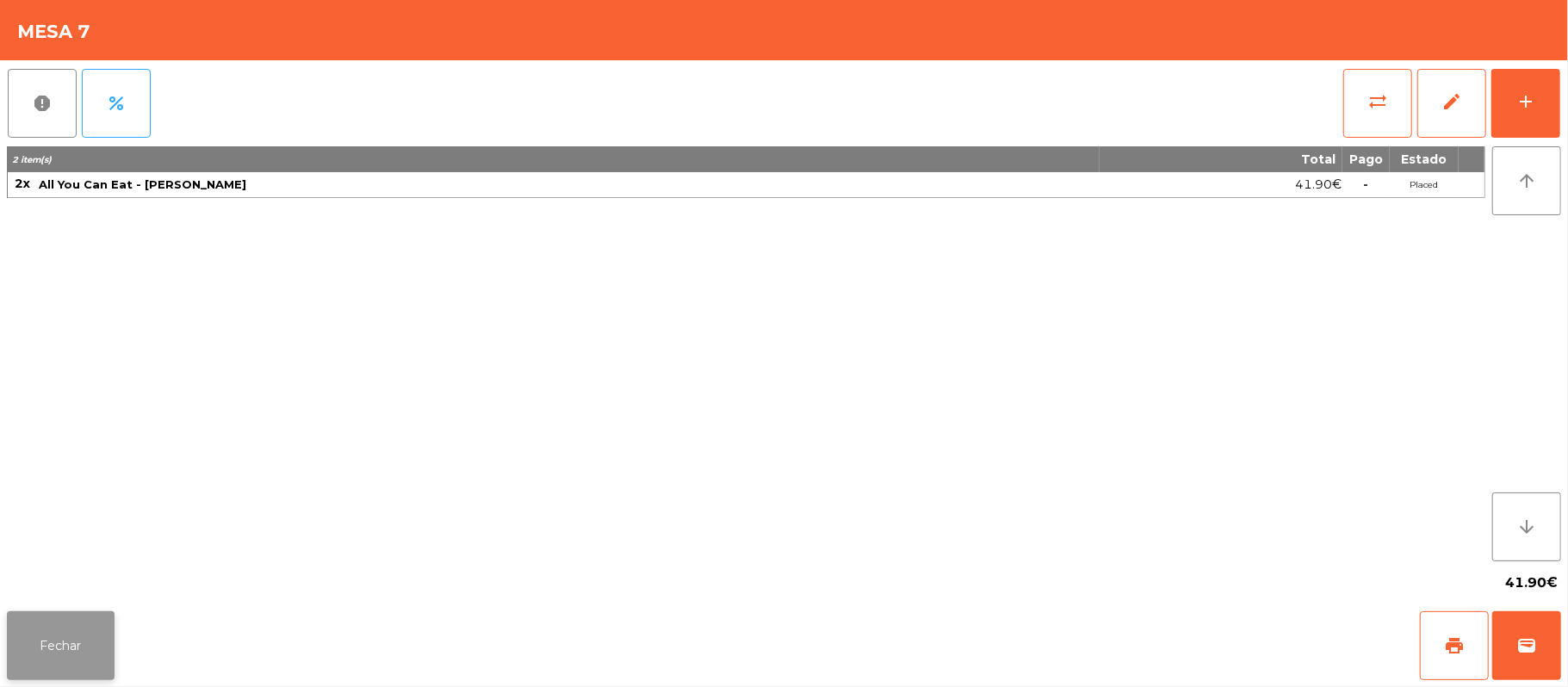
click at [39, 665] on button "Fechar" at bounding box center [61, 645] width 108 height 69
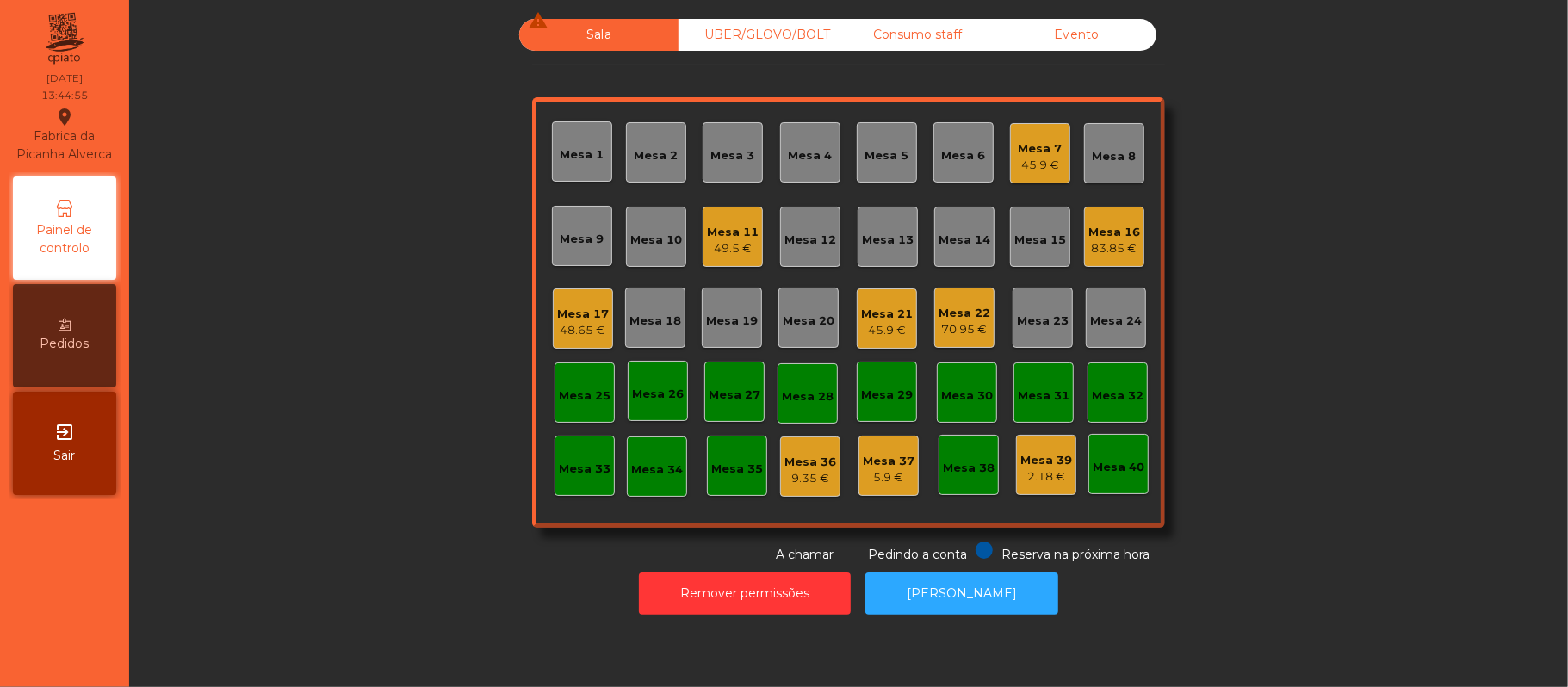
click at [742, 210] on div "Mesa 11 49.5 €" at bounding box center [733, 237] width 60 height 60
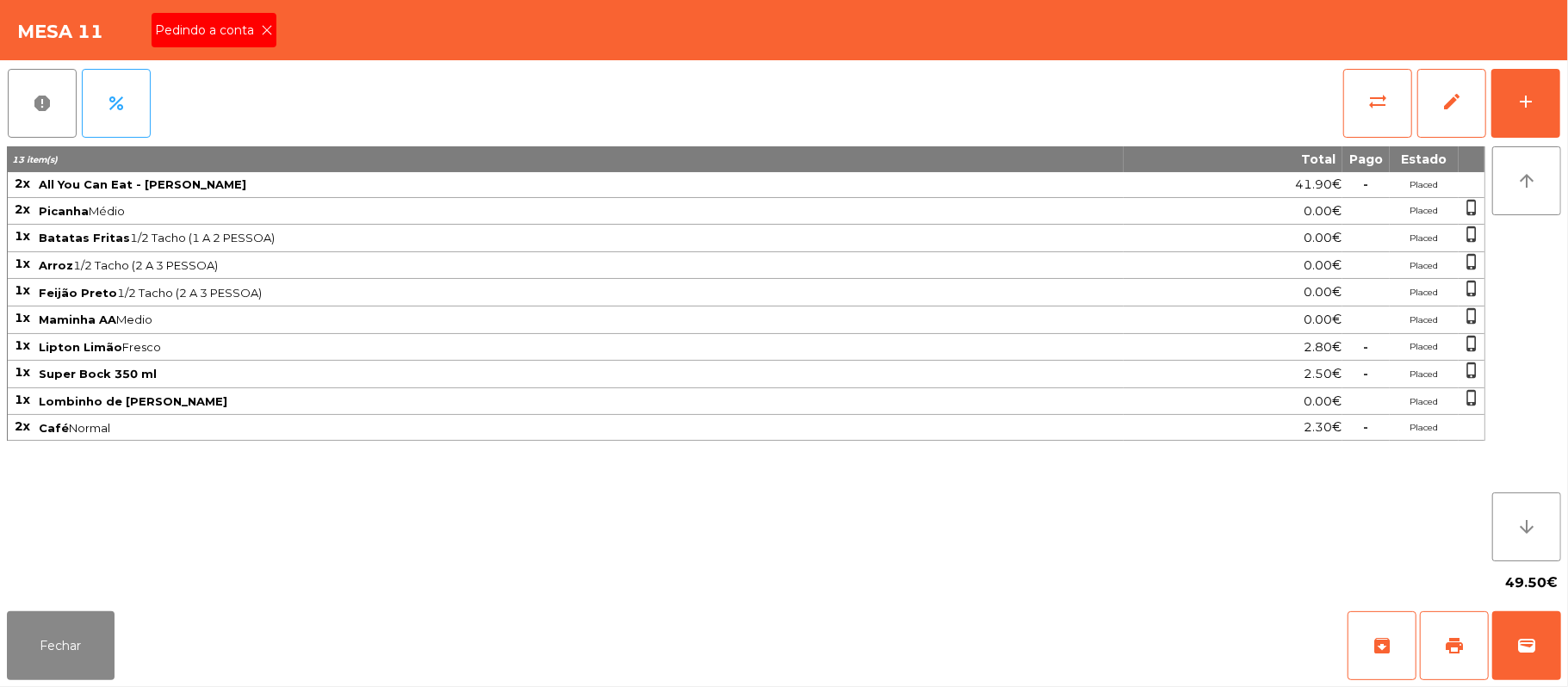
click at [248, 38] on span "Pedindo a conta" at bounding box center [208, 31] width 106 height 18
click at [1440, 640] on button "print" at bounding box center [1454, 645] width 69 height 69
click at [59, 665] on button "Fechar" at bounding box center [61, 645] width 108 height 69
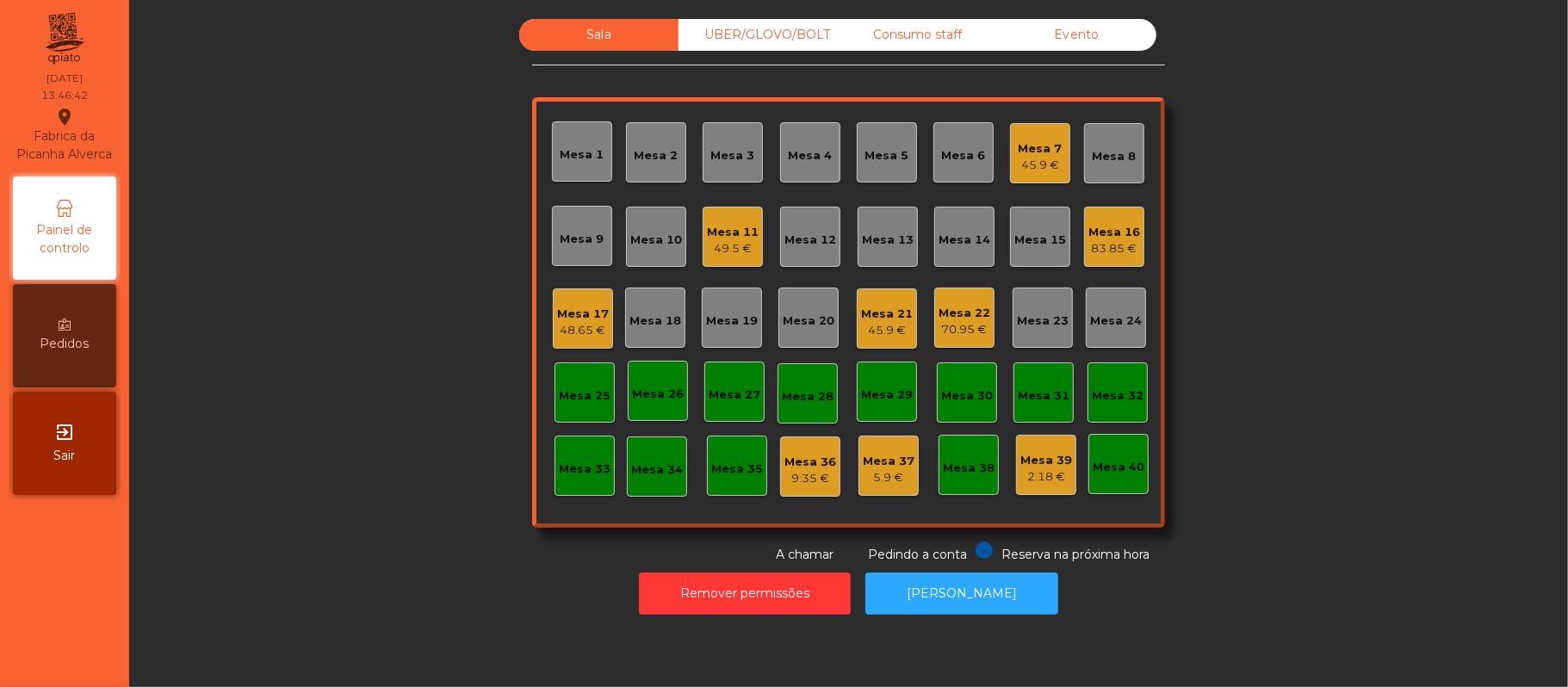
click at [1260, 285] on div "Sala UBER/[GEOGRAPHIC_DATA]/BOLT Consumo staff Evento Mesa 1 Mesa 2 Mesa 3 [GEO…" at bounding box center [849, 292] width 1392 height 545
click at [797, 293] on div "Mesa 20" at bounding box center [808, 318] width 60 height 60
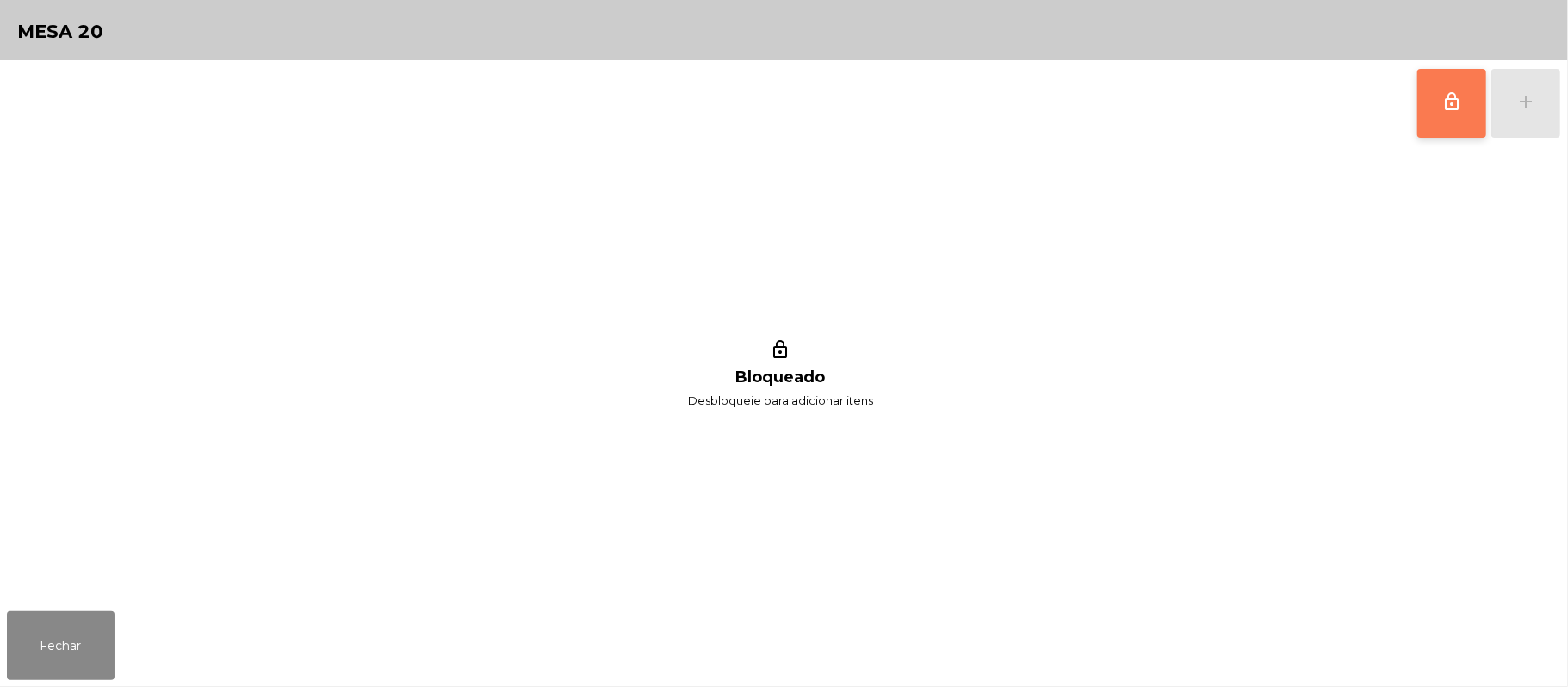
click at [1441, 91] on span "lock_outline" at bounding box center [1451, 101] width 21 height 21
click at [1519, 104] on div "add" at bounding box center [1525, 101] width 21 height 21
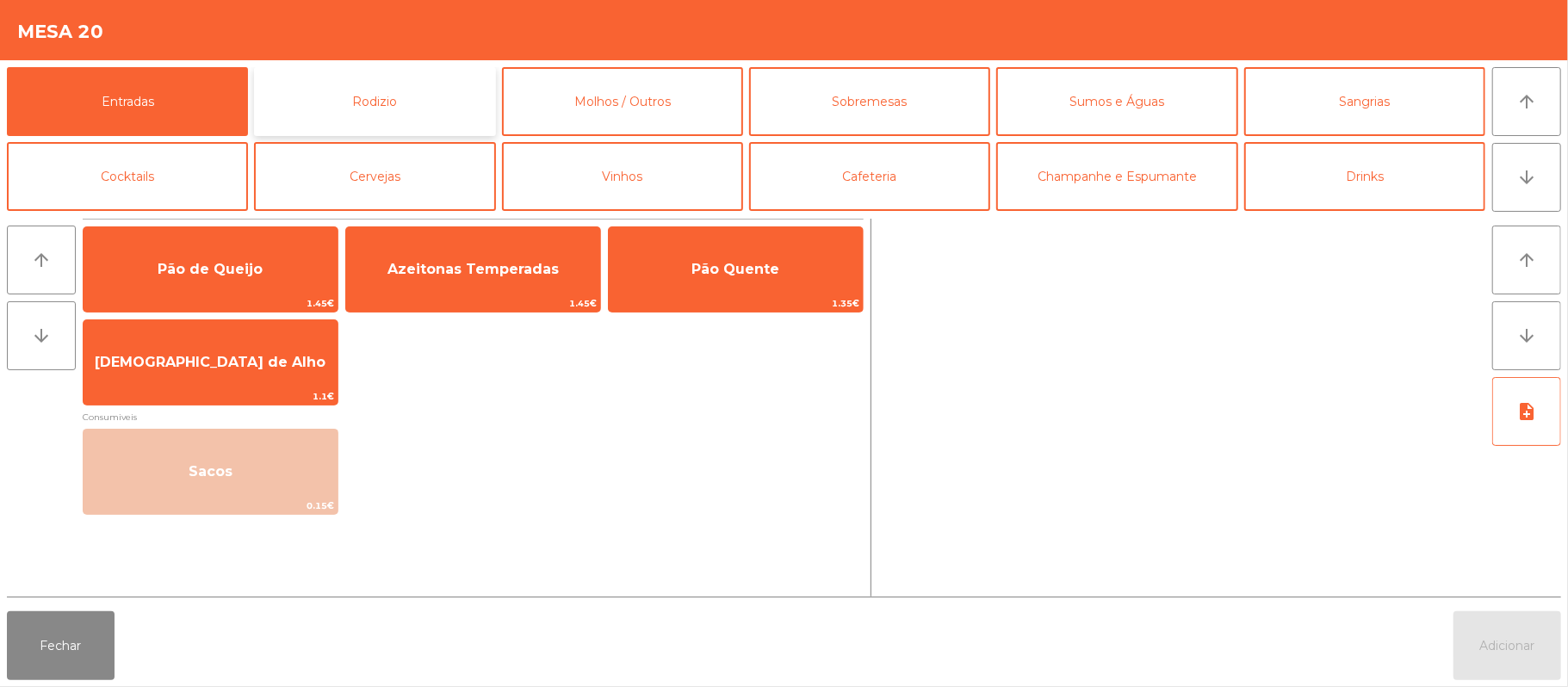
click at [431, 80] on button "Rodizio" at bounding box center [374, 101] width 241 height 69
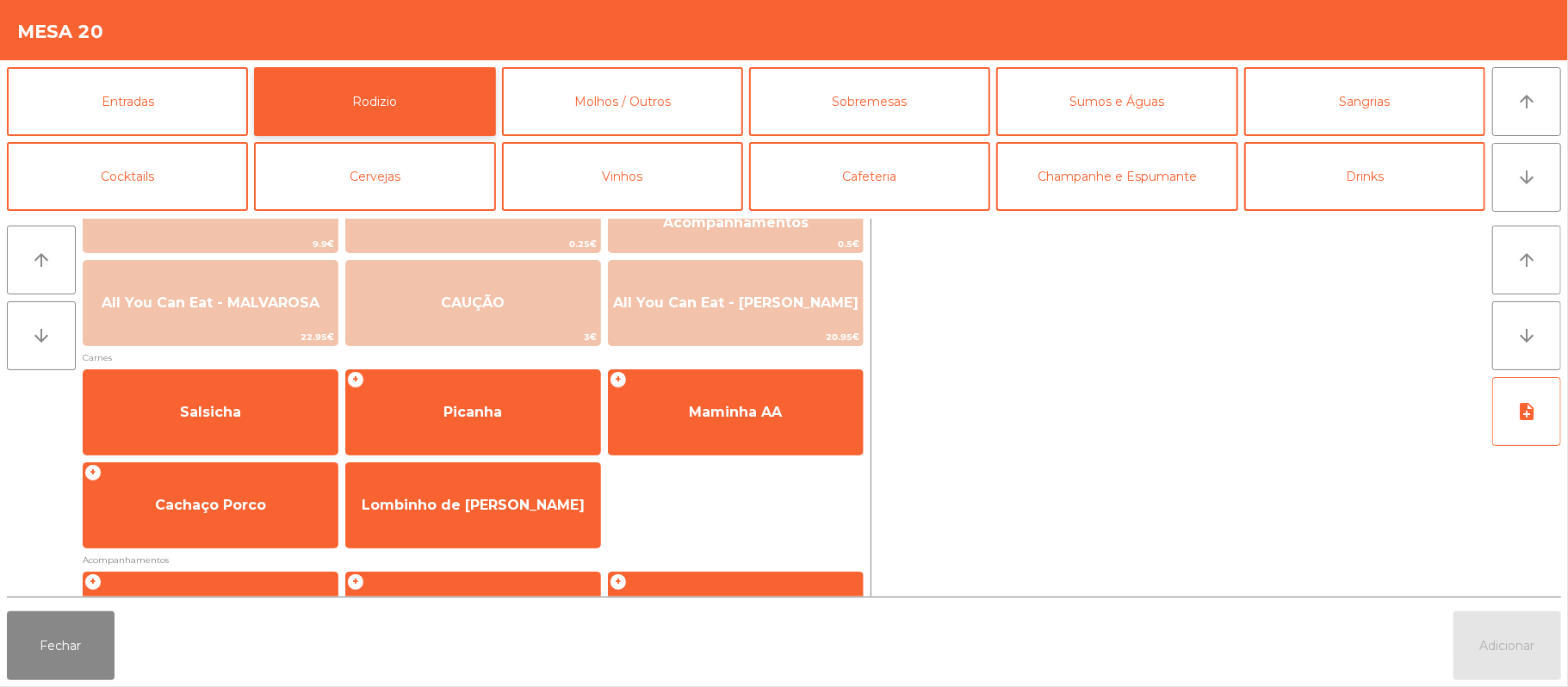
scroll to position [66, 0]
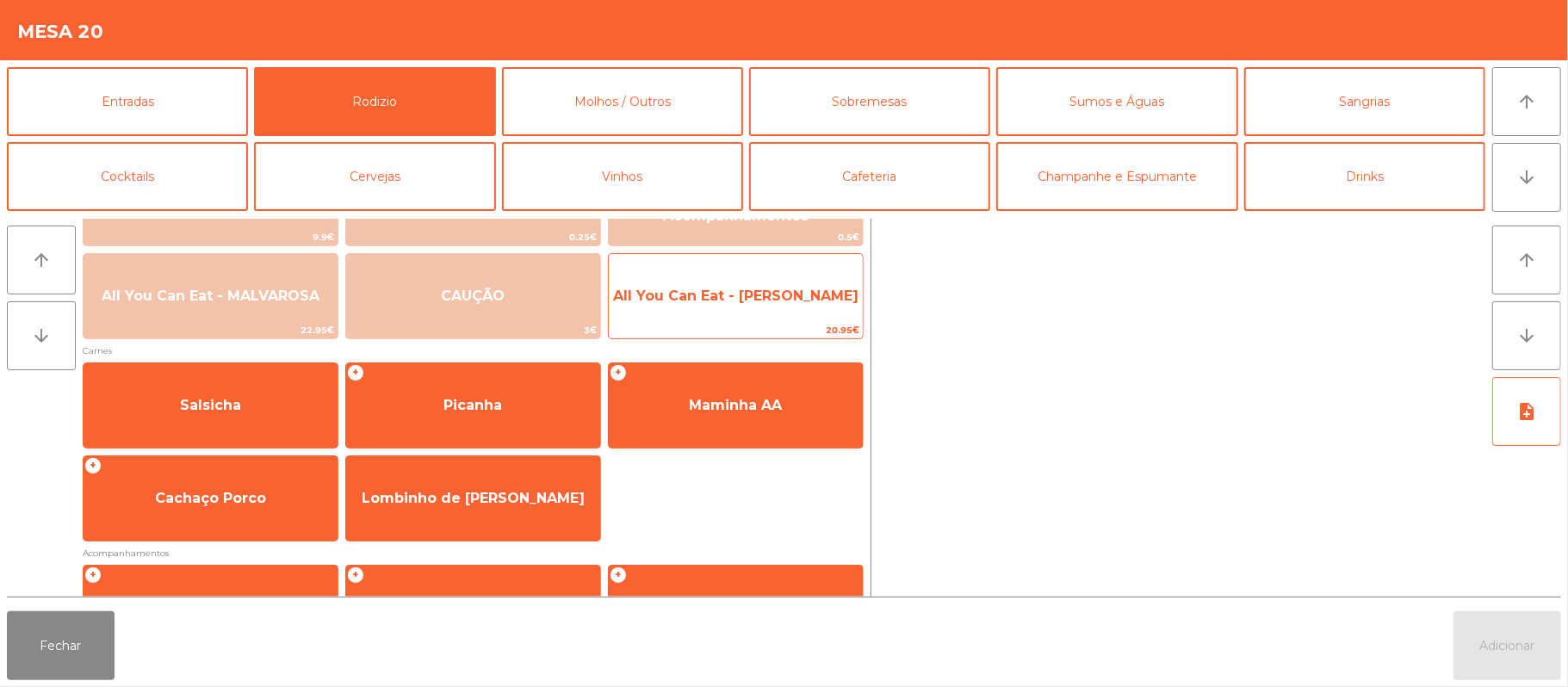
click at [747, 328] on span "20.95€" at bounding box center [736, 330] width 254 height 16
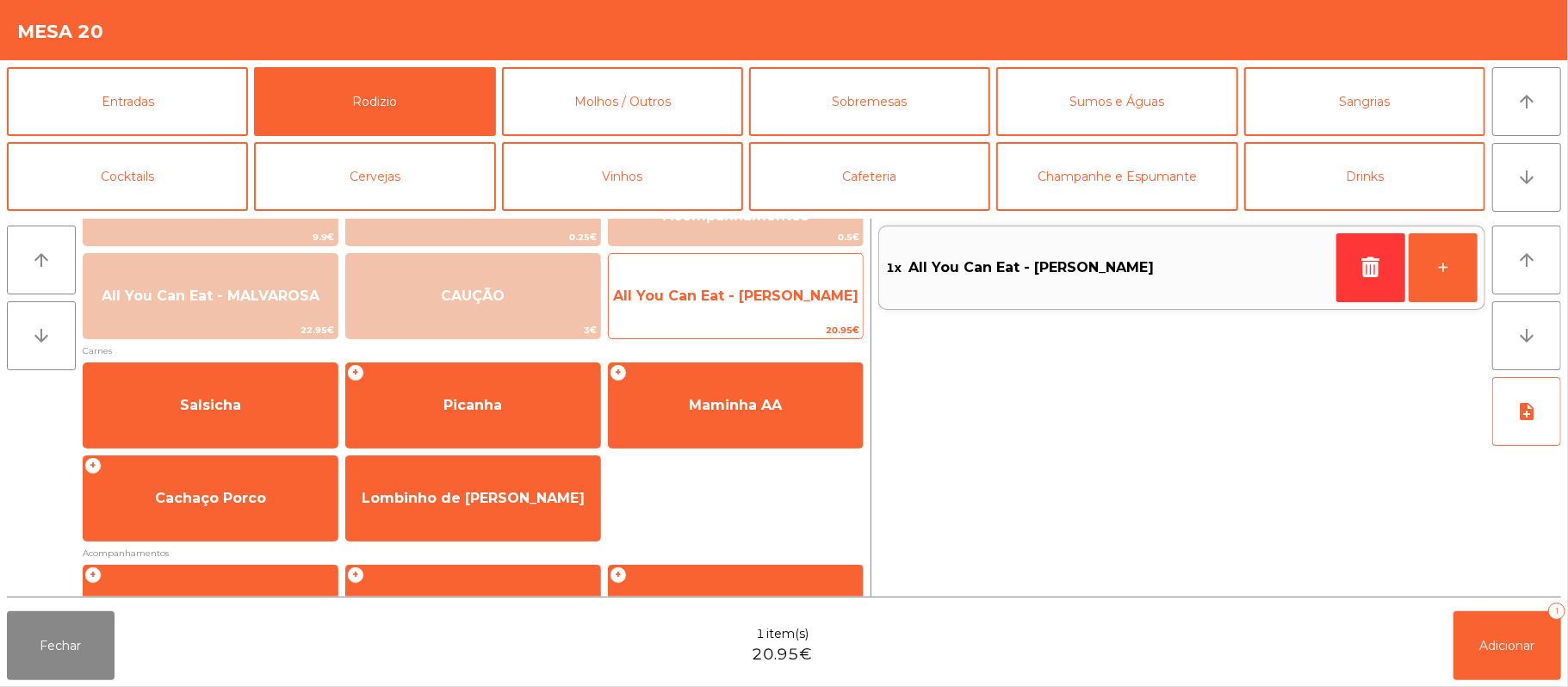
click at [756, 312] on span "All You Can Eat - [PERSON_NAME]" at bounding box center [736, 296] width 254 height 47
click at [749, 285] on span "All You Can Eat - [PERSON_NAME]" at bounding box center [736, 296] width 254 height 47
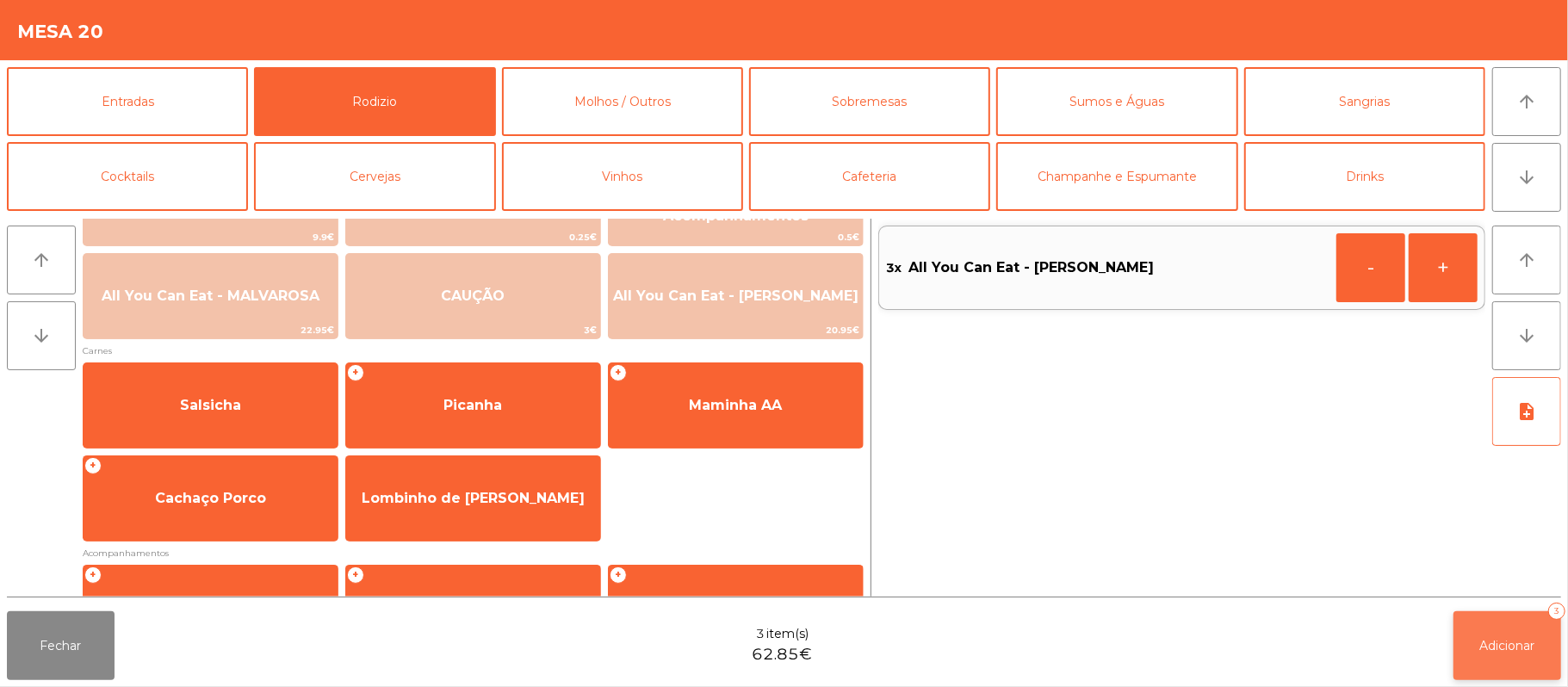
click at [1514, 644] on span "Adicionar" at bounding box center [1507, 646] width 55 height 16
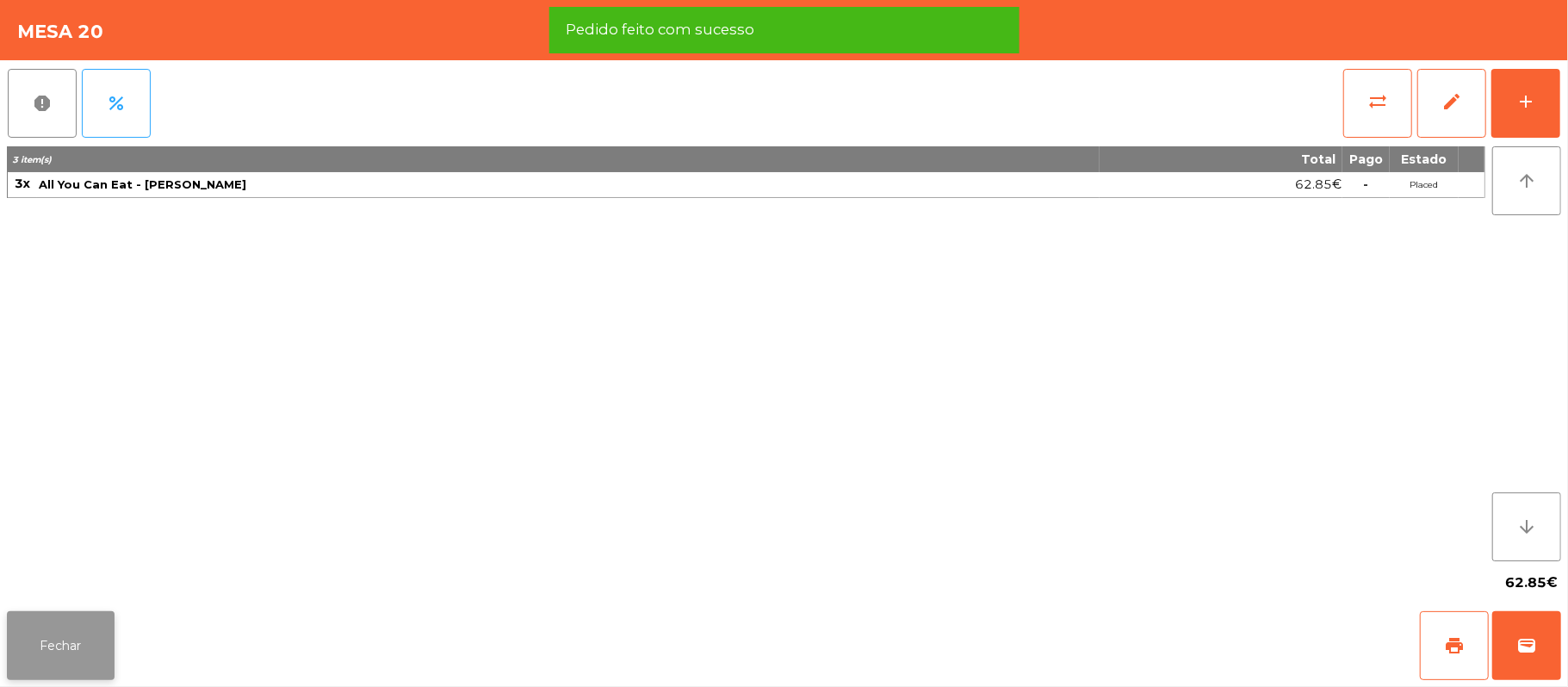
click at [15, 655] on button "Fechar" at bounding box center [61, 645] width 108 height 69
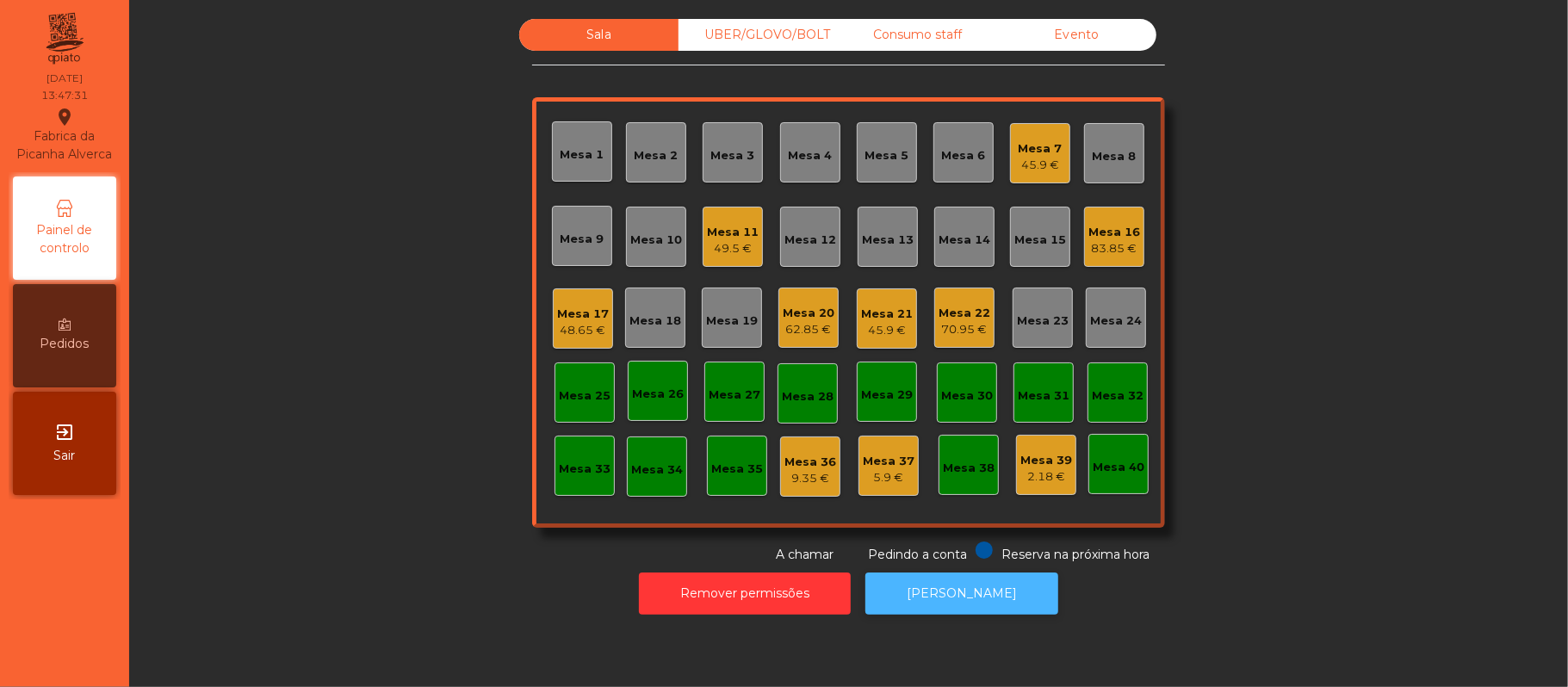
click at [976, 606] on button "[PERSON_NAME]" at bounding box center [961, 593] width 193 height 42
click at [720, 247] on div "49.5 €" at bounding box center [733, 249] width 52 height 17
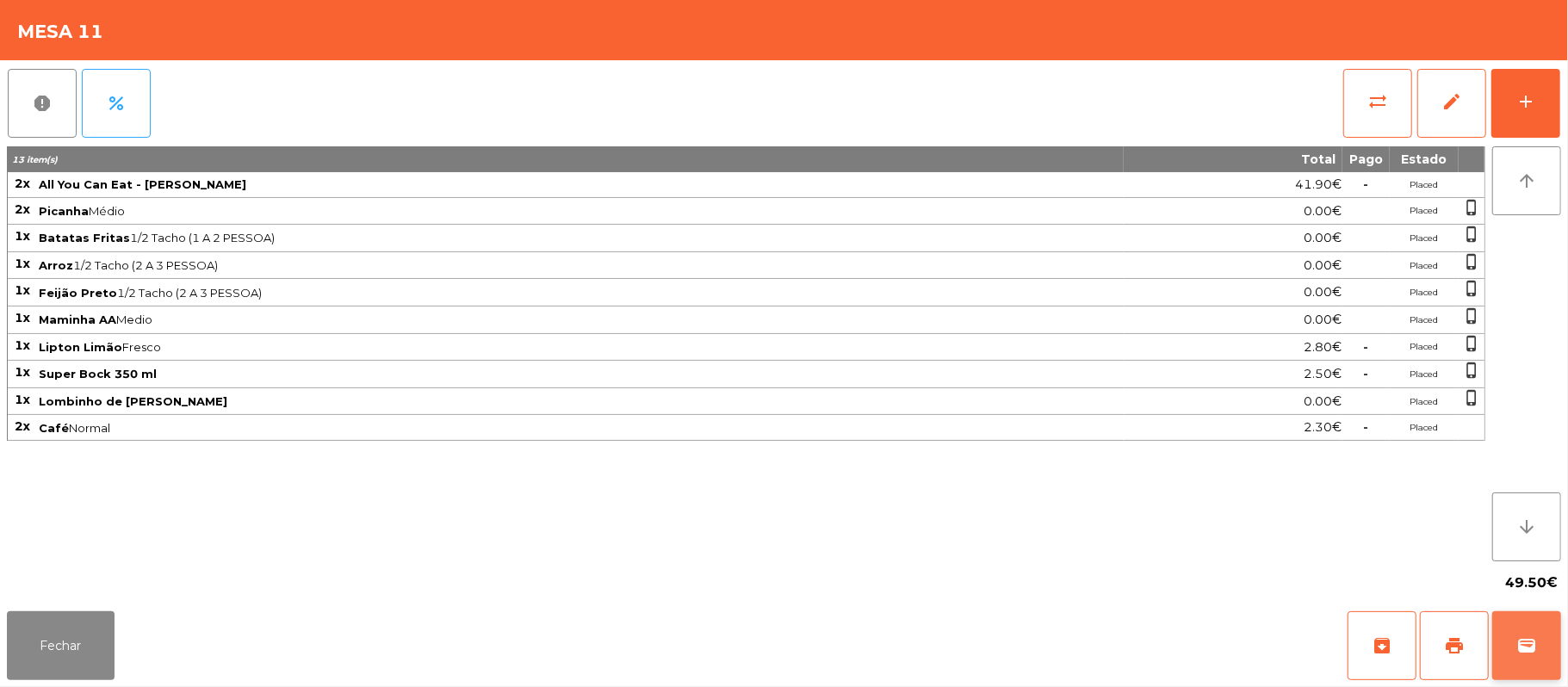
click at [1543, 635] on button "wallet" at bounding box center [1526, 645] width 69 height 69
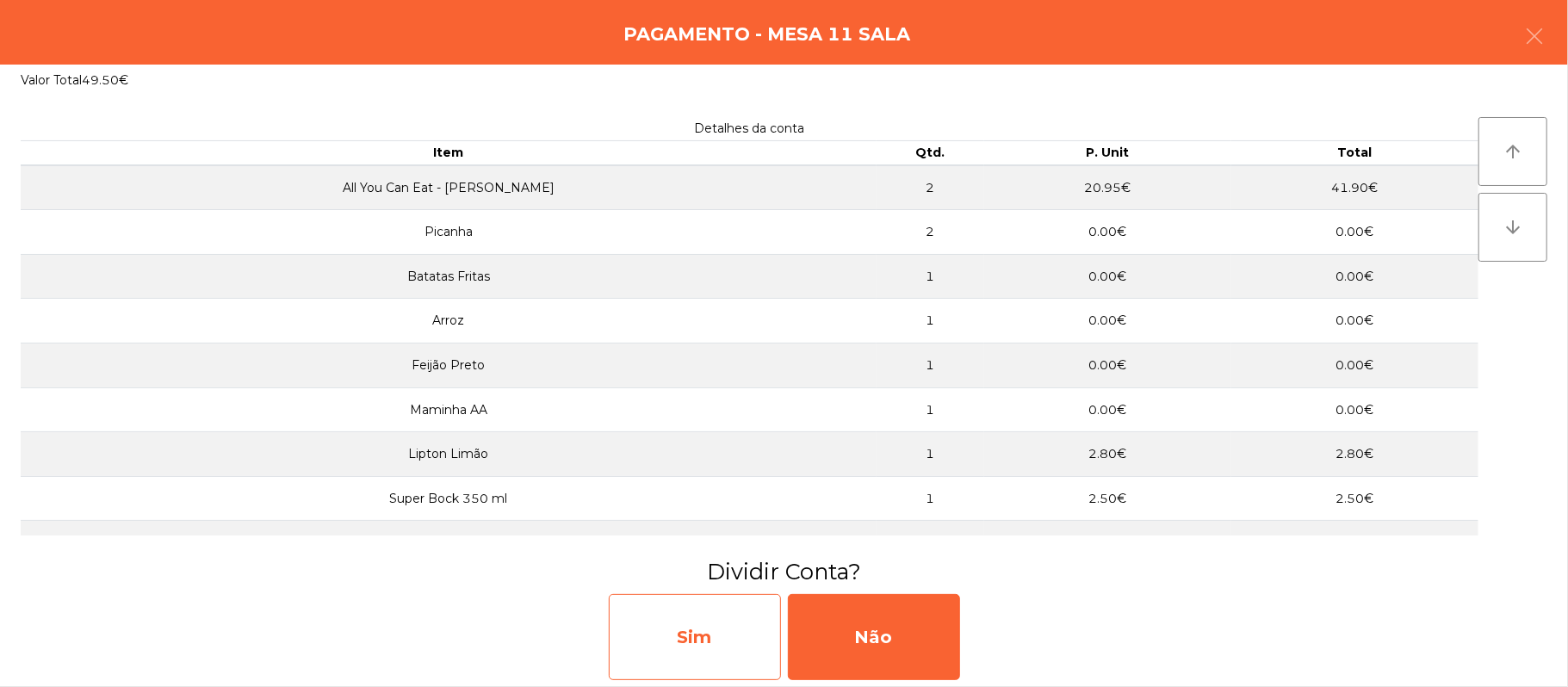
click at [683, 621] on div "Sim" at bounding box center [695, 637] width 172 height 86
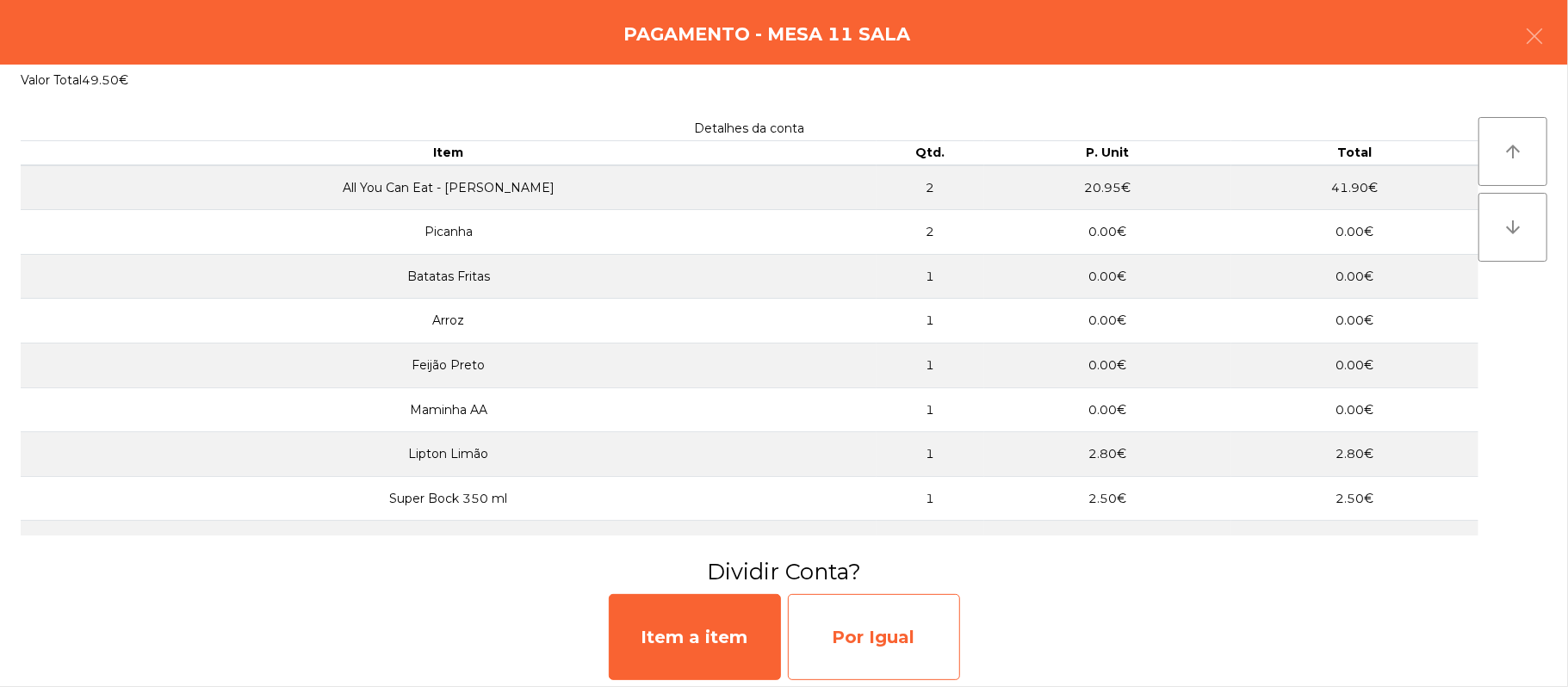
click at [899, 631] on div "Por Igual" at bounding box center [874, 637] width 172 height 86
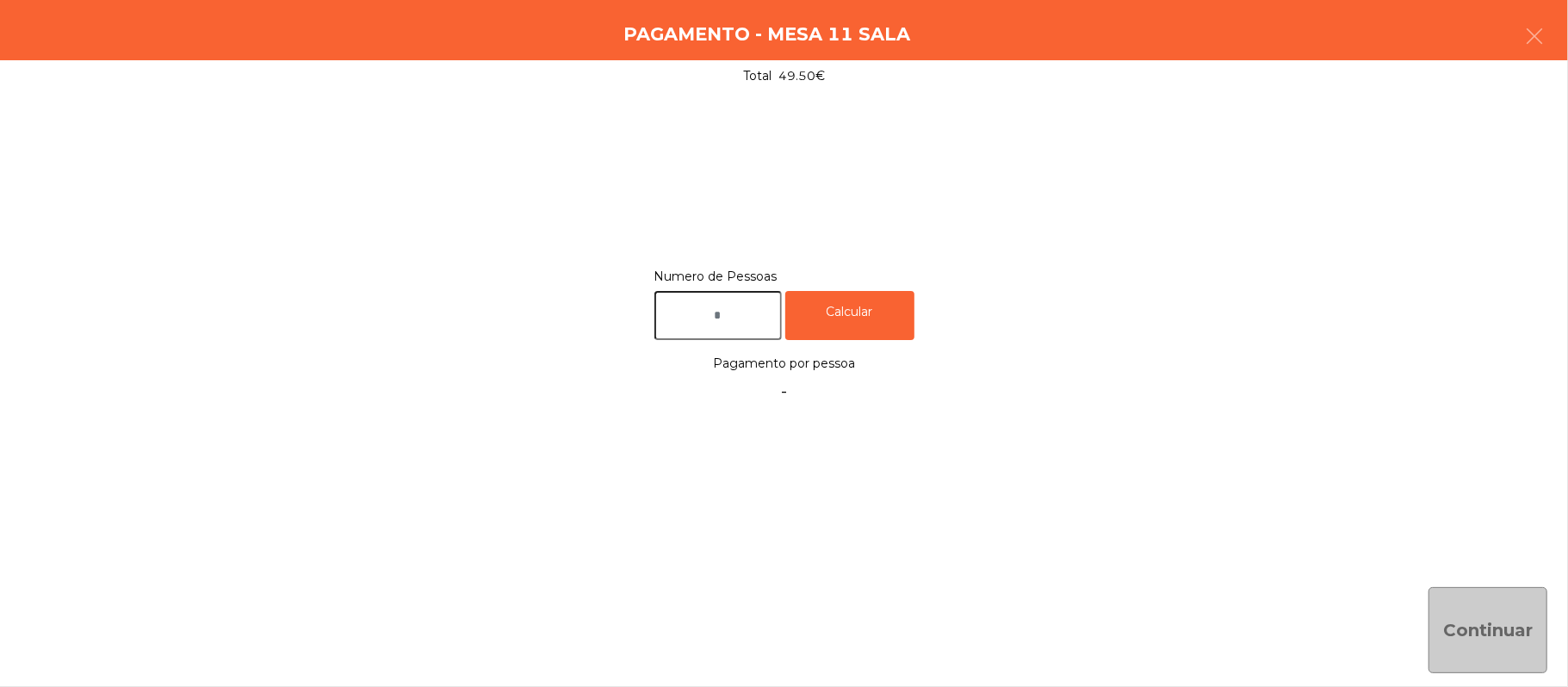
click at [746, 309] on input "text" at bounding box center [718, 315] width 128 height 49
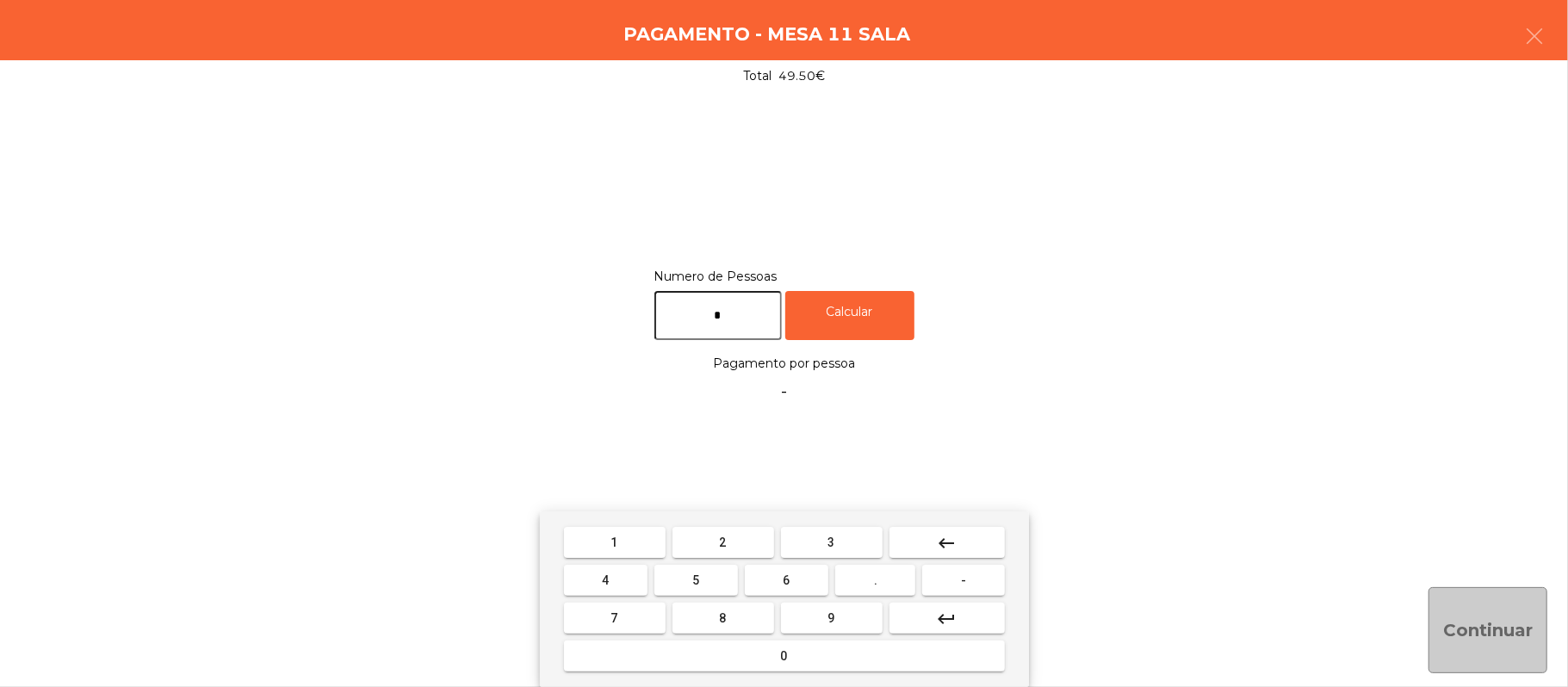
type input "*"
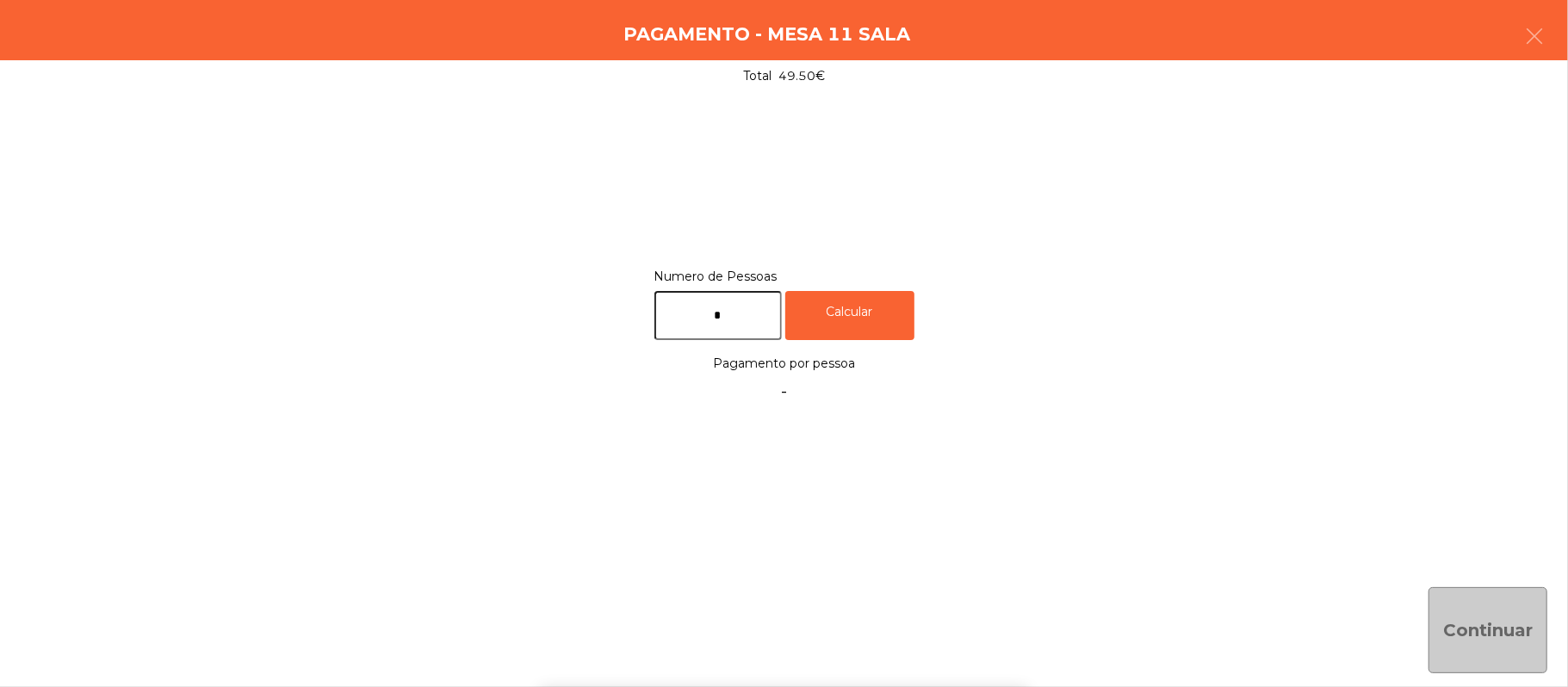
click at [1481, 615] on div "1 2 3 keyboard_backspace 4 5 6 . - 7 8 9 keyboard_return 0" at bounding box center [784, 599] width 1568 height 176
click at [1481, 618] on div "Continuar" at bounding box center [1487, 630] width 119 height 86
click at [890, 335] on div "Calcular" at bounding box center [849, 315] width 129 height 49
click at [1491, 621] on button "Continuar" at bounding box center [1487, 630] width 119 height 86
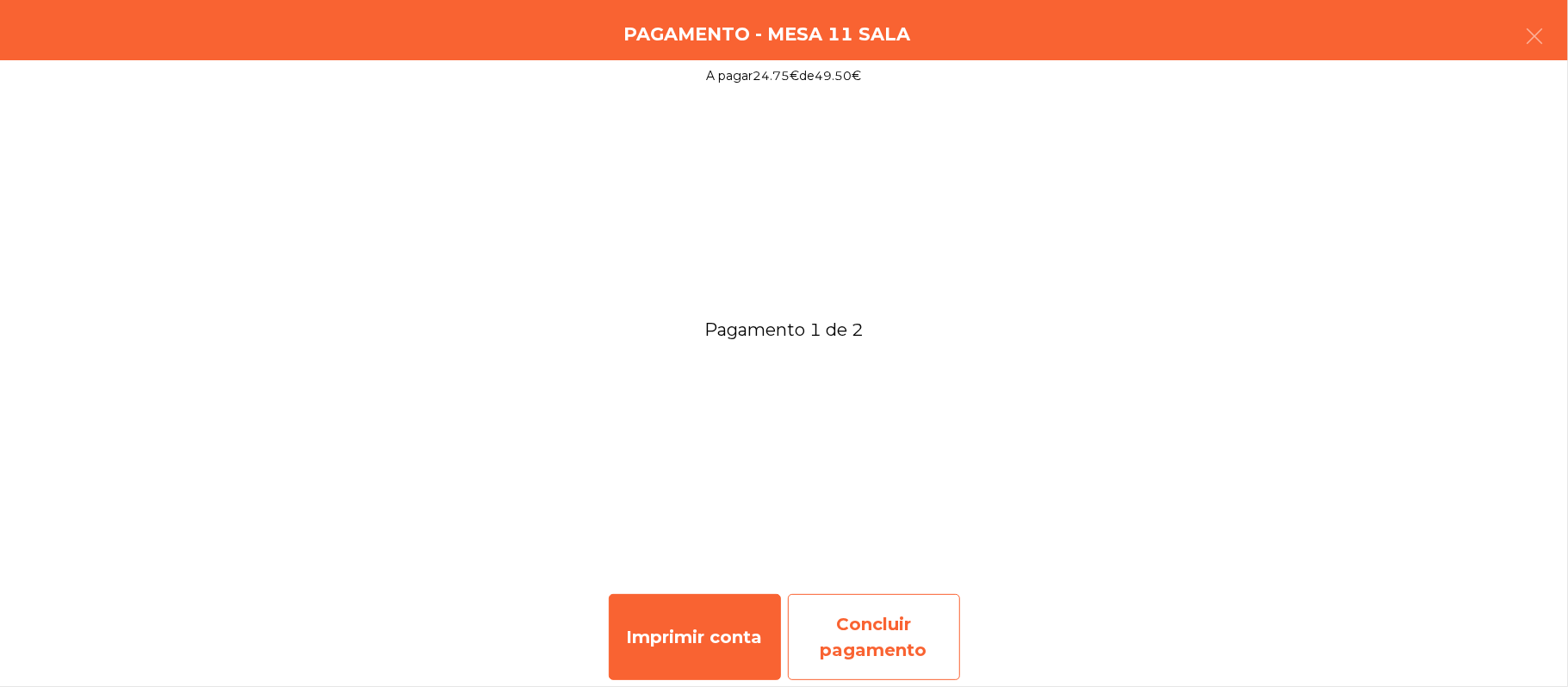
click at [901, 621] on div "Concluir pagamento" at bounding box center [874, 637] width 172 height 86
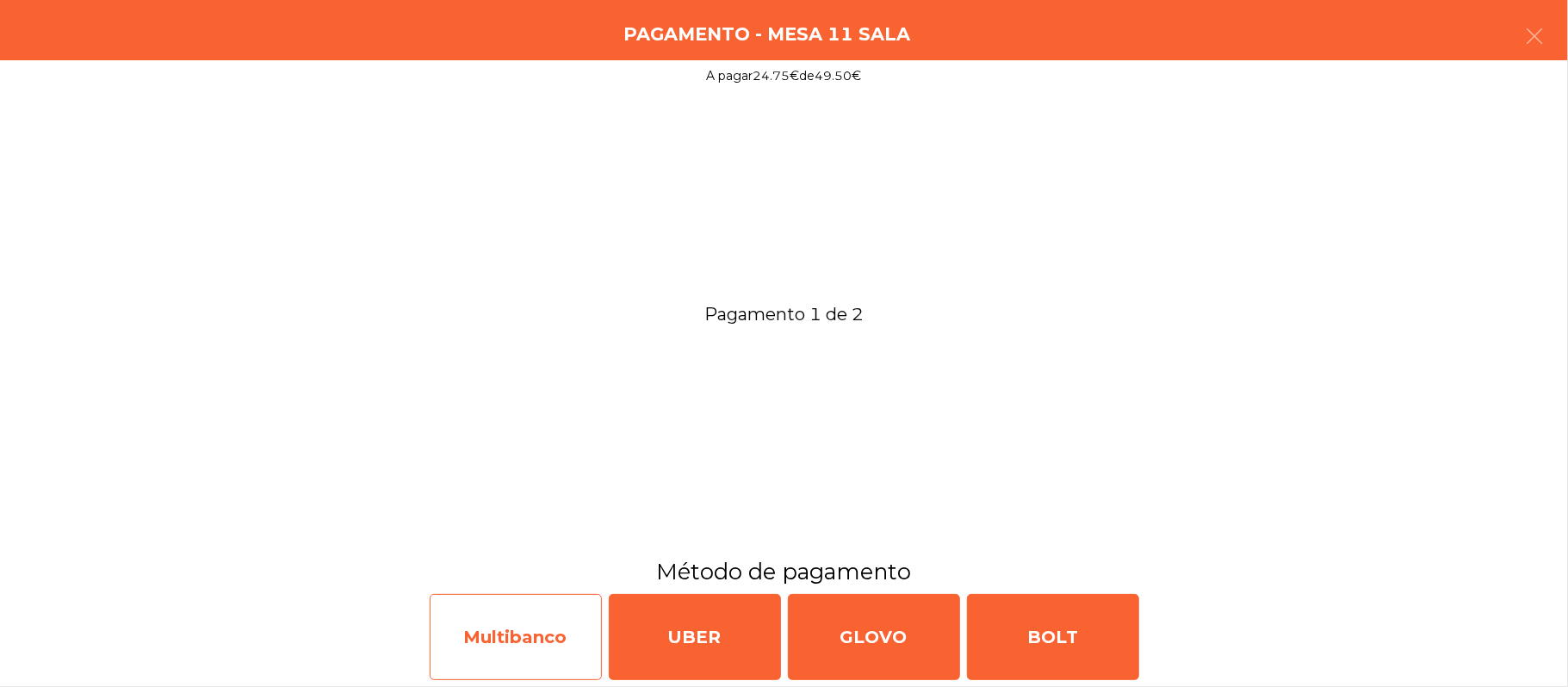
click at [511, 638] on div "Multibanco" at bounding box center [515, 637] width 172 height 86
select select "**"
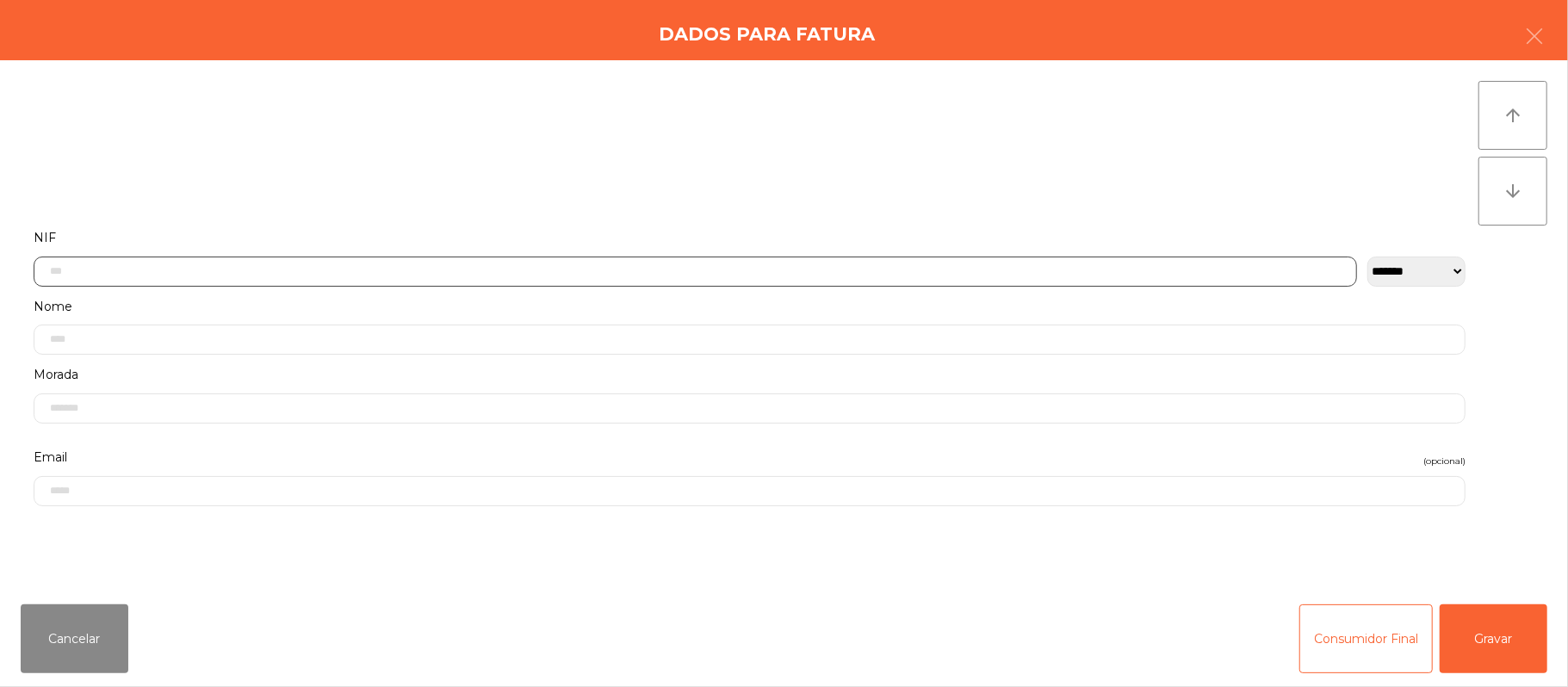
click at [409, 276] on input "text" at bounding box center [695, 272] width 1323 height 30
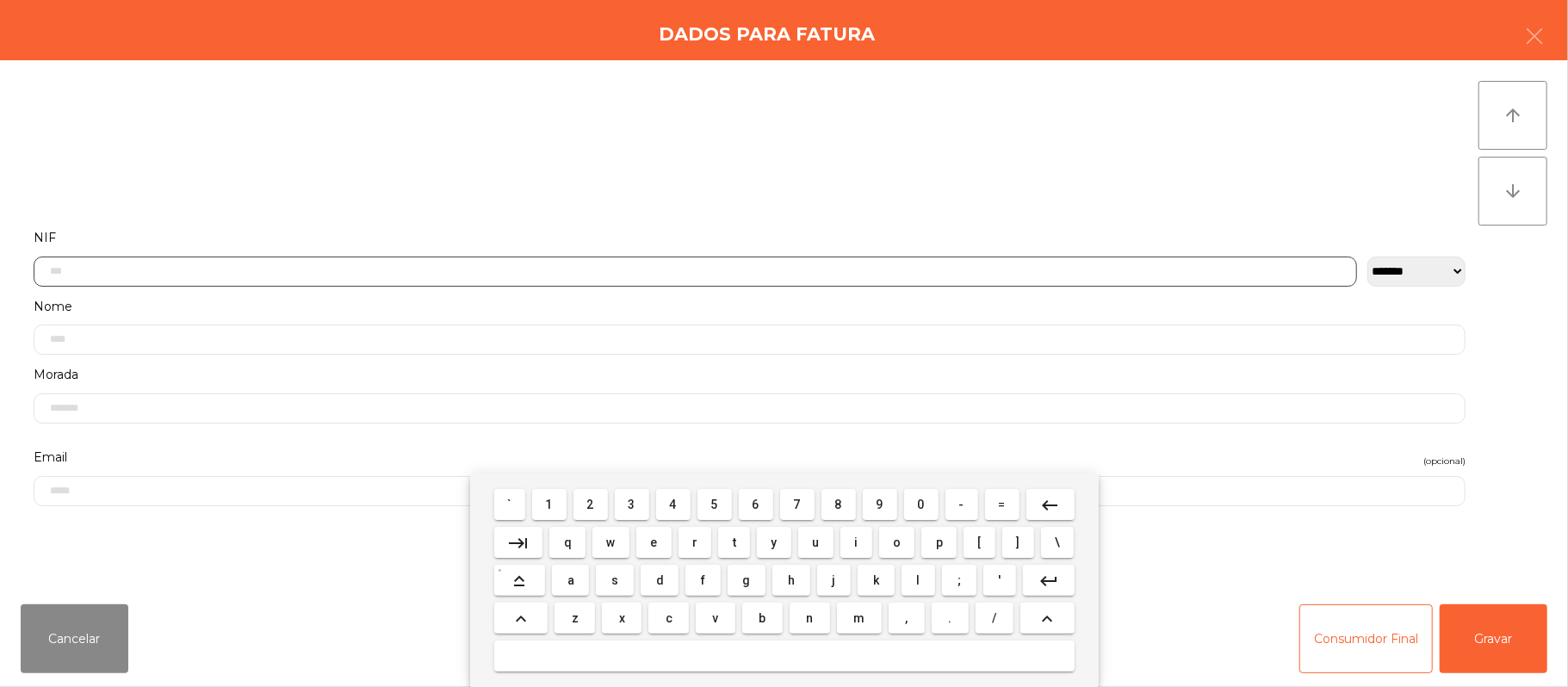
scroll to position [145, 0]
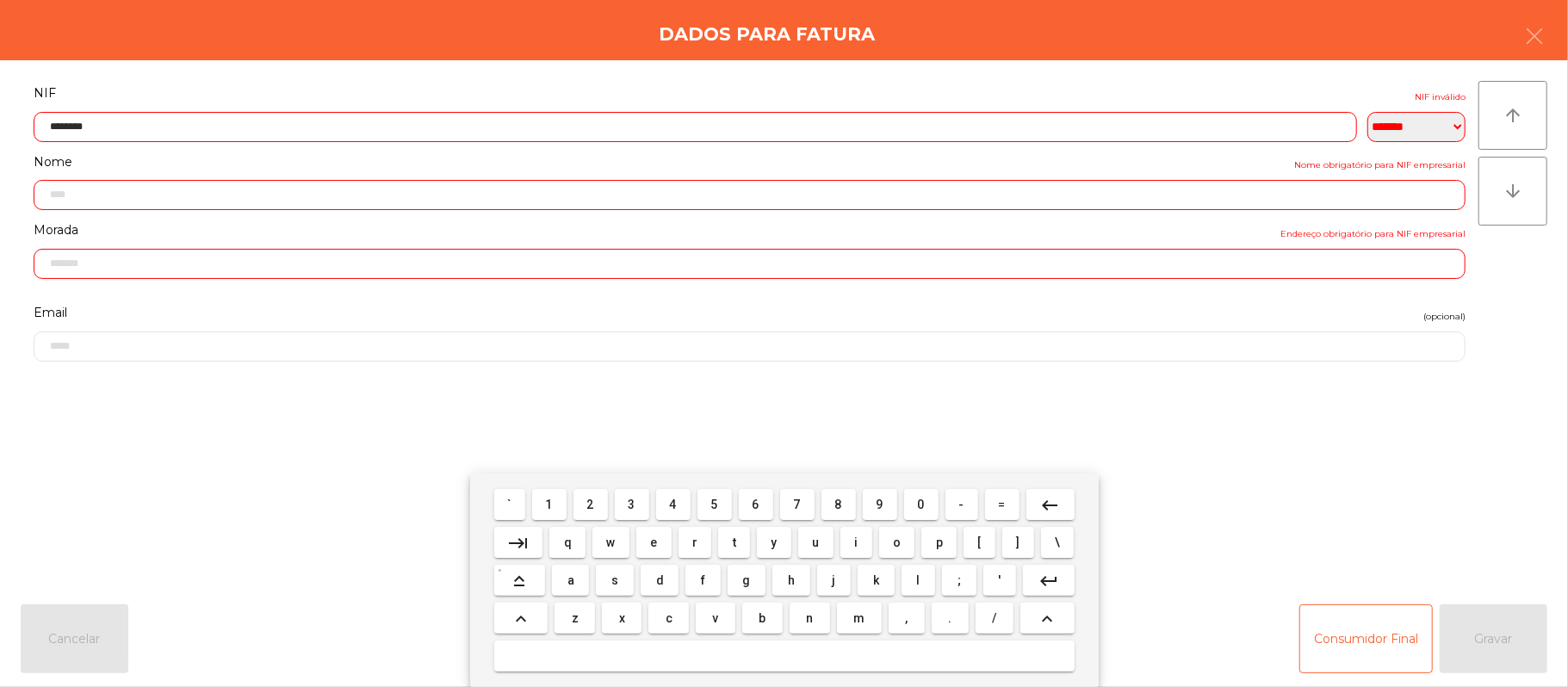
type input "*********"
type input "**********"
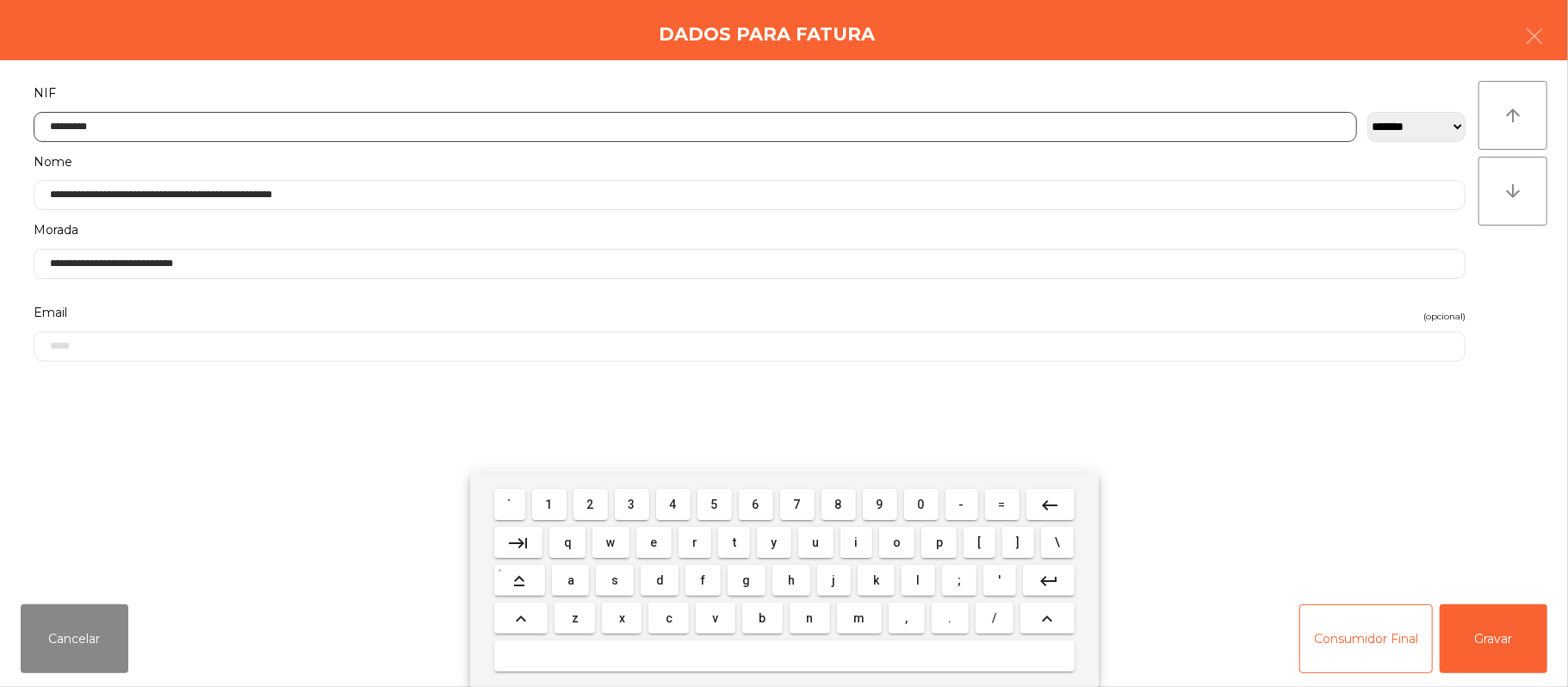
type input "*********"
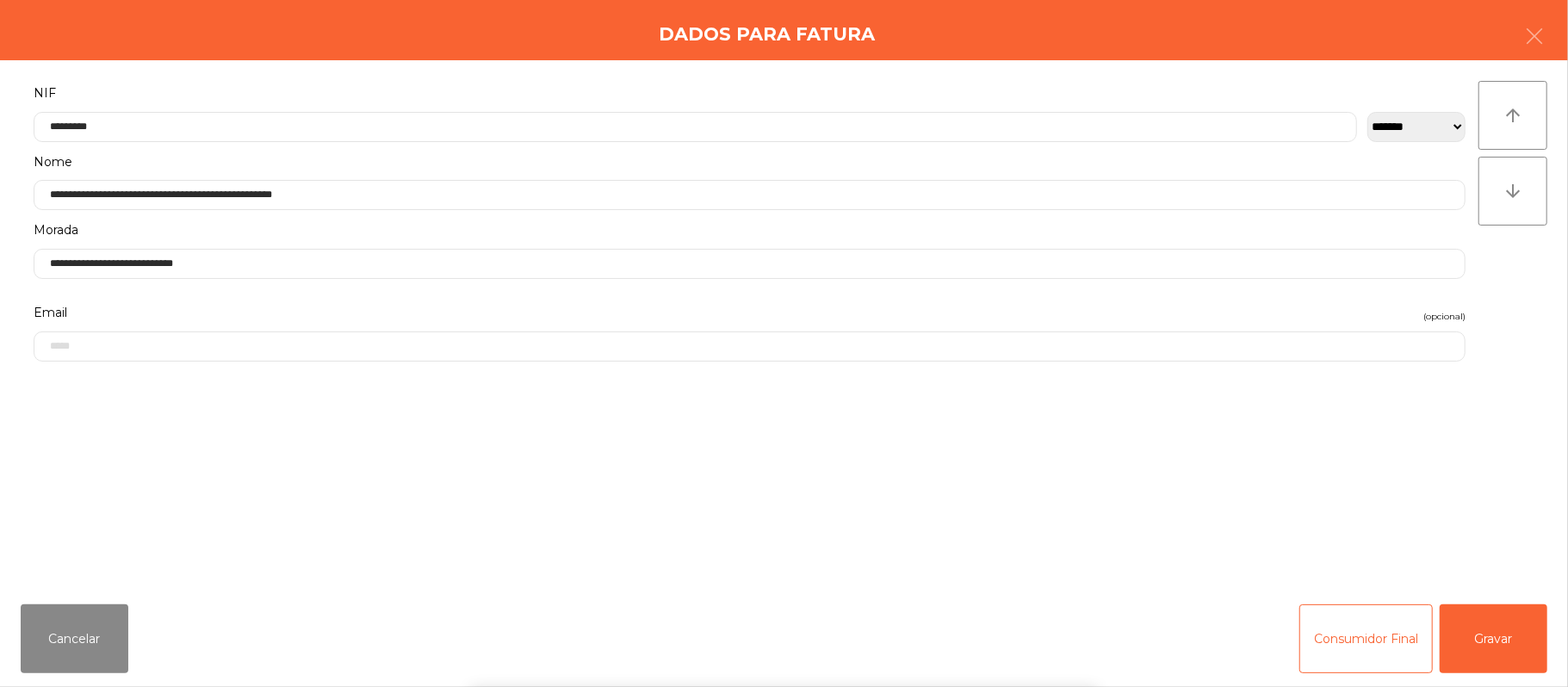
click at [1488, 631] on div "` 1 2 3 4 5 6 7 8 9 0 - = keyboard_backspace keyboard_tab q w e r t y u i o p […" at bounding box center [784, 580] width 1568 height 214
click at [1505, 641] on button "Gravar" at bounding box center [1494, 638] width 108 height 69
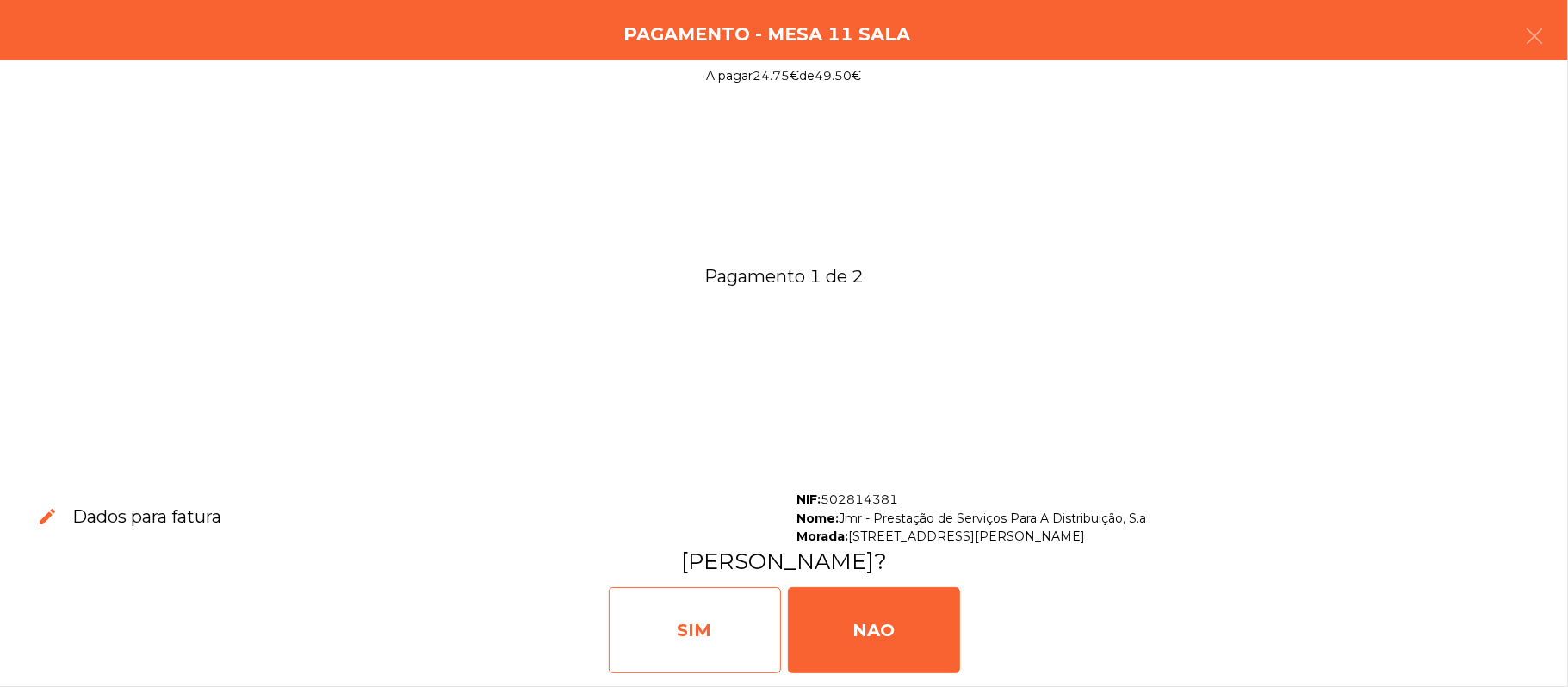
click at [684, 616] on div "SIM" at bounding box center [695, 630] width 172 height 86
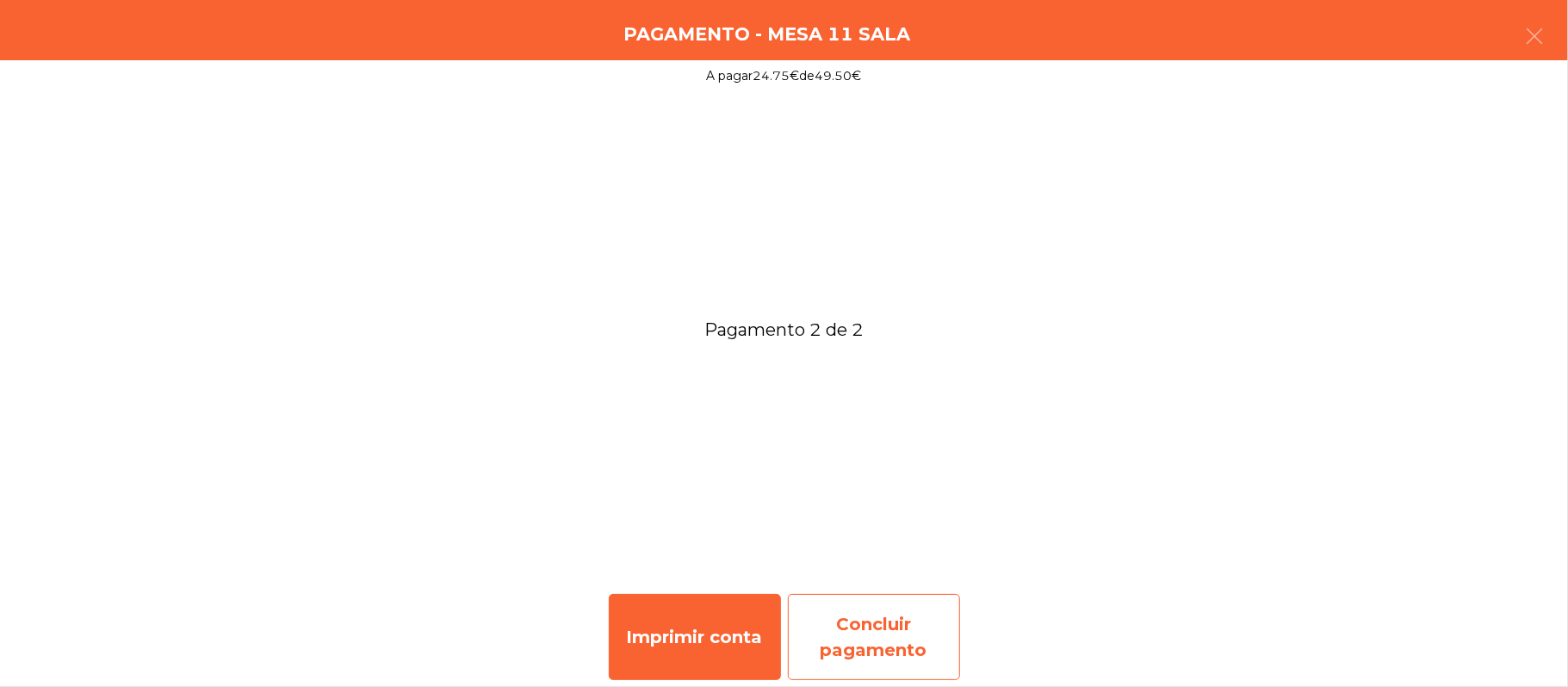
click at [876, 628] on div "Concluir pagamento" at bounding box center [874, 637] width 172 height 86
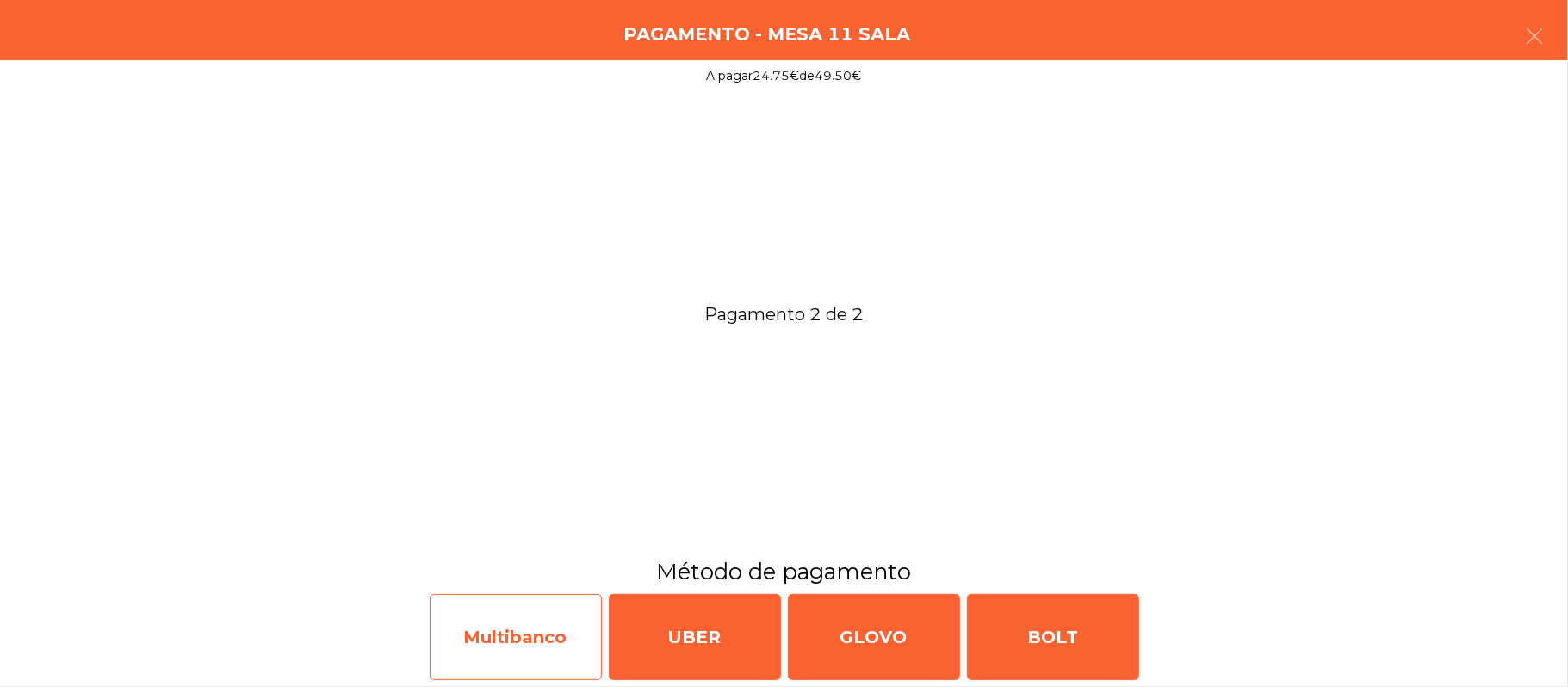
click at [485, 617] on div "Multibanco" at bounding box center [515, 637] width 172 height 86
select select "**"
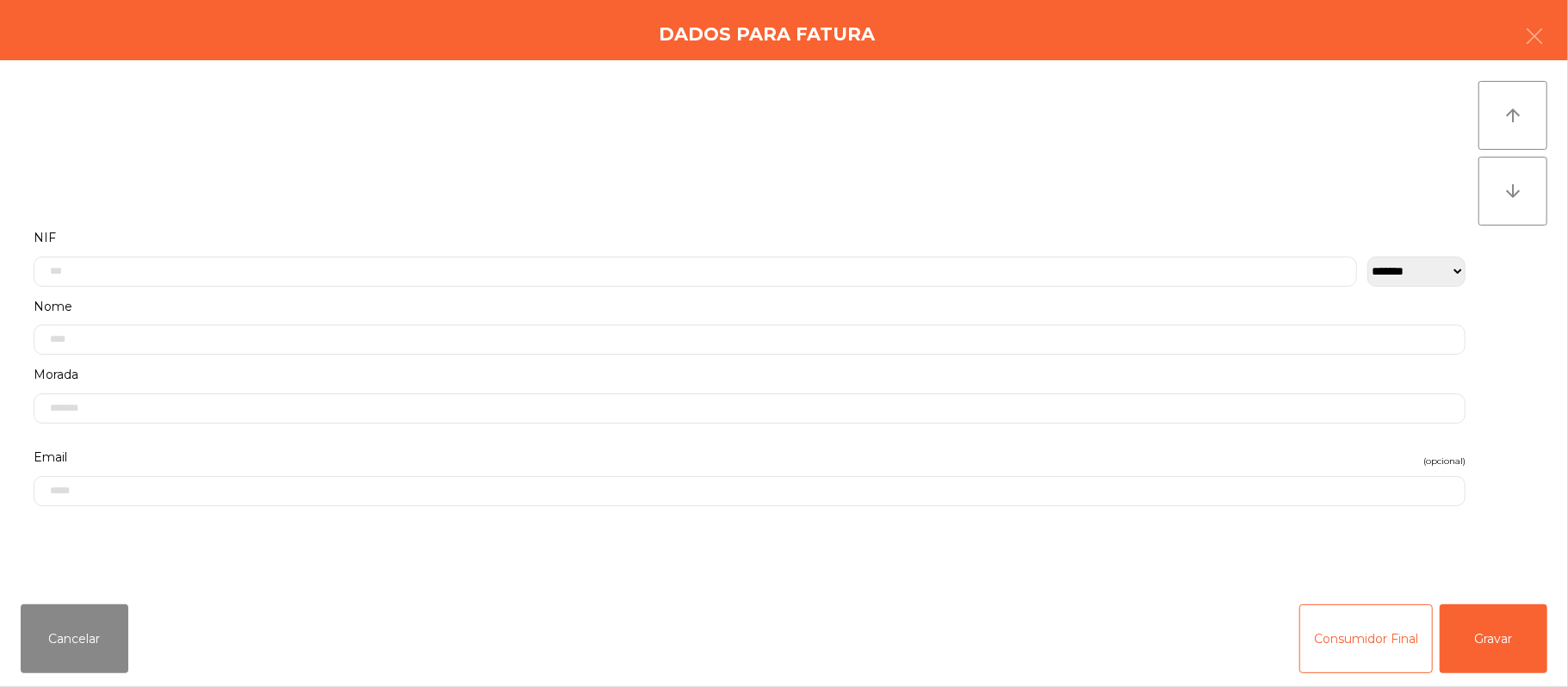
click at [499, 302] on label "Nome" at bounding box center [750, 307] width 1432 height 23
click at [146, 121] on input "text" at bounding box center [750, 125] width 1432 height 30
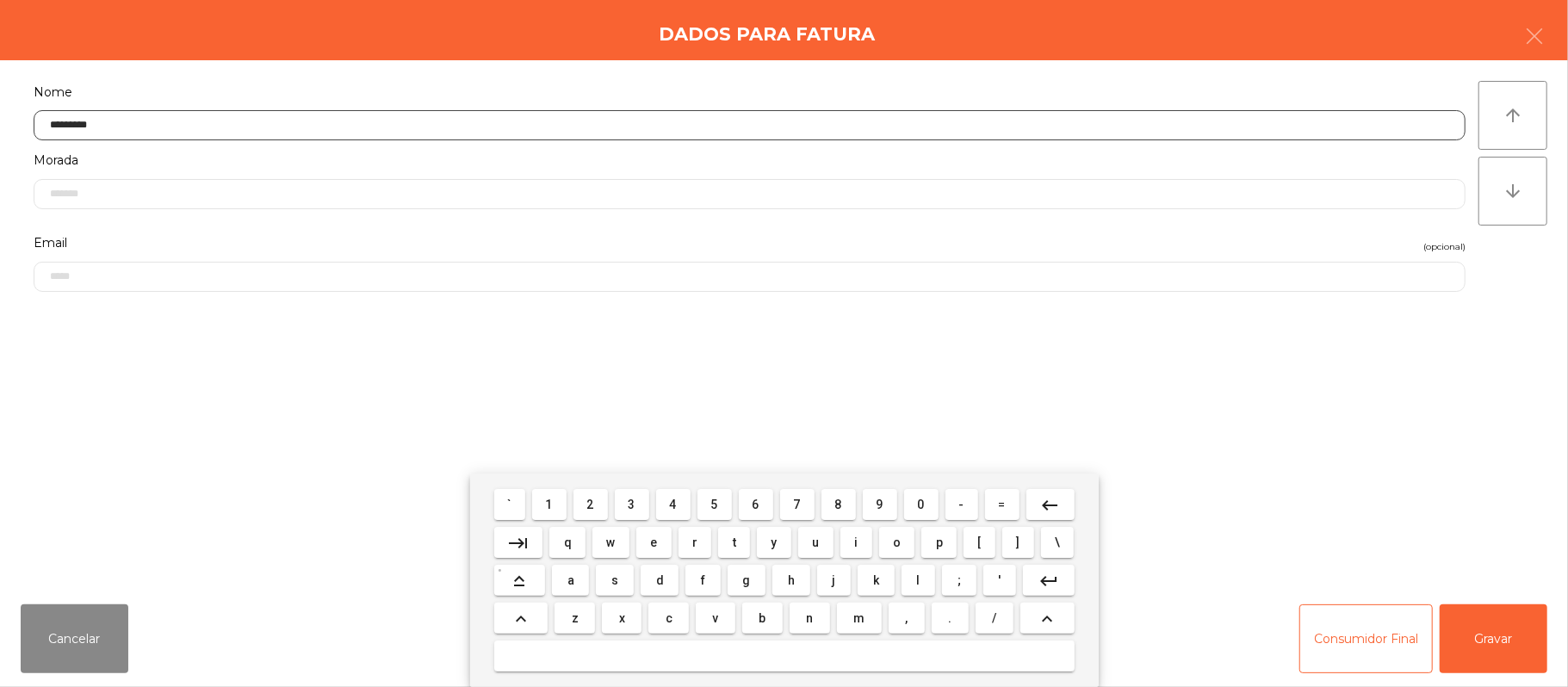
type input "*********"
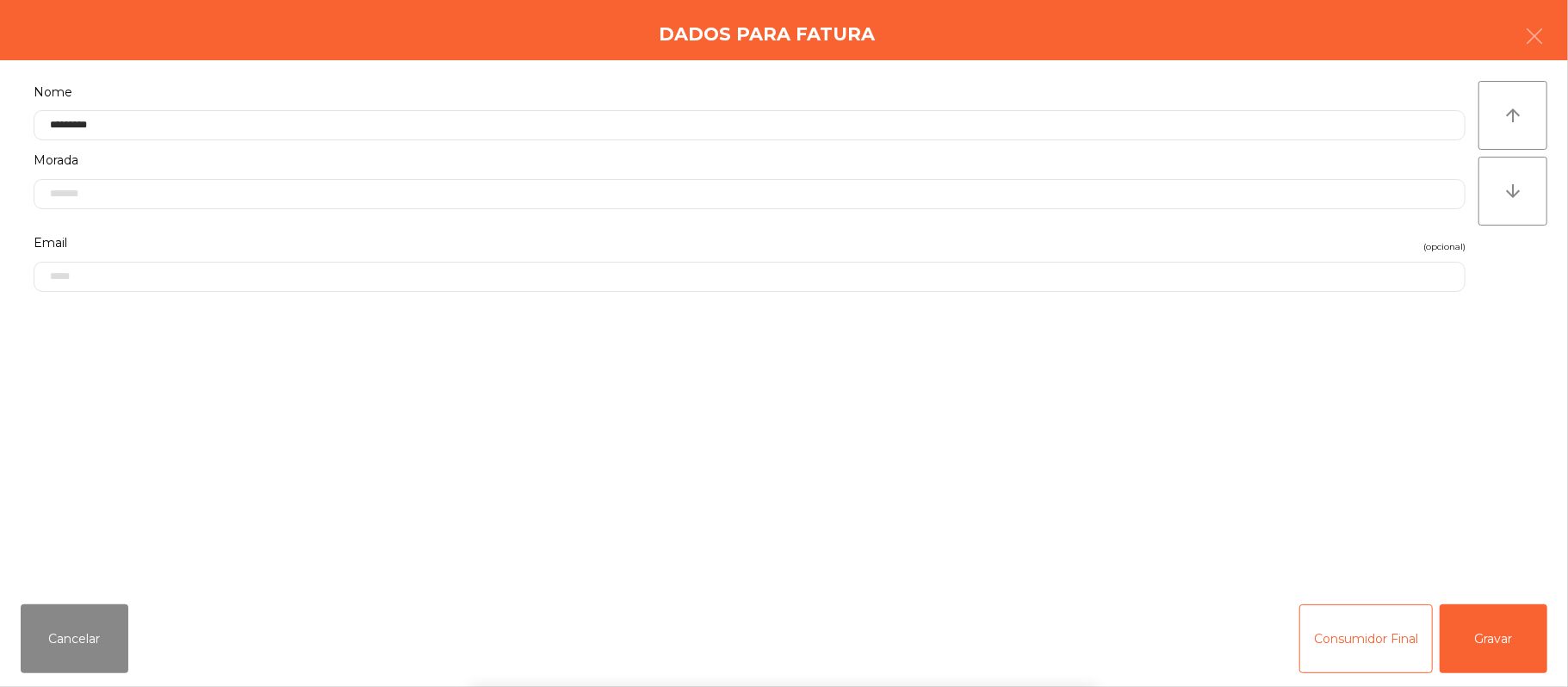
click at [1503, 641] on div "` 1 2 3 4 5 6 7 8 9 0 - = keyboard_backspace keyboard_tab q w e r t y u i o p […" at bounding box center [784, 580] width 1568 height 214
click at [1496, 638] on button "Gravar" at bounding box center [1494, 638] width 108 height 69
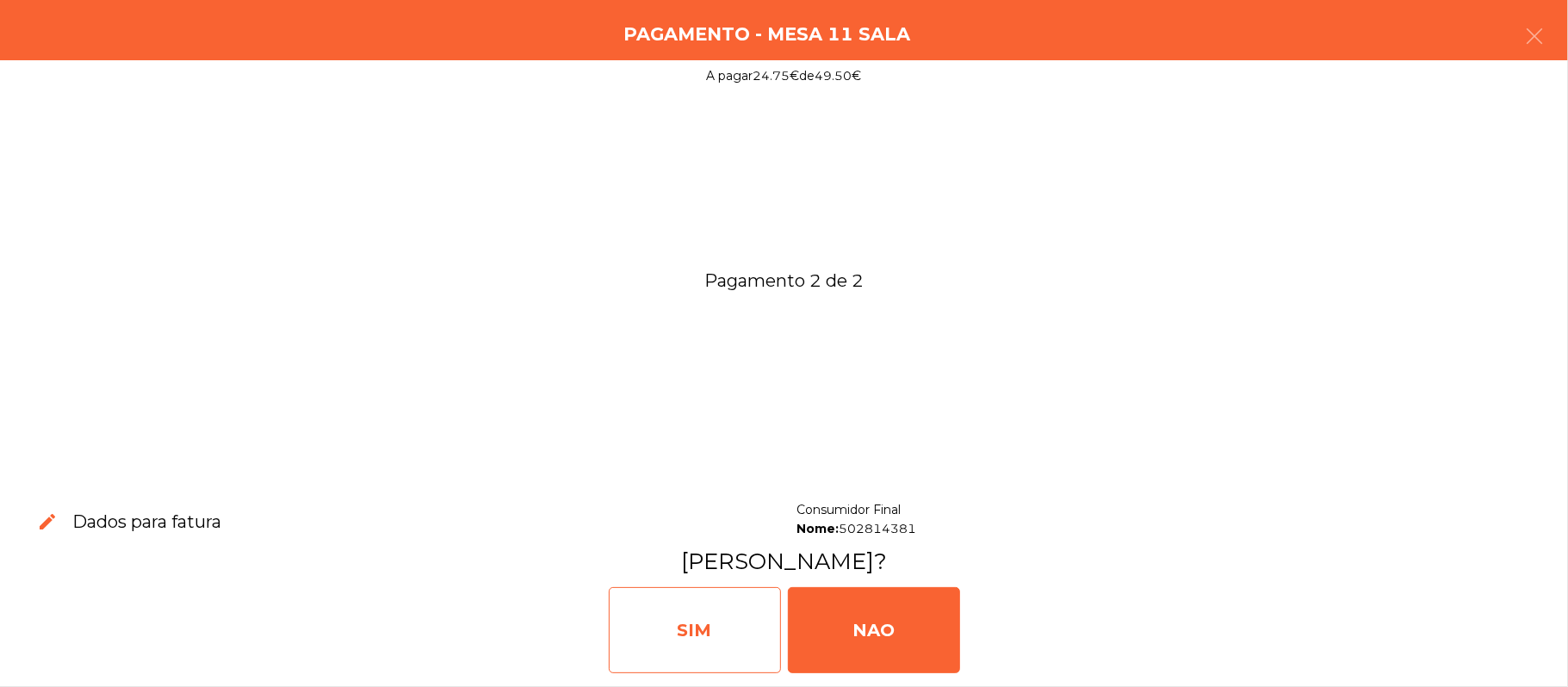
click at [686, 632] on div "SIM" at bounding box center [695, 630] width 172 height 86
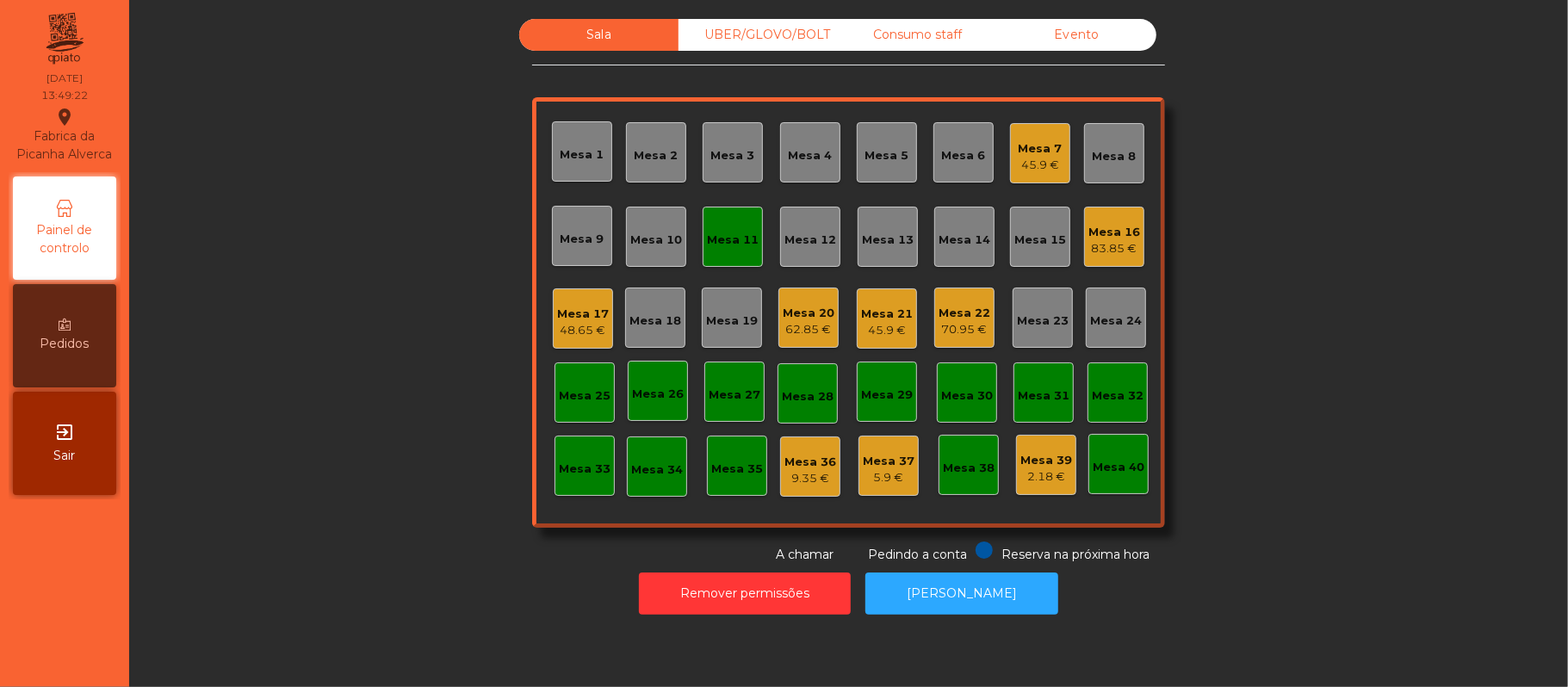
click at [711, 214] on div "Mesa 11" at bounding box center [733, 237] width 60 height 60
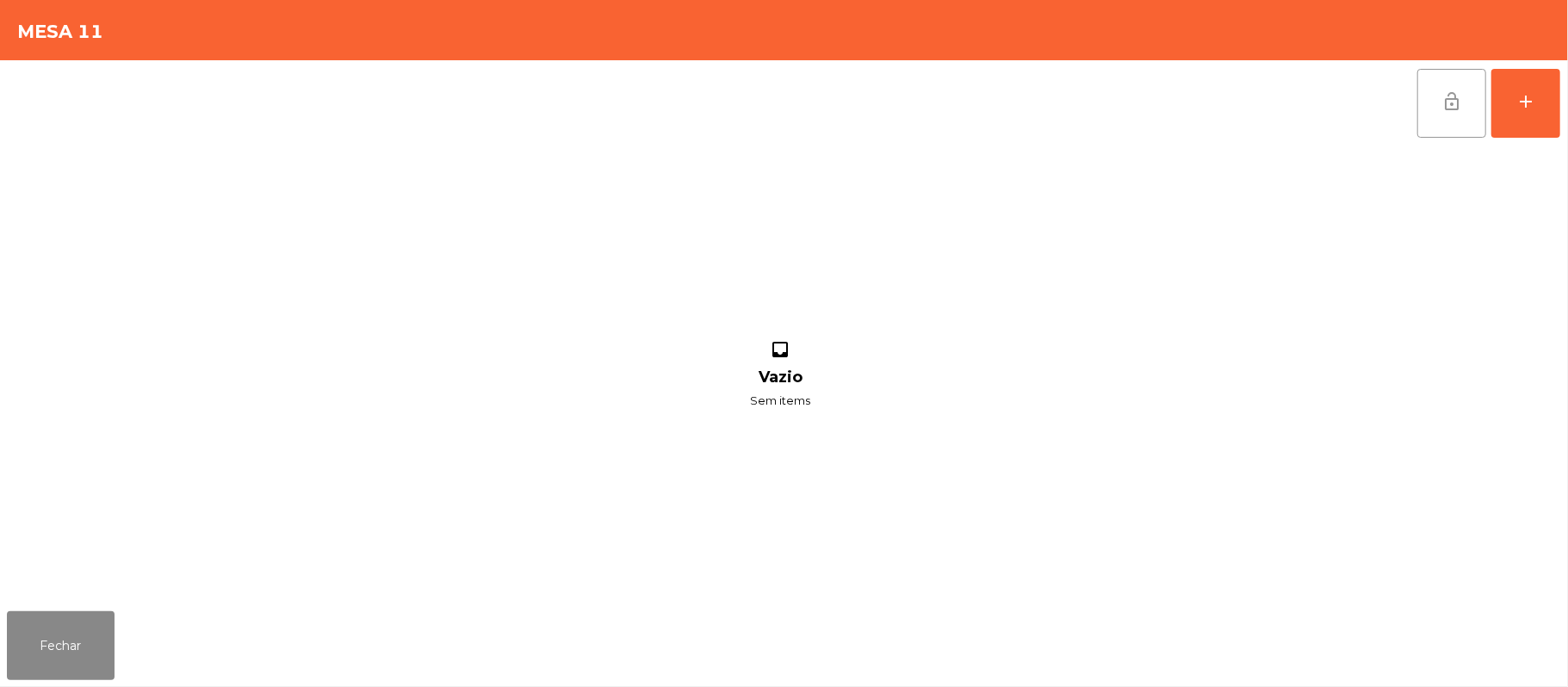
click at [1433, 114] on button "lock_open" at bounding box center [1451, 103] width 69 height 69
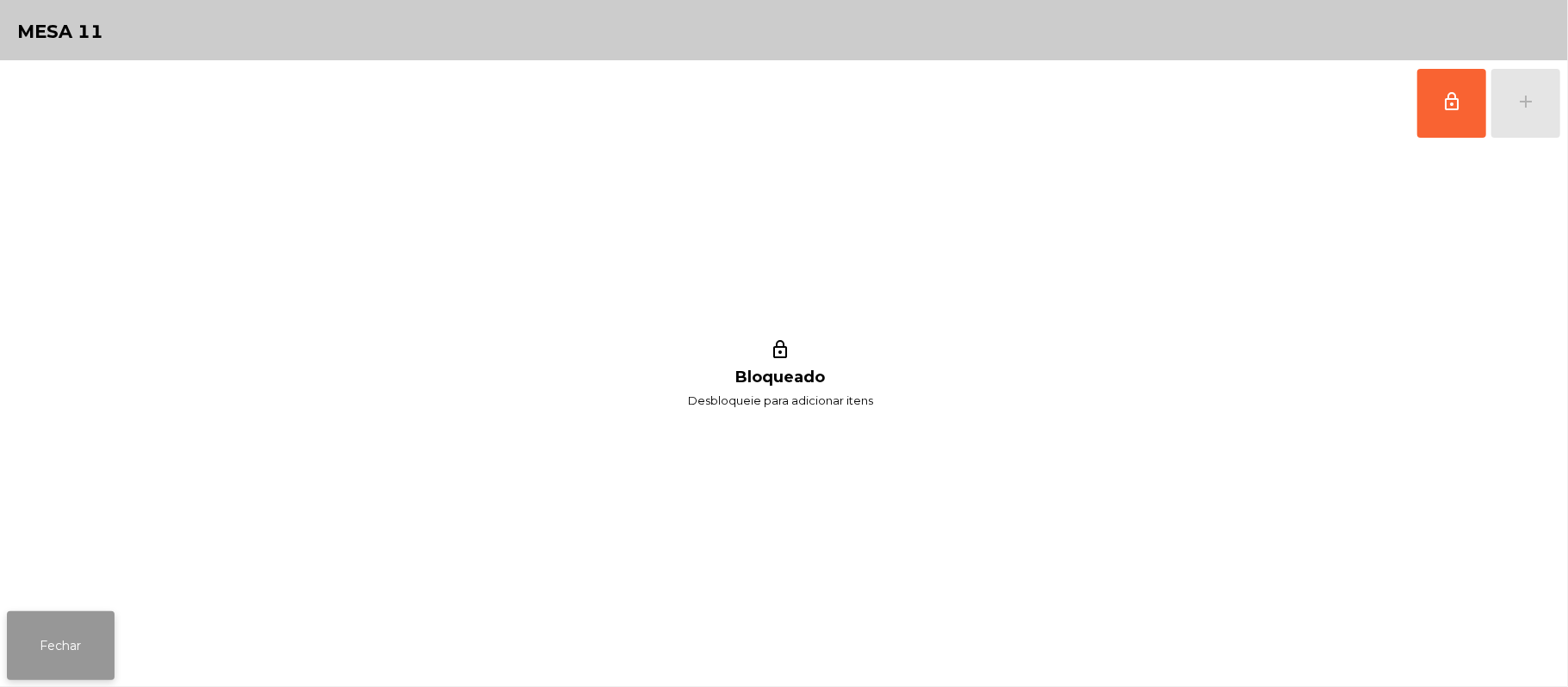
click at [88, 615] on button "Fechar" at bounding box center [61, 645] width 108 height 69
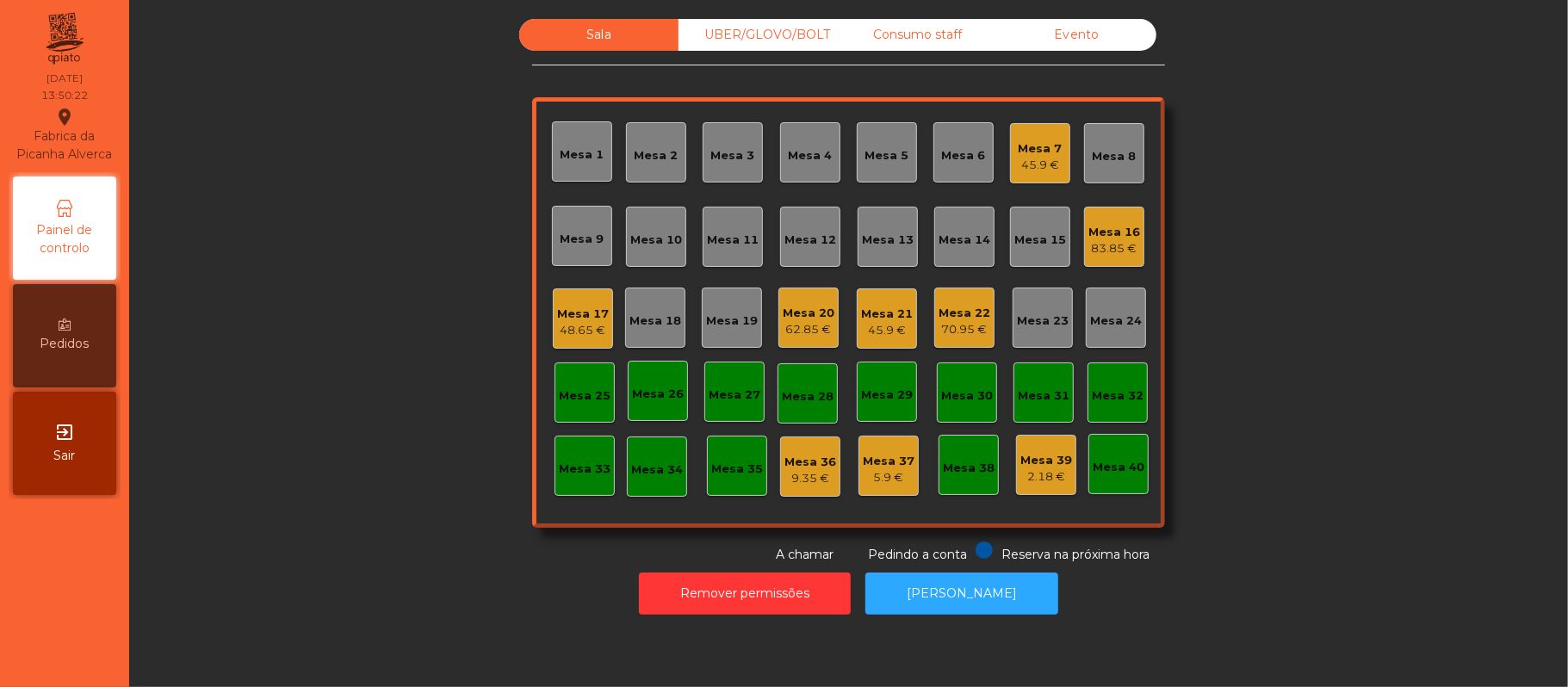
click at [353, 532] on div "Sala UBER/[GEOGRAPHIC_DATA]/BOLT Consumo staff Evento Mesa 1 Mesa 2 Mesa 3 [GEO…" at bounding box center [849, 292] width 1392 height 545
click at [1326, 167] on div "Sala UBER/[GEOGRAPHIC_DATA]/BOLT Consumo staff Evento Mesa 1 Mesa 2 Mesa 3 [GEO…" at bounding box center [849, 292] width 1392 height 545
click at [745, 328] on div "Mesa 19" at bounding box center [732, 321] width 52 height 17
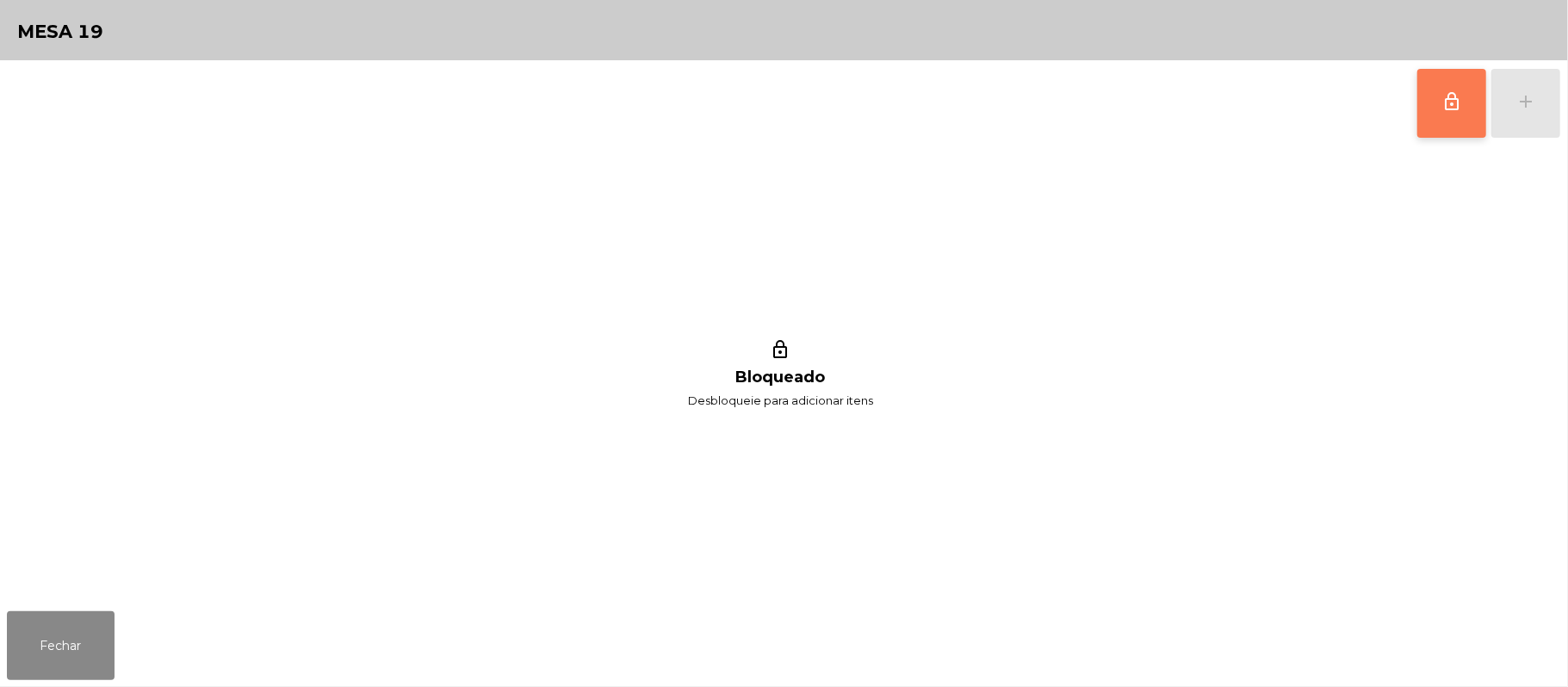
click at [1445, 111] on button "lock_outline" at bounding box center [1451, 103] width 69 height 69
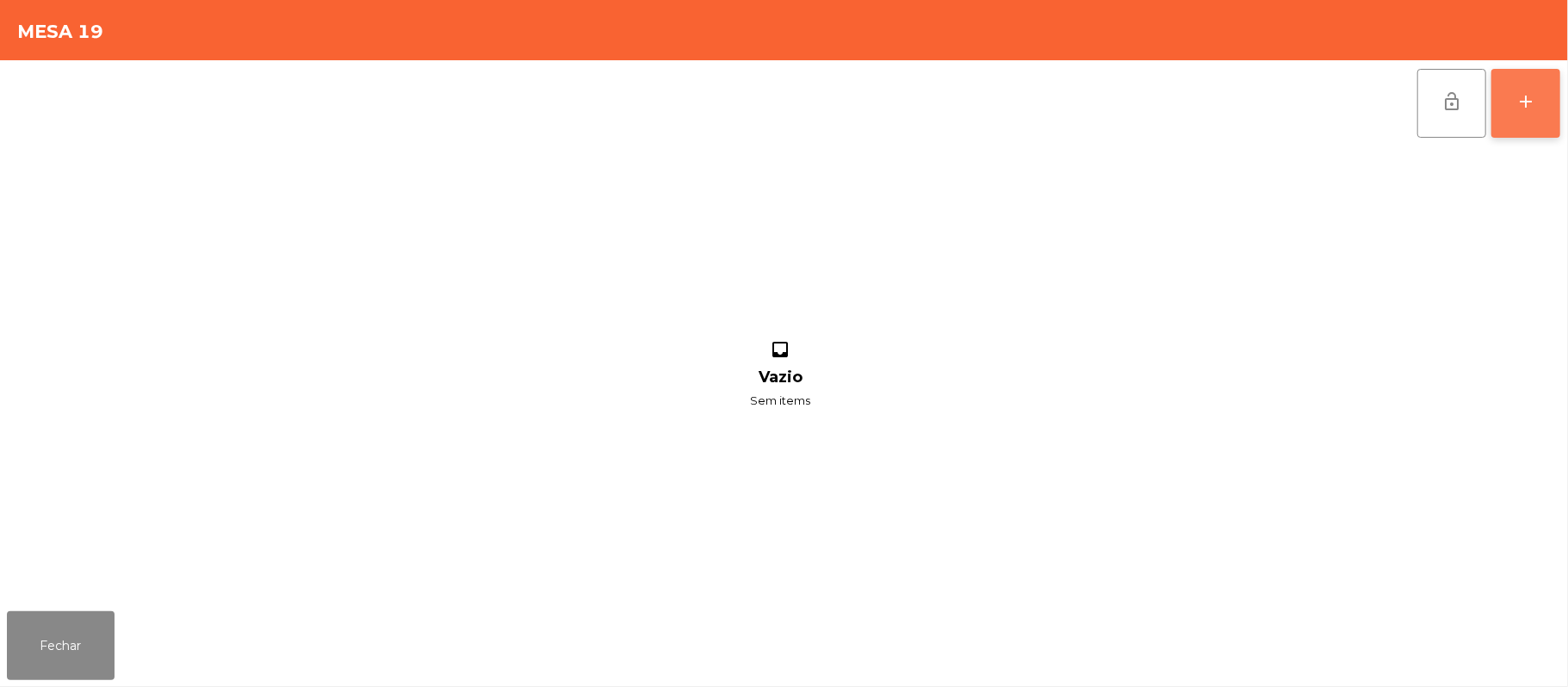
click at [1554, 110] on button "add" at bounding box center [1525, 103] width 69 height 69
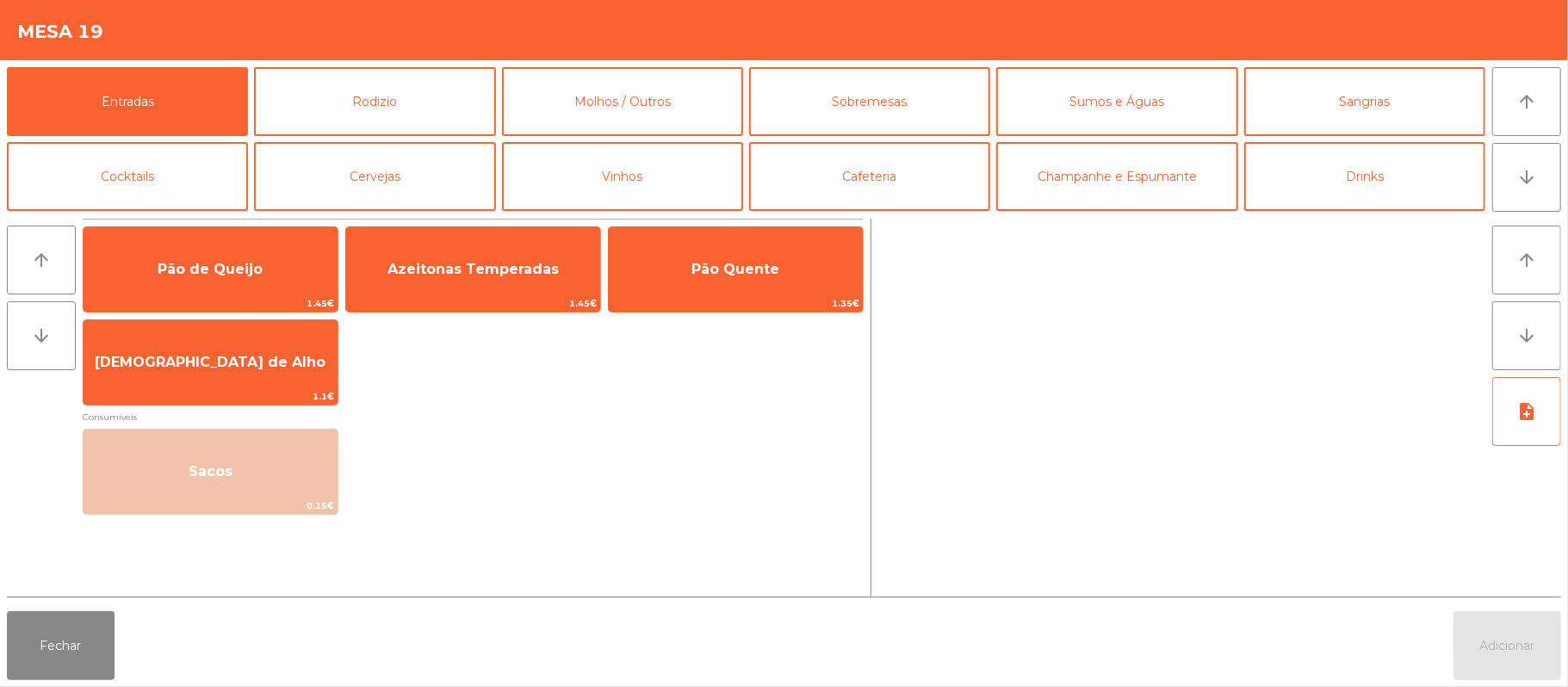
scroll to position [3, 0]
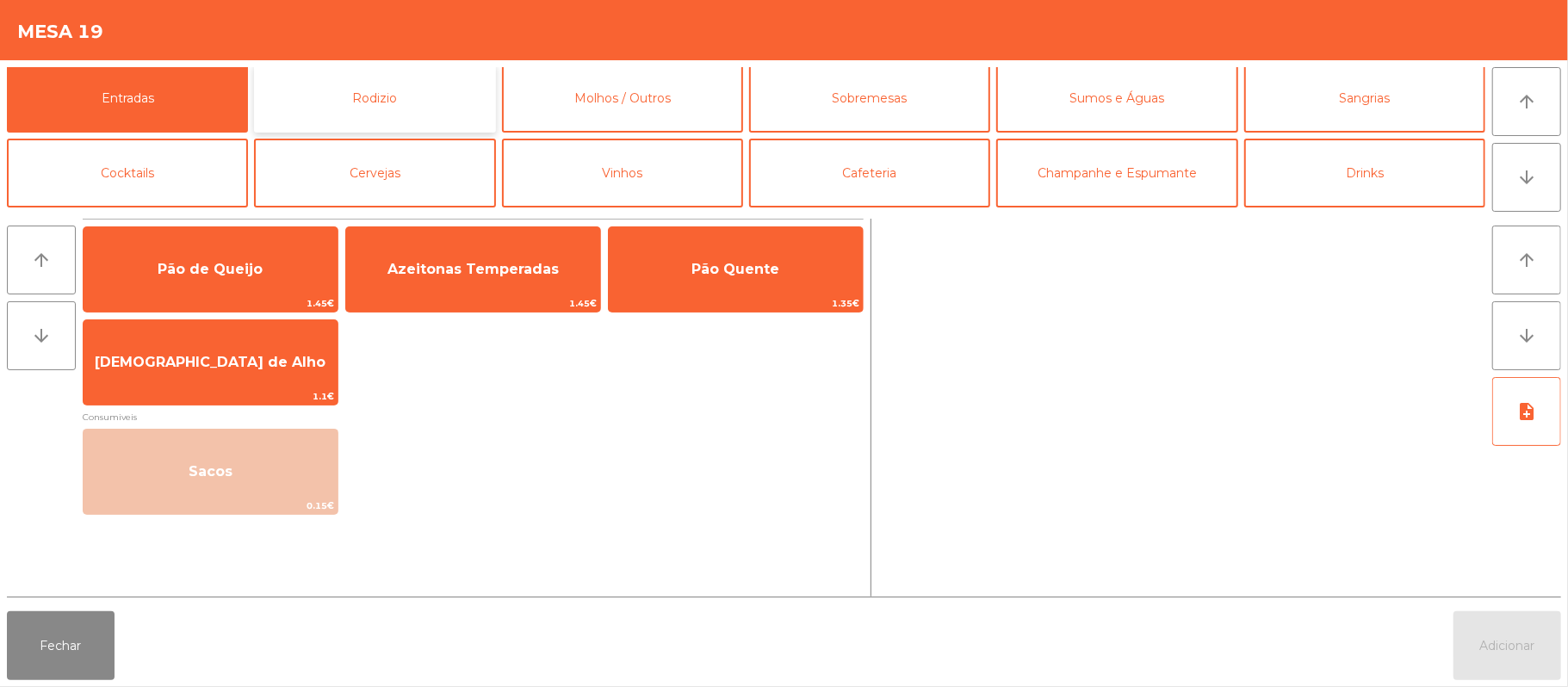
click at [406, 87] on button "Rodizio" at bounding box center [374, 98] width 241 height 69
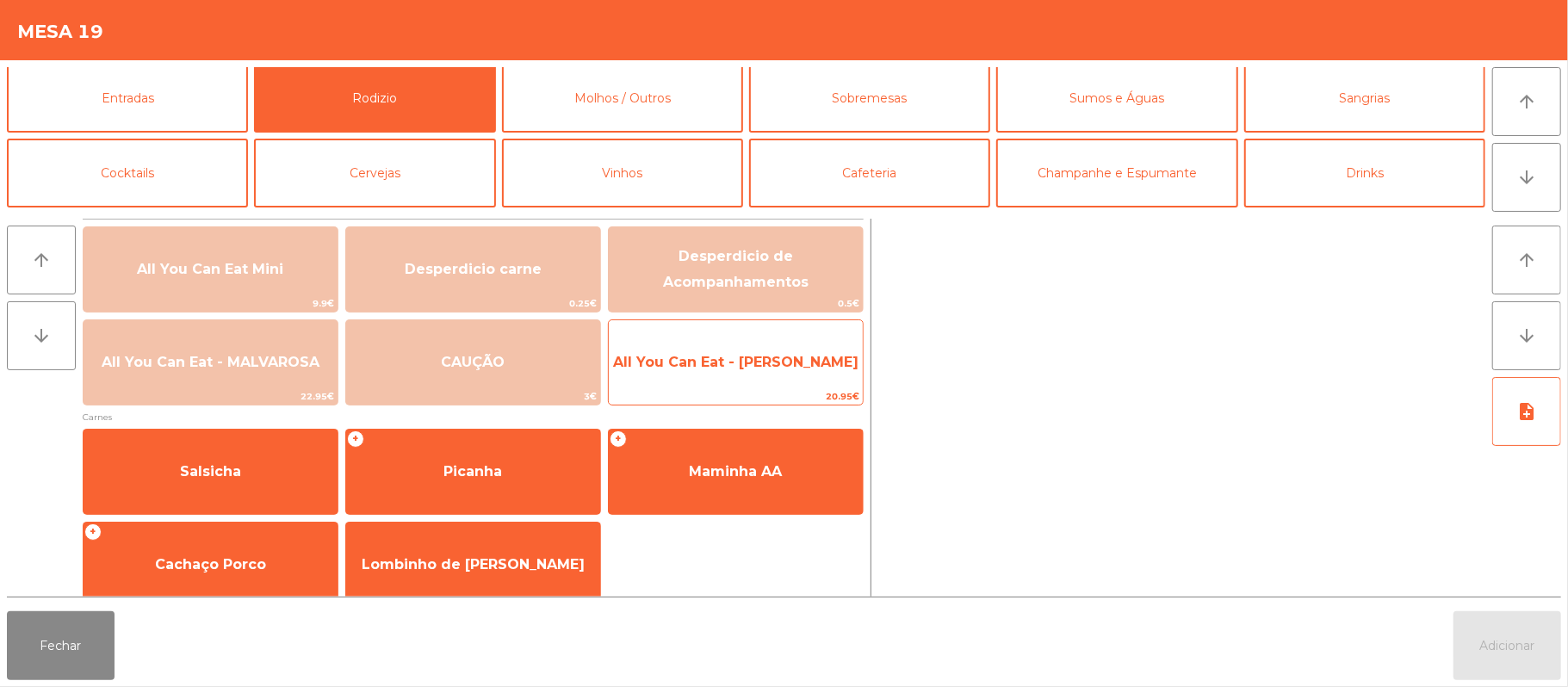
click at [776, 356] on span "All You Can Eat - [PERSON_NAME]" at bounding box center [736, 361] width 246 height 16
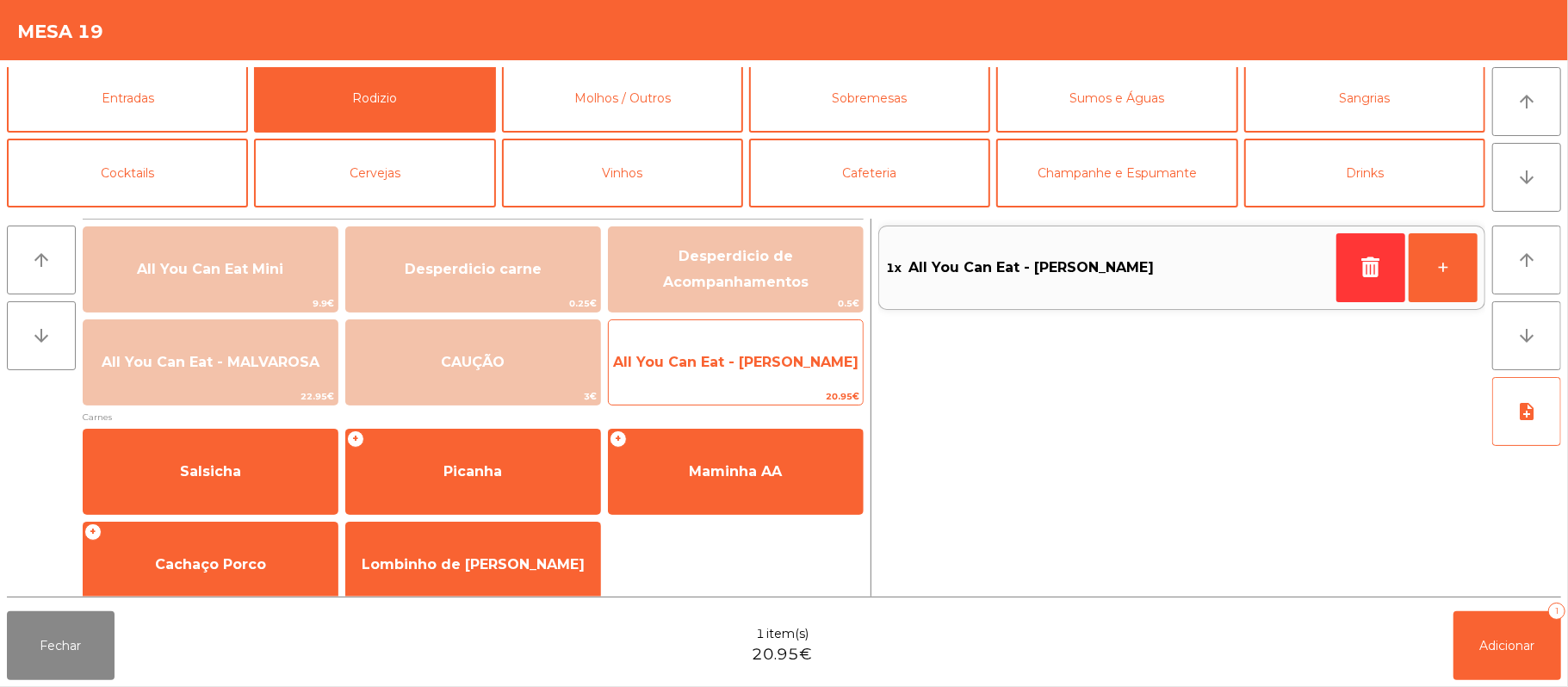
click at [782, 349] on span "All You Can Eat - [PERSON_NAME]" at bounding box center [736, 362] width 254 height 47
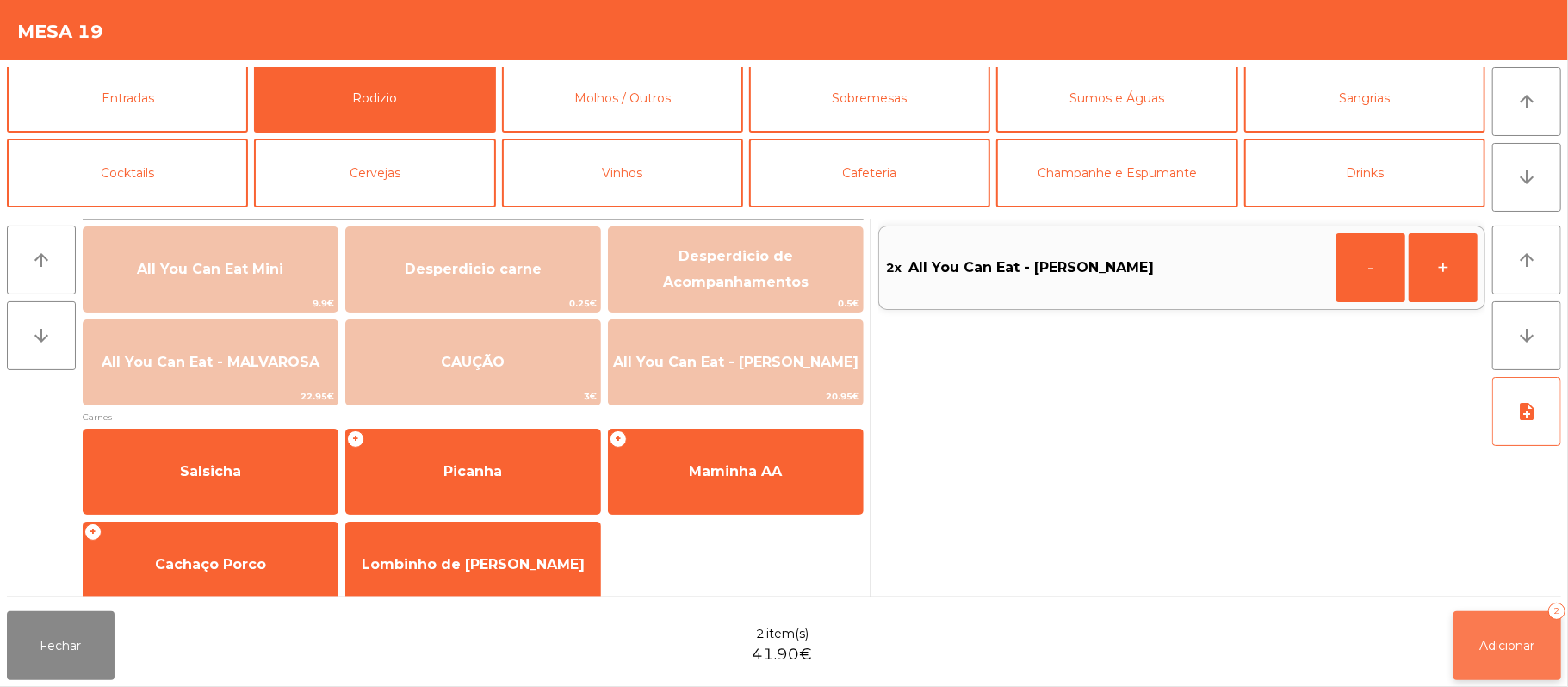
click at [1498, 620] on button "Adicionar 2" at bounding box center [1507, 645] width 108 height 69
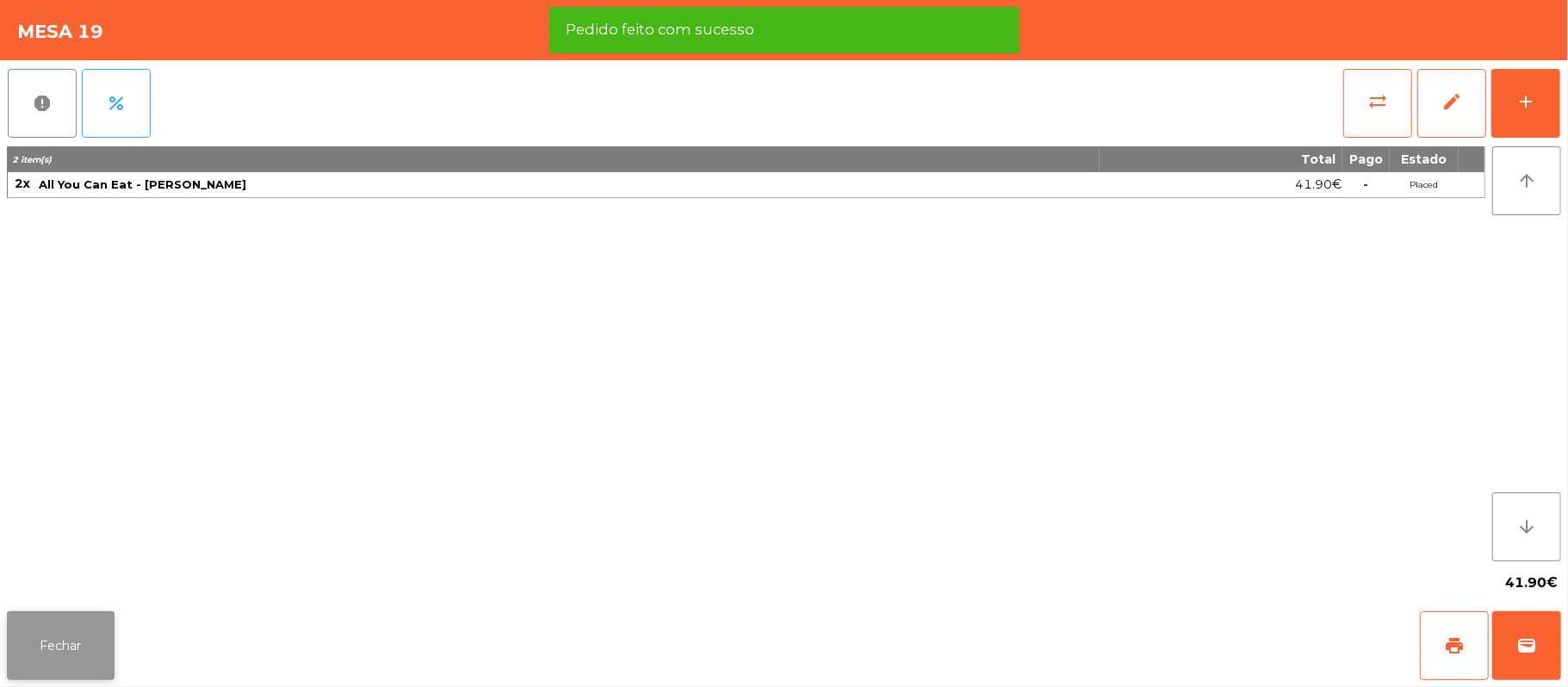
click at [50, 649] on button "Fechar" at bounding box center [61, 645] width 108 height 69
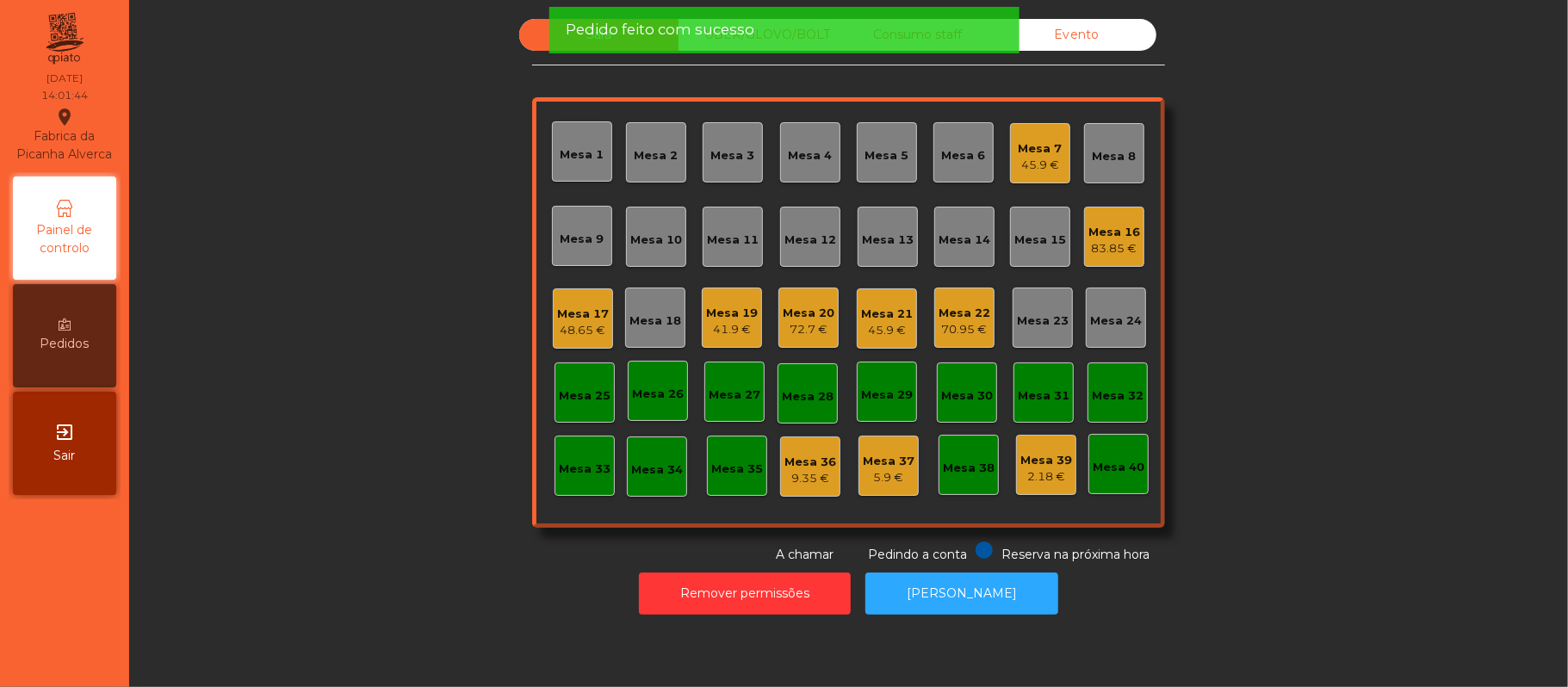
click at [326, 423] on div "Sala UBER/[GEOGRAPHIC_DATA]/BOLT Consumo staff Evento Mesa 1 Mesa 2 Mesa 3 [GEO…" at bounding box center [849, 292] width 1392 height 545
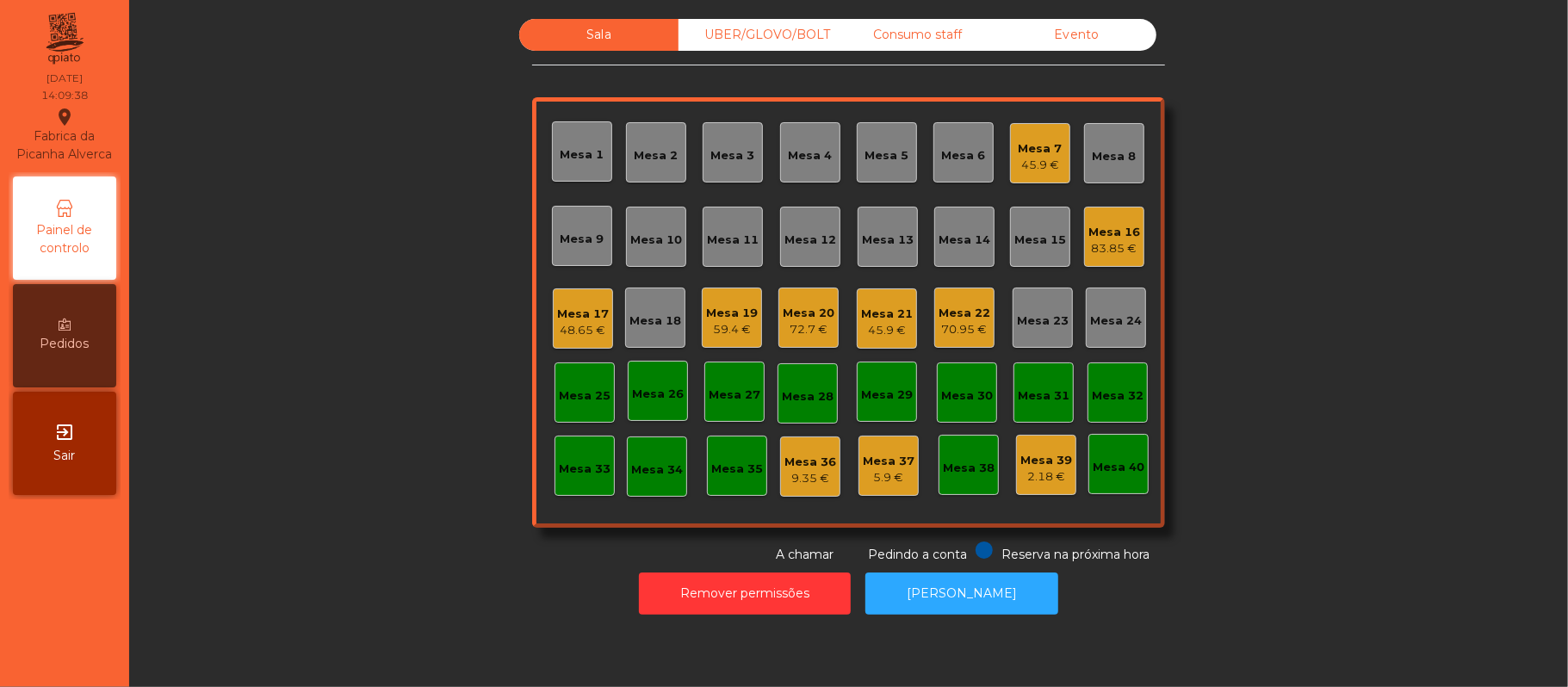
click at [809, 41] on div "UBER/GLOVO/BOLT" at bounding box center [757, 35] width 159 height 32
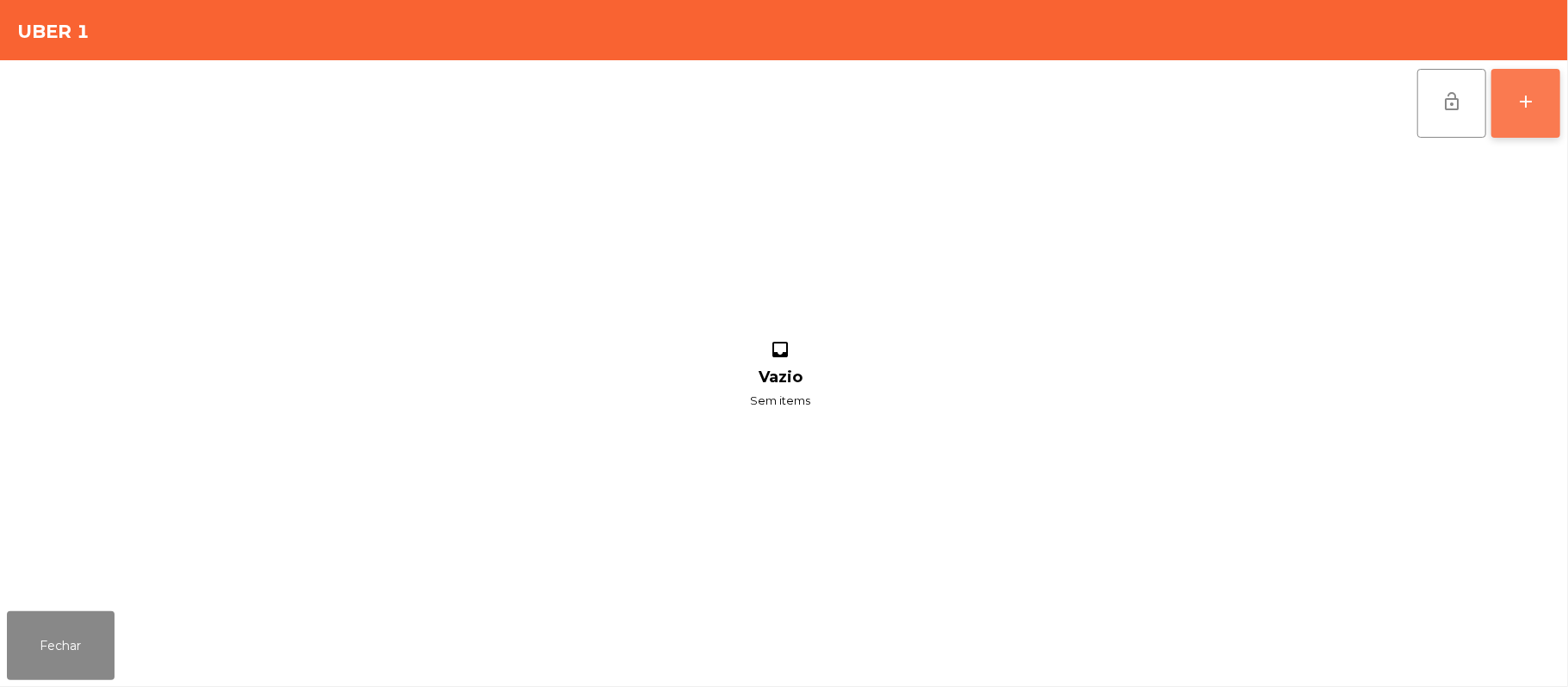
click at [1509, 93] on button "add" at bounding box center [1525, 103] width 69 height 69
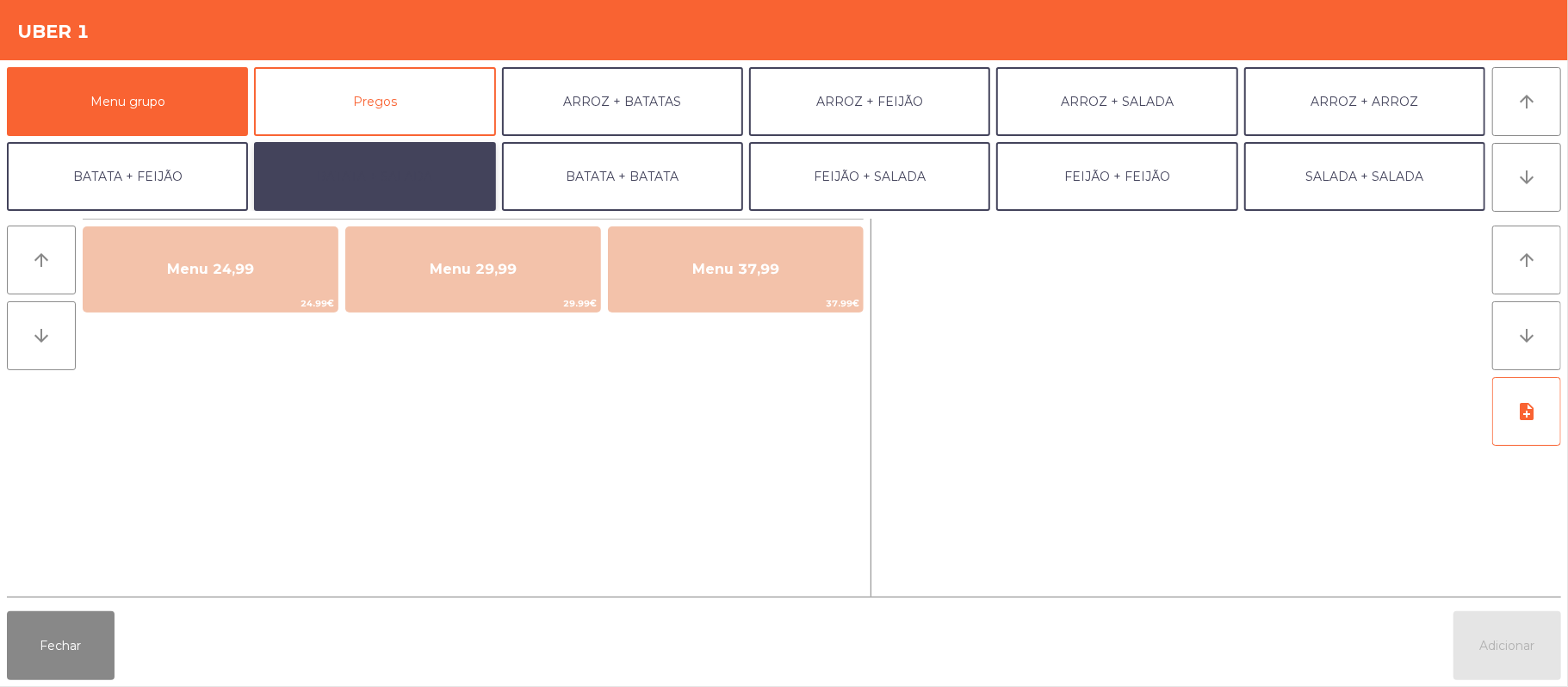
click at [376, 176] on button "BATATA + SALADA" at bounding box center [374, 176] width 241 height 69
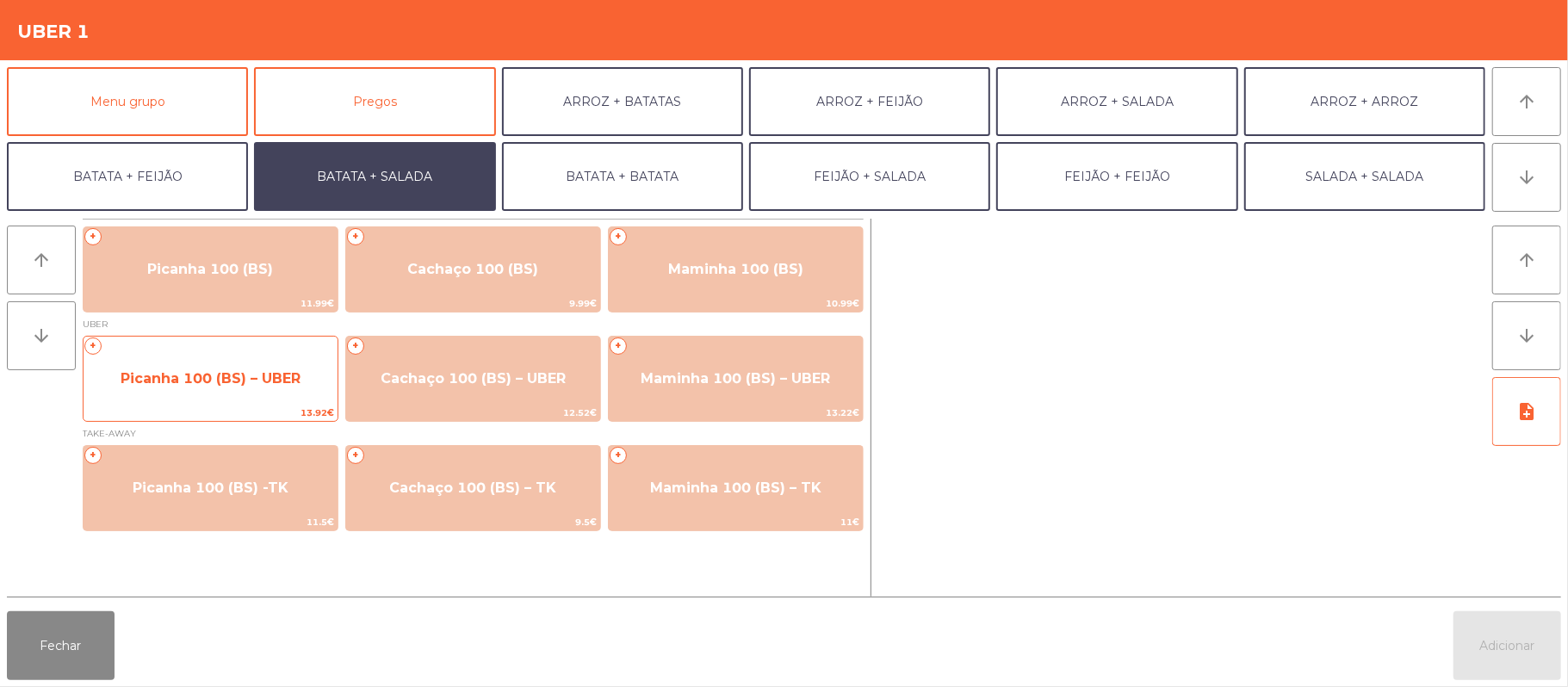
click at [212, 387] on span "Picanha 100 (BS) – UBER" at bounding box center [211, 378] width 254 height 47
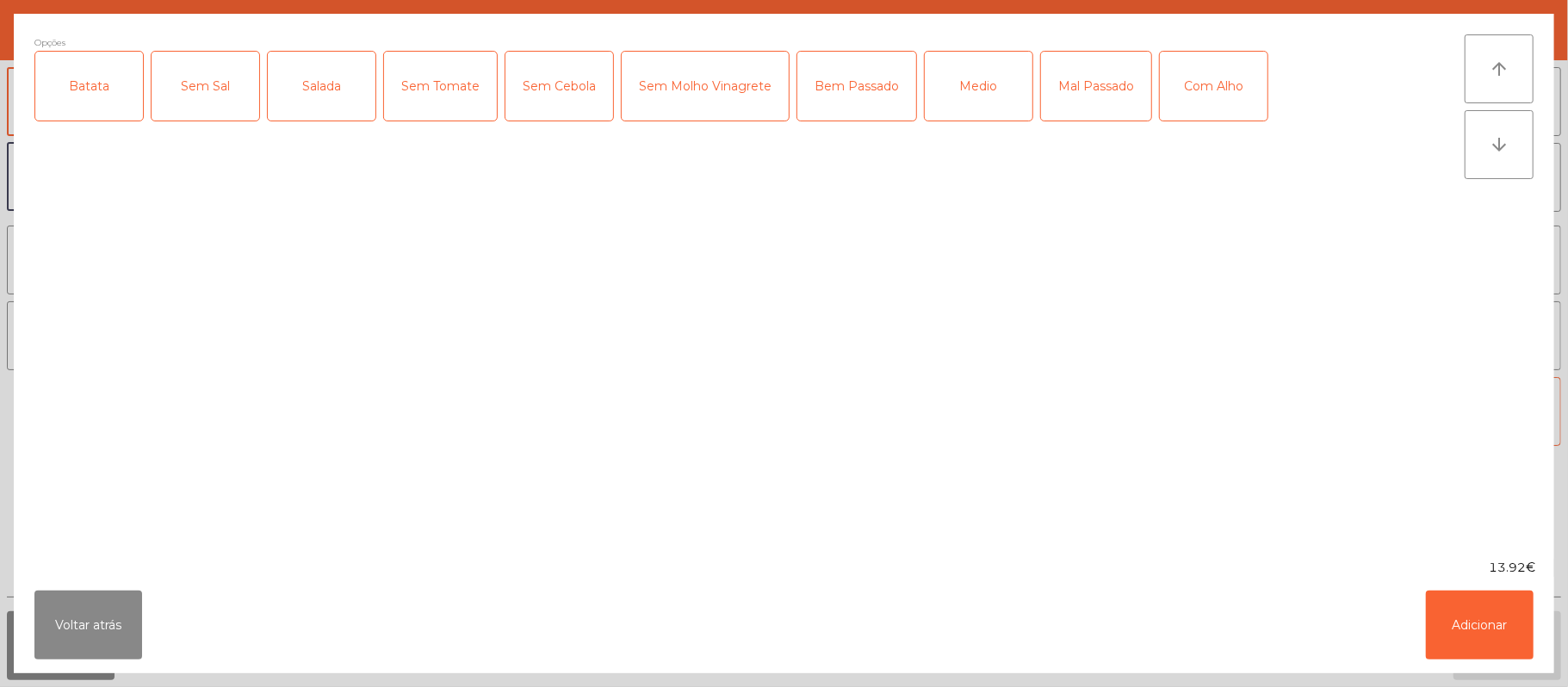
click at [103, 81] on div "Batata" at bounding box center [89, 86] width 108 height 69
click at [364, 80] on div "Salada" at bounding box center [322, 86] width 108 height 69
click at [859, 88] on div "Bem Passado" at bounding box center [856, 86] width 119 height 69
click at [1471, 634] on button "Adicionar" at bounding box center [1480, 624] width 108 height 69
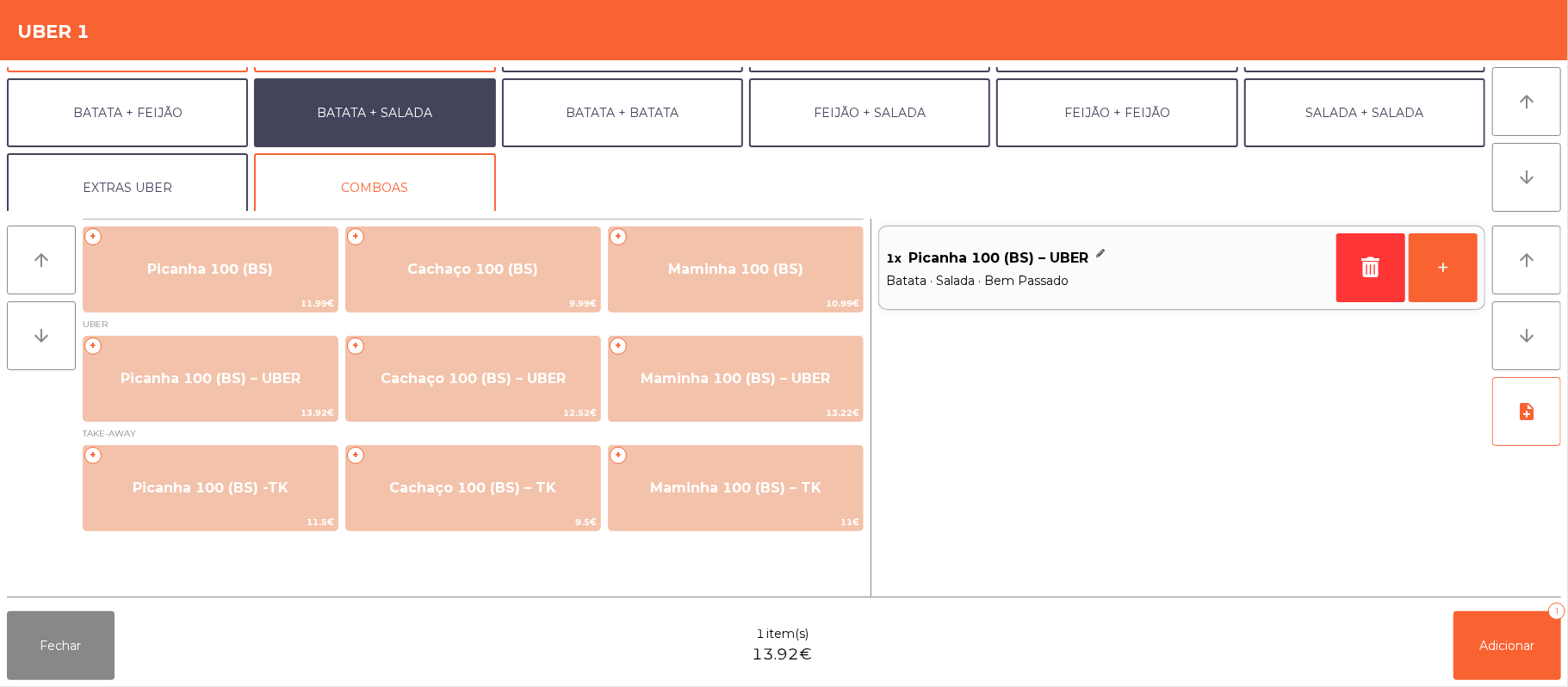
scroll to position [74, 0]
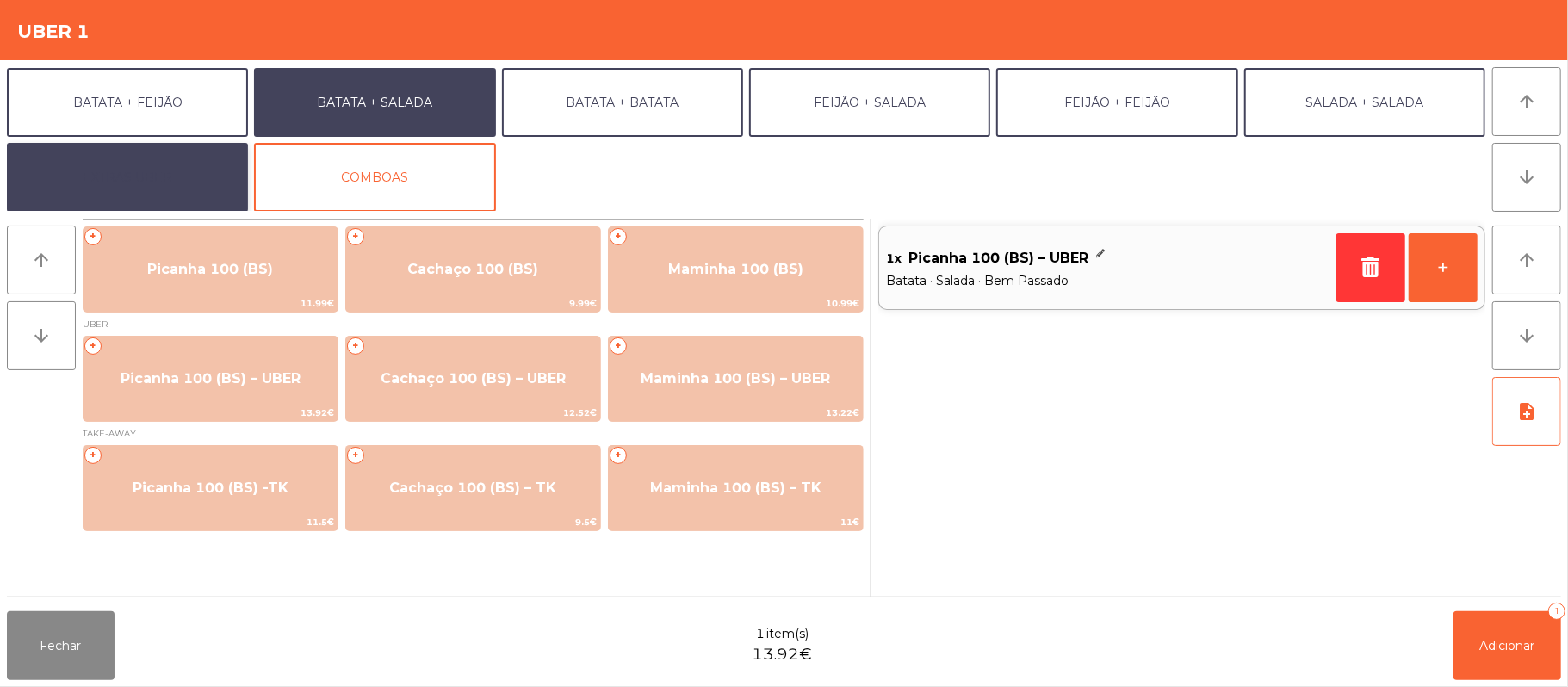
click at [132, 191] on button "EXTRAS UBER" at bounding box center [127, 177] width 241 height 69
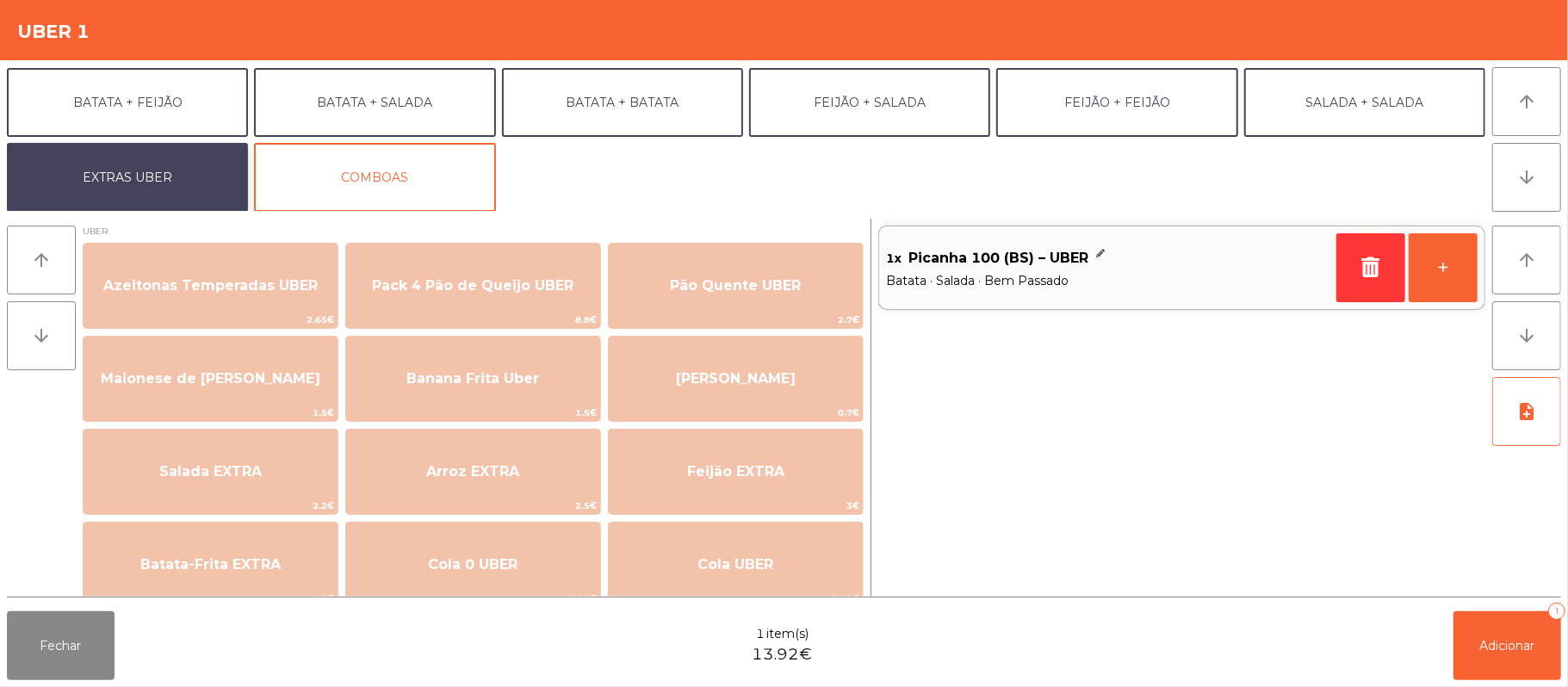
scroll to position [0, 0]
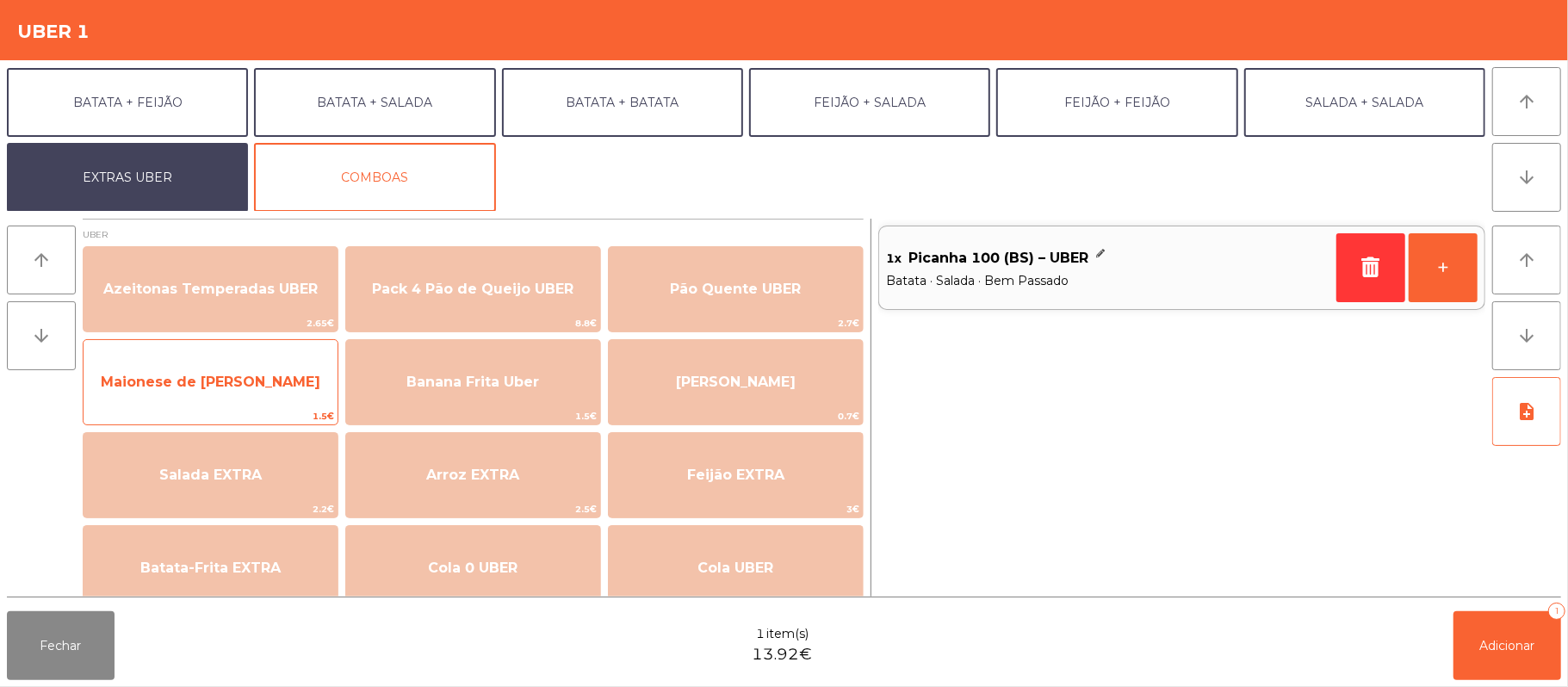
click at [247, 373] on span "Maionese de [PERSON_NAME]" at bounding box center [211, 381] width 220 height 16
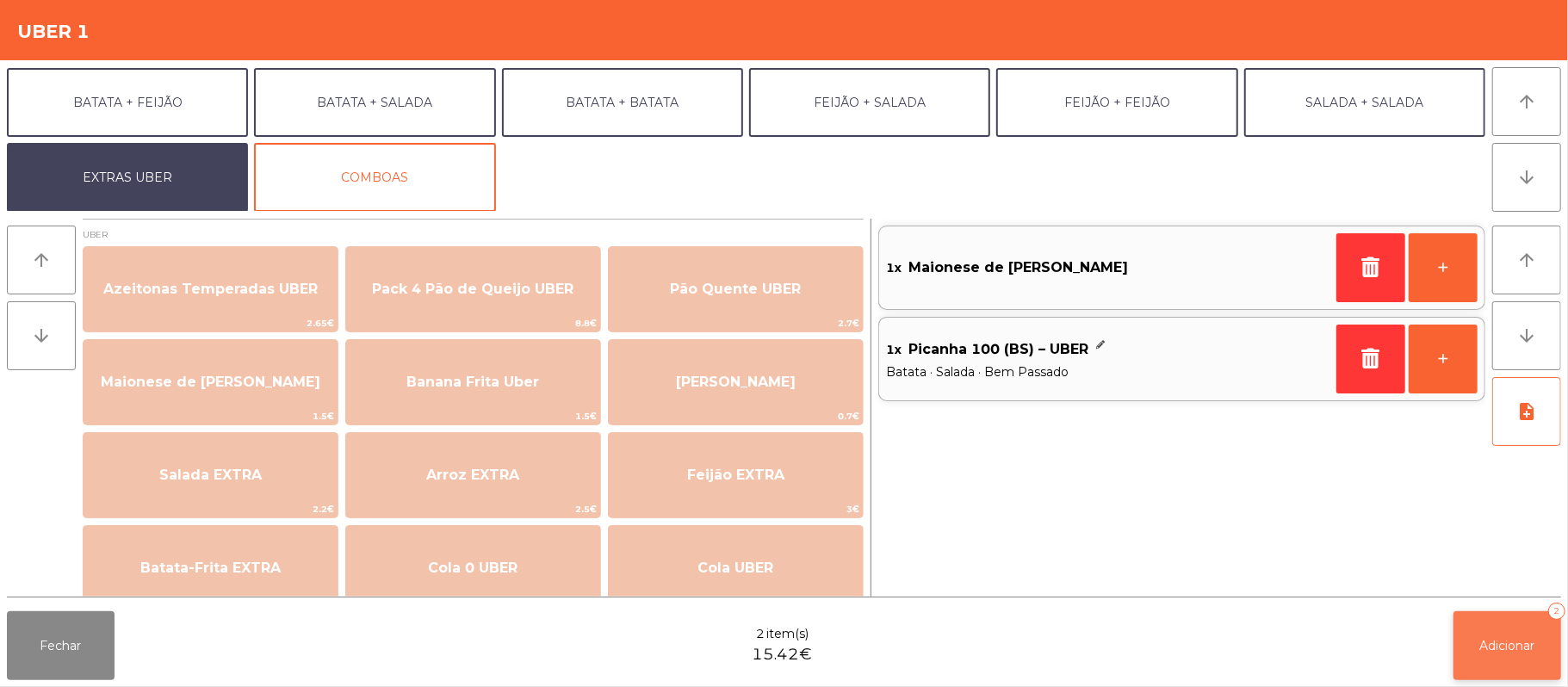
click at [1512, 642] on span "Adicionar" at bounding box center [1507, 646] width 55 height 16
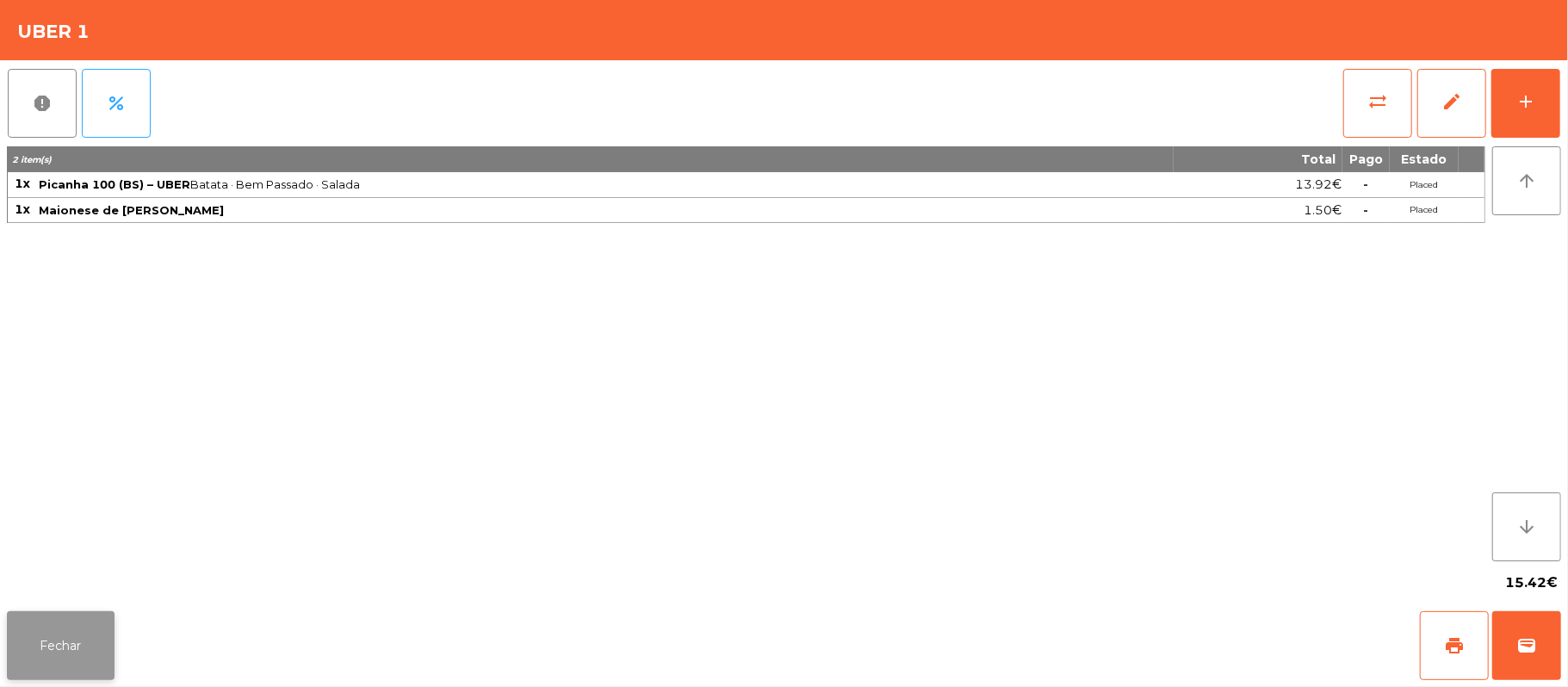
click at [53, 640] on button "Fechar" at bounding box center [61, 645] width 108 height 69
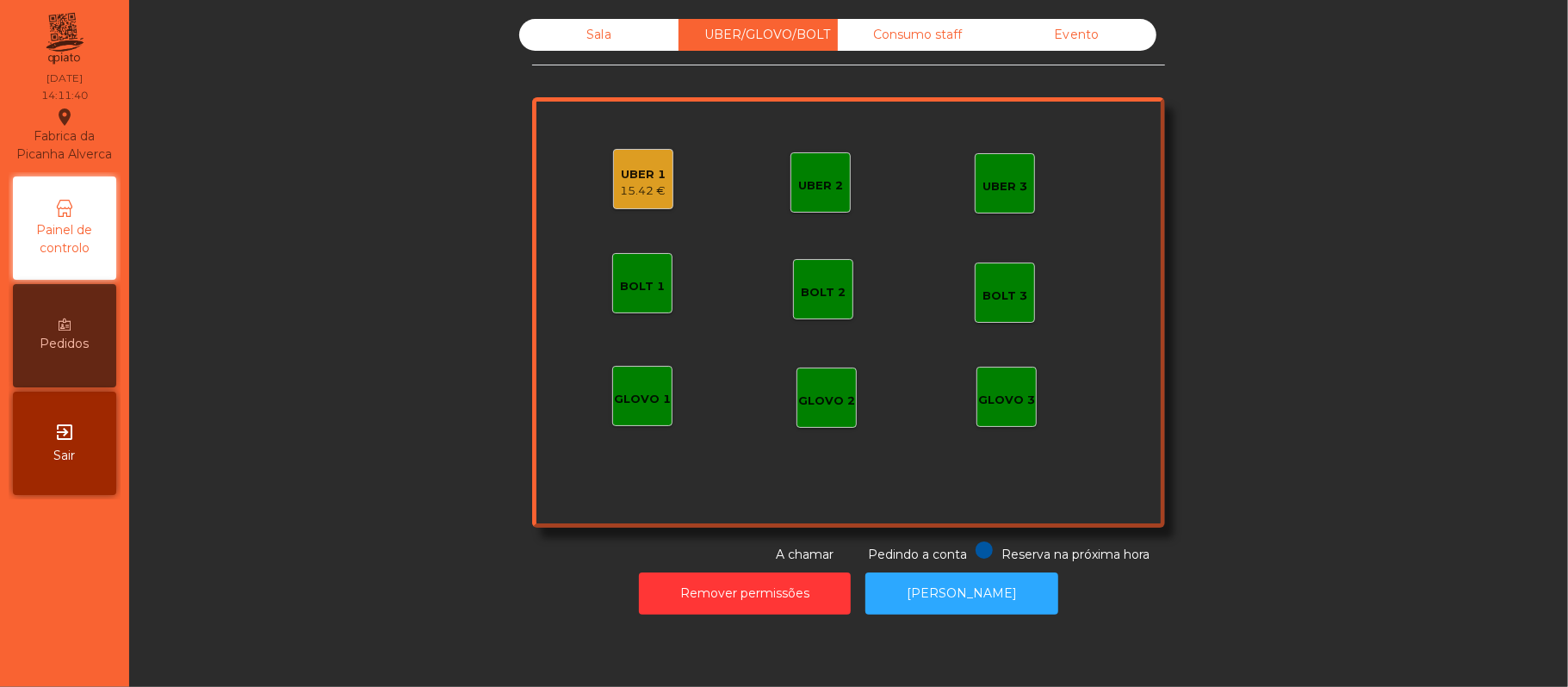
click at [638, 155] on div "UBER 1 15.42 €" at bounding box center [643, 179] width 60 height 60
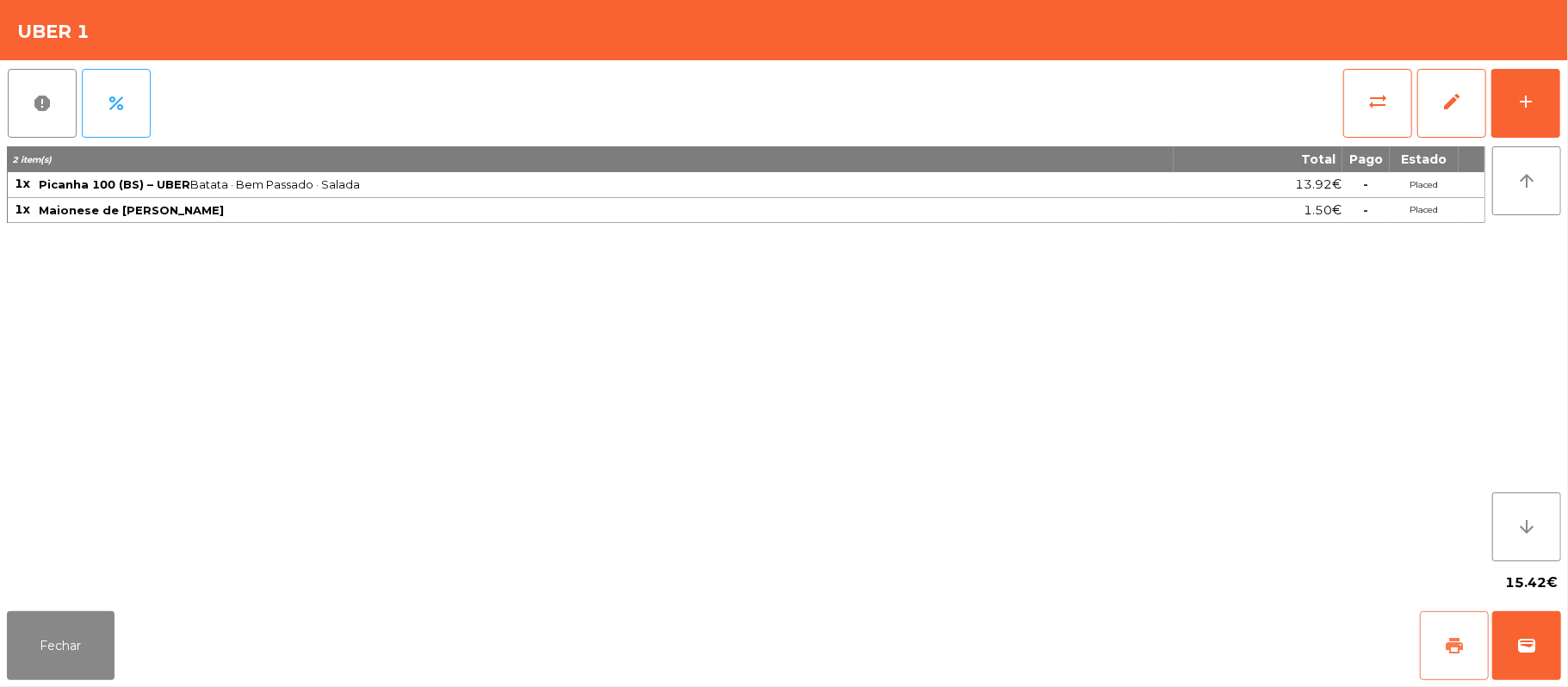
click at [1440, 644] on button "print" at bounding box center [1454, 645] width 69 height 69
click at [824, 508] on div "2 item(s) Total Pago Estado 1x Picanha 100 (BS) – UBER Batata · Bem Passado · S…" at bounding box center [746, 354] width 1478 height 415
click at [1524, 640] on span "wallet" at bounding box center [1526, 645] width 21 height 21
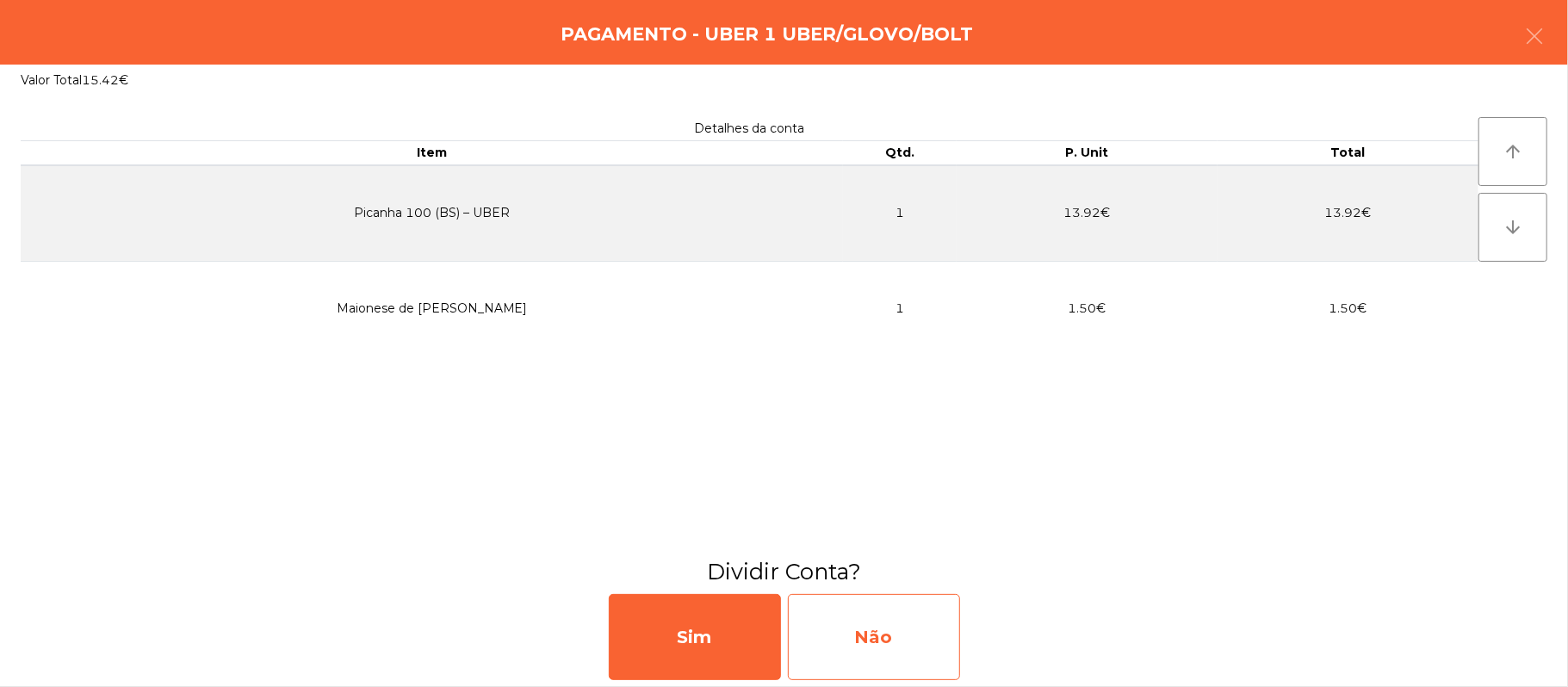
click at [896, 631] on div "Não" at bounding box center [874, 637] width 172 height 86
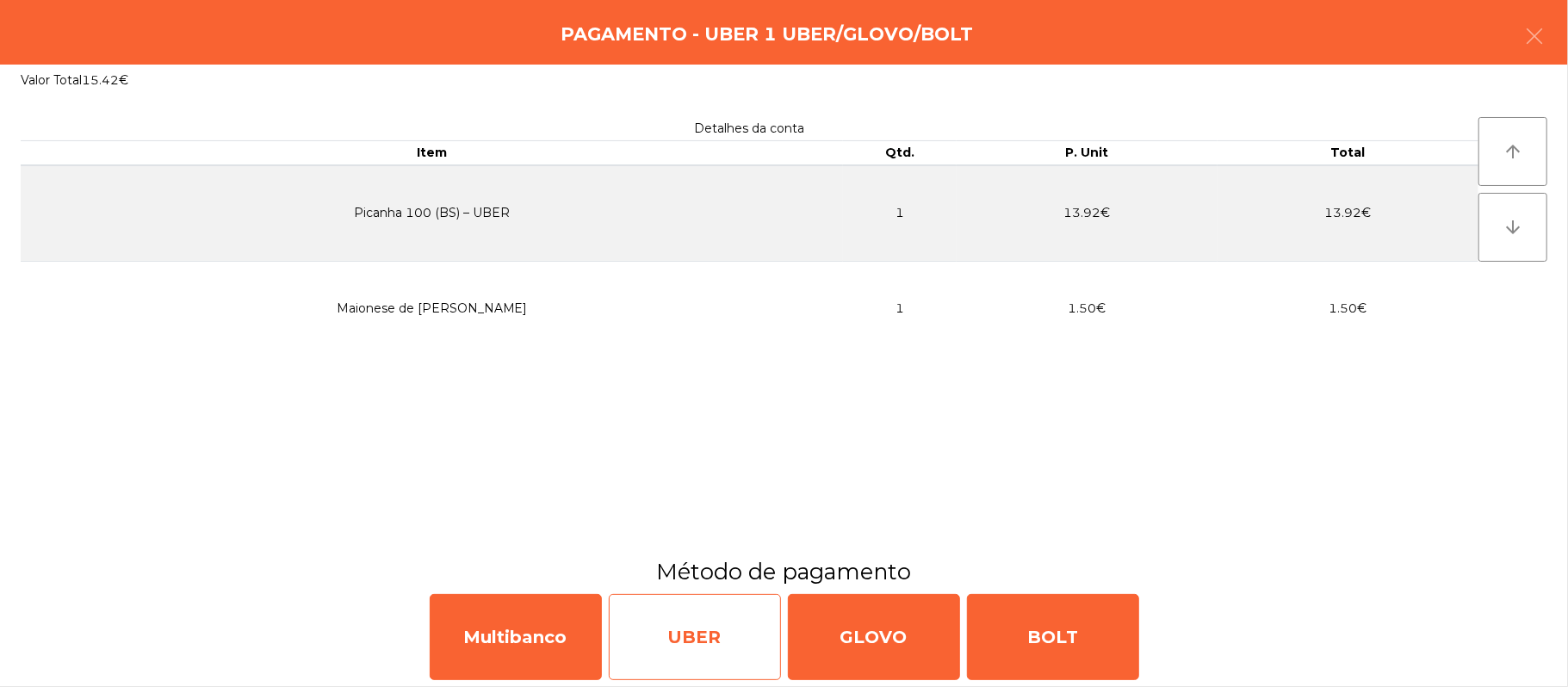
click at [700, 634] on div "UBER" at bounding box center [695, 637] width 172 height 86
select select "**"
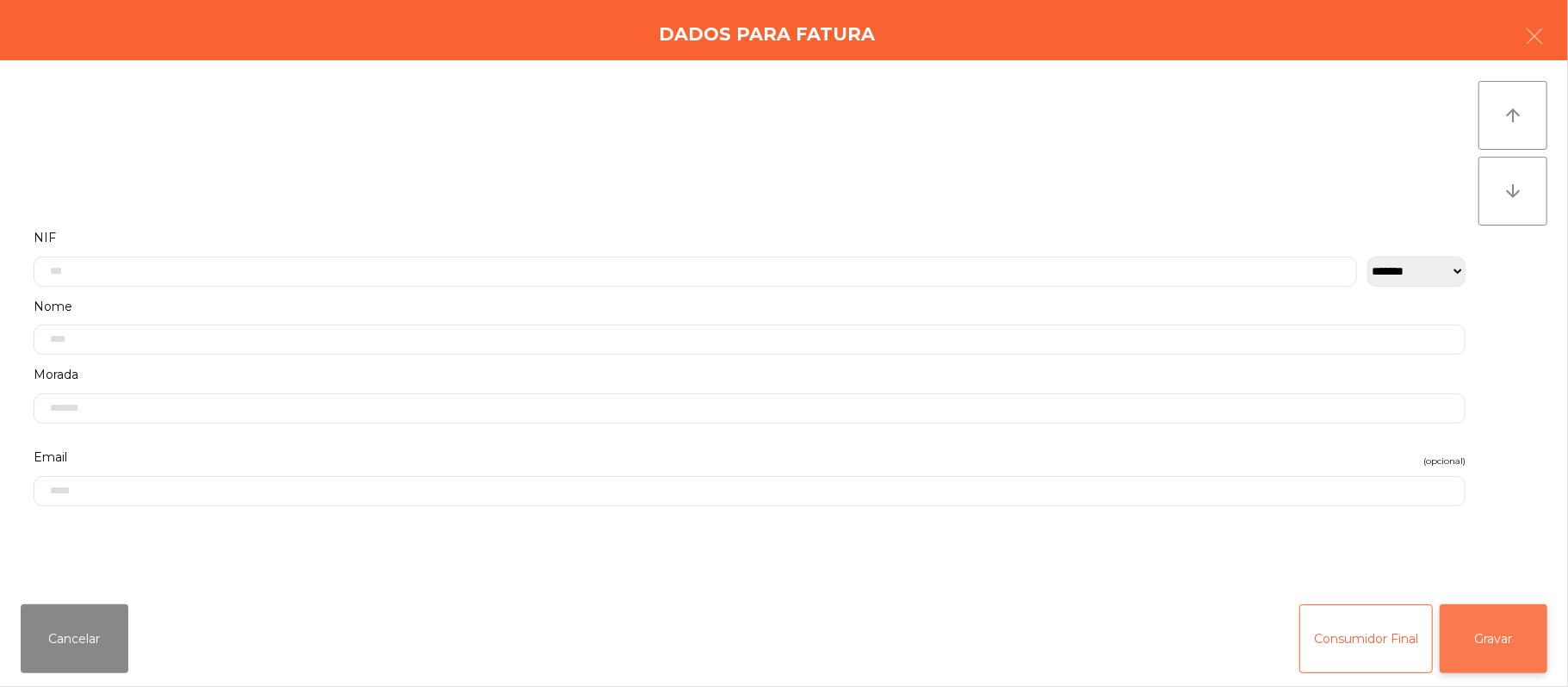
click at [1499, 627] on button "Gravar" at bounding box center [1494, 638] width 108 height 69
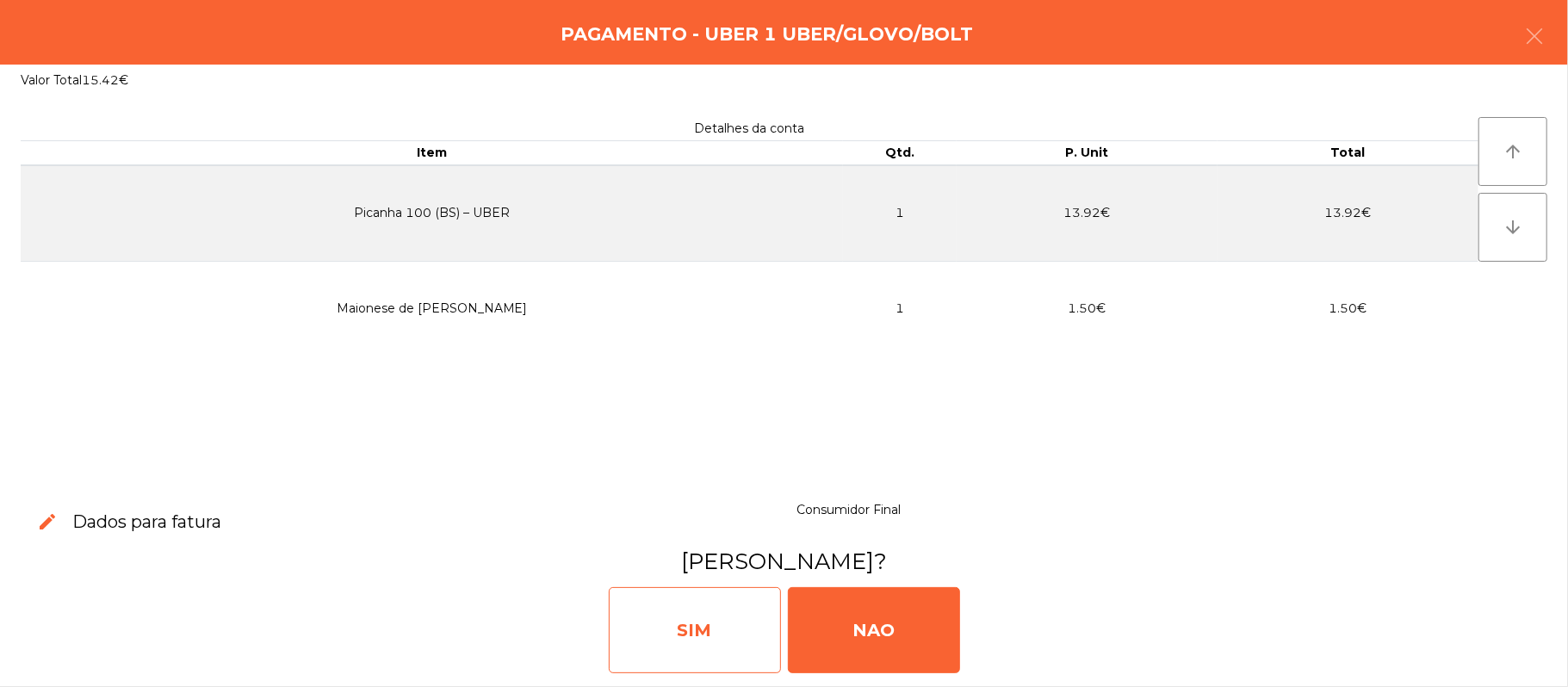
click at [706, 651] on div "SIM" at bounding box center [695, 630] width 172 height 86
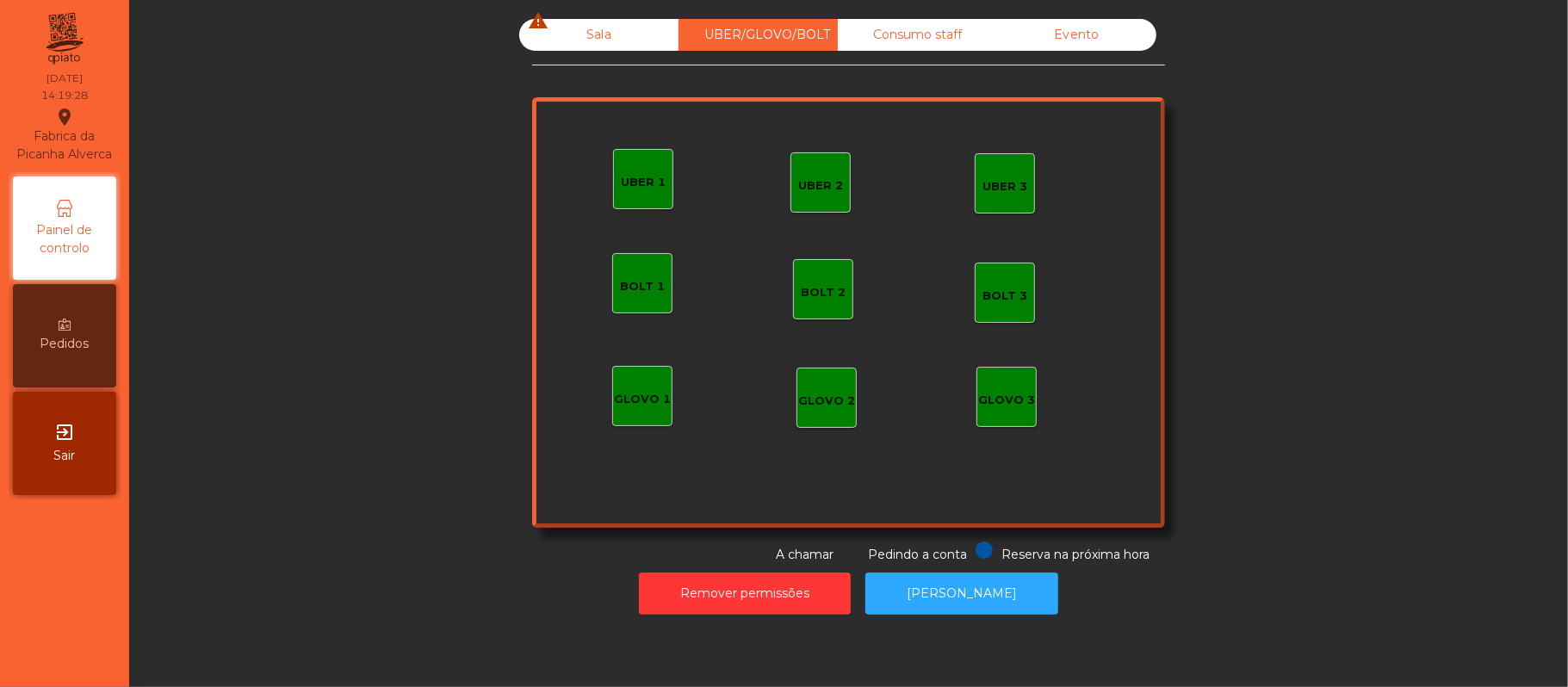
click at [281, 506] on div "Sala warning UBER/GLOVO/BOLT Consumo staff Evento UBER 2 UBER 3 BOLT 1 BOLT 2 B…" at bounding box center [849, 292] width 1392 height 545
click at [565, 46] on div "Sala warning" at bounding box center [598, 35] width 159 height 32
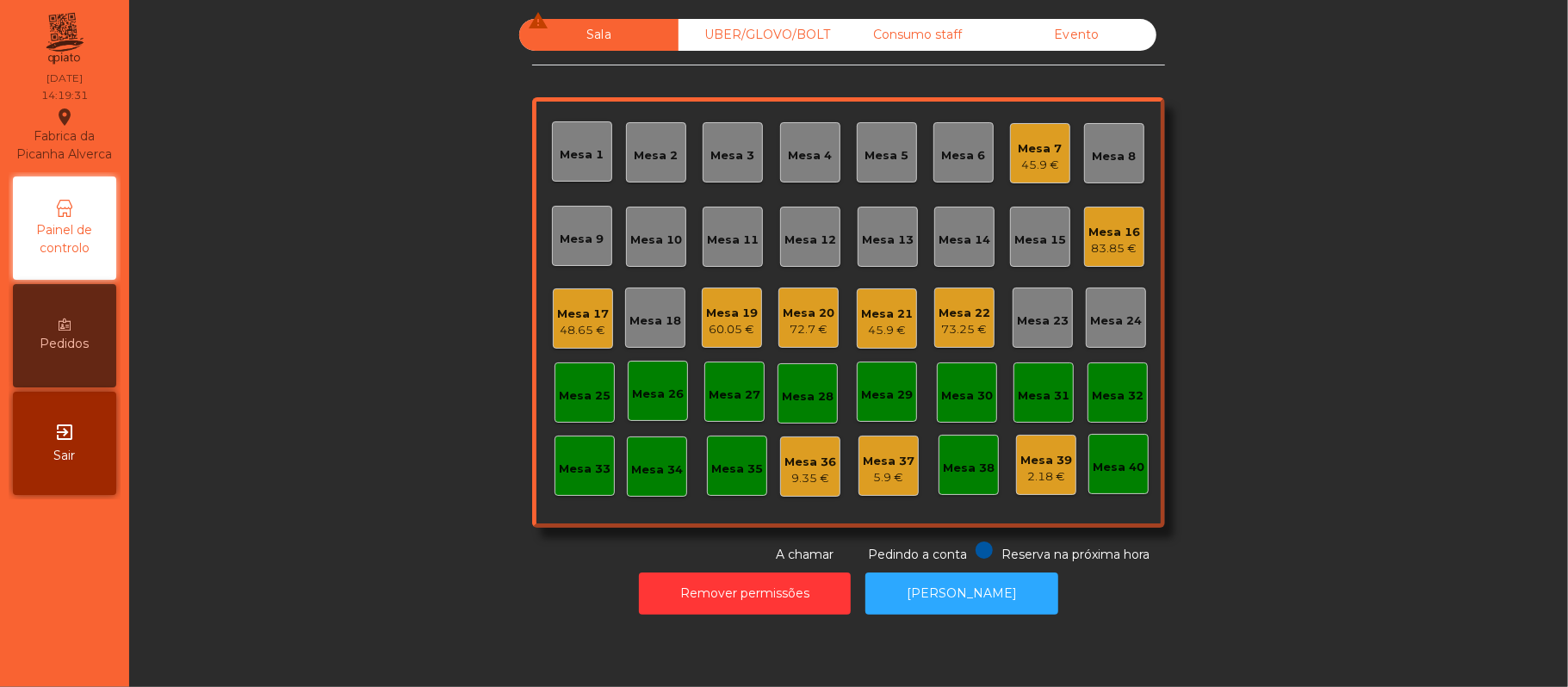
click at [1037, 166] on div "45.9 €" at bounding box center [1041, 165] width 44 height 17
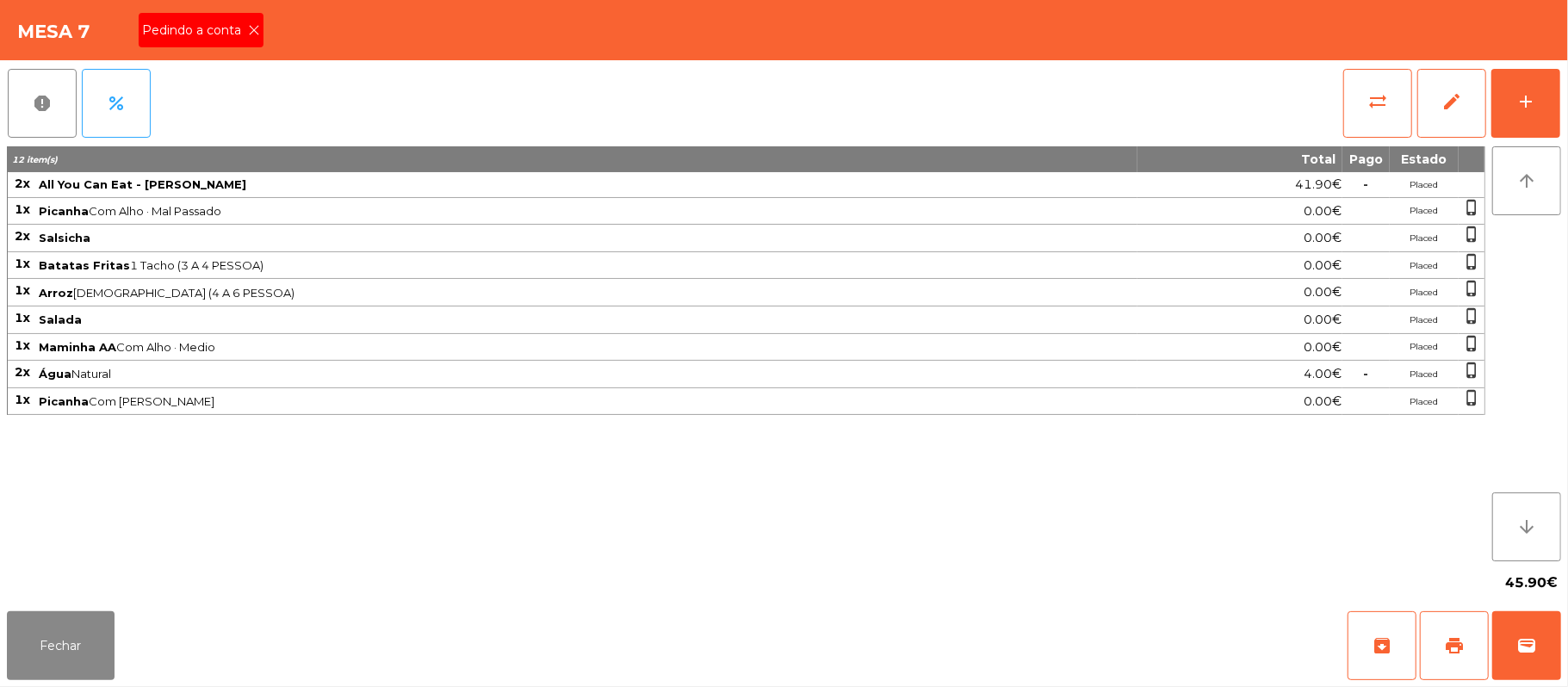
click at [210, 39] on span "Pedindo a conta" at bounding box center [195, 31] width 106 height 18
click at [1460, 648] on span "print" at bounding box center [1454, 645] width 21 height 21
click at [1367, 94] on span "sync_alt" at bounding box center [1377, 101] width 21 height 21
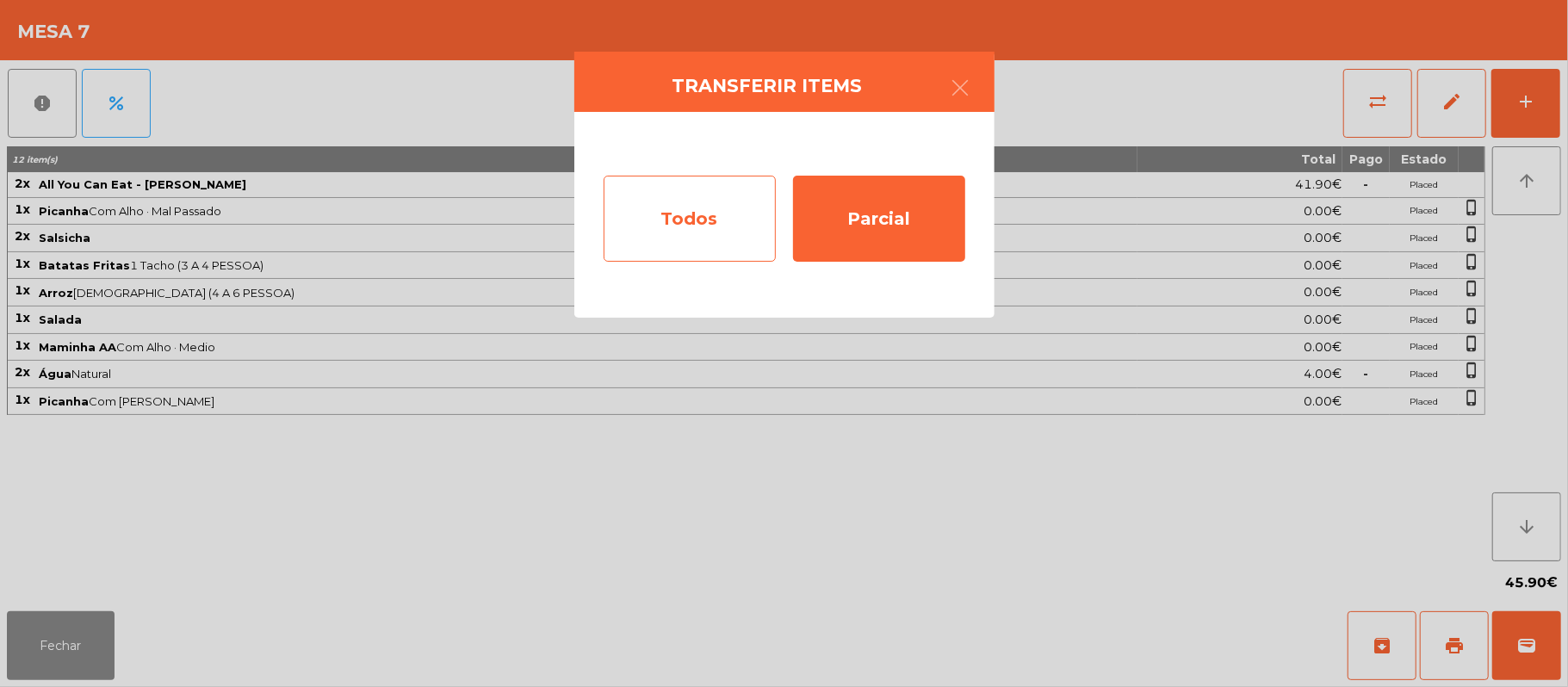
click at [693, 241] on div "Todos" at bounding box center [689, 219] width 172 height 86
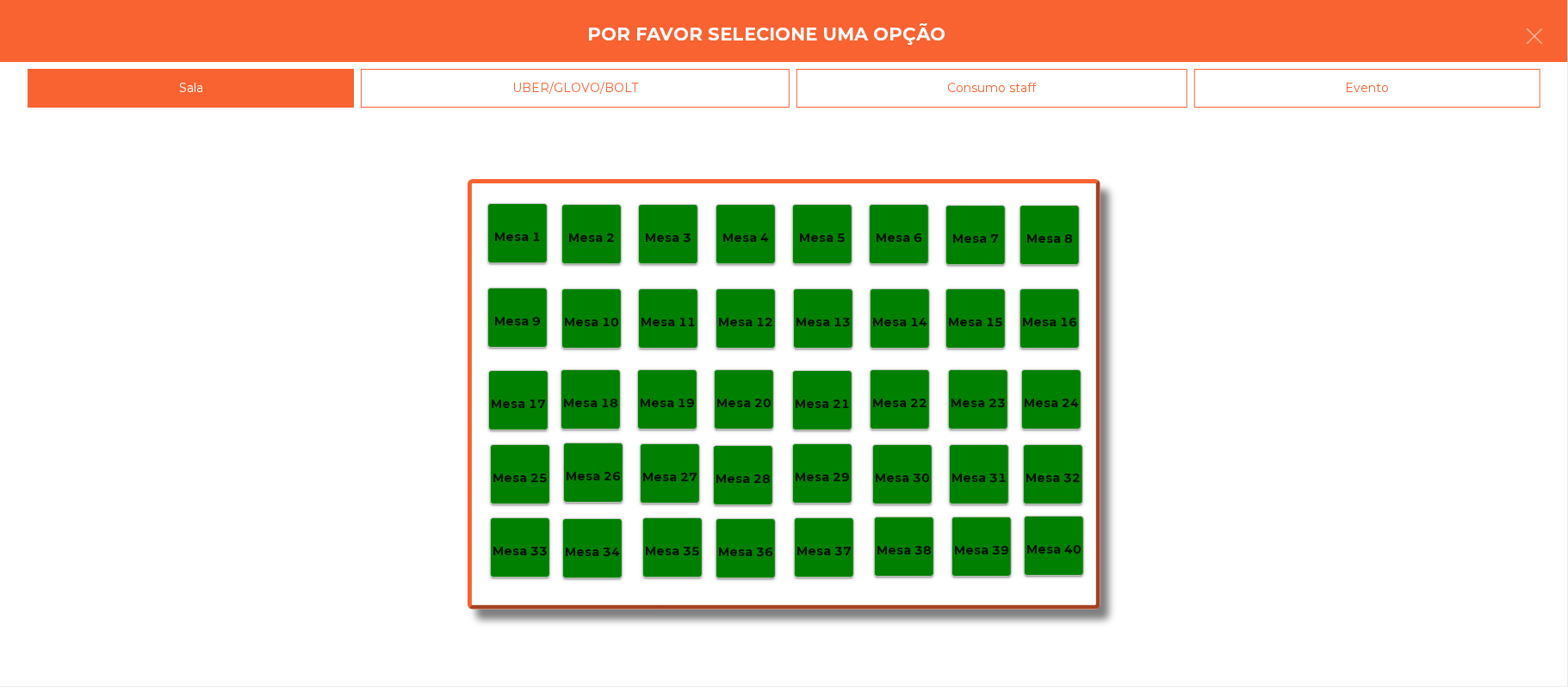
click at [1018, 87] on div "Consumo staff" at bounding box center [991, 88] width 391 height 39
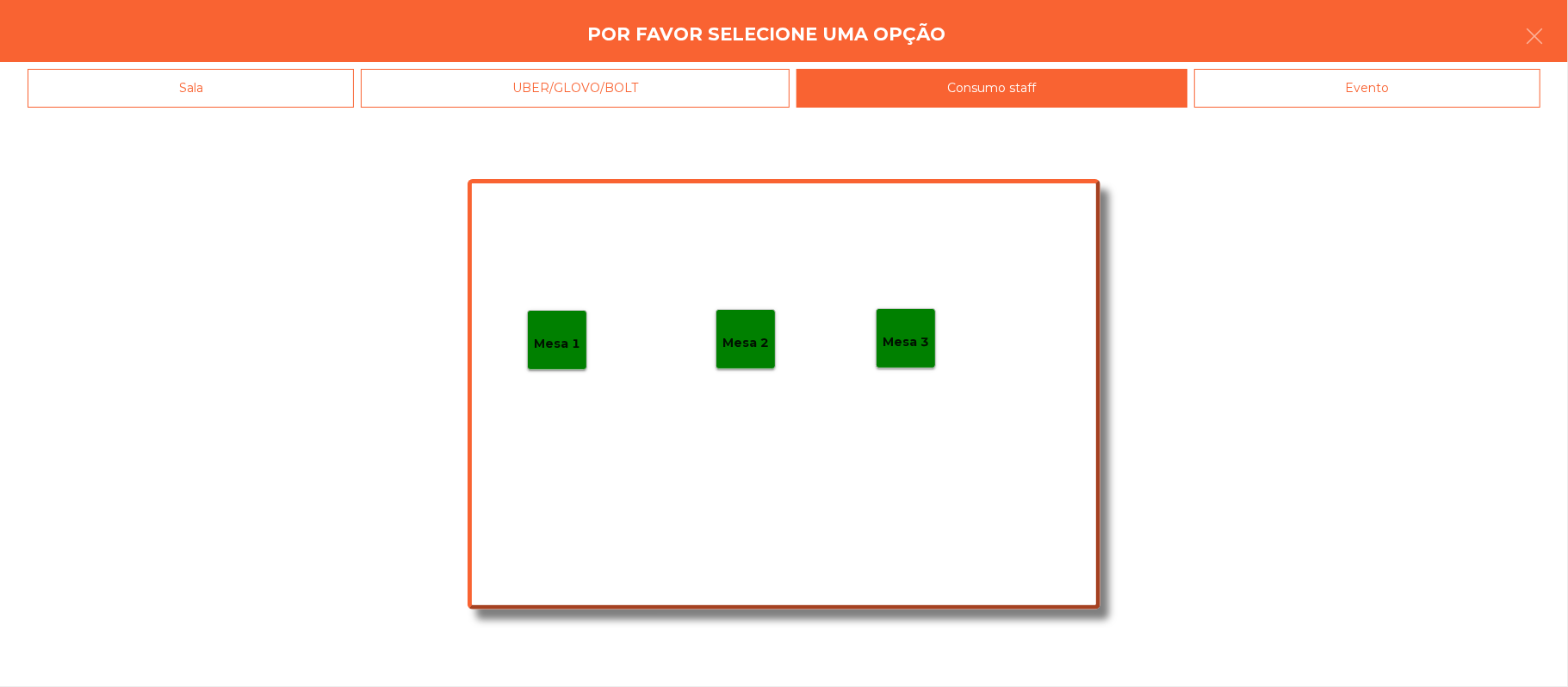
click at [1403, 102] on div "Evento" at bounding box center [1367, 88] width 347 height 39
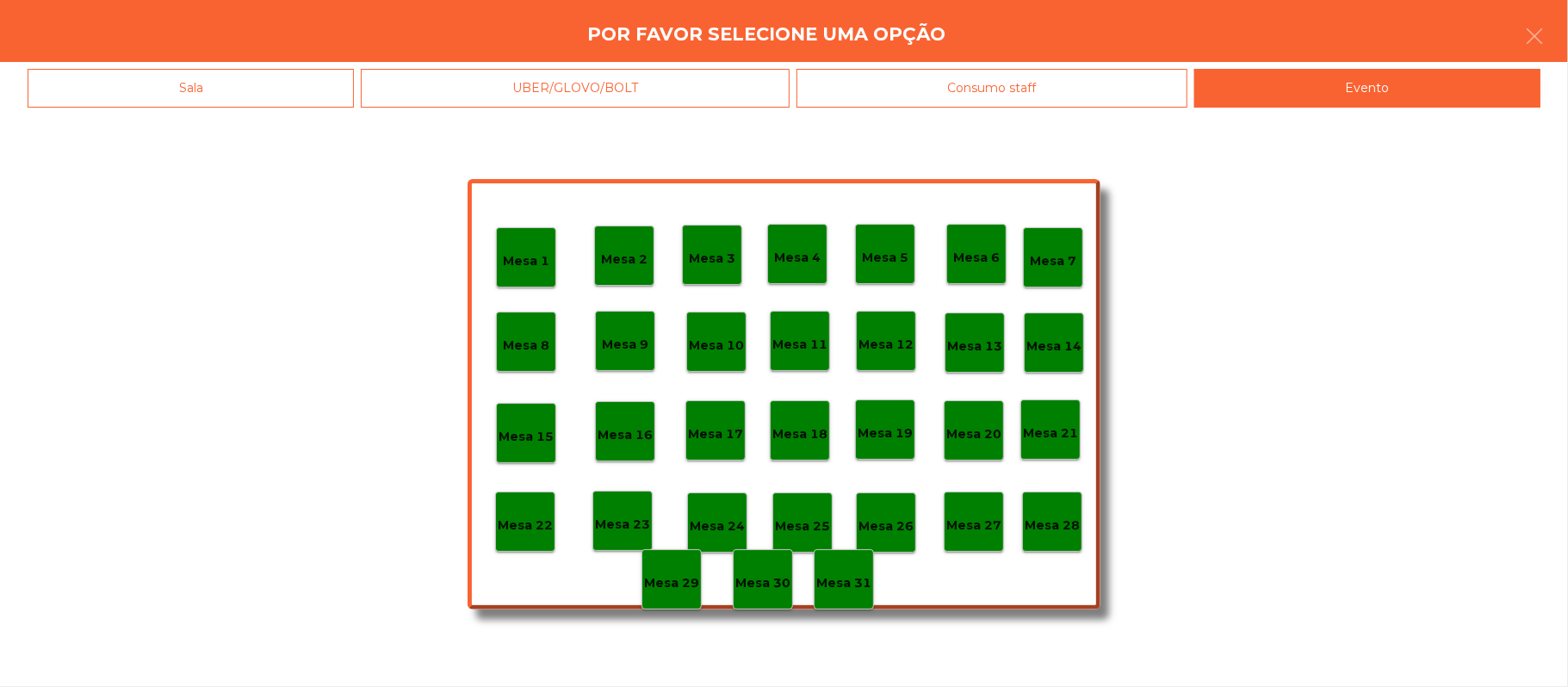
click at [1078, 521] on p "Mesa 28" at bounding box center [1052, 525] width 55 height 20
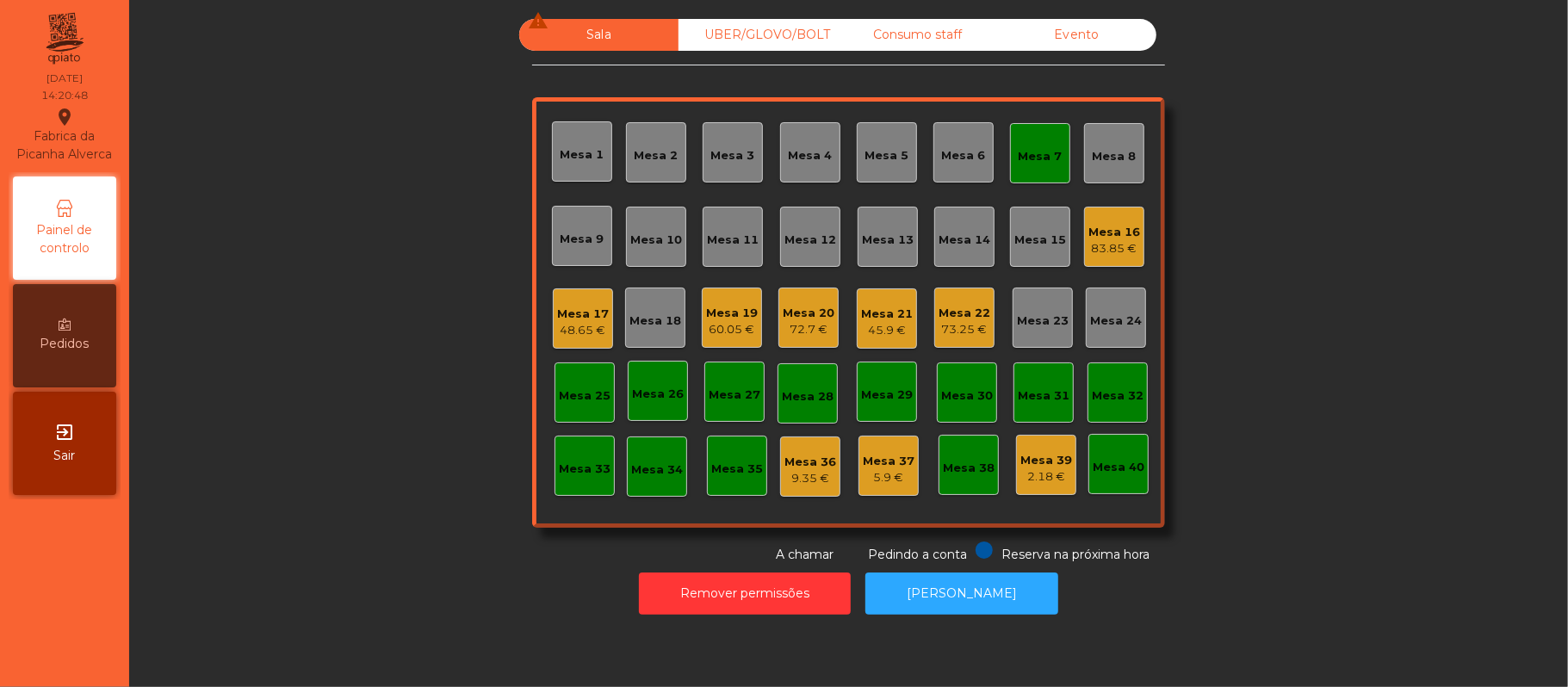
click at [1045, 156] on div "Mesa 7" at bounding box center [1041, 156] width 44 height 17
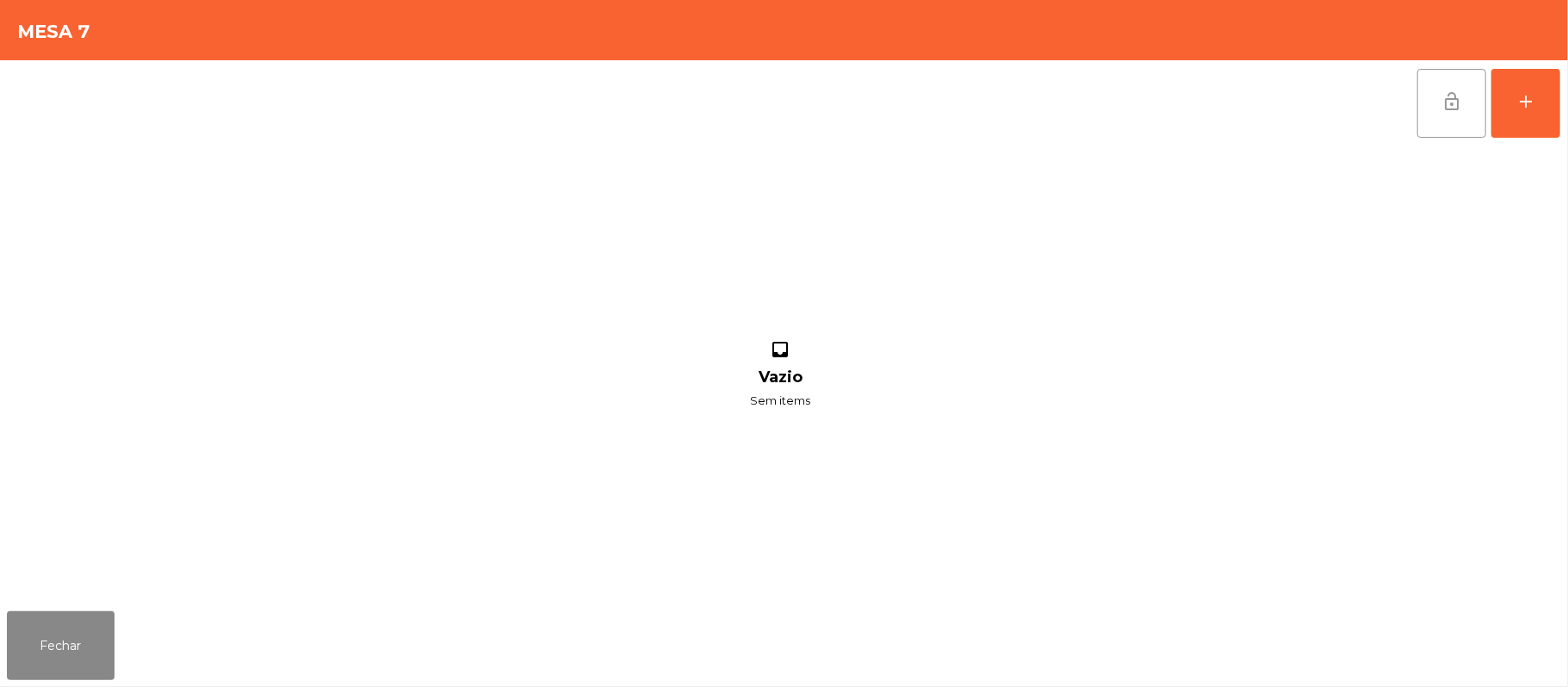
click at [1420, 111] on button "lock_open" at bounding box center [1451, 103] width 69 height 69
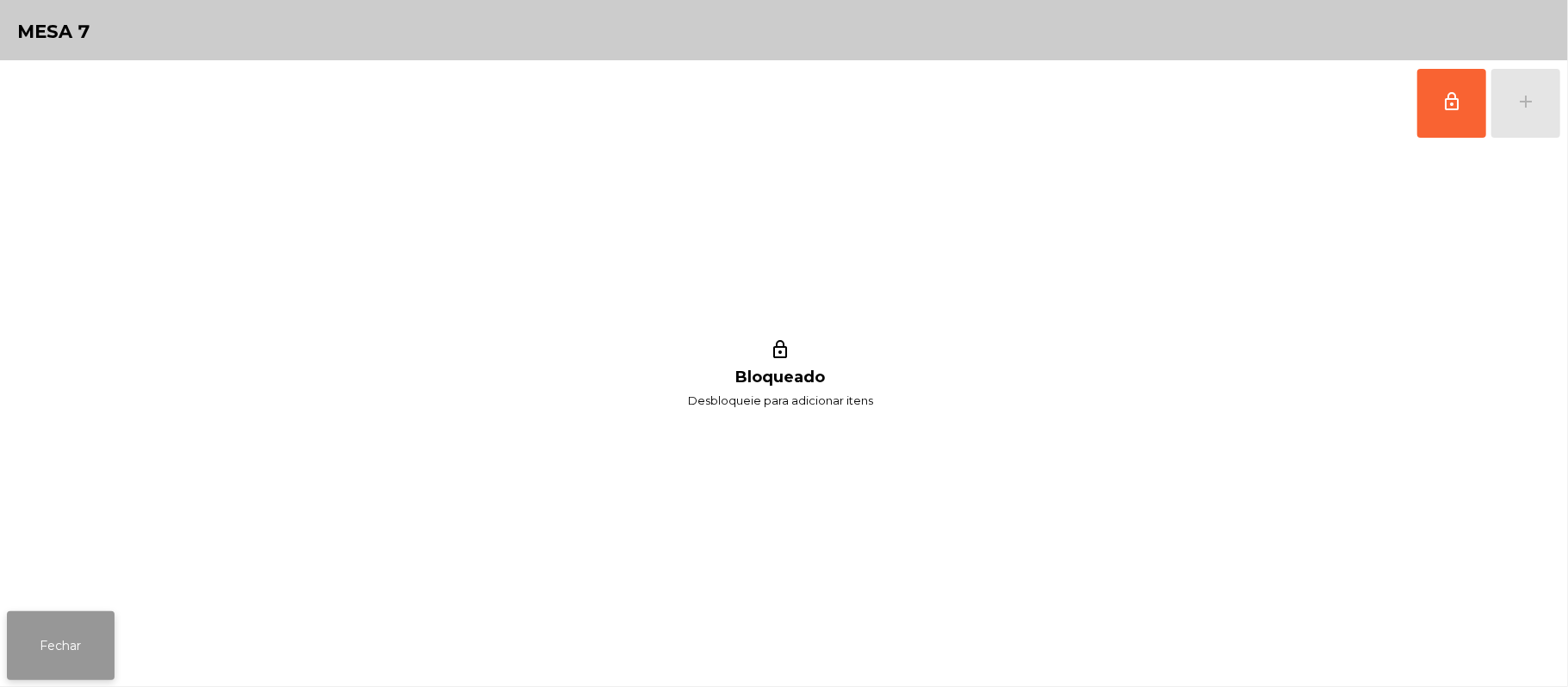
click at [63, 625] on button "Fechar" at bounding box center [61, 645] width 108 height 69
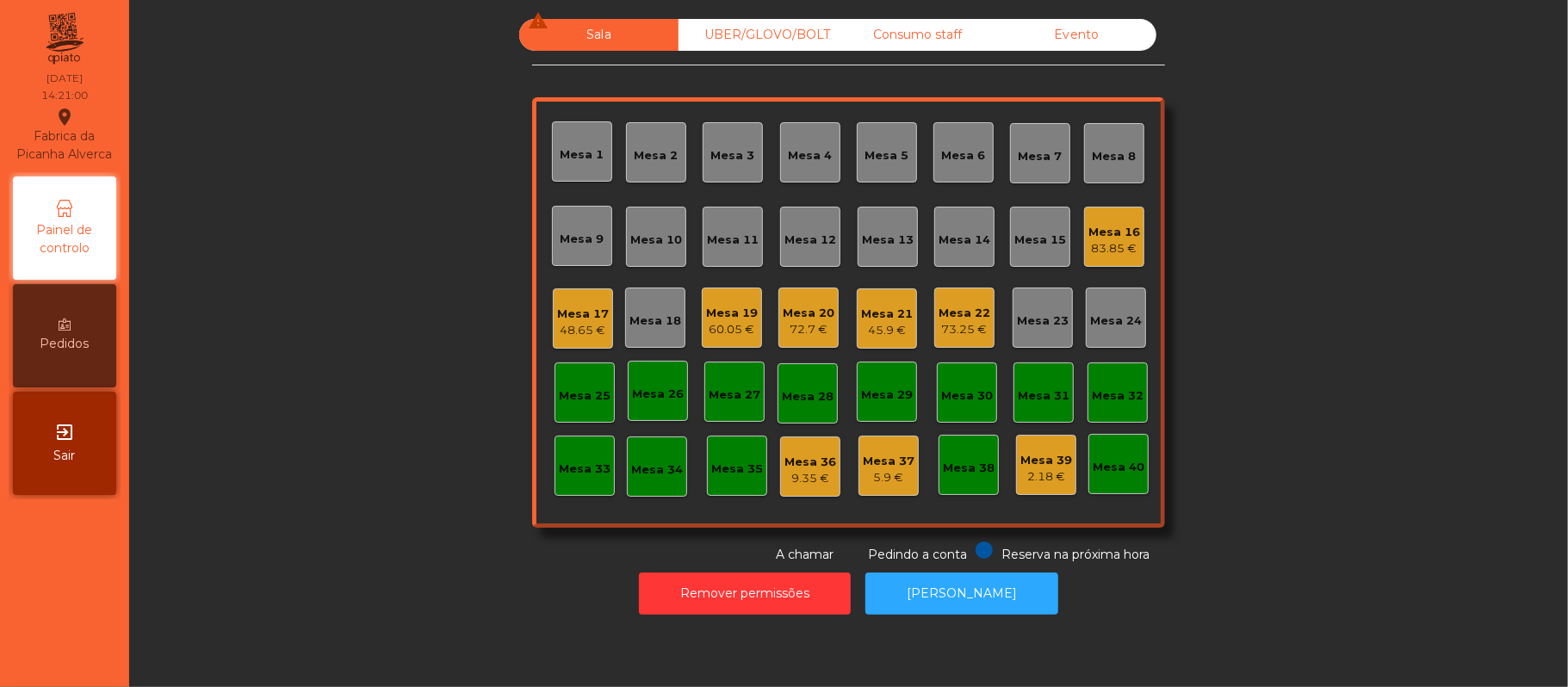
click at [966, 332] on div "73.25 €" at bounding box center [965, 330] width 52 height 17
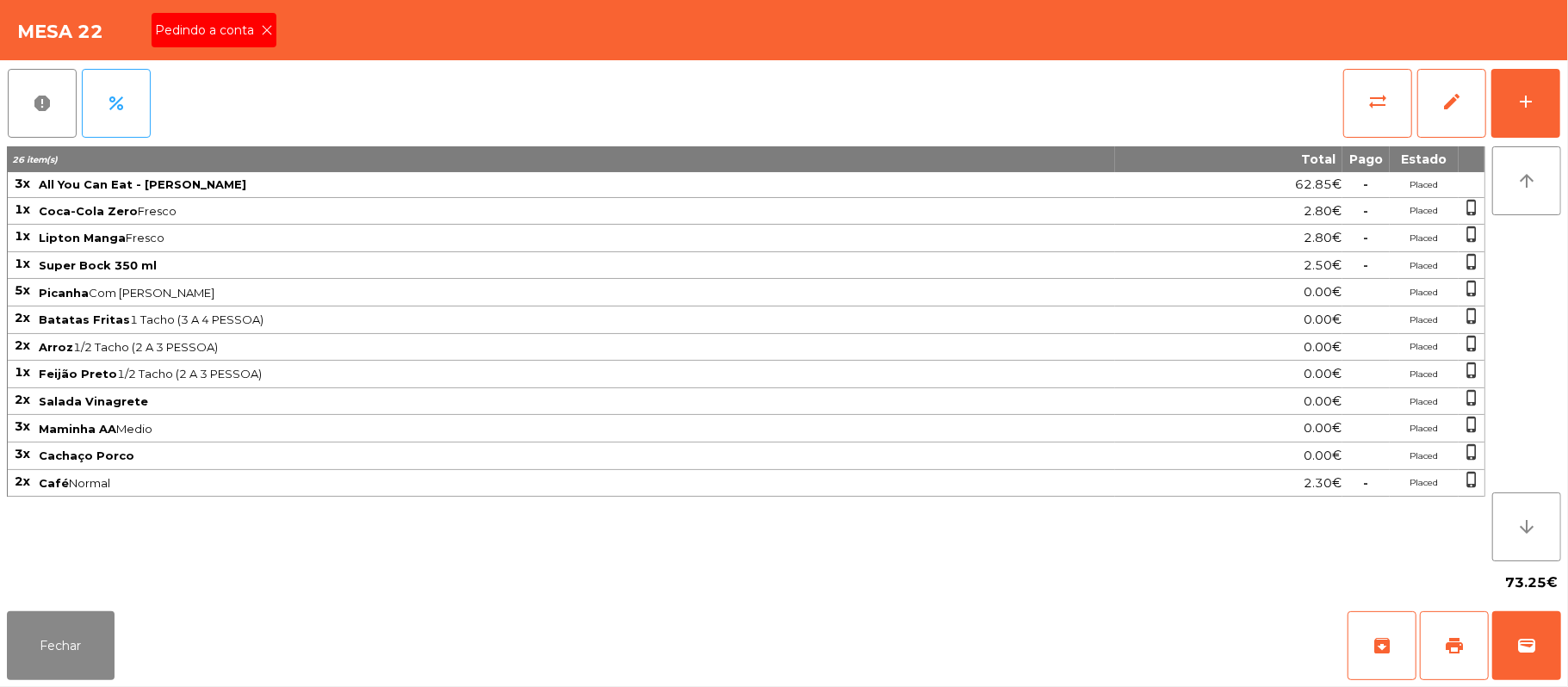
click at [248, 43] on div "Pedindo a conta" at bounding box center [214, 30] width 125 height 34
click at [1440, 661] on button "print" at bounding box center [1454, 645] width 69 height 69
click at [19, 665] on button "Fechar" at bounding box center [61, 645] width 108 height 69
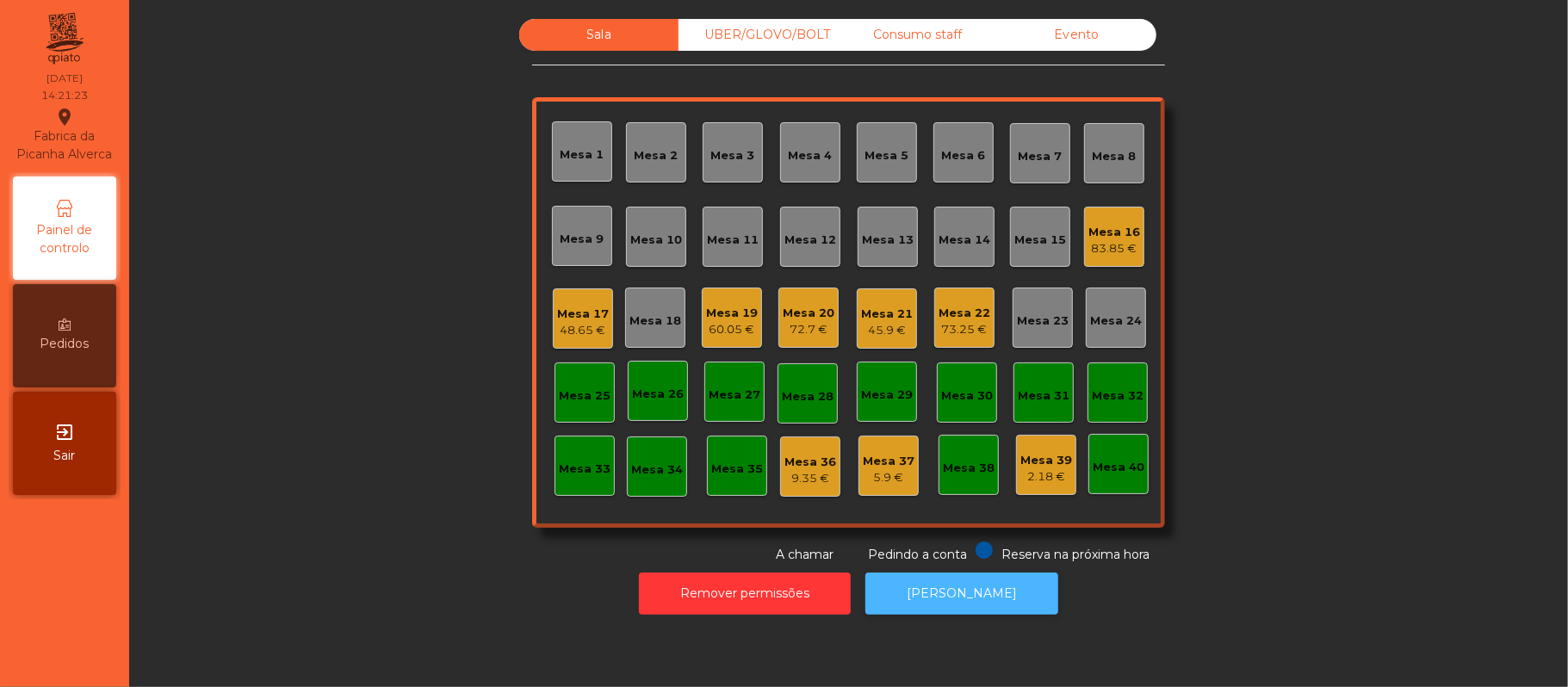
click at [966, 592] on button "[PERSON_NAME]" at bounding box center [961, 593] width 193 height 42
click at [1315, 197] on div "Sala UBER/[GEOGRAPHIC_DATA]/BOLT Consumo staff Evento Mesa 1 Mesa 2 Mesa 3 [GEO…" at bounding box center [849, 292] width 1392 height 545
click at [956, 333] on div "73.25 €" at bounding box center [965, 330] width 52 height 17
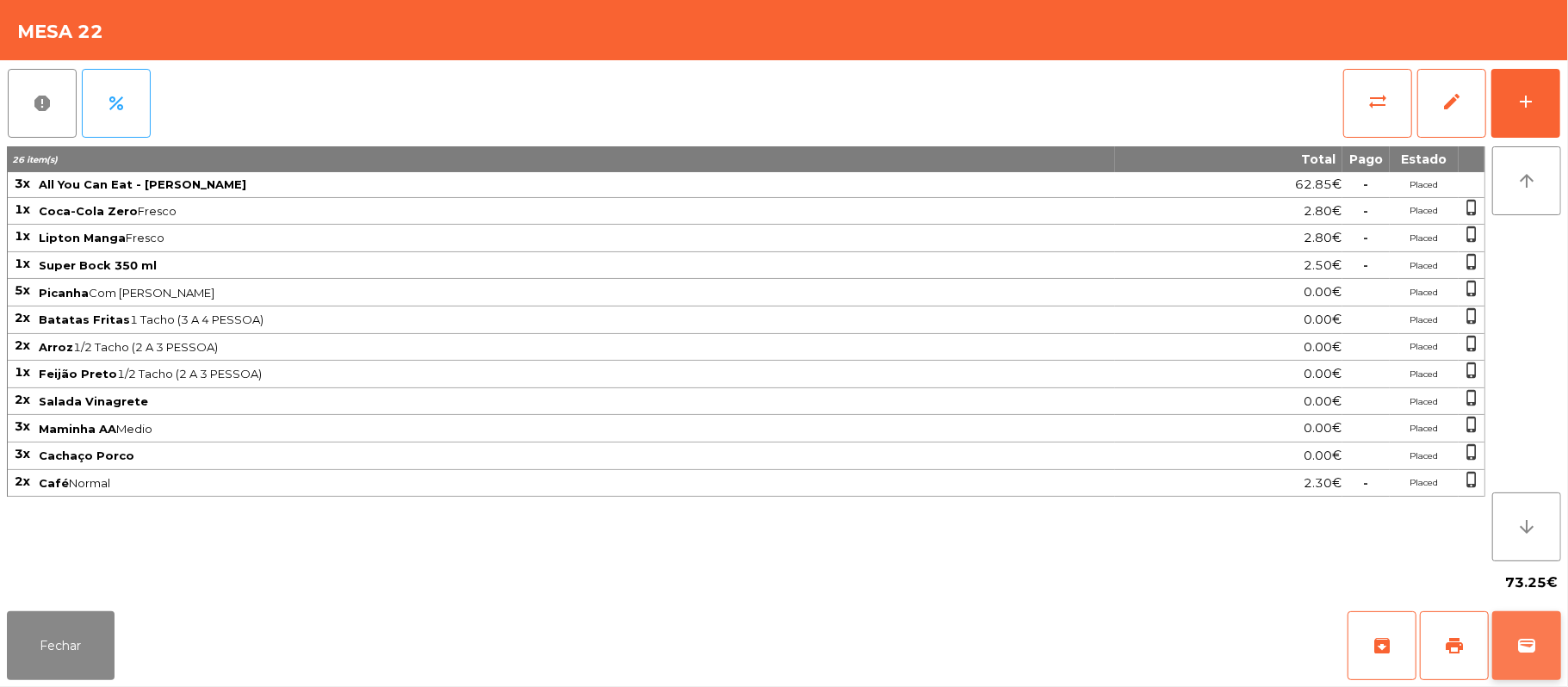
click at [1547, 611] on button "wallet" at bounding box center [1526, 645] width 69 height 69
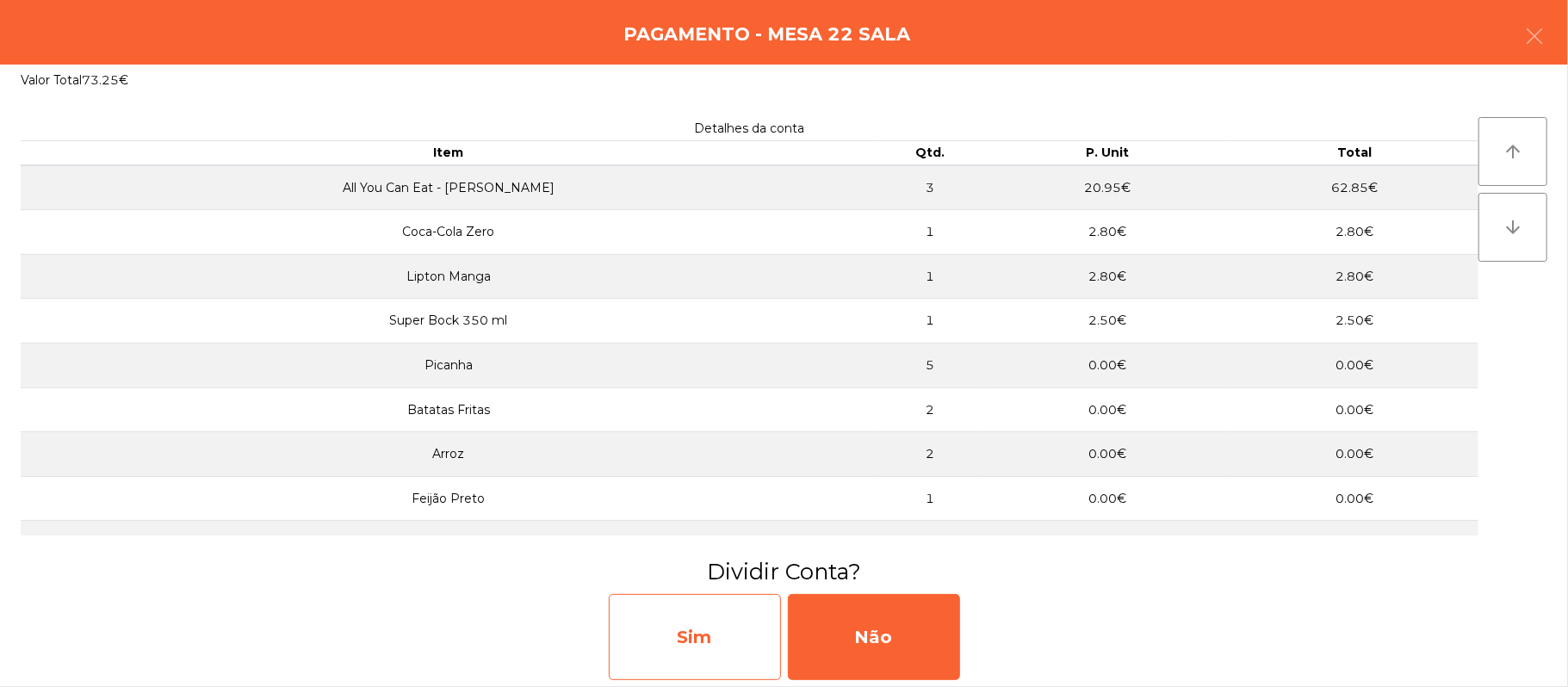
click at [703, 620] on div "Sim" at bounding box center [695, 637] width 172 height 86
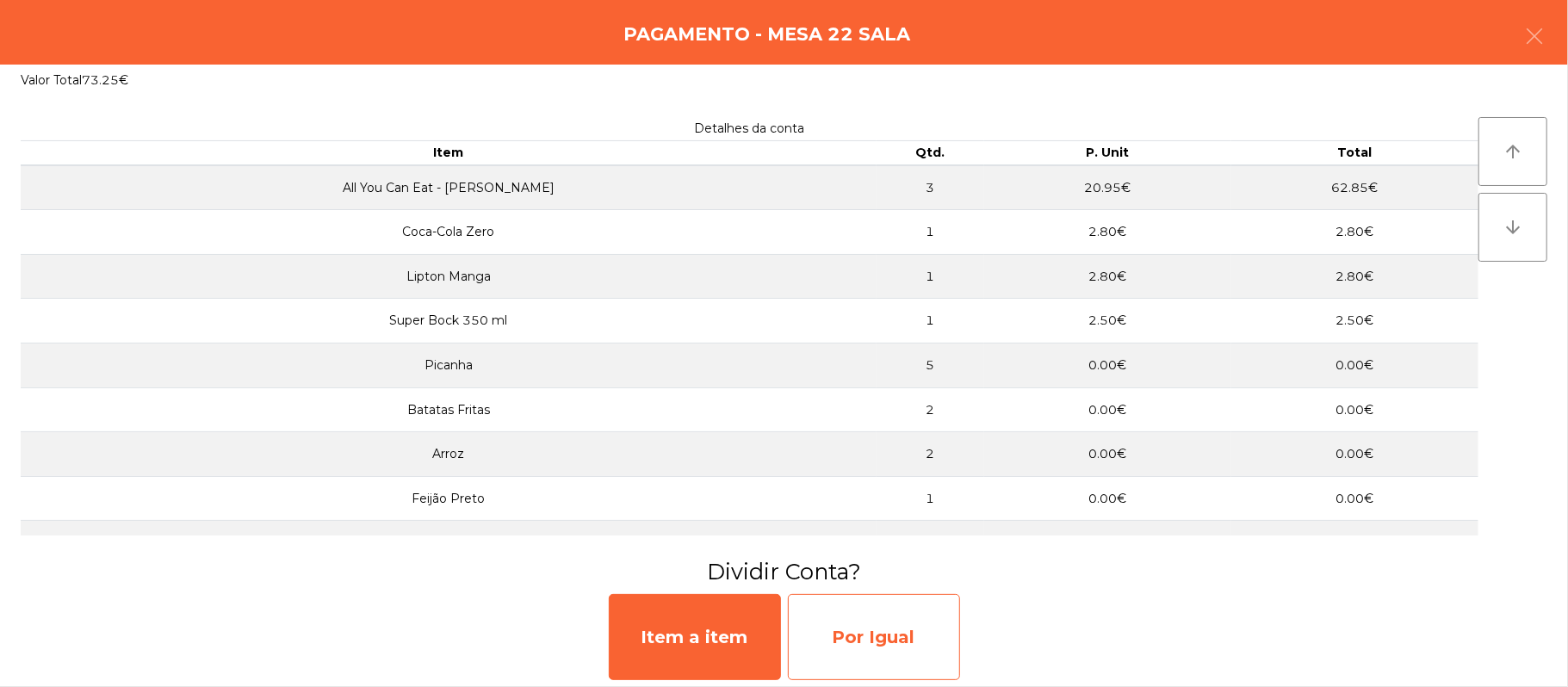
click at [910, 634] on div "Por Igual" at bounding box center [874, 637] width 172 height 86
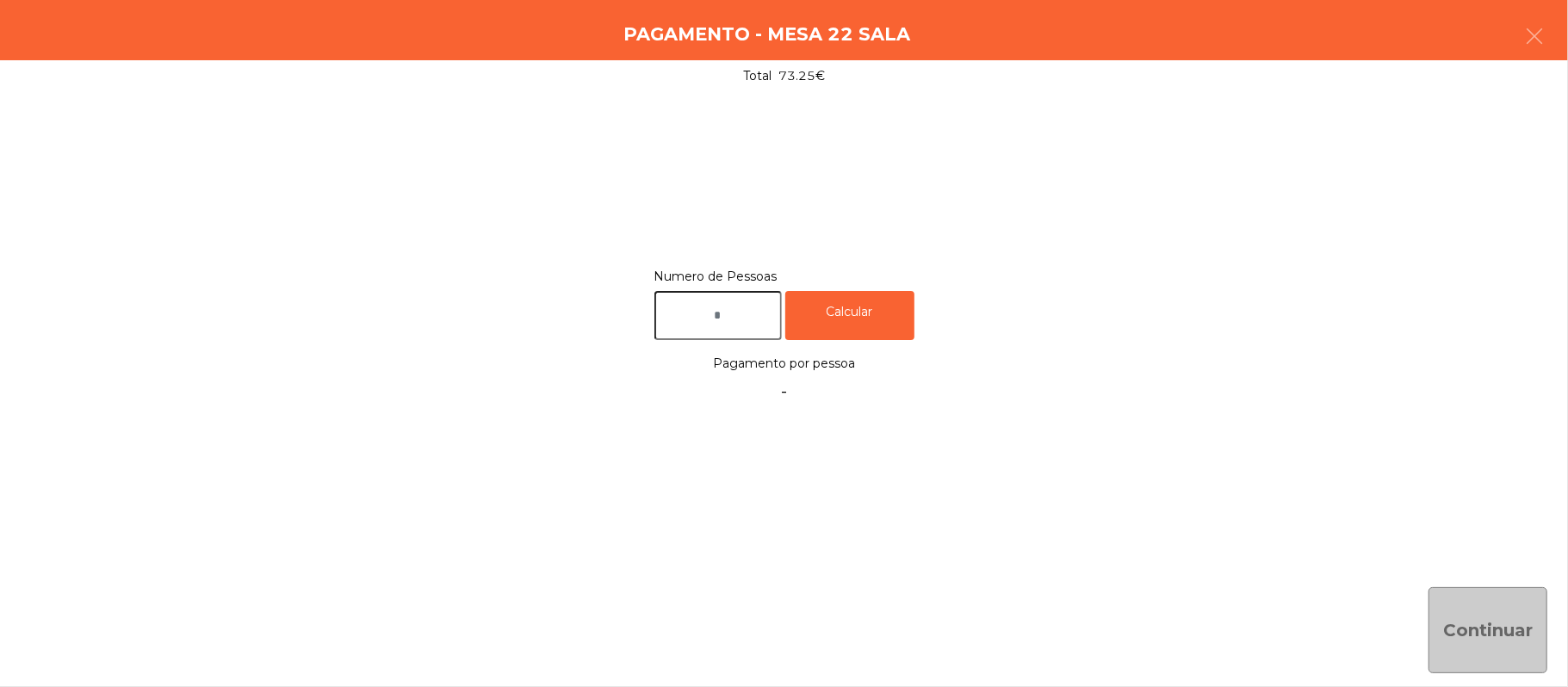
click at [721, 316] on input "text" at bounding box center [718, 315] width 128 height 49
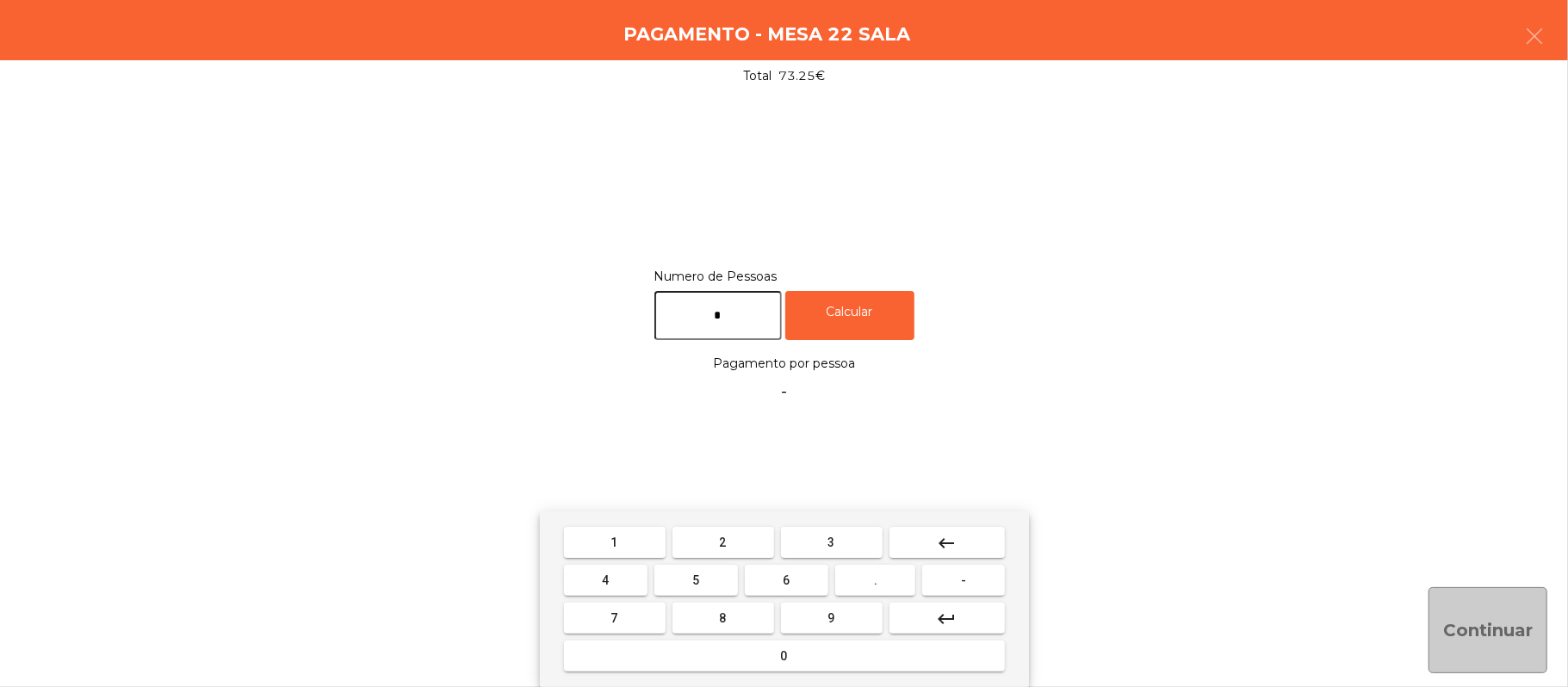
type input "*"
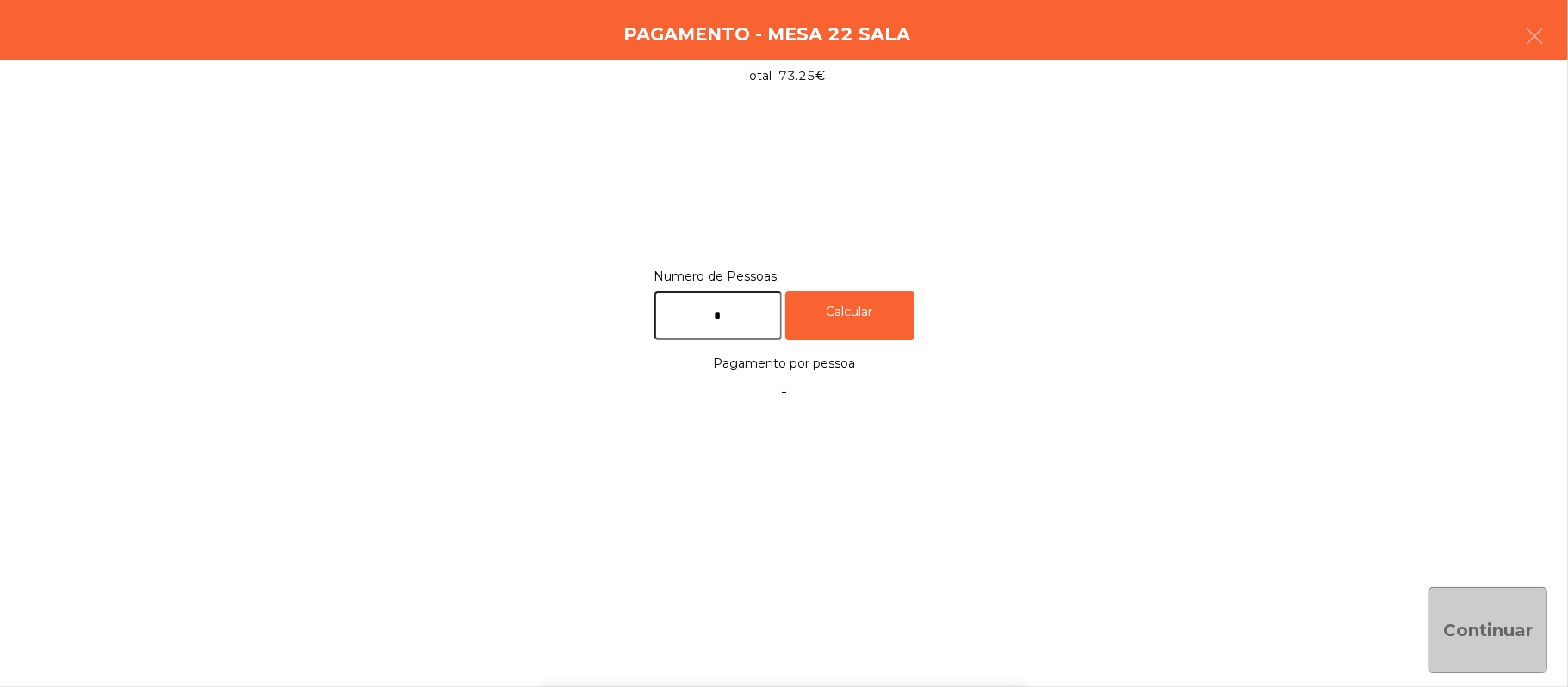
click at [1478, 614] on div "1 2 3 keyboard_backspace 4 5 6 . - 7 8 9 keyboard_return 0" at bounding box center [784, 599] width 1568 height 176
click at [896, 309] on div "Calcular" at bounding box center [849, 315] width 129 height 49
click at [1475, 642] on button "Continuar" at bounding box center [1487, 630] width 119 height 86
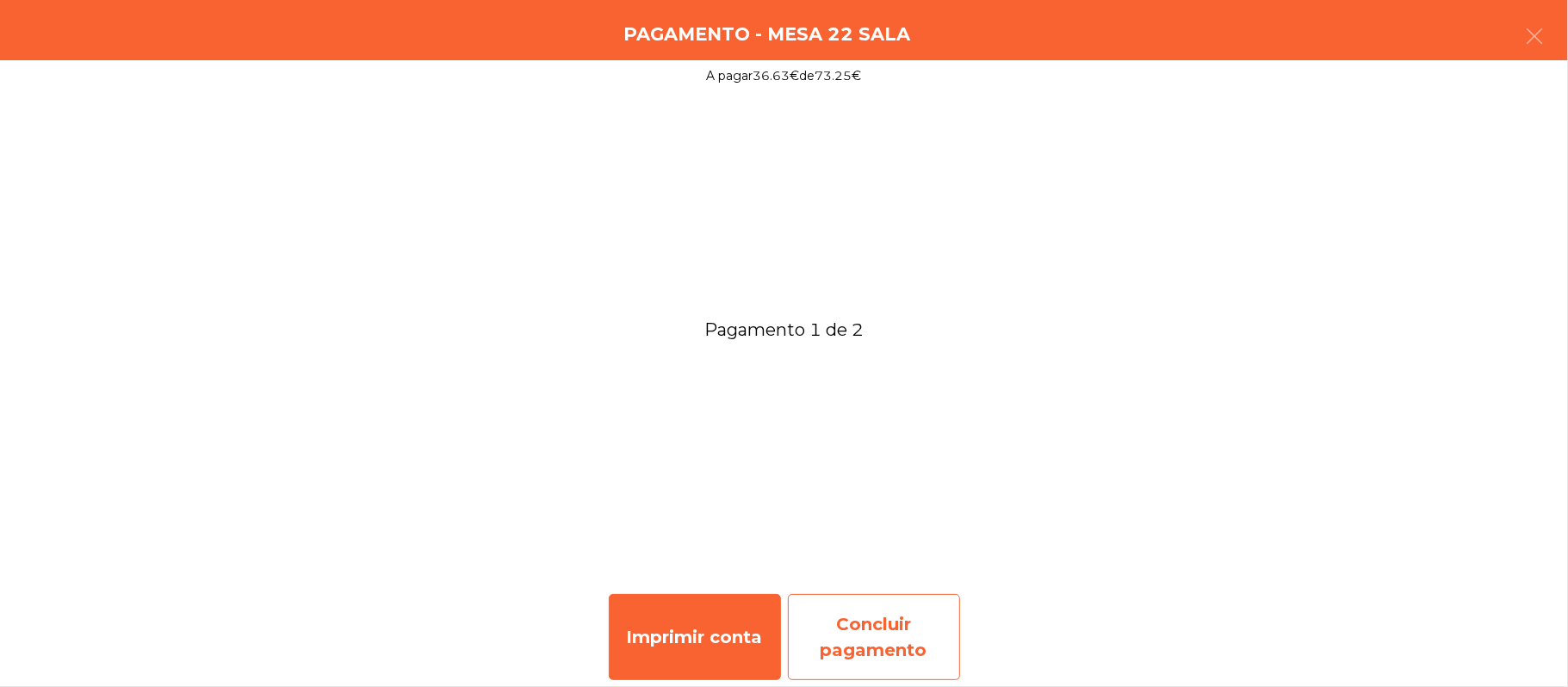
click at [900, 623] on div "Concluir pagamento" at bounding box center [874, 637] width 172 height 86
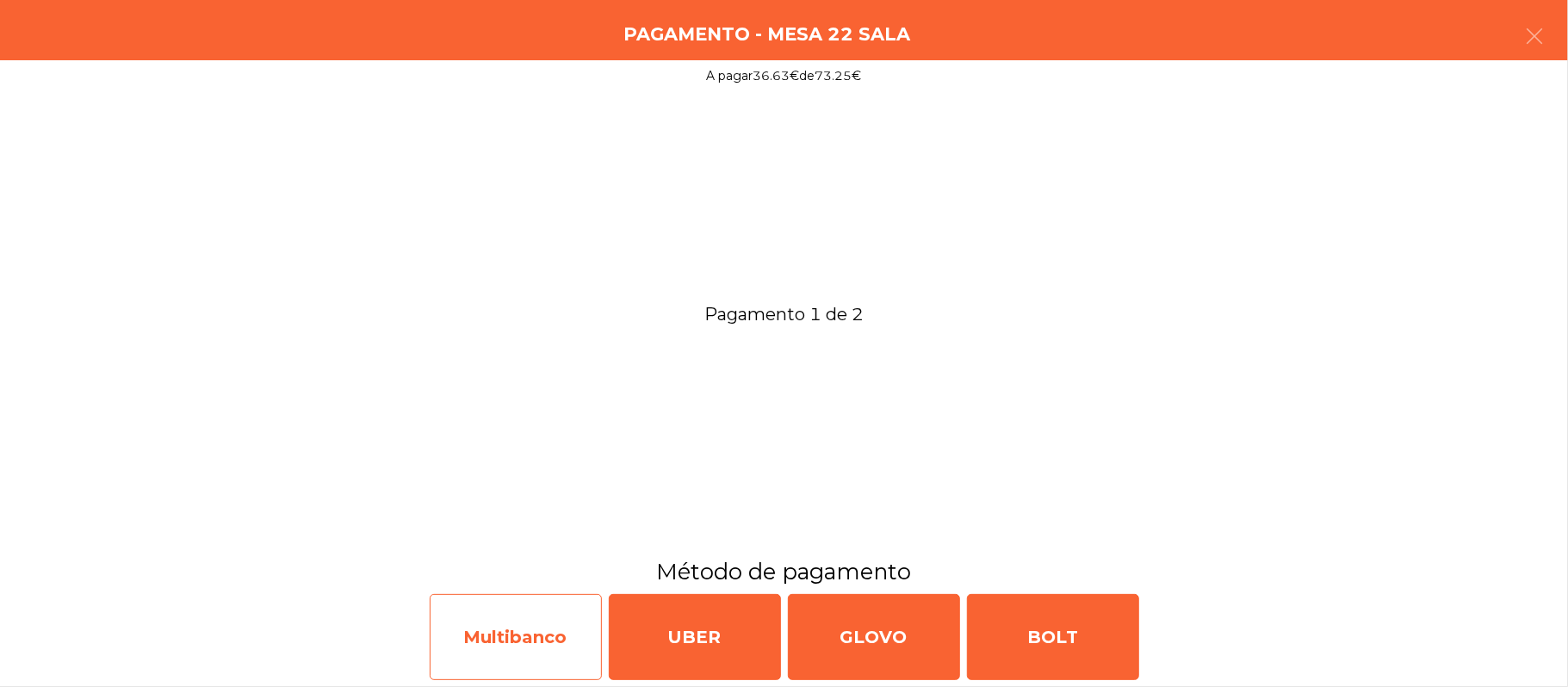
click at [525, 617] on div "Multibanco" at bounding box center [515, 637] width 172 height 86
select select "**"
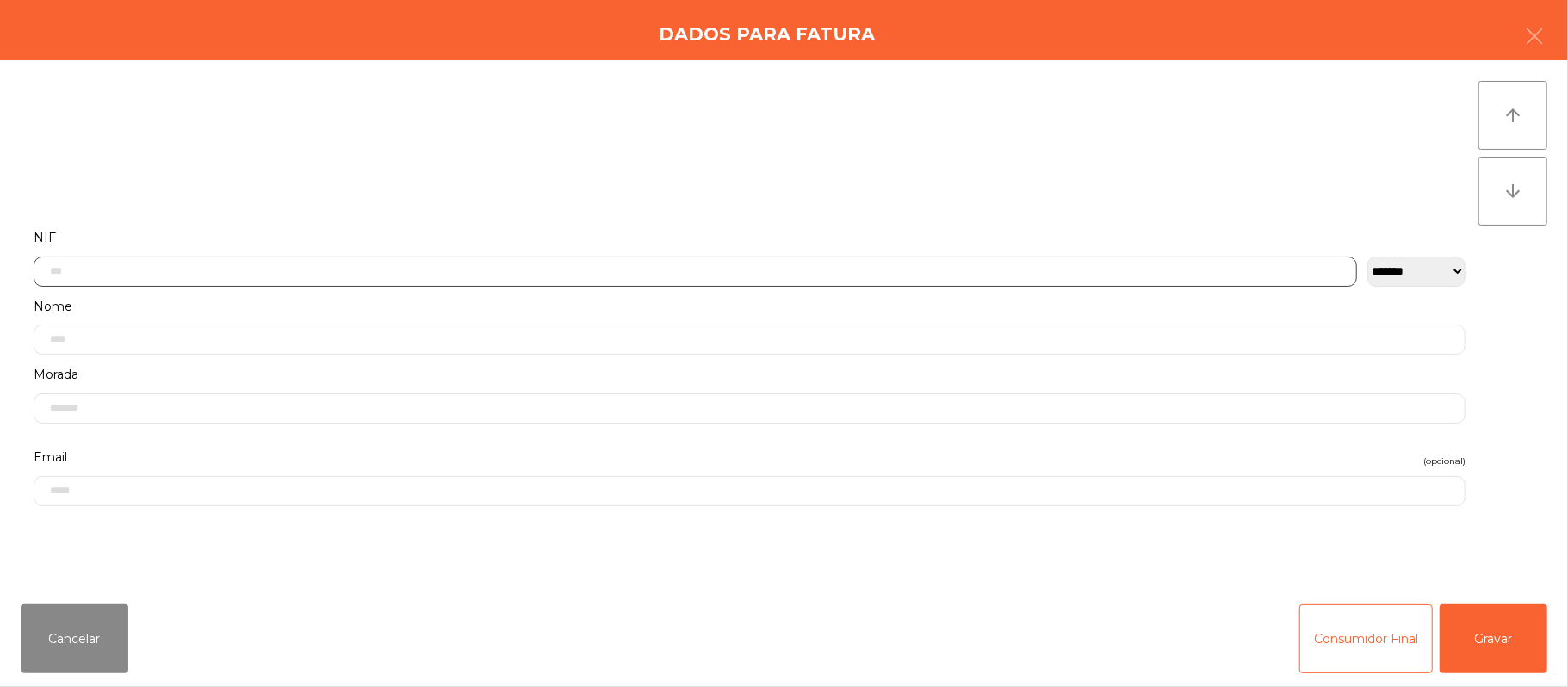
click at [373, 266] on input "text" at bounding box center [695, 272] width 1323 height 30
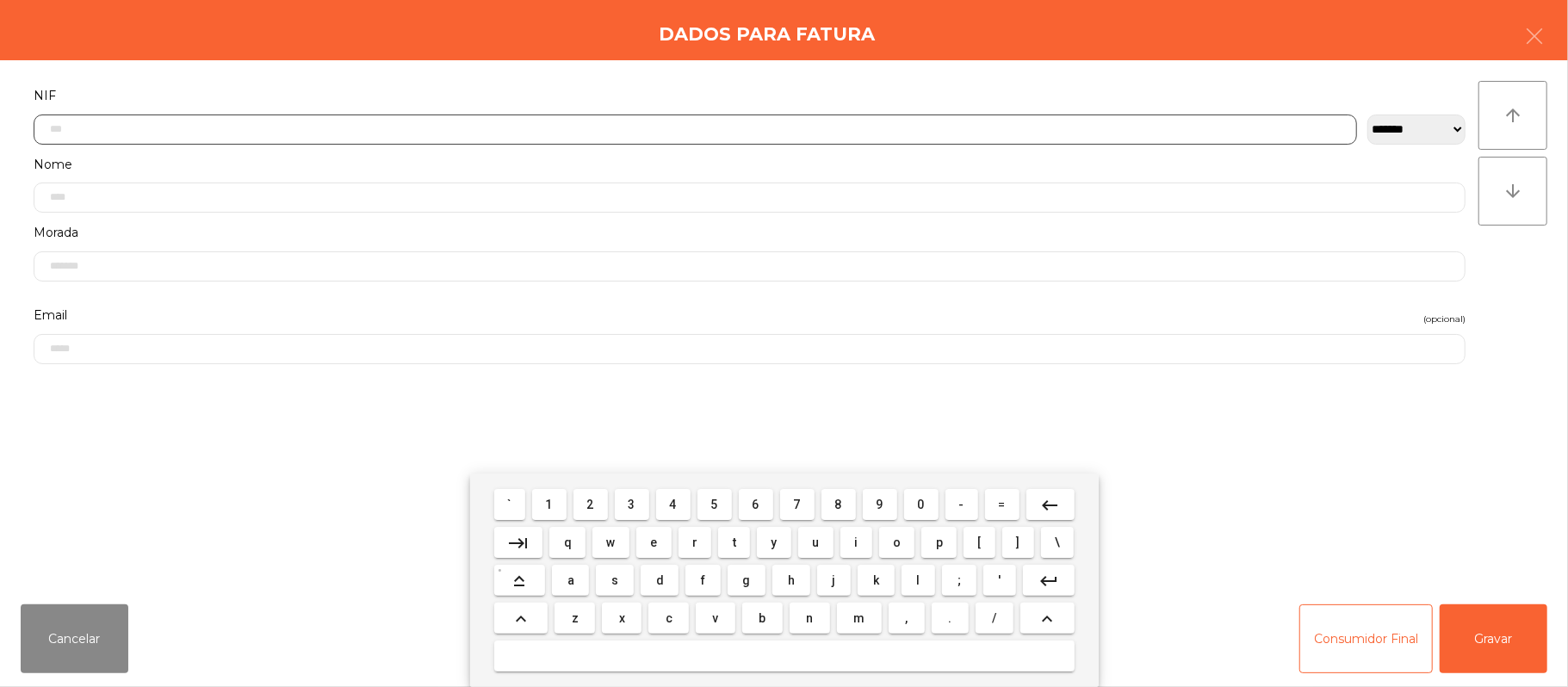
scroll to position [145, 0]
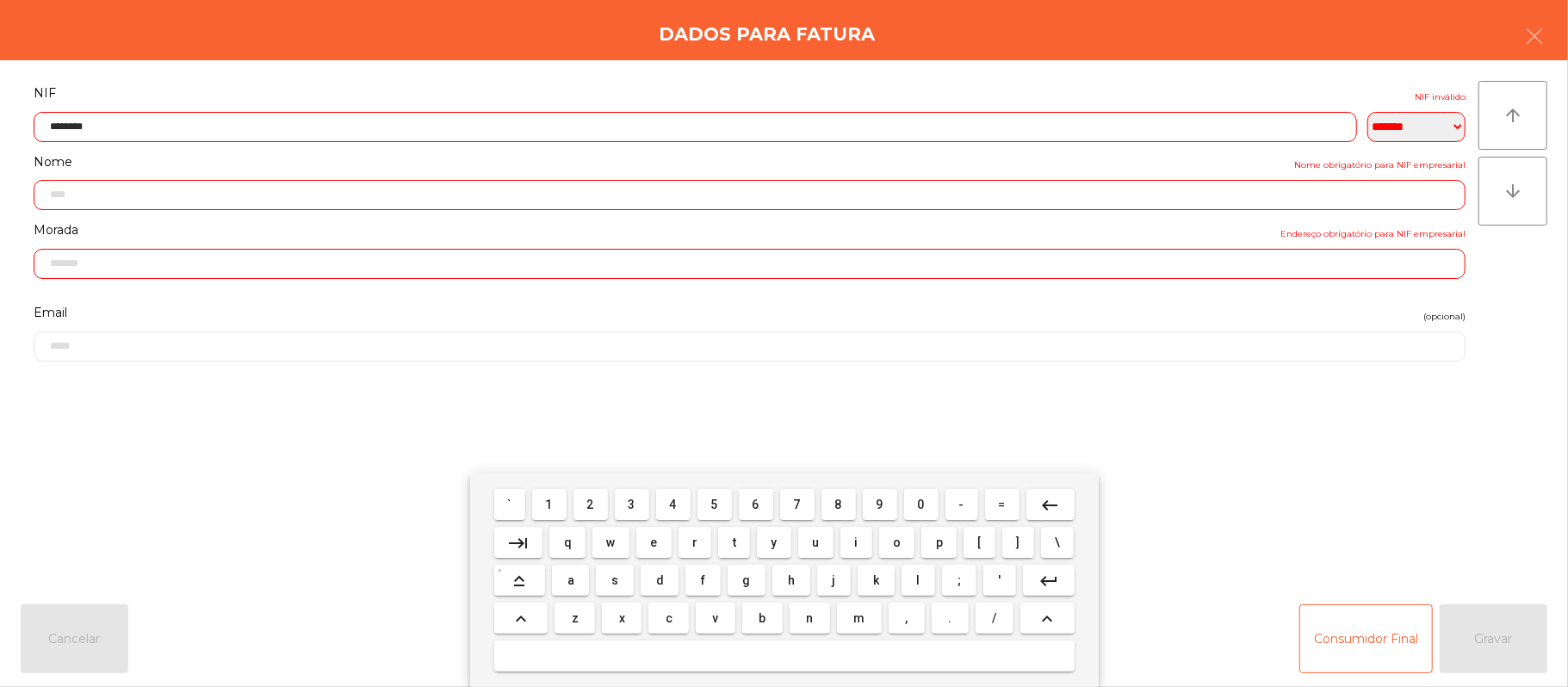
type input "*********"
type input "**********"
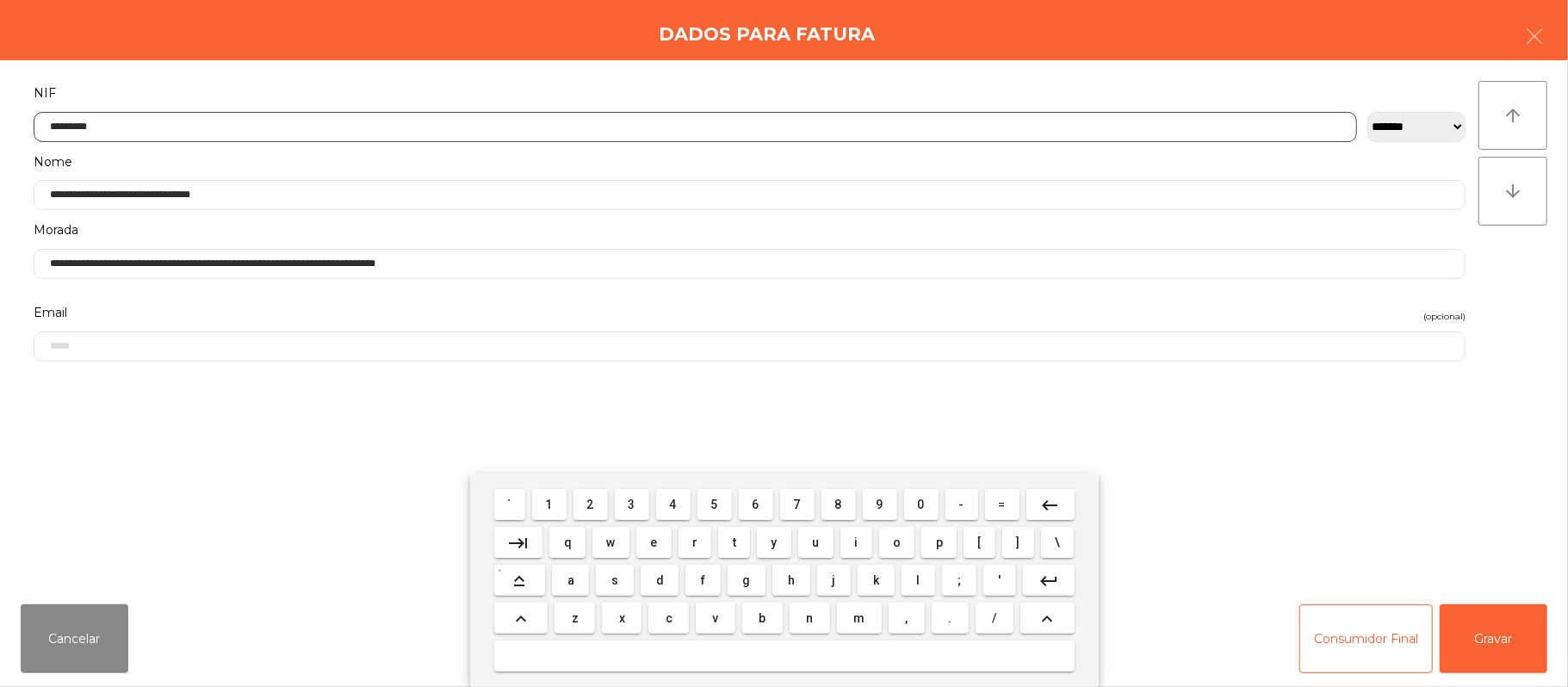
type input "*********"
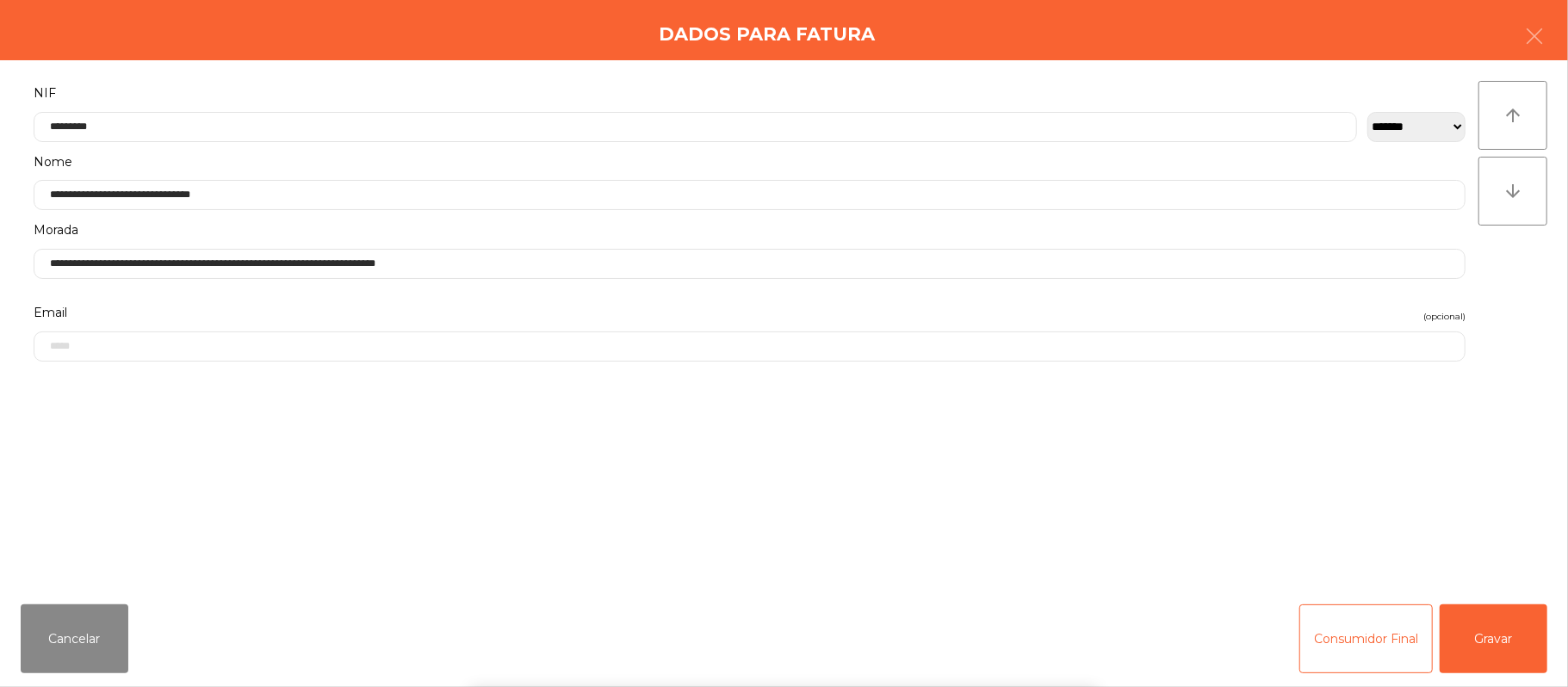
click at [1495, 644] on div "` 1 2 3 4 5 6 7 8 9 0 - = keyboard_backspace keyboard_tab q w e r t y u i o p […" at bounding box center [784, 580] width 1568 height 214
click at [1498, 644] on button "Gravar" at bounding box center [1494, 638] width 108 height 69
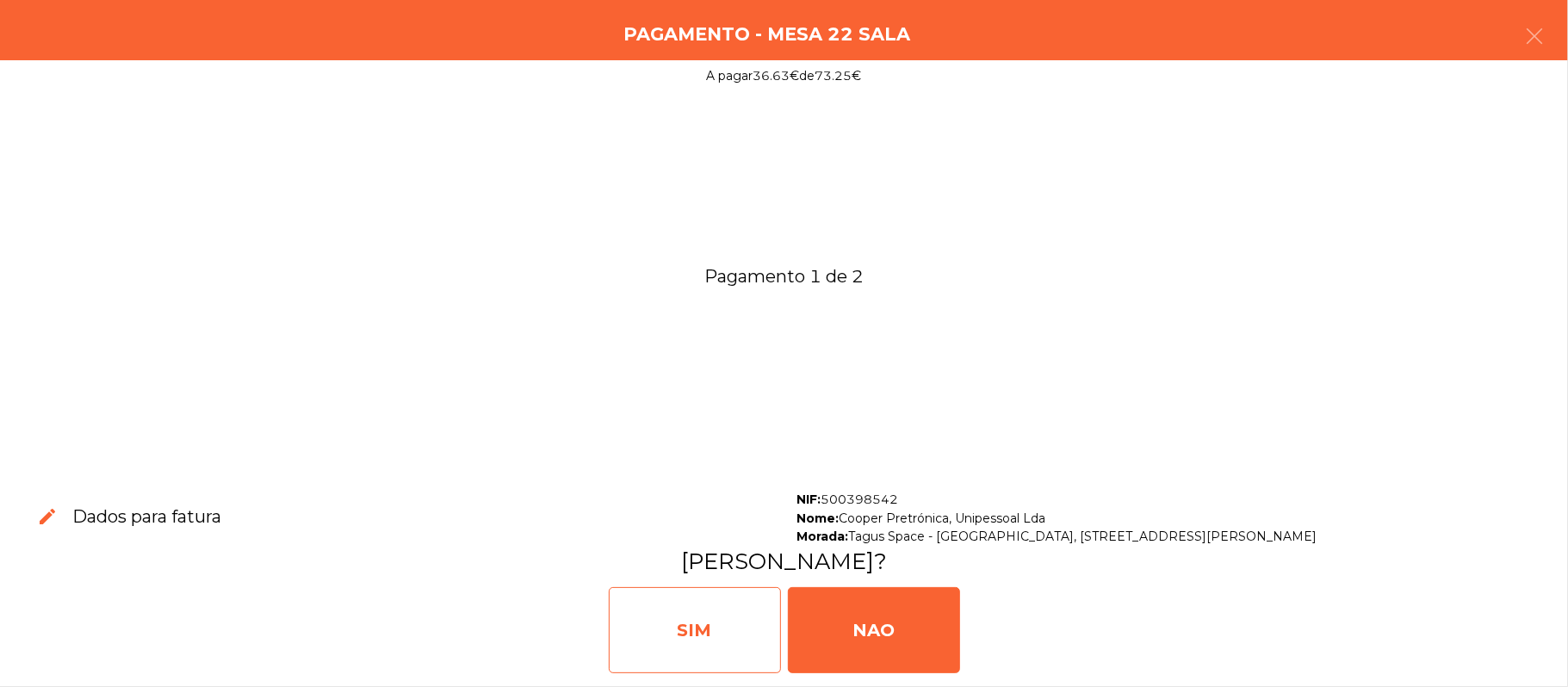
click at [678, 615] on div "SIM" at bounding box center [695, 630] width 172 height 86
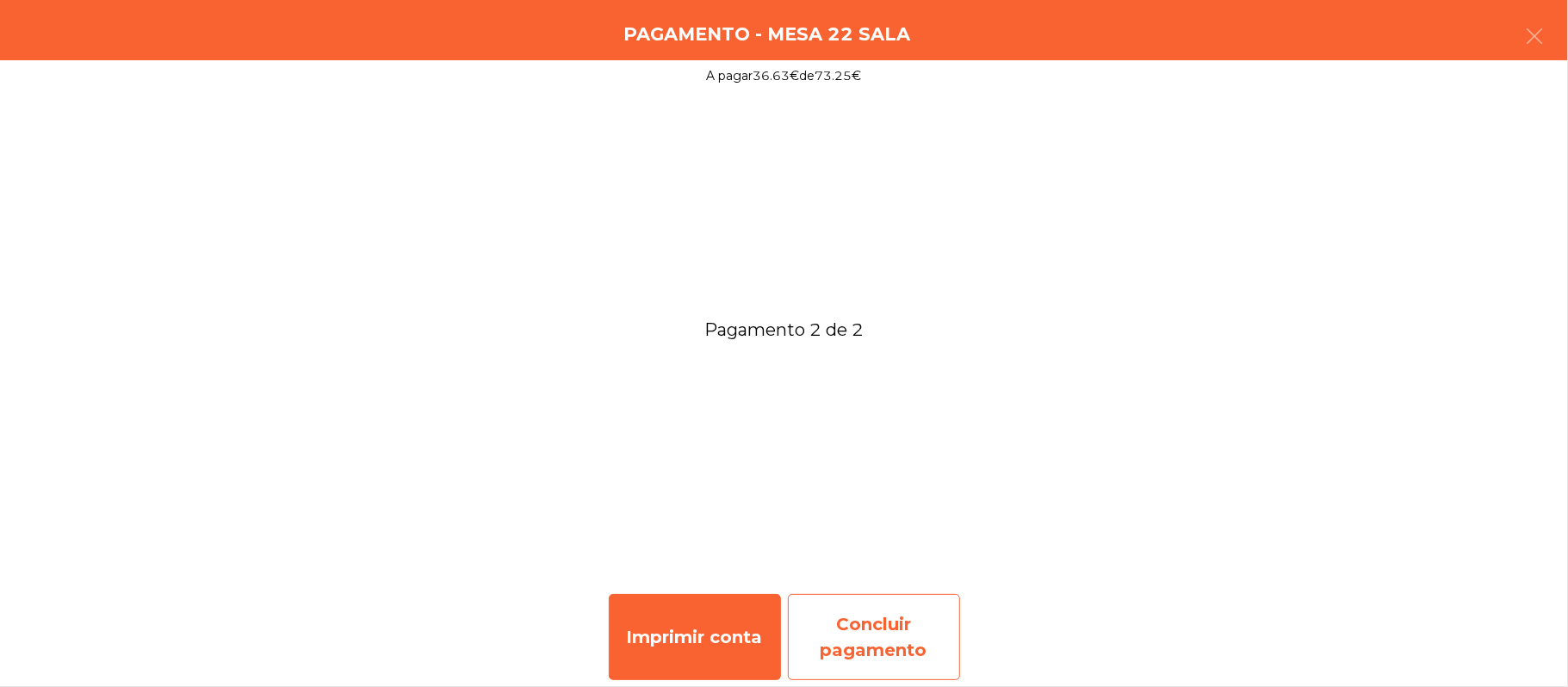
click at [896, 632] on div "Concluir pagamento" at bounding box center [874, 637] width 172 height 86
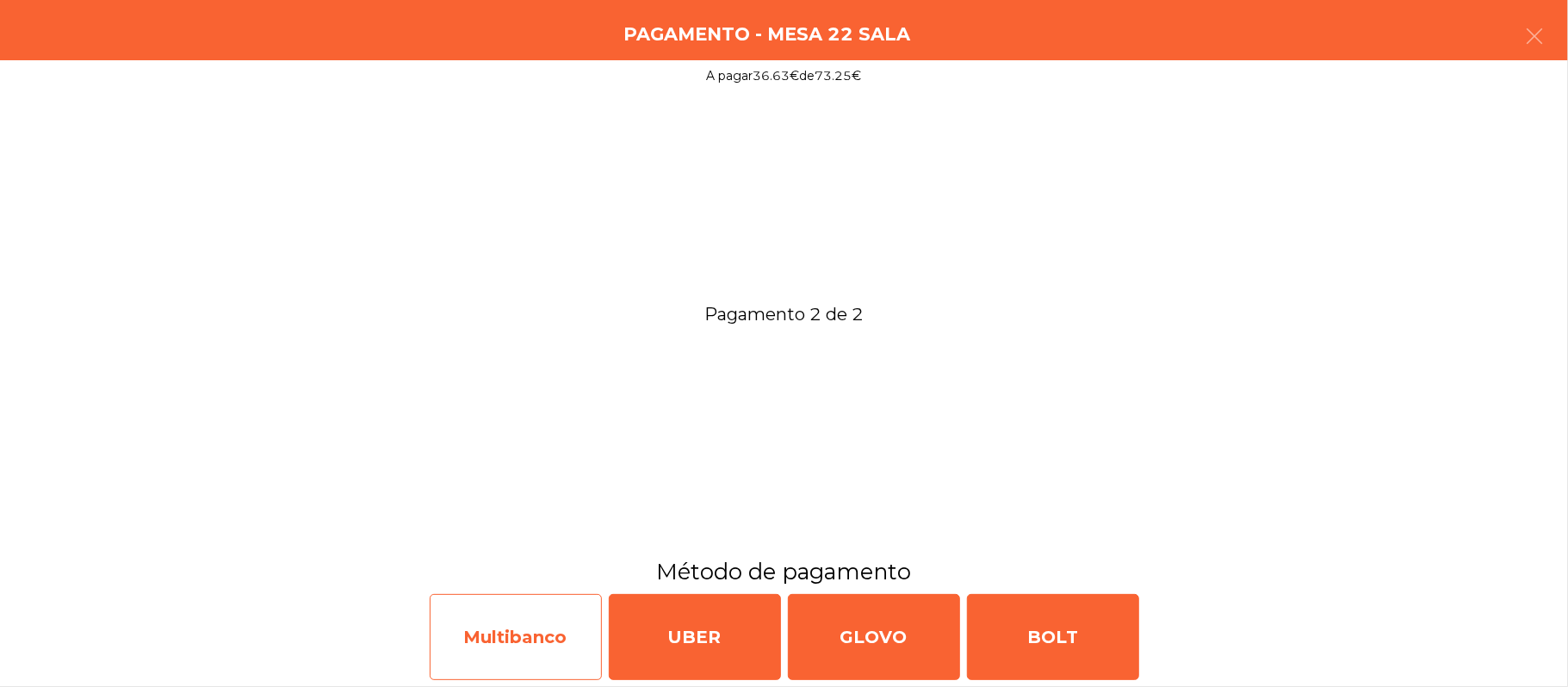
click at [503, 607] on div "Multibanco" at bounding box center [515, 637] width 172 height 86
select select "**"
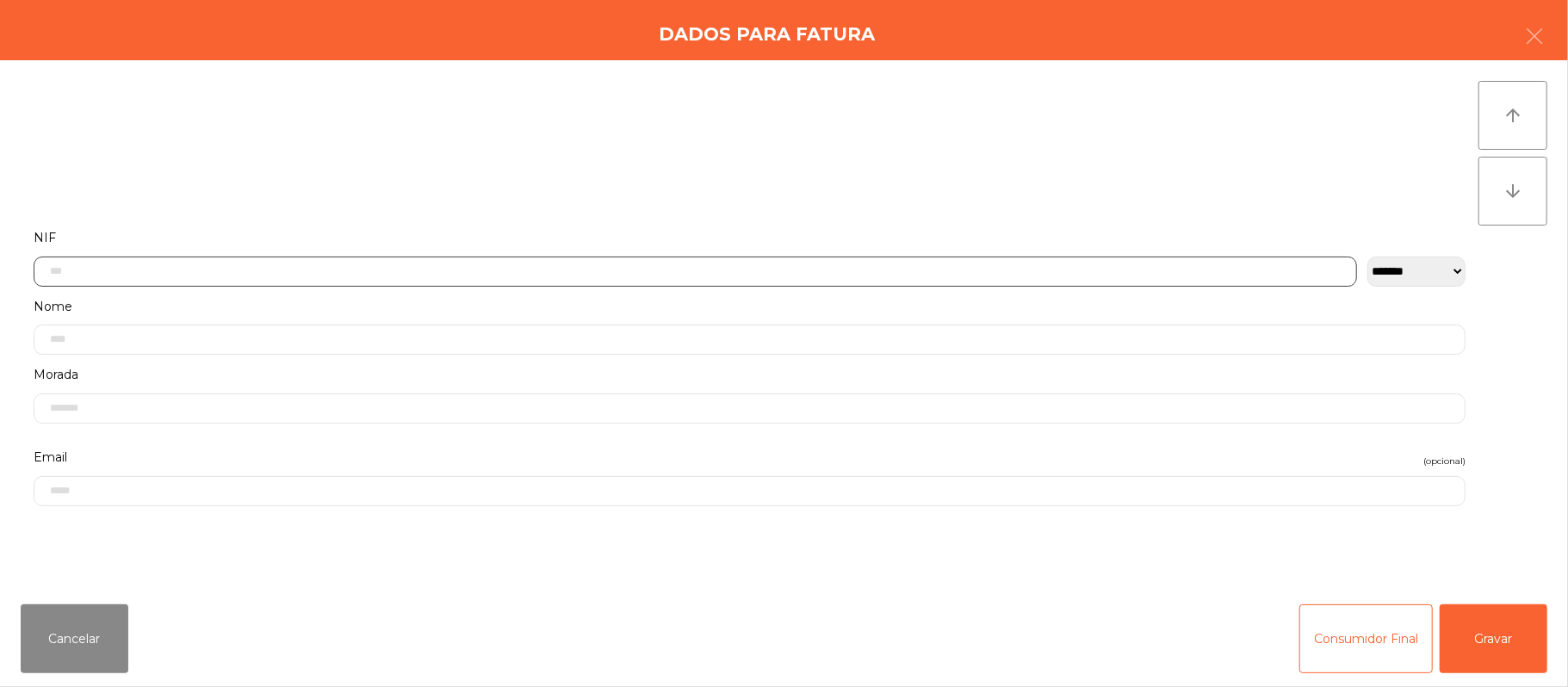
click at [473, 269] on input "text" at bounding box center [695, 272] width 1323 height 30
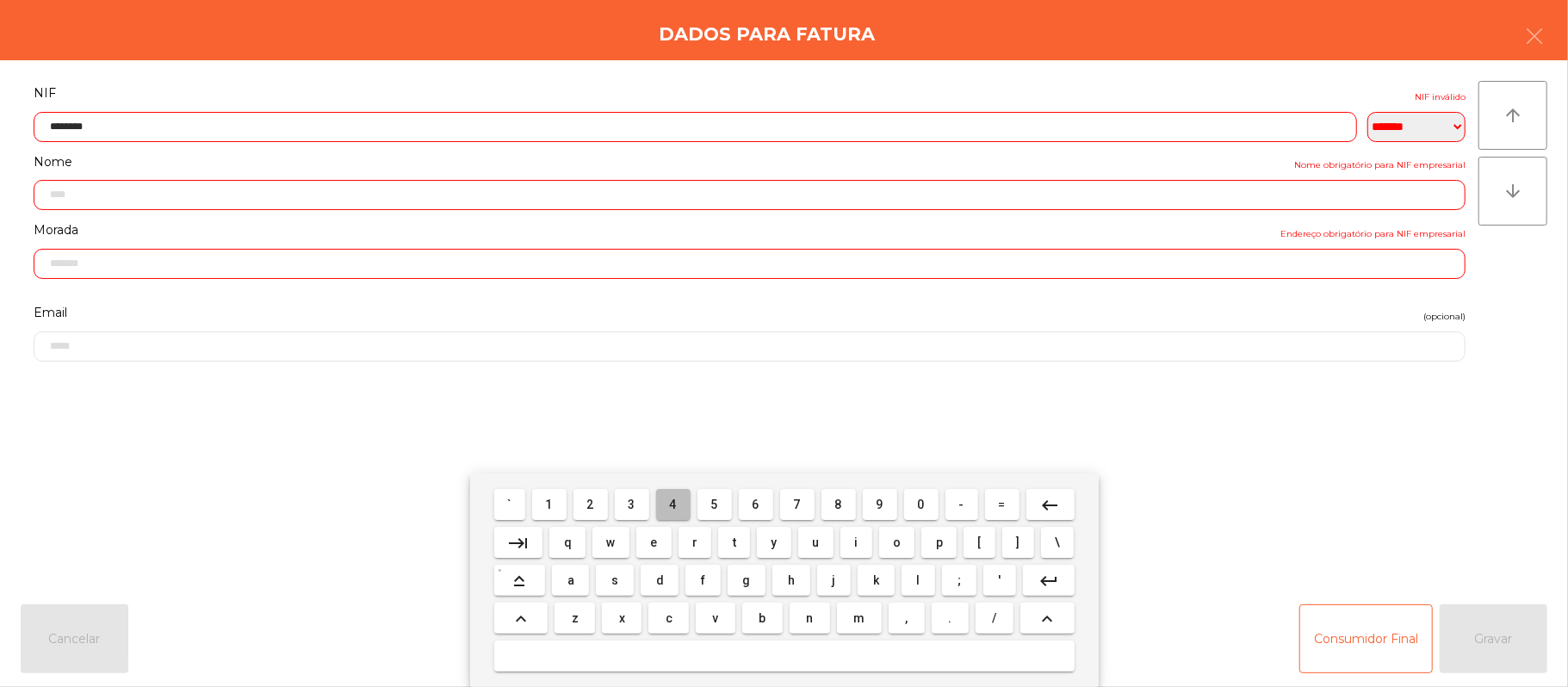
type input "*********"
type input "**********"
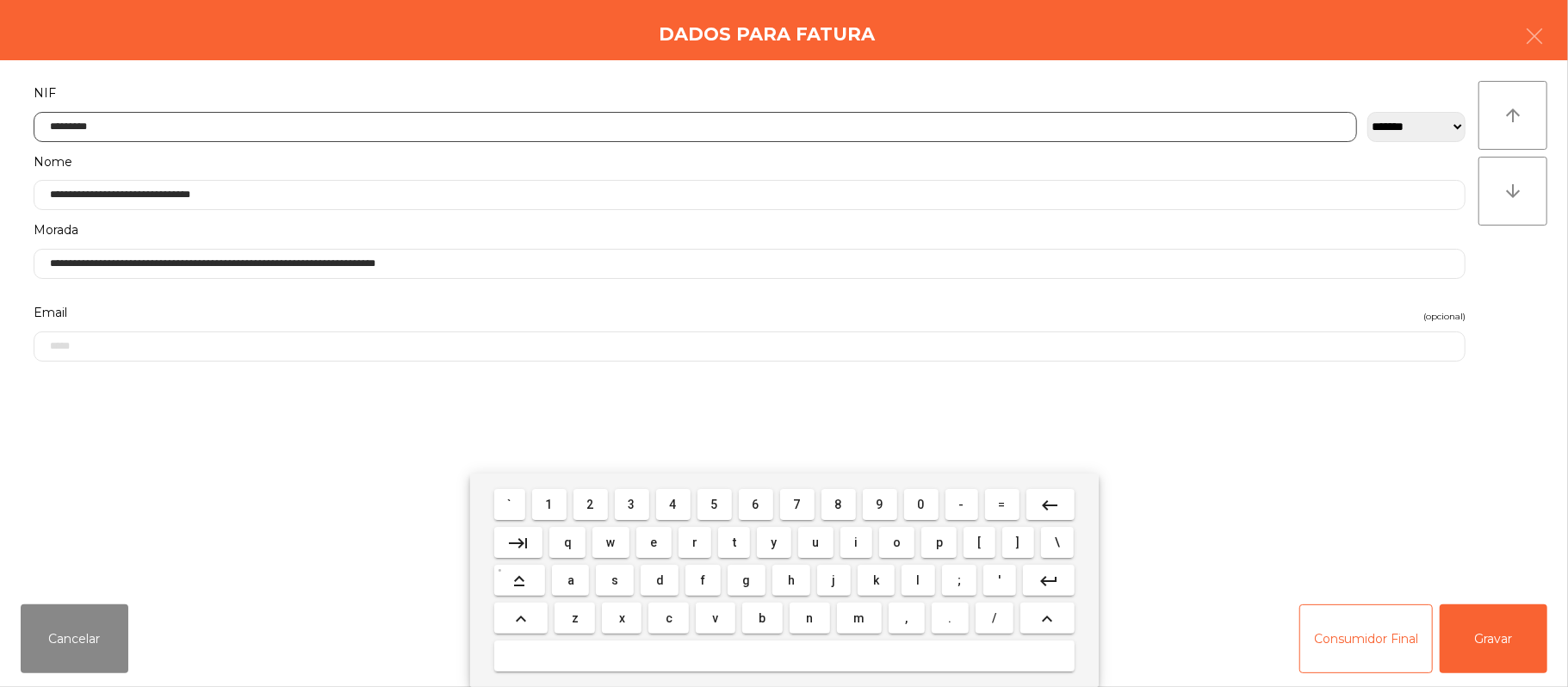
type input "*********"
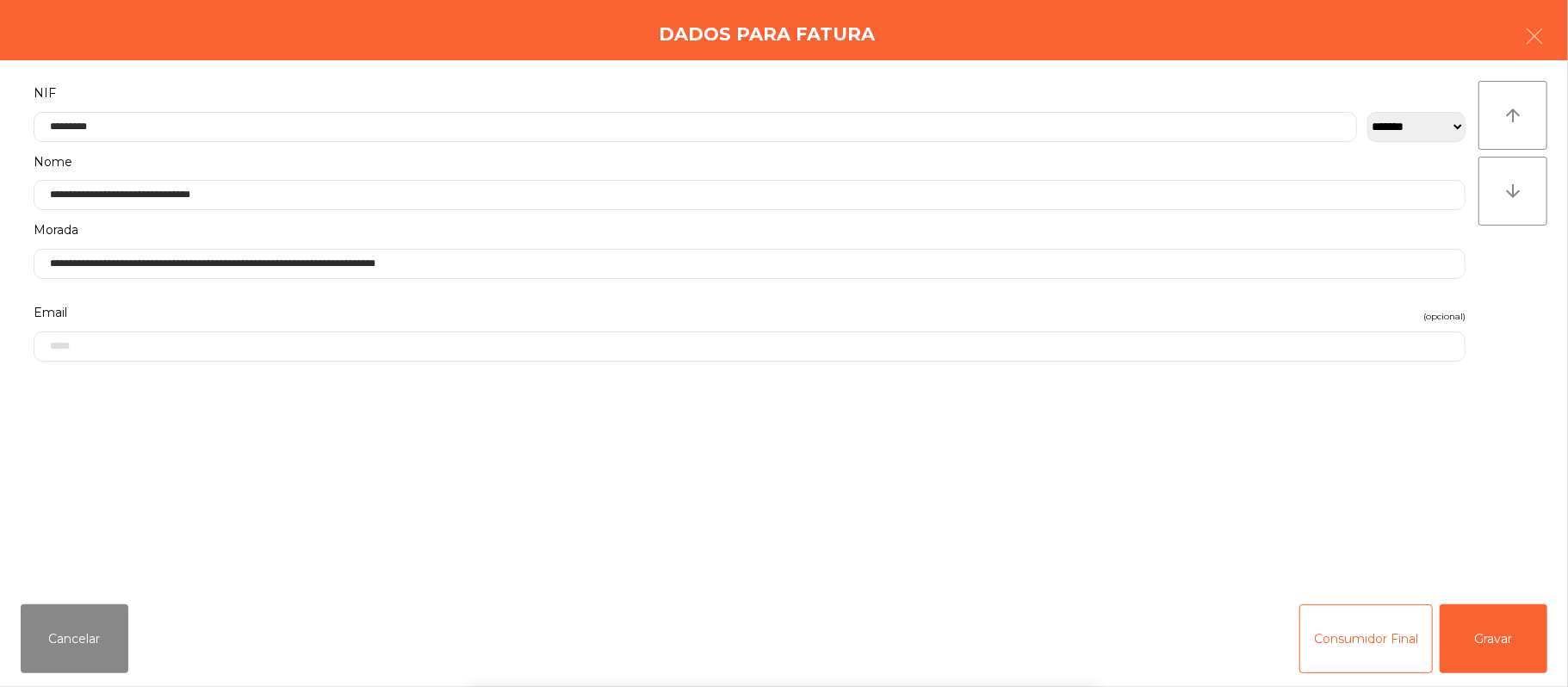
click at [1507, 640] on div "` 1 2 3 4 5 6 7 8 9 0 - = keyboard_backspace keyboard_tab q w e r t y u i o p […" at bounding box center [784, 580] width 1568 height 214
click at [1502, 628] on button "Gravar" at bounding box center [1494, 638] width 108 height 69
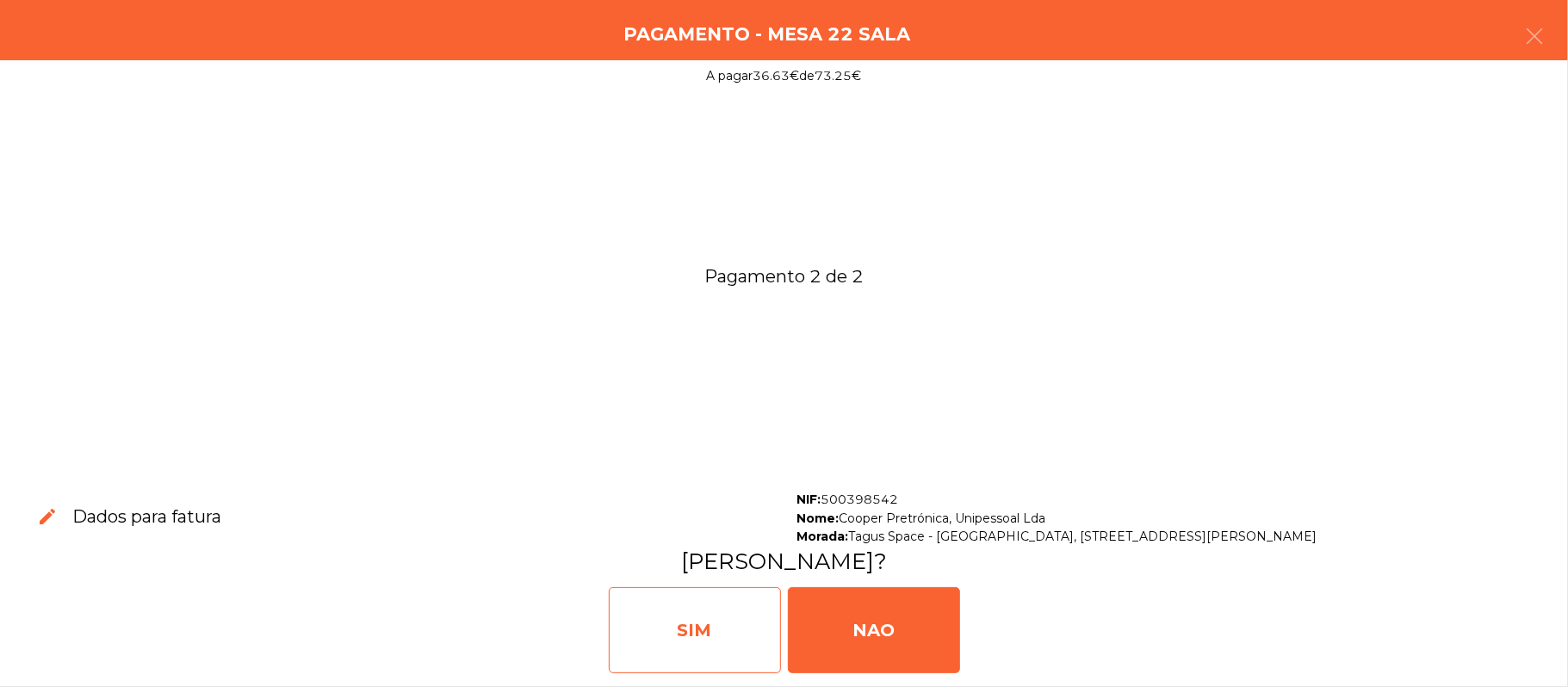
click at [693, 610] on div "SIM" at bounding box center [695, 630] width 172 height 86
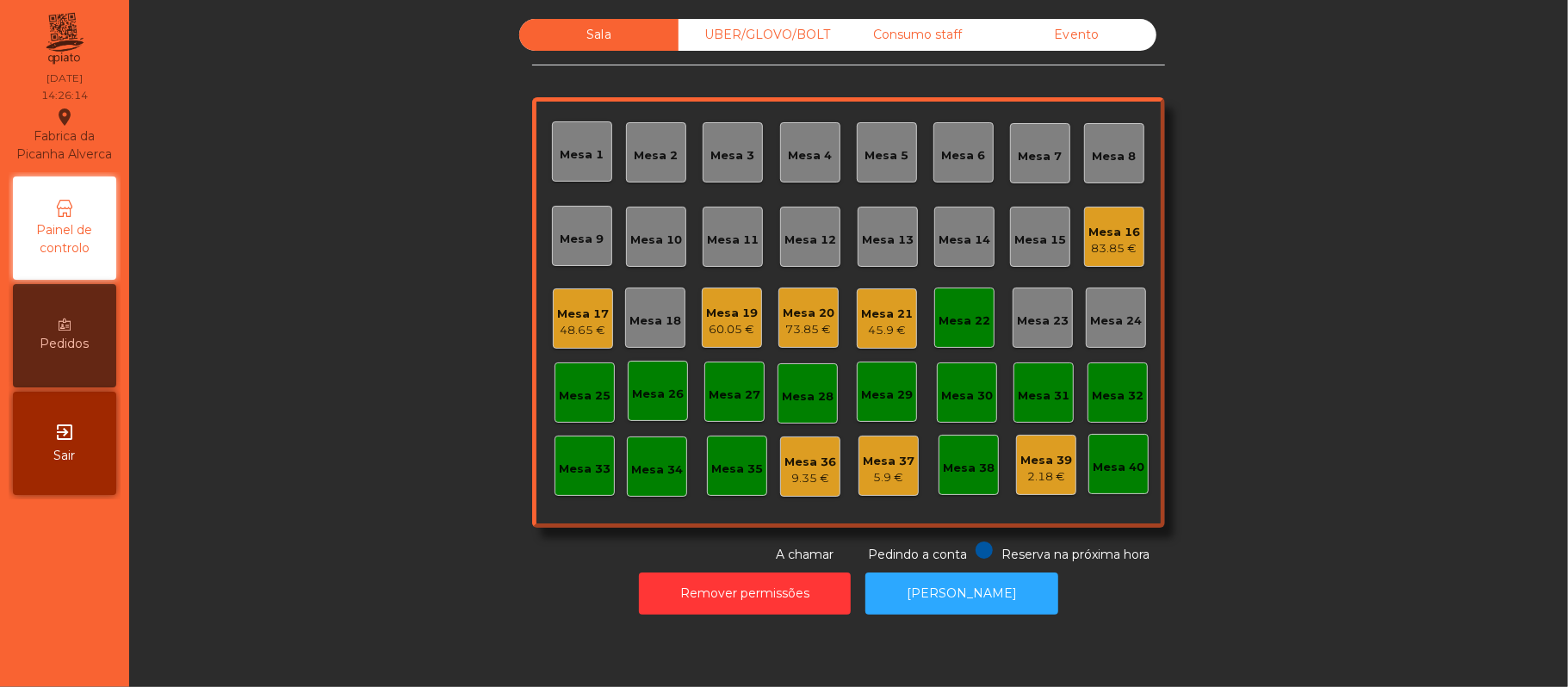
click at [934, 295] on div "Mesa 22" at bounding box center [964, 318] width 60 height 60
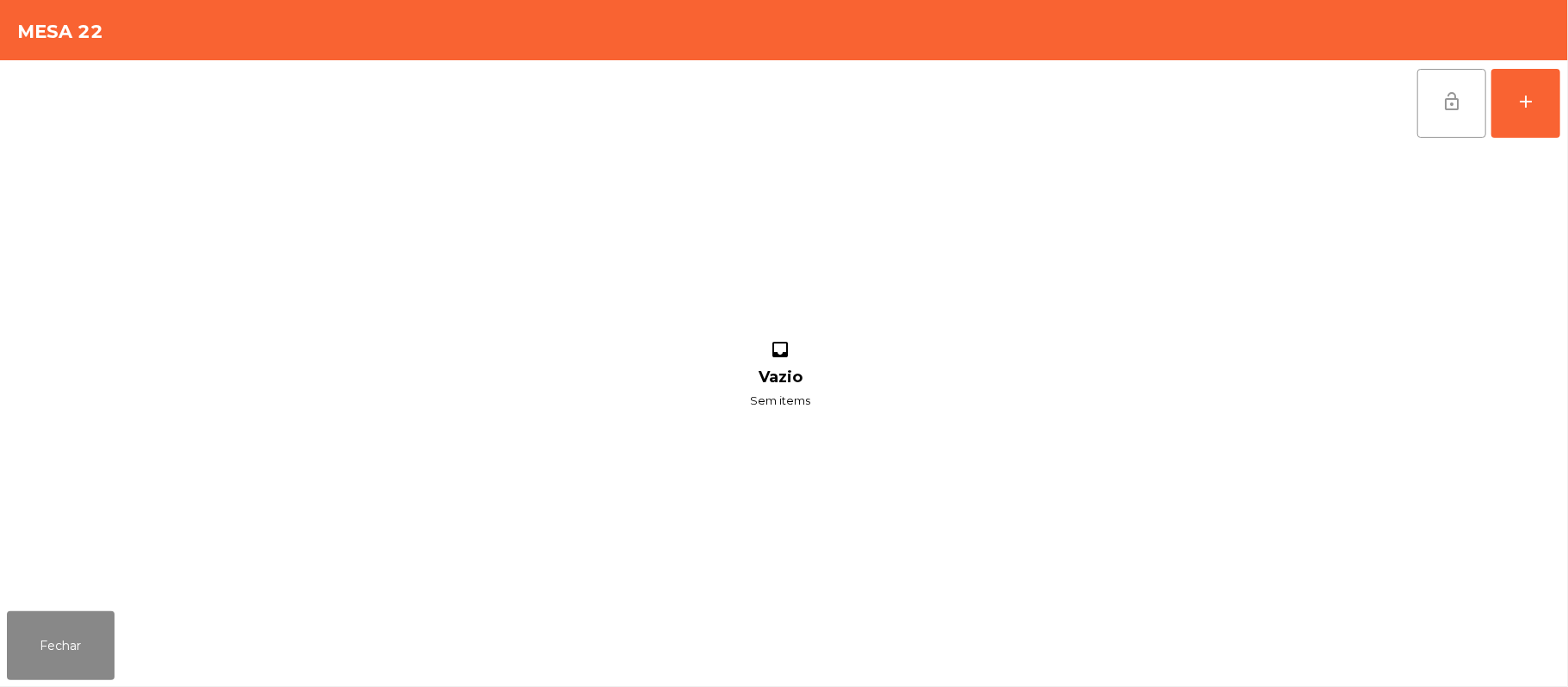
click at [1453, 91] on span "lock_open" at bounding box center [1451, 101] width 21 height 21
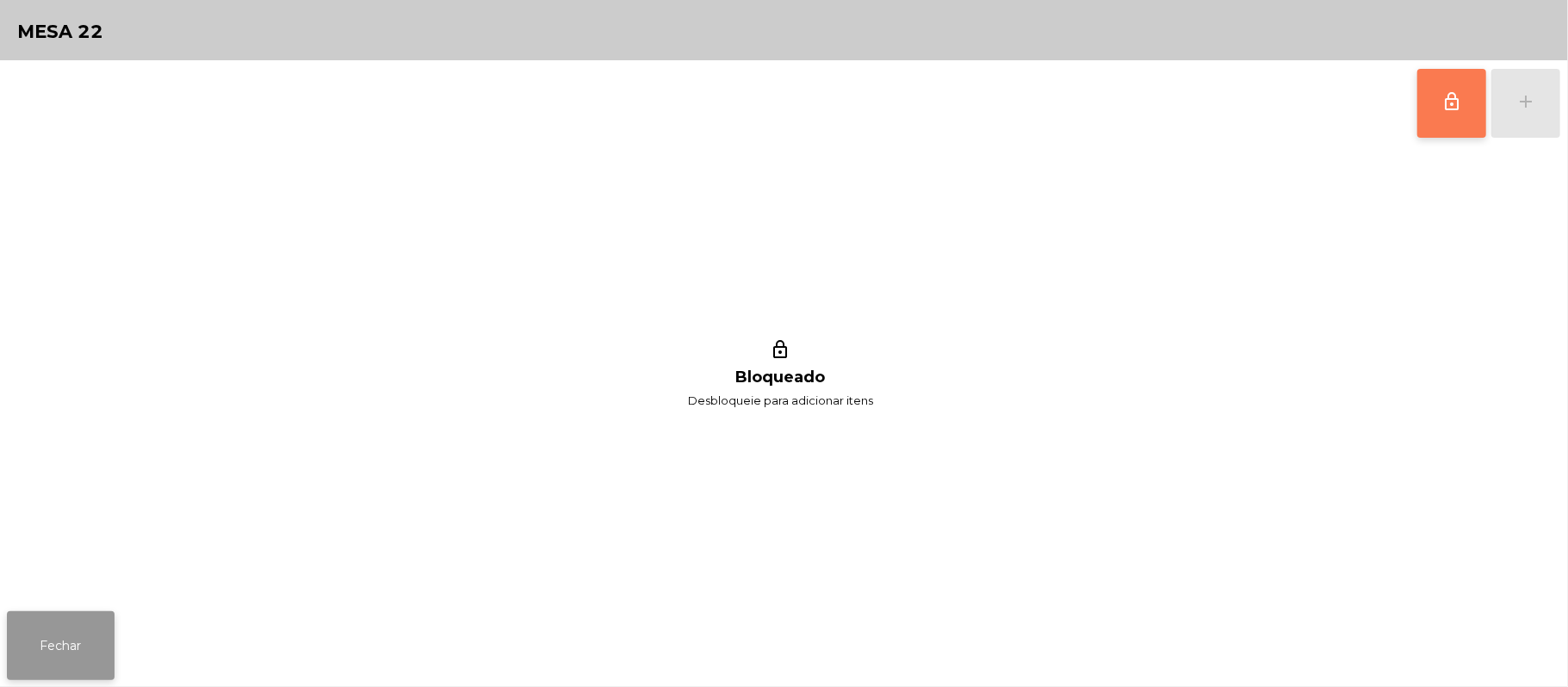
click at [29, 627] on button "Fechar" at bounding box center [61, 645] width 108 height 69
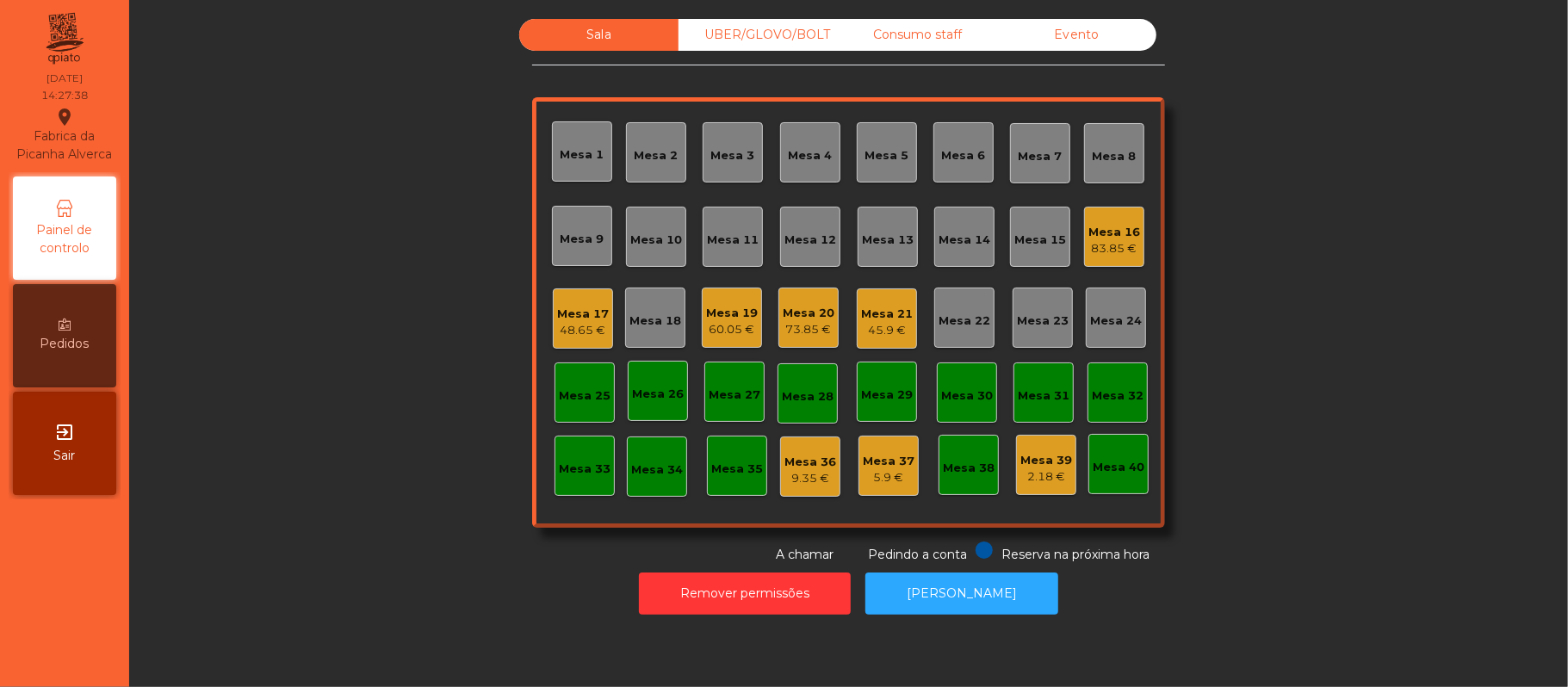
click at [817, 316] on div "Mesa 20" at bounding box center [809, 313] width 52 height 17
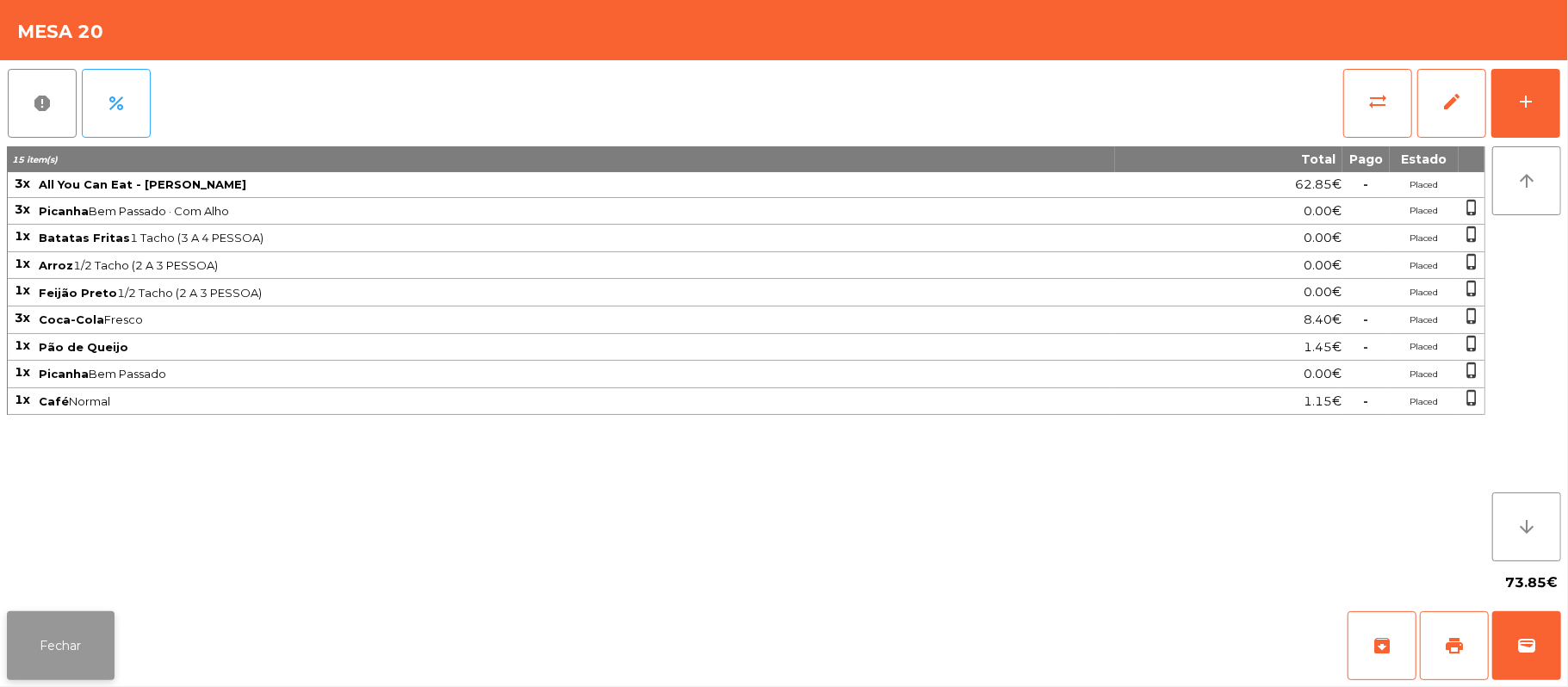
click at [84, 651] on button "Fechar" at bounding box center [61, 645] width 108 height 69
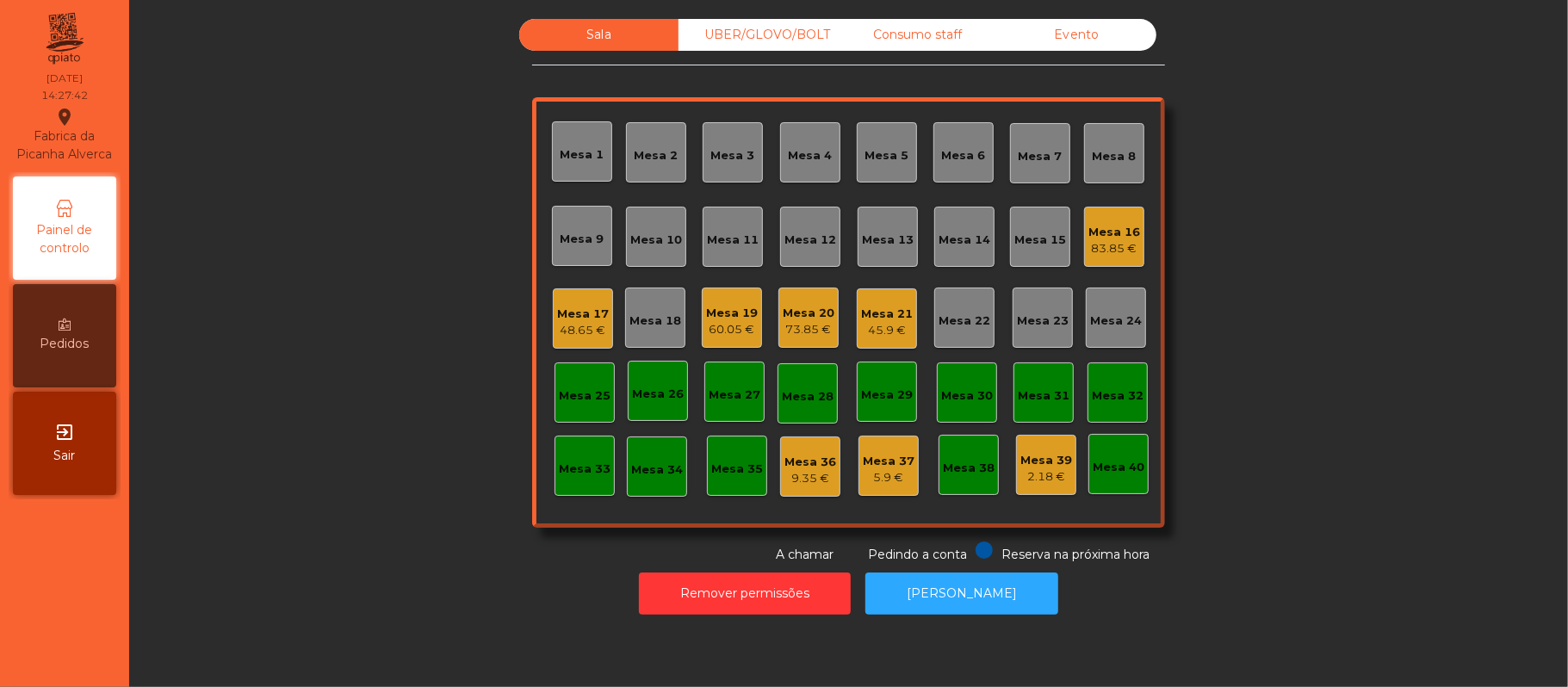
click at [297, 396] on div "Sala UBER/[GEOGRAPHIC_DATA]/BOLT Consumo staff Evento Mesa 1 Mesa 2 Mesa 3 [GEO…" at bounding box center [849, 292] width 1392 height 545
click at [790, 329] on div "73.85 €" at bounding box center [809, 330] width 52 height 17
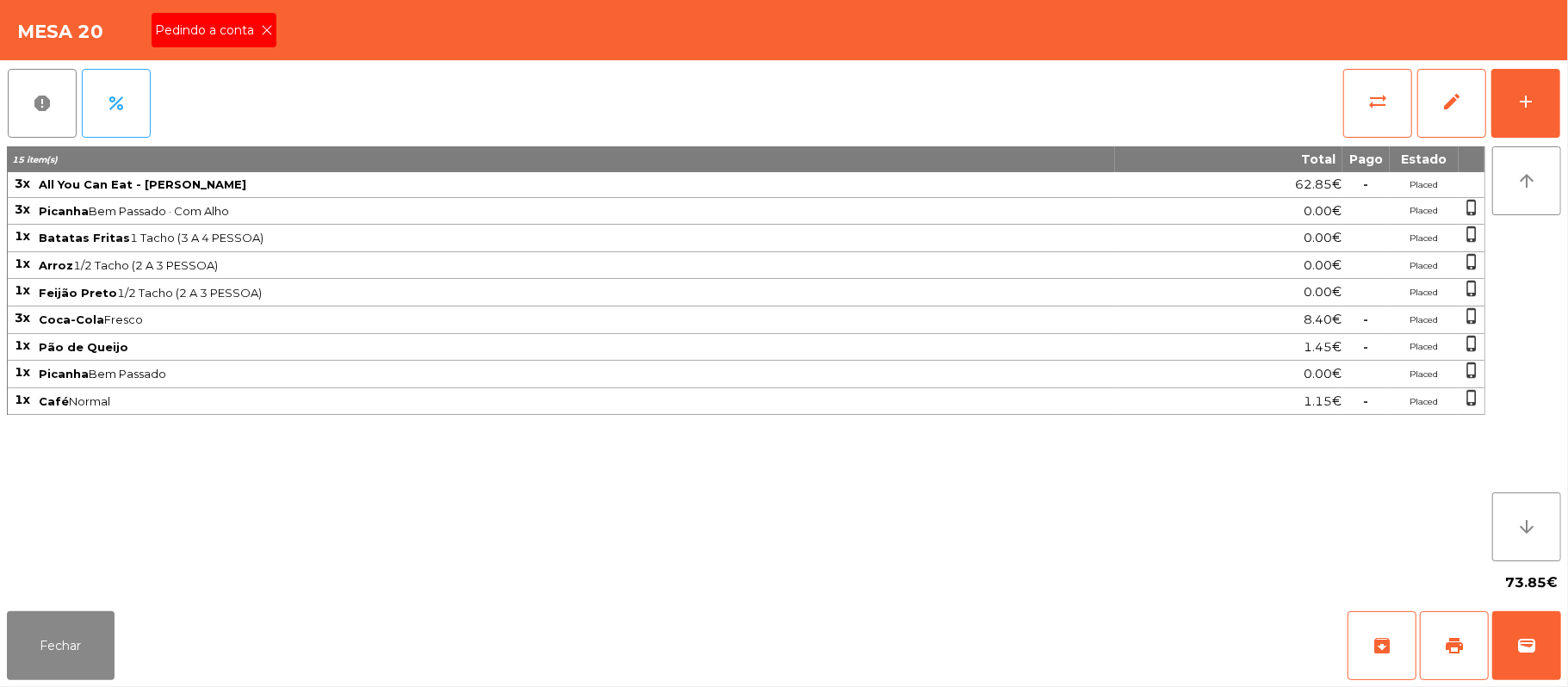
click at [248, 39] on span "Pedindo a conta" at bounding box center [208, 31] width 106 height 18
click at [1440, 647] on button "print" at bounding box center [1454, 645] width 69 height 69
click at [1448, 642] on span "print" at bounding box center [1454, 645] width 21 height 21
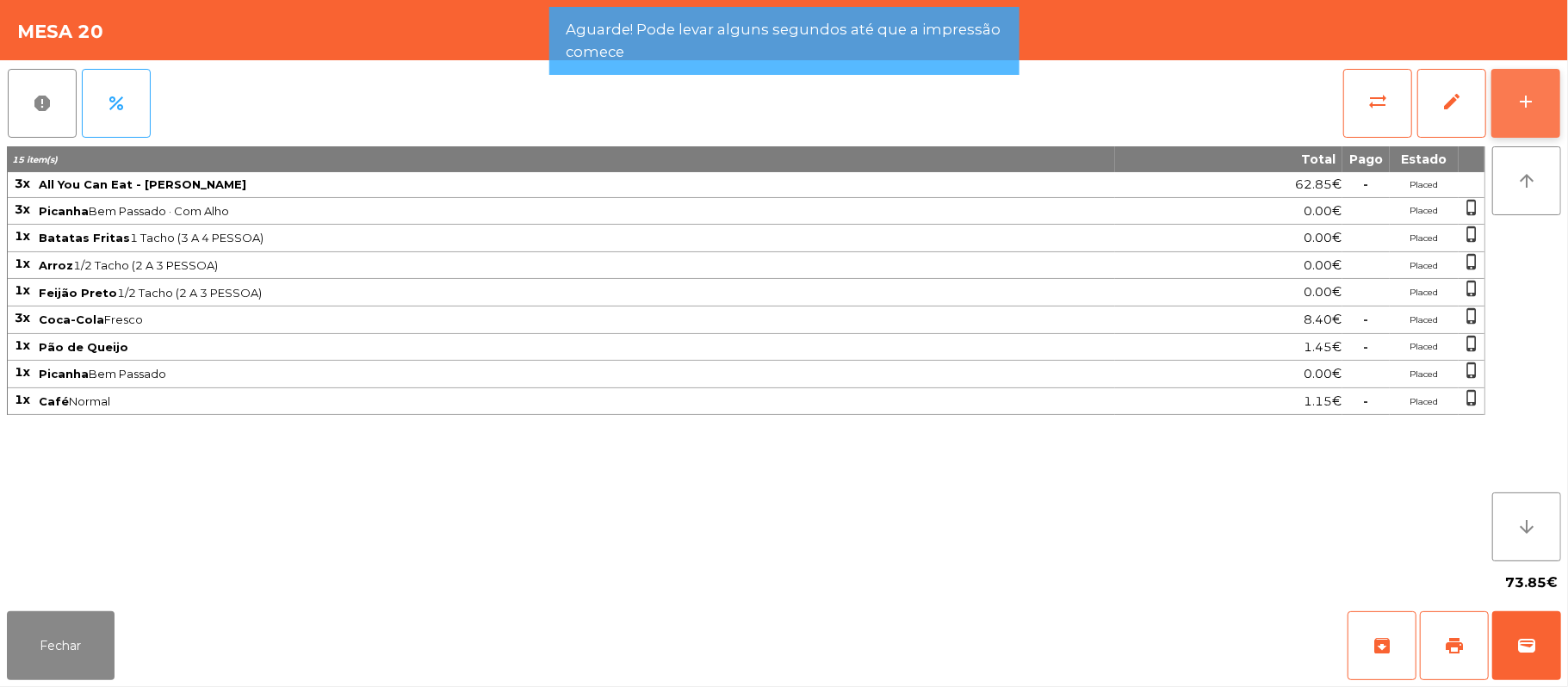
click at [1551, 102] on button "add" at bounding box center [1525, 103] width 69 height 69
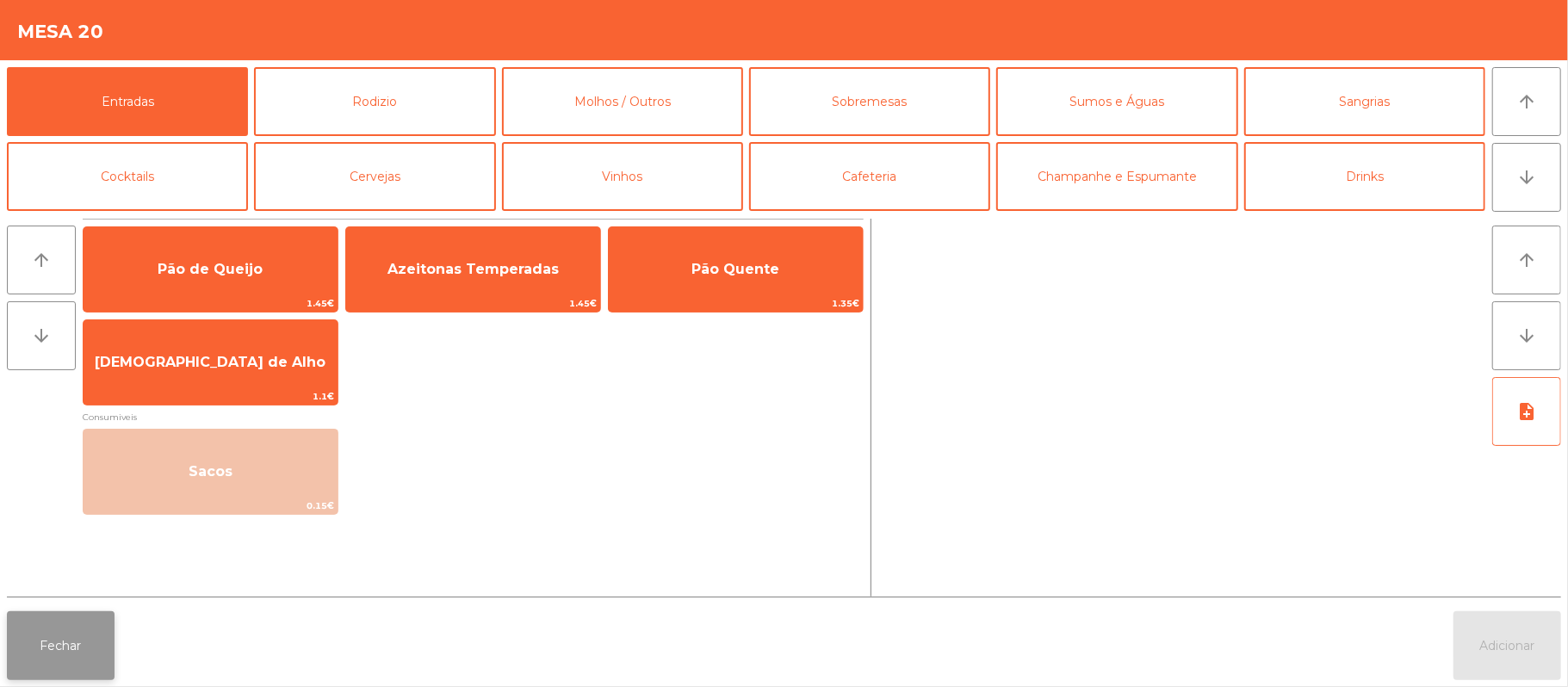
click at [91, 611] on button "Fechar" at bounding box center [61, 645] width 108 height 69
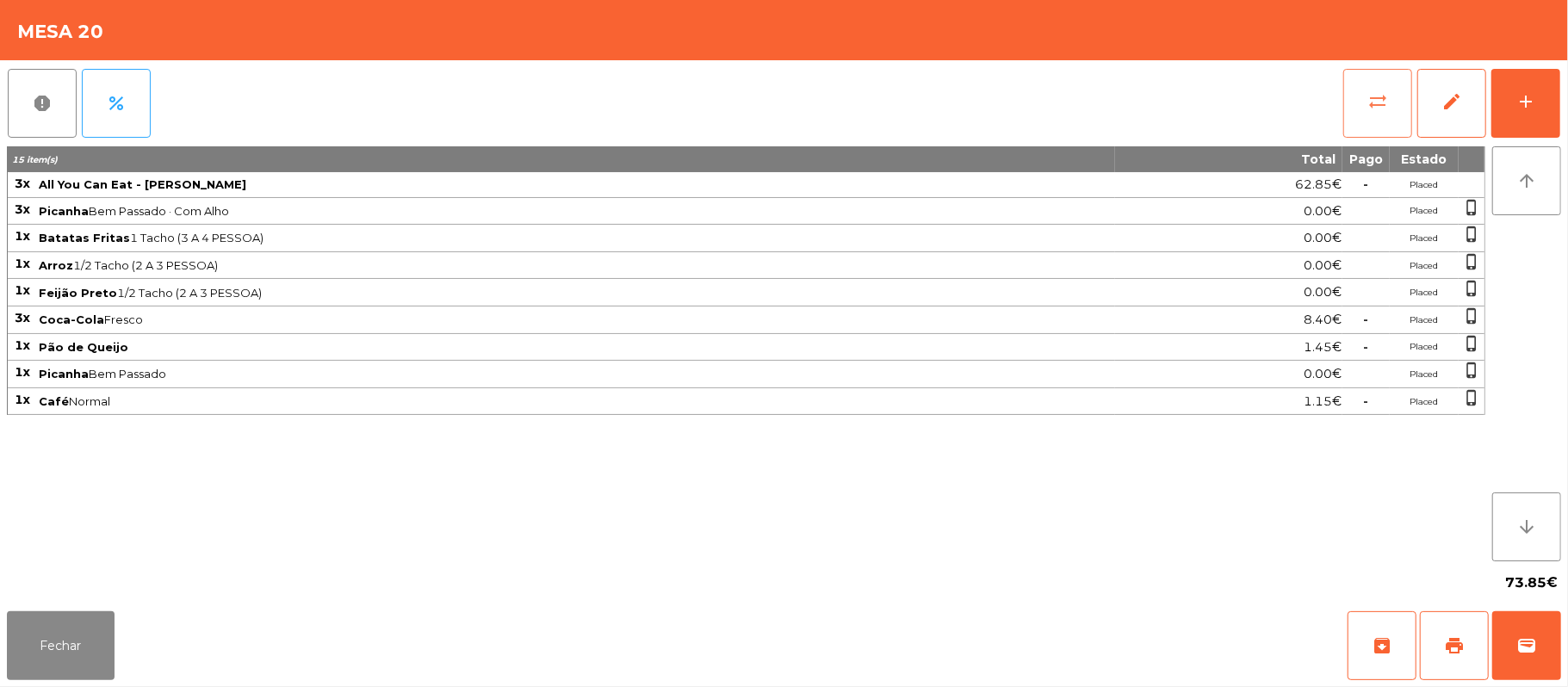
click at [1369, 98] on span "sync_alt" at bounding box center [1377, 101] width 21 height 21
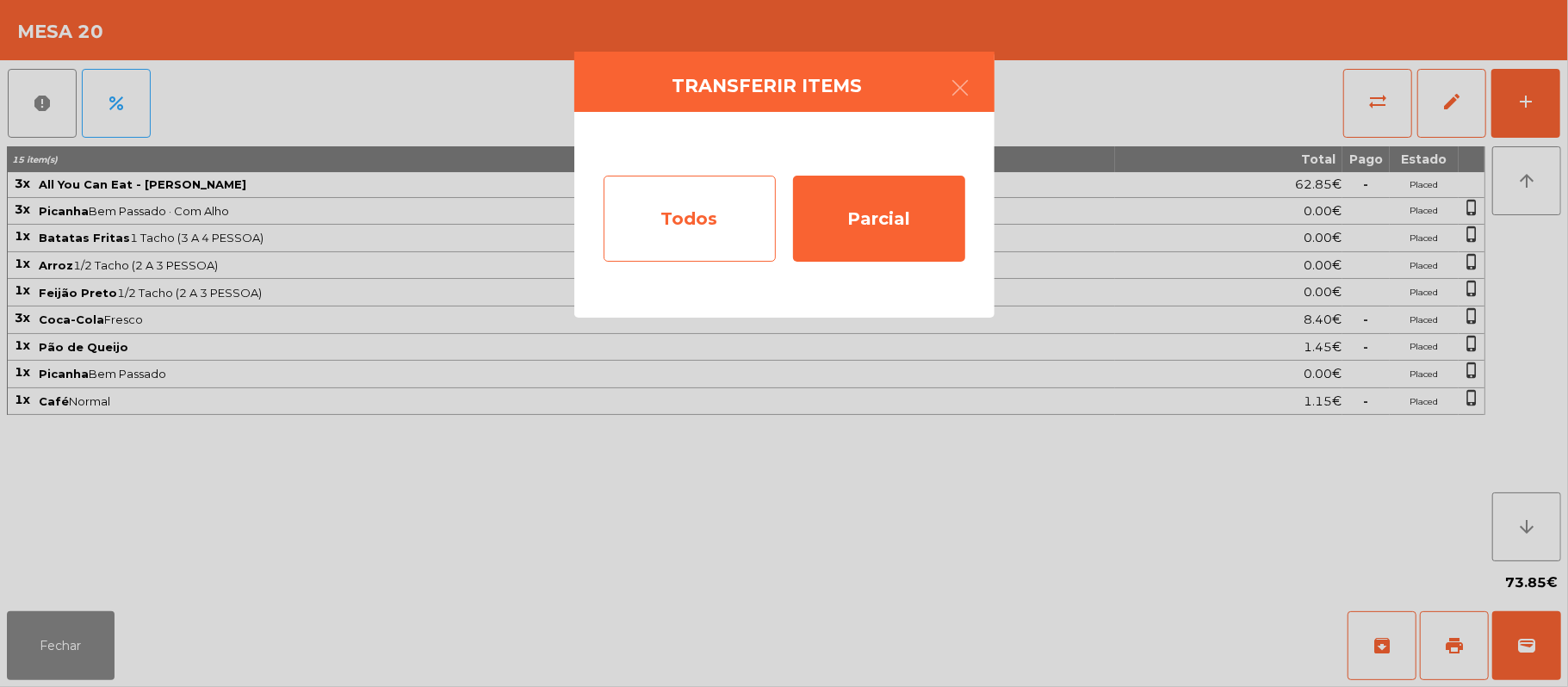
click at [679, 216] on div "Todos" at bounding box center [689, 219] width 172 height 86
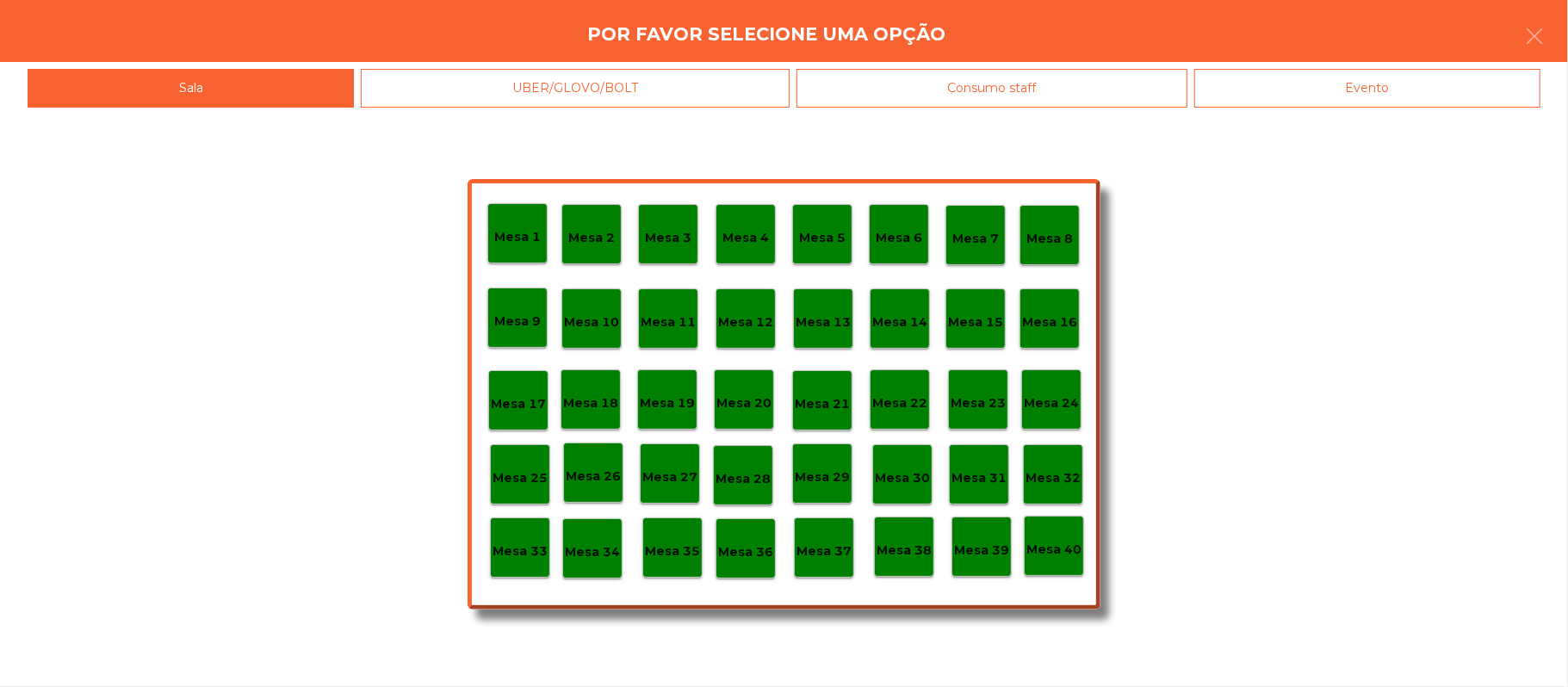
click at [1438, 81] on div "Evento" at bounding box center [1367, 88] width 347 height 39
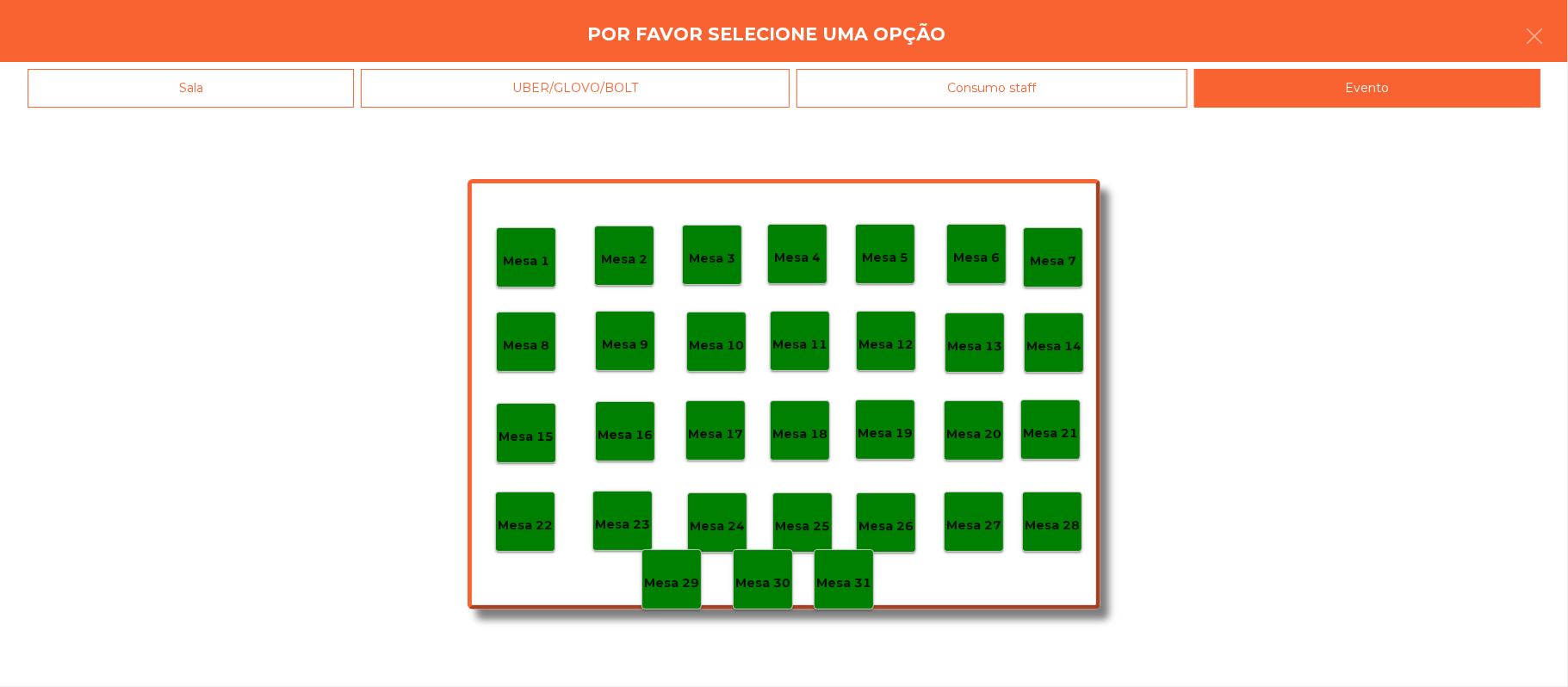
click at [1052, 499] on div "Mesa 28" at bounding box center [1052, 521] width 60 height 60
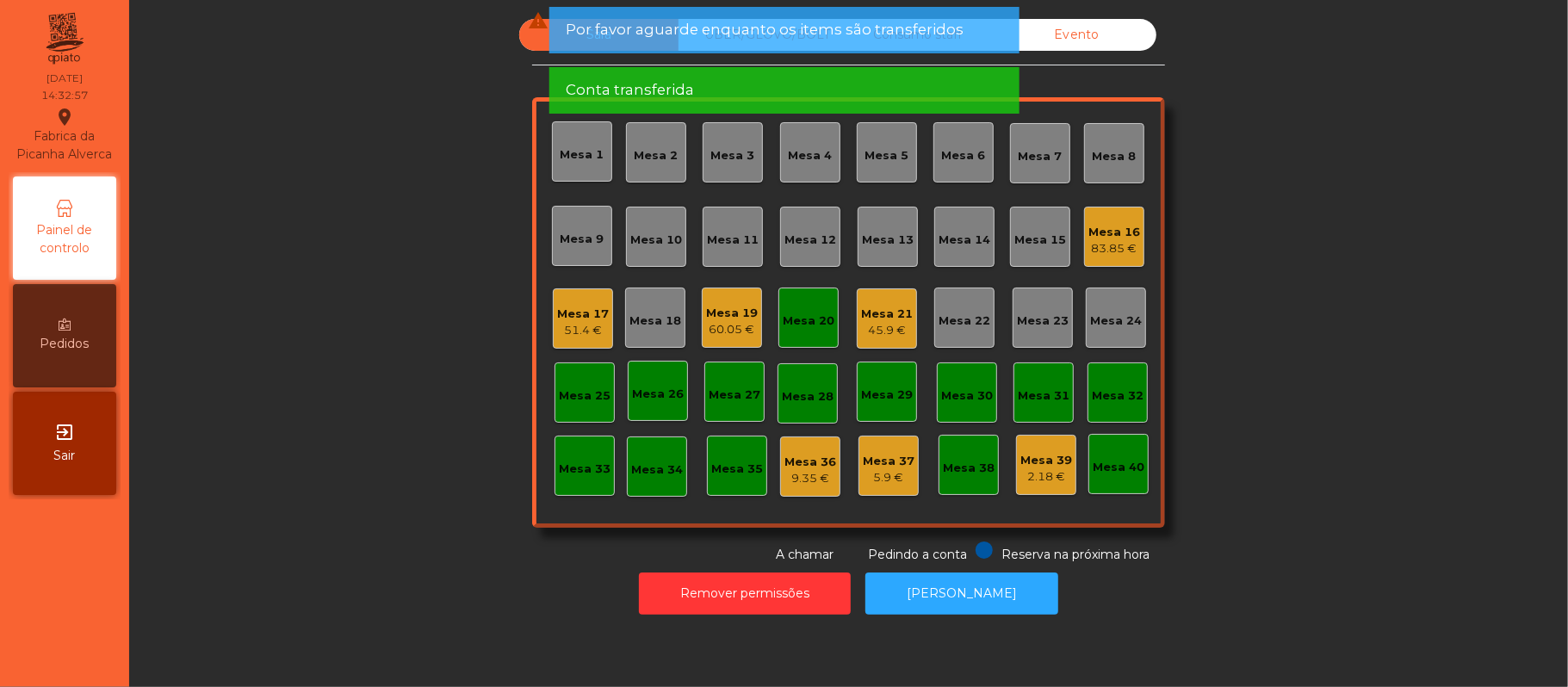
click at [809, 314] on div "Mesa 20" at bounding box center [809, 321] width 52 height 17
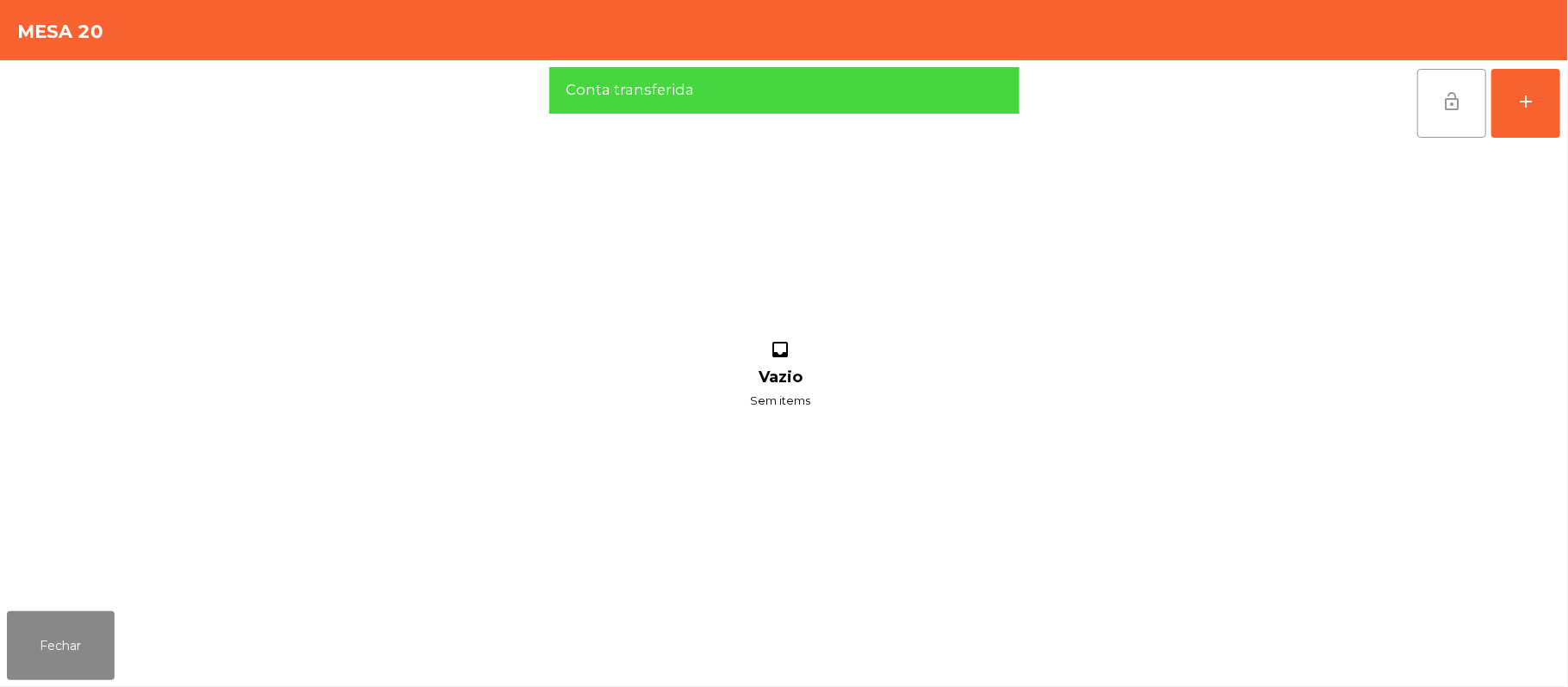
click at [1444, 107] on span "lock_open" at bounding box center [1451, 101] width 21 height 21
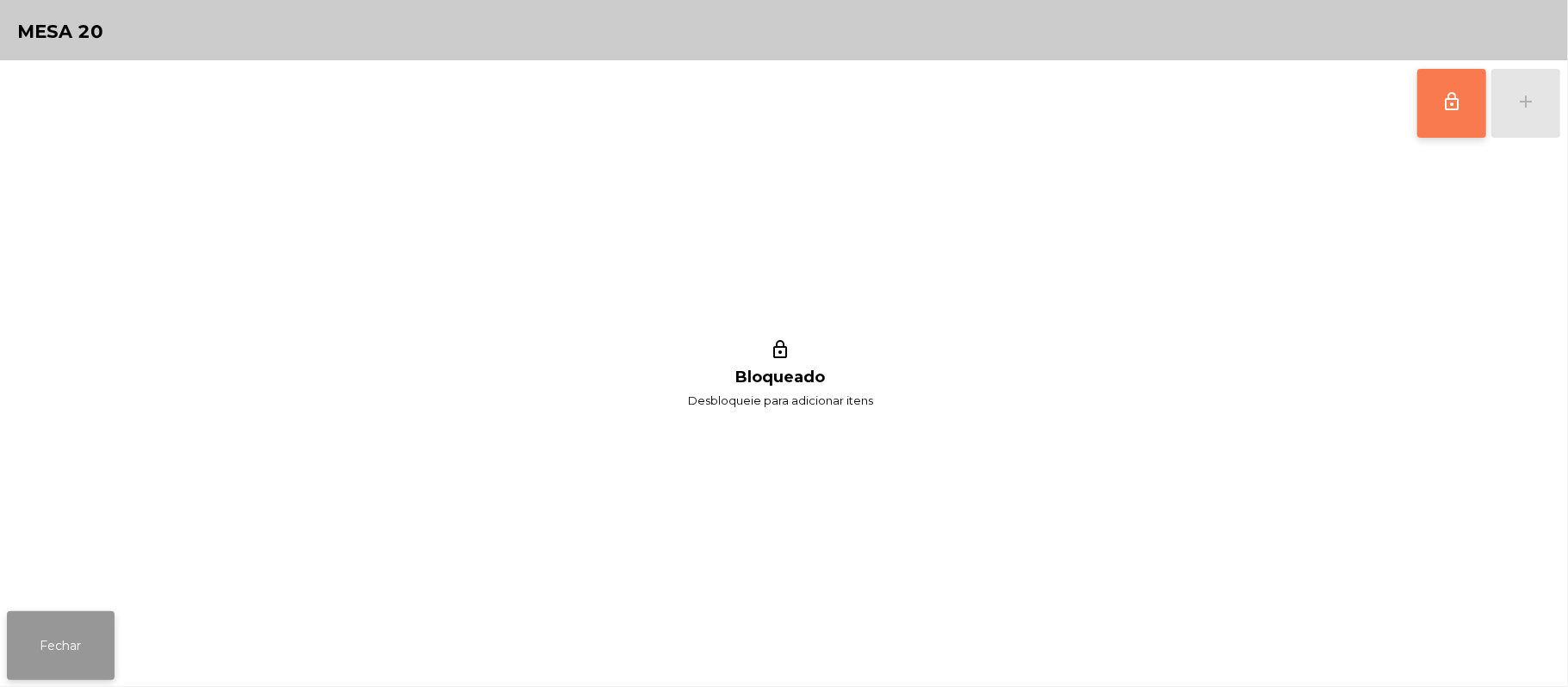
click at [66, 613] on button "Fechar" at bounding box center [61, 645] width 108 height 69
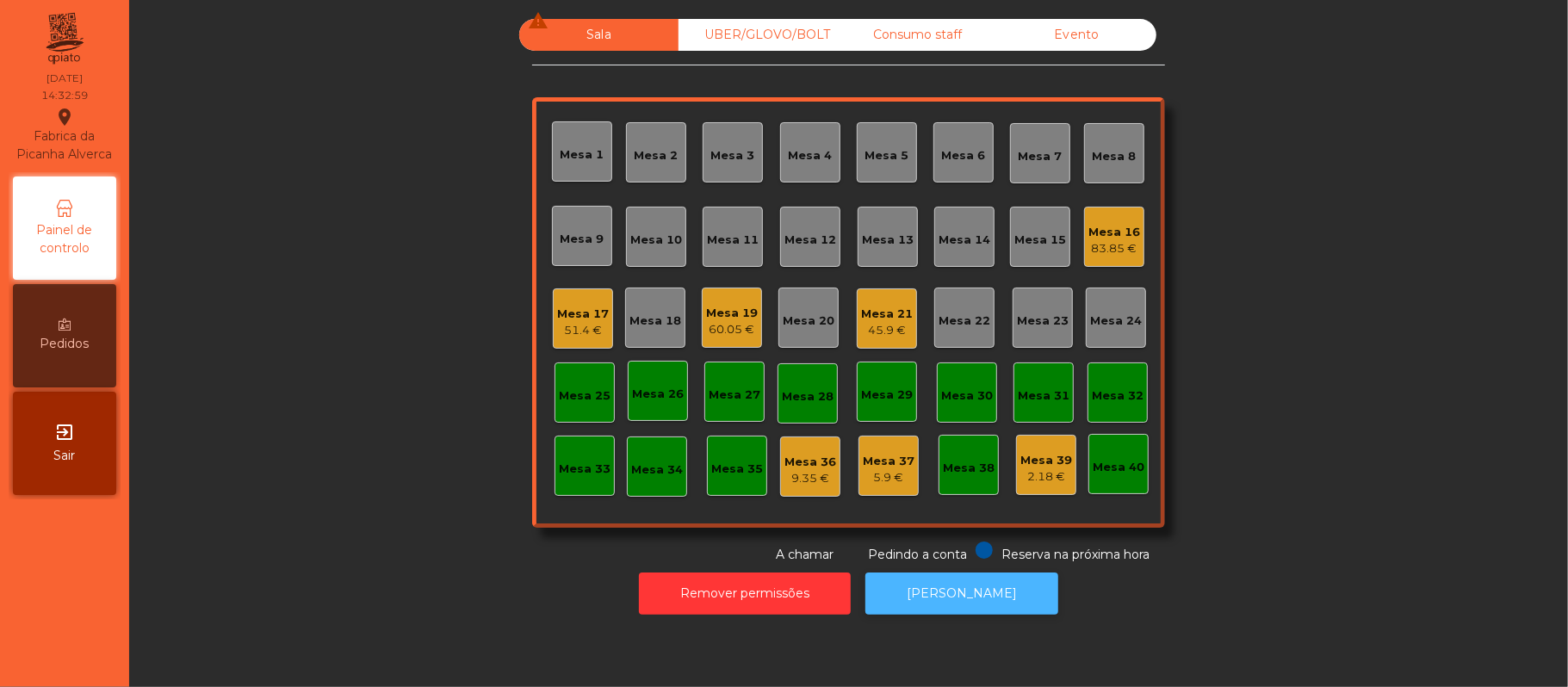
click at [954, 592] on button "[PERSON_NAME]" at bounding box center [961, 593] width 193 height 42
click at [869, 300] on div "Mesa 21 45.9 €" at bounding box center [887, 319] width 52 height 41
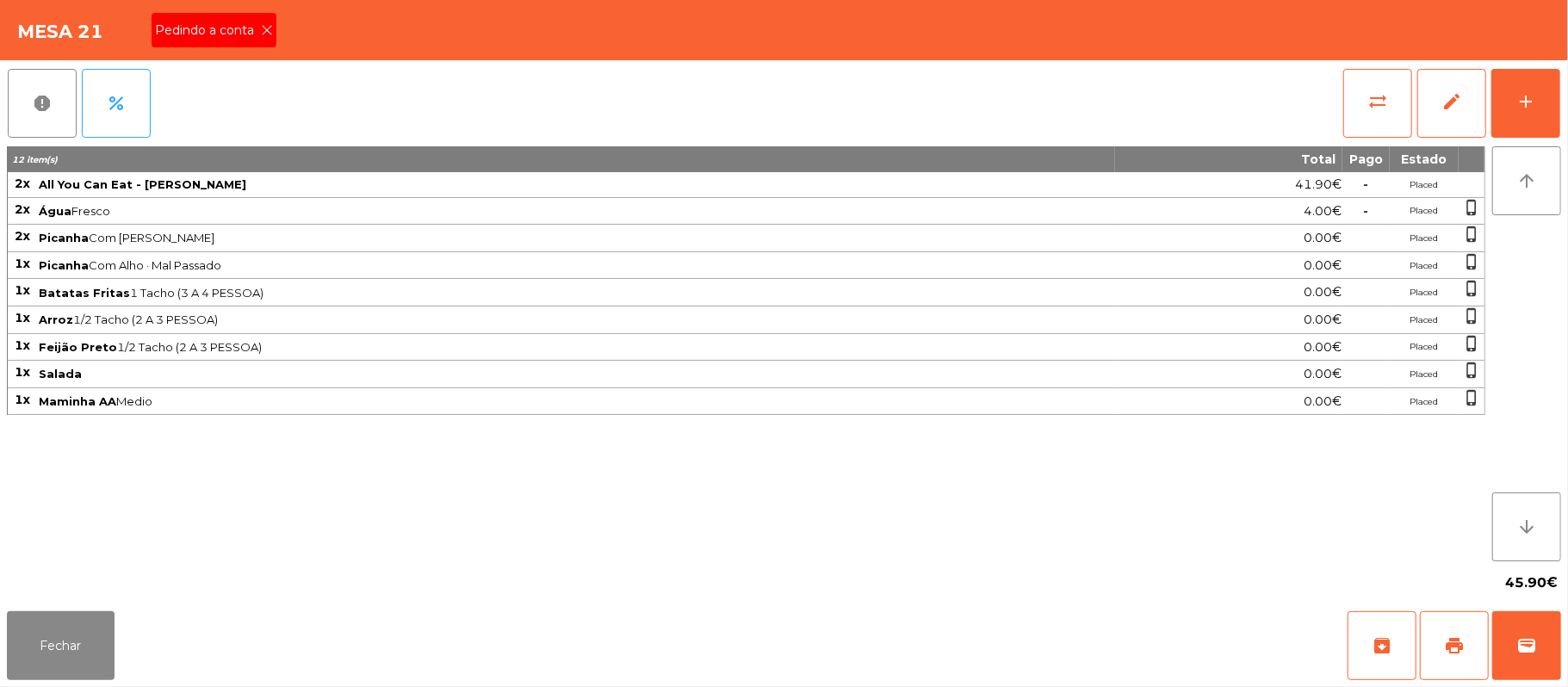
click at [242, 24] on span "Pedindo a conta" at bounding box center [208, 31] width 106 height 18
click at [1462, 646] on span "print" at bounding box center [1454, 645] width 21 height 21
click at [56, 679] on button "Fechar" at bounding box center [61, 645] width 108 height 69
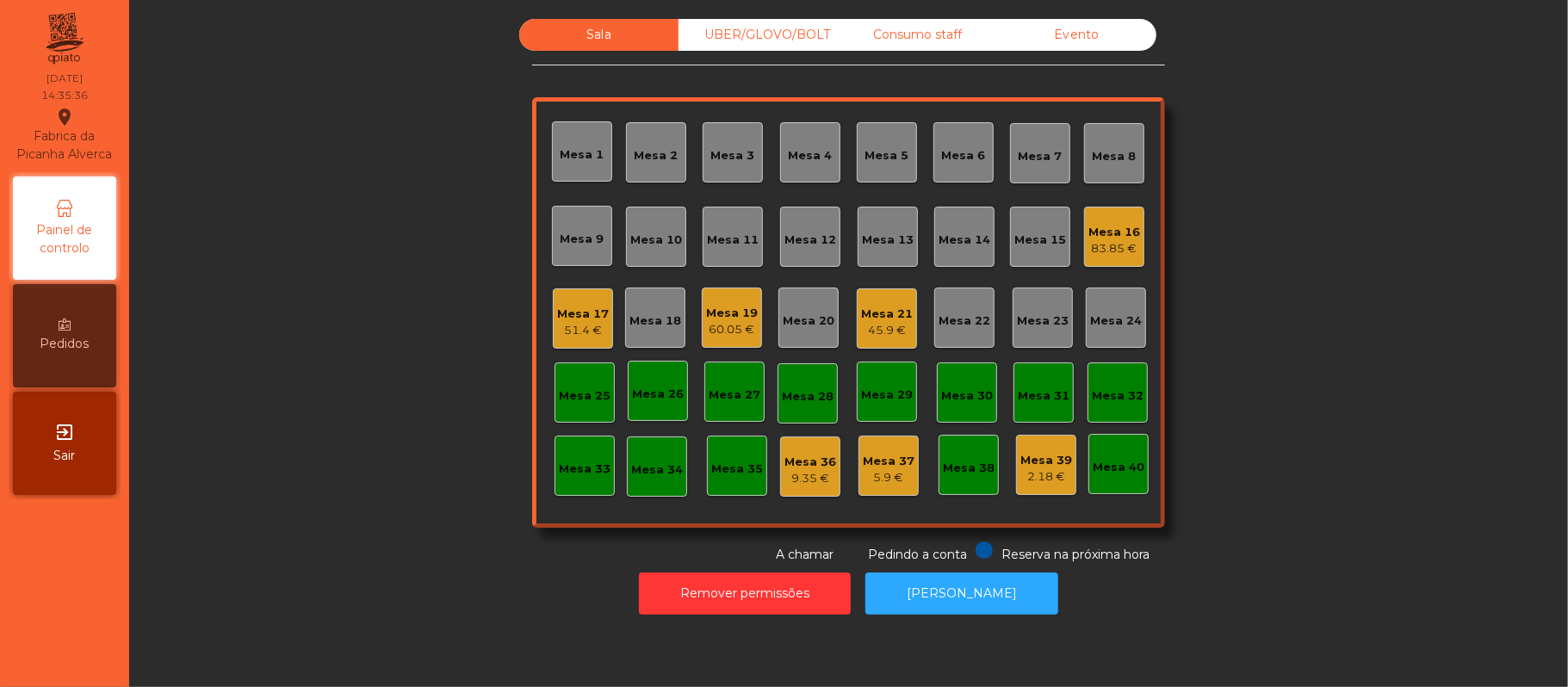
click at [892, 321] on div "Mesa 21" at bounding box center [887, 314] width 52 height 17
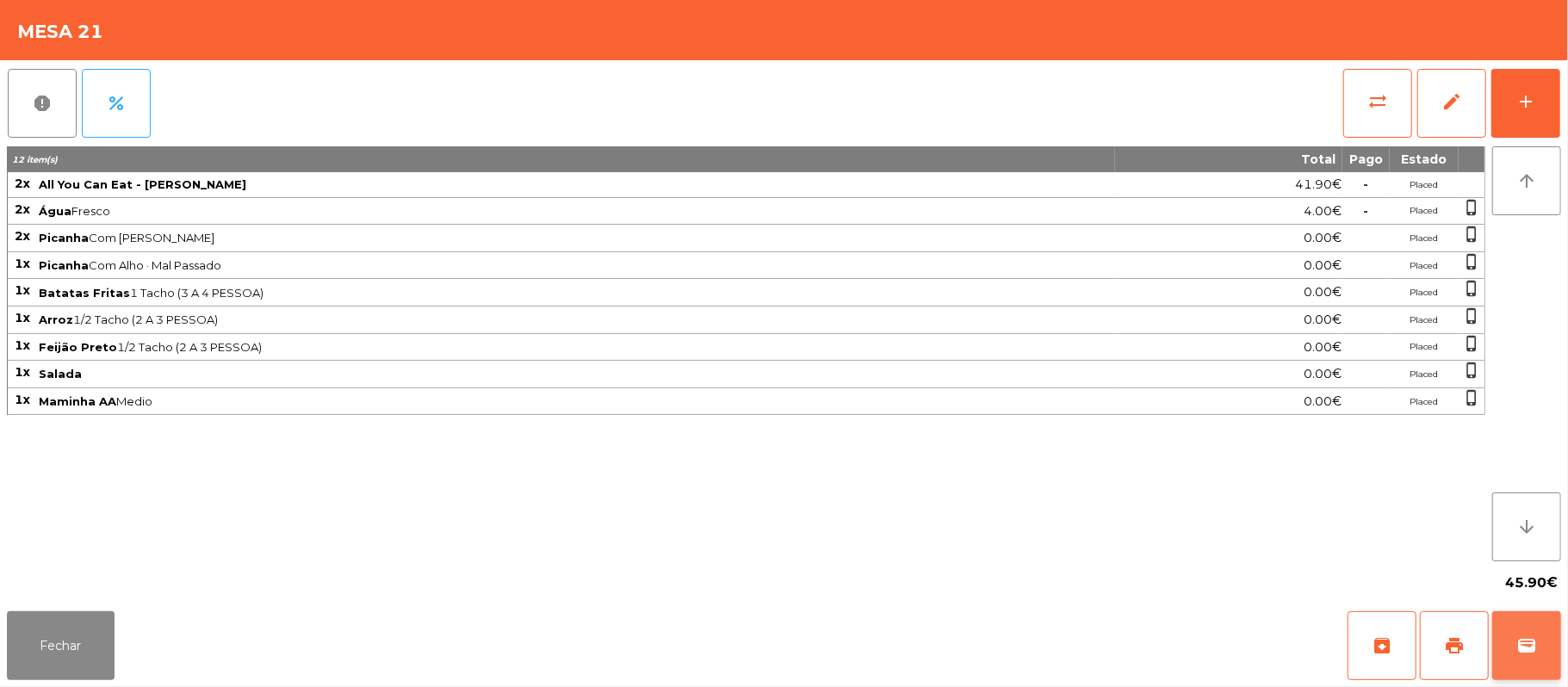
click at [1521, 620] on button "wallet" at bounding box center [1526, 645] width 69 height 69
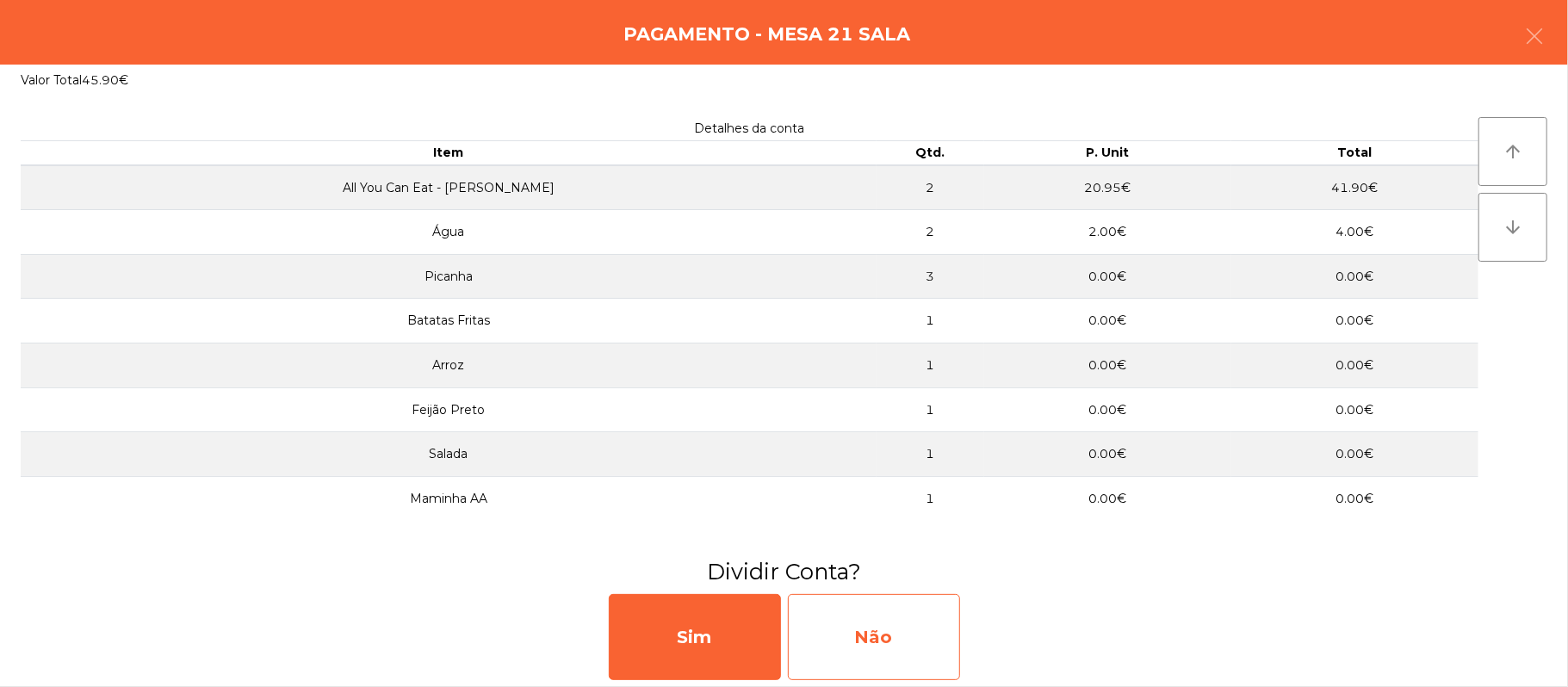
click at [915, 617] on div "Não" at bounding box center [874, 637] width 172 height 86
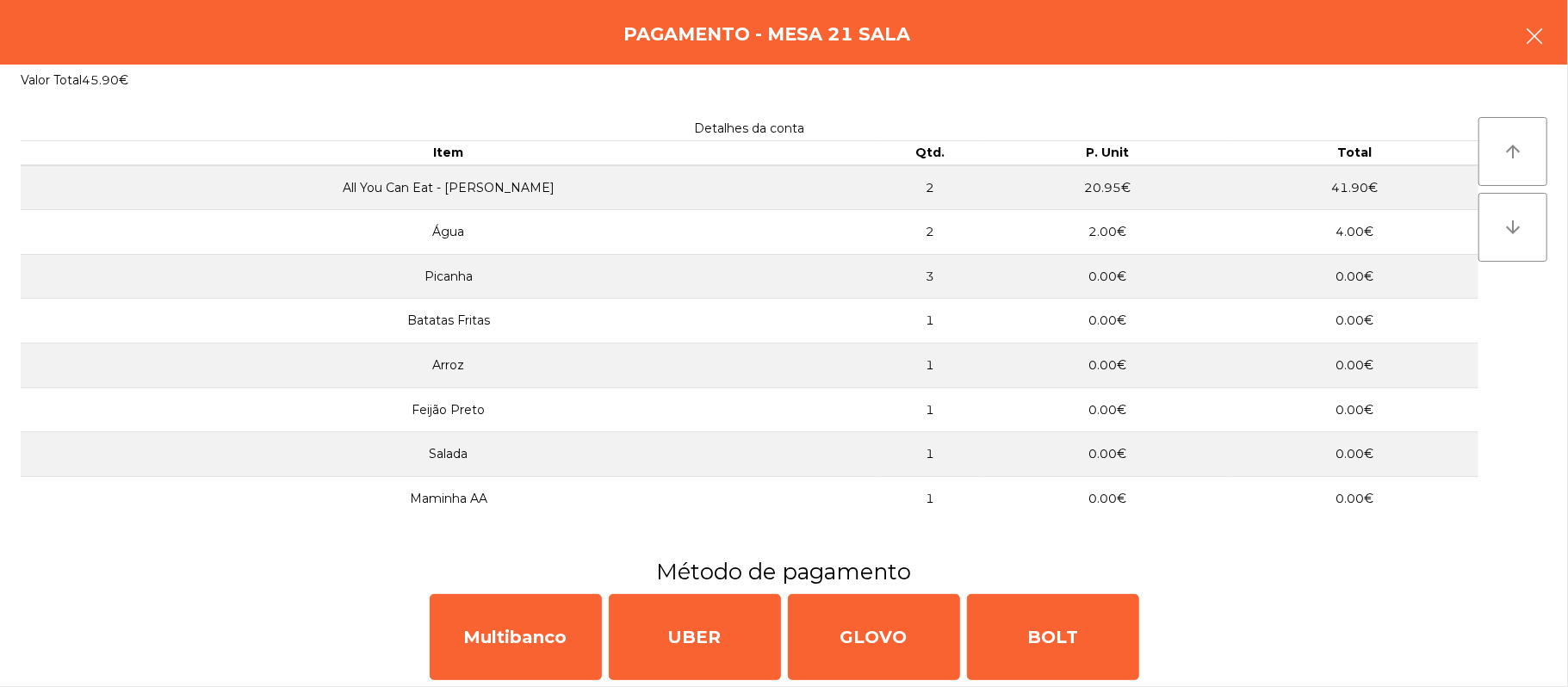
click at [1536, 35] on icon "button" at bounding box center [1534, 36] width 21 height 21
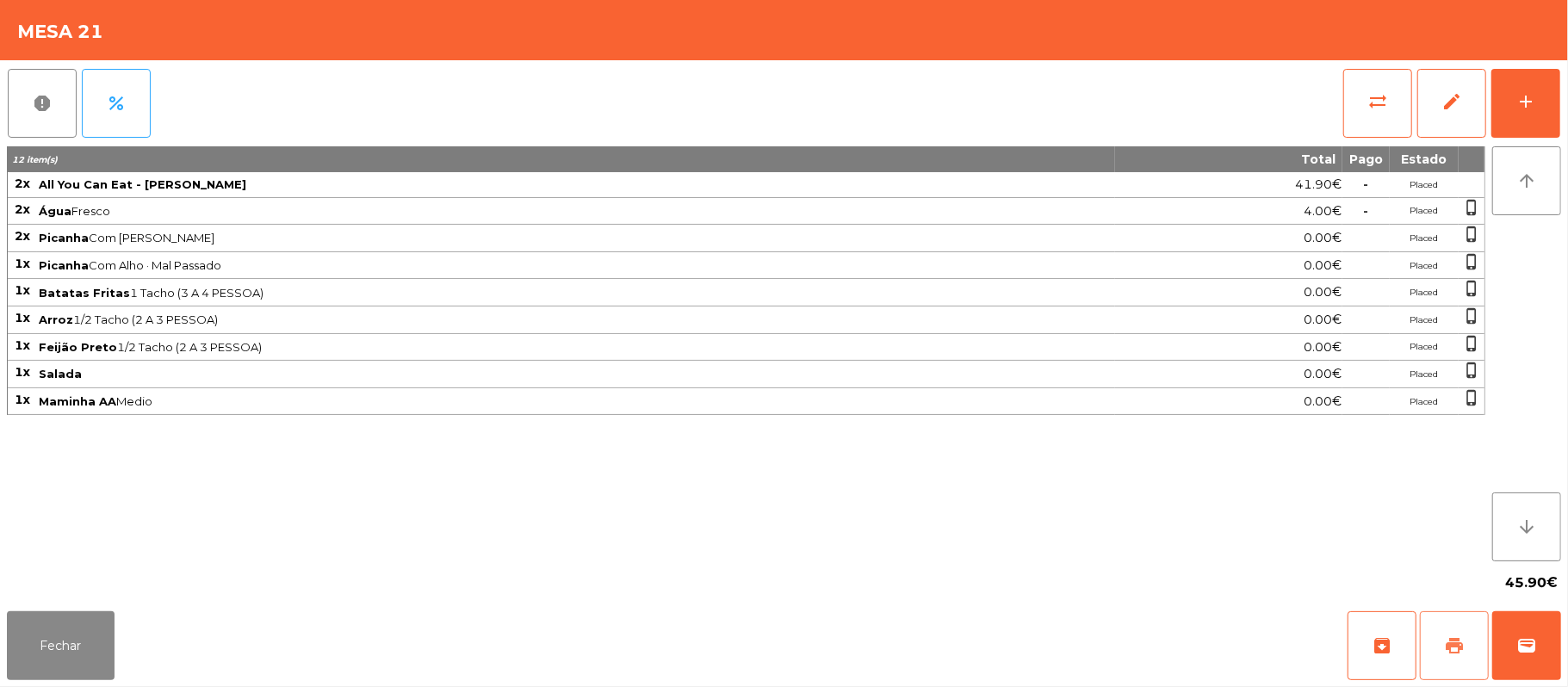
click at [1434, 640] on button "print" at bounding box center [1454, 645] width 69 height 69
click at [1371, 108] on span "sync_alt" at bounding box center [1377, 101] width 21 height 21
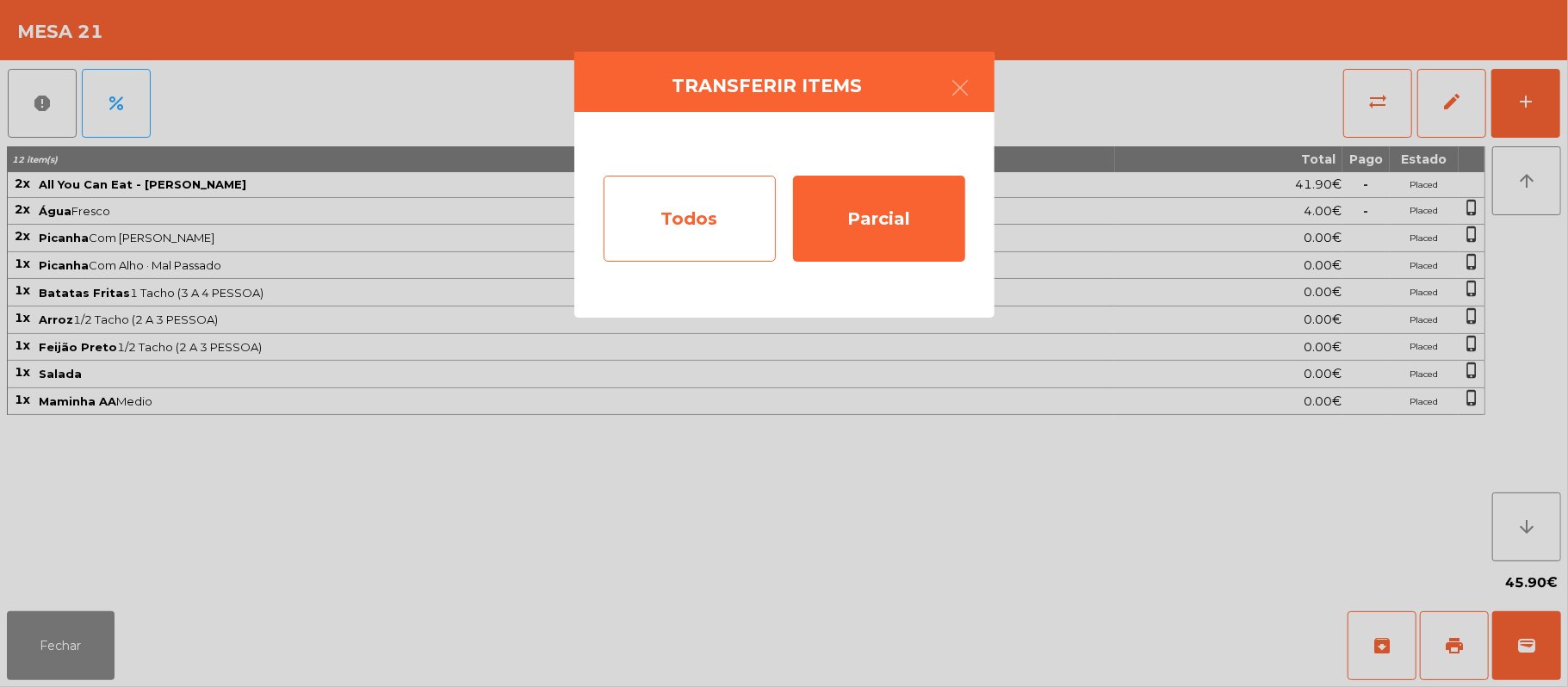
click at [704, 235] on div "Todos" at bounding box center [689, 219] width 172 height 86
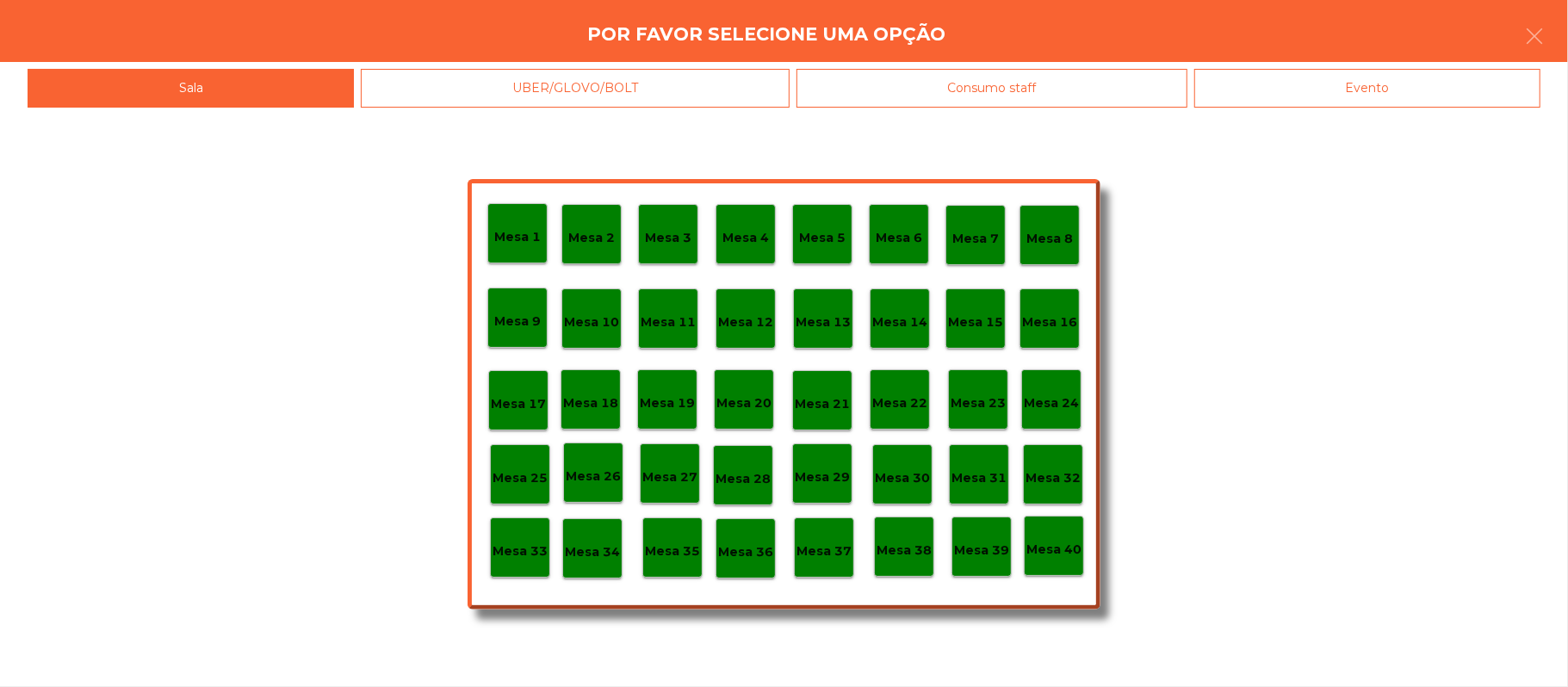
click at [1458, 107] on div "Evento" at bounding box center [1367, 88] width 347 height 39
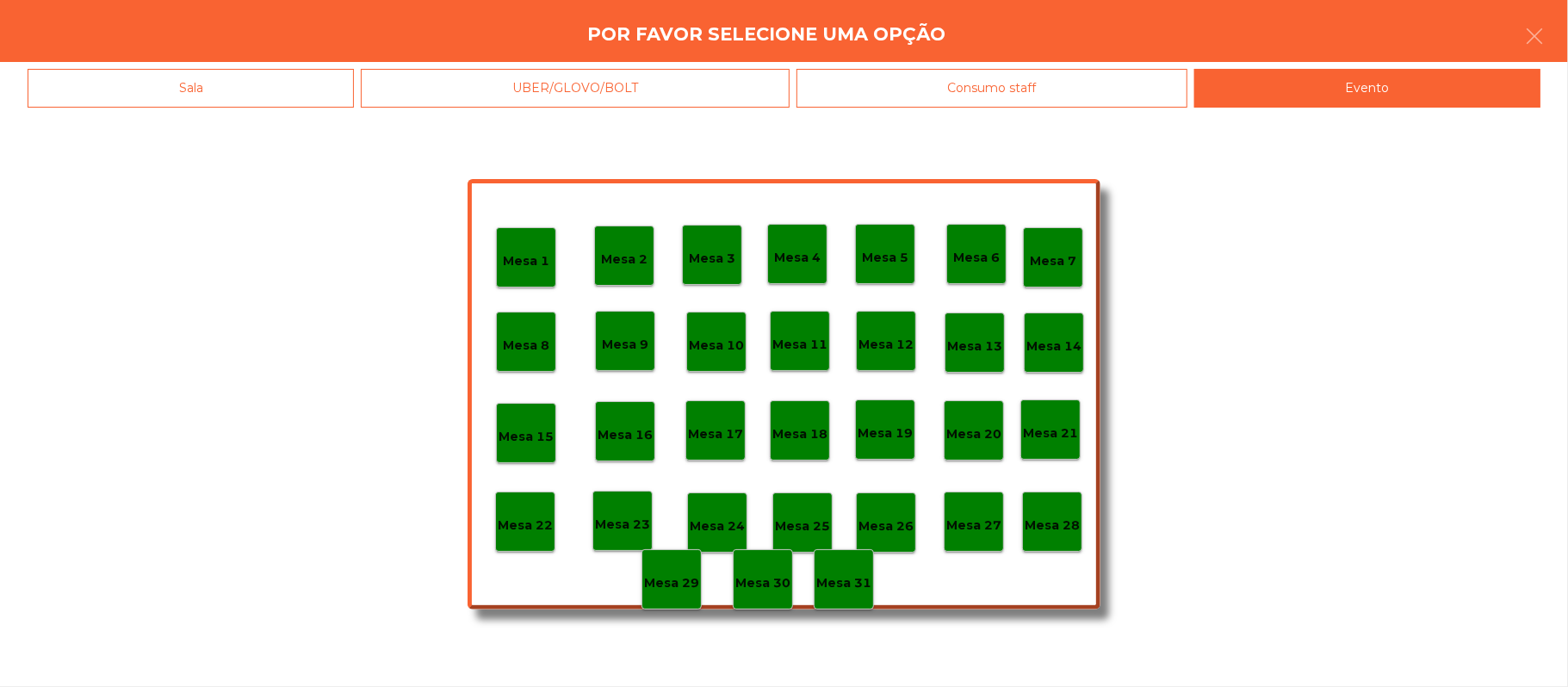
click at [1052, 525] on p "Mesa 28" at bounding box center [1052, 525] width 55 height 20
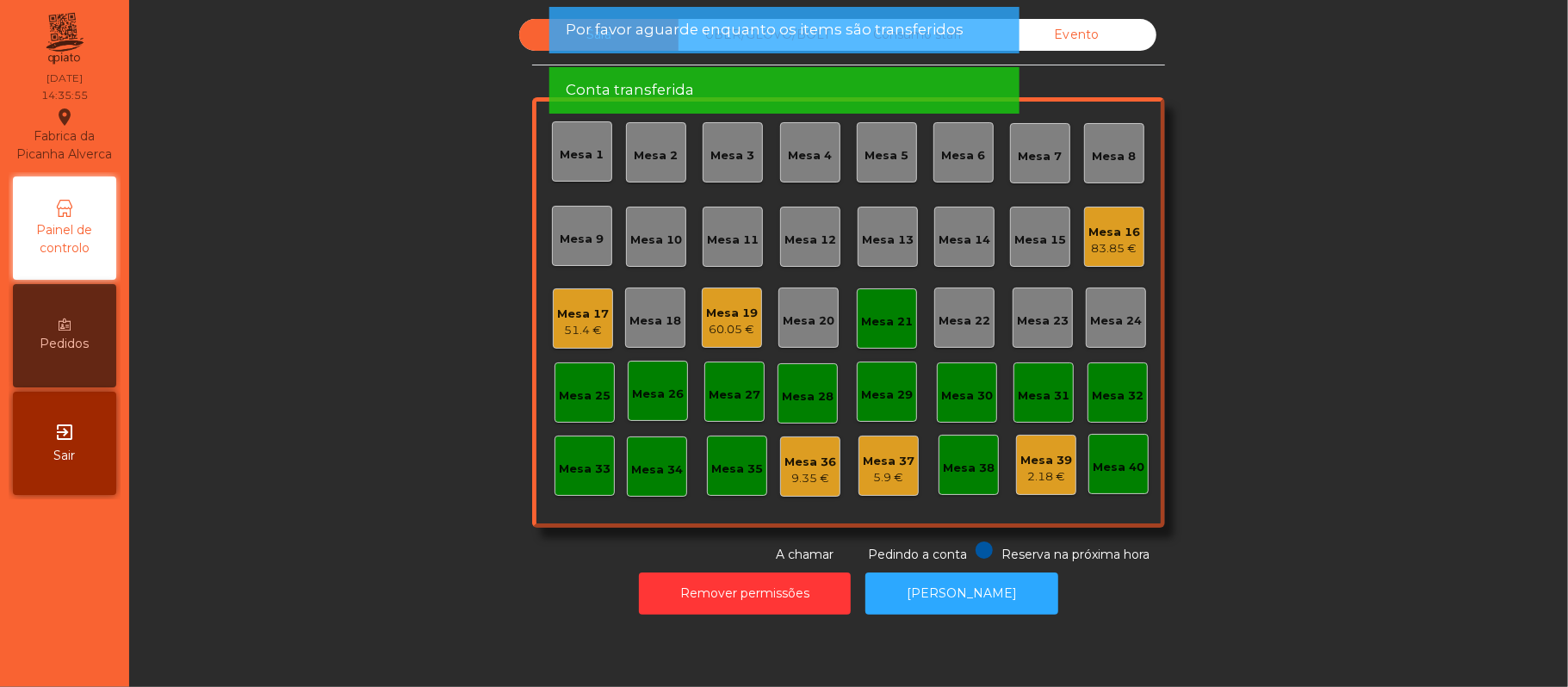
click at [875, 311] on div "Mesa 21" at bounding box center [887, 319] width 52 height 24
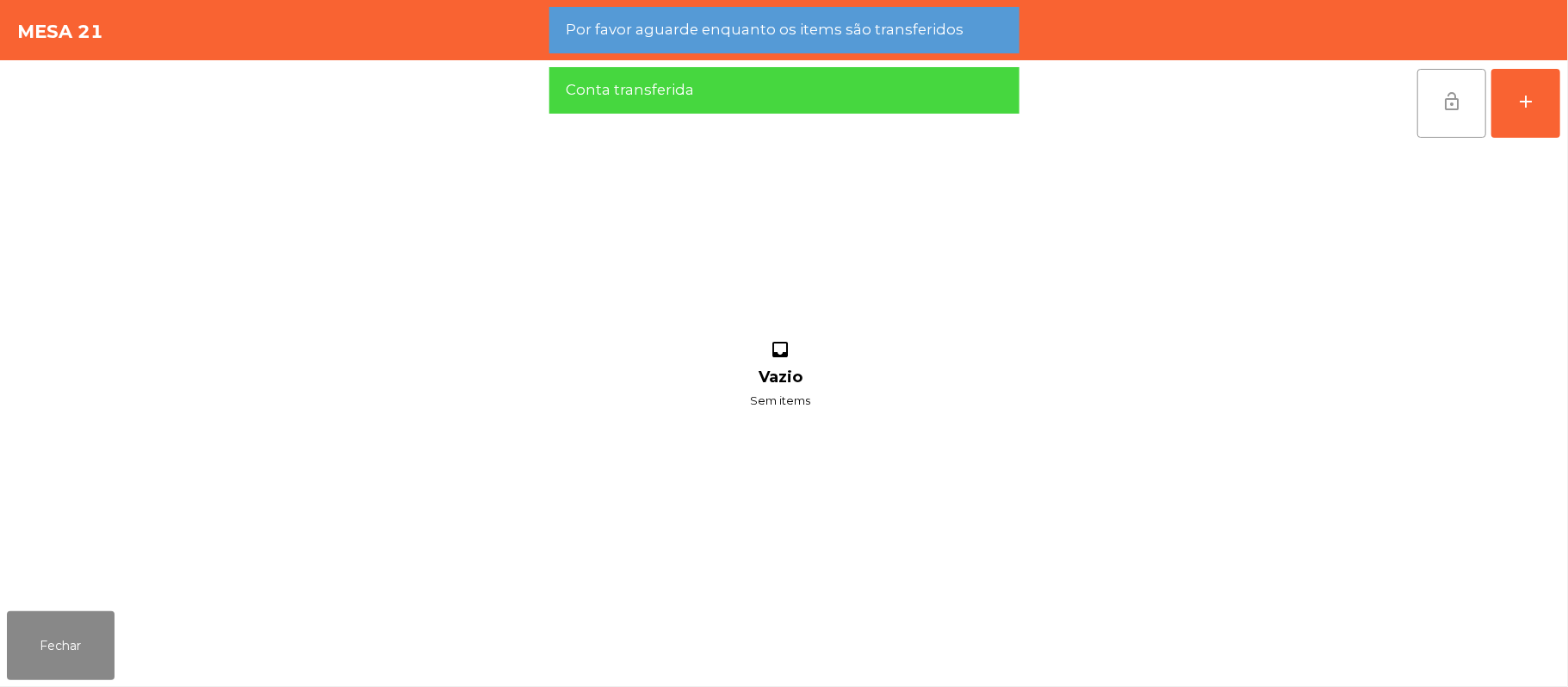
click at [1471, 118] on button "lock_open" at bounding box center [1451, 103] width 69 height 69
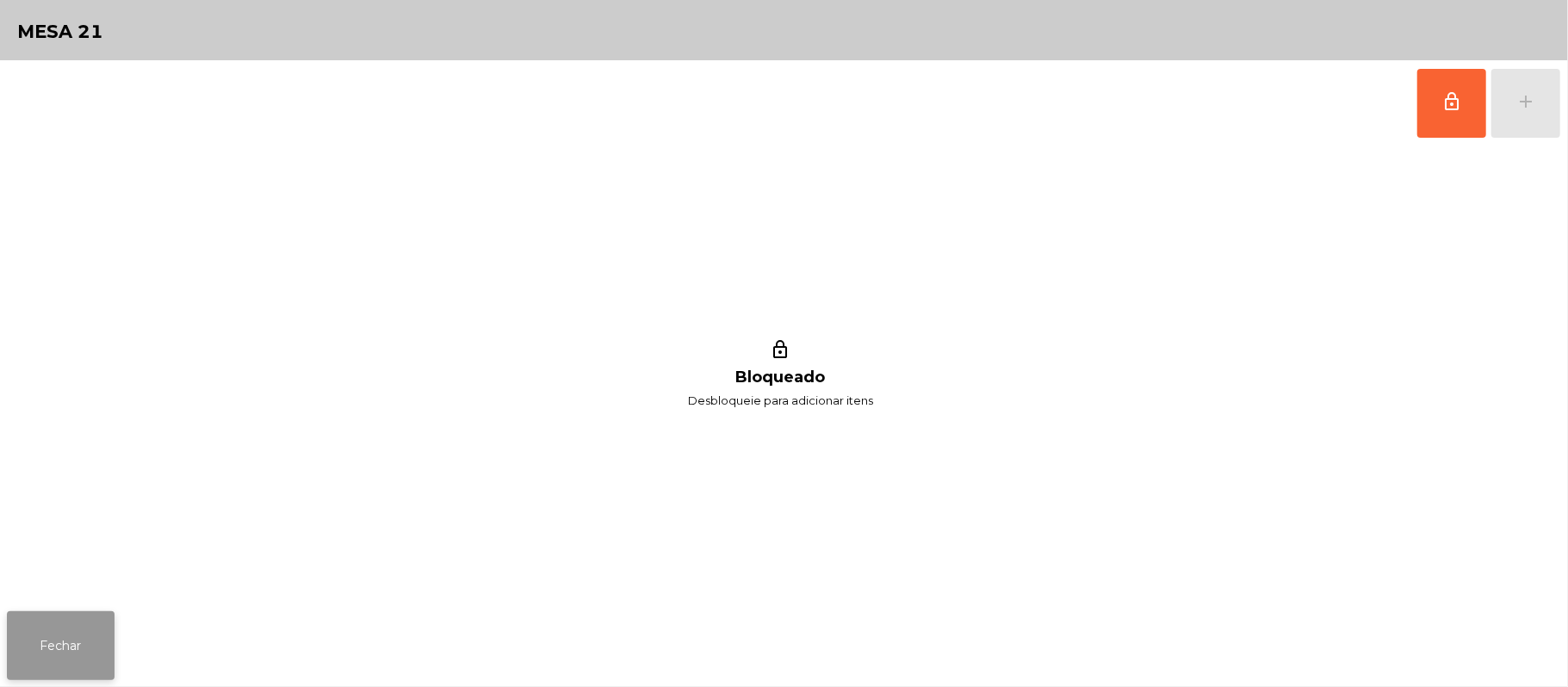
click at [100, 647] on button "Fechar" at bounding box center [61, 645] width 108 height 69
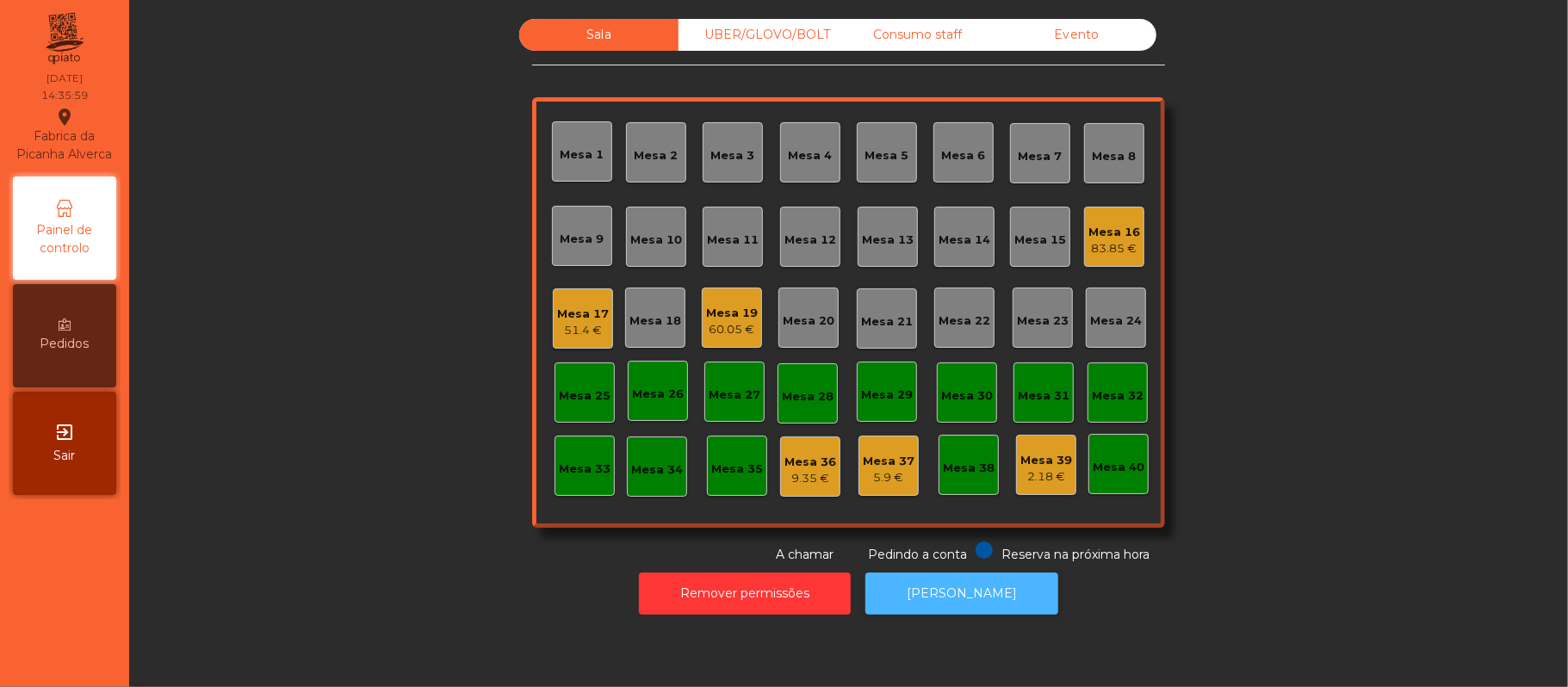
click at [977, 594] on button "[PERSON_NAME]" at bounding box center [961, 593] width 193 height 42
click at [737, 35] on div "UBER/GLOVO/BOLT" at bounding box center [757, 35] width 159 height 32
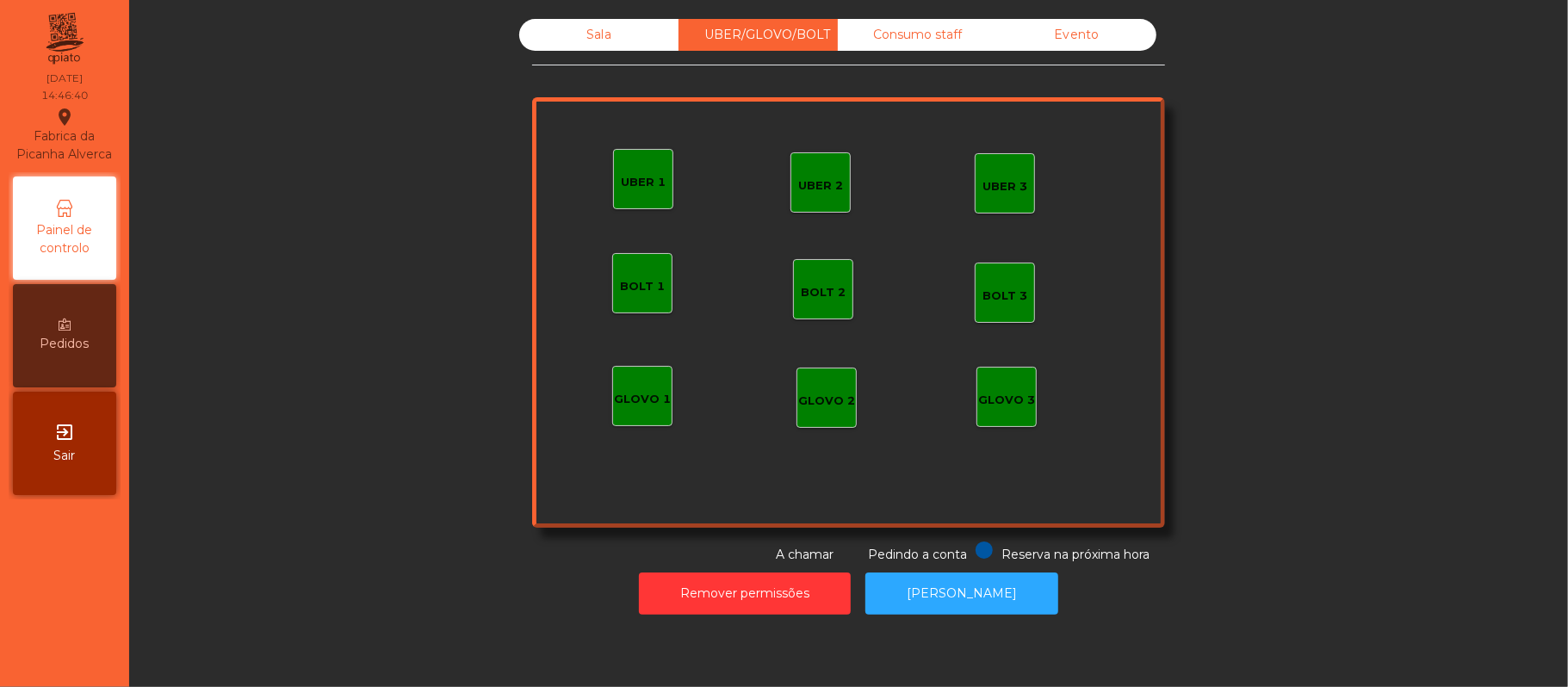
click at [634, 198] on div "UBER 1" at bounding box center [643, 179] width 60 height 60
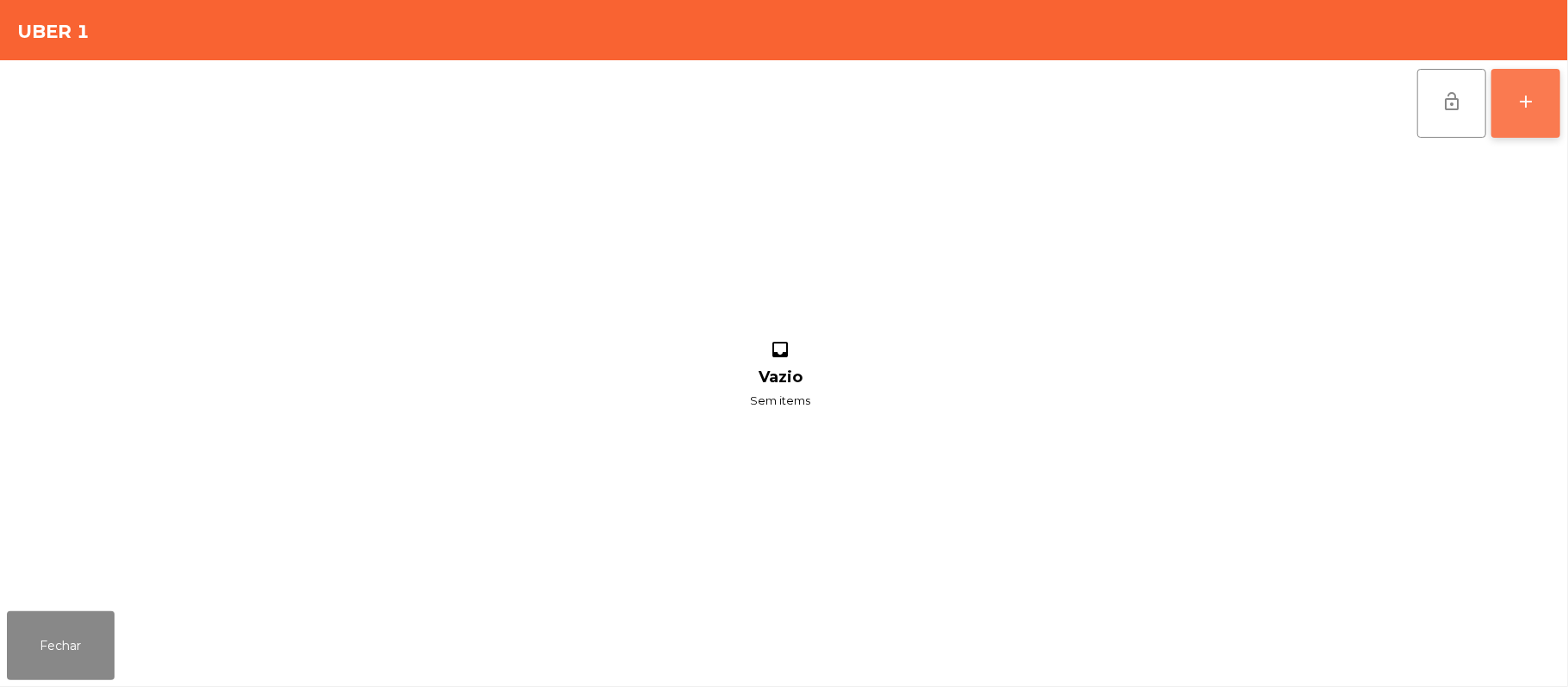
click at [1527, 101] on div "add" at bounding box center [1525, 101] width 21 height 21
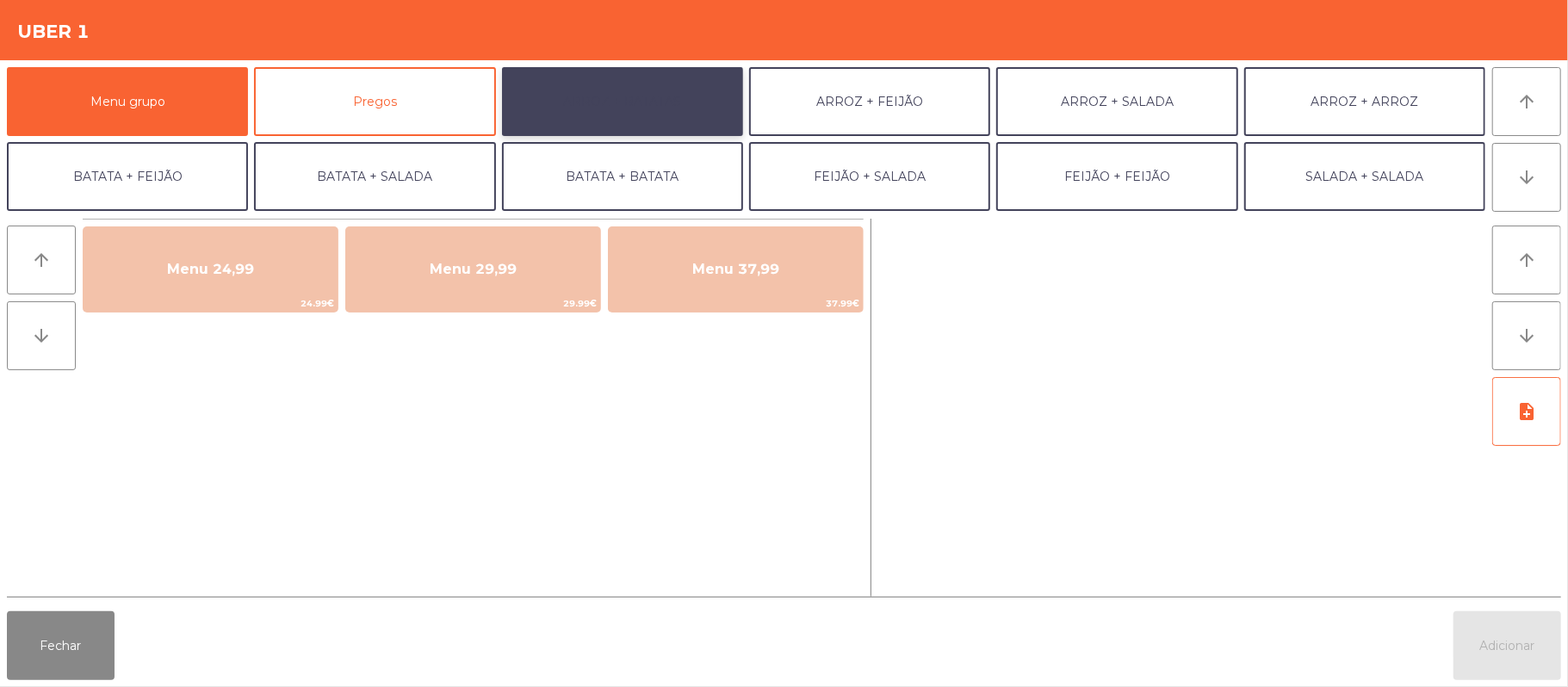
click at [647, 107] on button "ARROZ + BATATAS" at bounding box center [622, 101] width 241 height 69
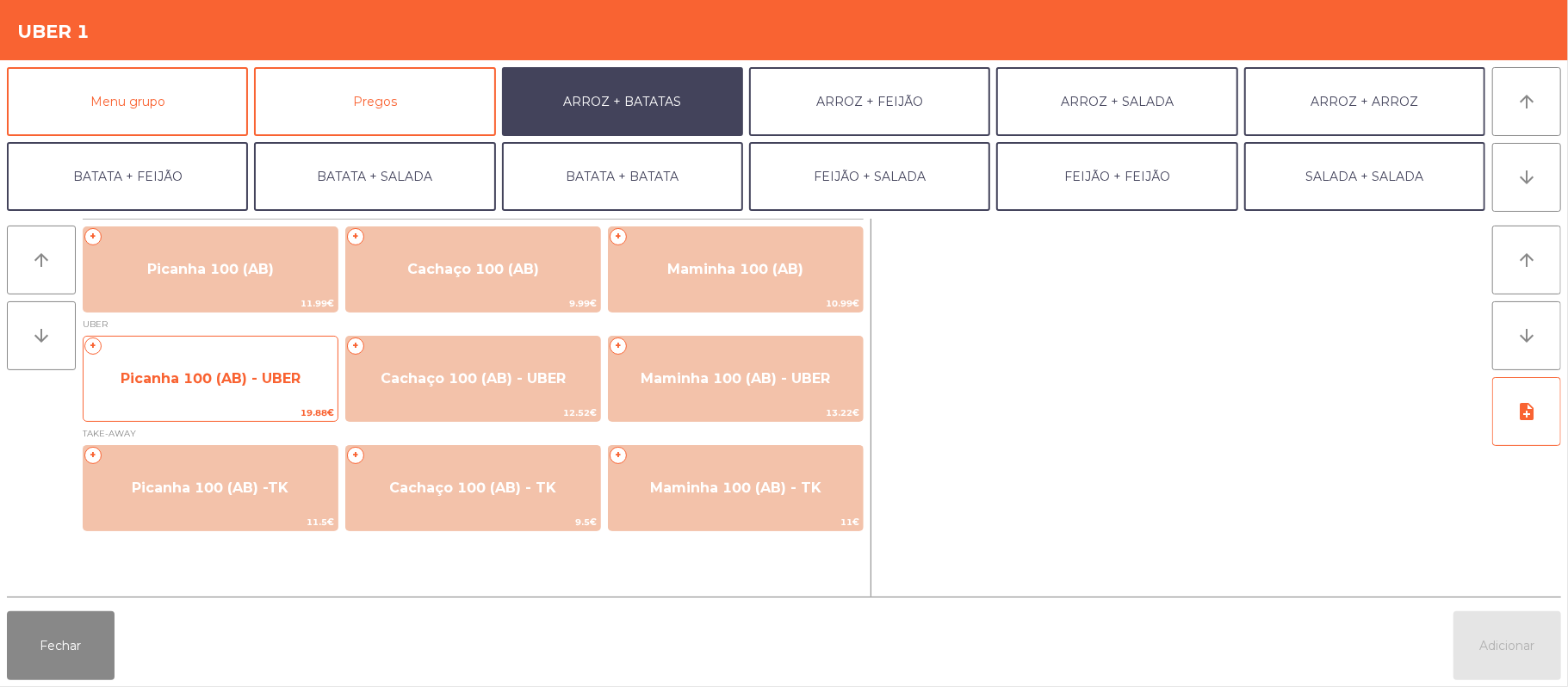
click at [238, 408] on span "19.88€" at bounding box center [211, 412] width 254 height 16
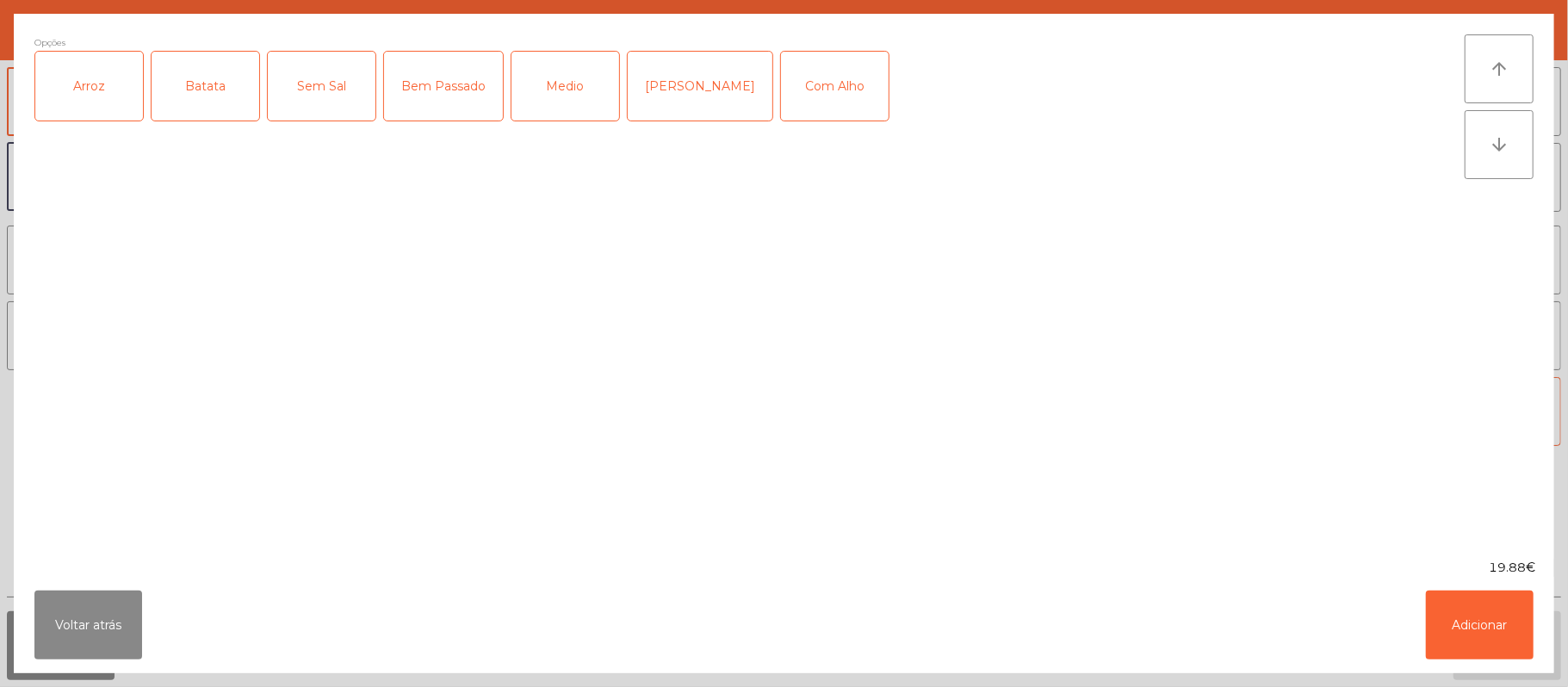
click at [103, 97] on div "Arroz" at bounding box center [89, 86] width 108 height 69
click at [236, 98] on div "Batata" at bounding box center [206, 86] width 108 height 69
click at [690, 101] on div "[PERSON_NAME]" at bounding box center [700, 86] width 145 height 69
click at [820, 66] on div "Com Alho" at bounding box center [835, 86] width 108 height 69
click at [1477, 614] on button "Adicionar" at bounding box center [1480, 624] width 108 height 69
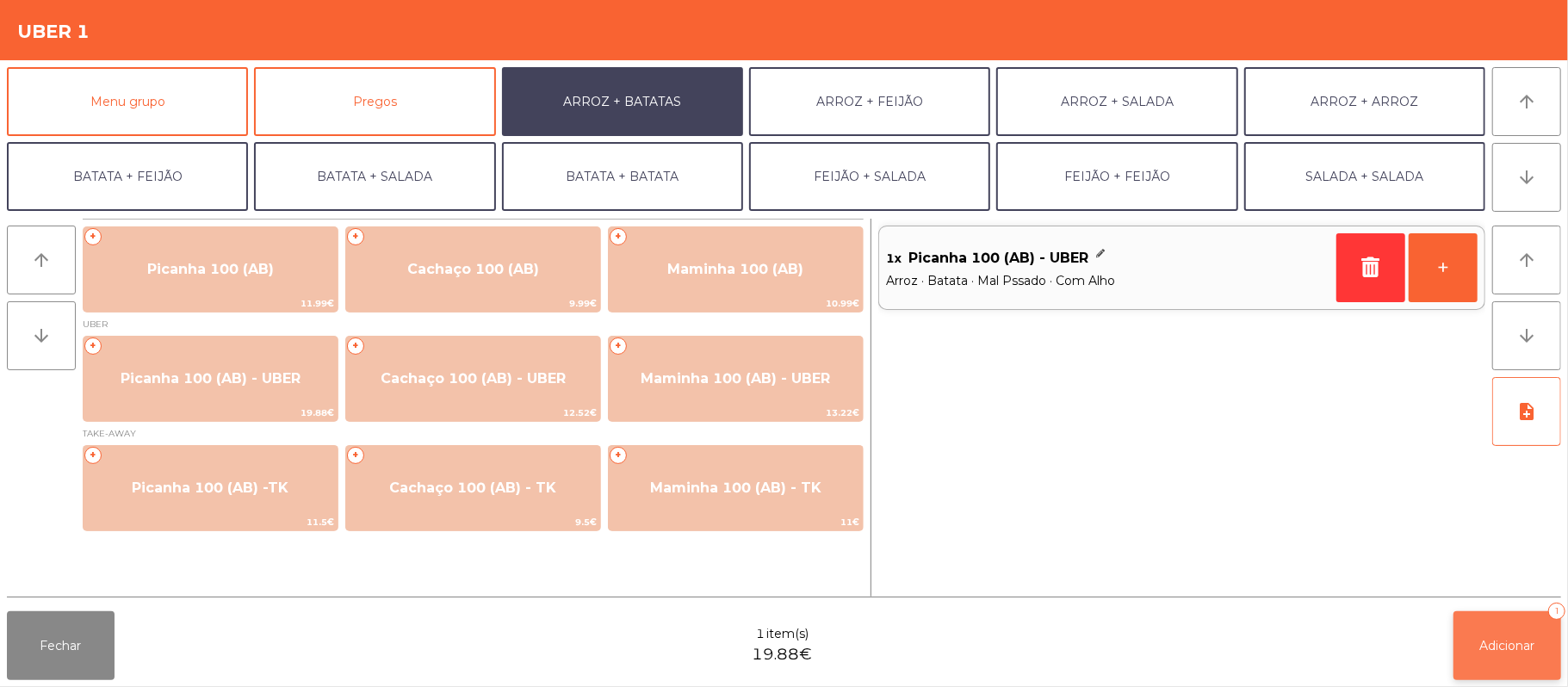
click at [1491, 634] on button "Adicionar 1" at bounding box center [1507, 645] width 108 height 69
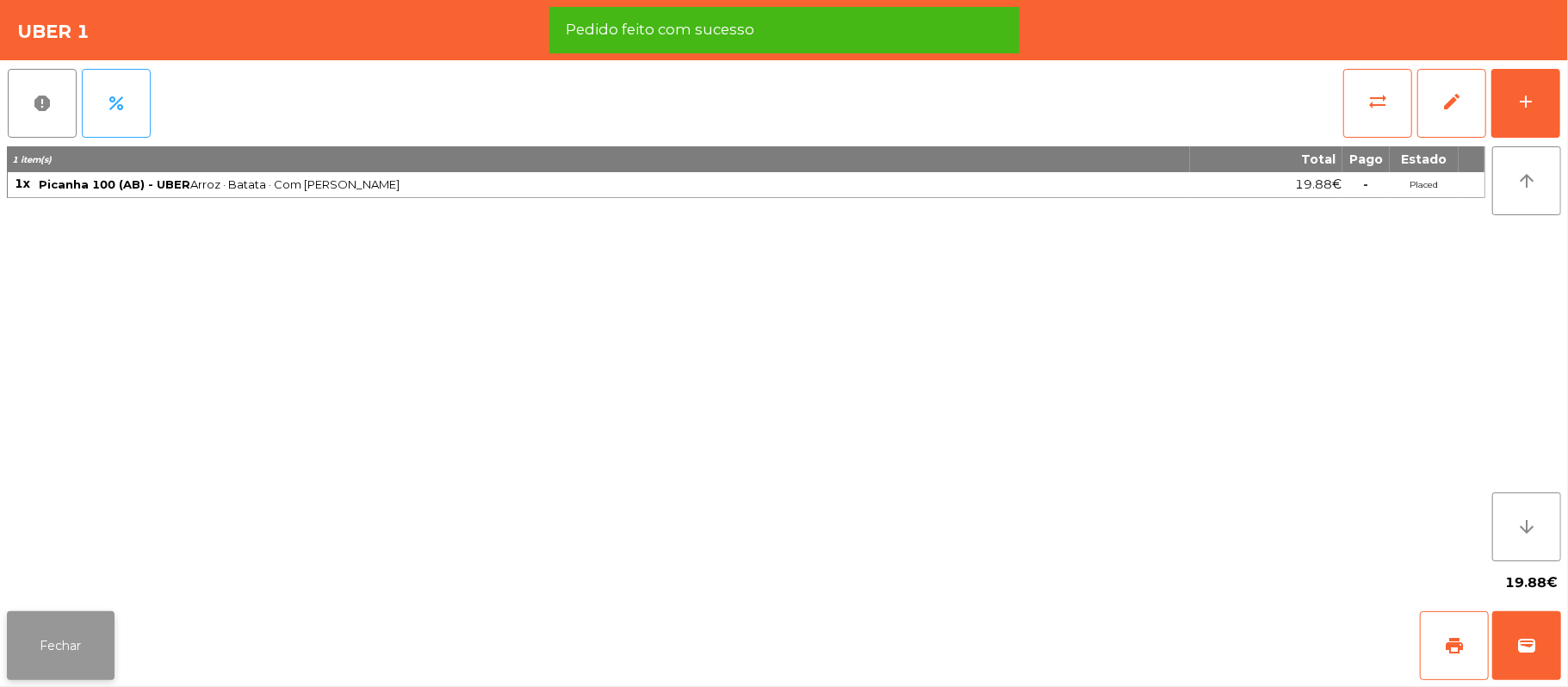
click at [63, 652] on button "Fechar" at bounding box center [61, 645] width 108 height 69
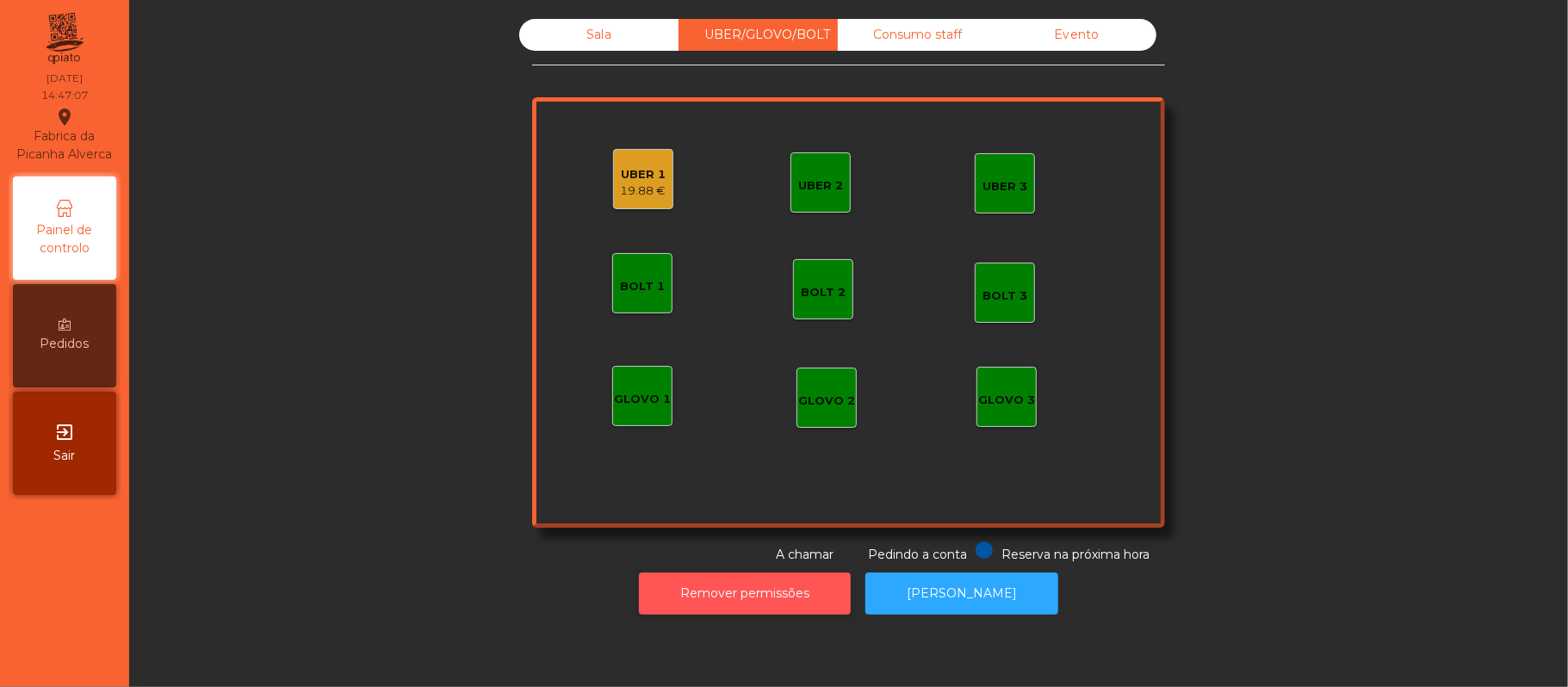
click at [790, 587] on button "Remover permissões" at bounding box center [745, 593] width 212 height 42
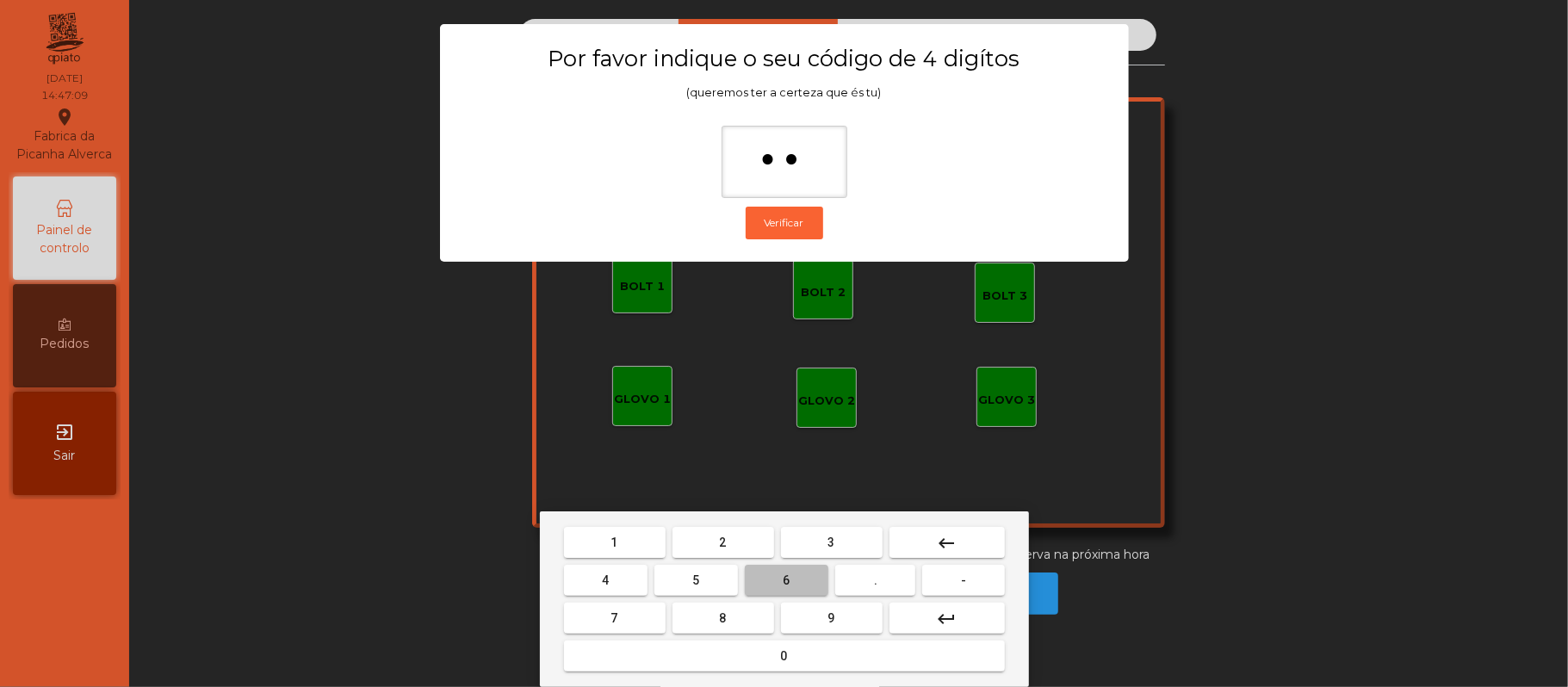
type input "***"
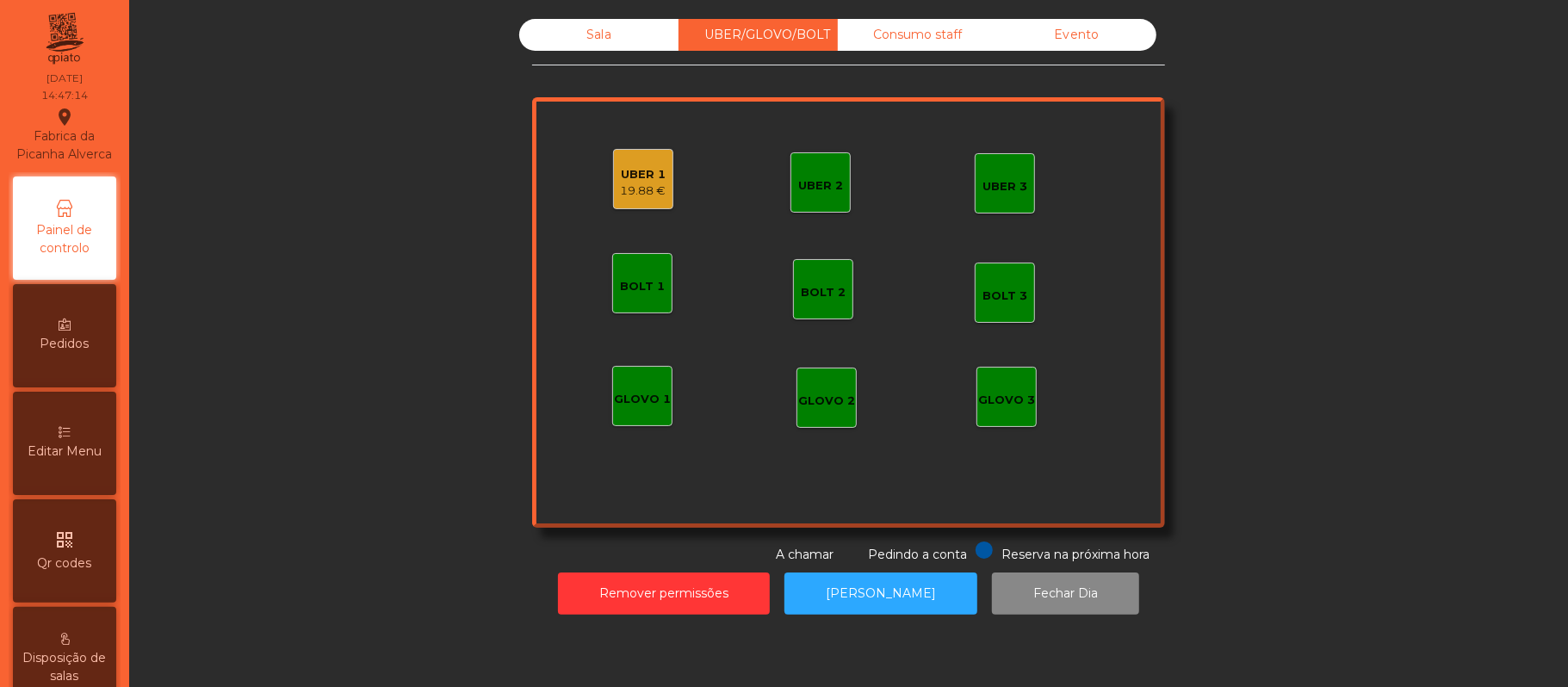
click at [645, 166] on div "UBER 1" at bounding box center [644, 174] width 46 height 17
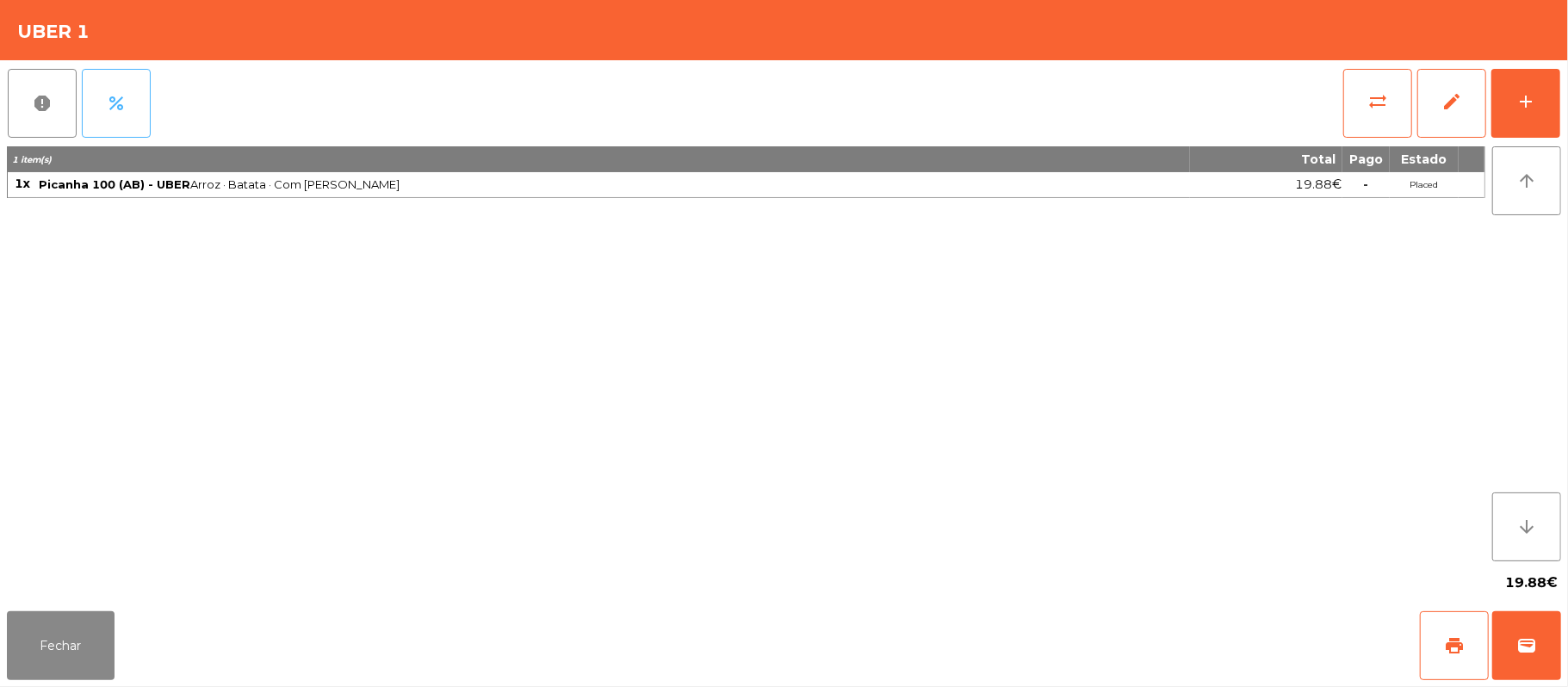
click at [147, 116] on button "percent" at bounding box center [116, 103] width 69 height 69
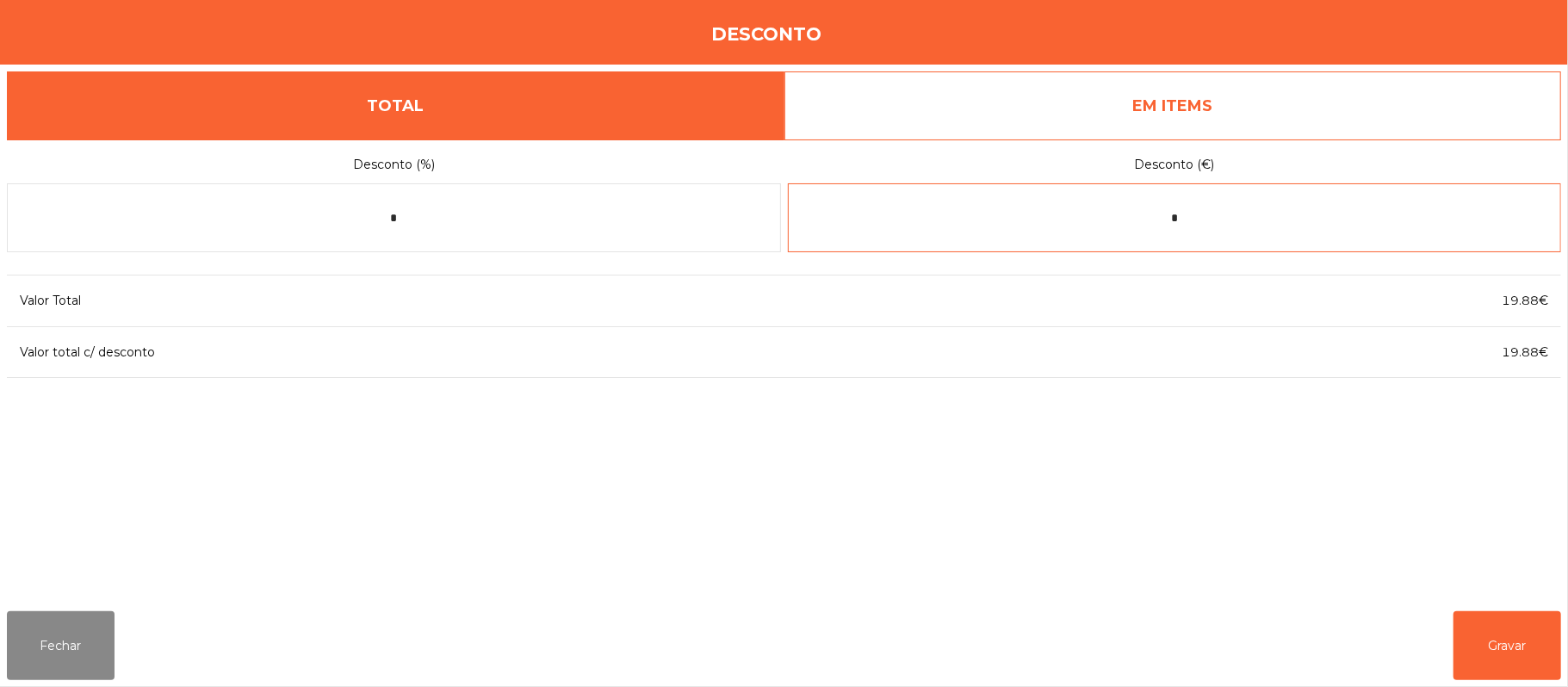
click at [1227, 216] on input "*" at bounding box center [1175, 218] width 774 height 69
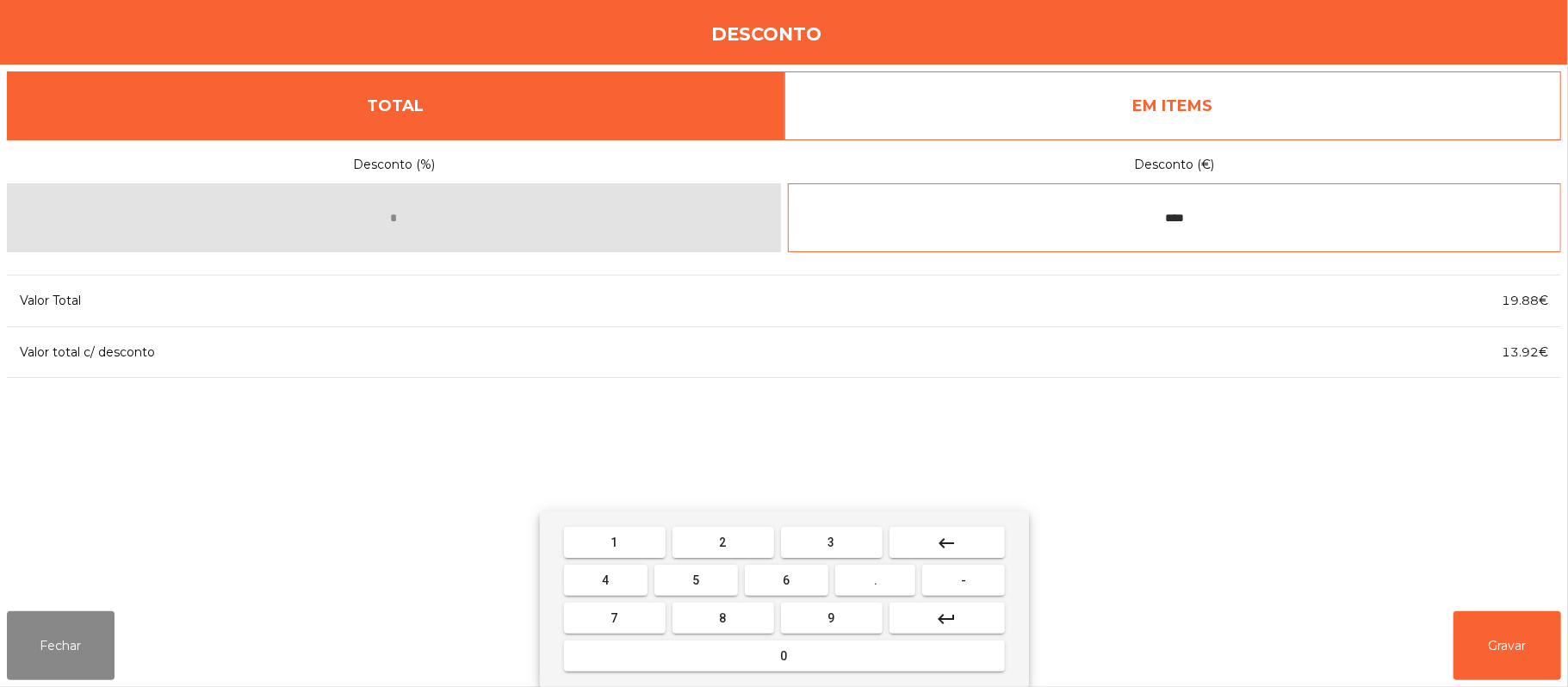
type input "****"
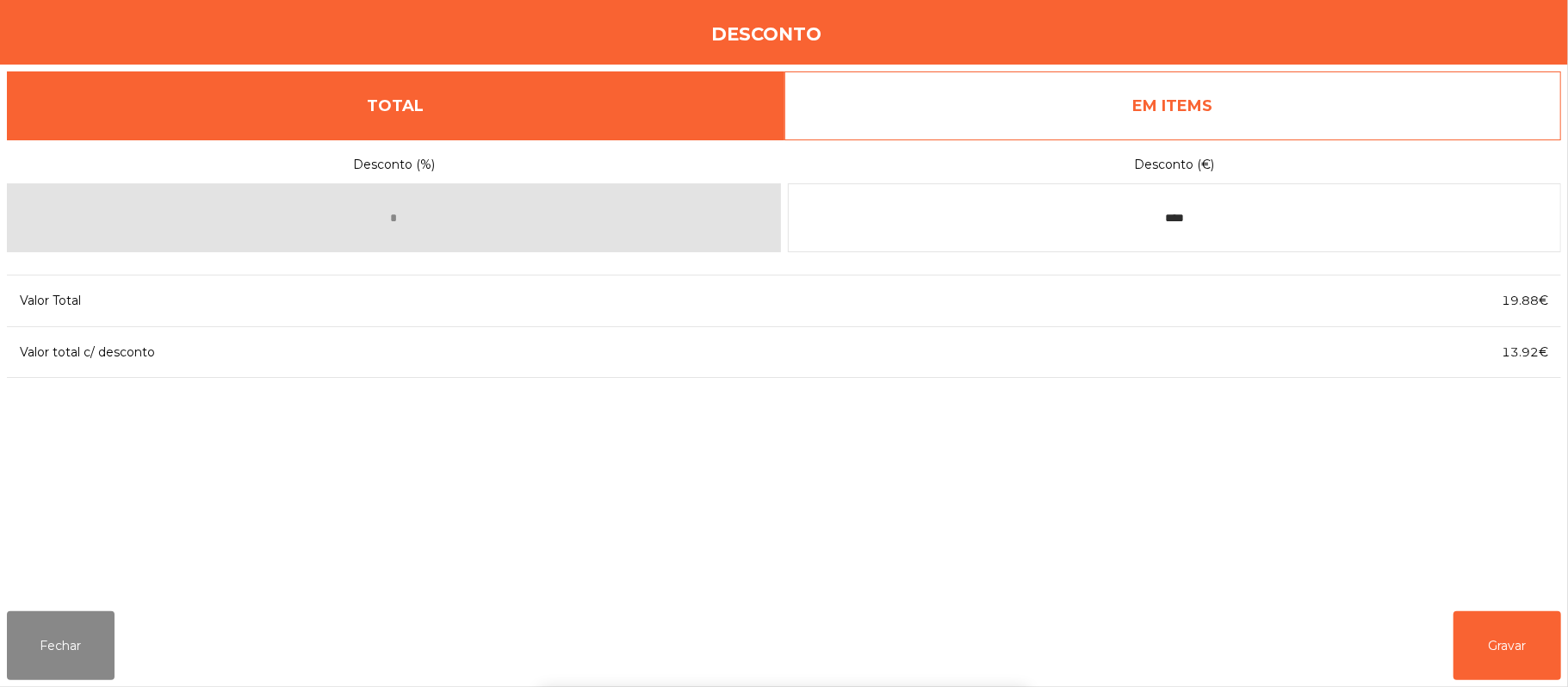
click at [1491, 616] on div "1 2 3 keyboard_backspace 4 5 6 . - 7 8 9 keyboard_return 0" at bounding box center [784, 599] width 1568 height 176
click at [1514, 647] on button "Gravar" at bounding box center [1507, 645] width 108 height 69
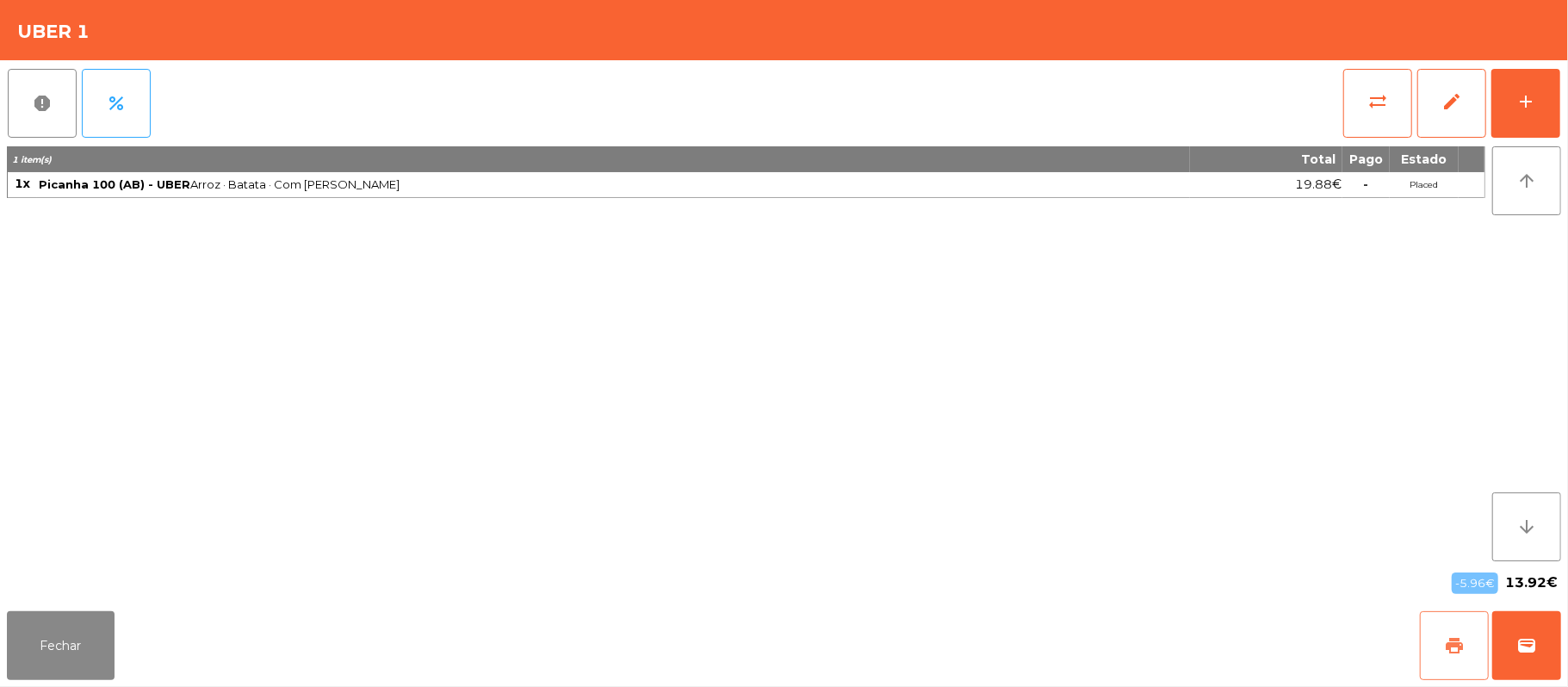
click at [1438, 646] on button "print" at bounding box center [1454, 645] width 69 height 69
click at [1420, 611] on button "print" at bounding box center [1454, 645] width 69 height 69
click at [1512, 620] on button "wallet" at bounding box center [1526, 645] width 69 height 69
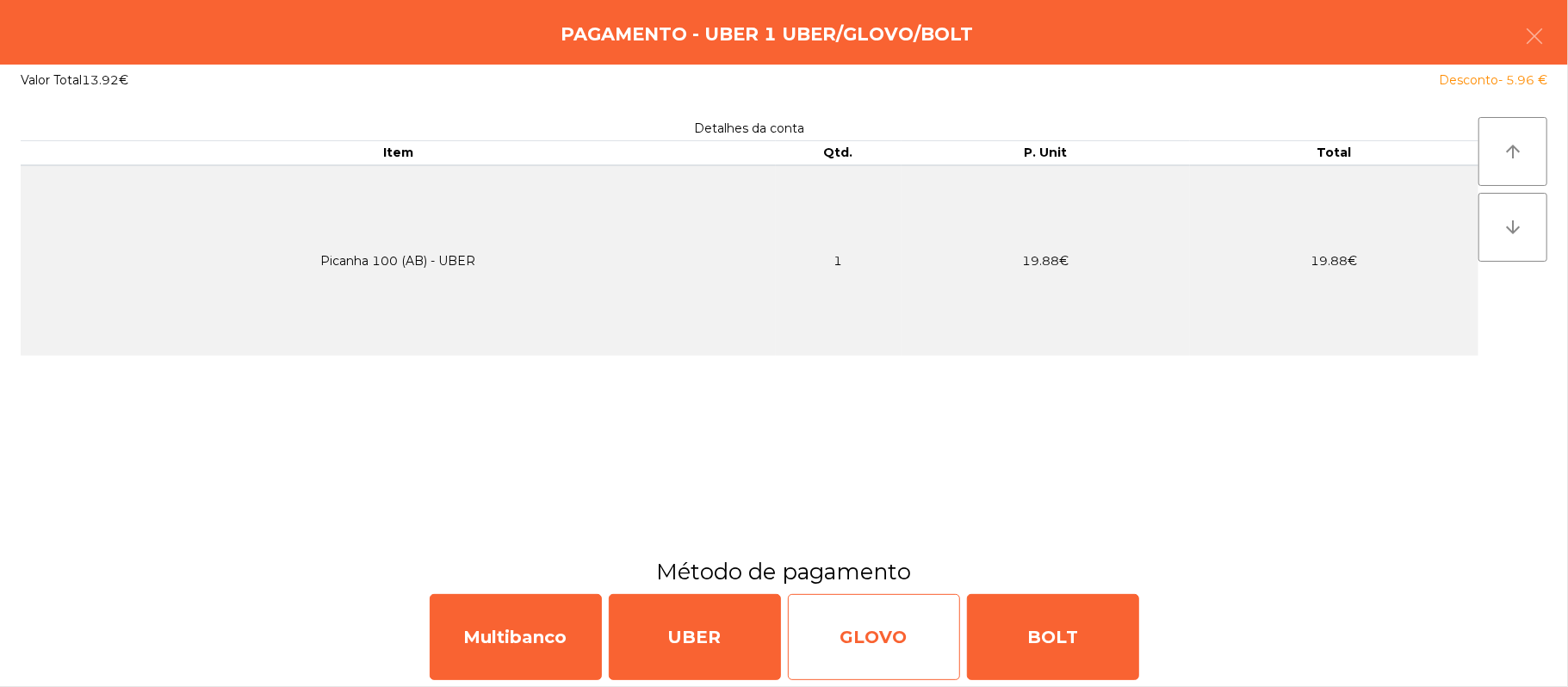
click at [849, 646] on div "GLOVO" at bounding box center [874, 637] width 172 height 86
select select "**"
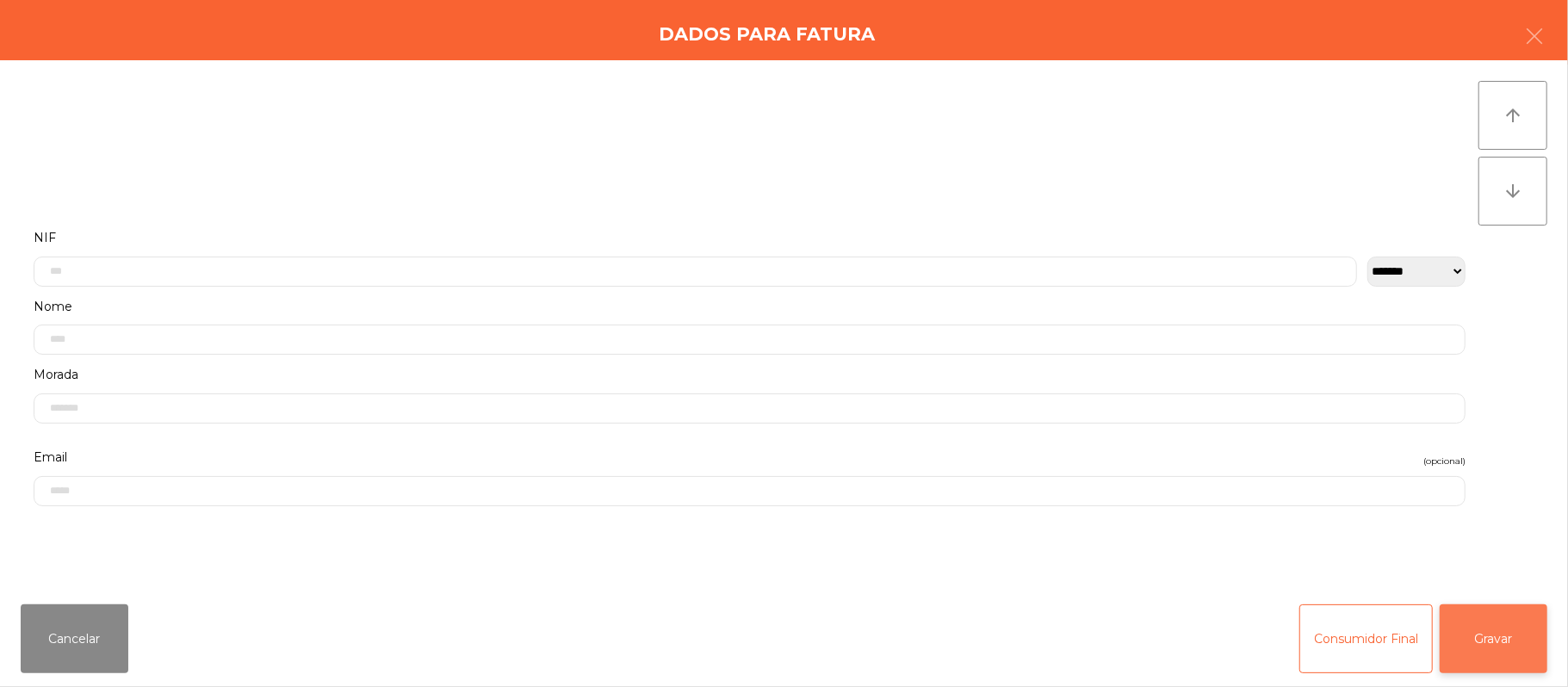
click at [1496, 651] on button "Gravar" at bounding box center [1494, 638] width 108 height 69
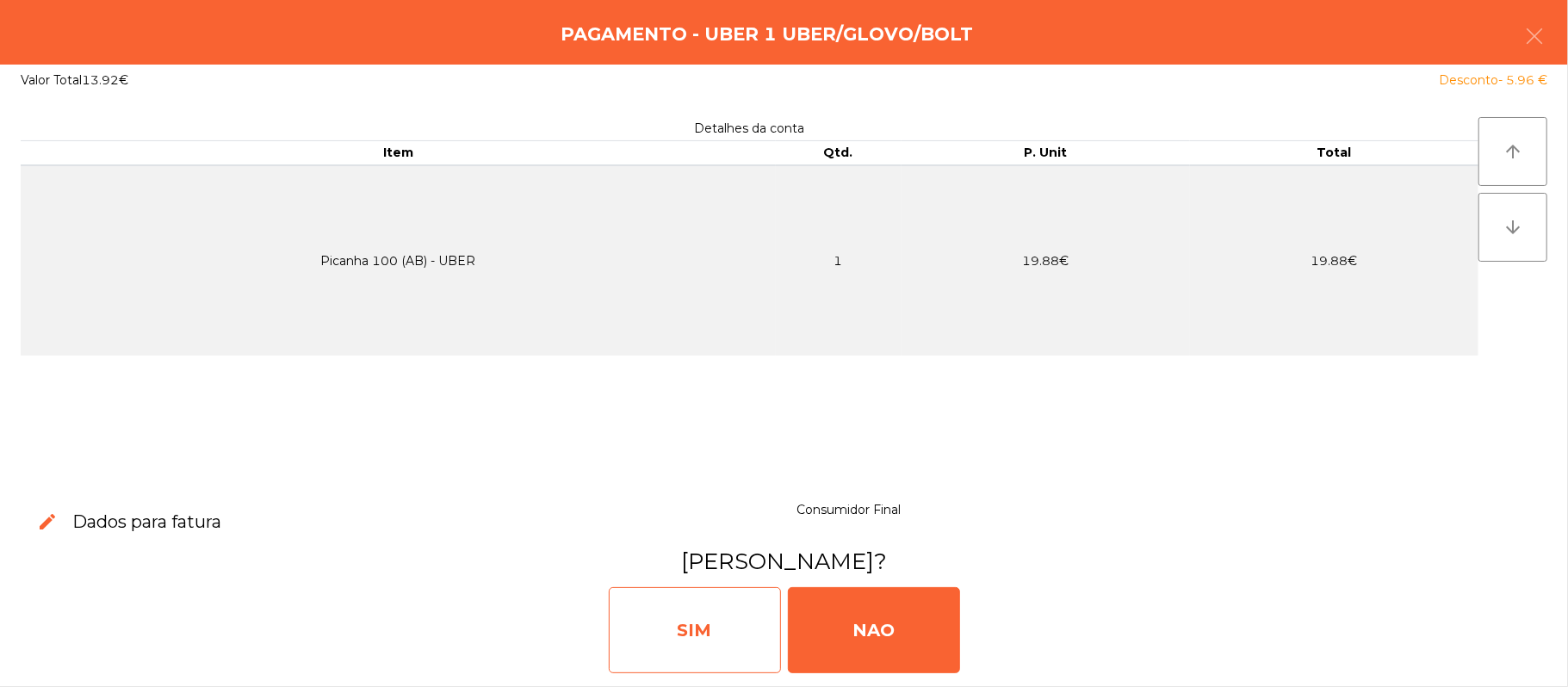
click at [740, 655] on div "SIM" at bounding box center [695, 630] width 172 height 86
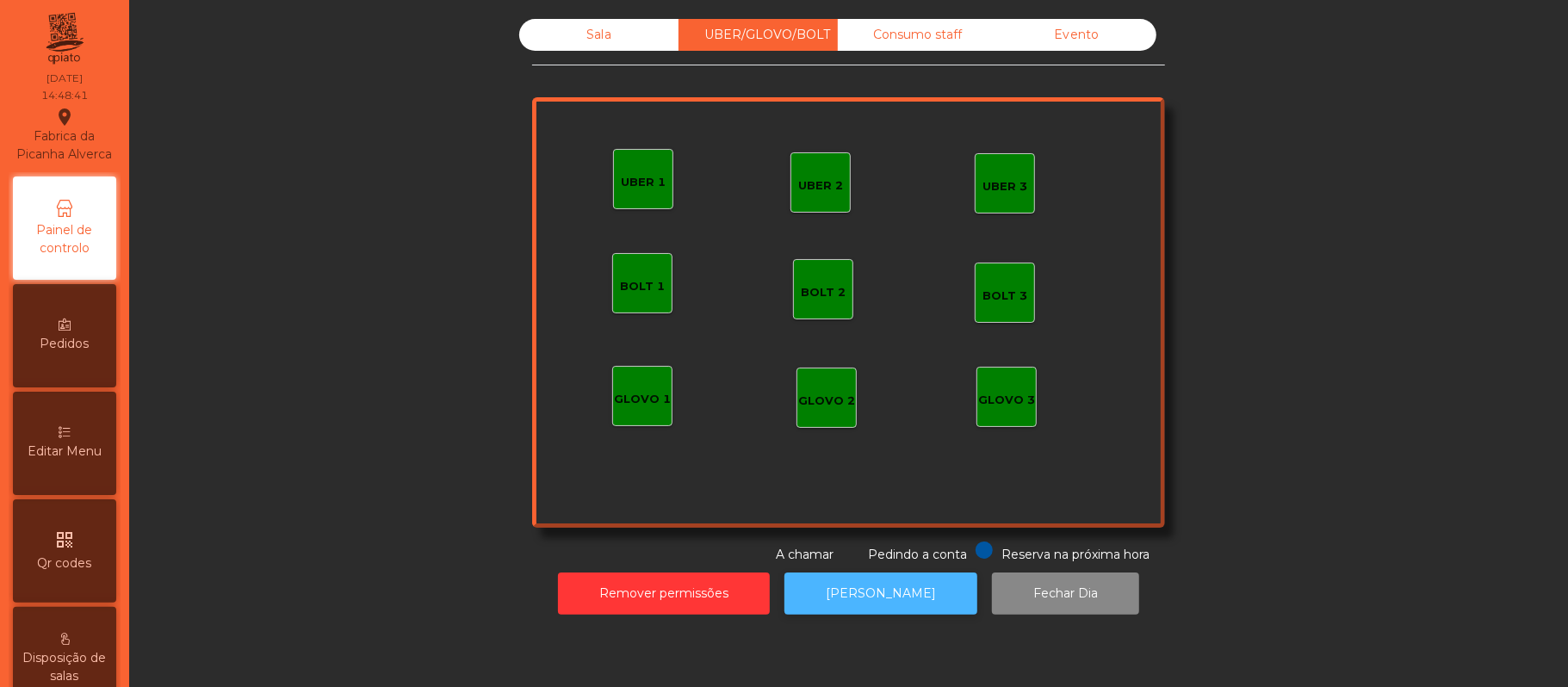
click at [865, 597] on button "[PERSON_NAME]" at bounding box center [880, 593] width 193 height 42
click at [630, 46] on div "Sala" at bounding box center [598, 35] width 159 height 32
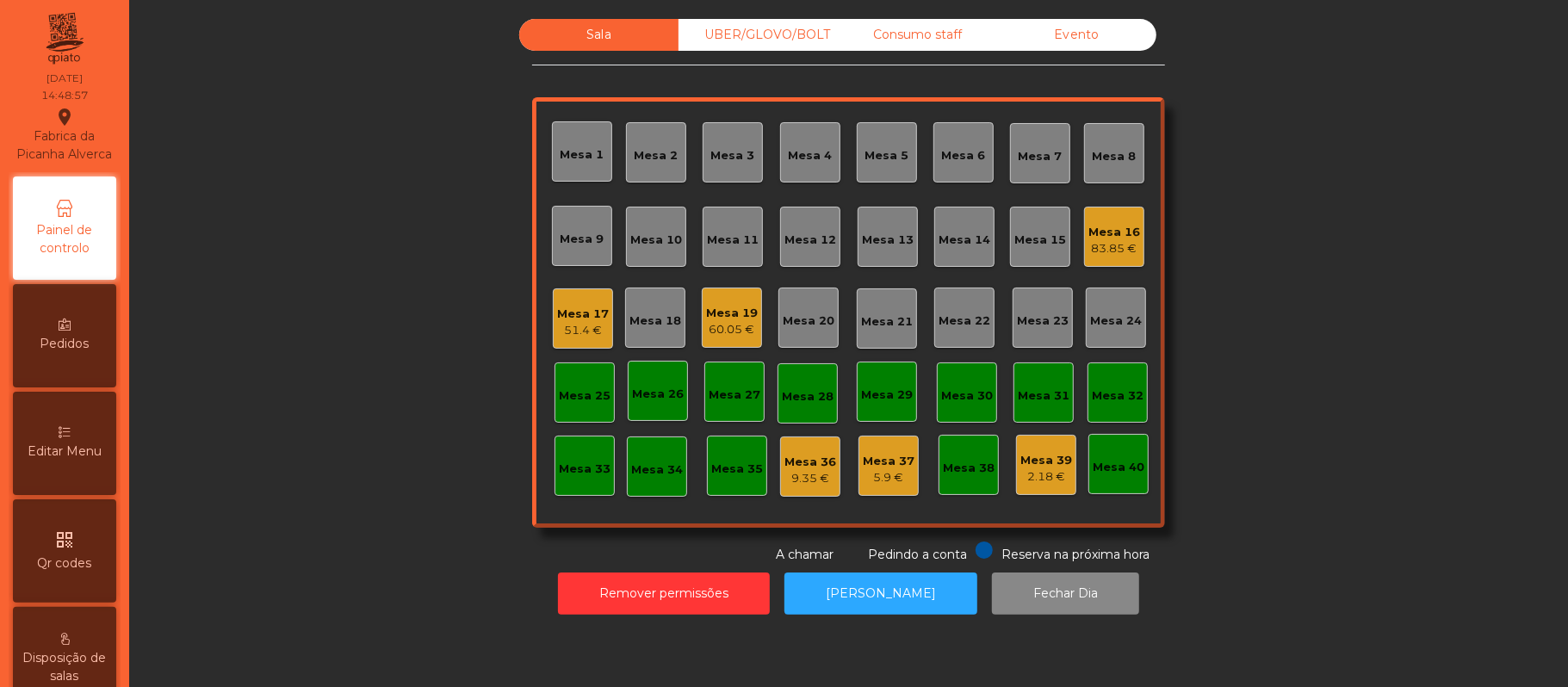
click at [207, 181] on div "Sala UBER/GLOVO/BOLT Consumo staff Evento Mesa 1 Mesa 2 Mesa 3 Mesa 4 Mesa 5 Me…" at bounding box center [849, 292] width 1392 height 545
click at [932, 33] on div "Consumo staff" at bounding box center [917, 35] width 159 height 32
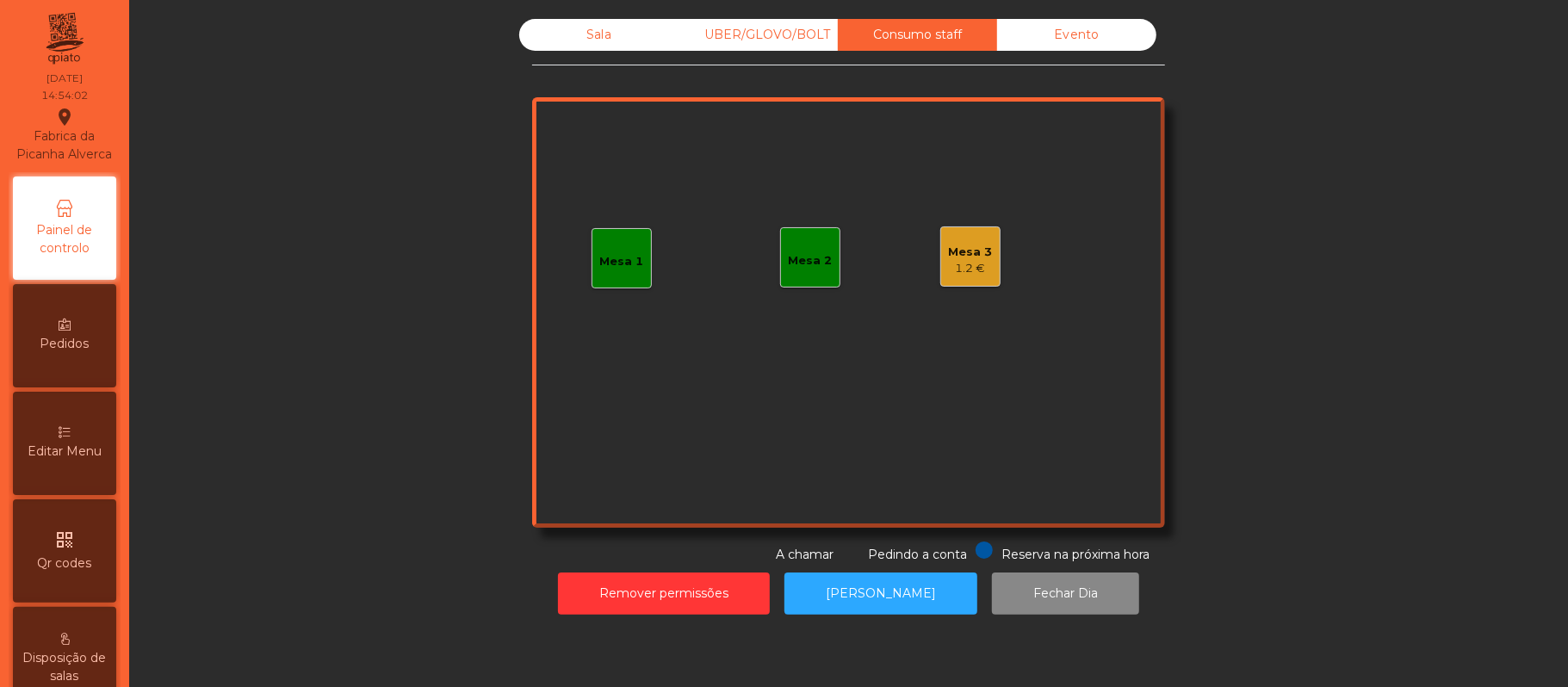
click at [810, 269] on div "Mesa 2" at bounding box center [811, 261] width 44 height 17
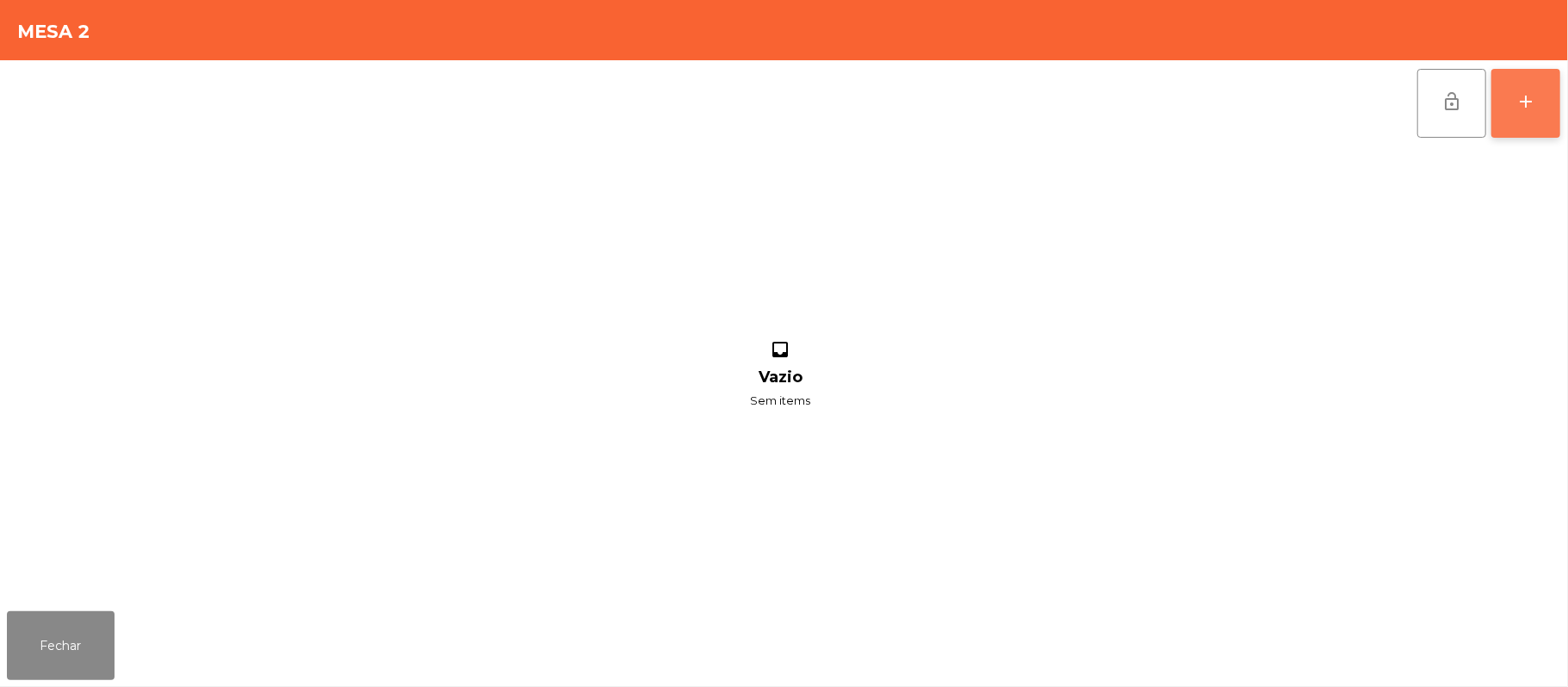
click at [1550, 115] on button "add" at bounding box center [1525, 103] width 69 height 69
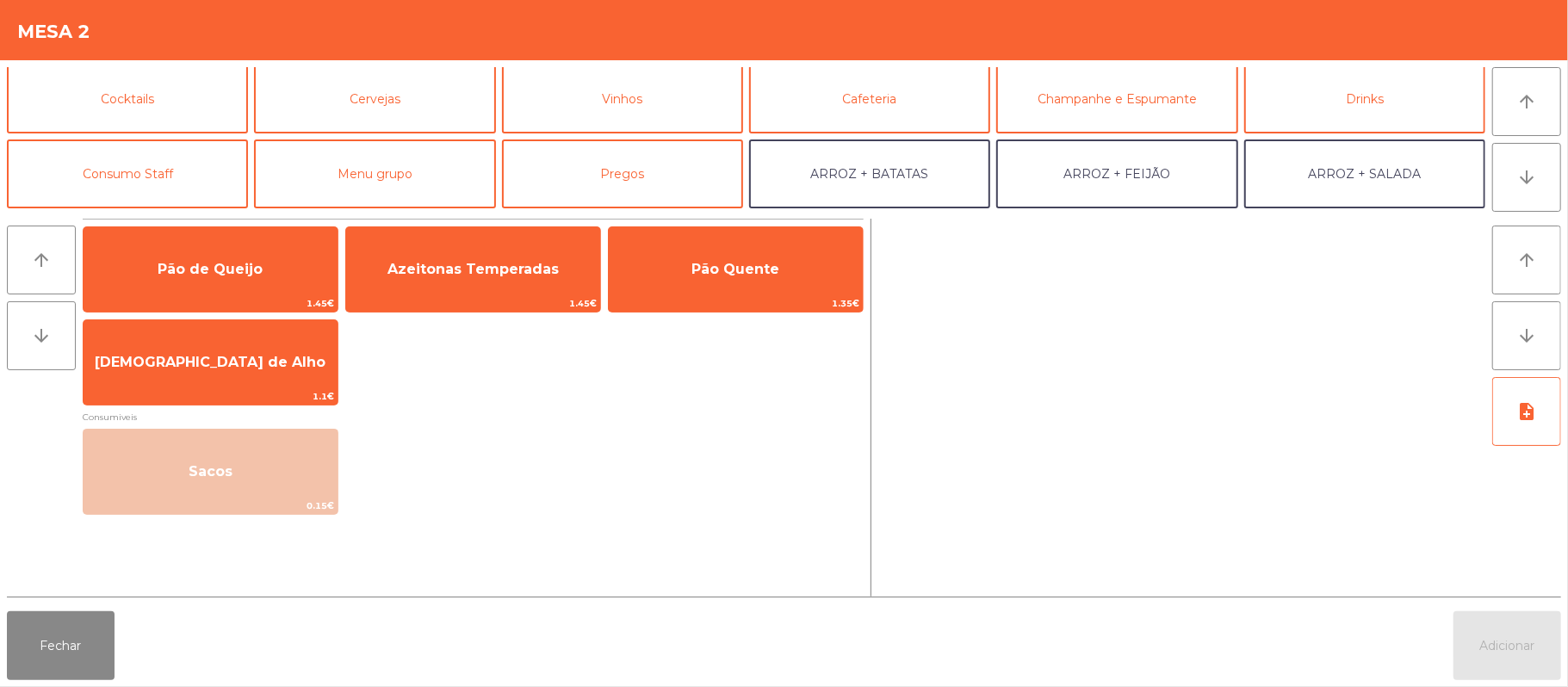
scroll to position [135, 0]
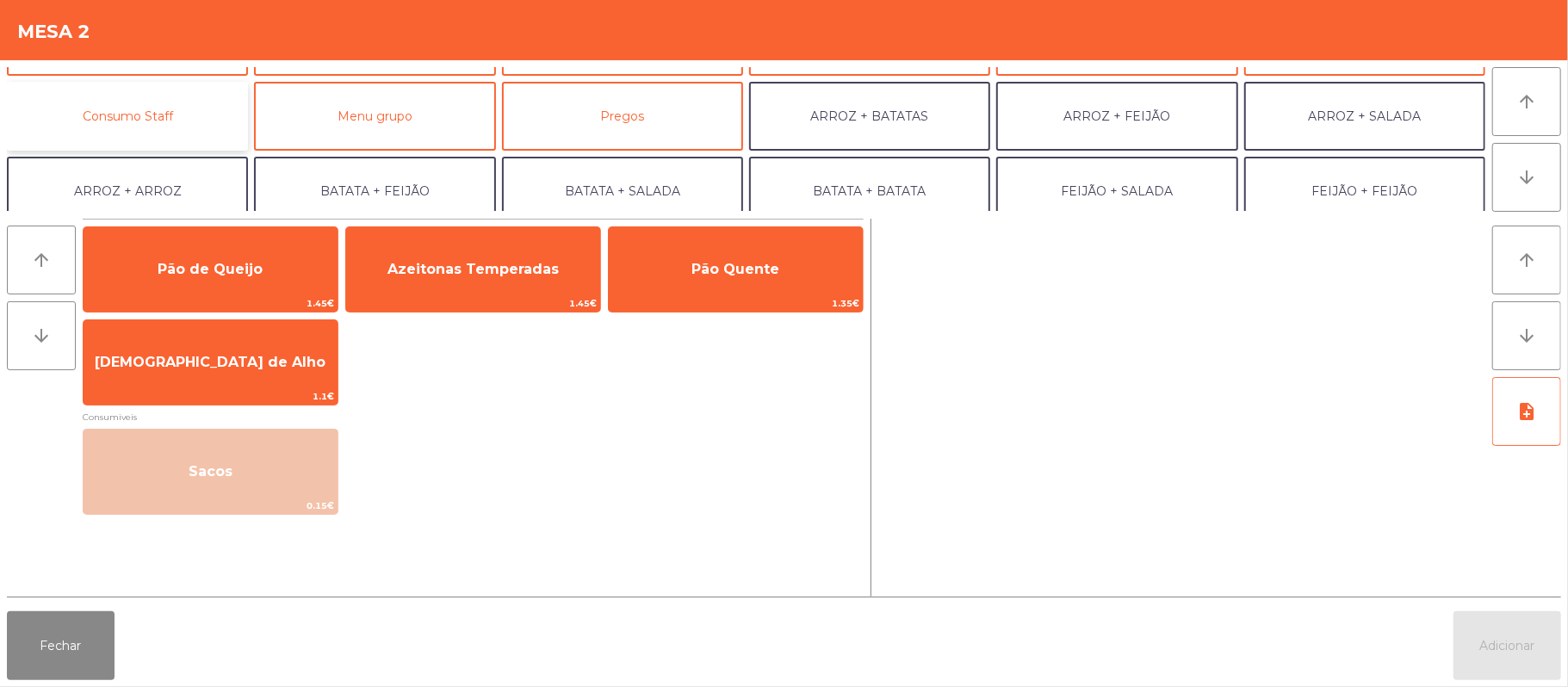
click at [191, 91] on button "Consumo Staff" at bounding box center [127, 116] width 241 height 69
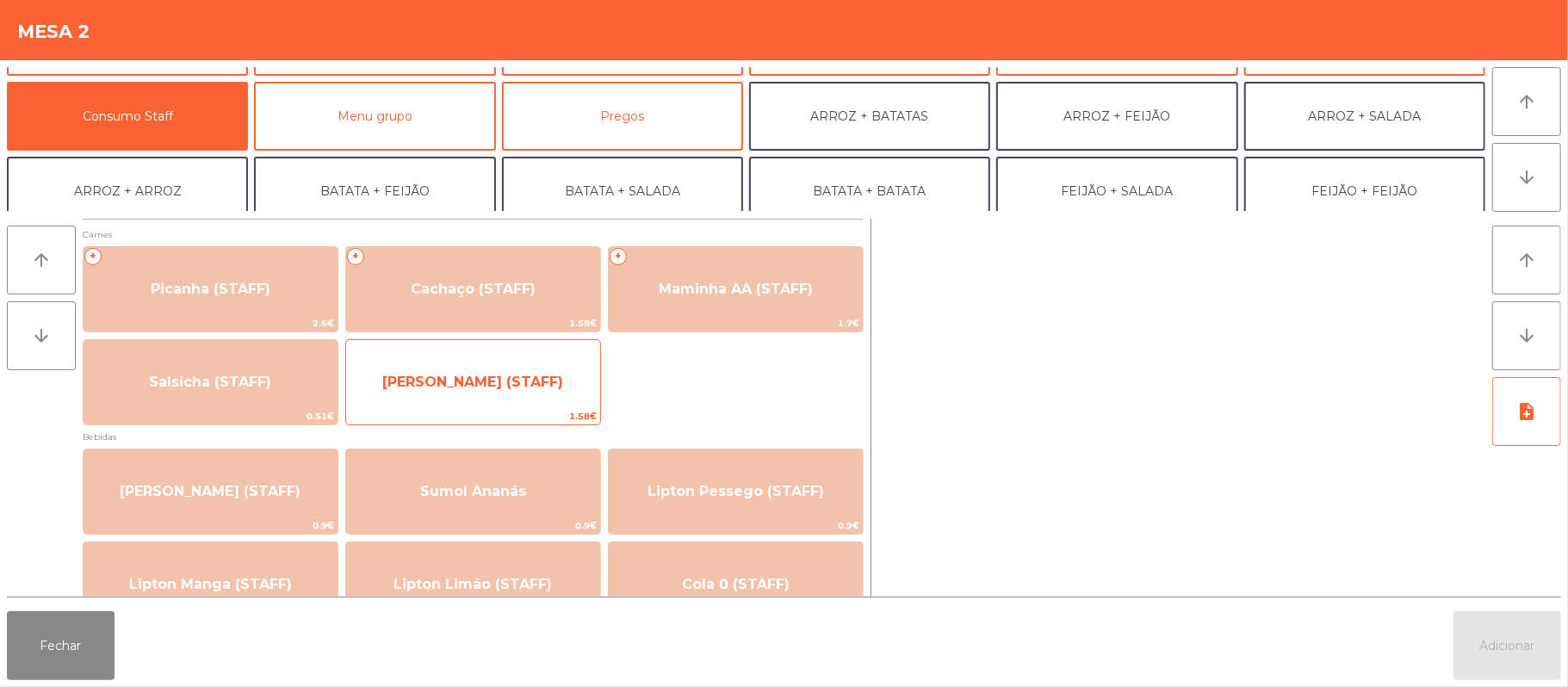
click at [466, 373] on span "[PERSON_NAME] (STAFF)" at bounding box center [472, 381] width 181 height 16
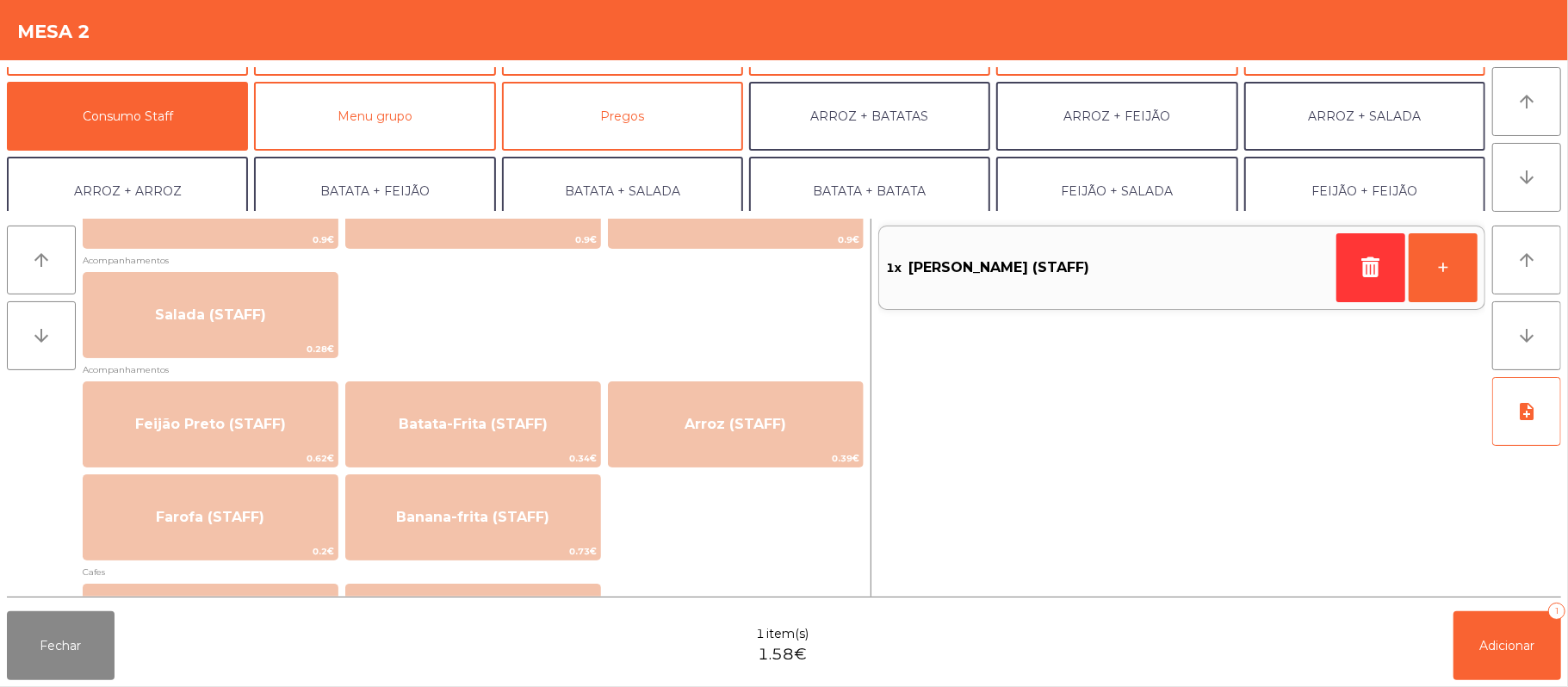
scroll to position [659, 0]
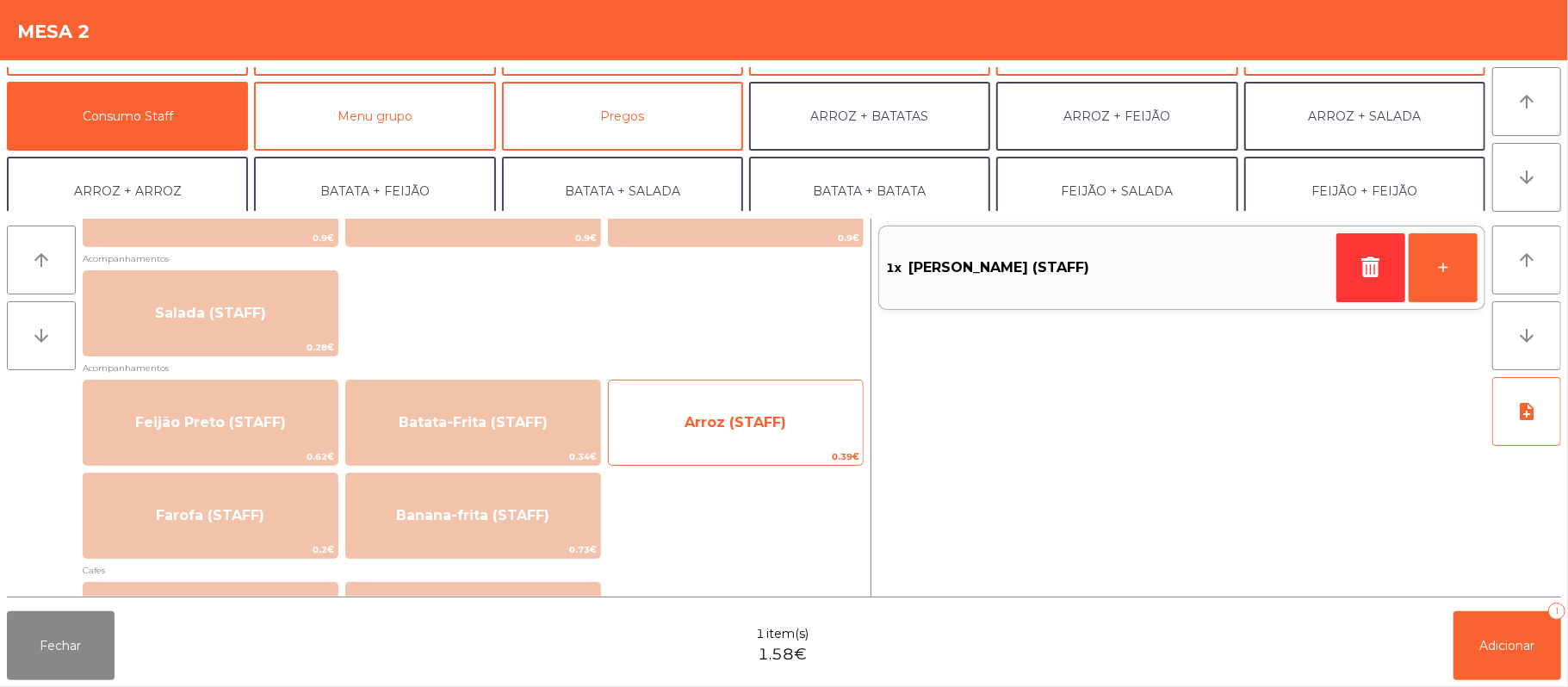
click at [717, 418] on span "Arroz (STAFF)" at bounding box center [735, 422] width 102 height 16
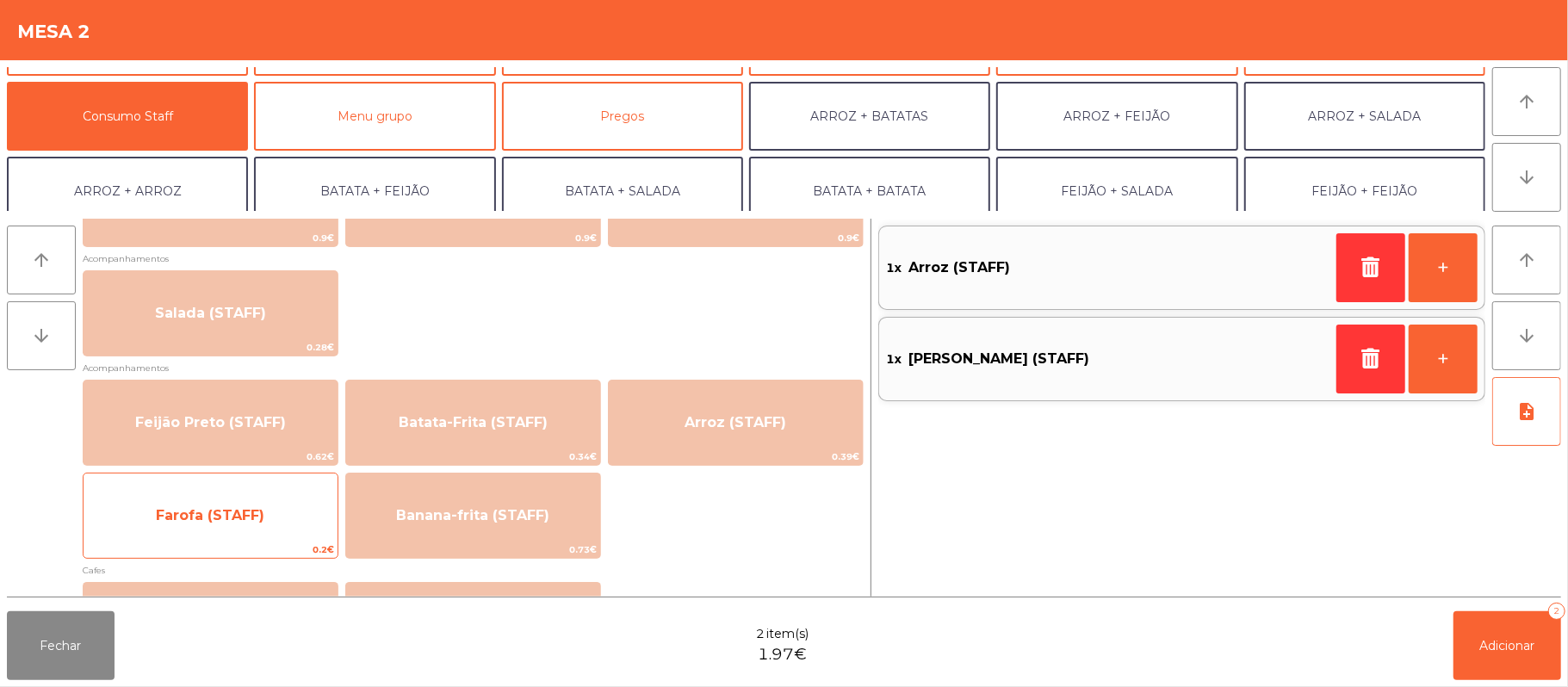
click at [305, 527] on span "Farofa (STAFF)" at bounding box center [211, 515] width 254 height 47
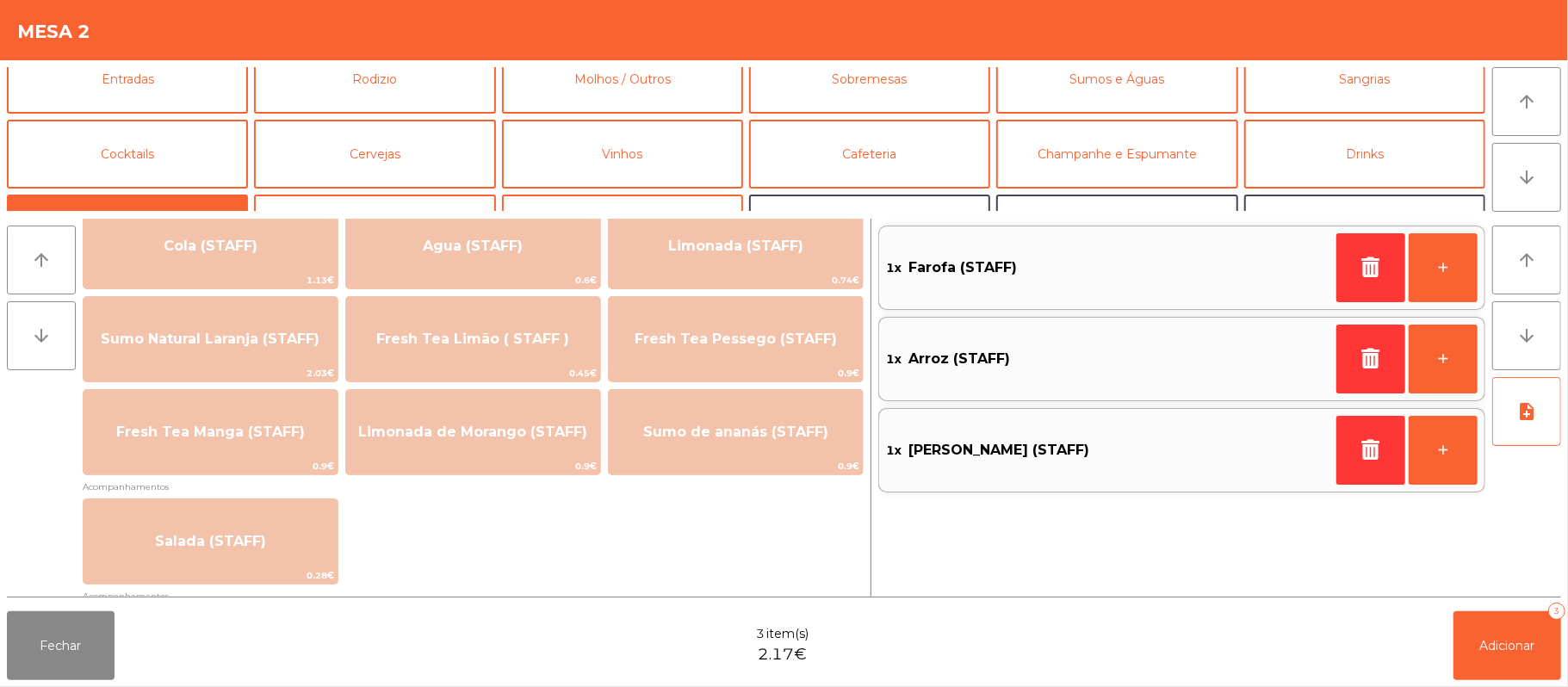
scroll to position [428, 0]
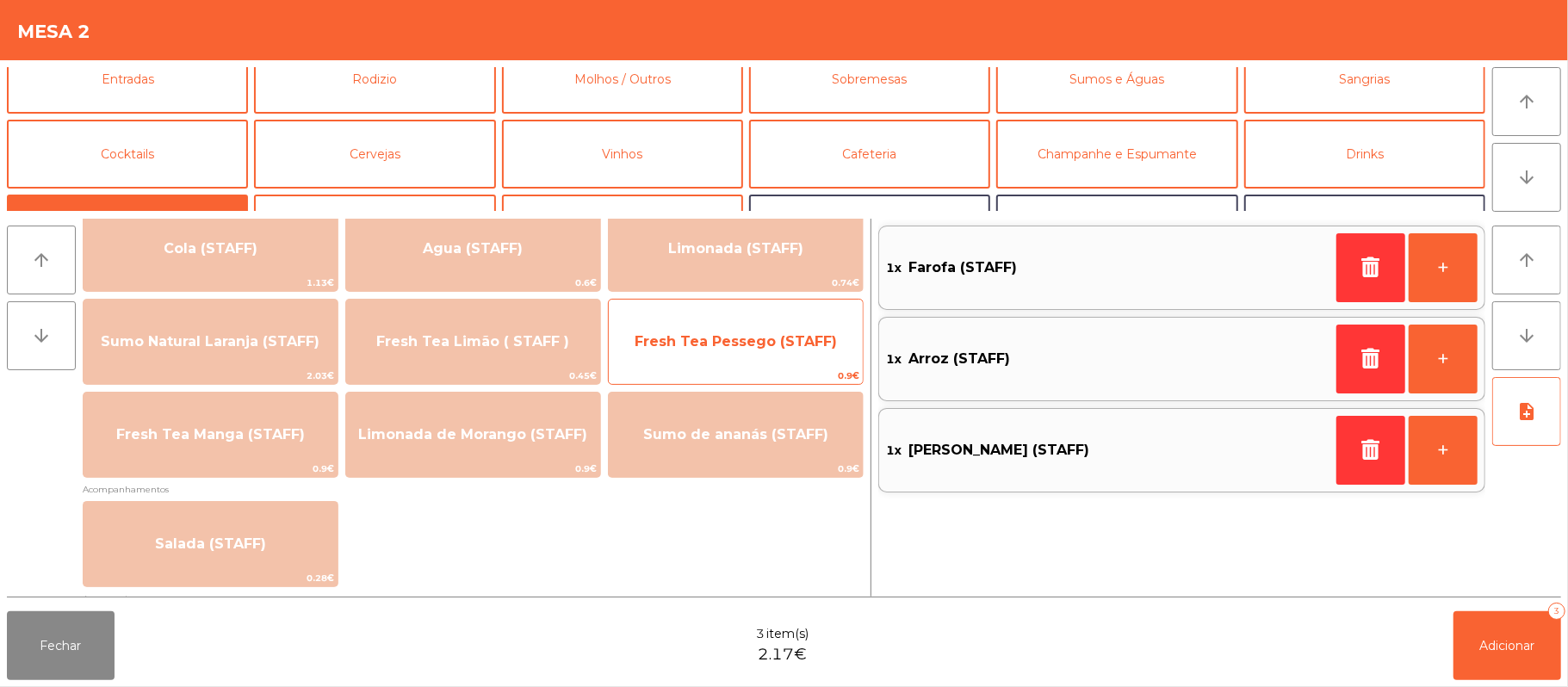
click at [690, 303] on div "Fresh Tea Pessego (STAFF) 0.9€" at bounding box center [736, 342] width 256 height 86
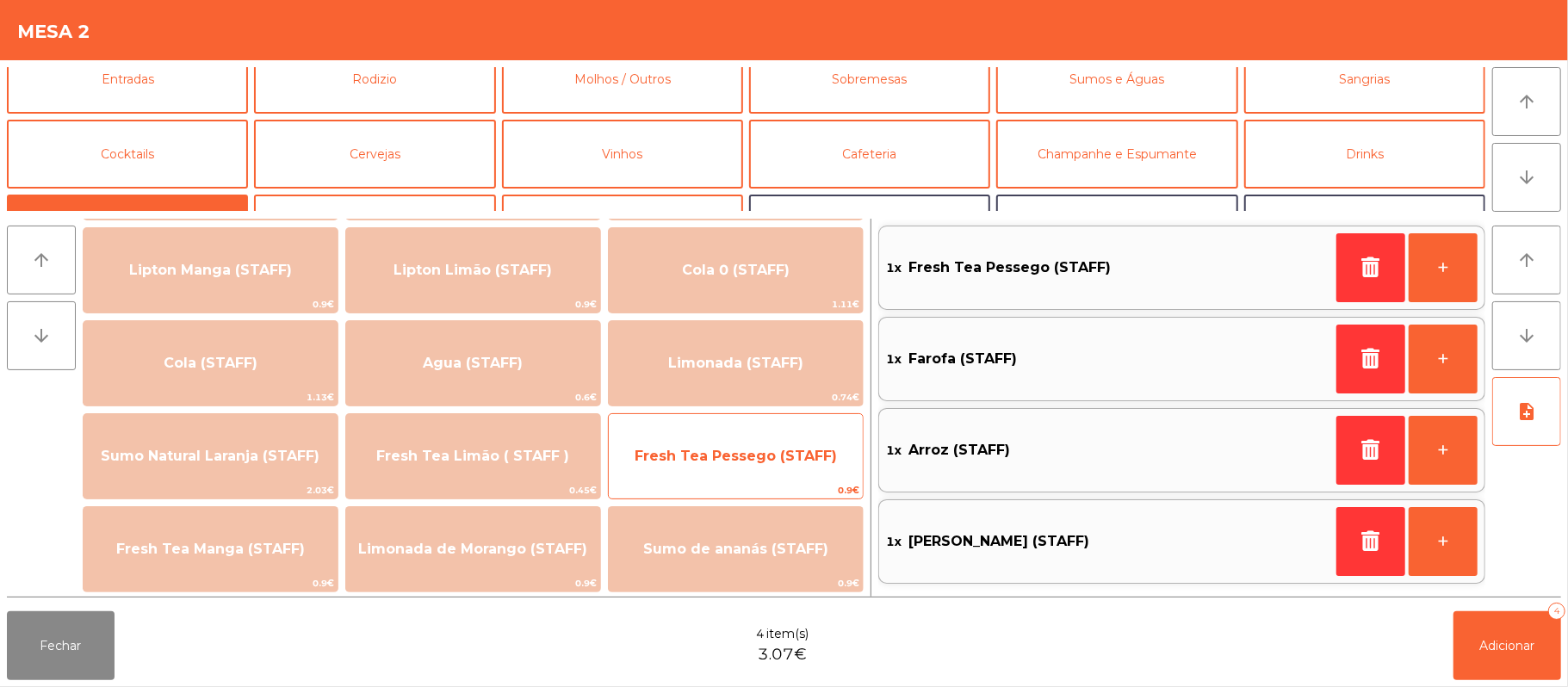
scroll to position [314, 0]
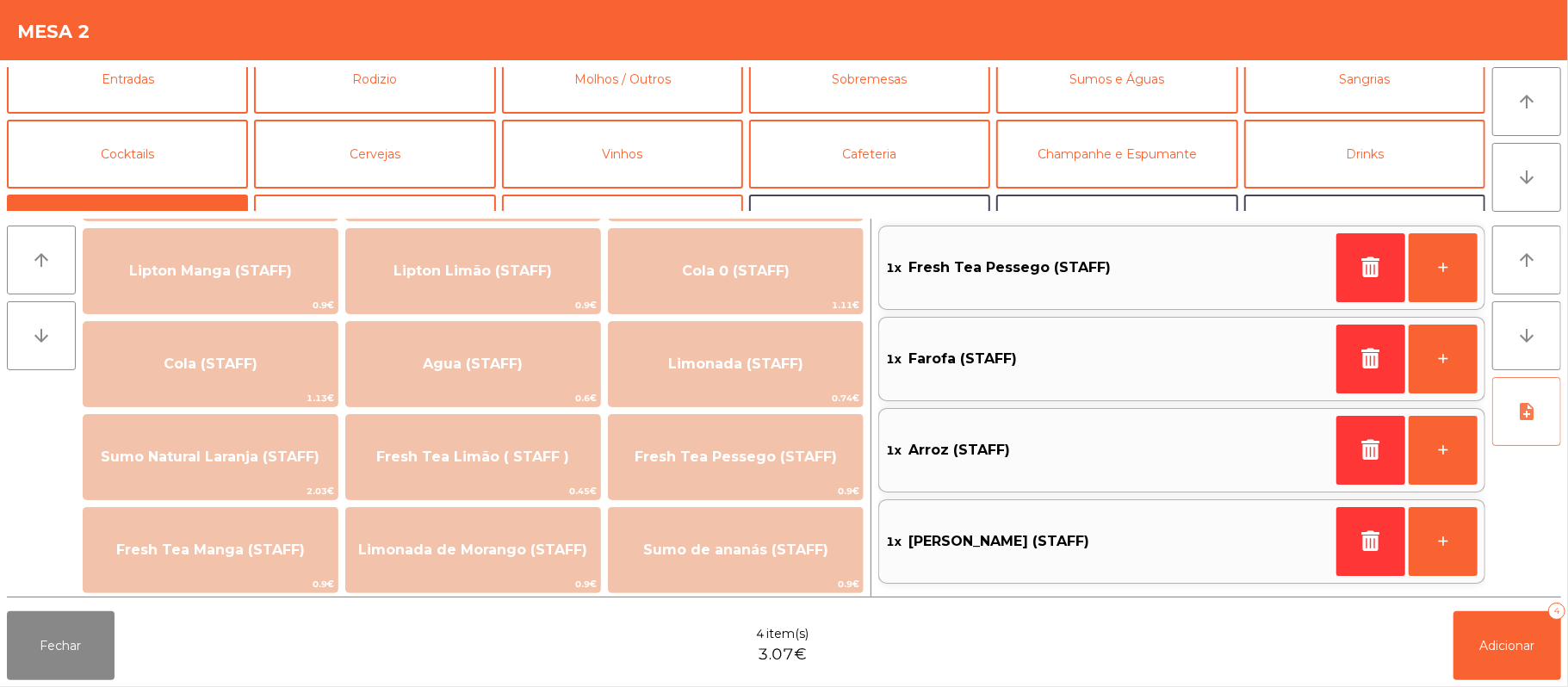
click at [1527, 410] on icon "note_add" at bounding box center [1526, 411] width 21 height 21
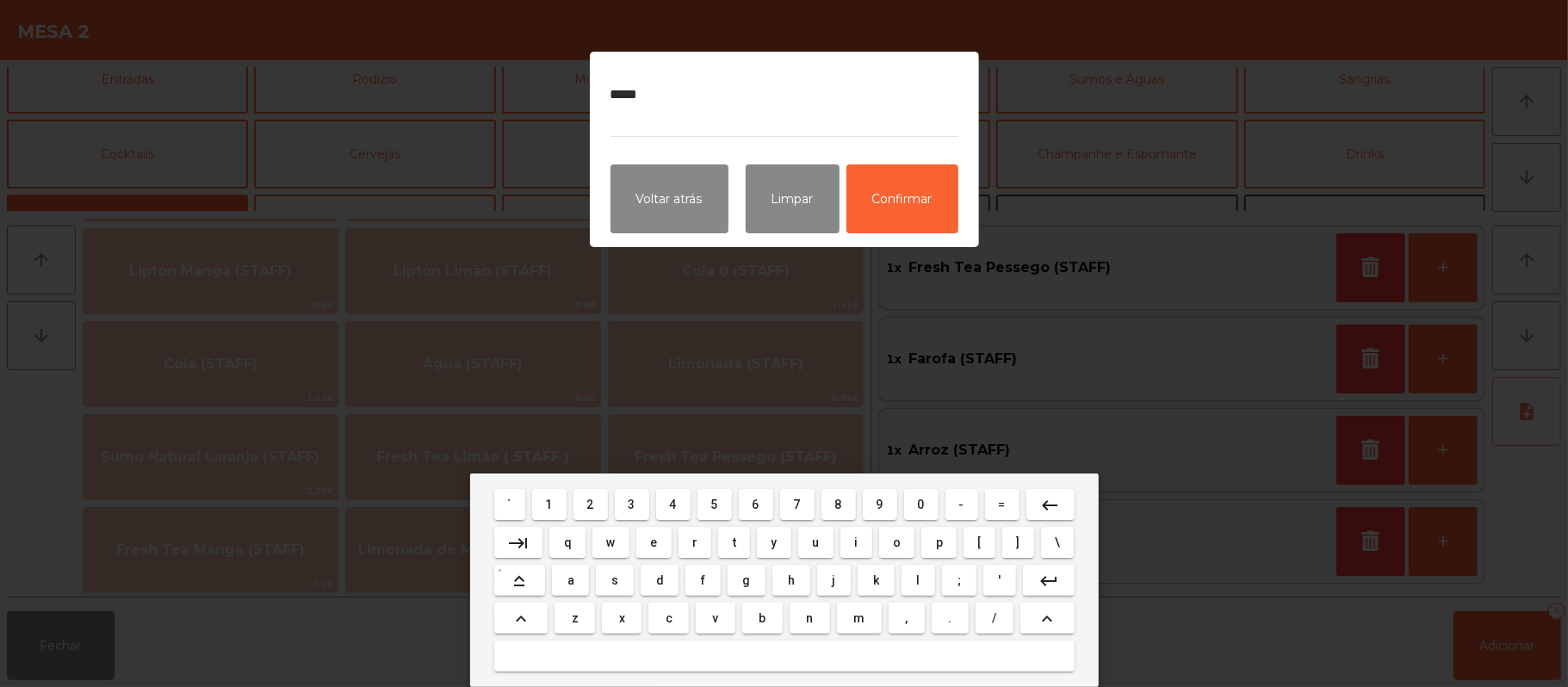
type textarea "******"
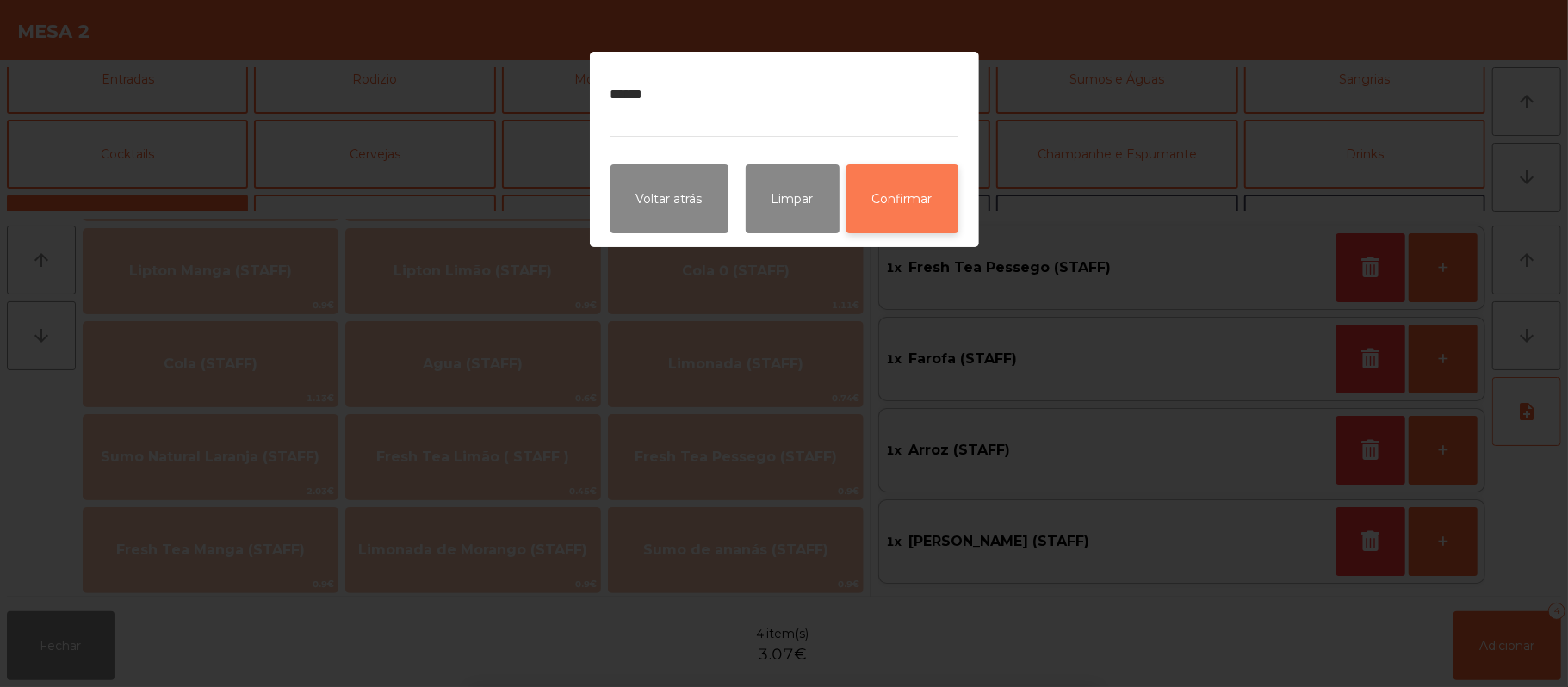
click at [930, 218] on button "Confirmar" at bounding box center [902, 199] width 112 height 69
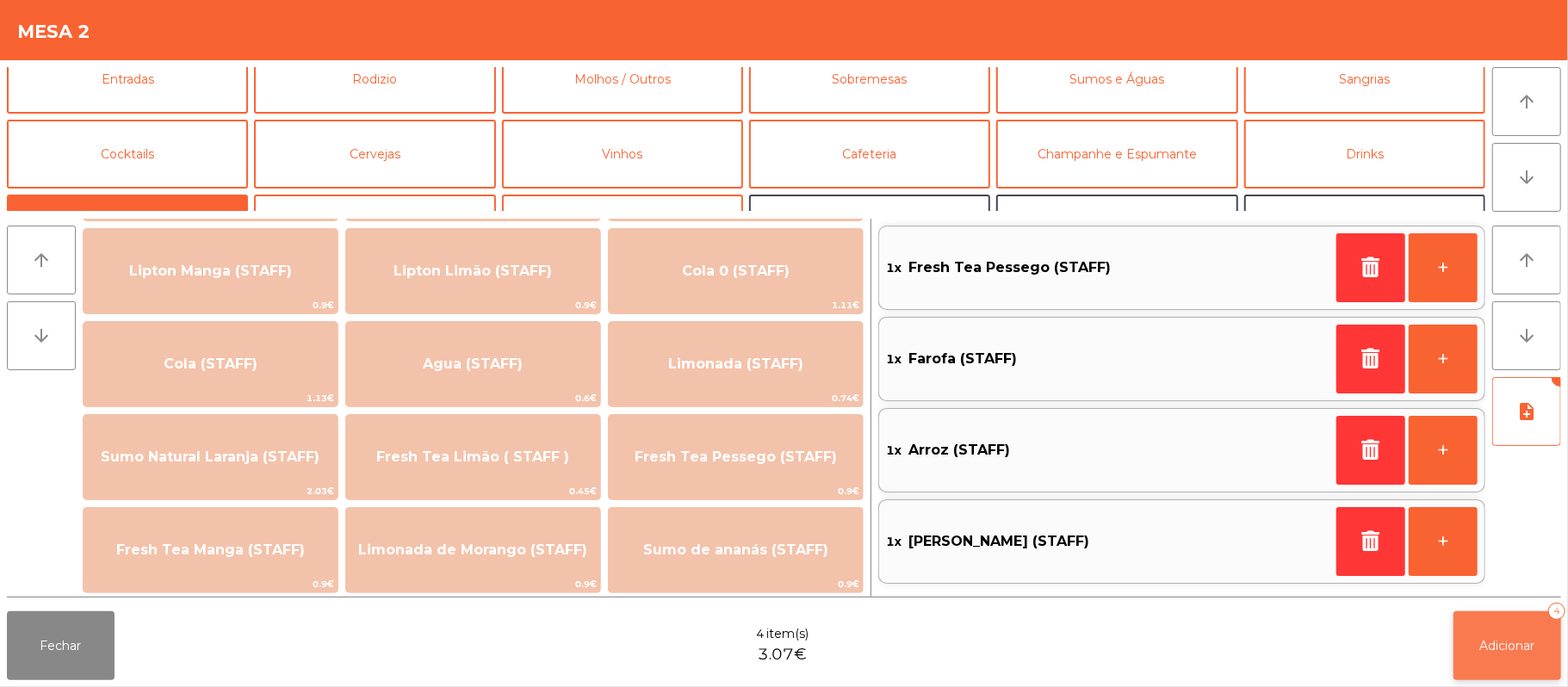
click at [1507, 658] on button "Adicionar 4" at bounding box center [1507, 645] width 108 height 69
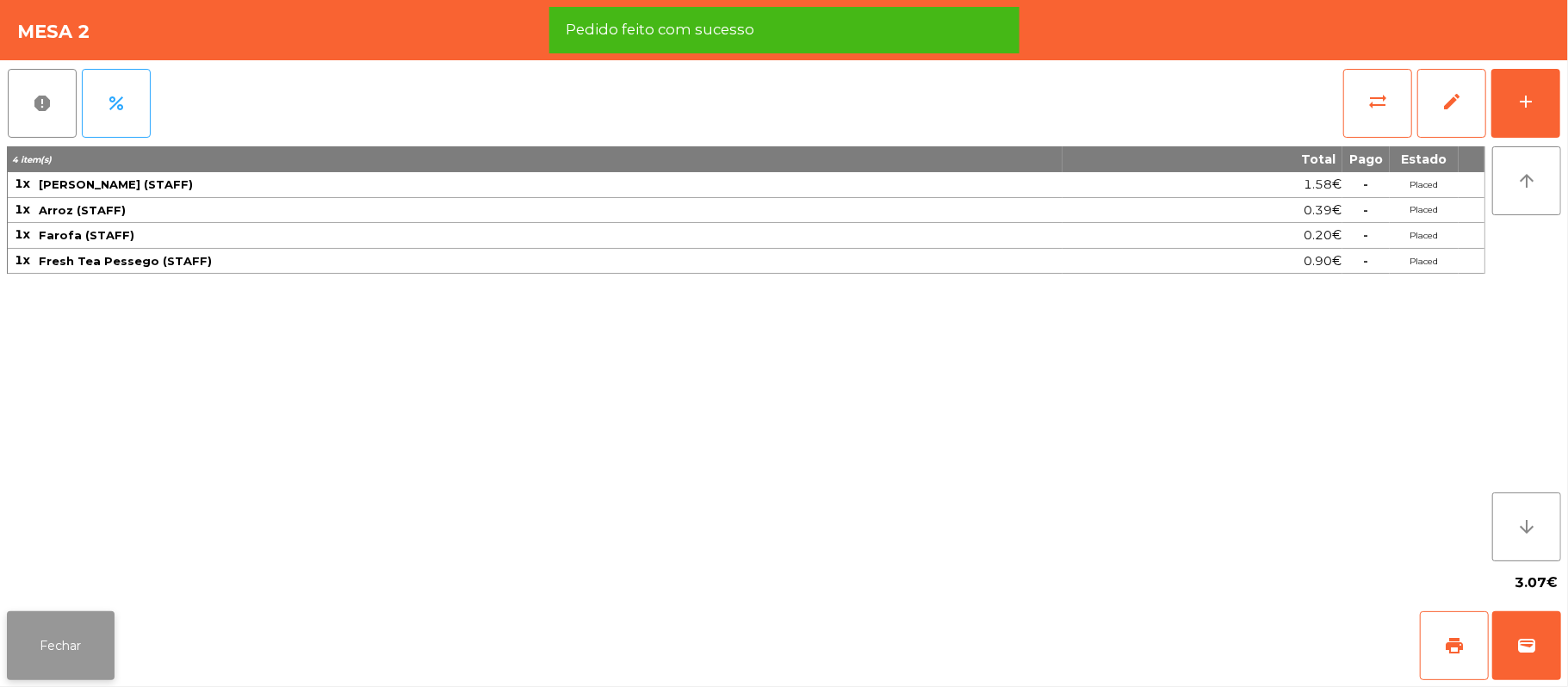
click at [71, 656] on button "Fechar" at bounding box center [61, 645] width 108 height 69
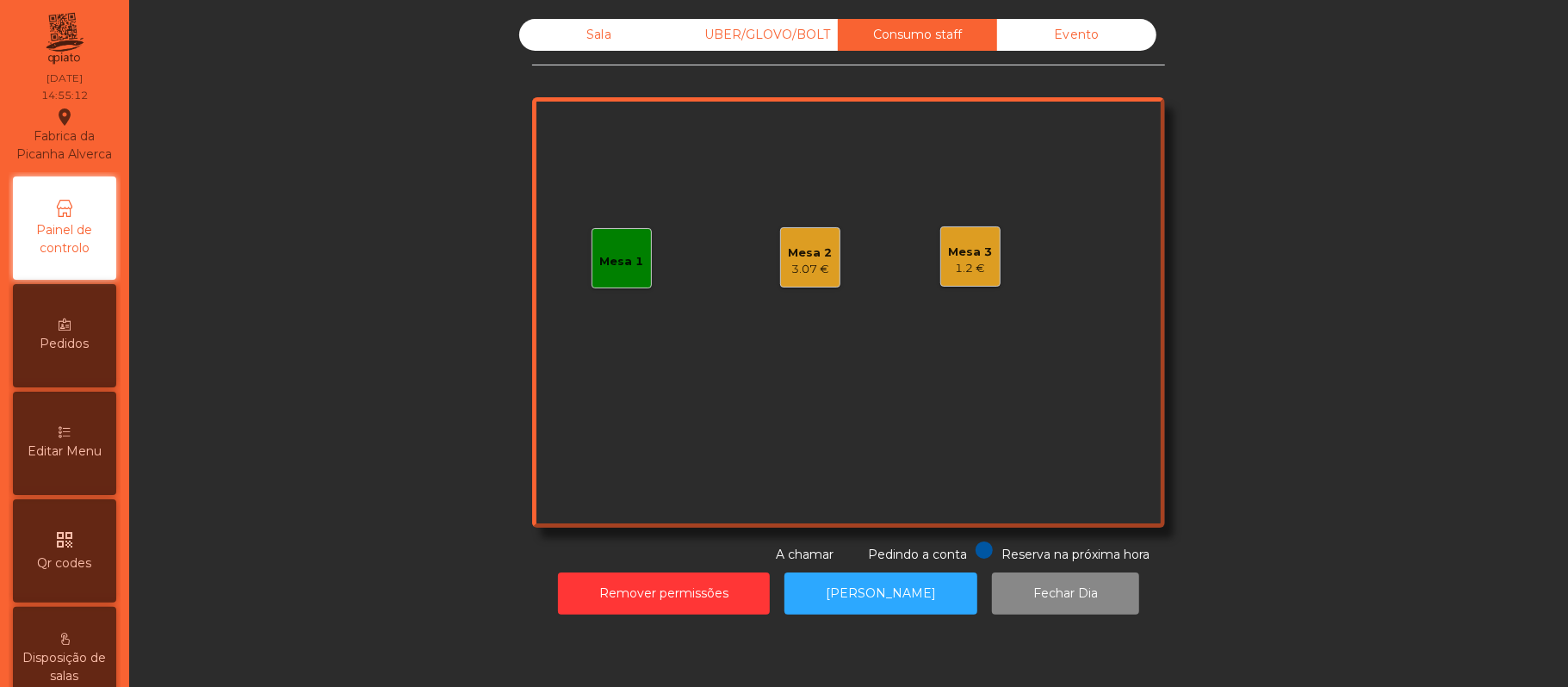
click at [963, 267] on div "1.2 €" at bounding box center [971, 268] width 44 height 17
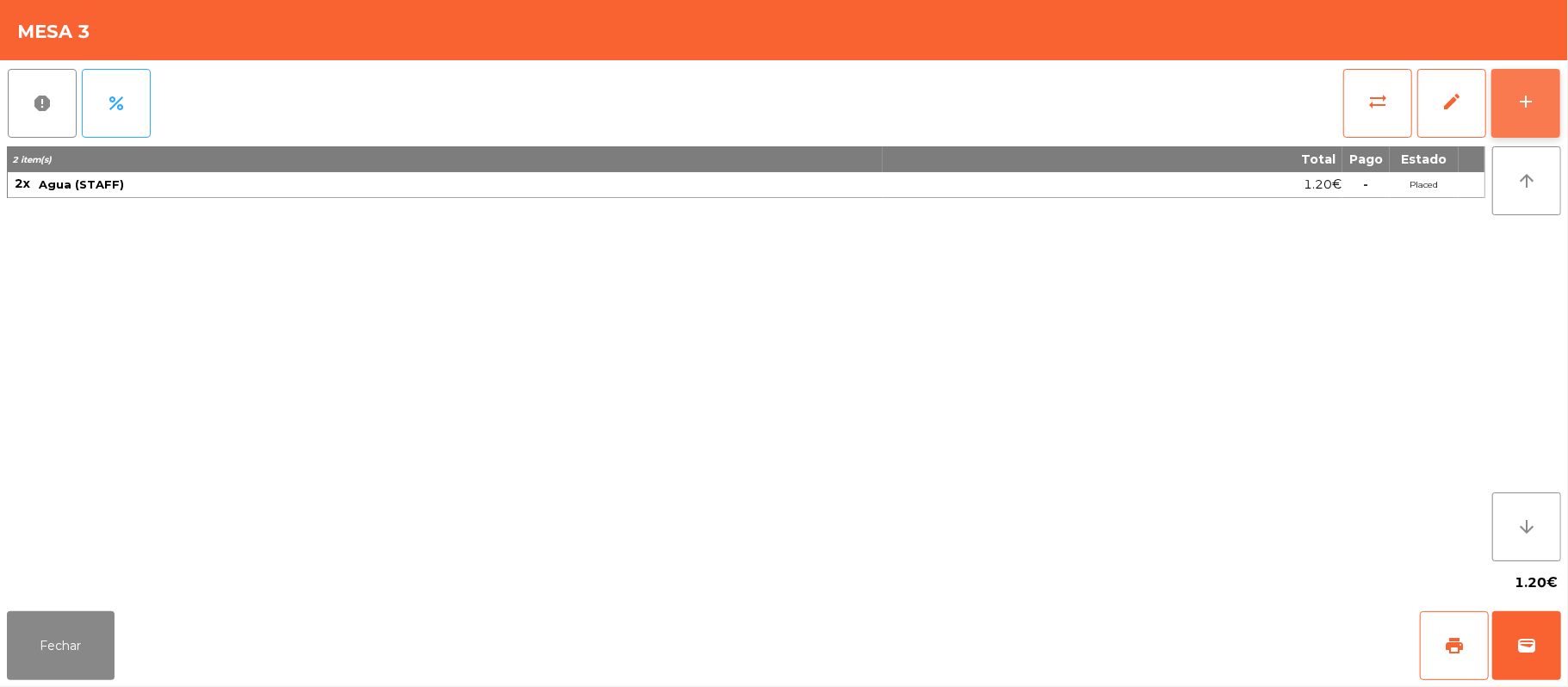
click at [1519, 98] on div "add" at bounding box center [1525, 101] width 21 height 21
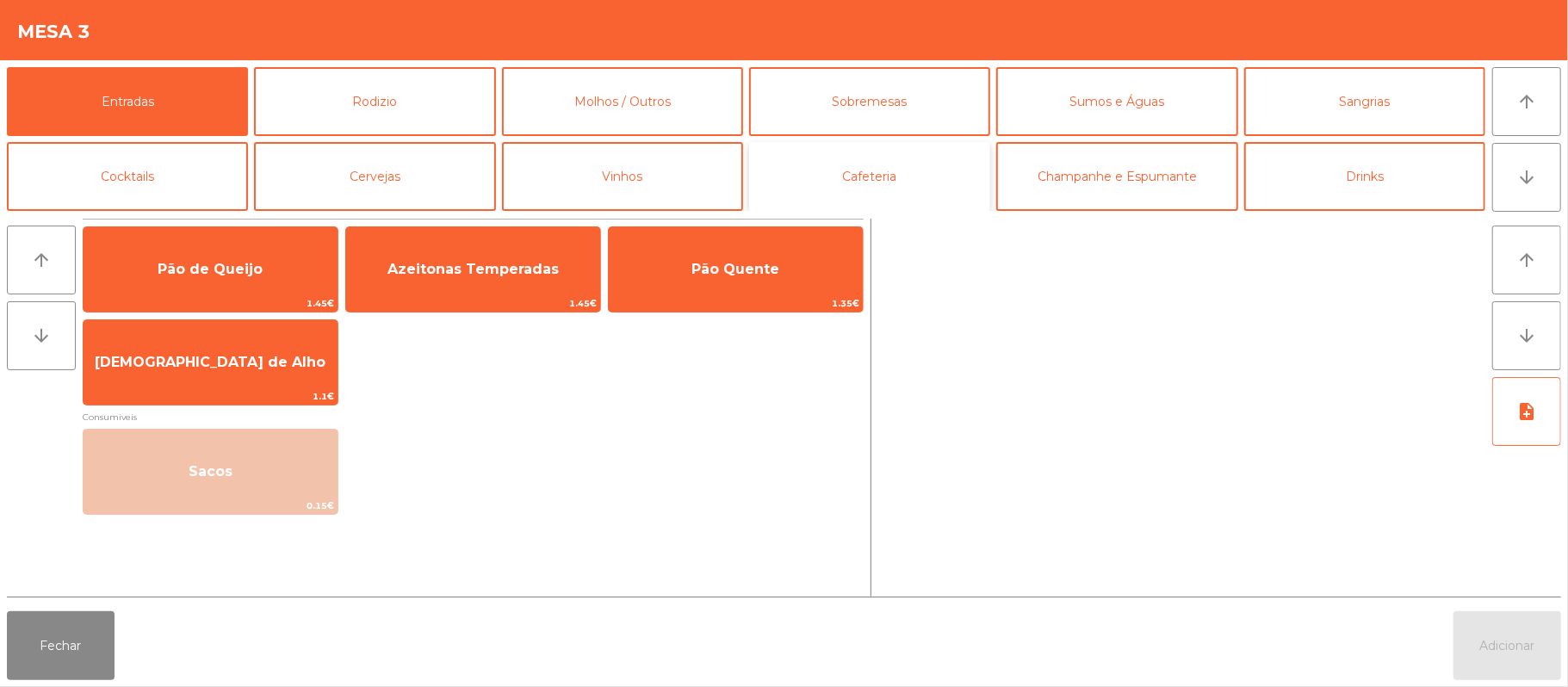
click at [975, 184] on button "Cafeteria" at bounding box center [869, 176] width 241 height 69
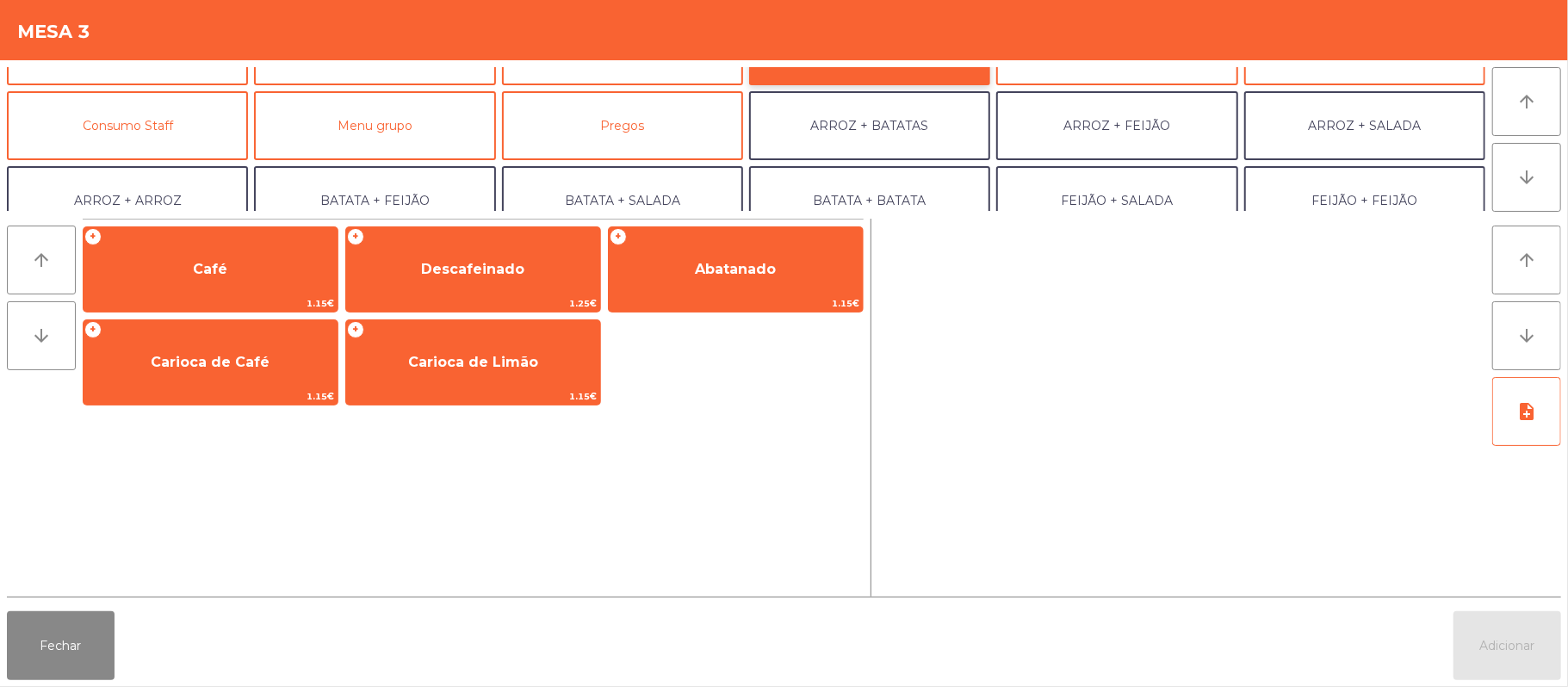
scroll to position [119, 0]
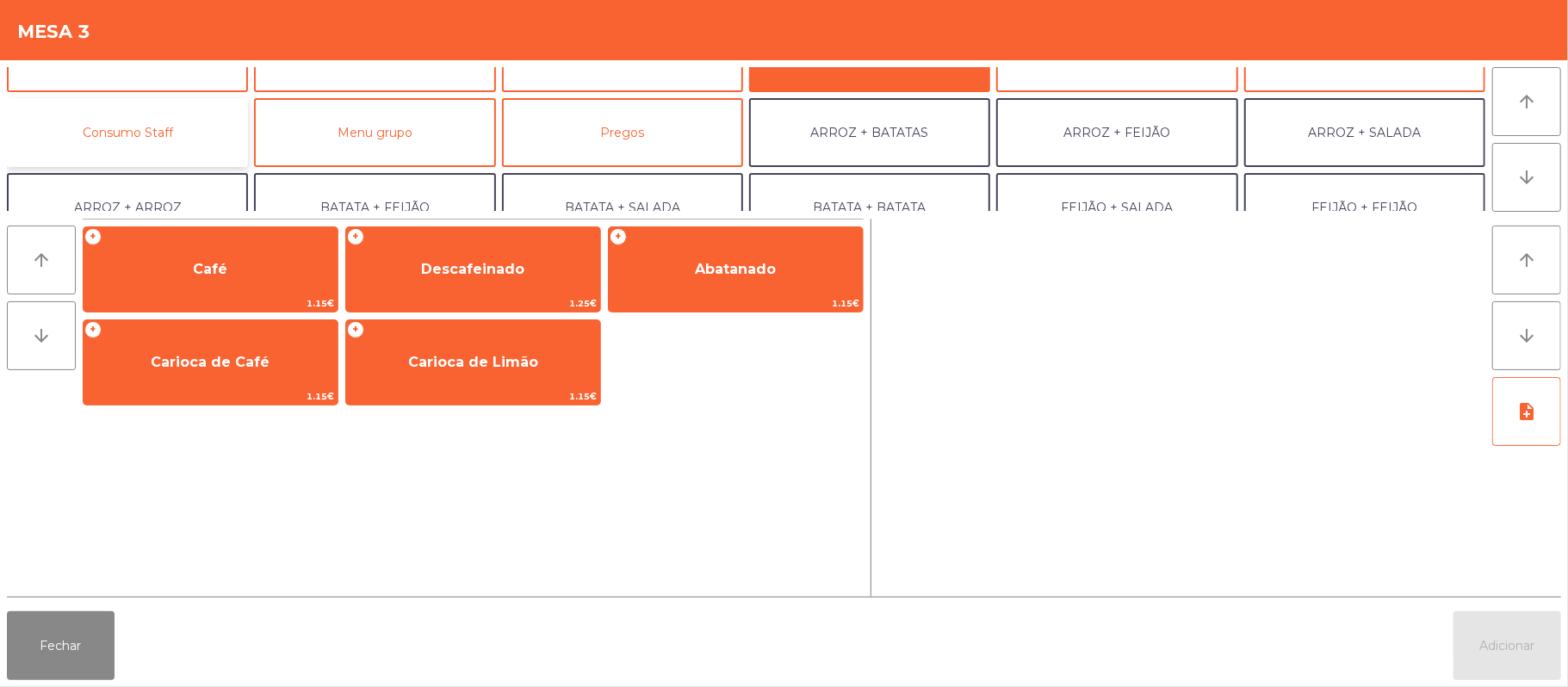
click at [183, 159] on button "Consumo Staff" at bounding box center [127, 132] width 241 height 69
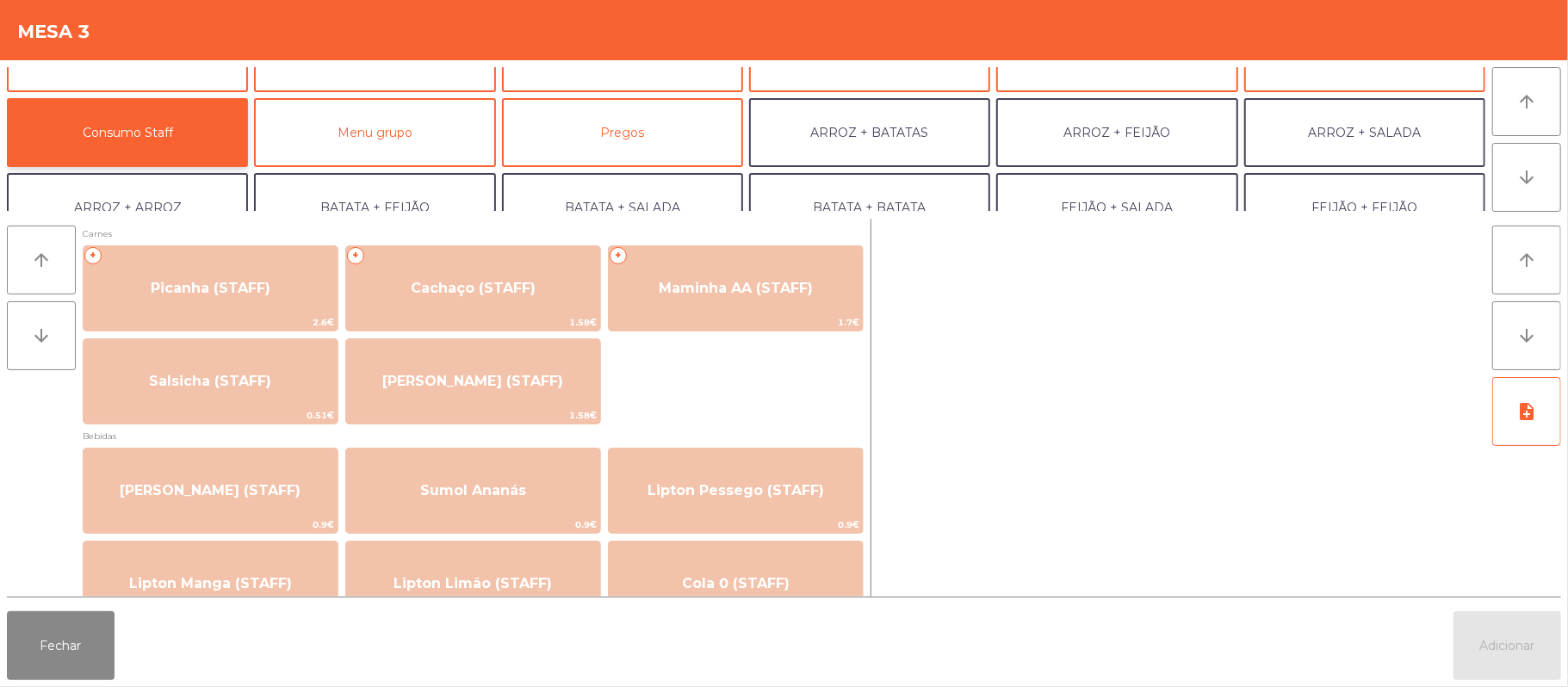
scroll to position [0, 0]
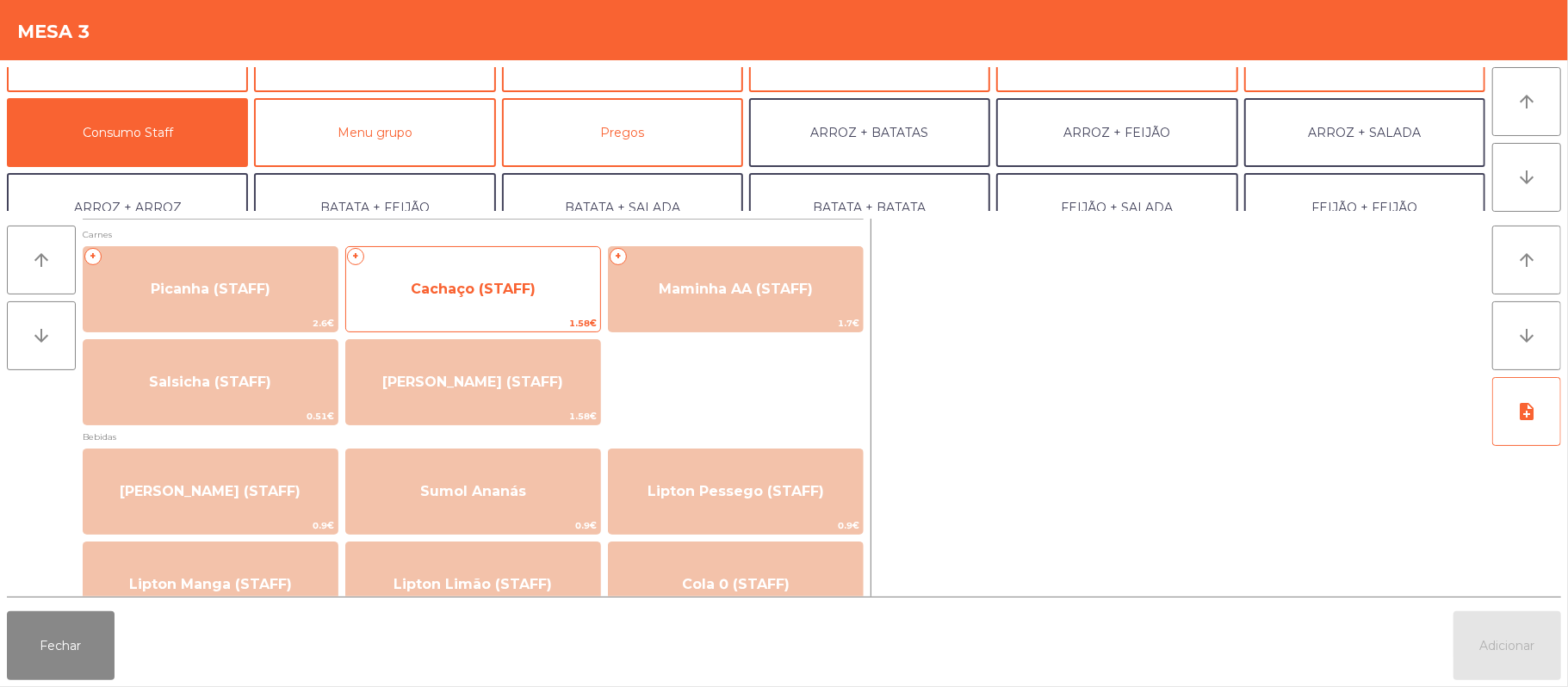
click at [541, 295] on span "Cachaço (STAFF)" at bounding box center [473, 289] width 254 height 47
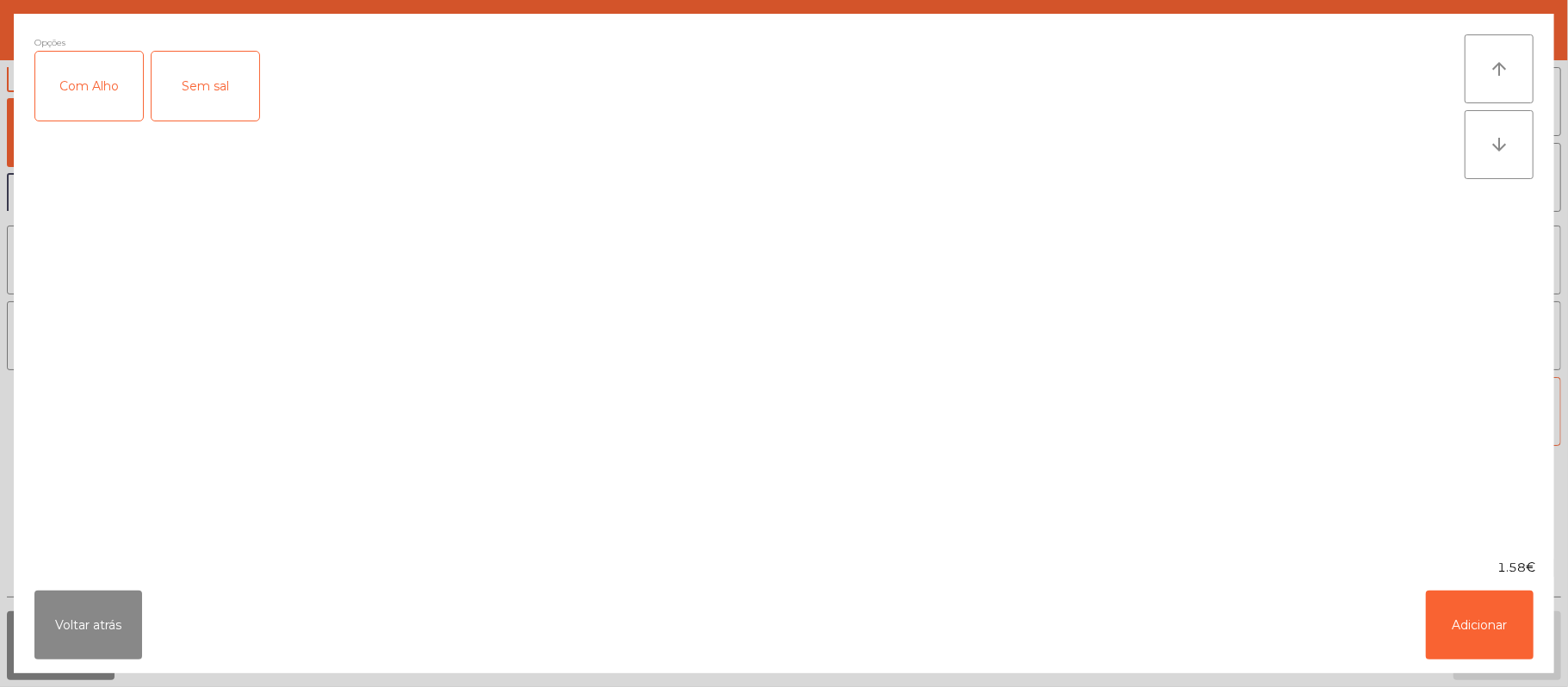
click at [97, 74] on div "Com Alho" at bounding box center [89, 86] width 108 height 69
click at [122, 80] on div "Com Alho" at bounding box center [89, 86] width 108 height 69
click at [1481, 640] on button "Adicionar" at bounding box center [1480, 624] width 108 height 69
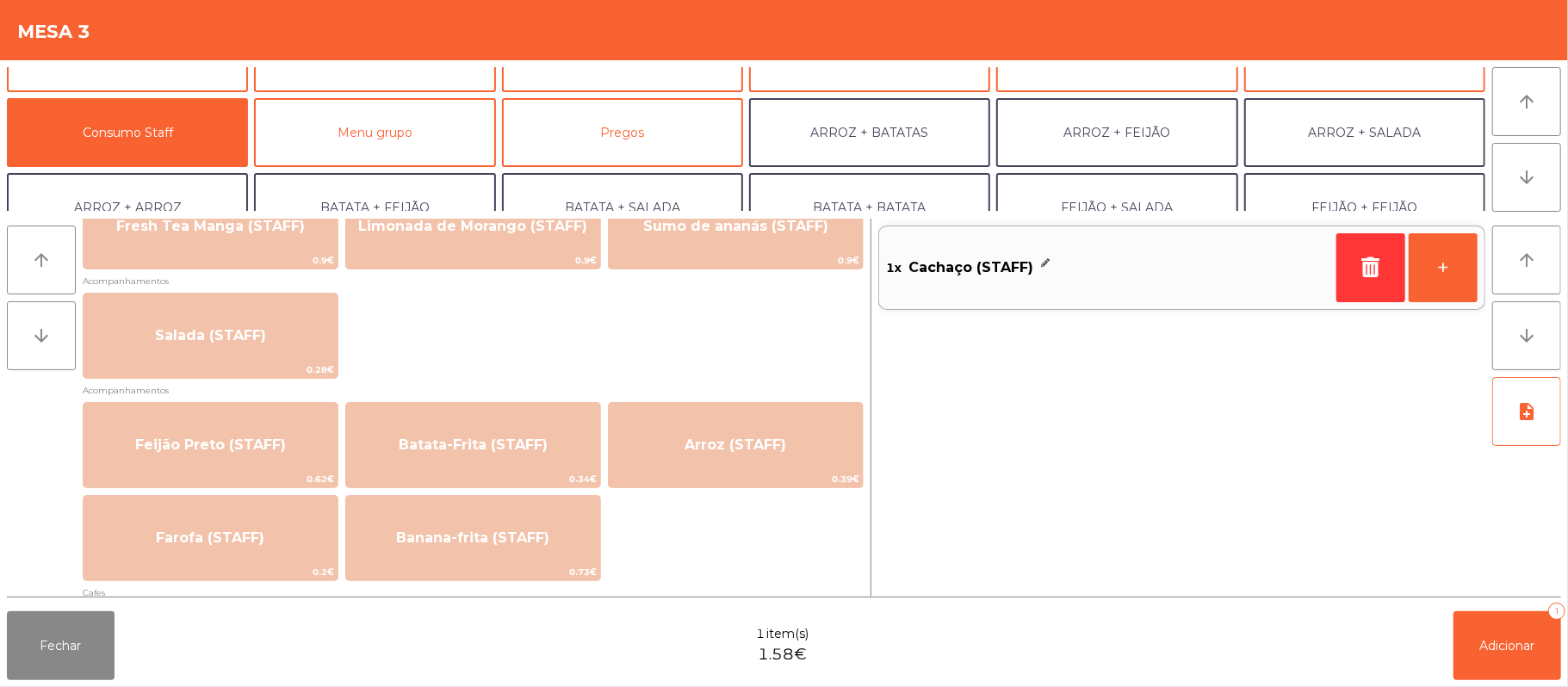
scroll to position [639, 0]
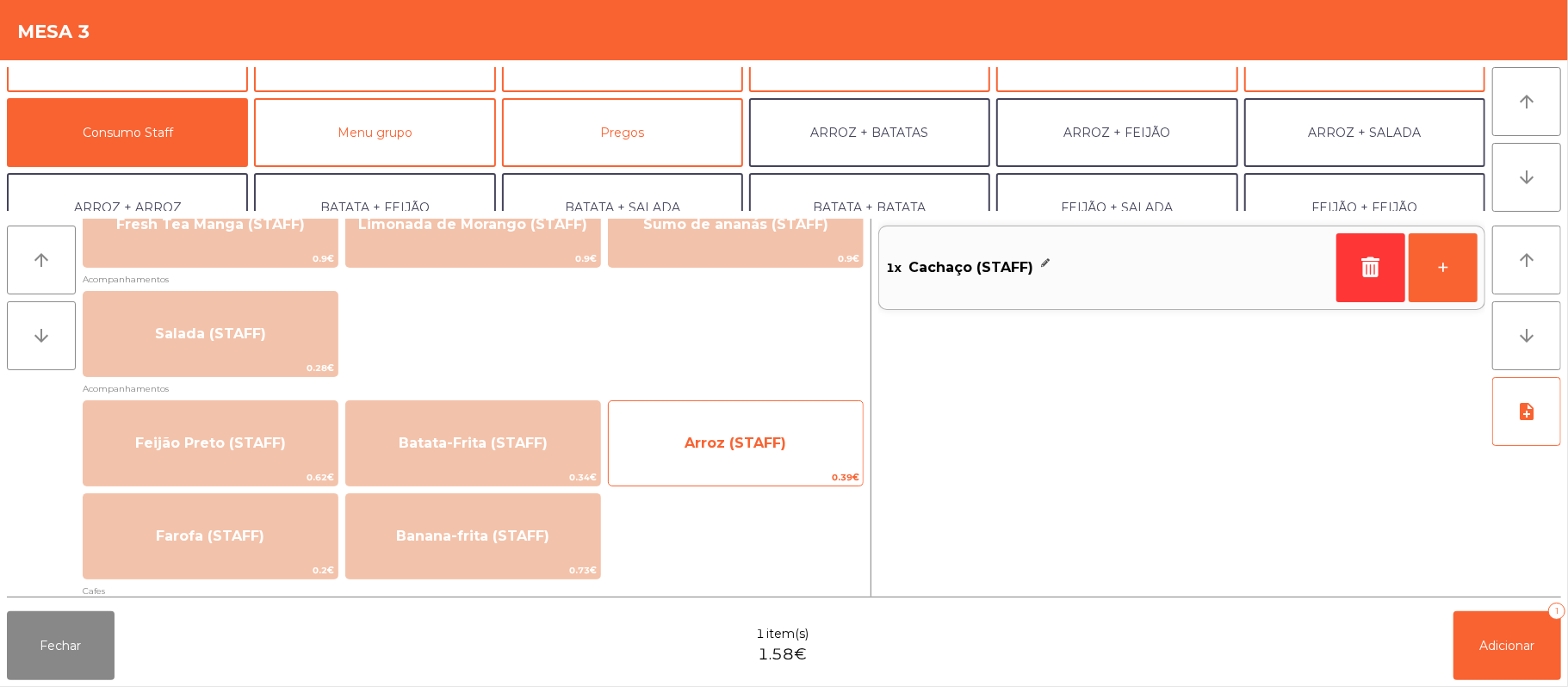
click at [721, 441] on span "Arroz (STAFF)" at bounding box center [735, 442] width 102 height 16
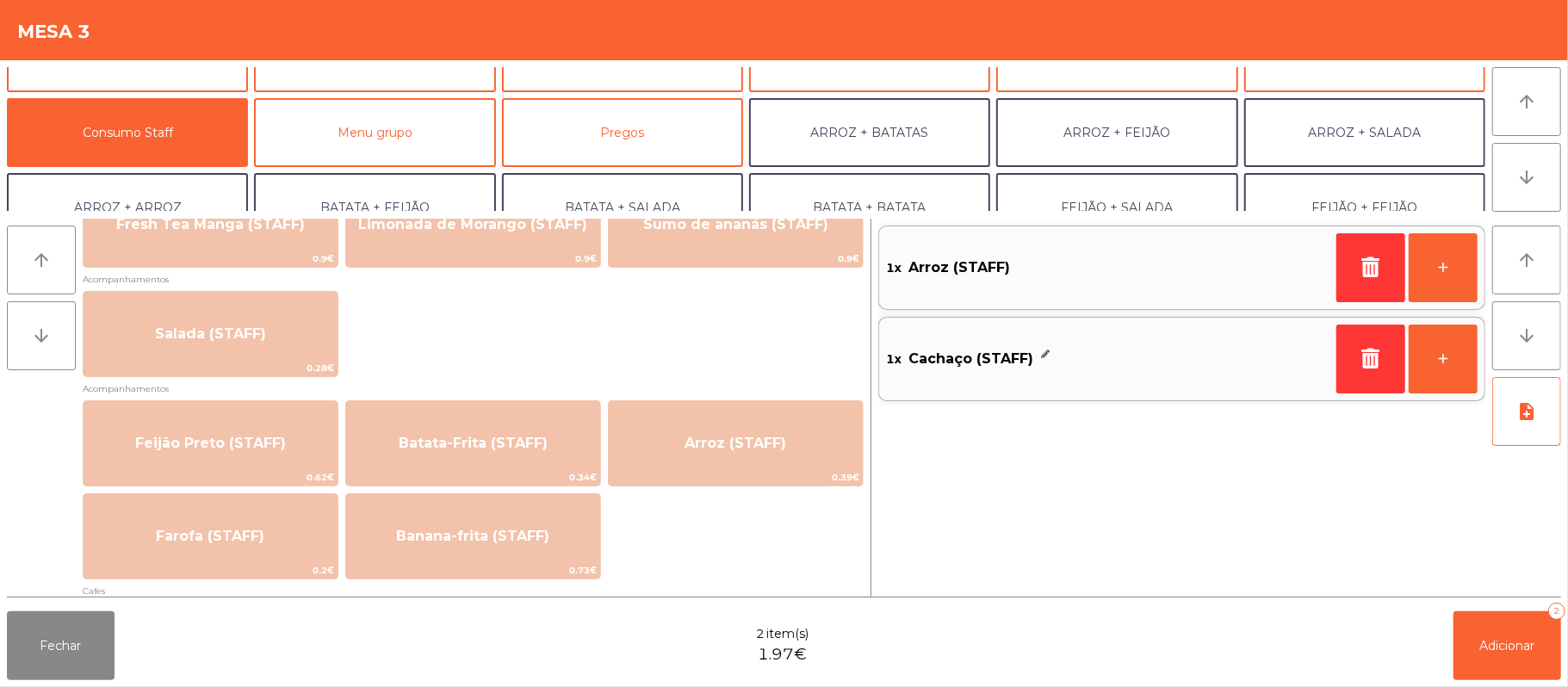
click at [666, 215] on div "arrow_upward arrow_downward Carnes + Picanha (STAFF) 2.6€ + Cachaço (STAFF) 1.5…" at bounding box center [784, 407] width 1568 height 392
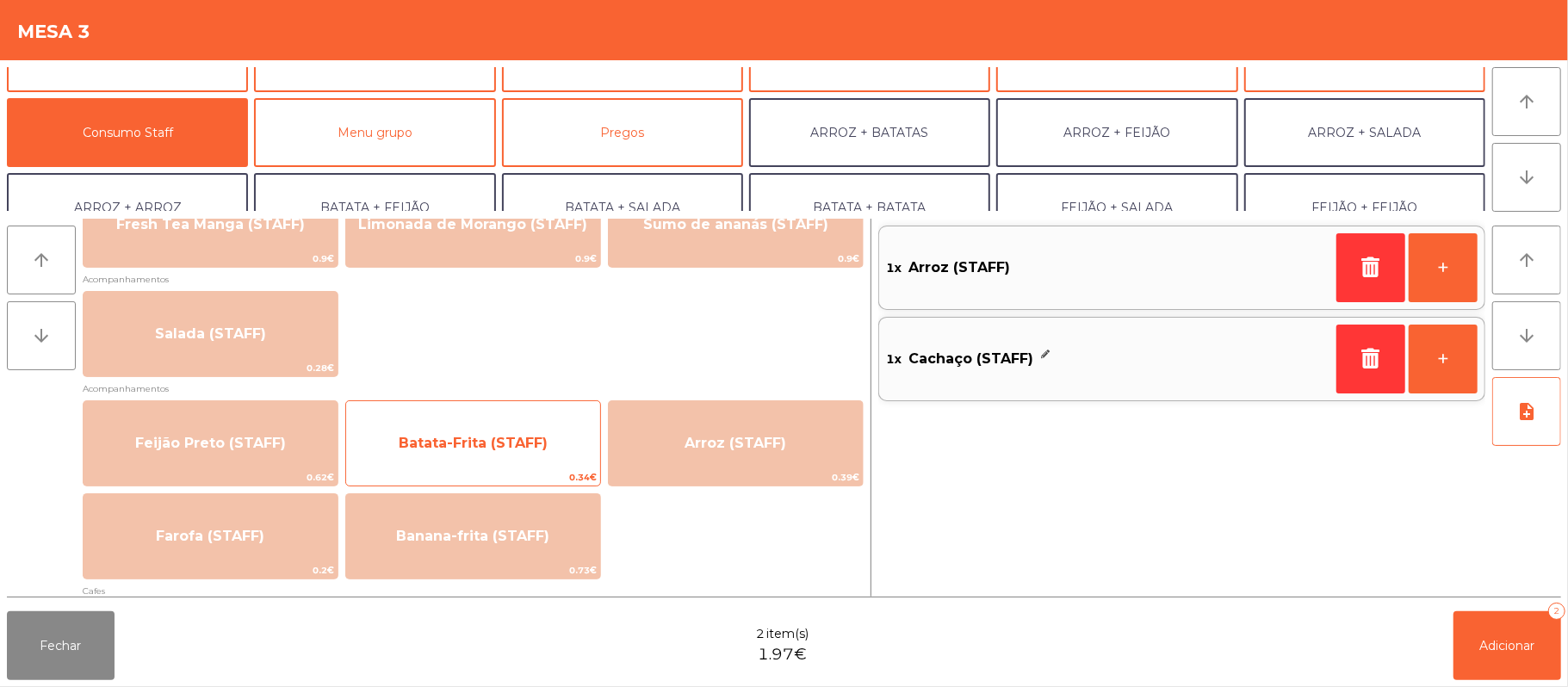
click at [510, 447] on span "Batata-Frita (STAFF)" at bounding box center [472, 442] width 149 height 16
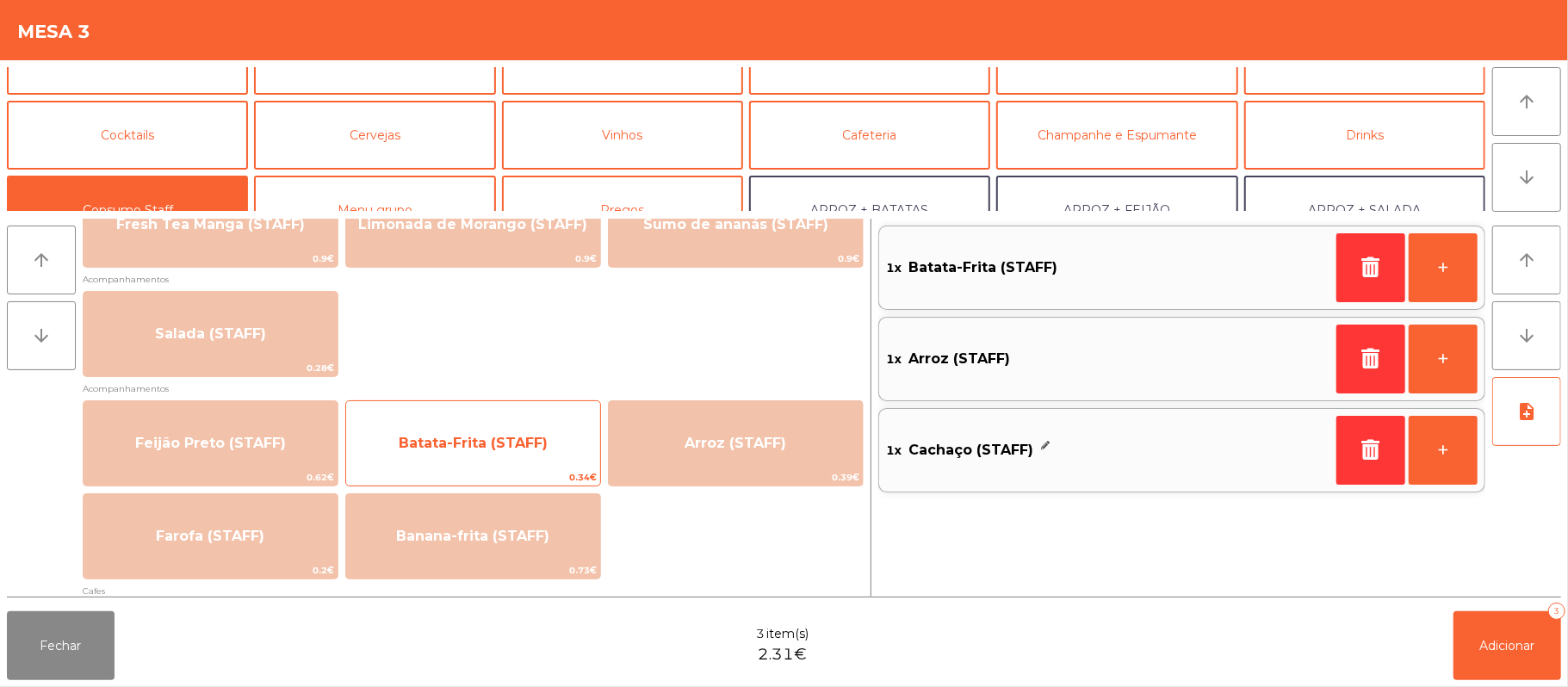
scroll to position [0, 0]
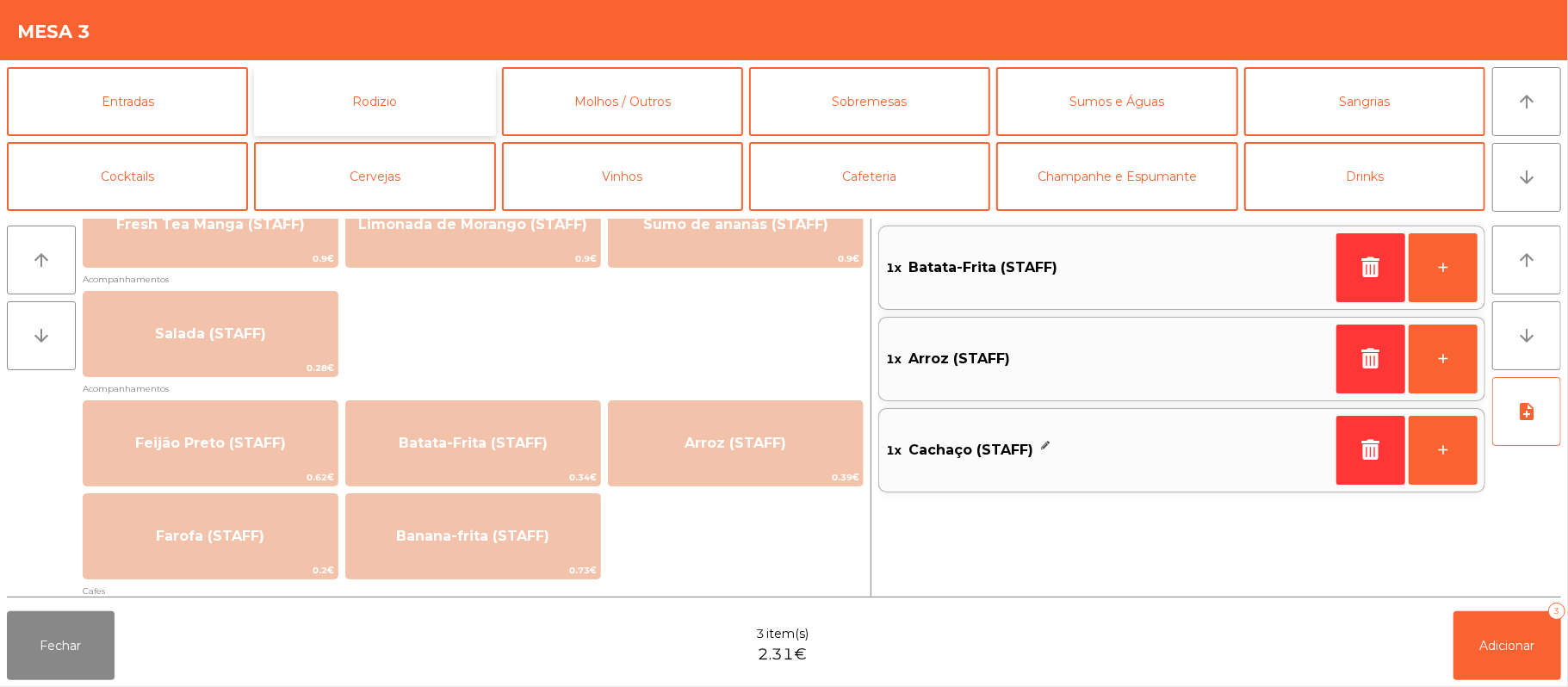
click at [438, 84] on button "Rodizio" at bounding box center [374, 101] width 241 height 69
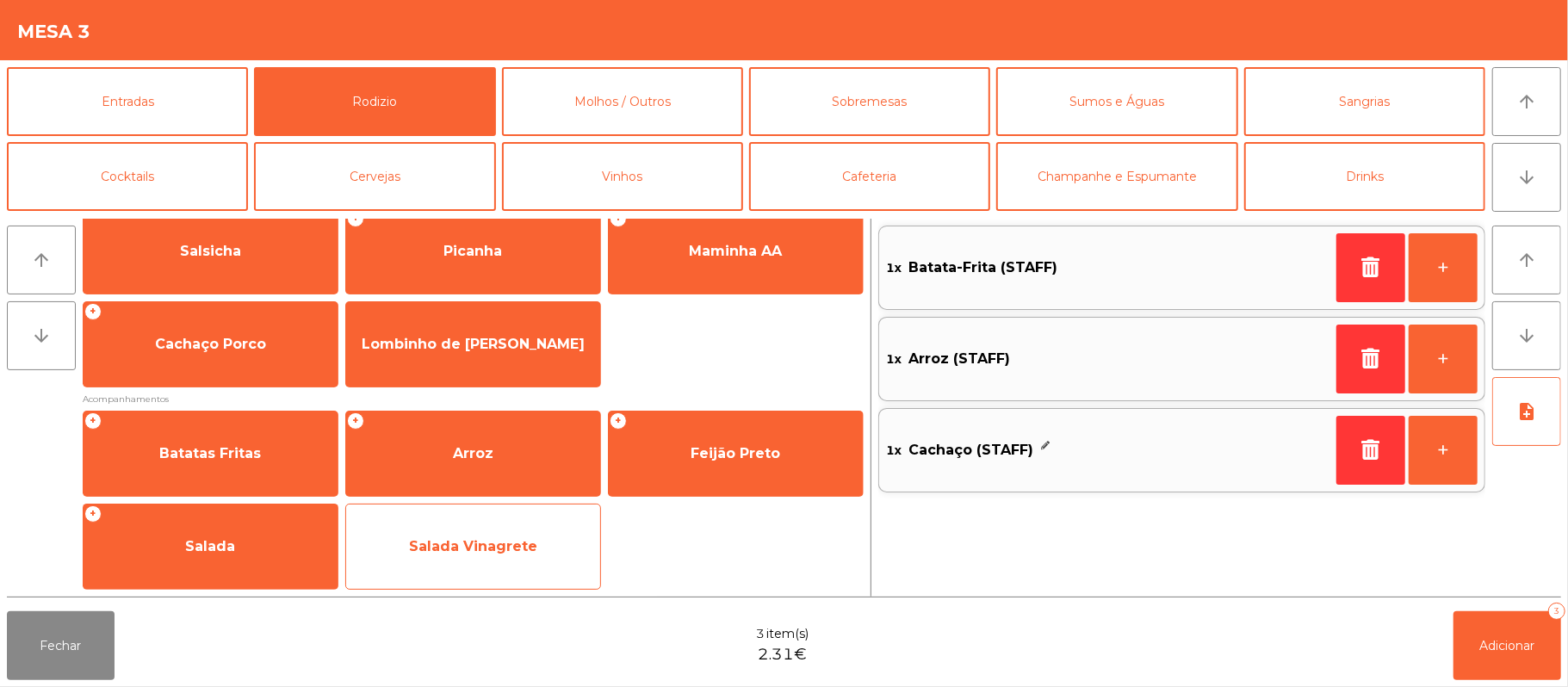
click at [552, 568] on span "Salada Vinagrete" at bounding box center [473, 546] width 254 height 47
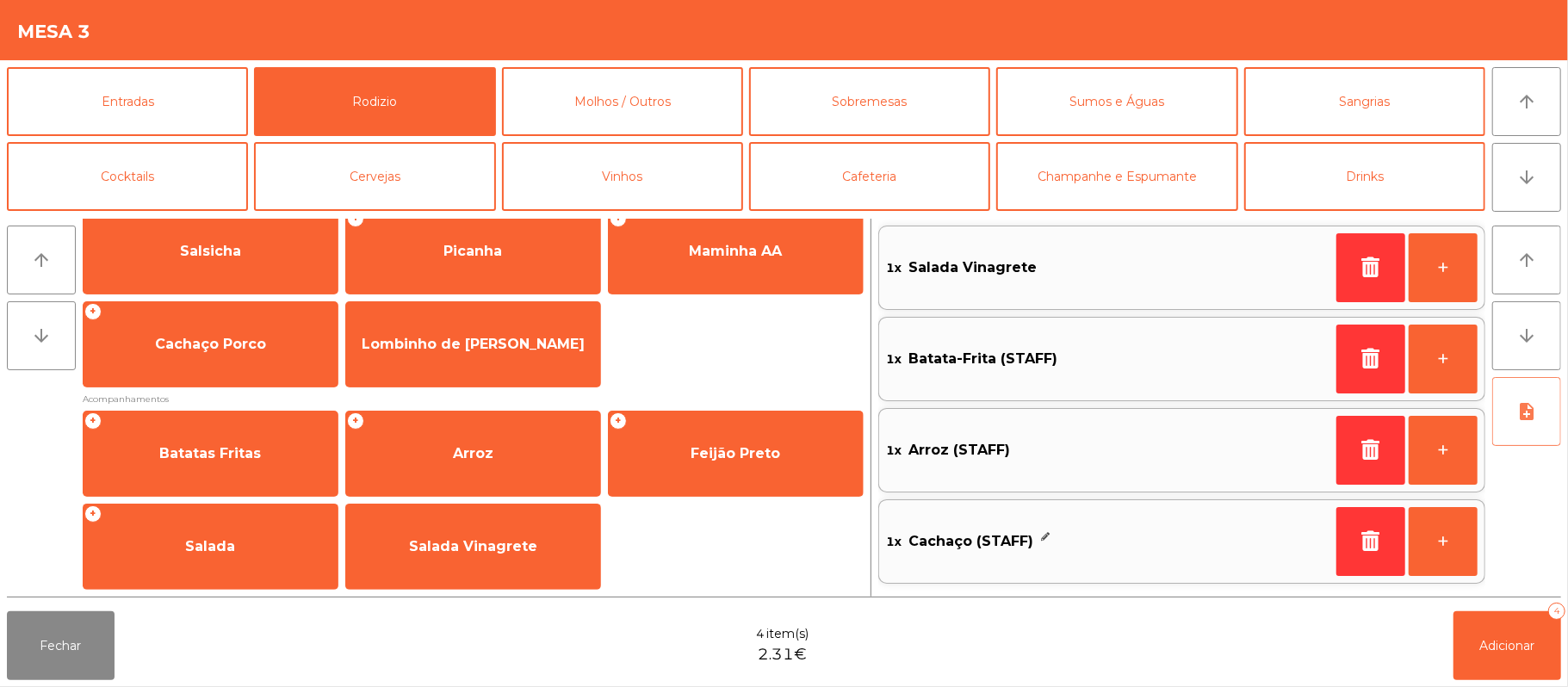
click at [1531, 421] on button "note_add" at bounding box center [1526, 411] width 69 height 69
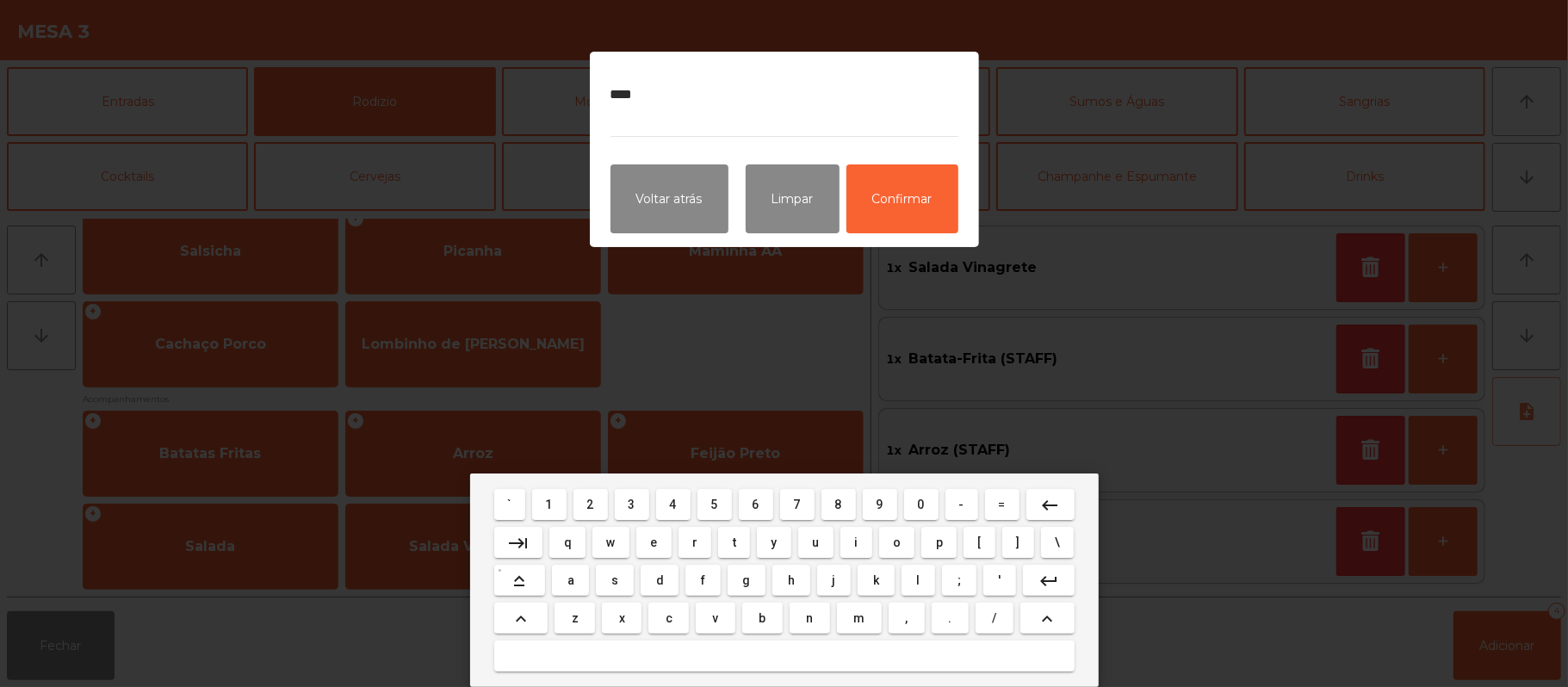
type textarea "*****"
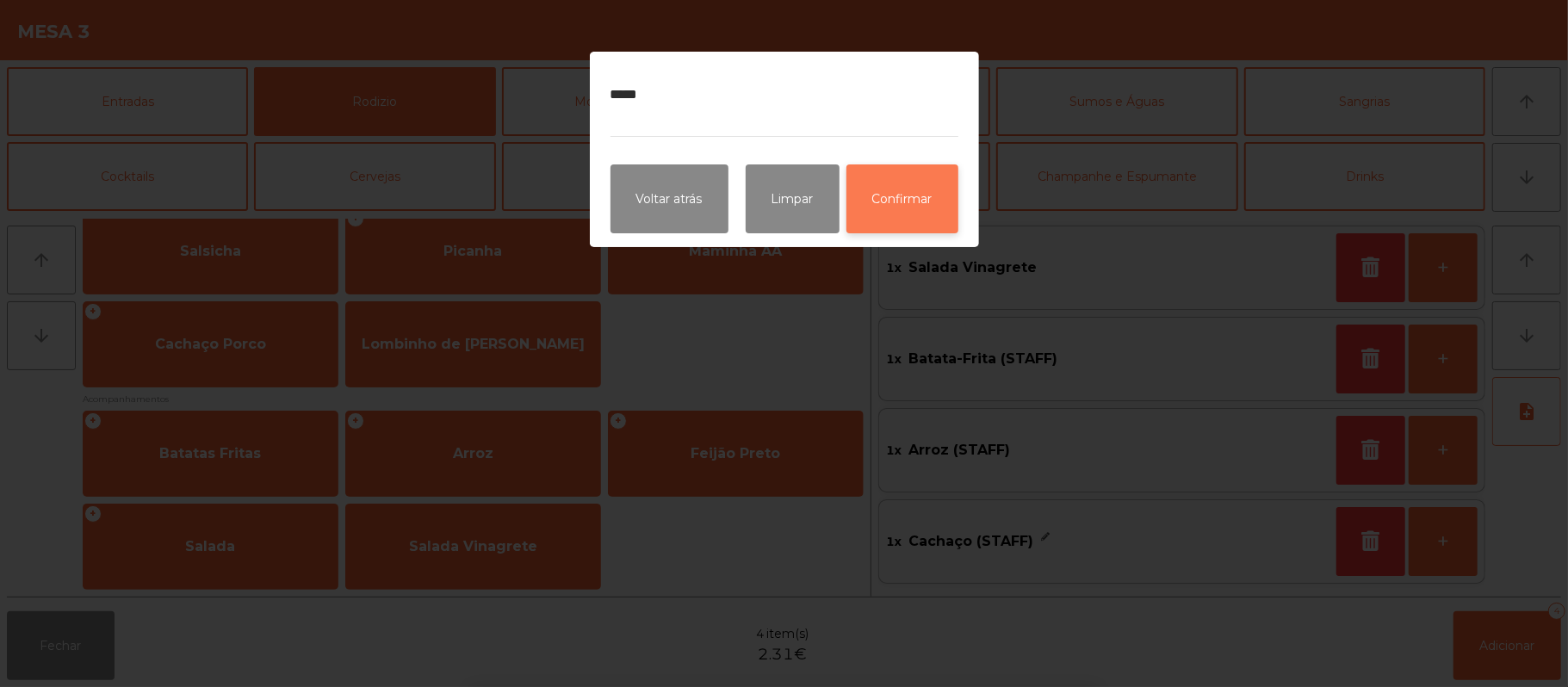
click at [900, 197] on button "Confirmar" at bounding box center [902, 199] width 112 height 69
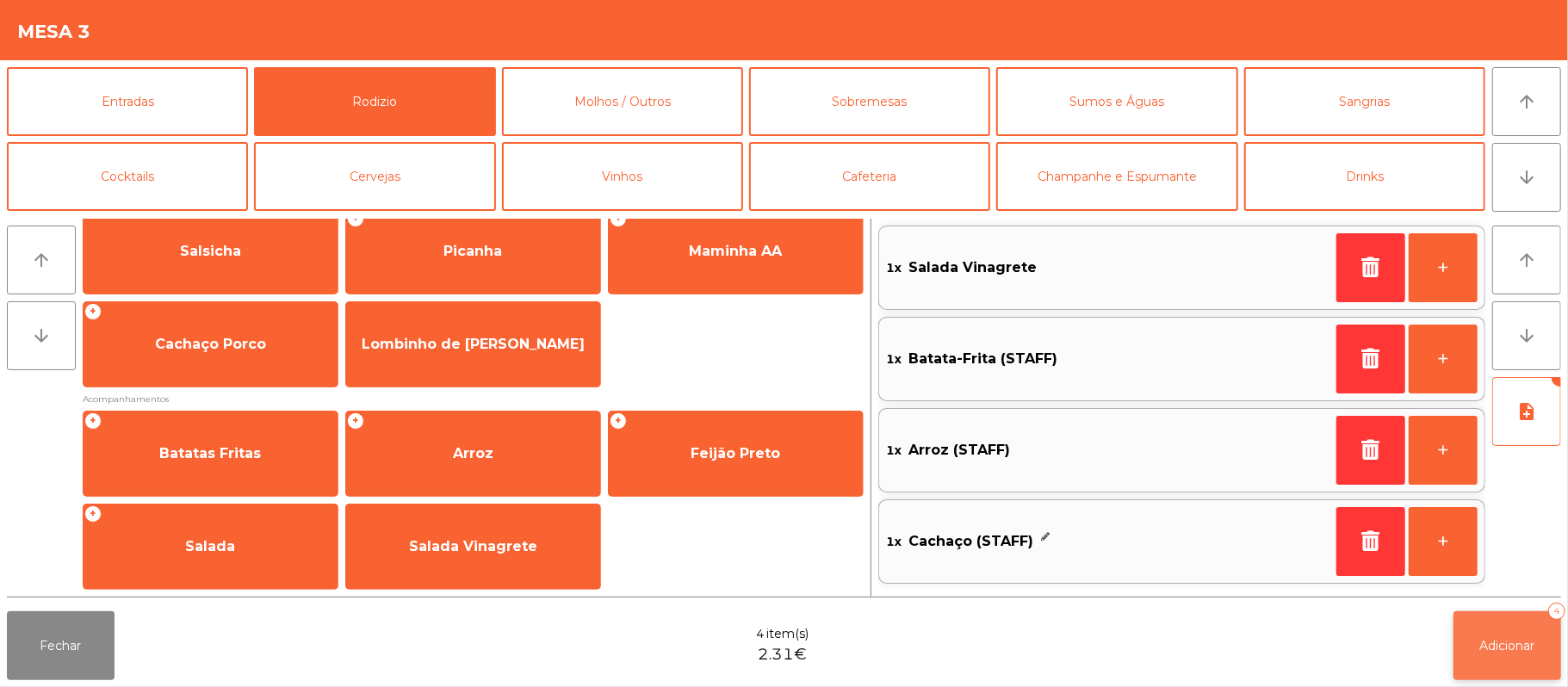
click at [1514, 641] on span "Adicionar" at bounding box center [1507, 646] width 55 height 16
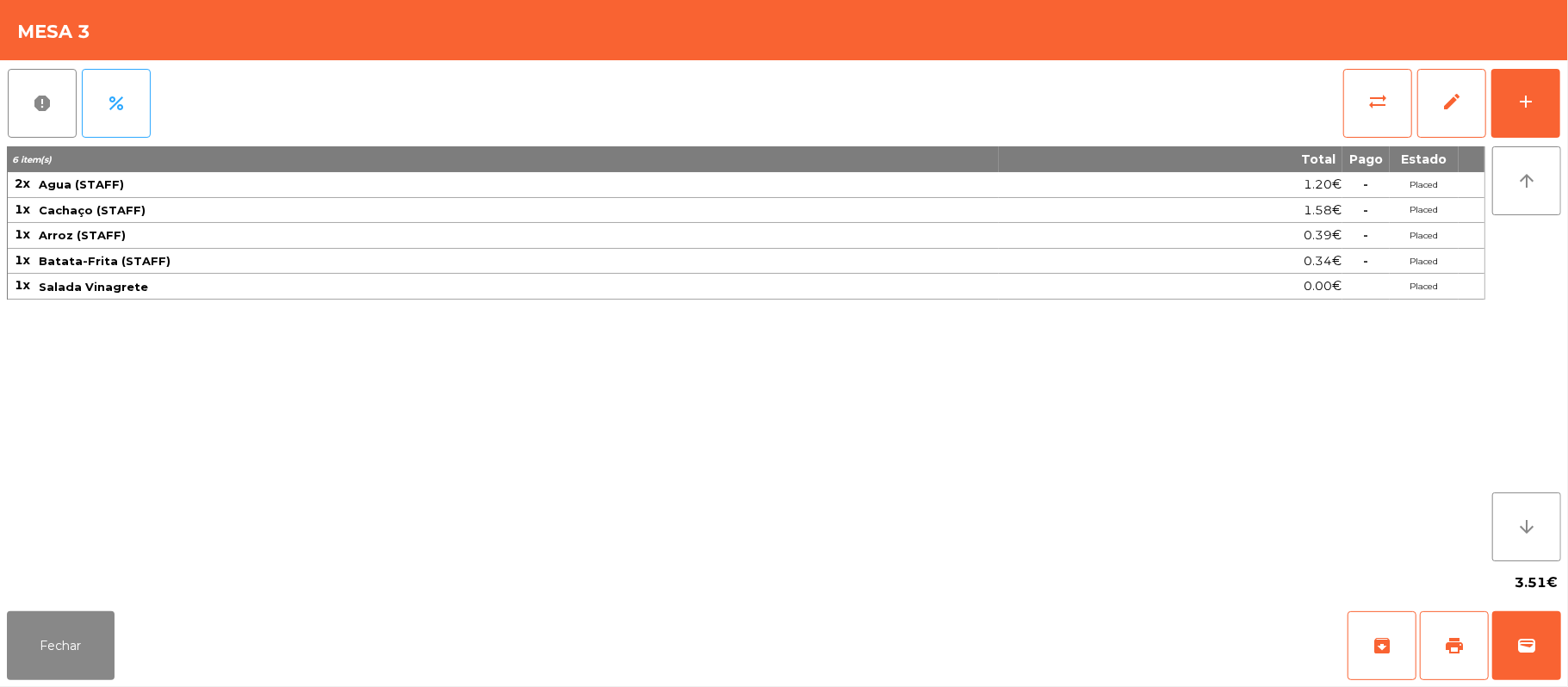
click at [66, 686] on div "Fechar archive print wallet" at bounding box center [784, 645] width 1568 height 83
click at [59, 648] on button "Fechar" at bounding box center [61, 645] width 108 height 69
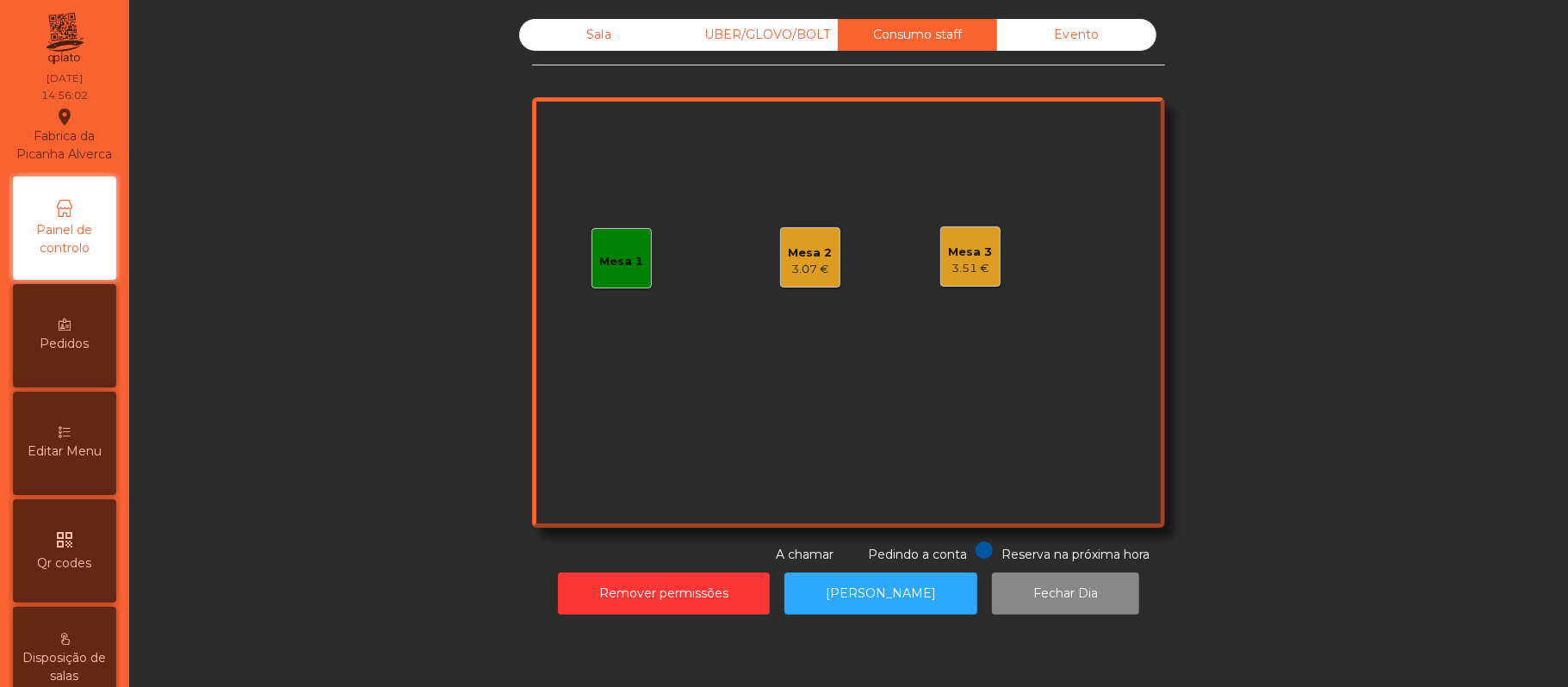
click at [1402, 476] on div "Sala UBER/GLOVO/BOLT Consumo staff Evento Mesa 1 Mesa 2 3.07 € Mesa 3 3.51 € Re…" at bounding box center [849, 292] width 1392 height 545
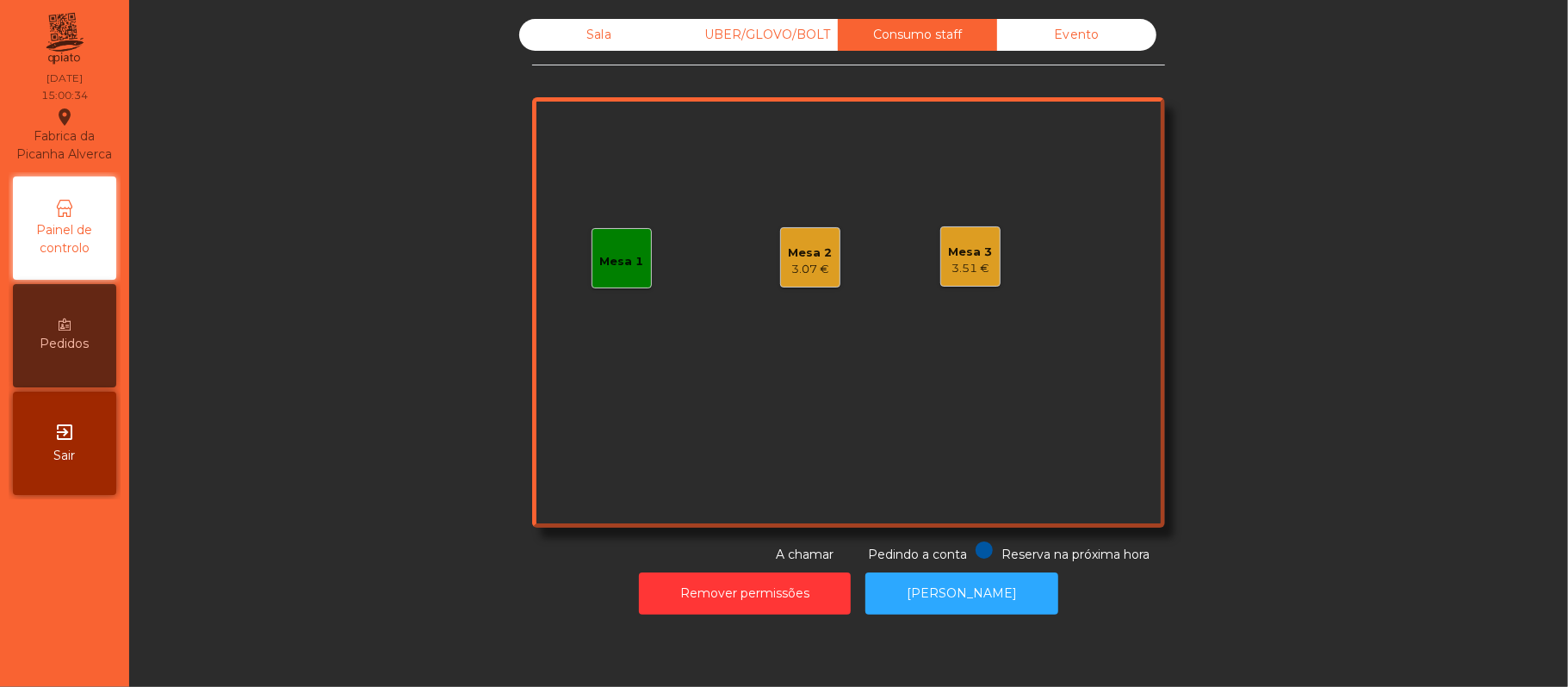
click at [590, 41] on div "Sala" at bounding box center [598, 35] width 159 height 32
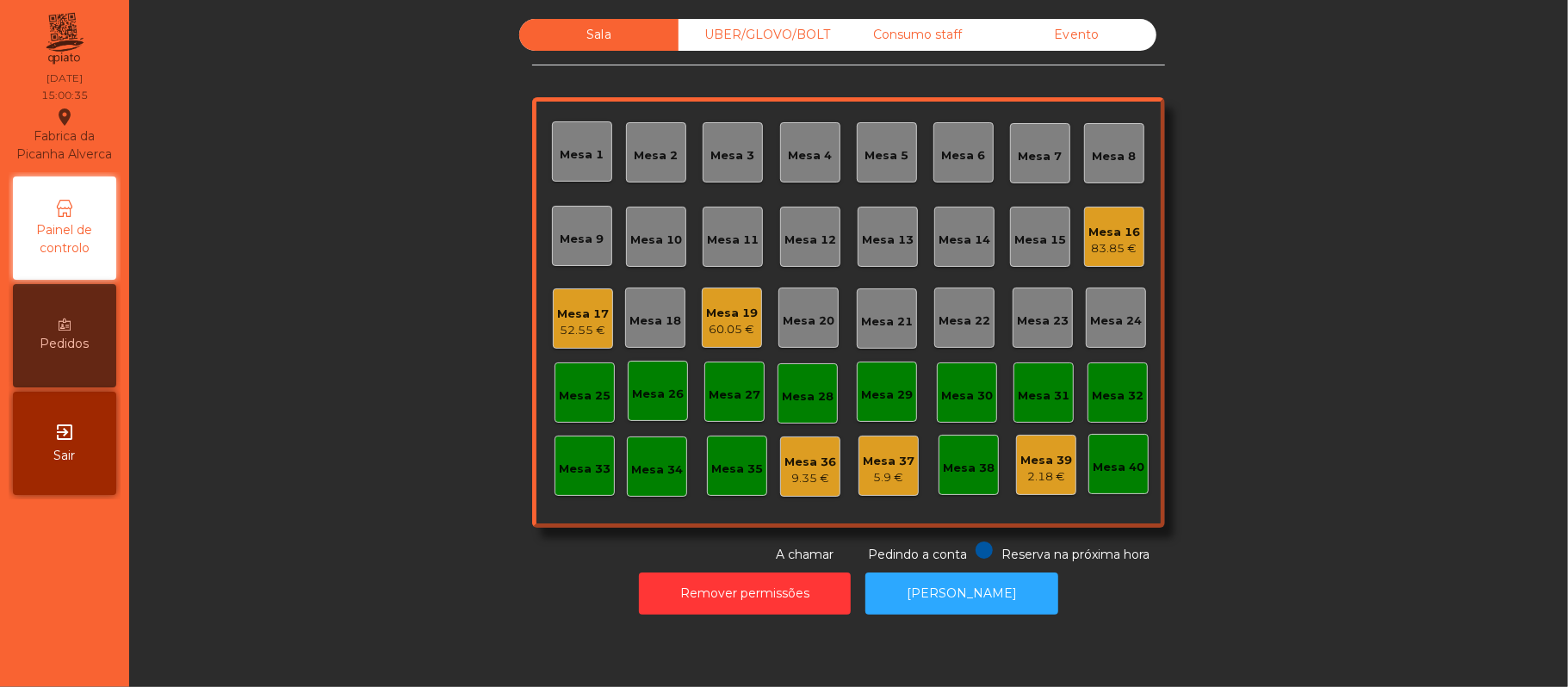
click at [582, 331] on div "52.55 €" at bounding box center [583, 330] width 52 height 17
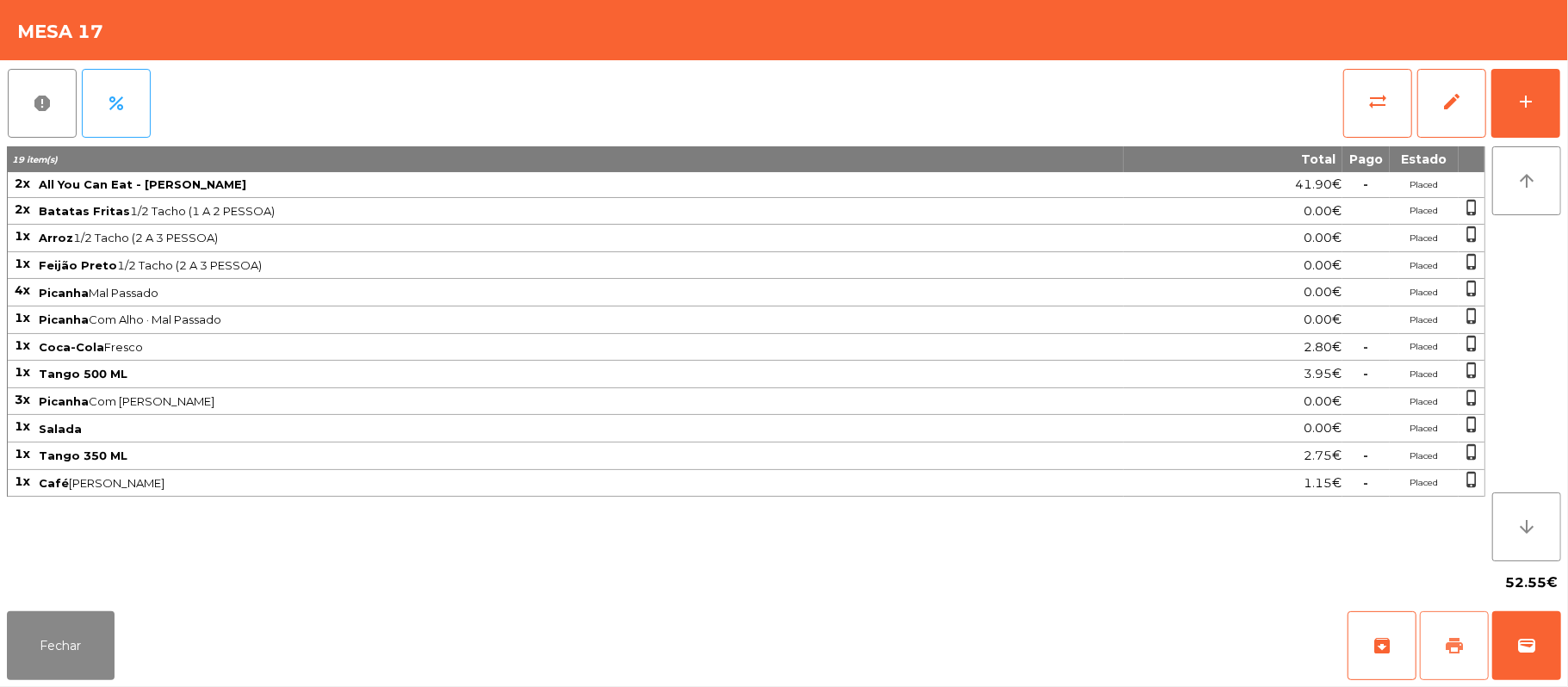
click at [1448, 676] on button "print" at bounding box center [1454, 645] width 69 height 69
click at [1420, 611] on button "print" at bounding box center [1454, 645] width 69 height 69
click at [1352, 118] on button "sync_alt" at bounding box center [1377, 103] width 69 height 69
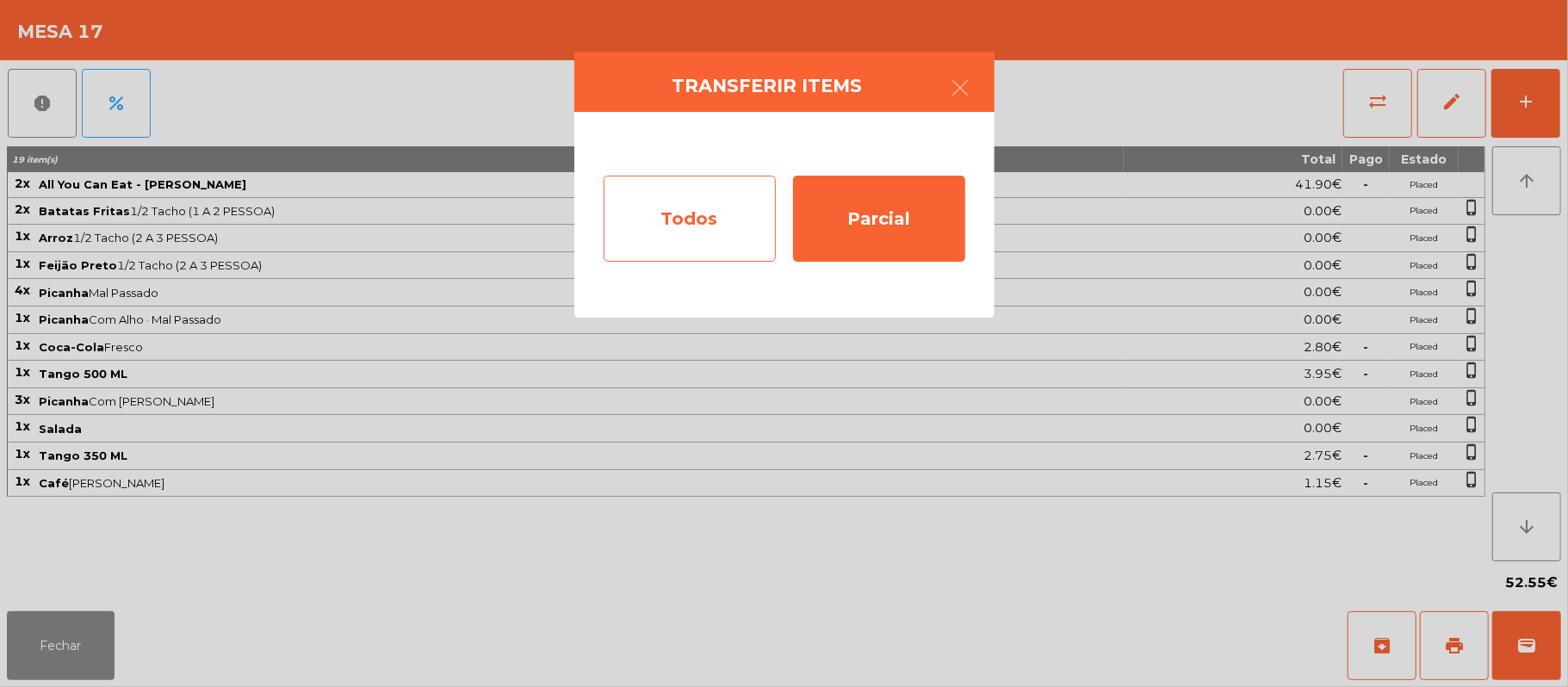
click at [679, 229] on div "Todos" at bounding box center [689, 219] width 172 height 86
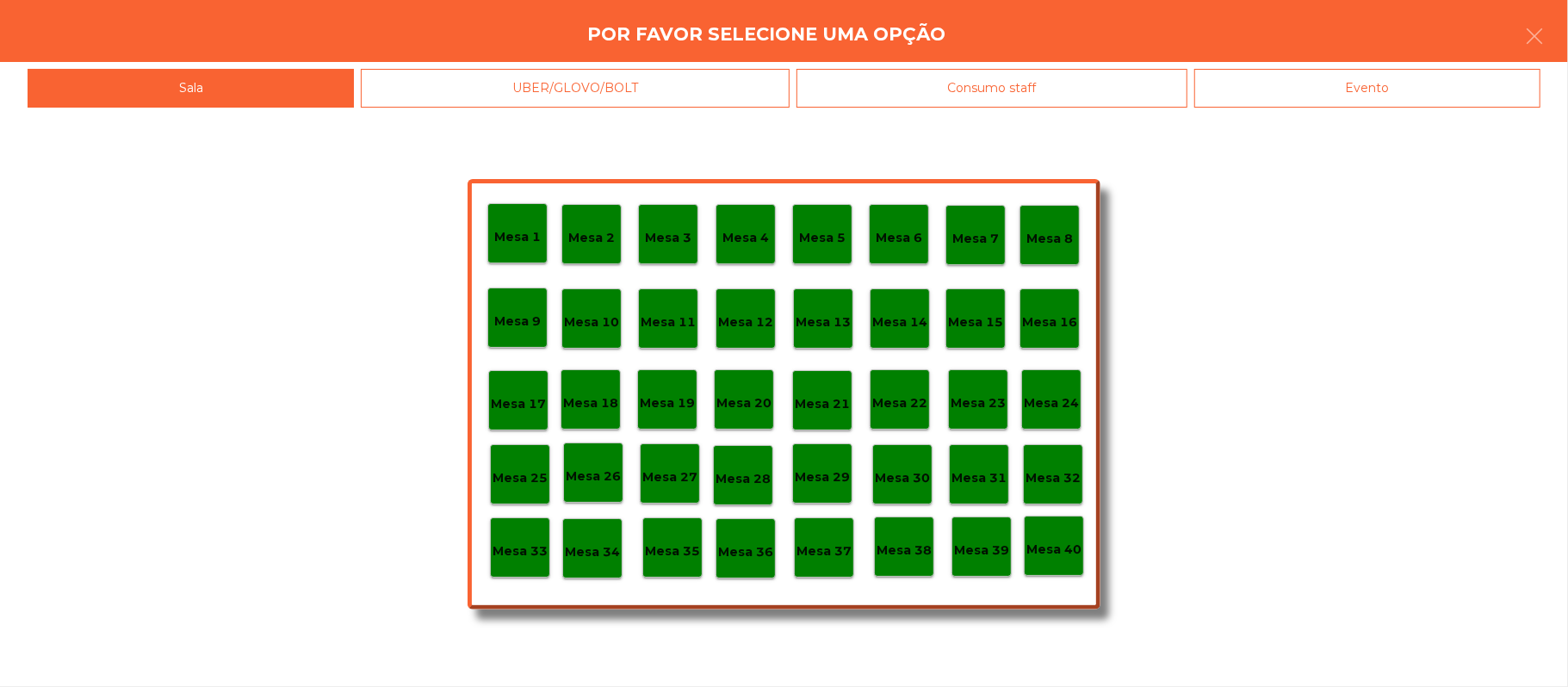
click at [1348, 98] on div "Evento" at bounding box center [1367, 88] width 347 height 39
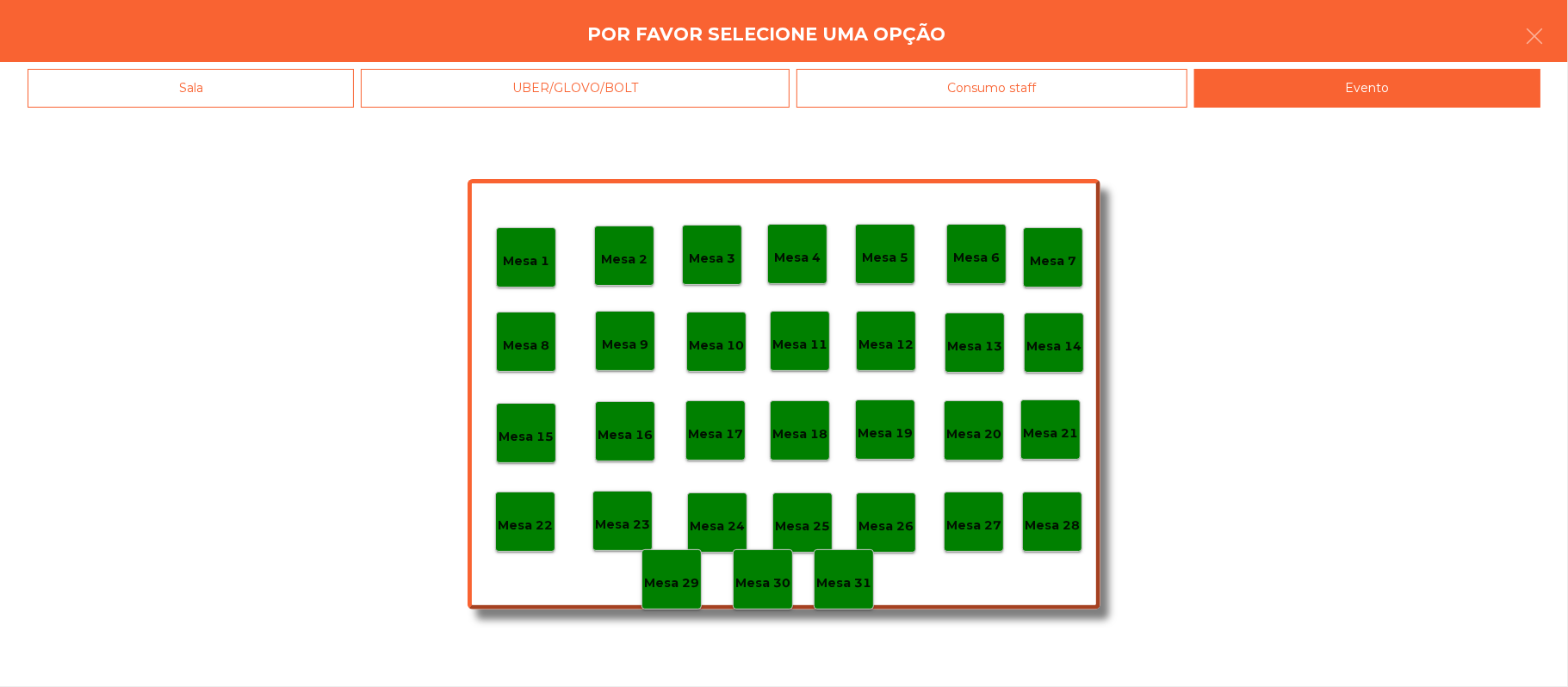
click at [1080, 524] on div "Mesa 28" at bounding box center [1052, 521] width 60 height 60
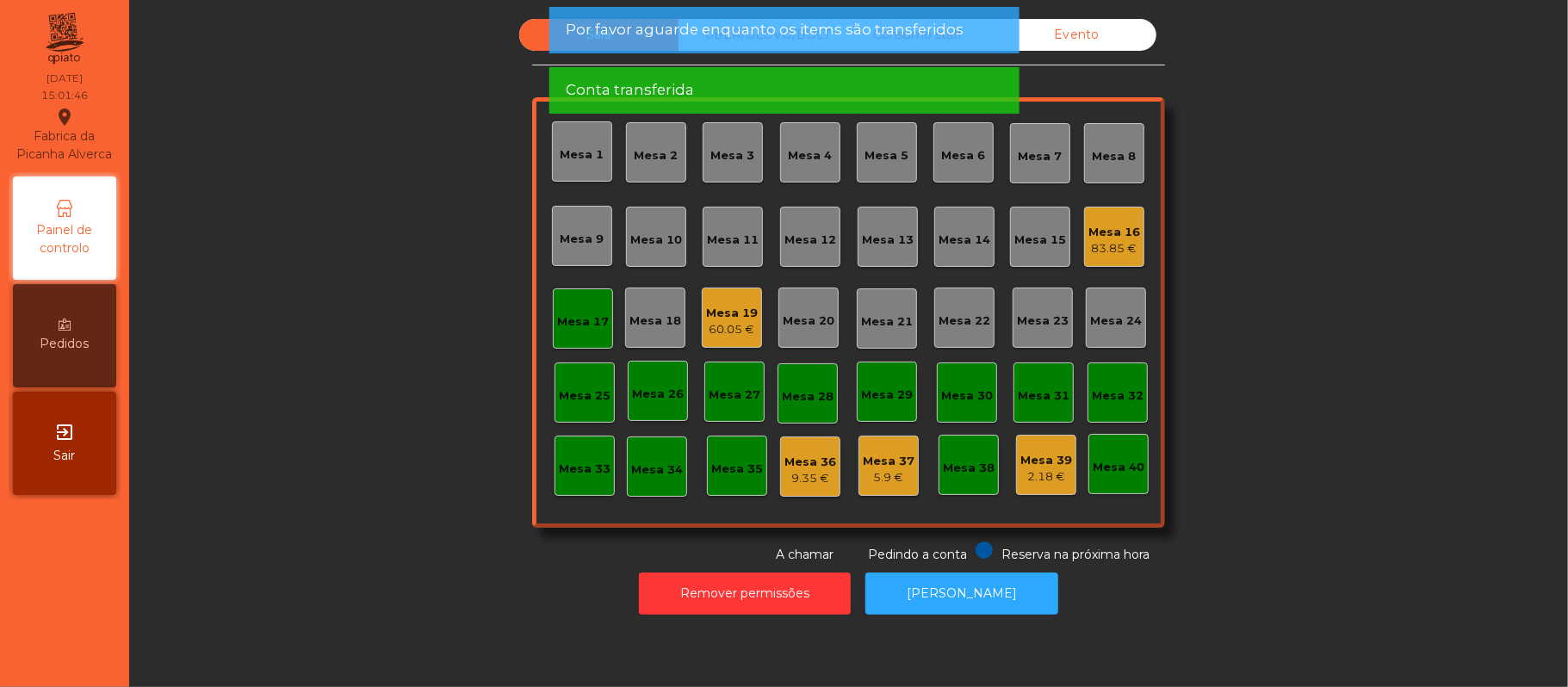
click at [590, 309] on div "Mesa 17" at bounding box center [583, 319] width 52 height 24
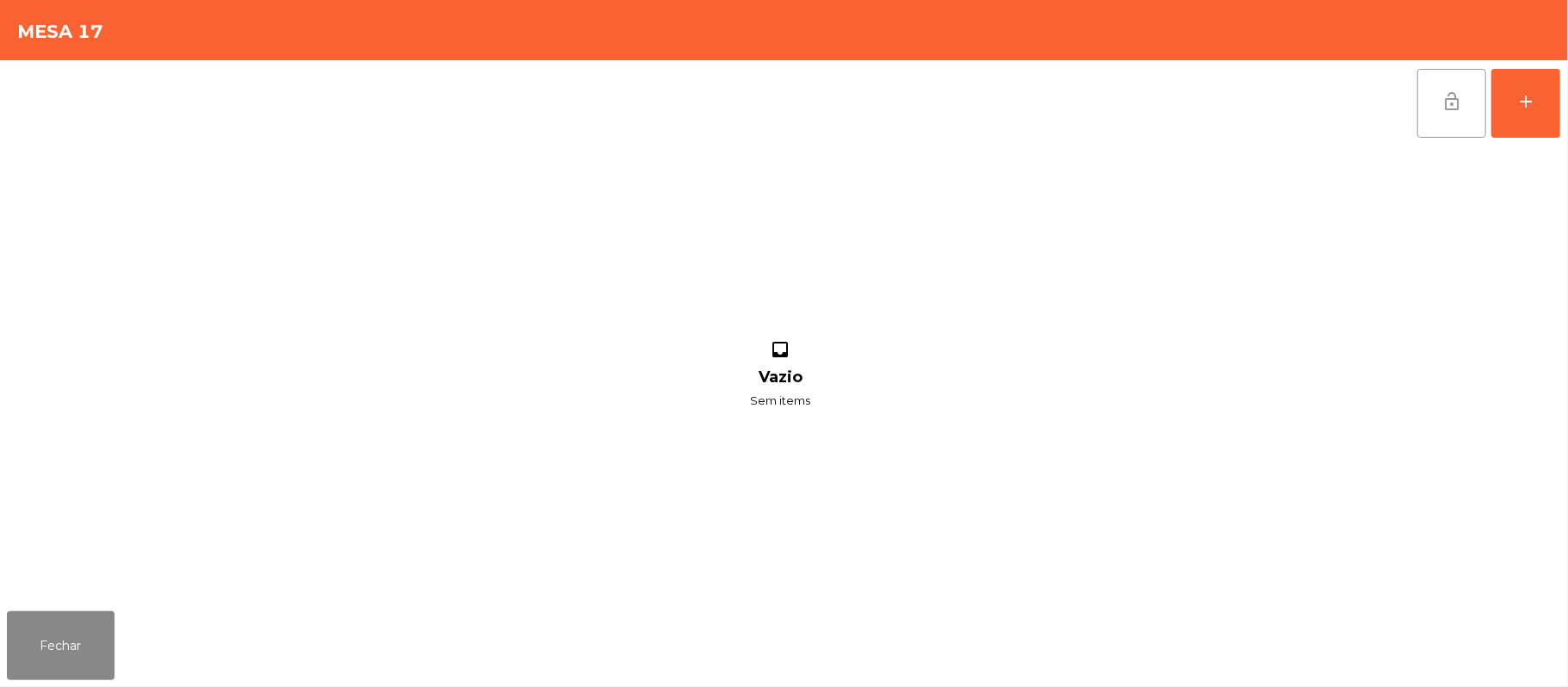
click at [1450, 110] on span "lock_open" at bounding box center [1451, 101] width 21 height 21
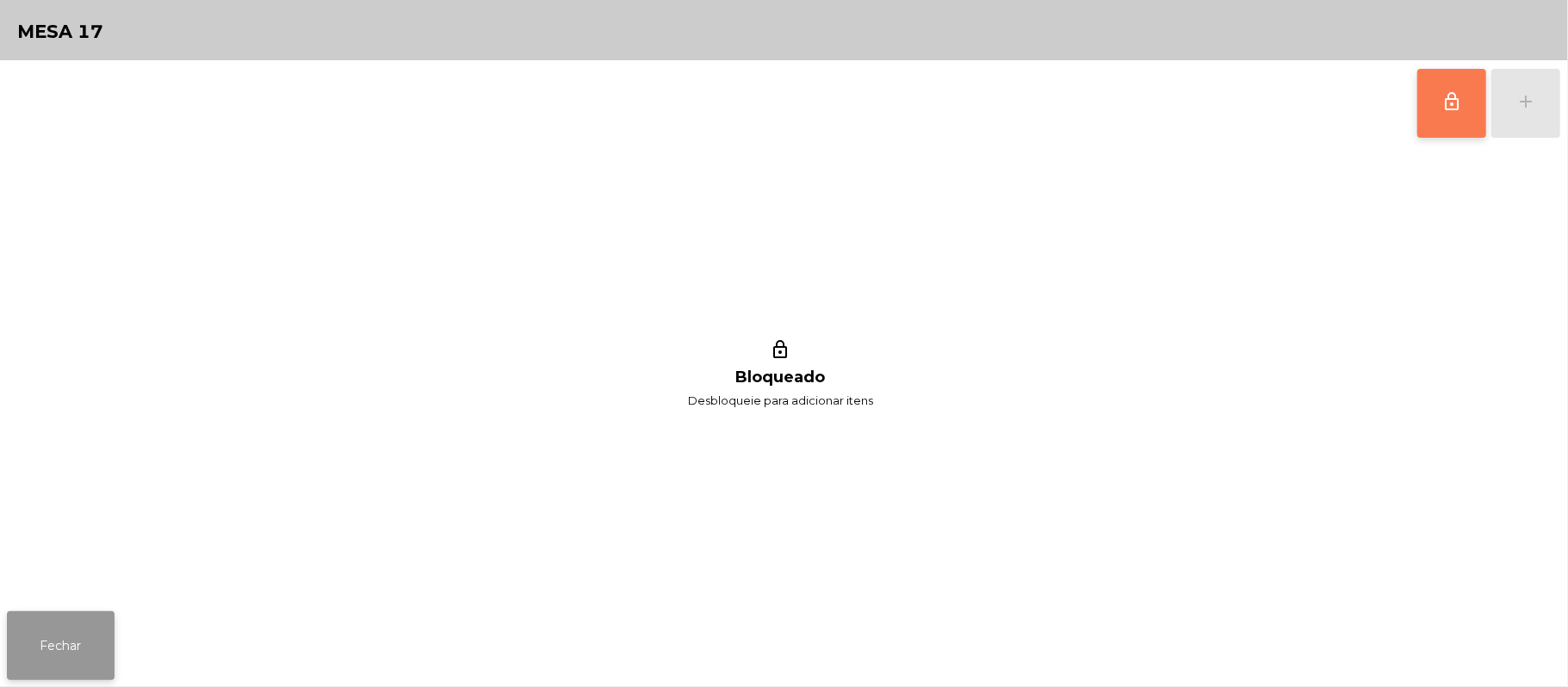
click at [66, 646] on button "Fechar" at bounding box center [61, 645] width 108 height 69
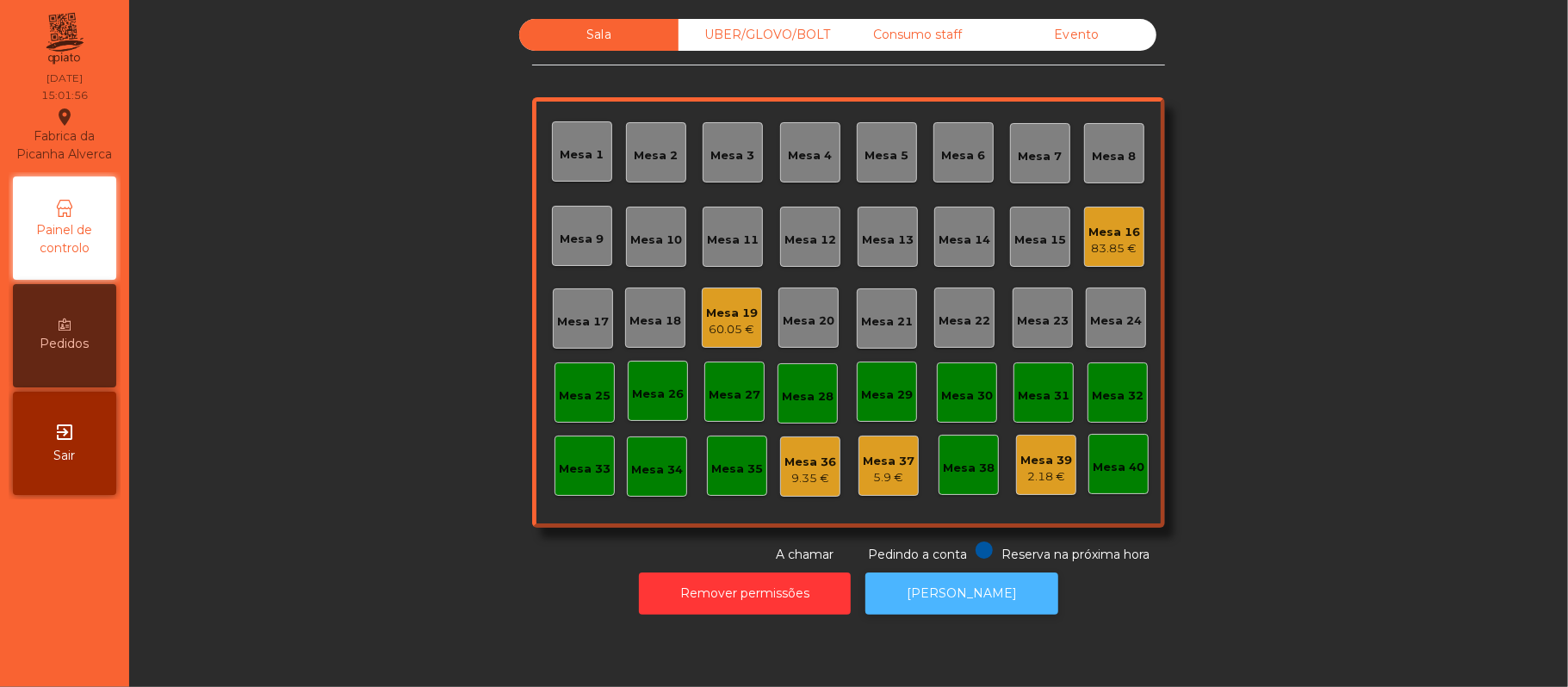
click at [948, 611] on button "[PERSON_NAME]" at bounding box center [961, 593] width 193 height 42
click at [1333, 466] on div "Sala UBER/GLOVO/BOLT Consumo staff Evento Mesa 1 Mesa 2 Mesa 3 Mesa 4 Mesa 5 Me…" at bounding box center [849, 292] width 1392 height 545
click at [1103, 231] on div "Mesa 16" at bounding box center [1115, 232] width 52 height 17
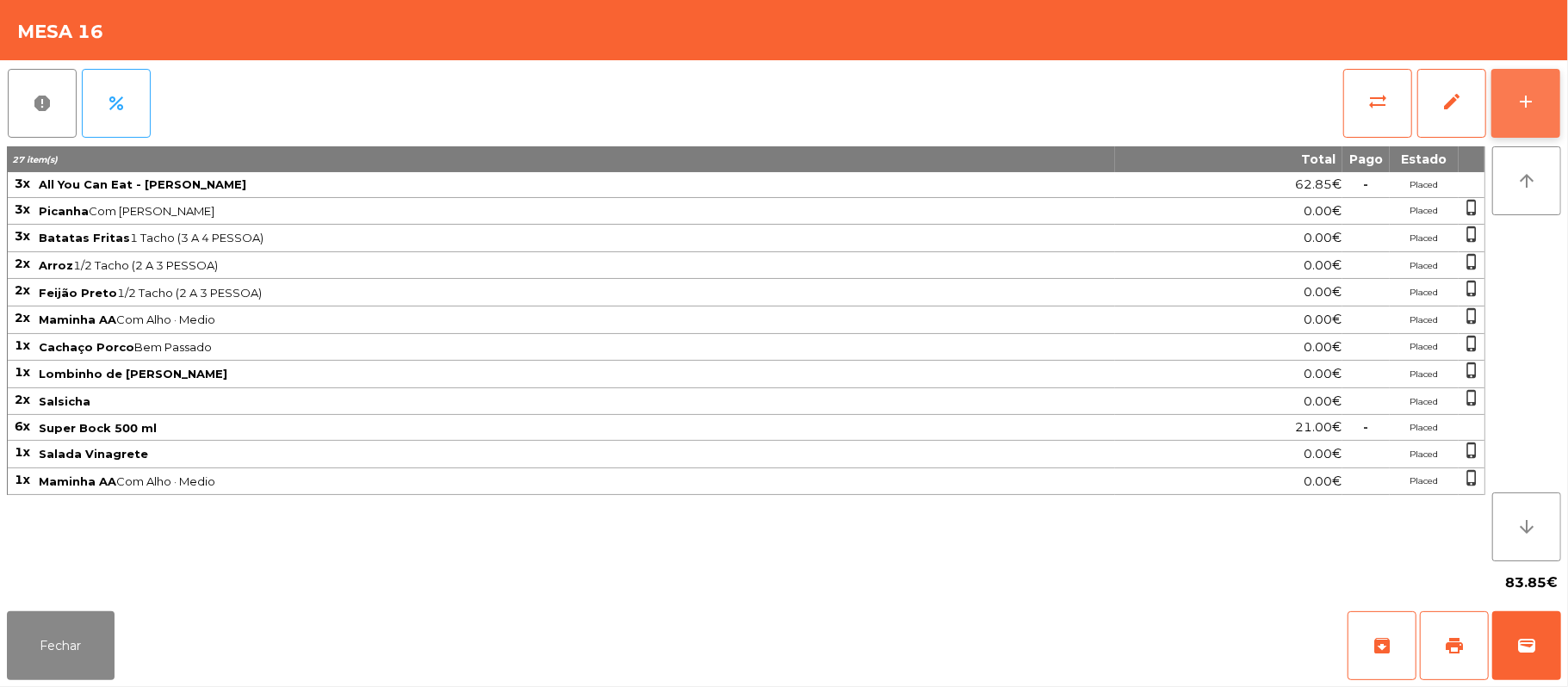
click at [1510, 94] on button "add" at bounding box center [1525, 103] width 69 height 69
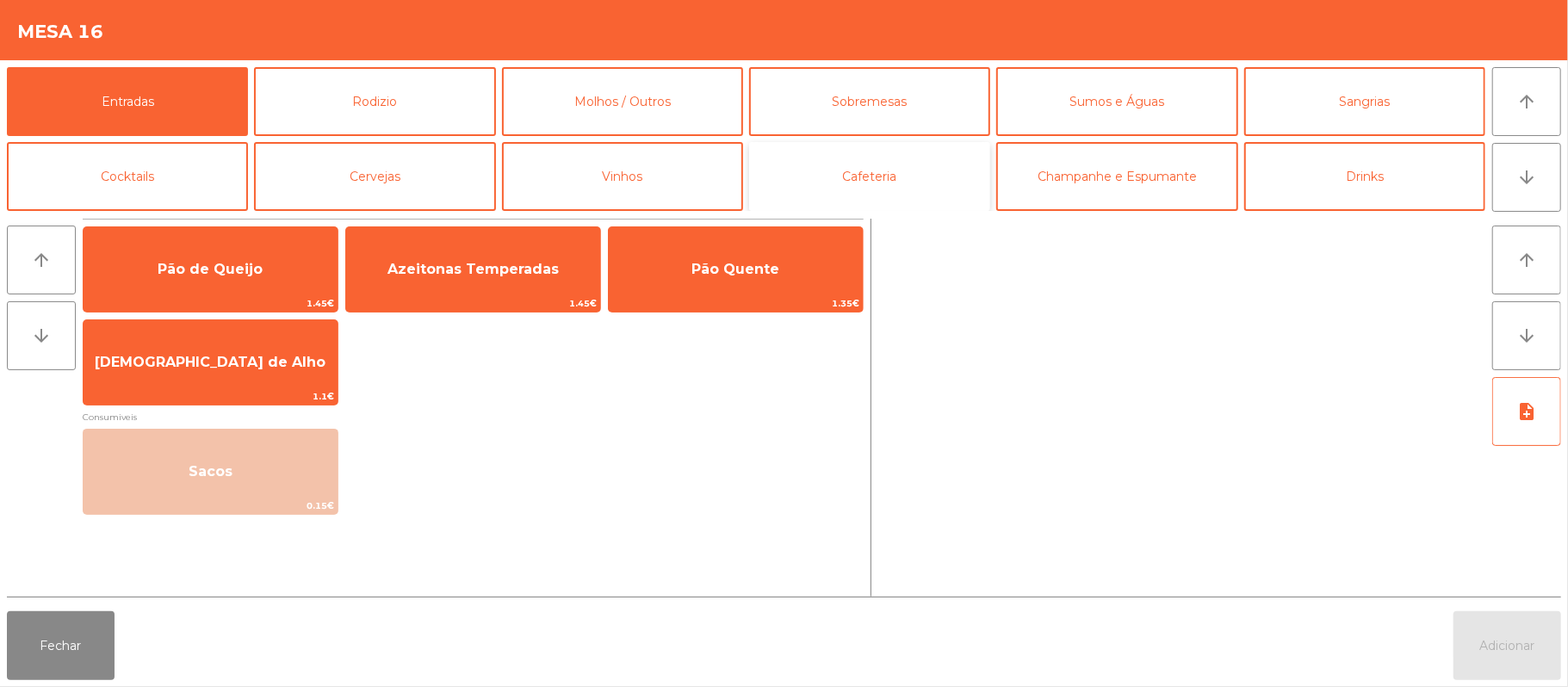
click at [858, 190] on button "Cafeteria" at bounding box center [869, 176] width 241 height 69
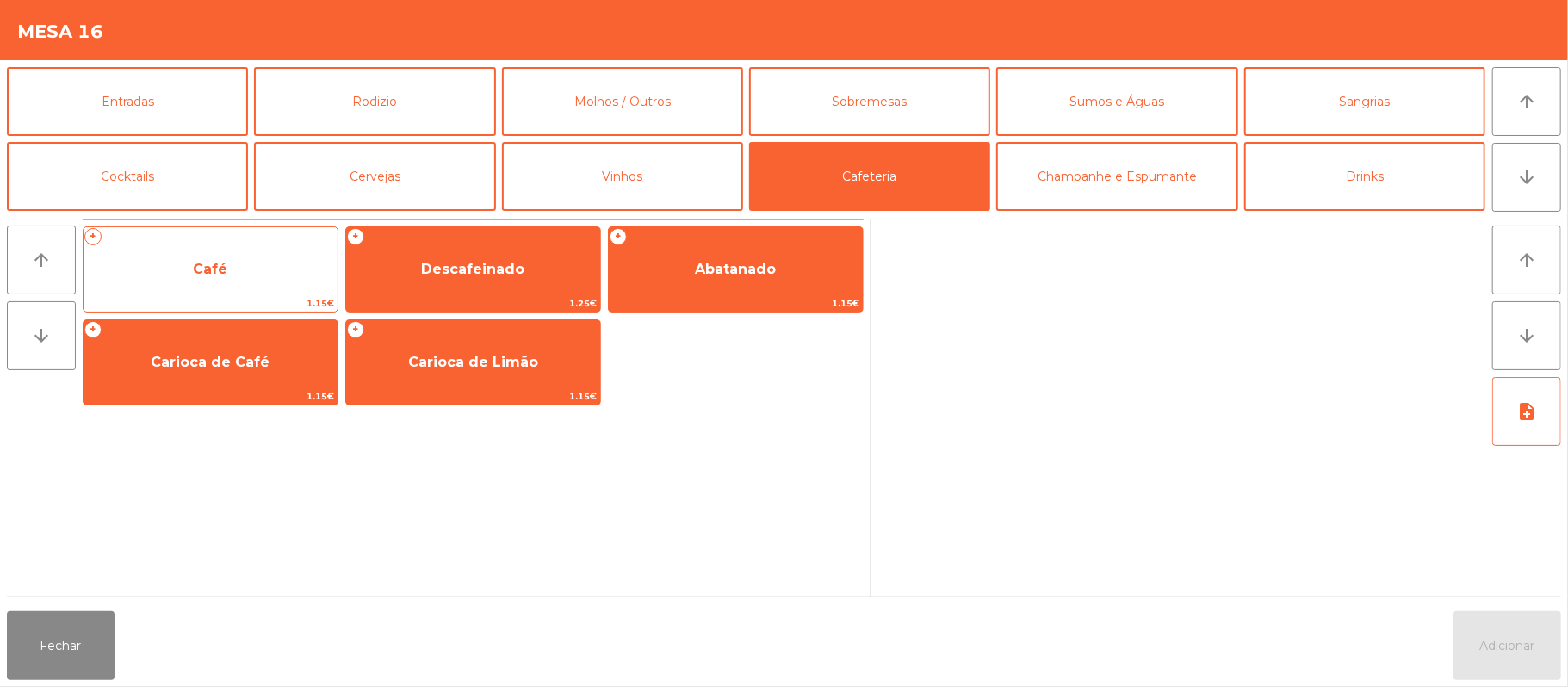
click at [250, 266] on span "Café" at bounding box center [211, 270] width 254 height 47
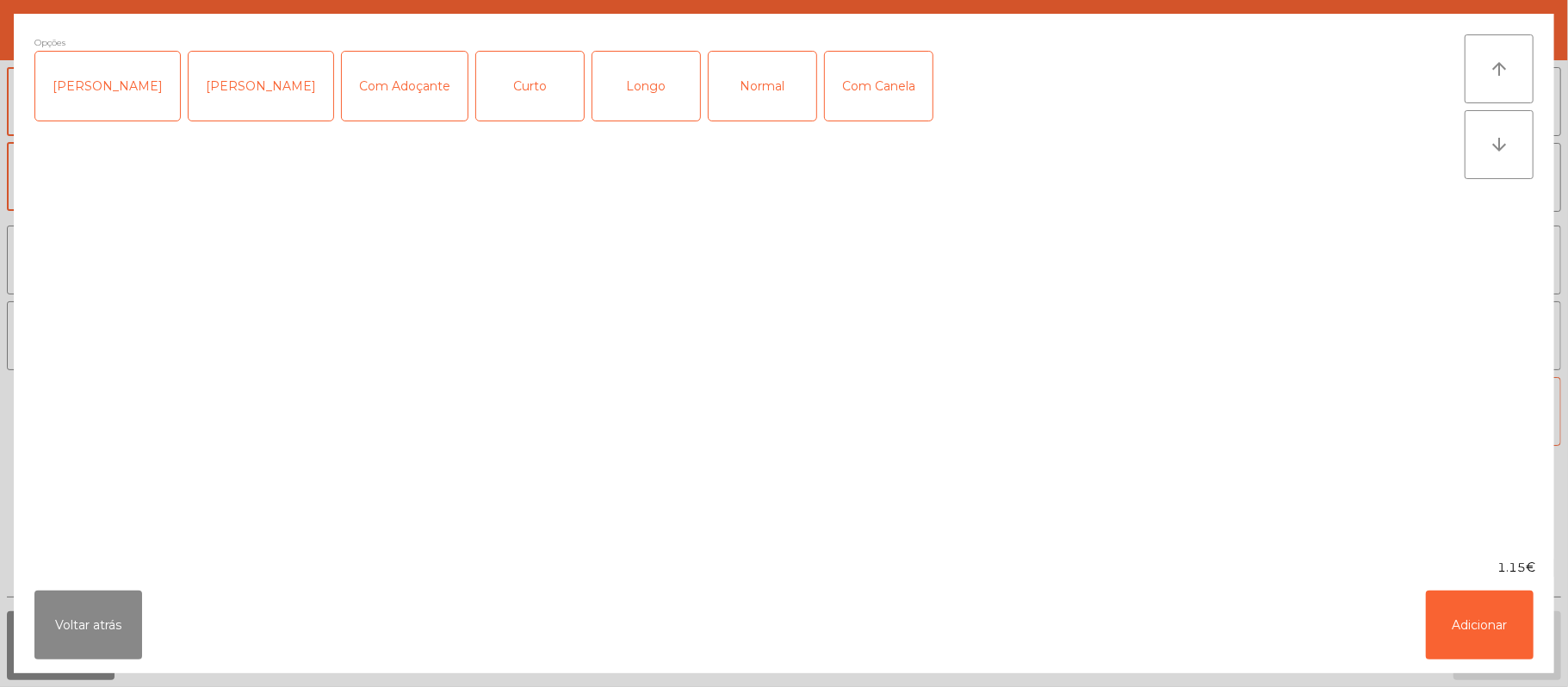
click at [748, 83] on div "Normal" at bounding box center [763, 86] width 108 height 69
click at [1472, 621] on button "Adicionar" at bounding box center [1480, 624] width 108 height 69
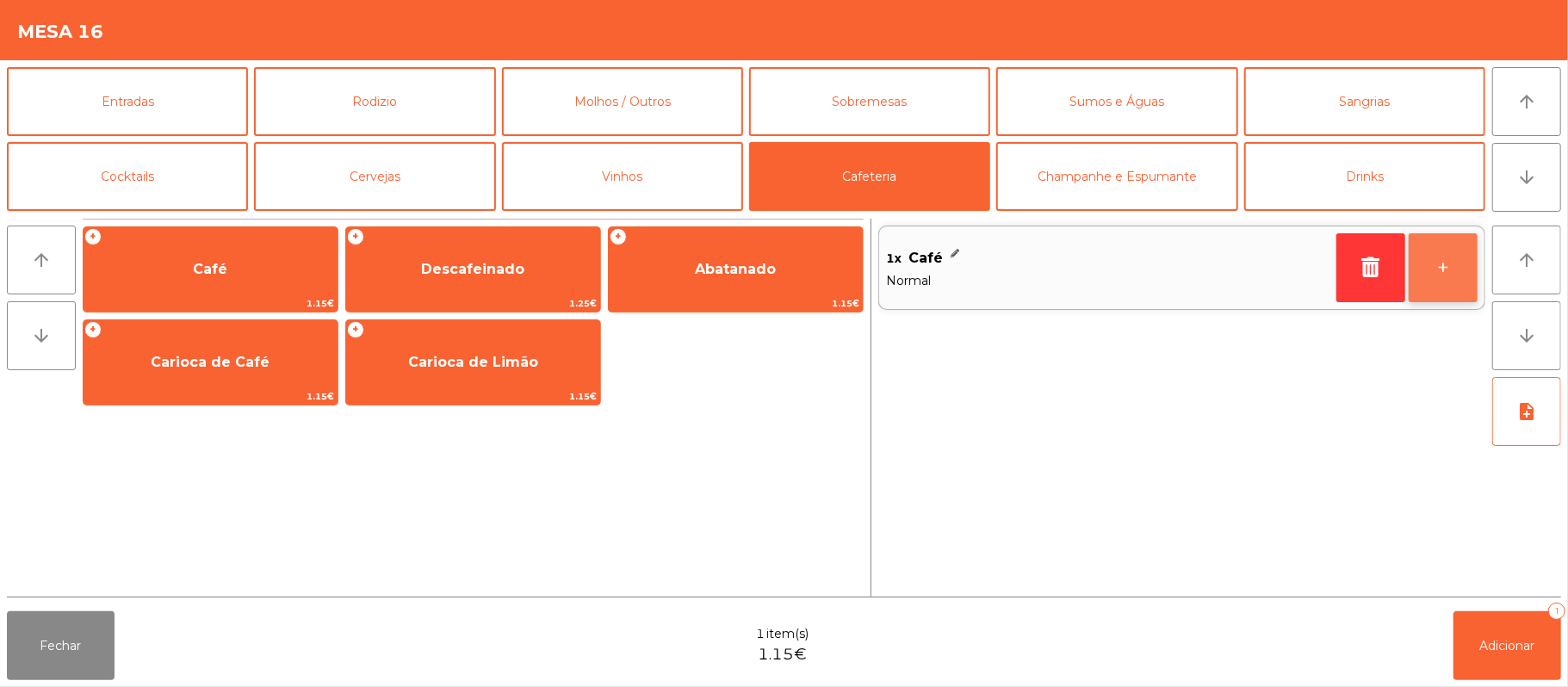
click at [1434, 279] on button "+" at bounding box center [1442, 268] width 69 height 69
click at [1427, 272] on button "+" at bounding box center [1442, 268] width 69 height 69
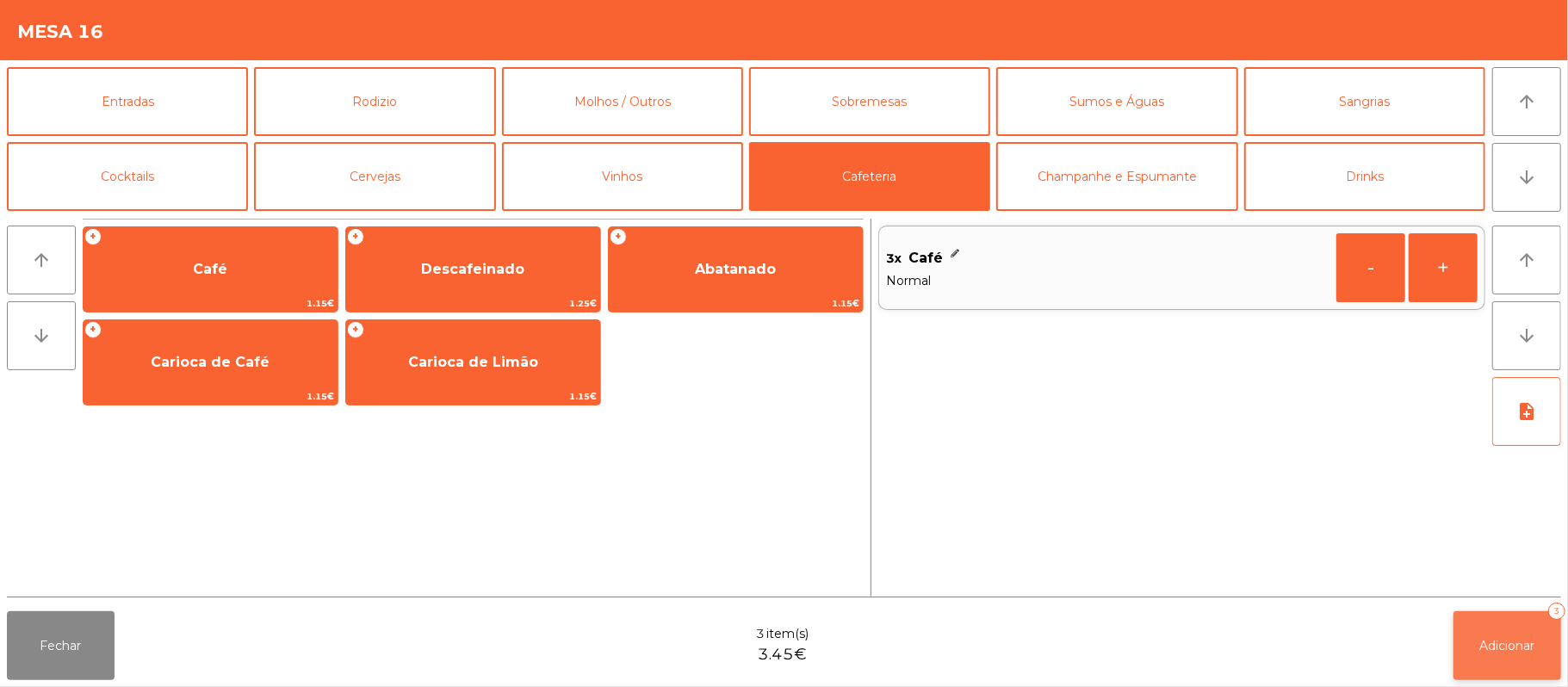
click at [1510, 630] on button "Adicionar 3" at bounding box center [1507, 645] width 108 height 69
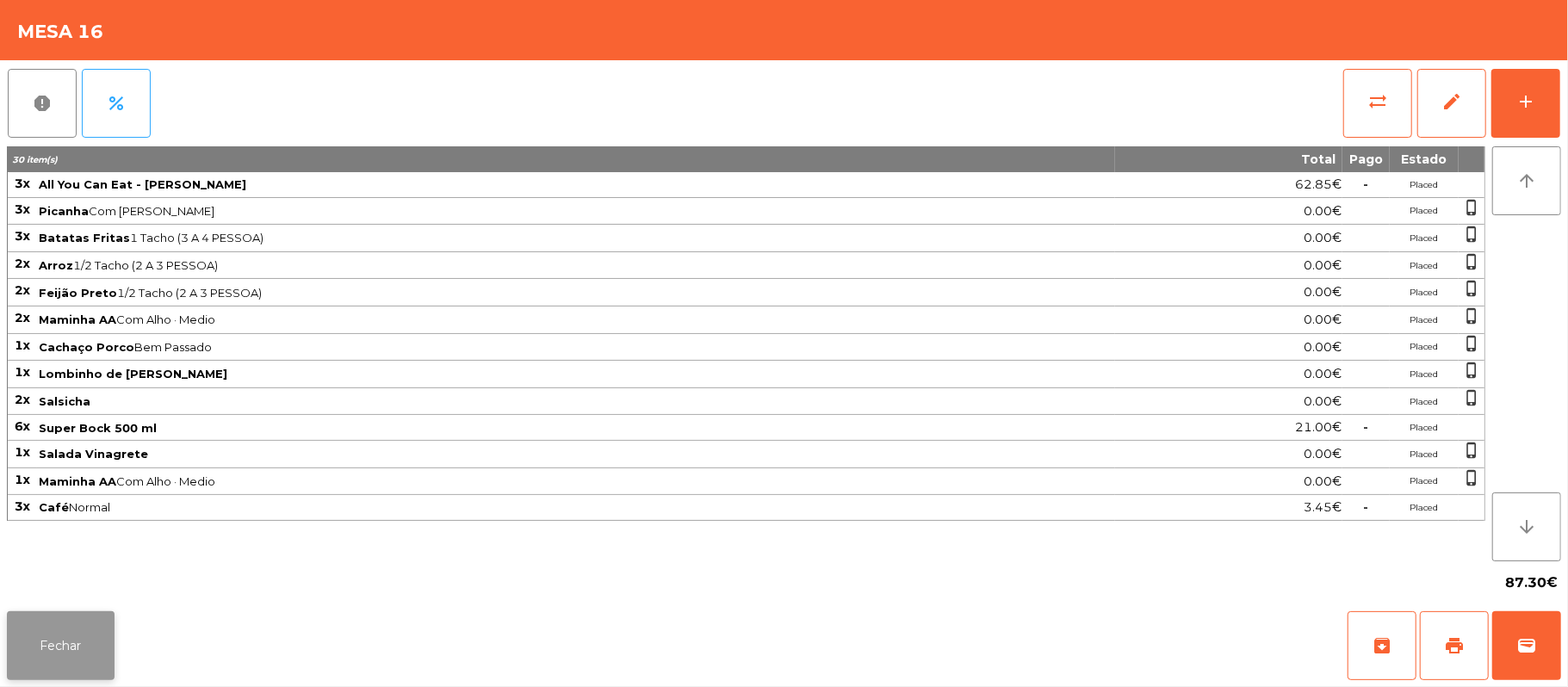
click at [86, 649] on button "Fechar" at bounding box center [61, 645] width 108 height 69
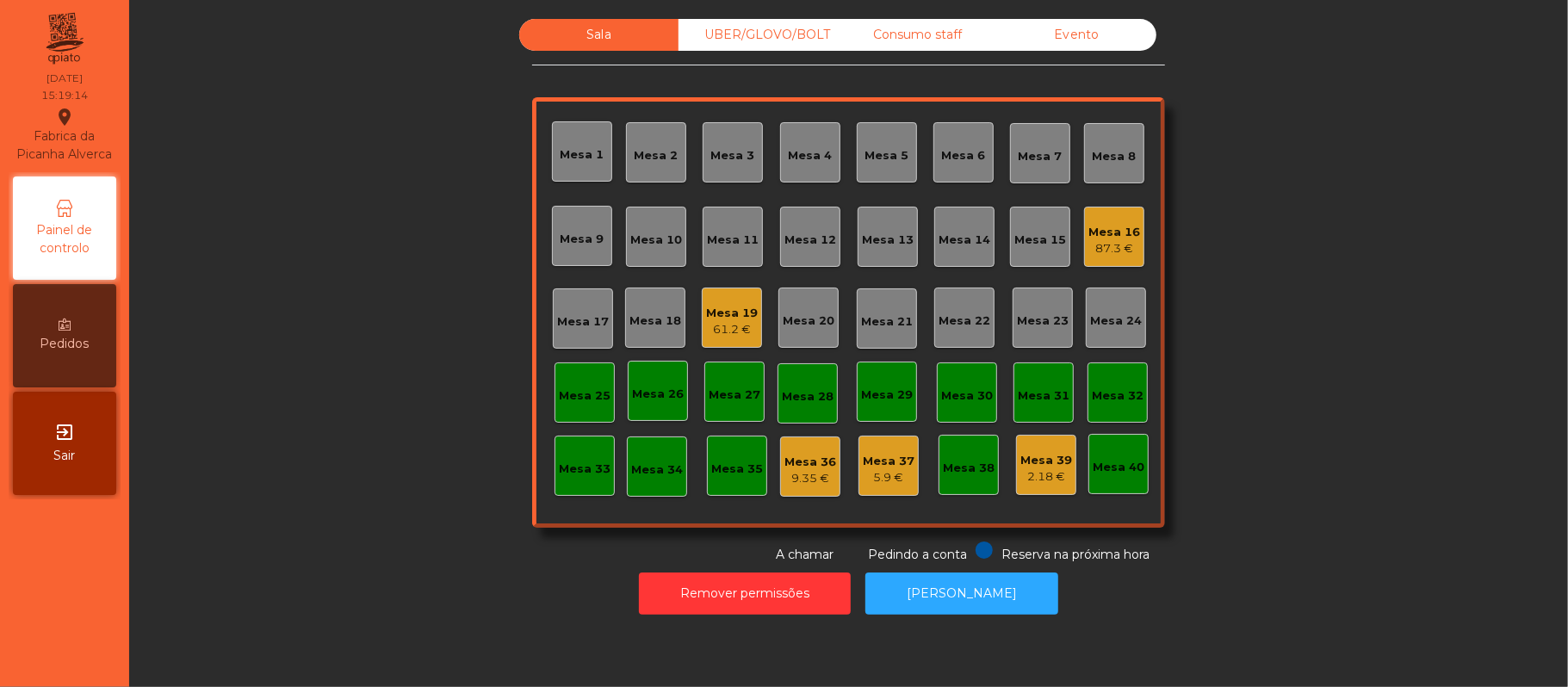
click at [1097, 231] on div "Mesa 16" at bounding box center [1115, 232] width 52 height 17
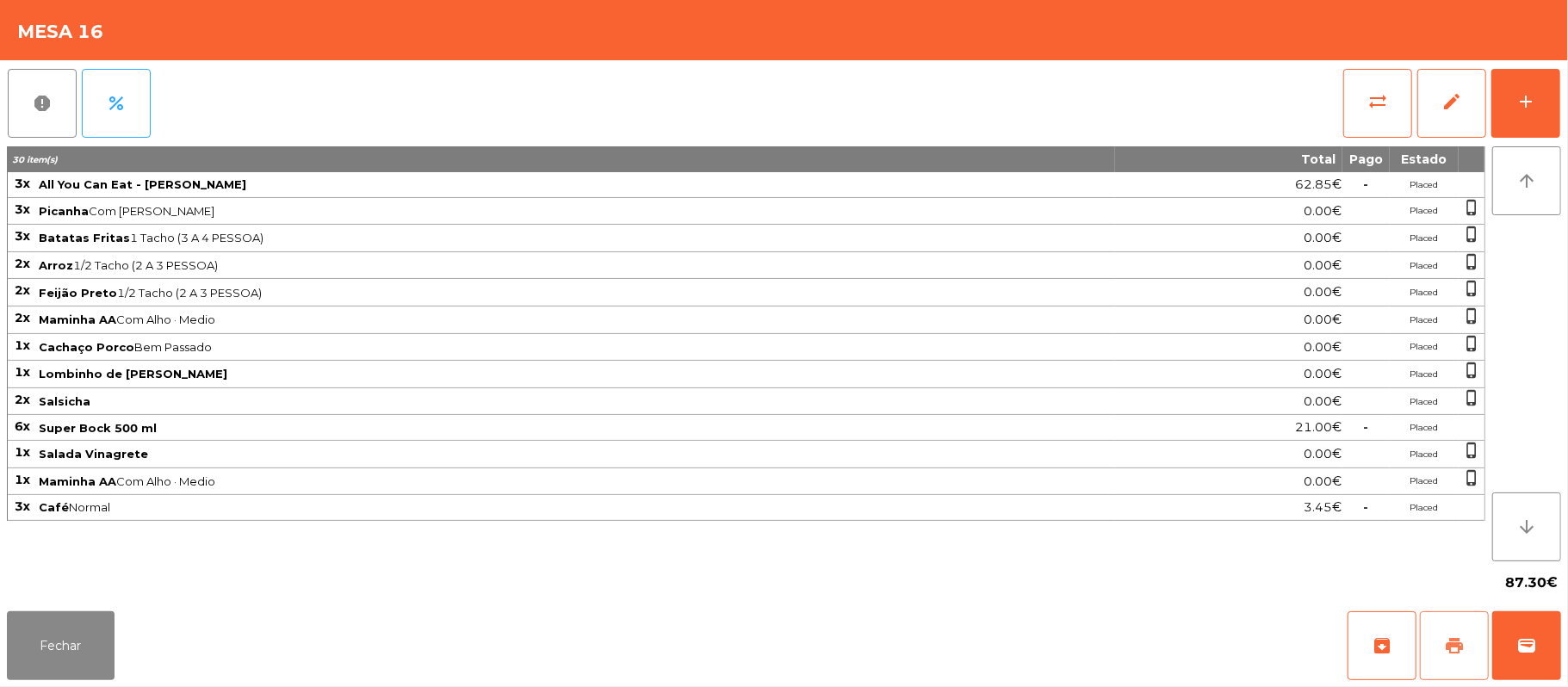
click at [1440, 668] on button "print" at bounding box center [1454, 645] width 69 height 69
click at [1554, 621] on button "wallet" at bounding box center [1526, 645] width 69 height 69
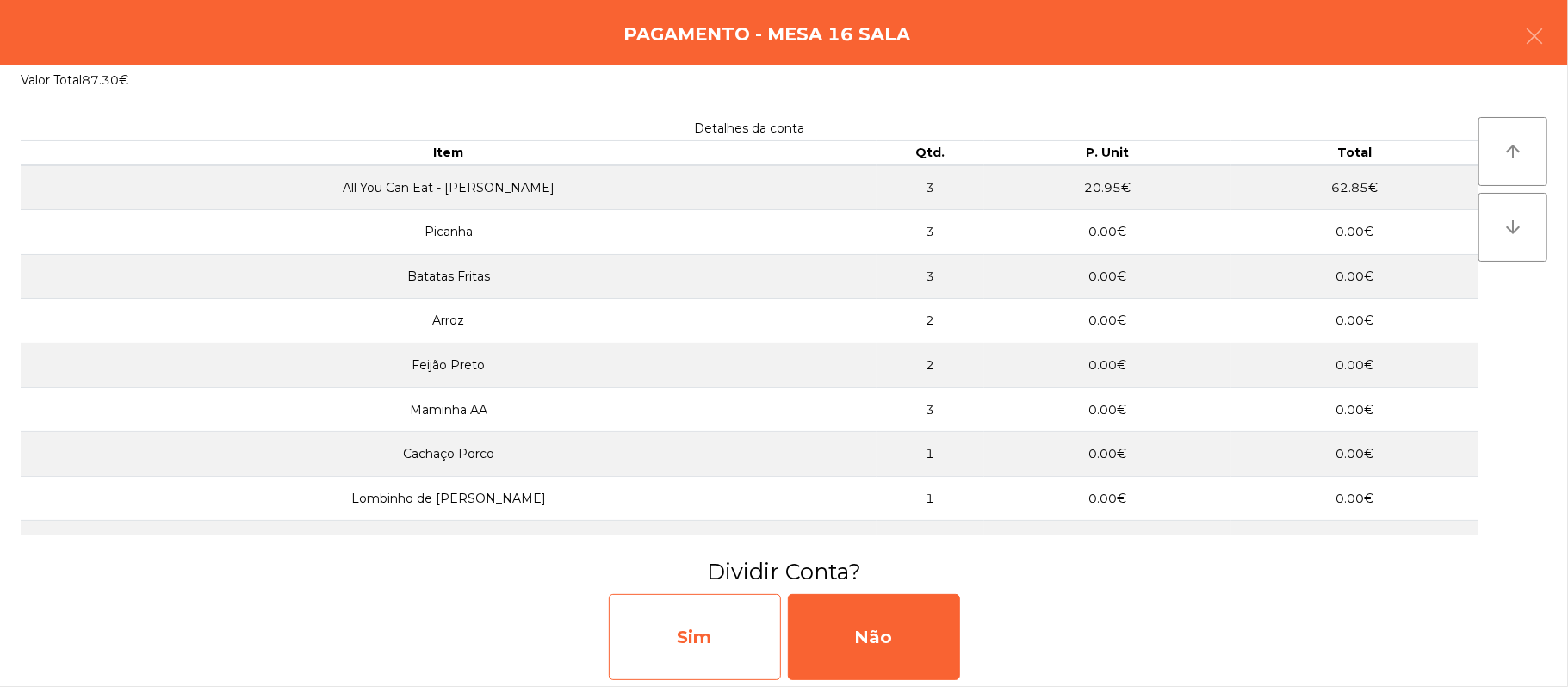
click at [684, 635] on div "Sim" at bounding box center [695, 637] width 172 height 86
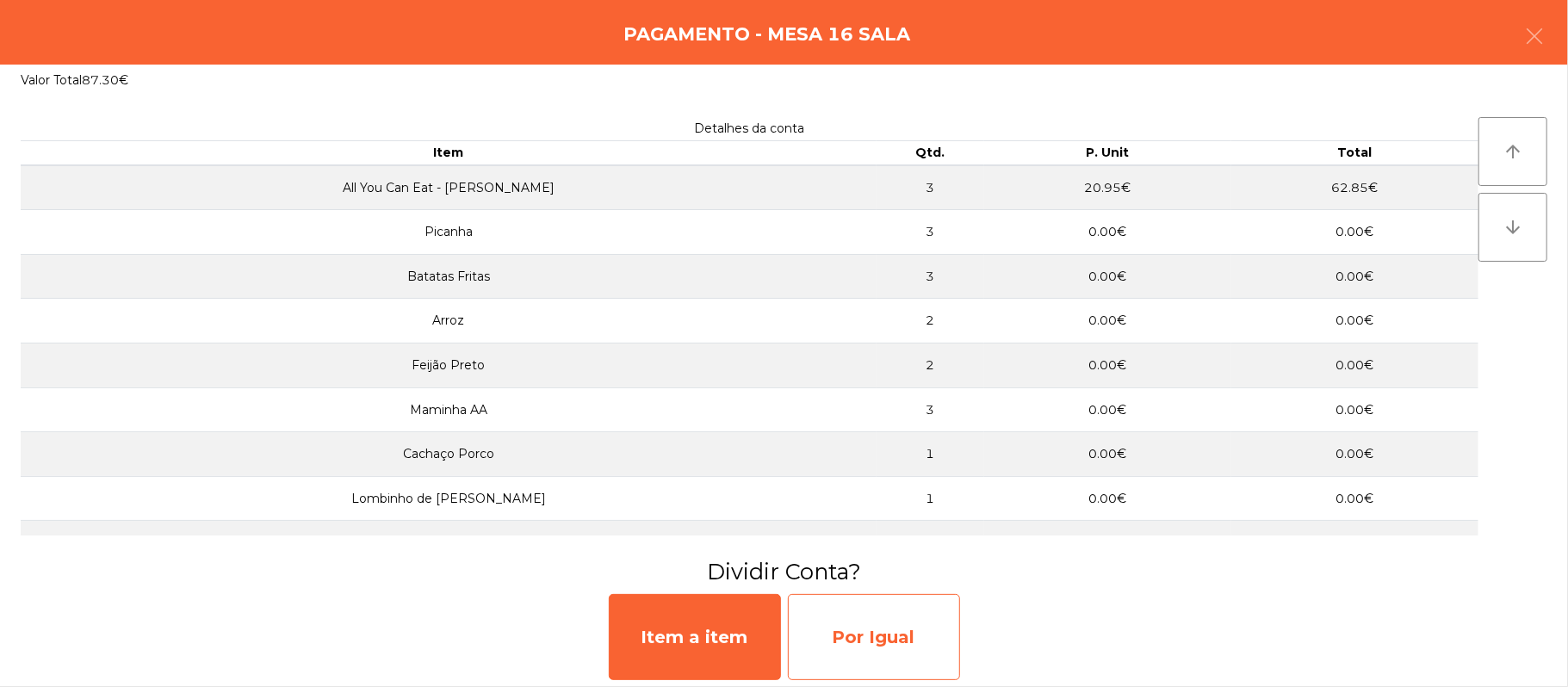
click at [886, 642] on div "Por Igual" at bounding box center [874, 637] width 172 height 86
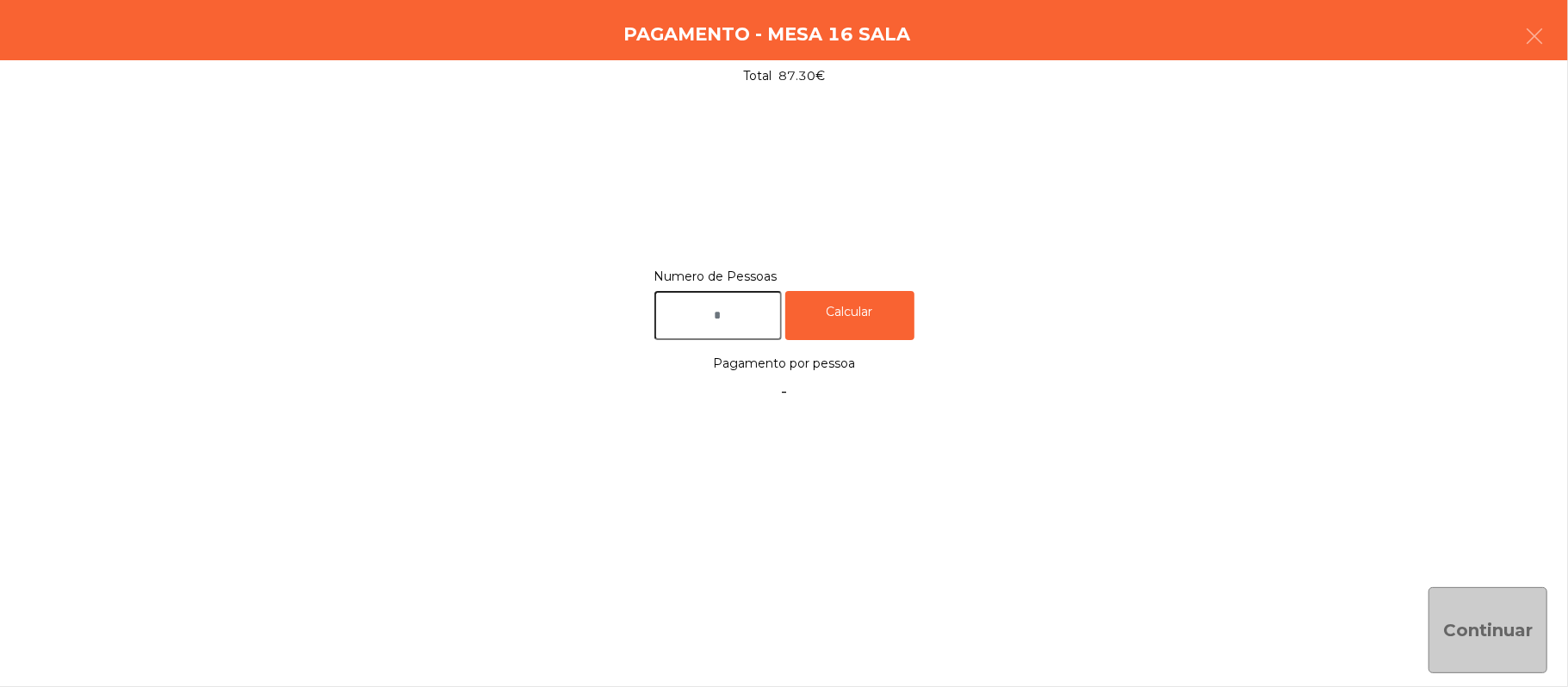
click at [697, 309] on input "text" at bounding box center [718, 315] width 128 height 49
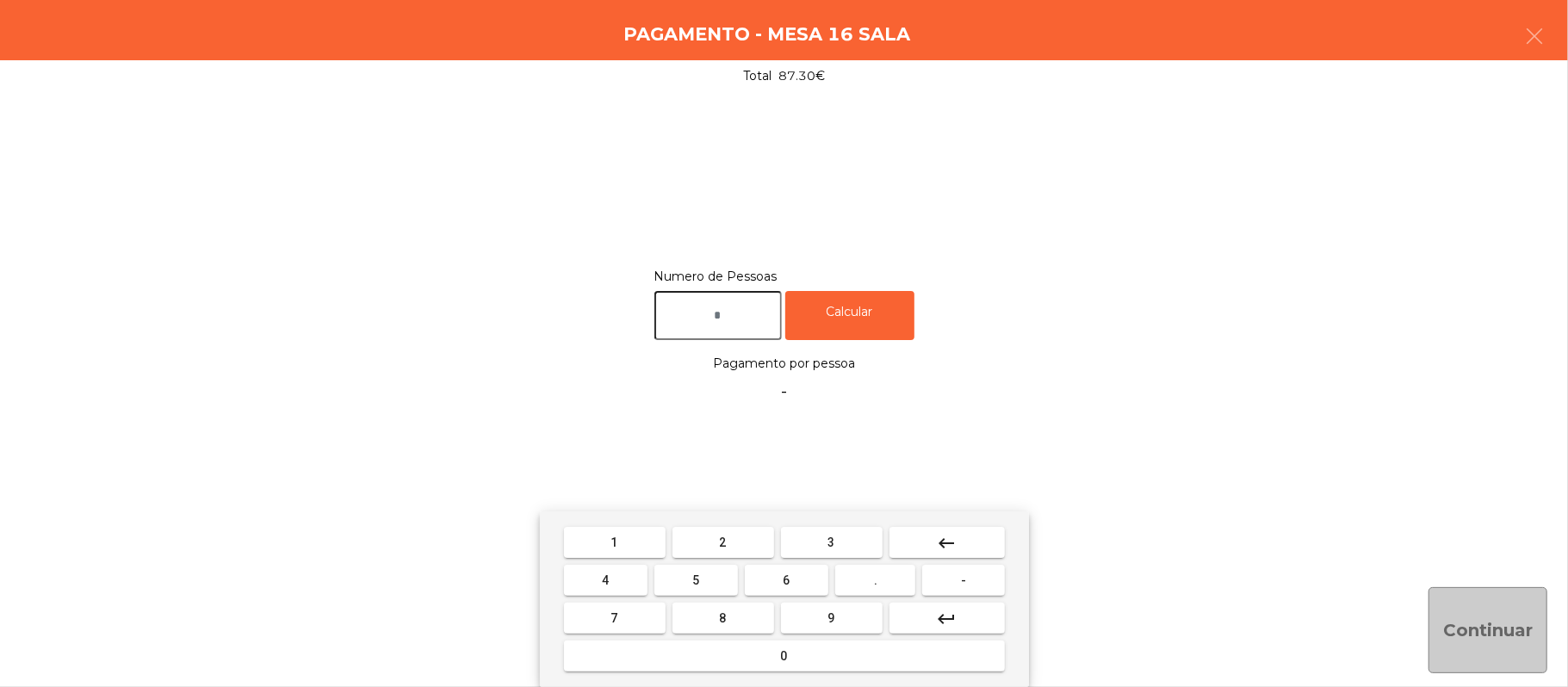
click at [831, 542] on span "3" at bounding box center [831, 542] width 7 height 14
type input "*"
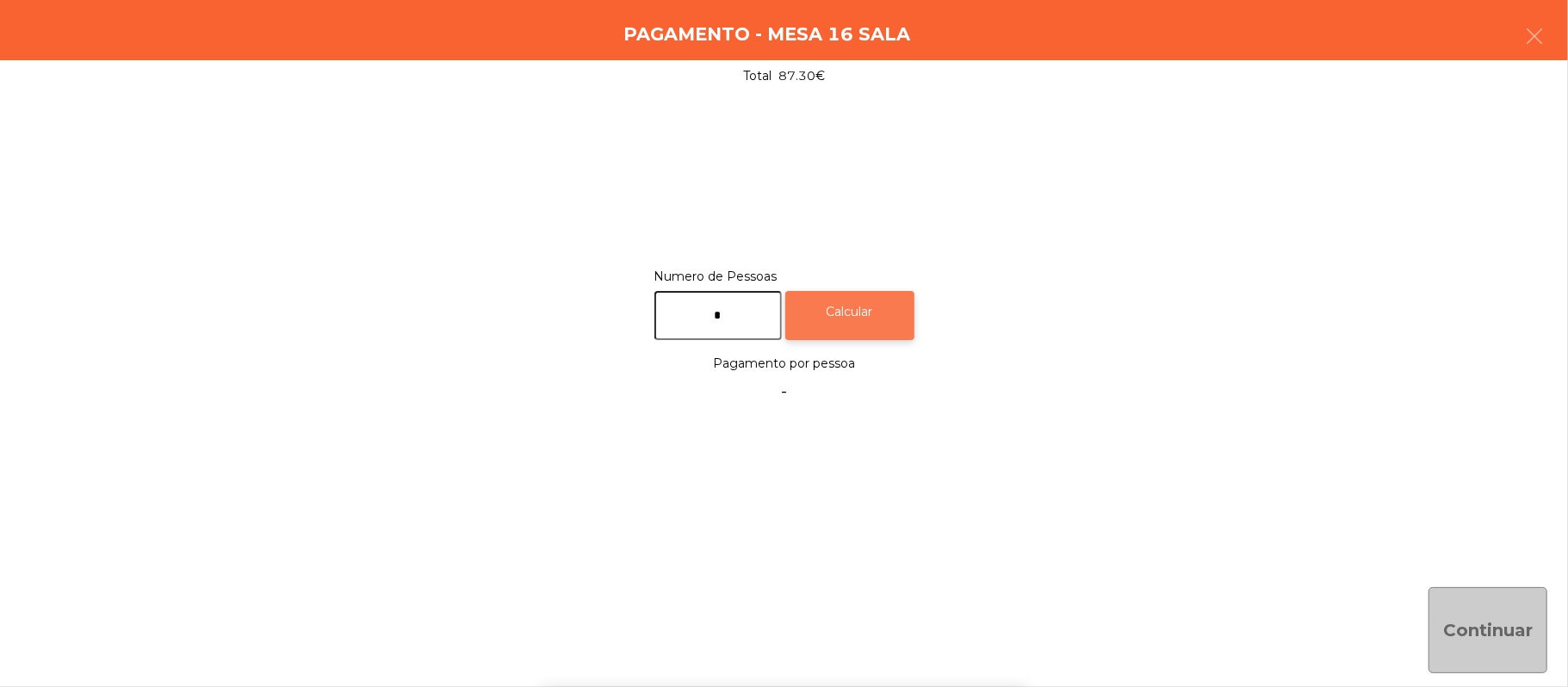
click at [879, 309] on div "Calcular" at bounding box center [849, 315] width 129 height 49
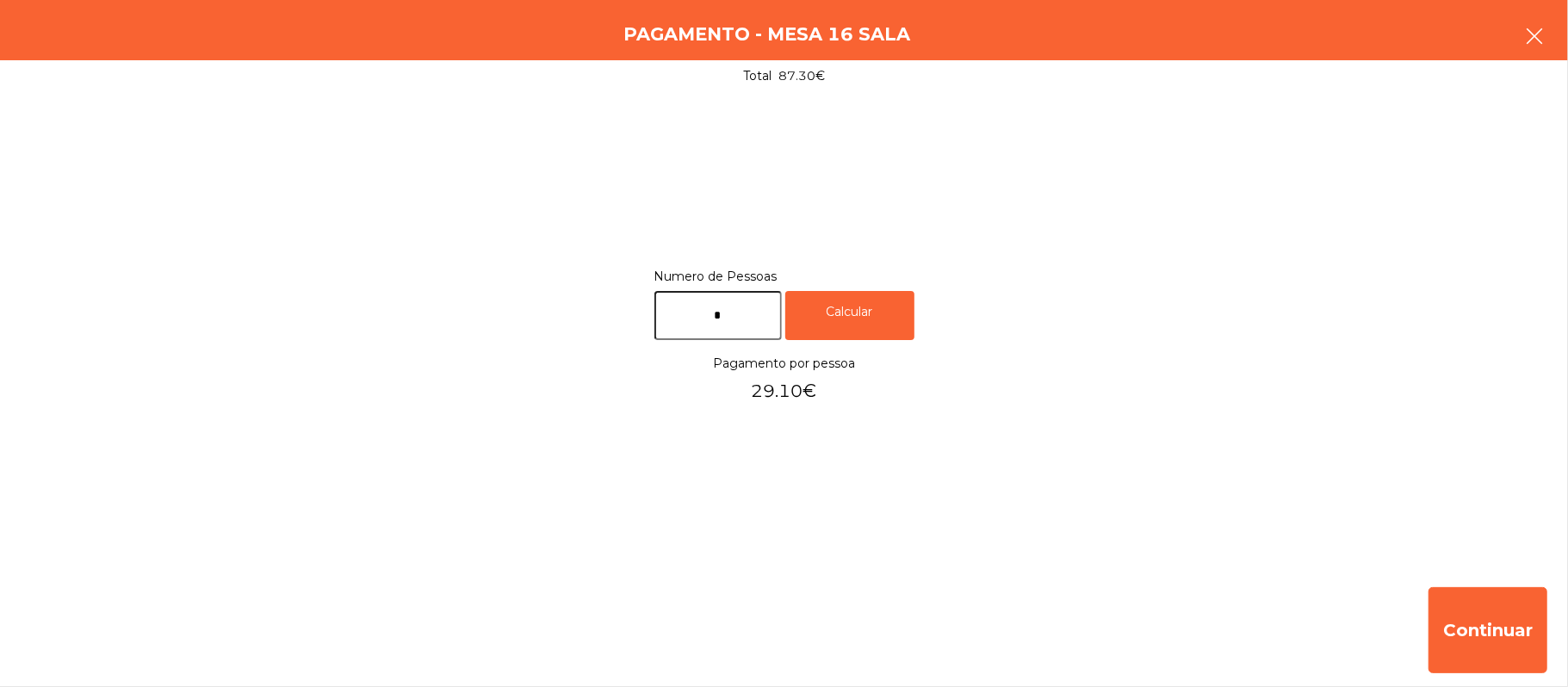
click at [1540, 45] on icon "button" at bounding box center [1534, 36] width 21 height 21
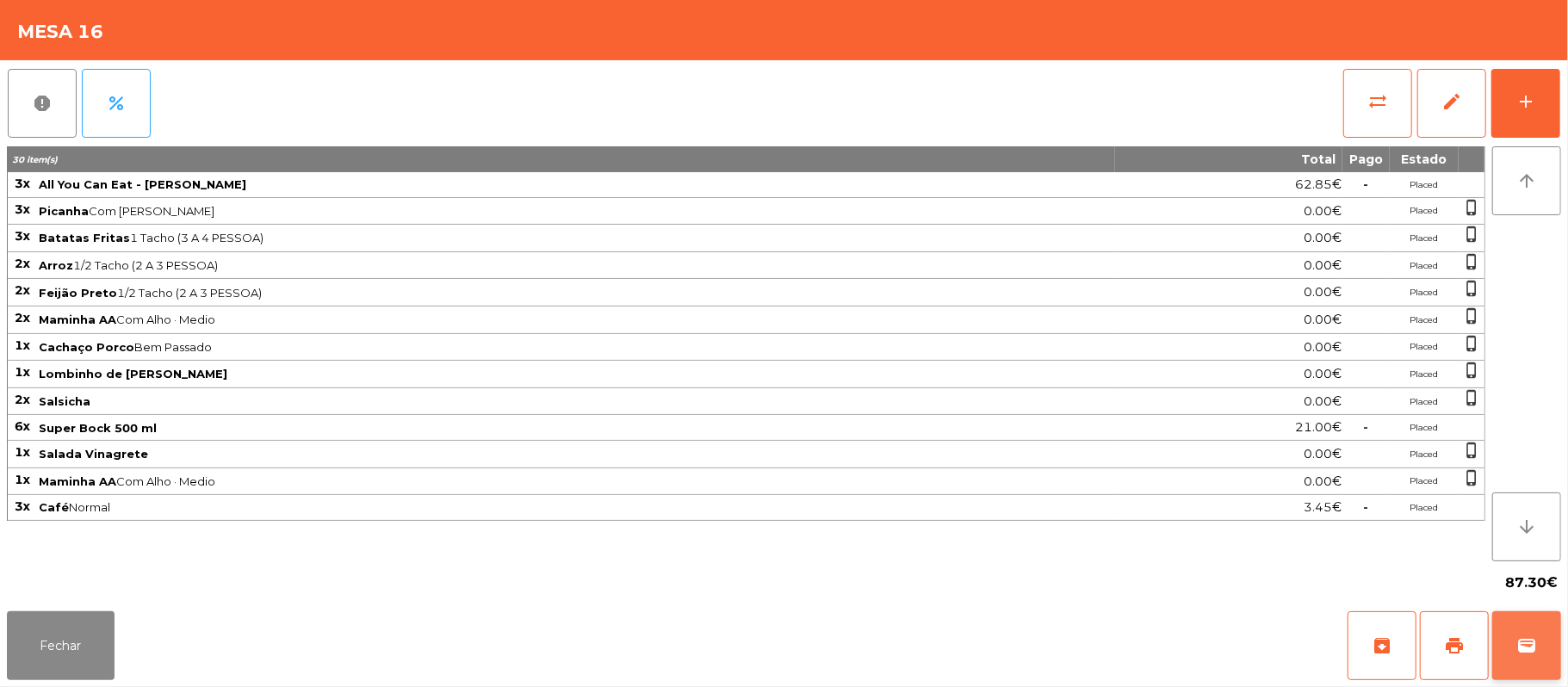
click at [1516, 653] on span "wallet" at bounding box center [1526, 645] width 21 height 21
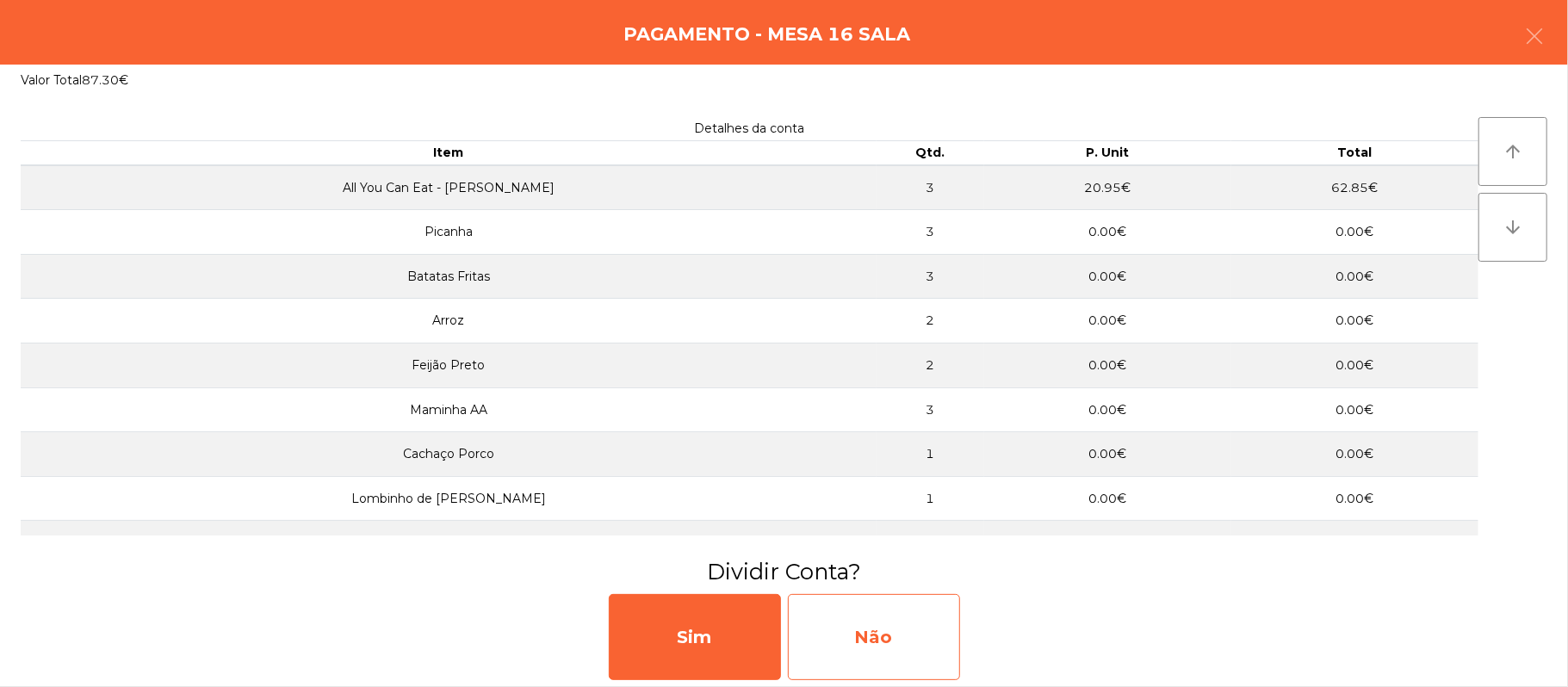
click at [859, 630] on div "Não" at bounding box center [874, 637] width 172 height 86
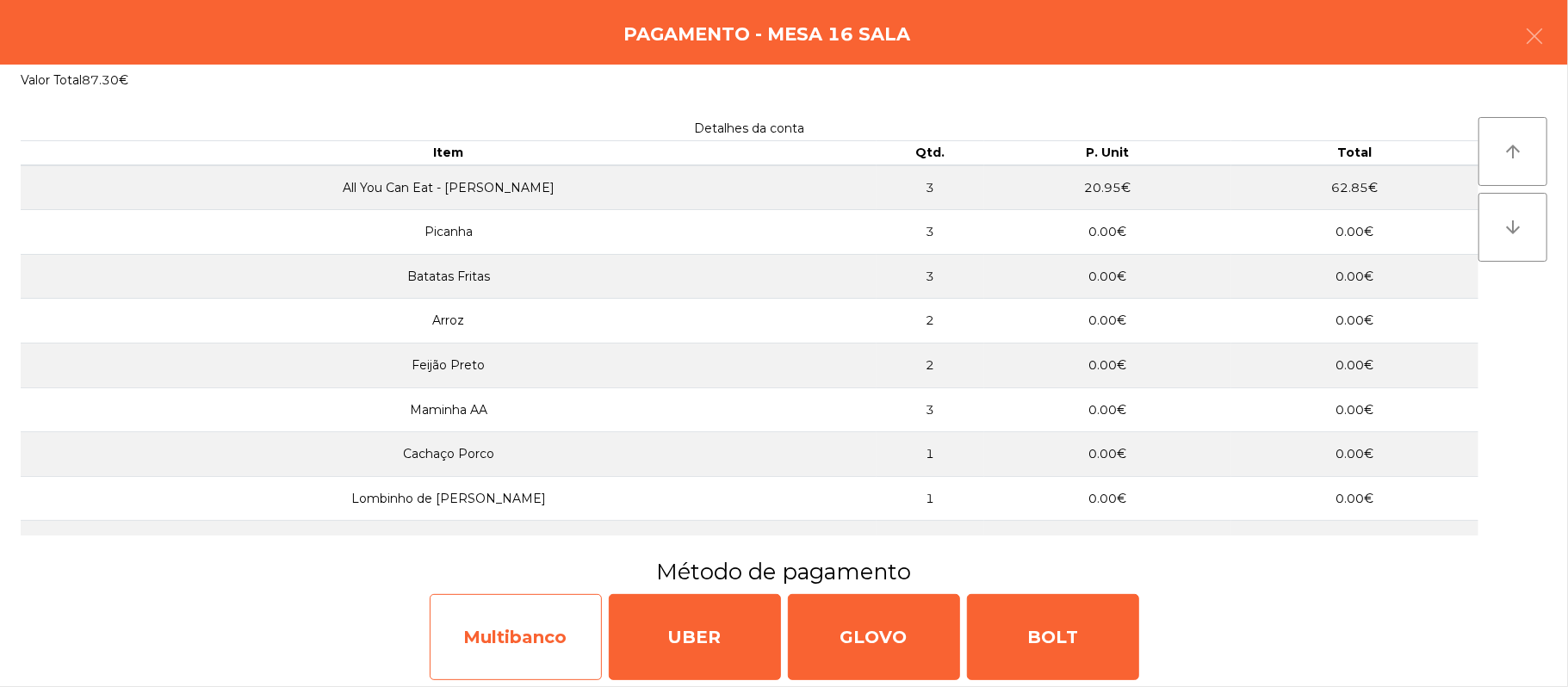
click at [508, 656] on div "Multibanco" at bounding box center [515, 637] width 172 height 86
select select "**"
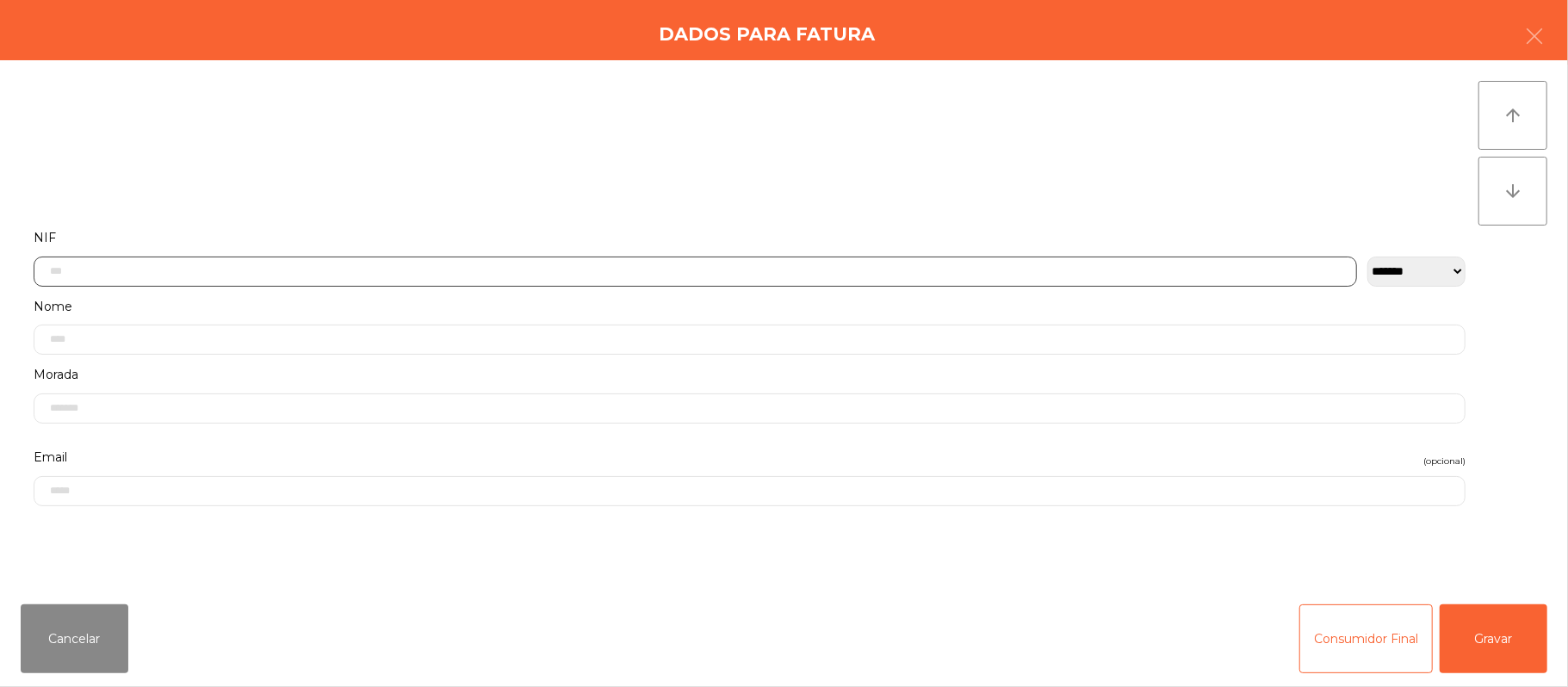
click at [477, 266] on input "text" at bounding box center [695, 272] width 1323 height 30
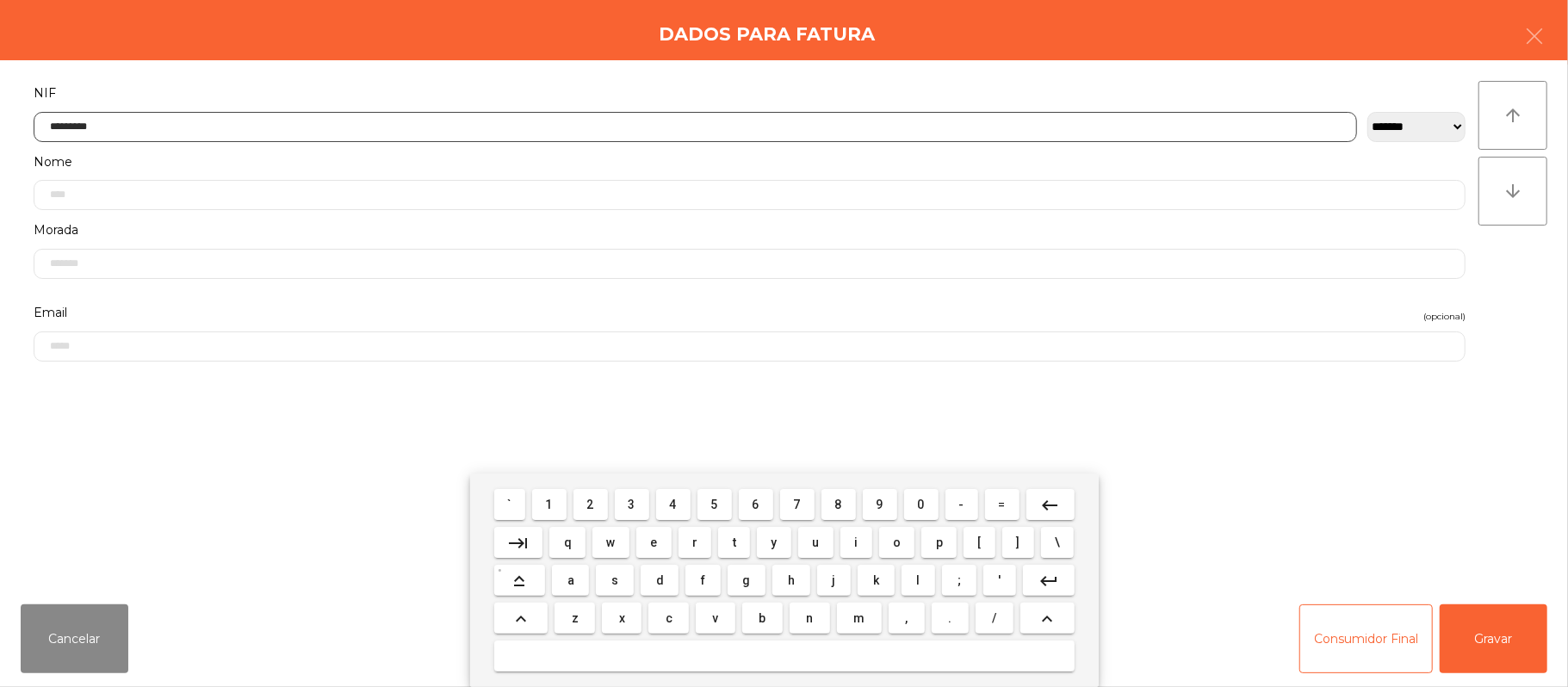
type input "*********"
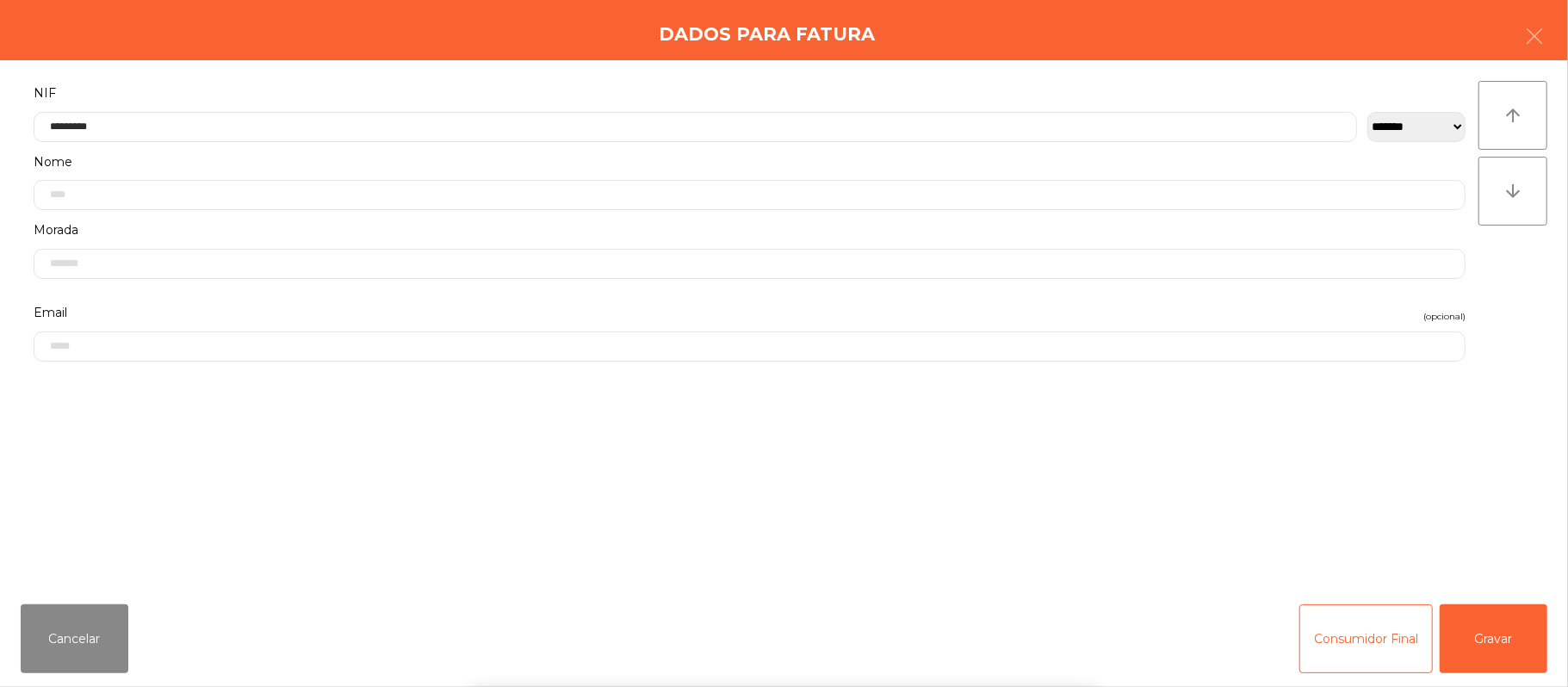
click at [1483, 640] on div "` 1 2 3 4 5 6 7 8 9 0 - = keyboard_backspace keyboard_tab q w e r t y u i o p […" at bounding box center [784, 580] width 1568 height 214
click at [1493, 621] on button "Gravar" at bounding box center [1494, 638] width 108 height 69
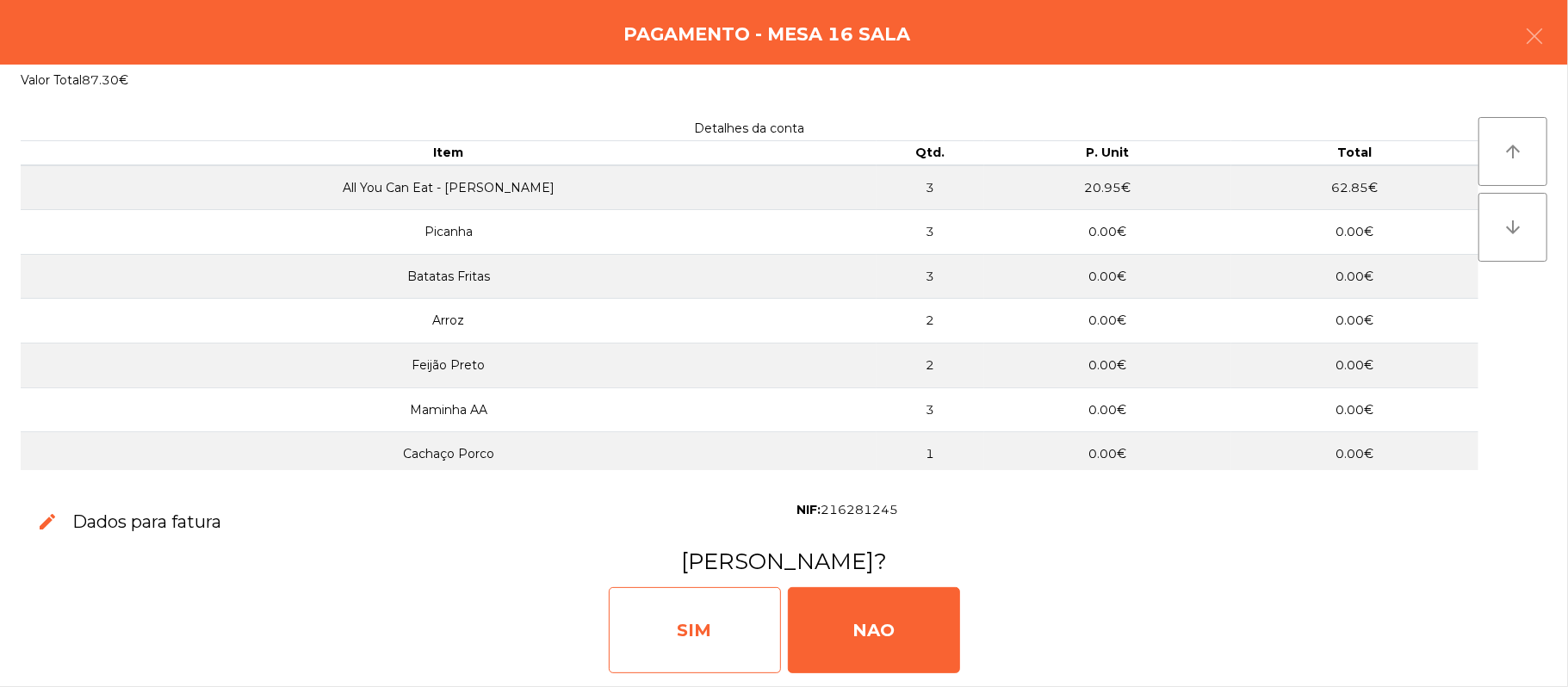
click at [715, 627] on div "SIM" at bounding box center [695, 630] width 172 height 86
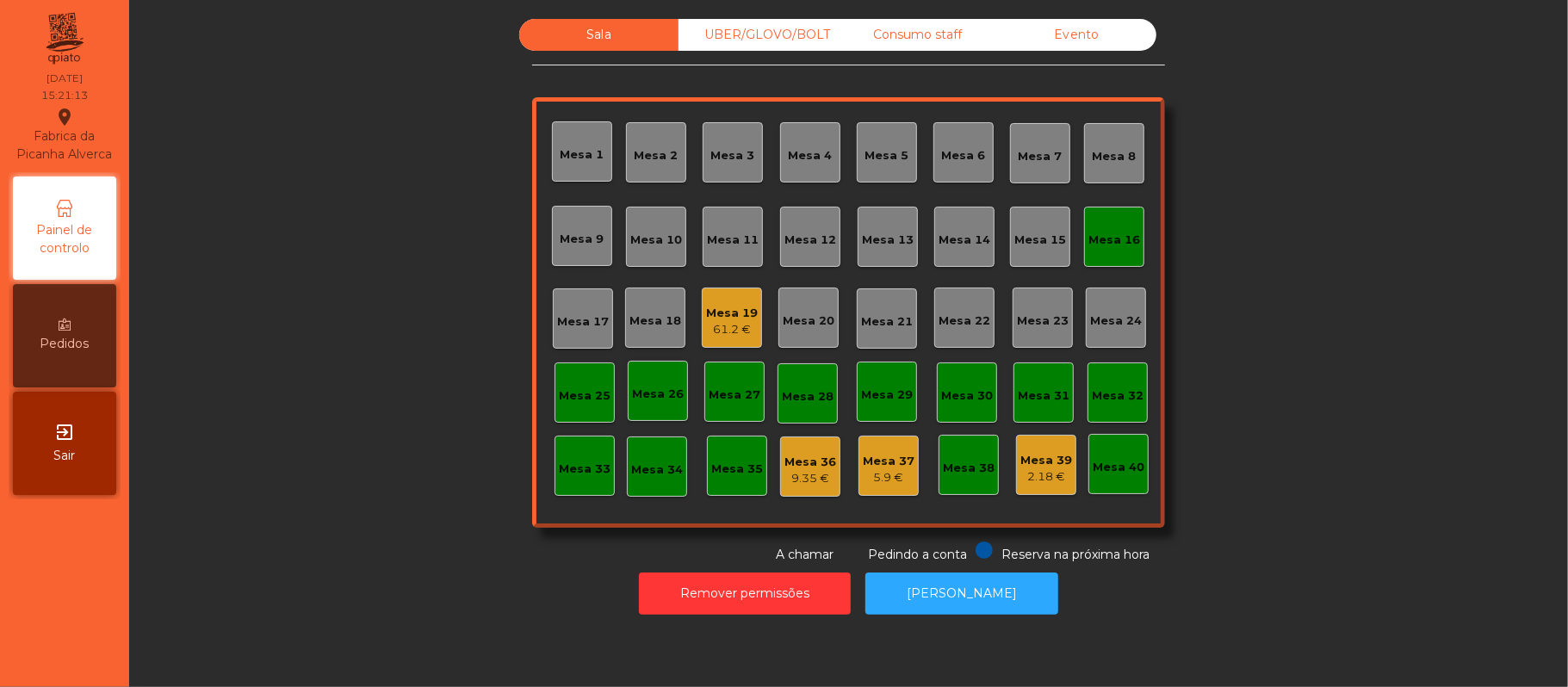
click at [706, 329] on div "61.2 €" at bounding box center [732, 330] width 52 height 17
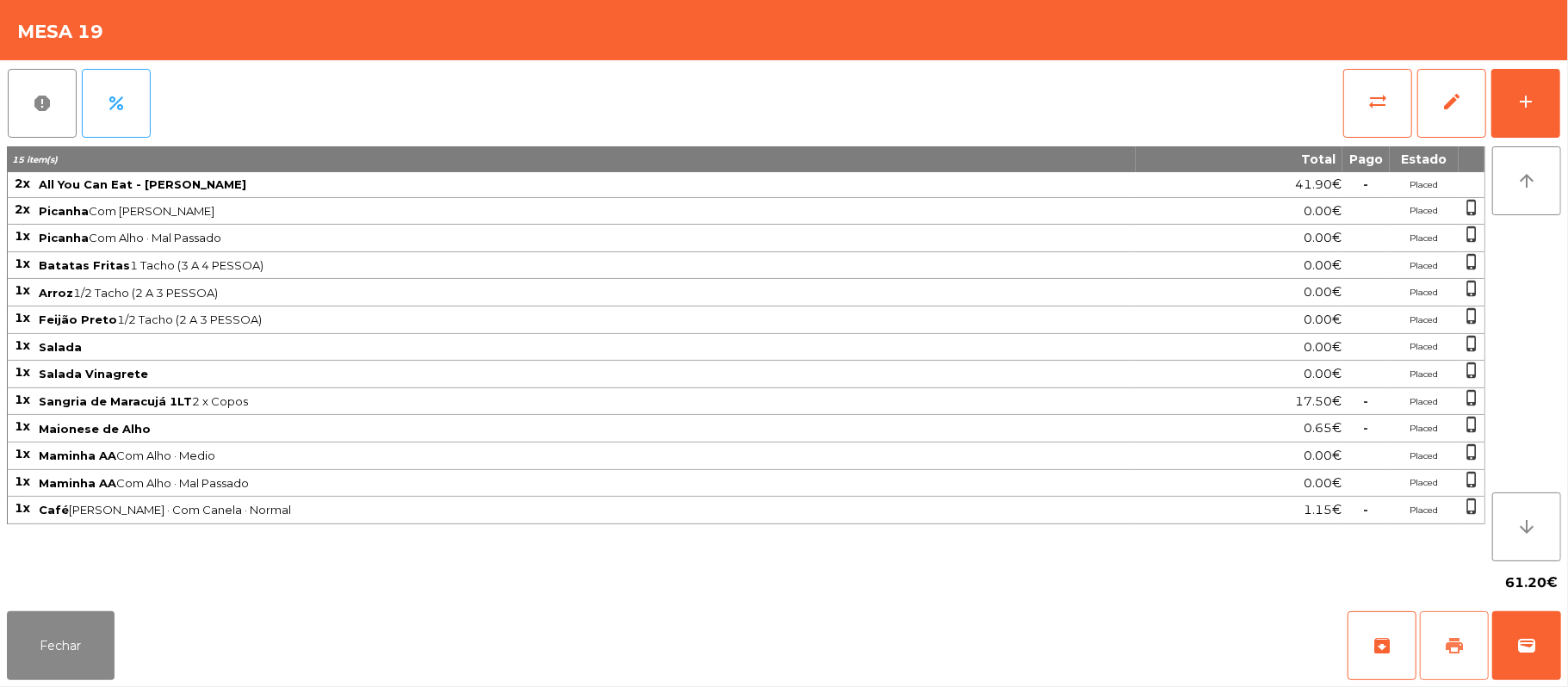
click at [1450, 662] on button "print" at bounding box center [1454, 645] width 69 height 69
click at [1440, 646] on button "print" at bounding box center [1454, 645] width 69 height 69
click at [1558, 617] on button "wallet" at bounding box center [1526, 645] width 69 height 69
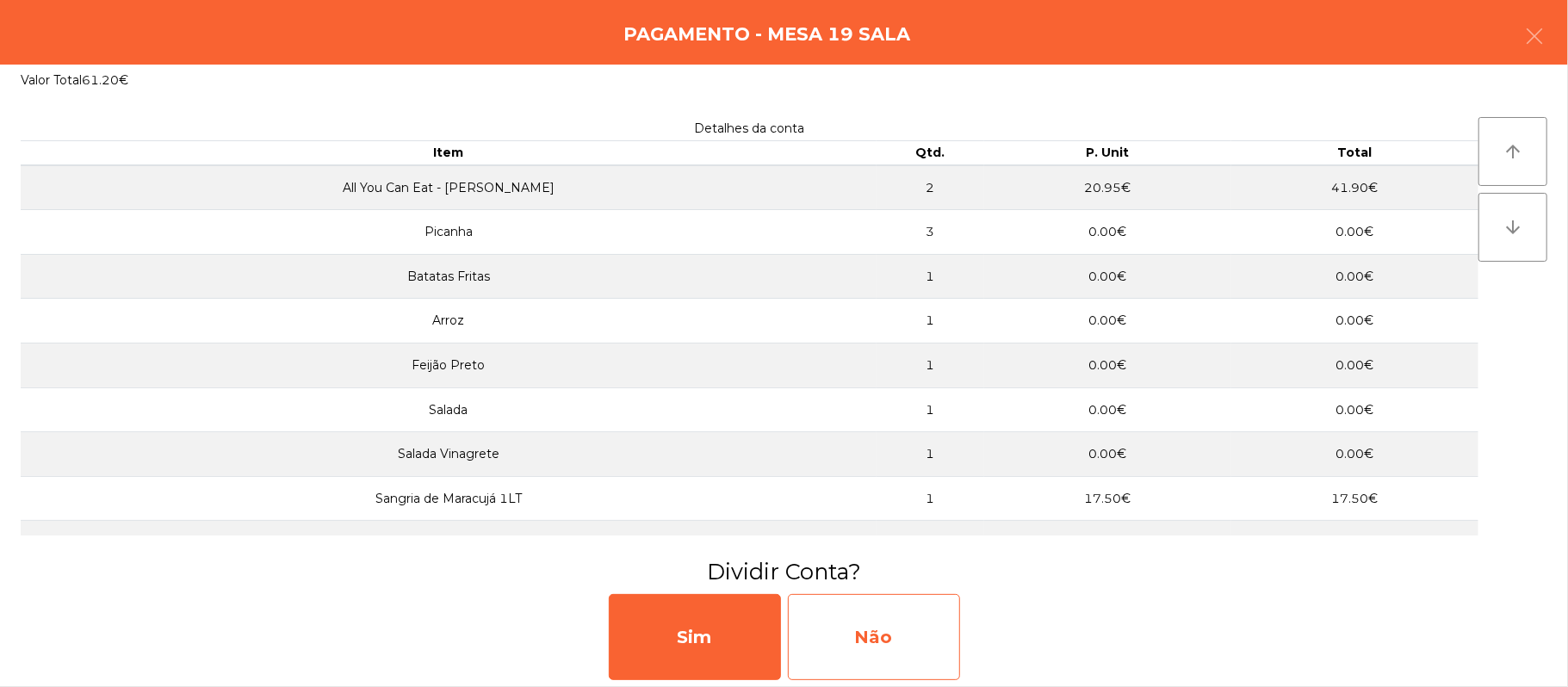
click at [865, 652] on div "Não" at bounding box center [874, 637] width 172 height 86
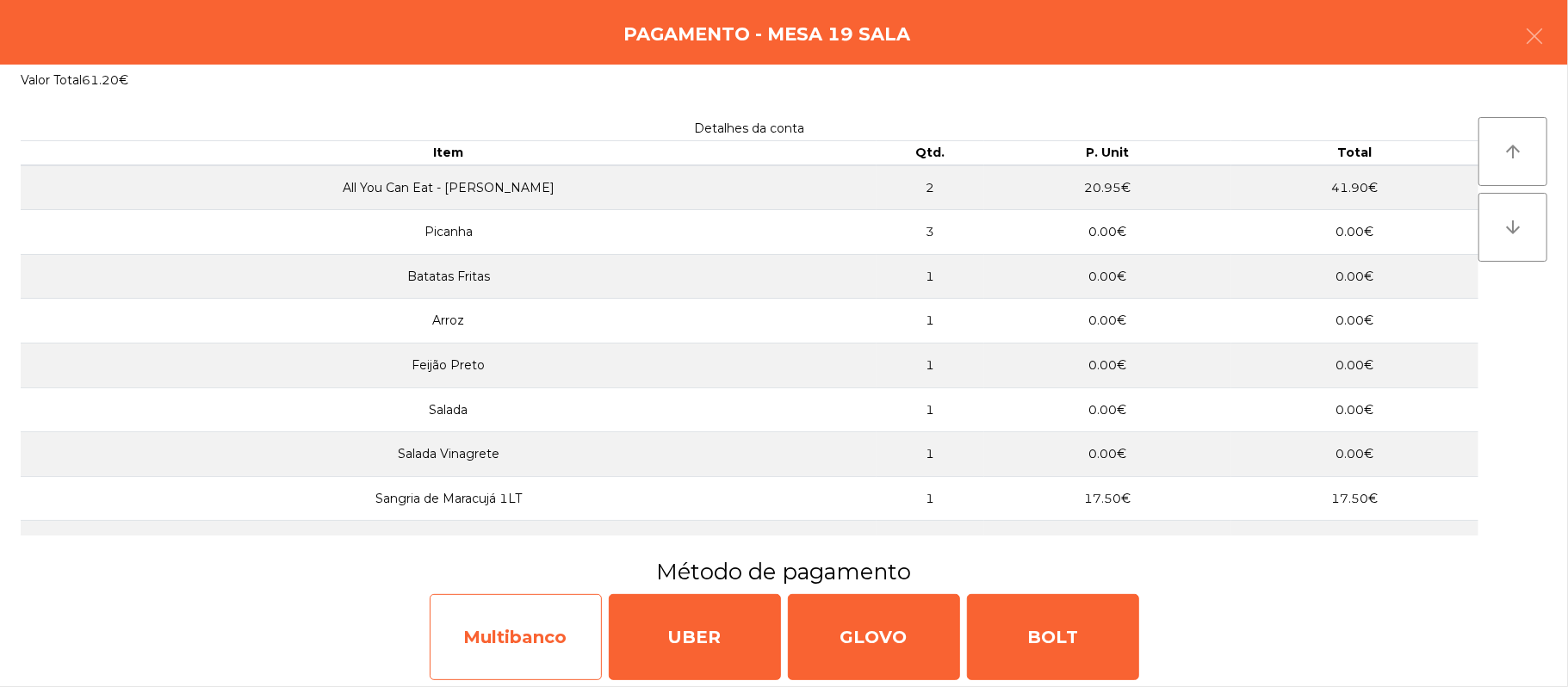
click at [492, 610] on div "Multibanco" at bounding box center [515, 637] width 172 height 86
select select "**"
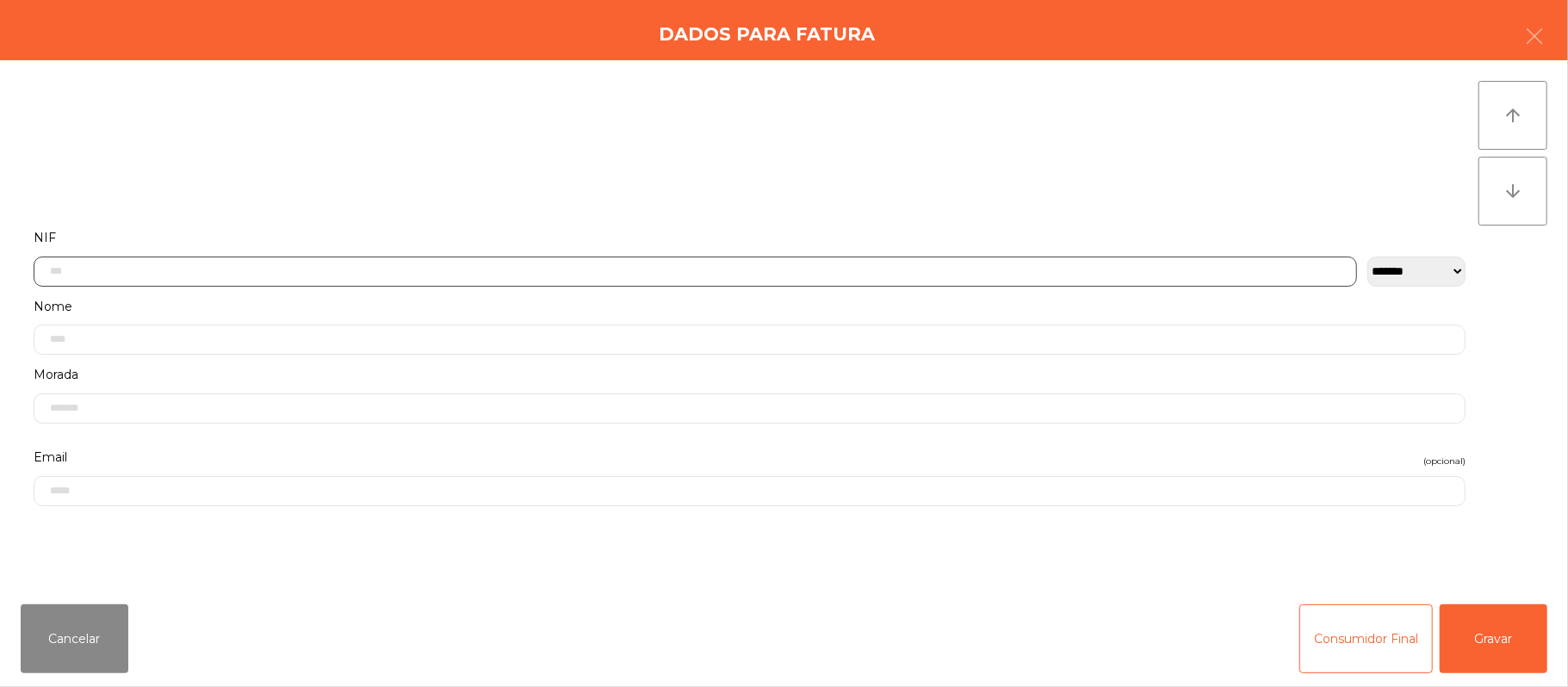
click at [876, 269] on input "text" at bounding box center [695, 272] width 1323 height 30
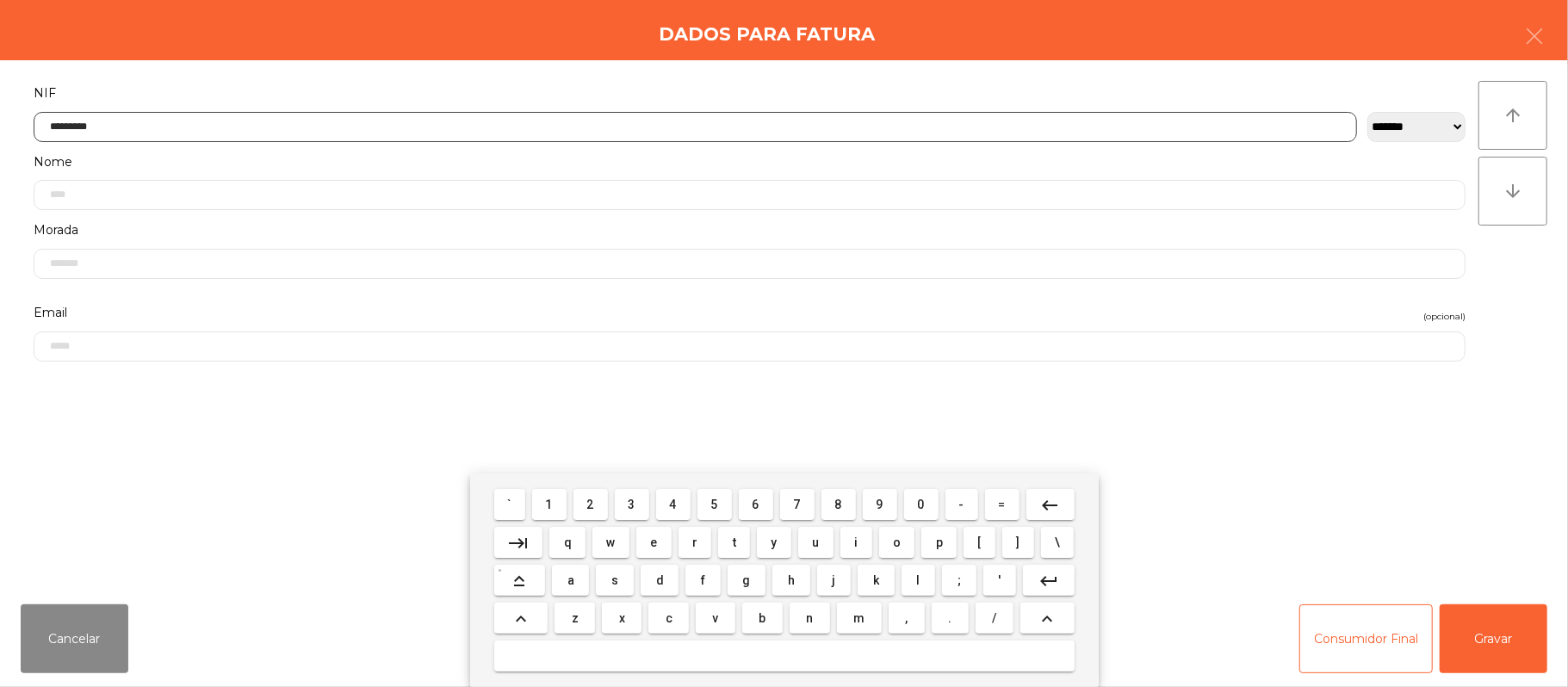
type input "*********"
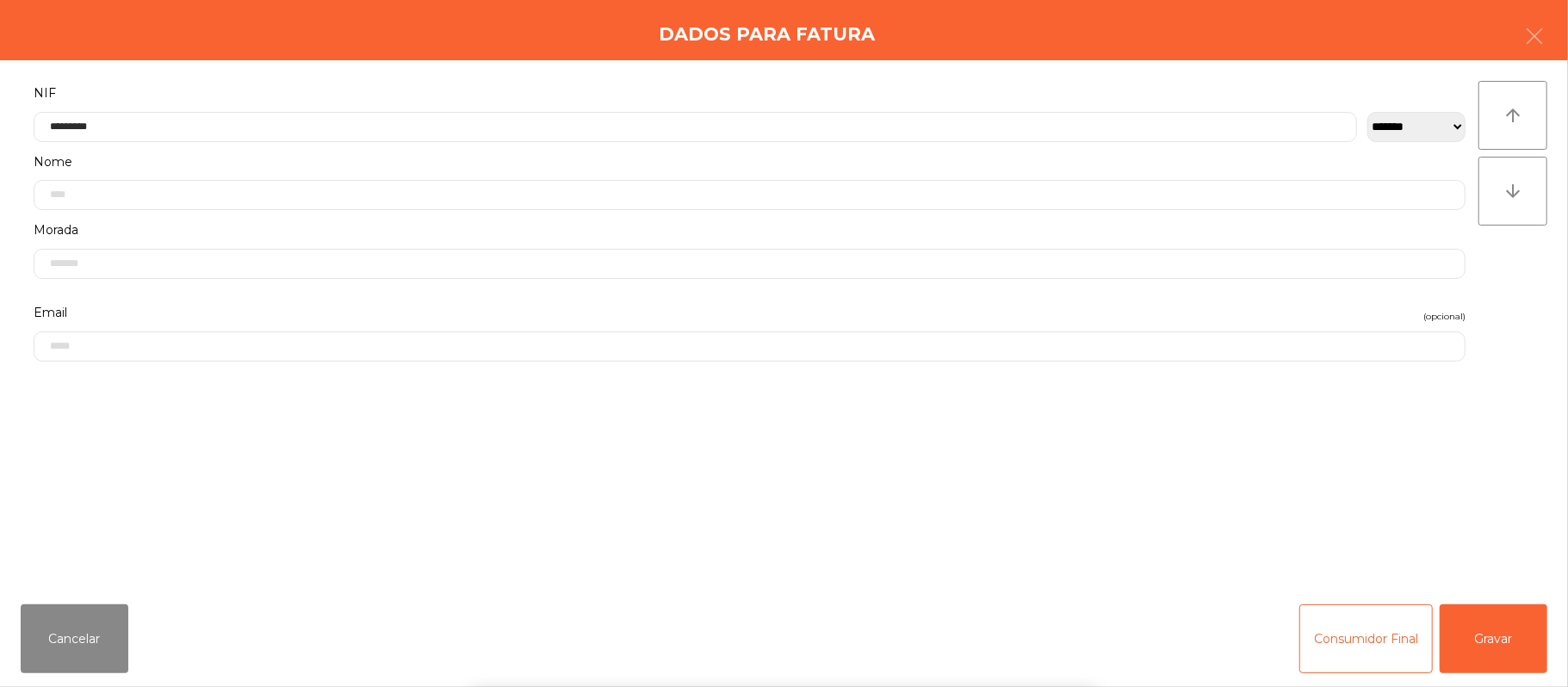
click at [1503, 630] on div "` 1 2 3 4 5 6 7 8 9 0 - = keyboard_backspace keyboard_tab q w e r t y u i o p […" at bounding box center [784, 580] width 1568 height 214
click at [1479, 646] on button "Gravar" at bounding box center [1494, 638] width 108 height 69
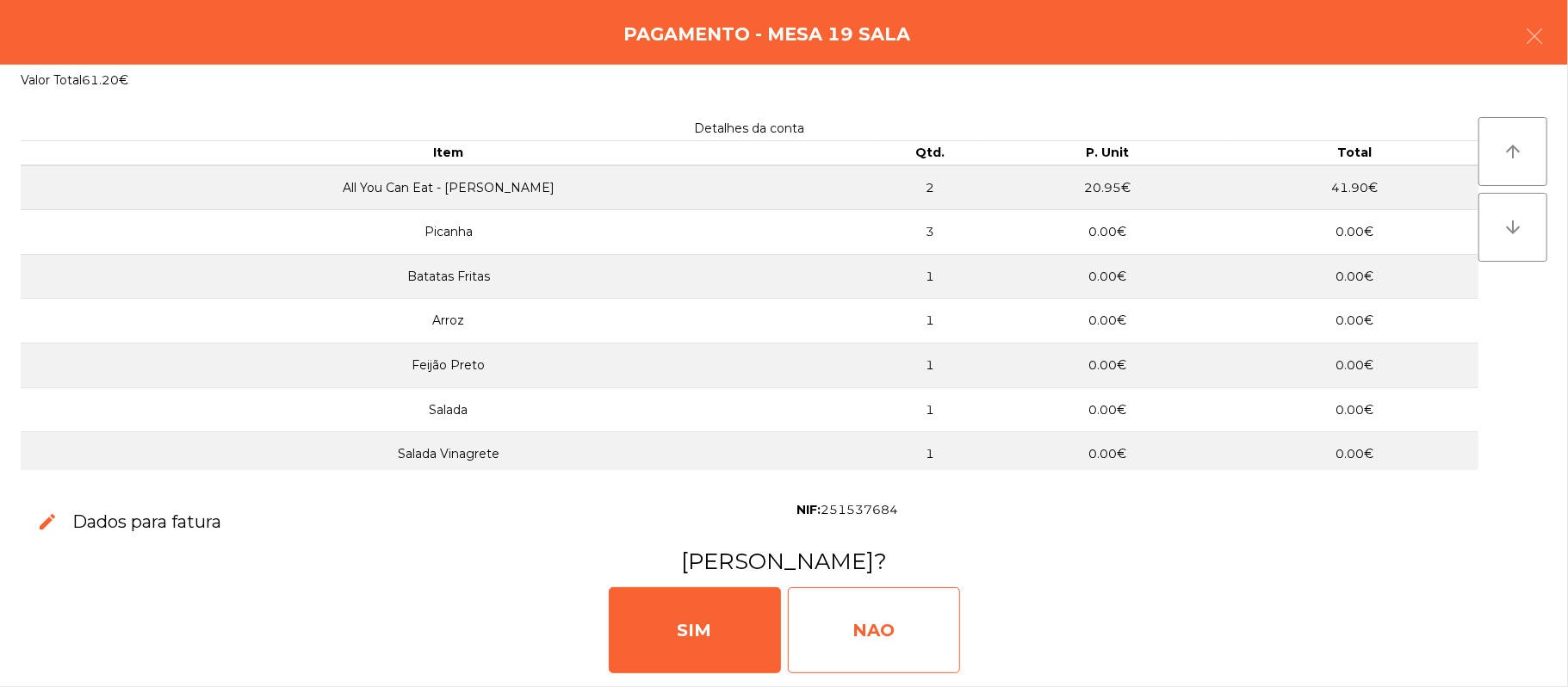
click at [859, 623] on div "NAO" at bounding box center [874, 630] width 172 height 86
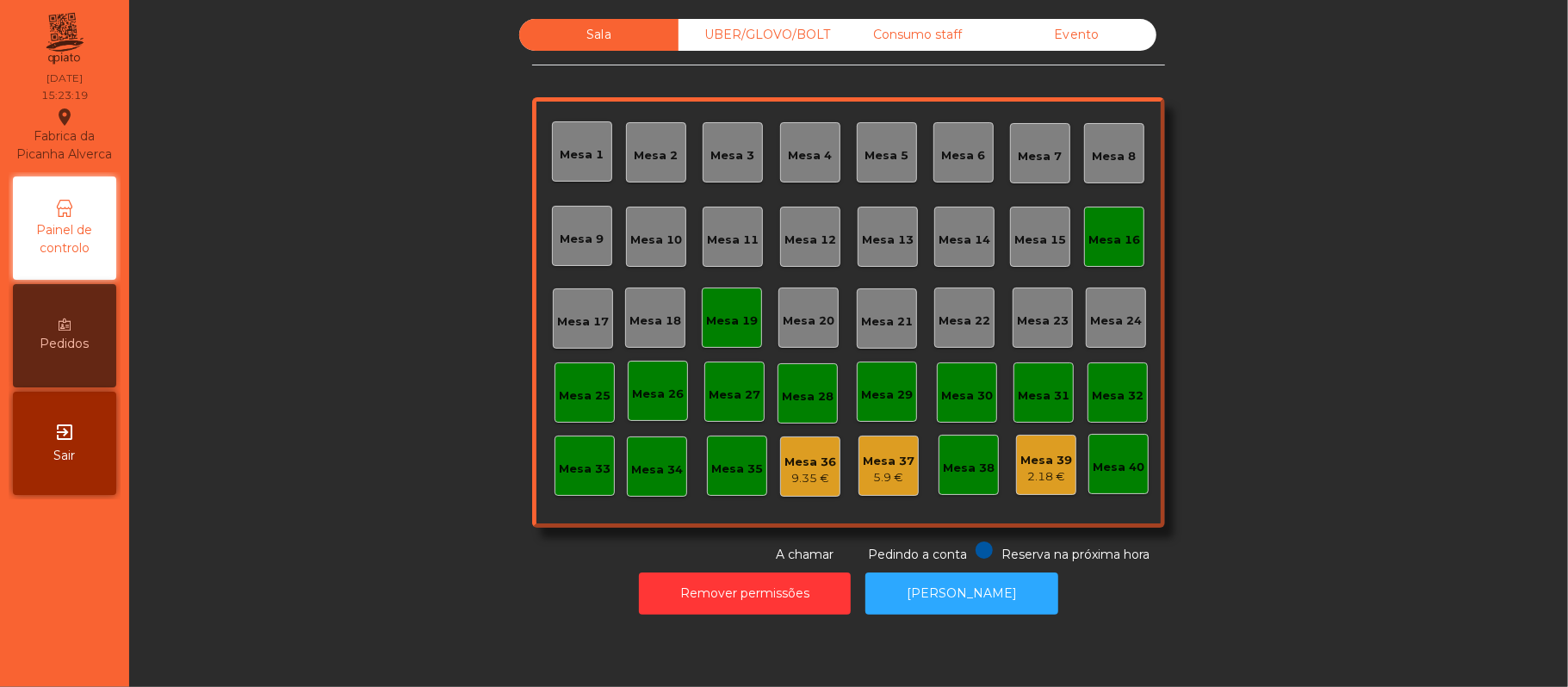
click at [1127, 249] on div "Mesa 16" at bounding box center [1114, 237] width 60 height 60
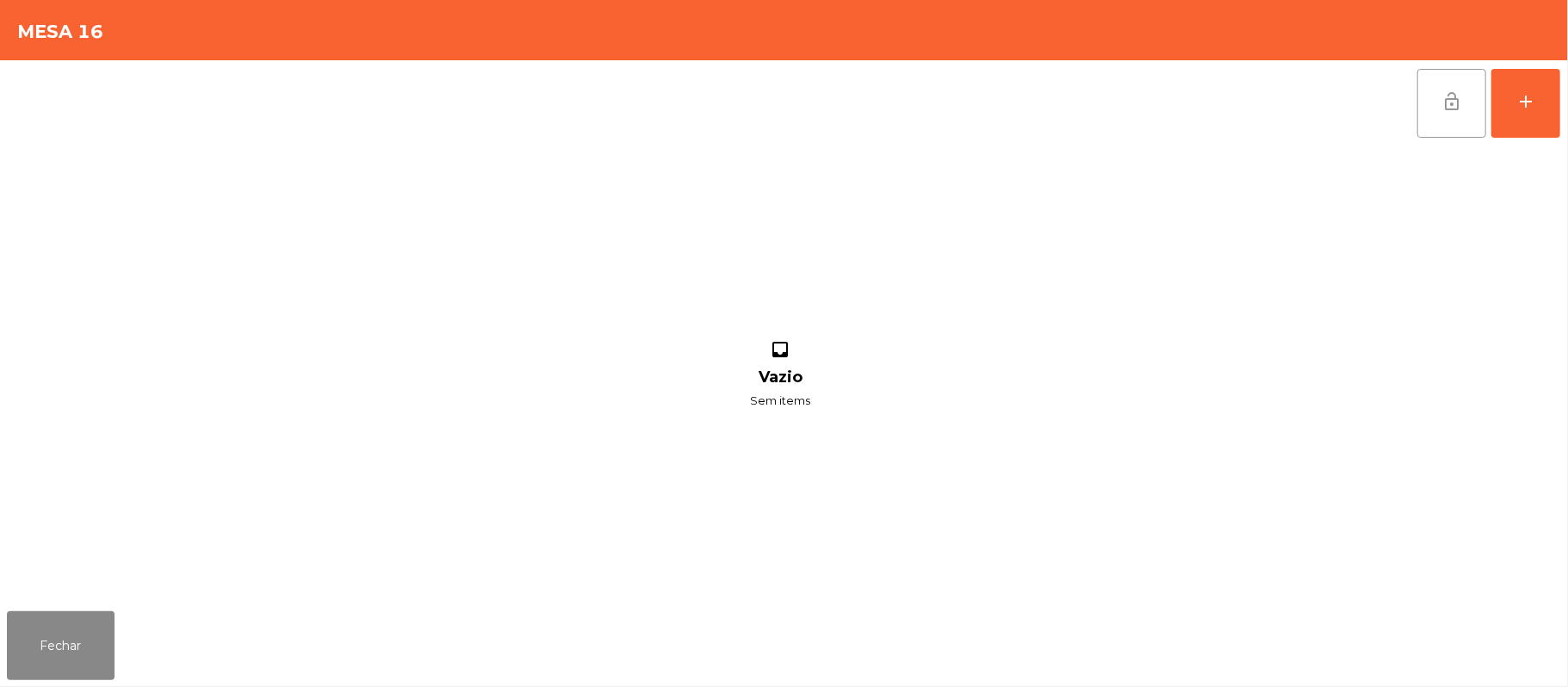
click at [1474, 111] on button "lock_open" at bounding box center [1451, 103] width 69 height 69
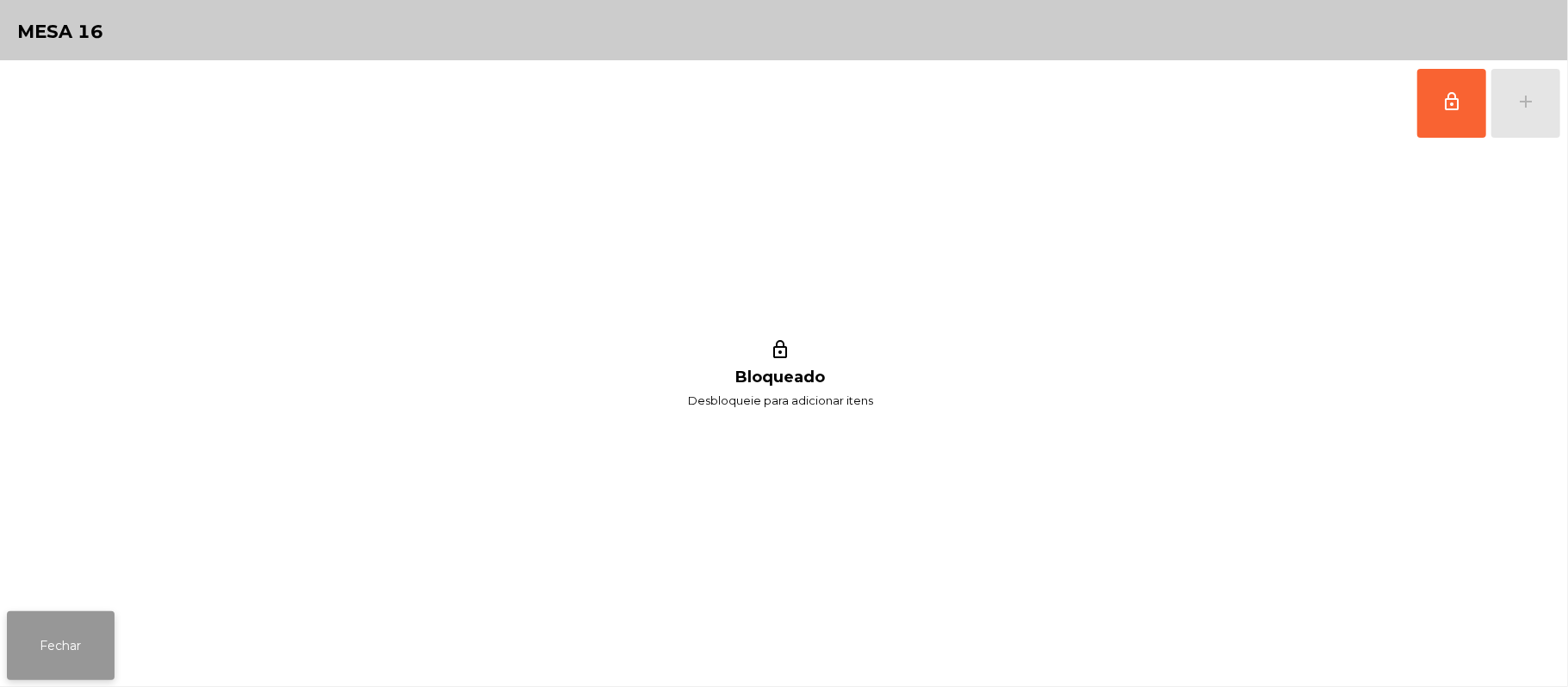
click at [90, 658] on button "Fechar" at bounding box center [61, 645] width 108 height 69
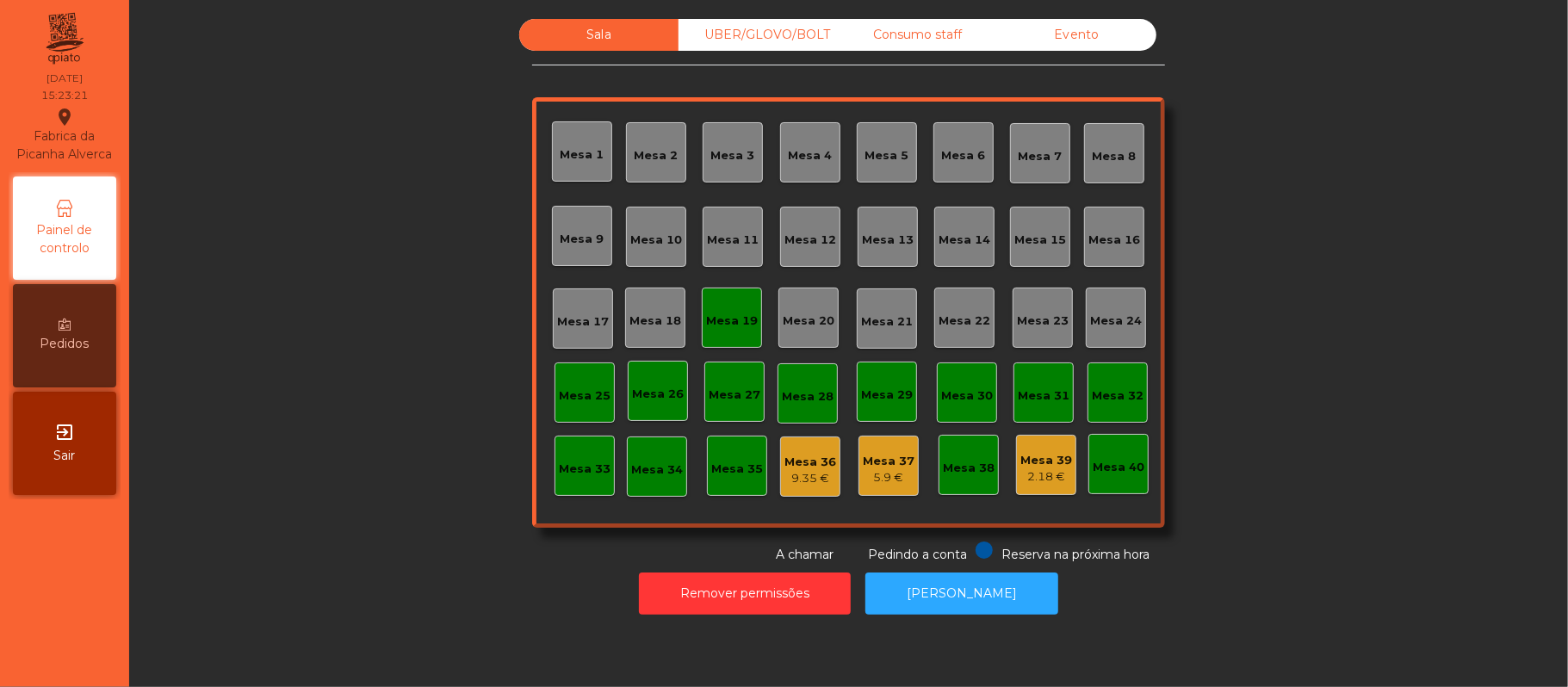
click at [709, 342] on div "Mesa 19" at bounding box center [732, 318] width 60 height 60
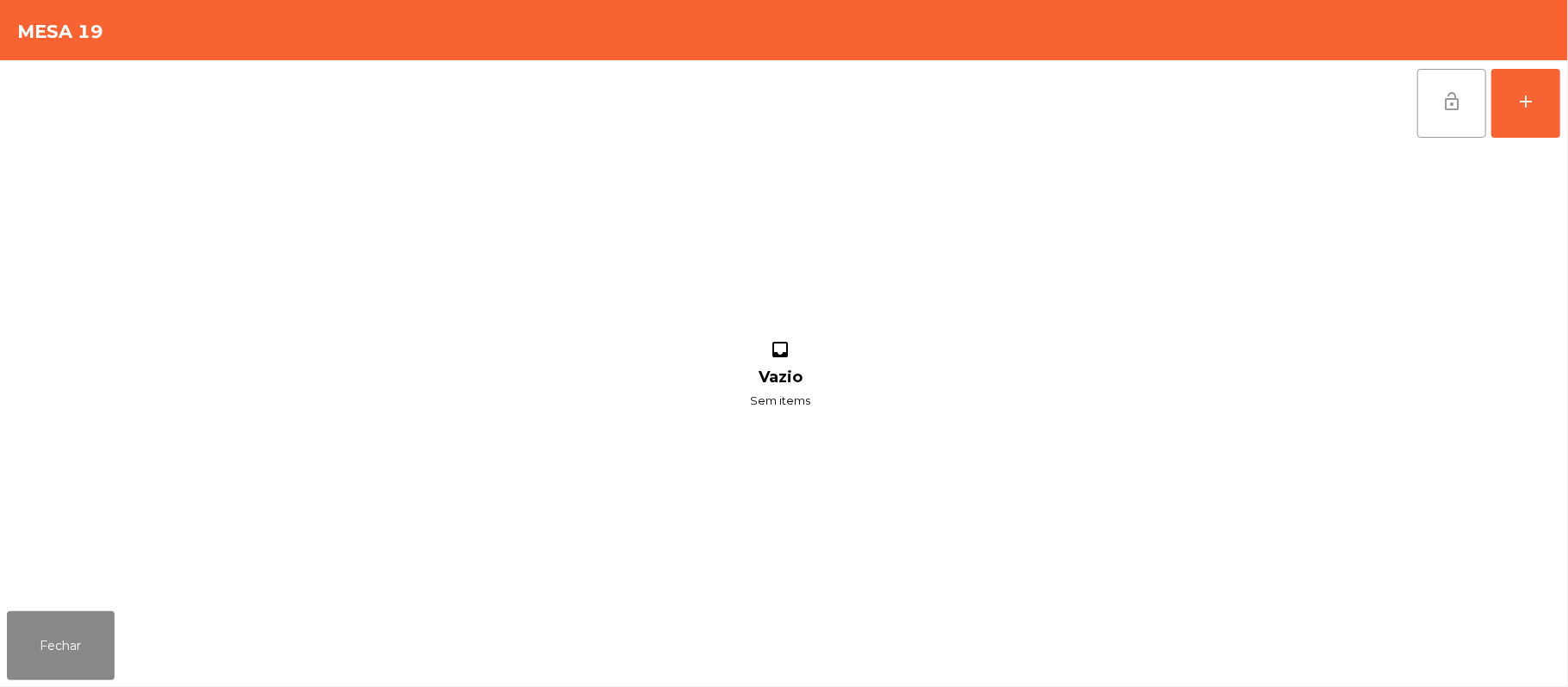
click at [1465, 119] on button "lock_open" at bounding box center [1451, 103] width 69 height 69
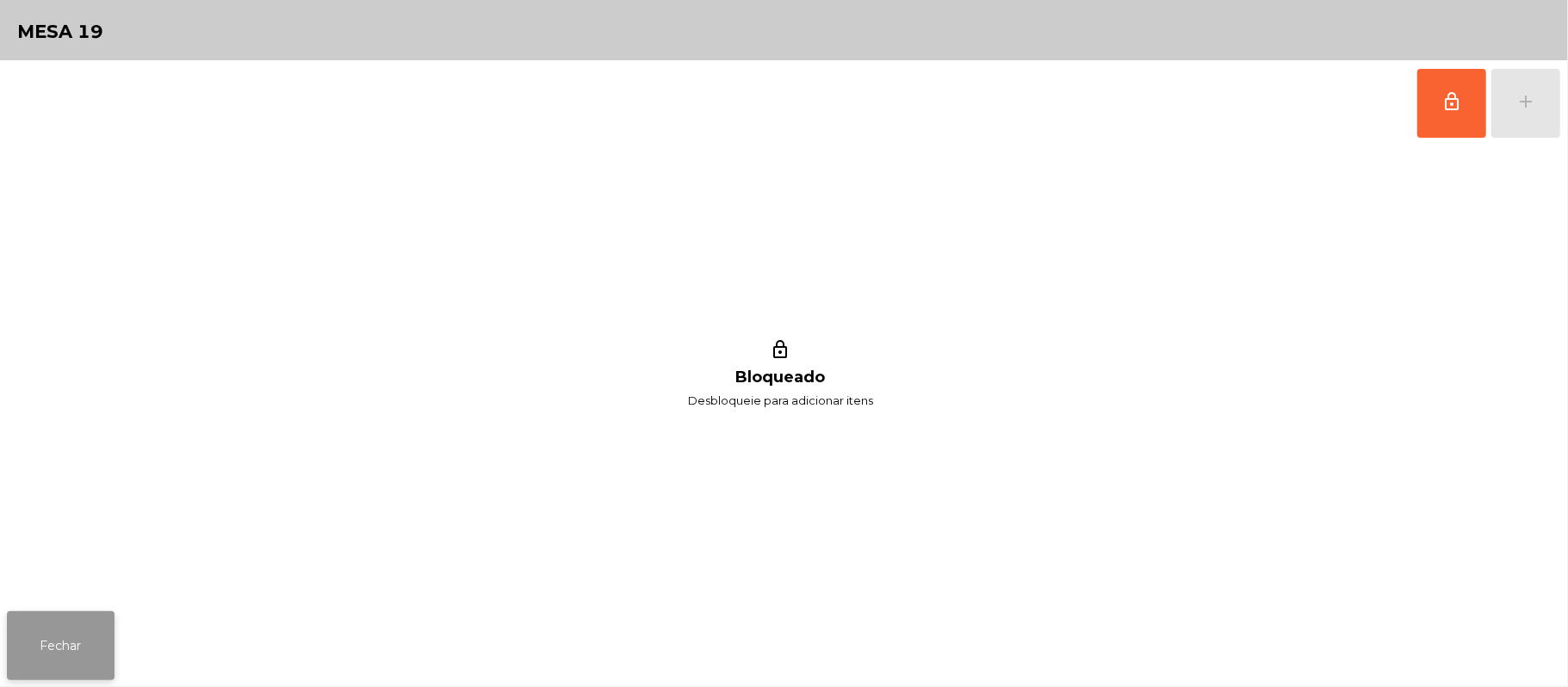
click at [101, 646] on button "Fechar" at bounding box center [61, 645] width 108 height 69
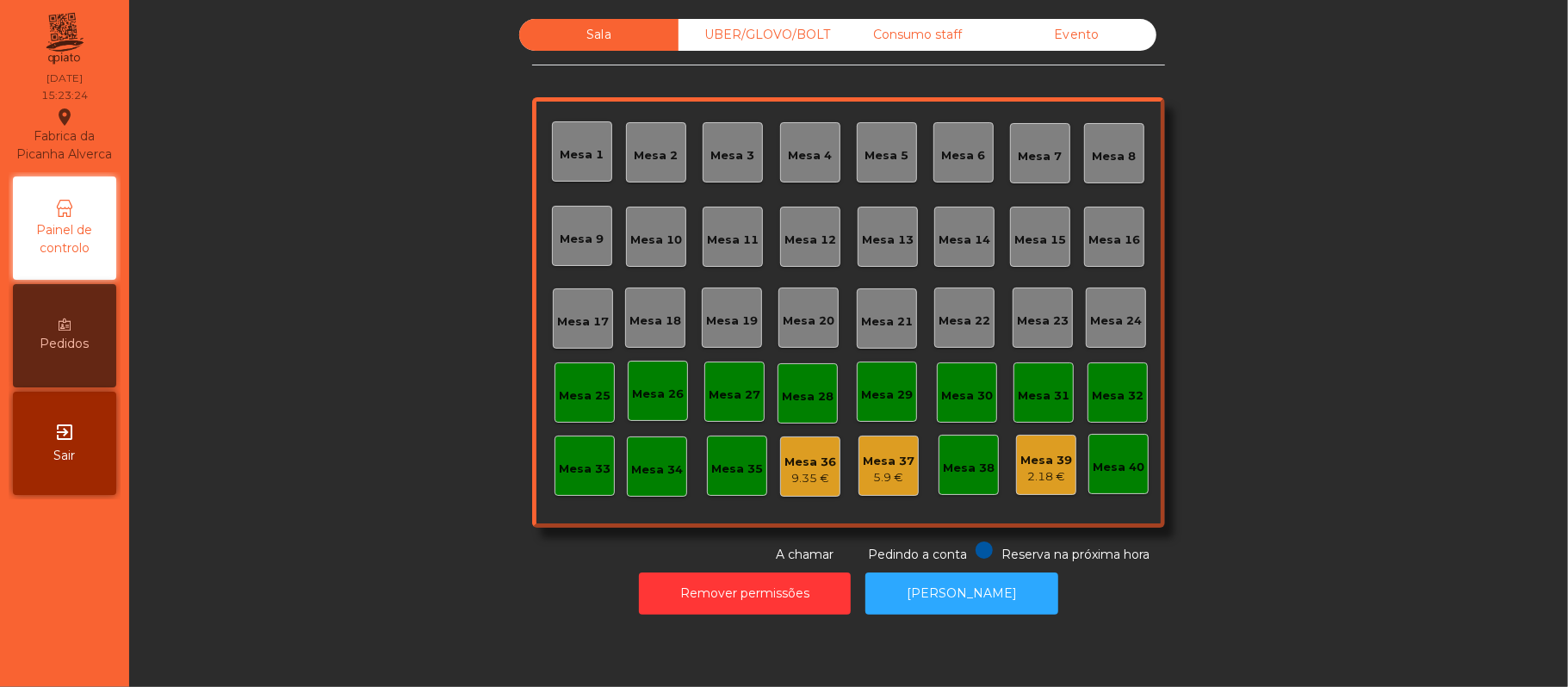
click at [1323, 277] on div "Sala UBER/[GEOGRAPHIC_DATA]/BOLT Consumo staff Evento [GEOGRAPHIC_DATA] 2 [GEOG…" at bounding box center [849, 292] width 1392 height 545
click at [961, 594] on button "[PERSON_NAME]" at bounding box center [961, 593] width 193 height 42
click at [992, 593] on button "[PERSON_NAME]" at bounding box center [961, 593] width 193 height 42
click at [984, 597] on button "[PERSON_NAME]" at bounding box center [961, 593] width 193 height 42
click at [1089, 32] on div "Evento" at bounding box center [1076, 35] width 159 height 32
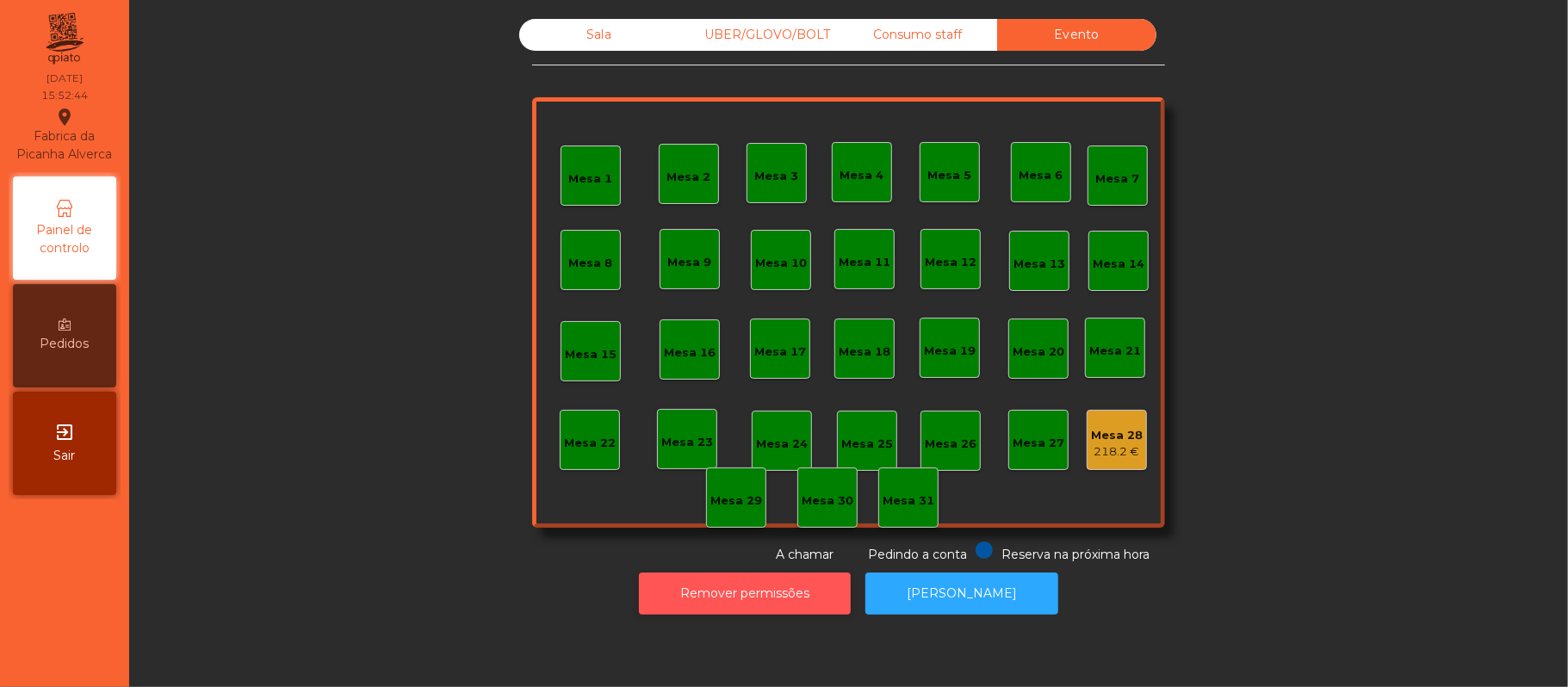
click at [746, 599] on button "Remover permissões" at bounding box center [745, 593] width 212 height 42
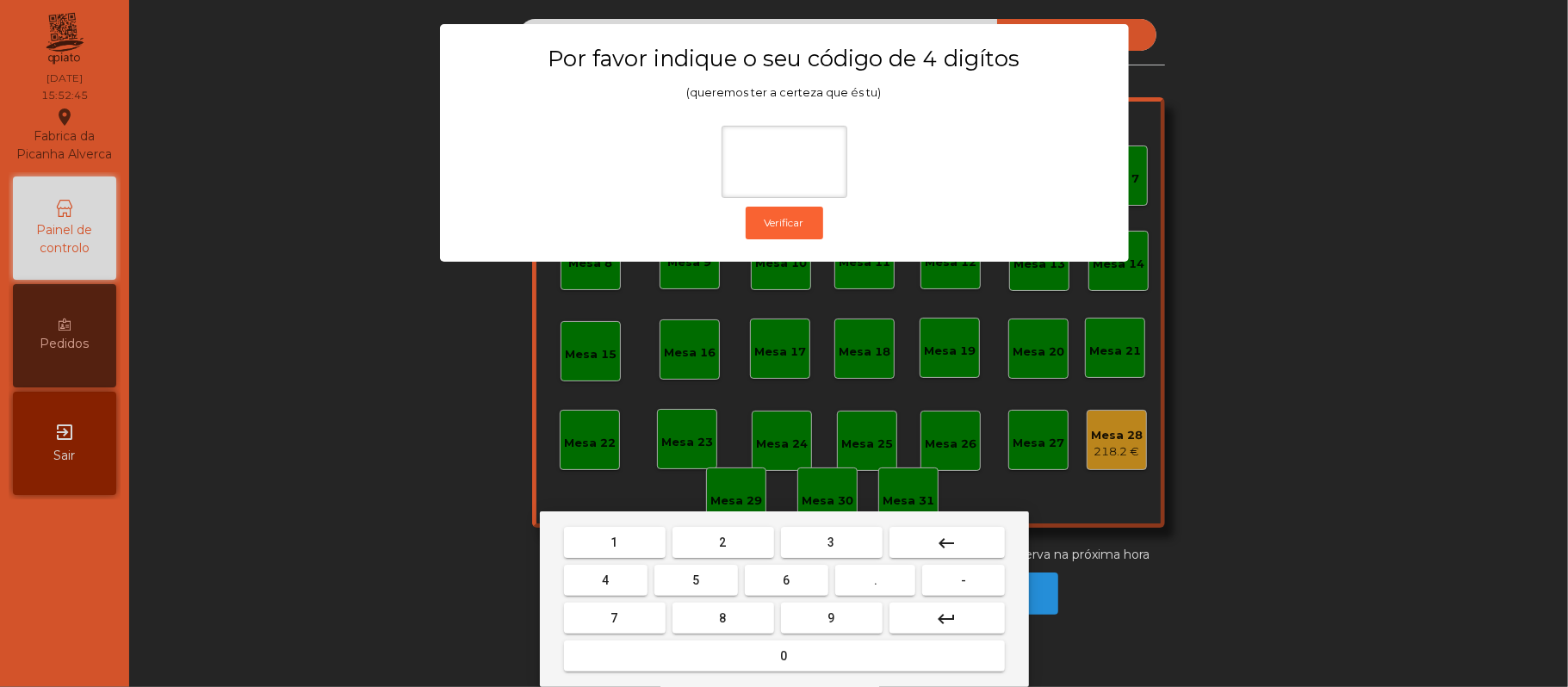
click at [721, 542] on span "2" at bounding box center [723, 542] width 7 height 14
click at [786, 580] on span "6" at bounding box center [787, 580] width 7 height 14
click at [627, 539] on button "1" at bounding box center [615, 542] width 102 height 31
click at [703, 579] on button "5" at bounding box center [696, 580] width 84 height 31
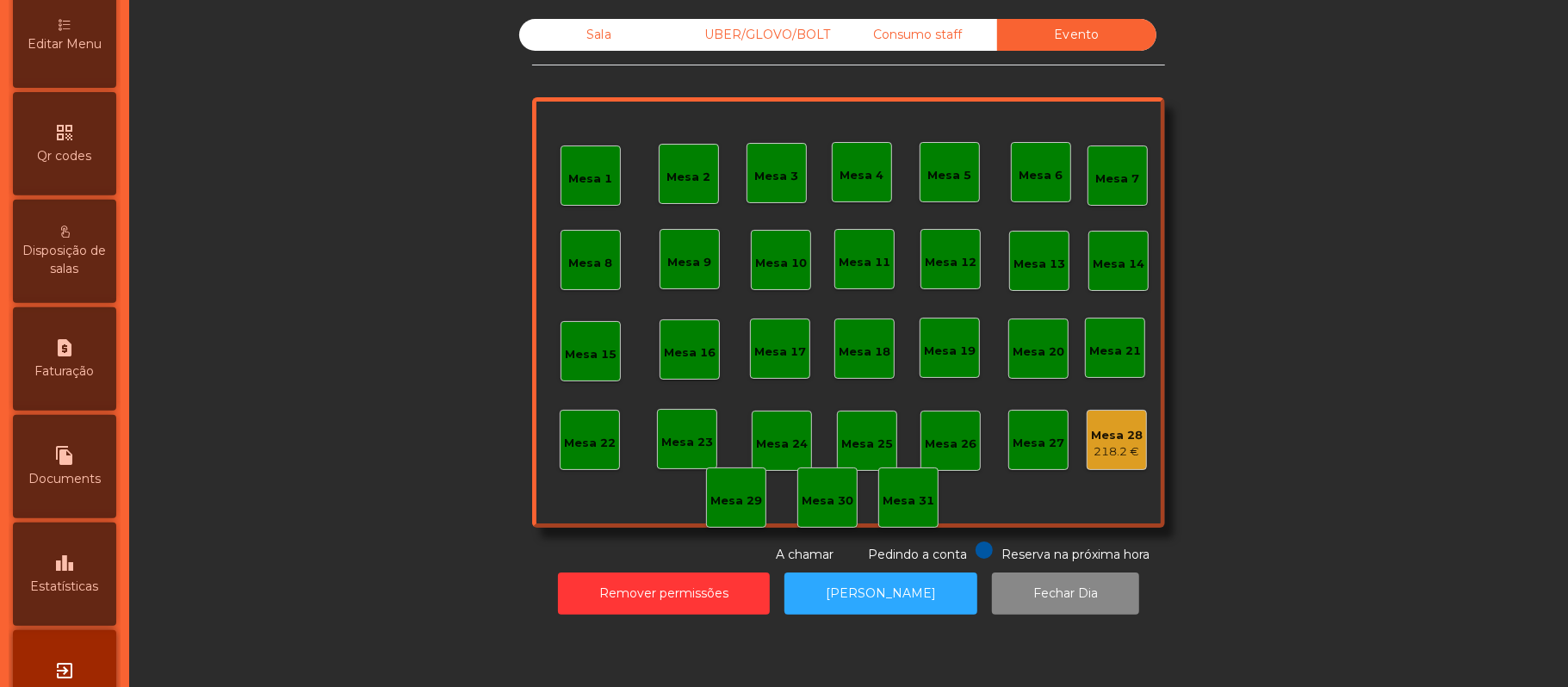
click at [87, 580] on div "leaderboard Estatísticas" at bounding box center [64, 573] width 103 height 103
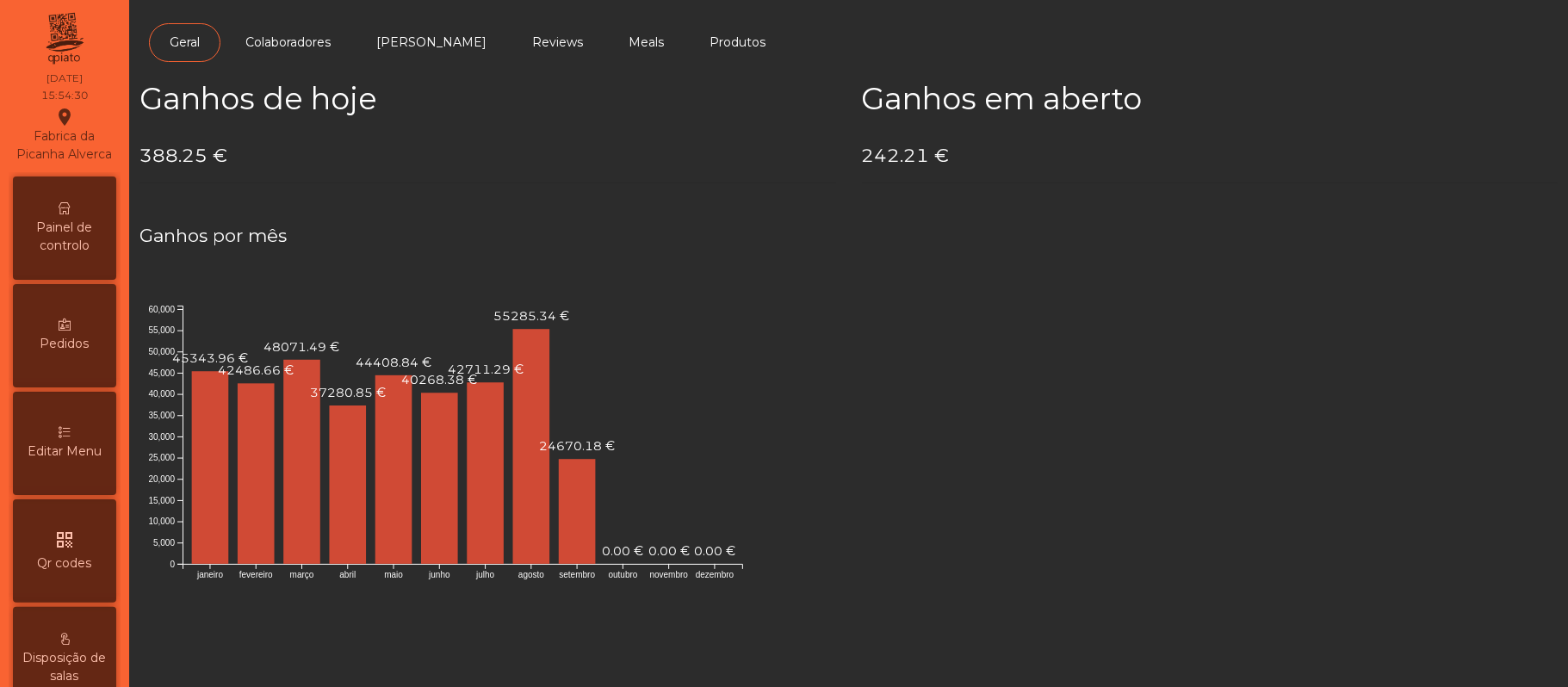
click at [60, 224] on div "Painel de controlo" at bounding box center [64, 228] width 103 height 103
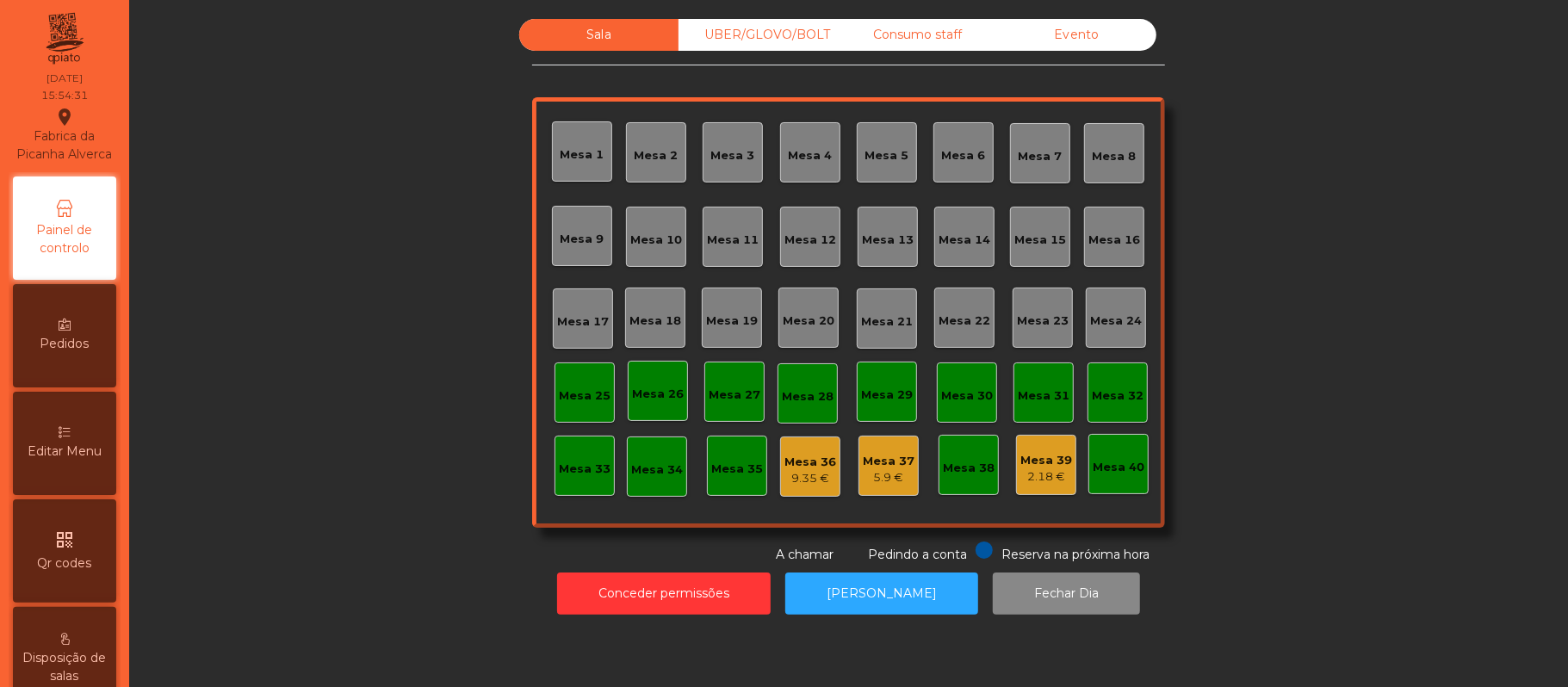
click at [1092, 41] on div "Evento" at bounding box center [1076, 35] width 159 height 32
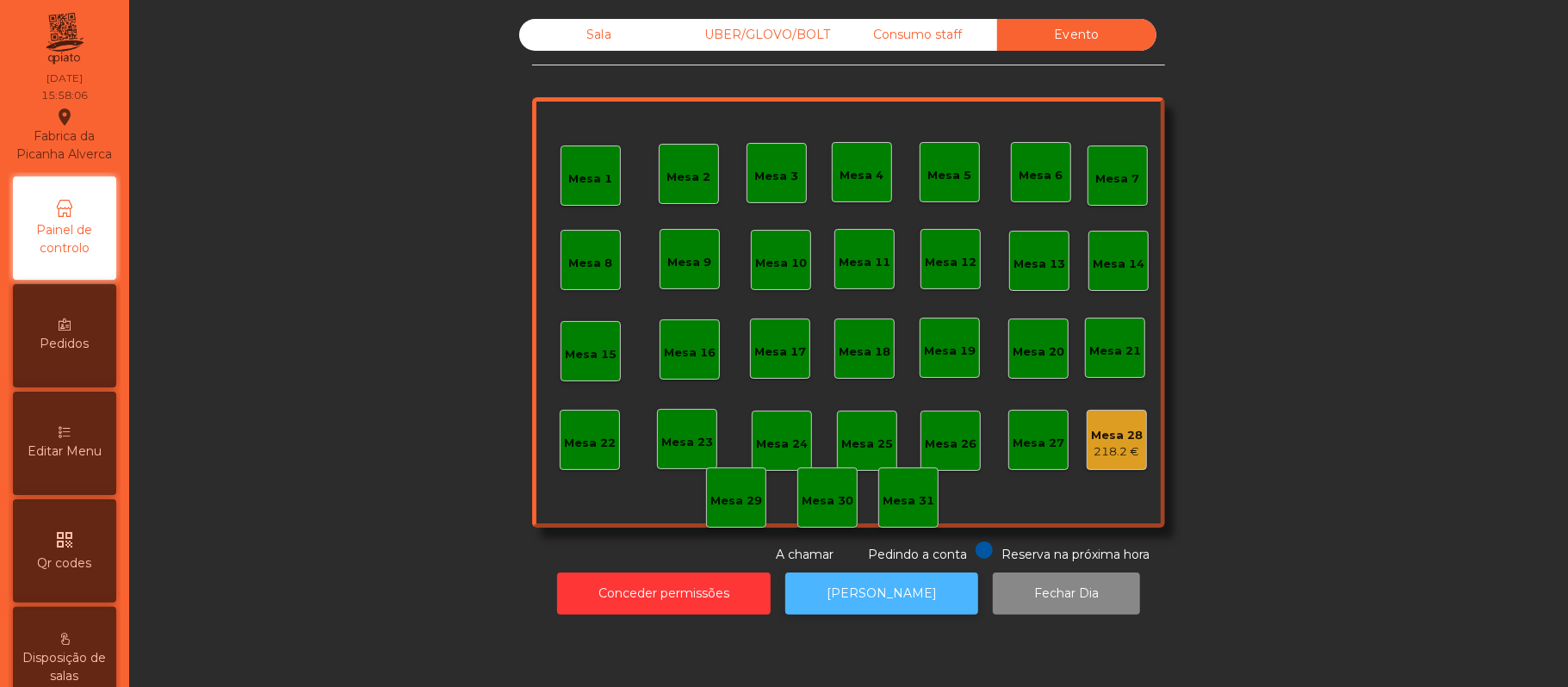
click at [911, 610] on button "[PERSON_NAME]" at bounding box center [881, 593] width 193 height 42
